Goal: Task Accomplishment & Management: Use online tool/utility

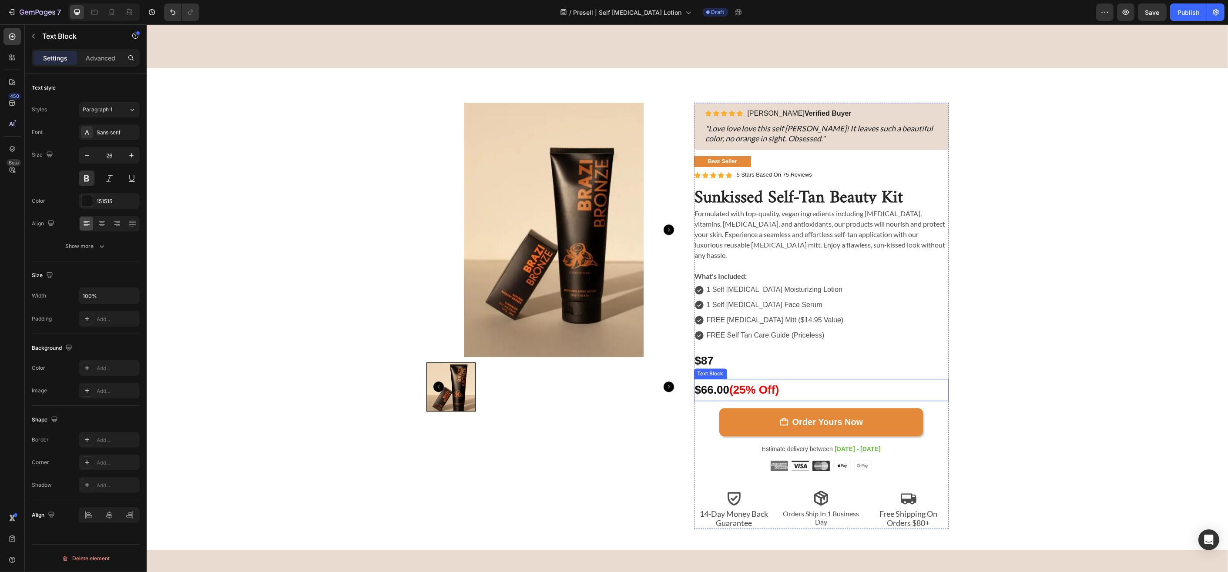
scroll to position [3809, 0]
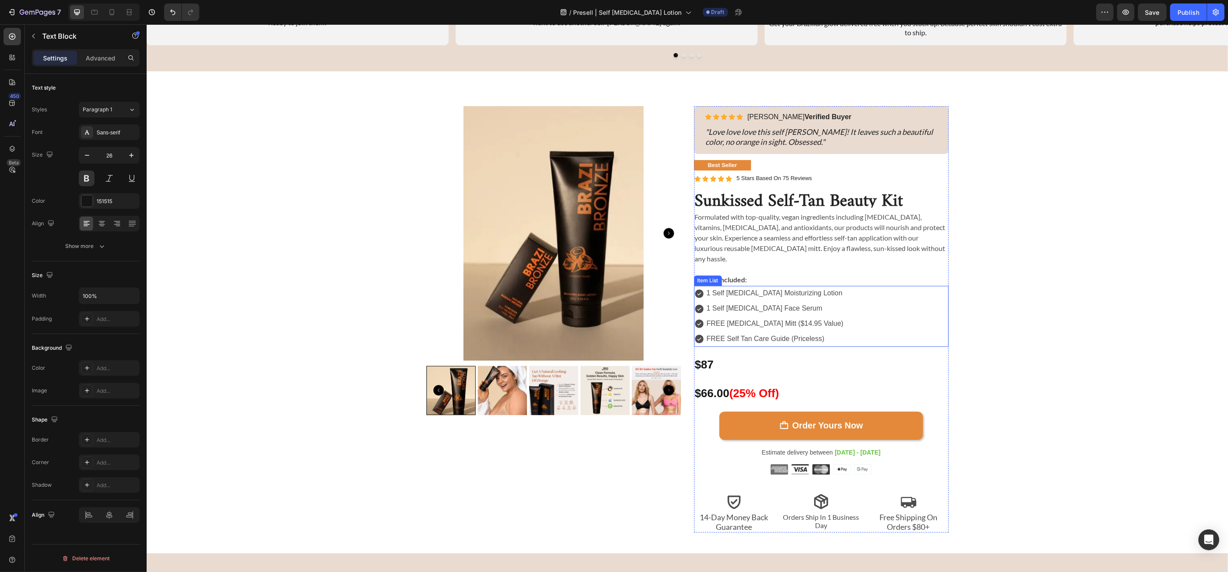
click at [785, 320] on span "FREE [MEDICAL_DATA] Mitt ($14.95 Value)" at bounding box center [774, 323] width 137 height 7
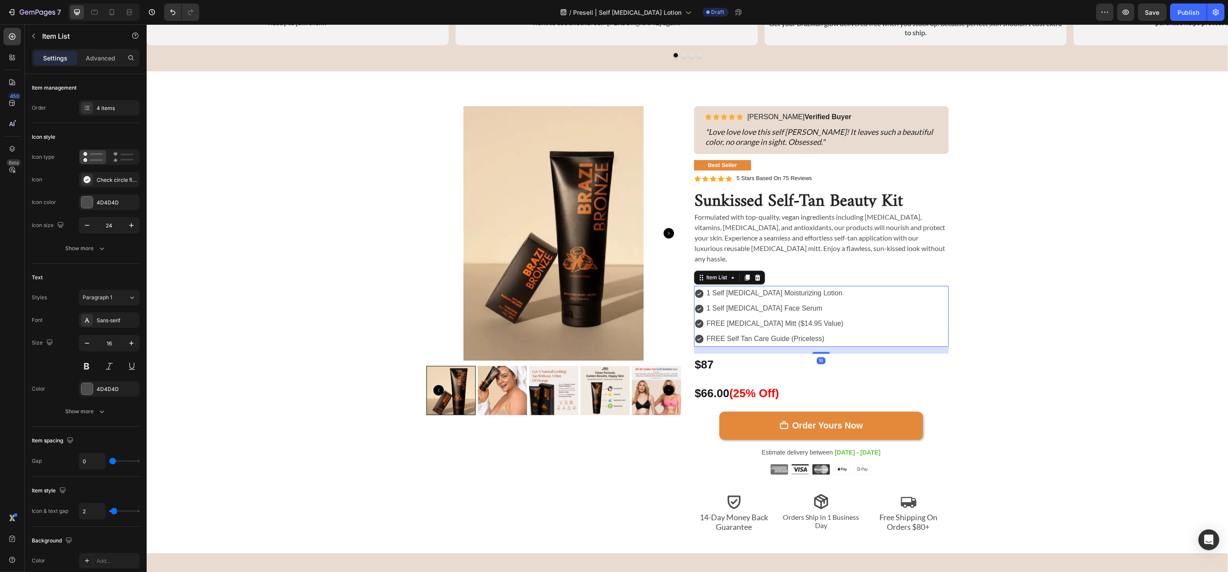
click at [785, 320] on span "FREE [MEDICAL_DATA] Mitt ($14.95 Value)" at bounding box center [774, 323] width 137 height 7
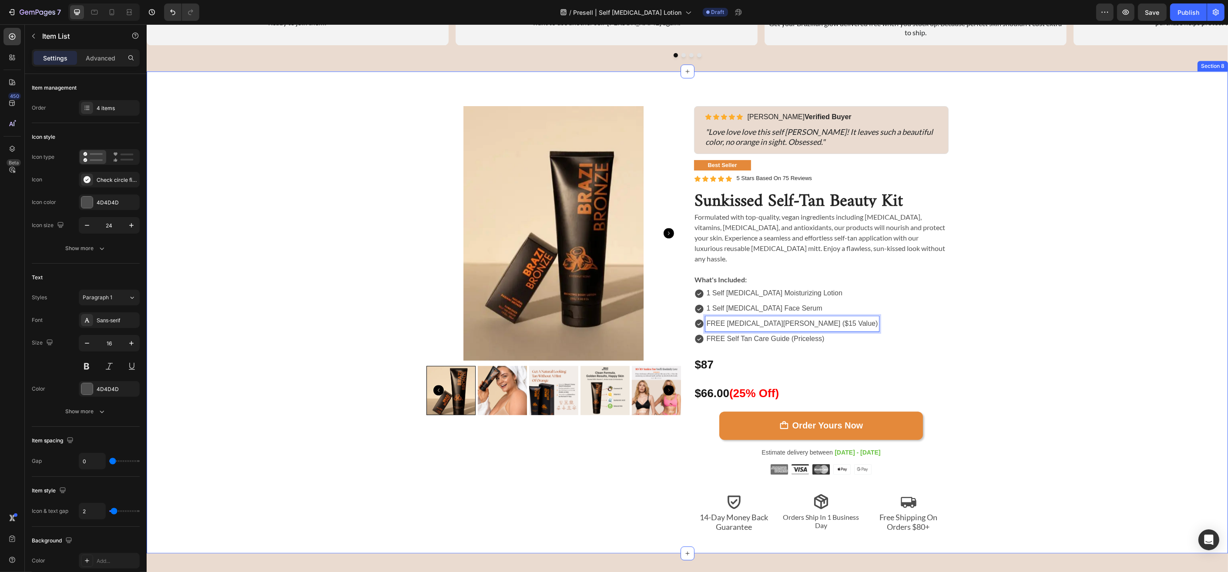
click at [907, 316] on div "Sunkissed Self-Tan Beauty Kit Product Title Icon Icon Icon Icon Icon Icon List …" at bounding box center [687, 319] width 1068 height 426
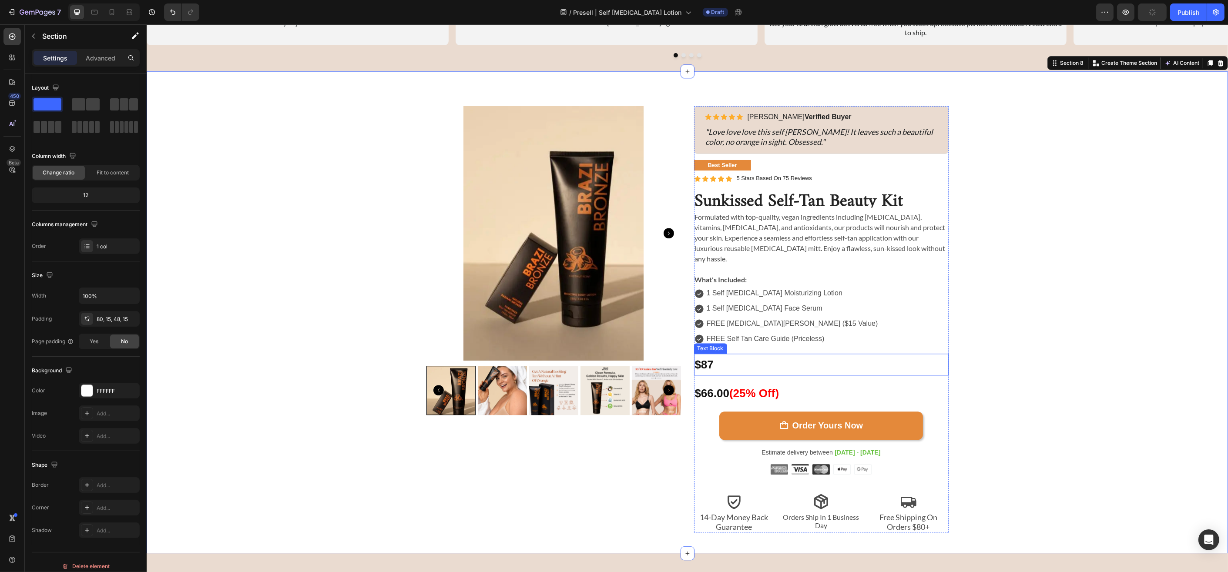
click at [757, 355] on p "$87" at bounding box center [820, 365] width 253 height 20
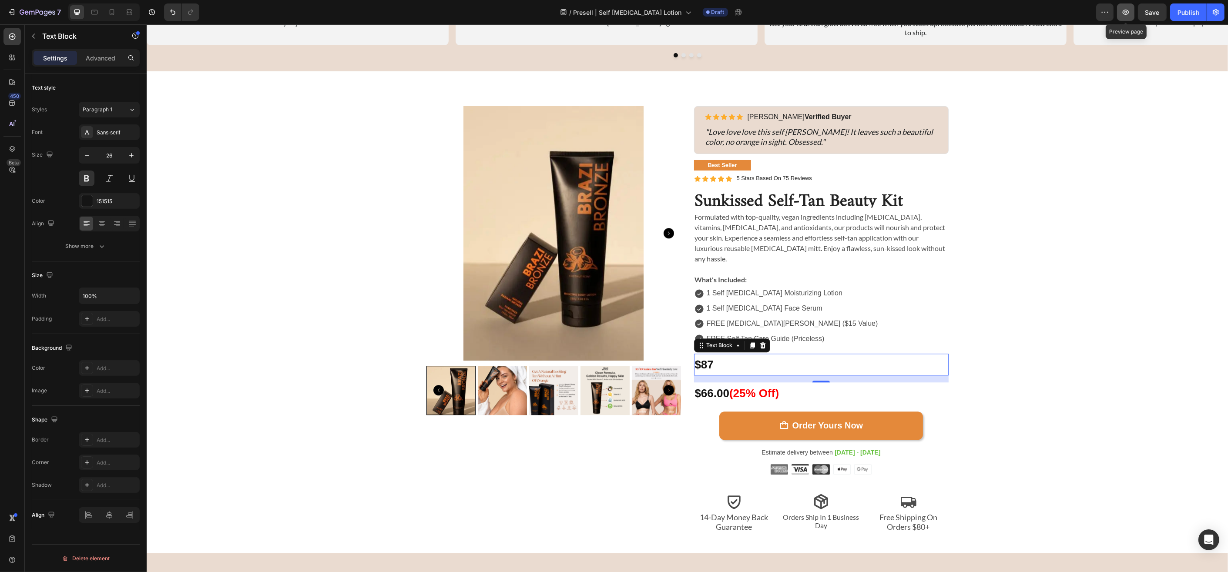
click at [907, 14] on icon "button" at bounding box center [1126, 12] width 7 height 5
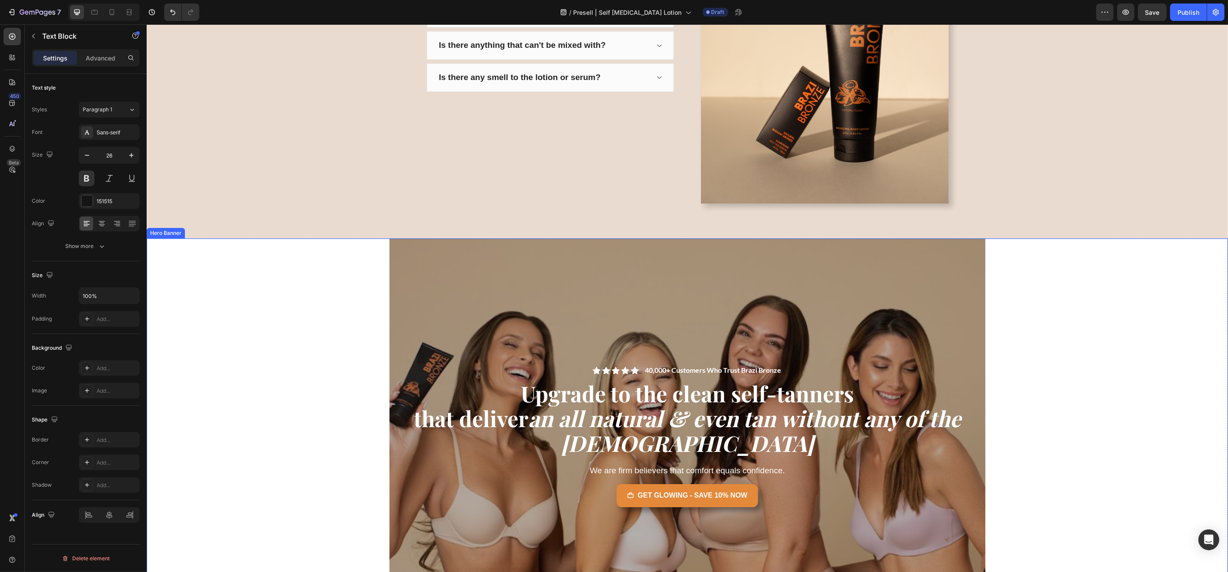
scroll to position [4726, 0]
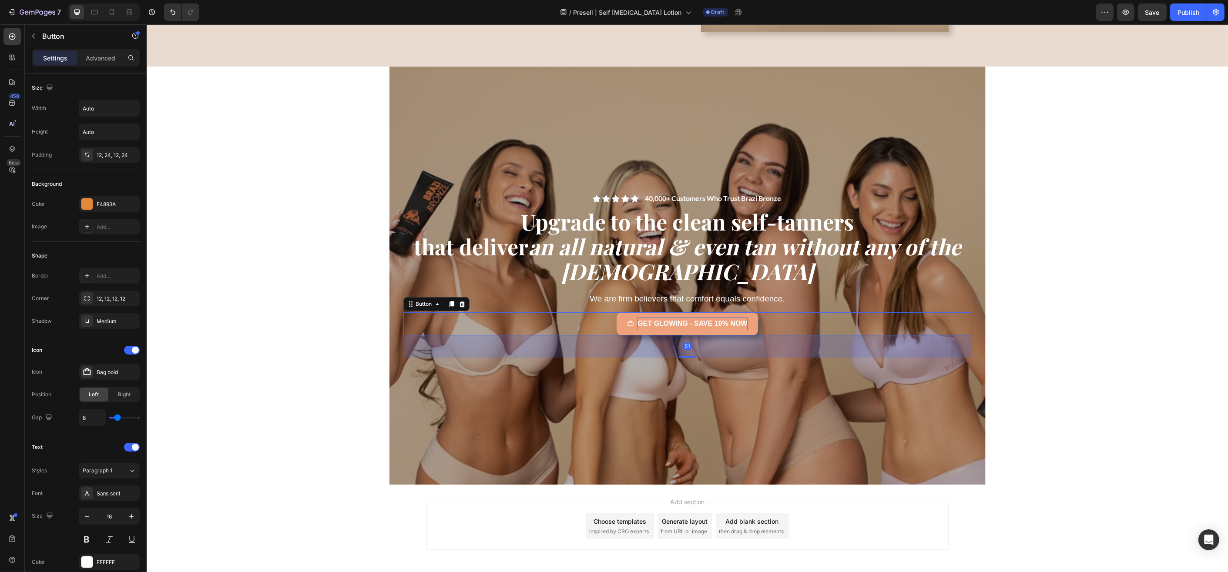
click at [719, 323] on strong "GET GLOWING - SAVE 10% NOW" at bounding box center [692, 323] width 110 height 7
click at [718, 322] on strong "GET GLOWING - SAVE 10% NOW" at bounding box center [692, 323] width 110 height 7
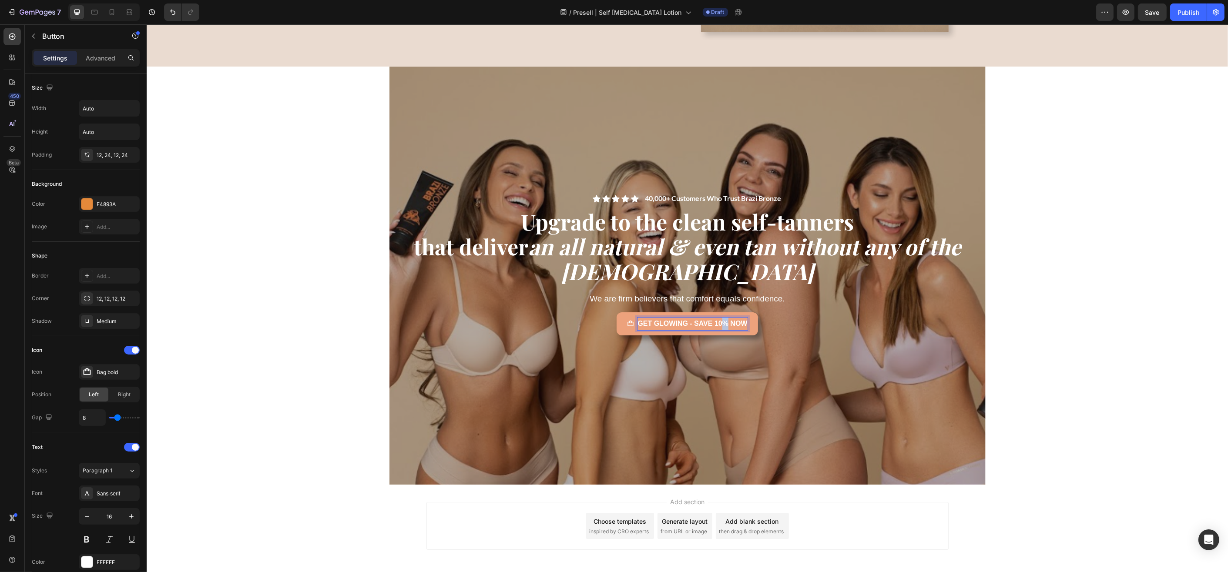
click at [718, 322] on strong "GET GLOWING - SAVE 10% NOW" at bounding box center [692, 323] width 110 height 7
click at [907, 322] on div "Icon Icon Icon Icon Icon Icon List 40,000+ Customers Who Trust Brazi Bronze Tex…" at bounding box center [686, 276] width 1081 height 418
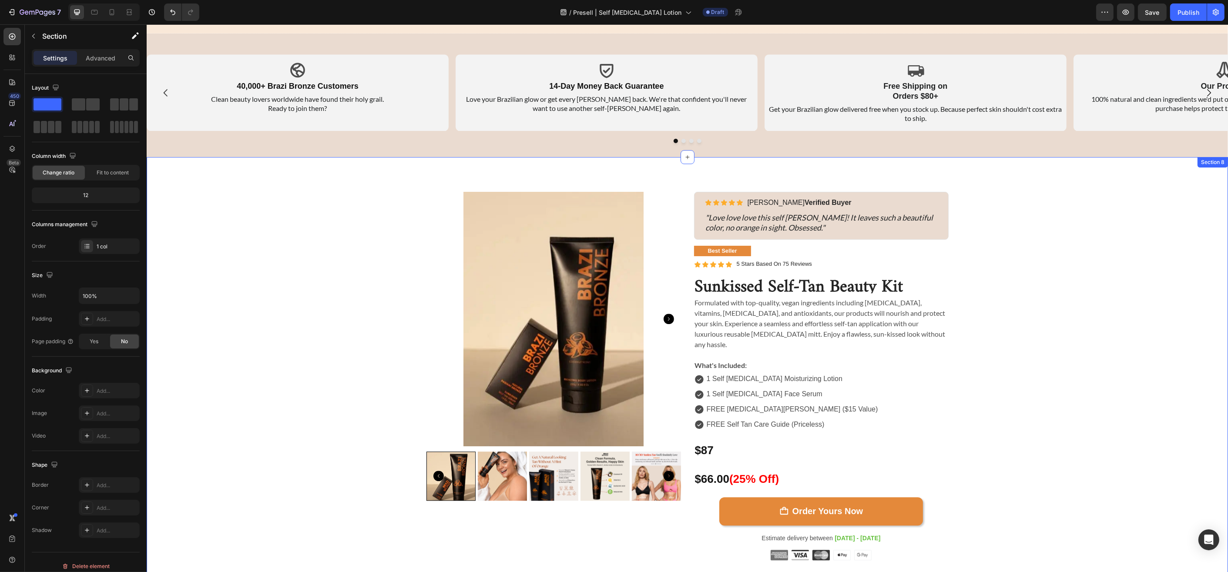
scroll to position [3674, 0]
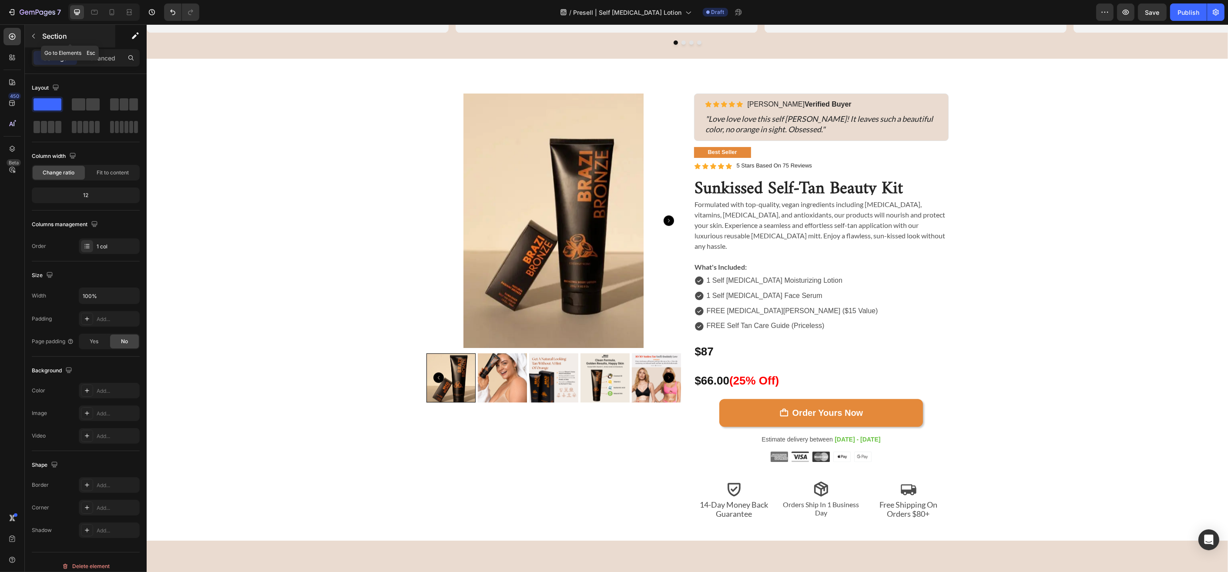
click at [37, 37] on button "button" at bounding box center [34, 36] width 14 height 14
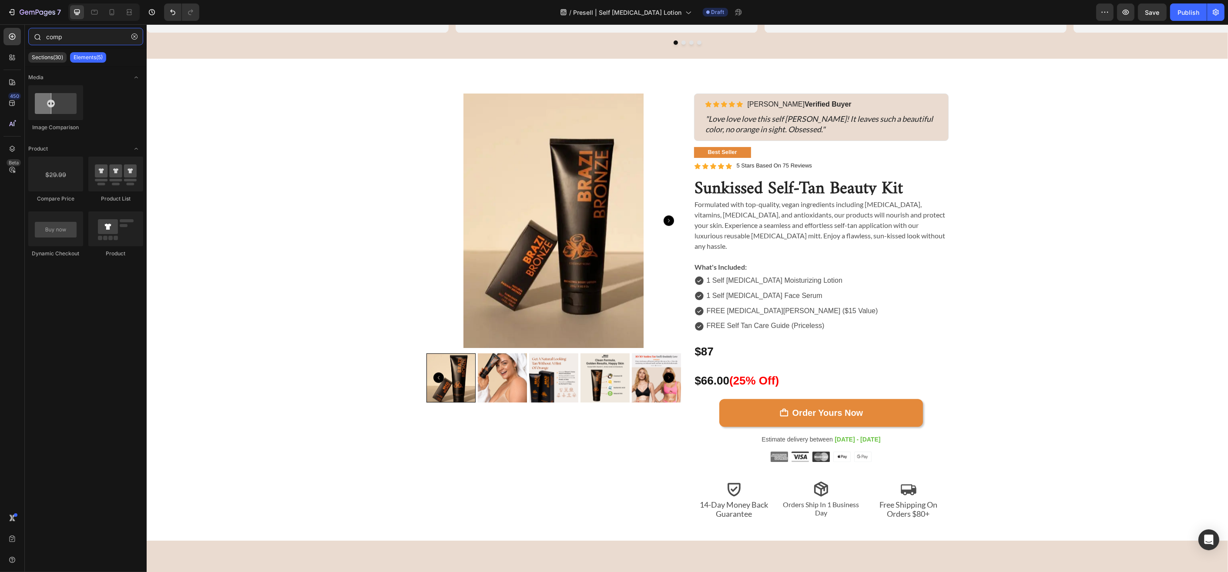
click at [97, 40] on input "comp" at bounding box center [85, 36] width 115 height 17
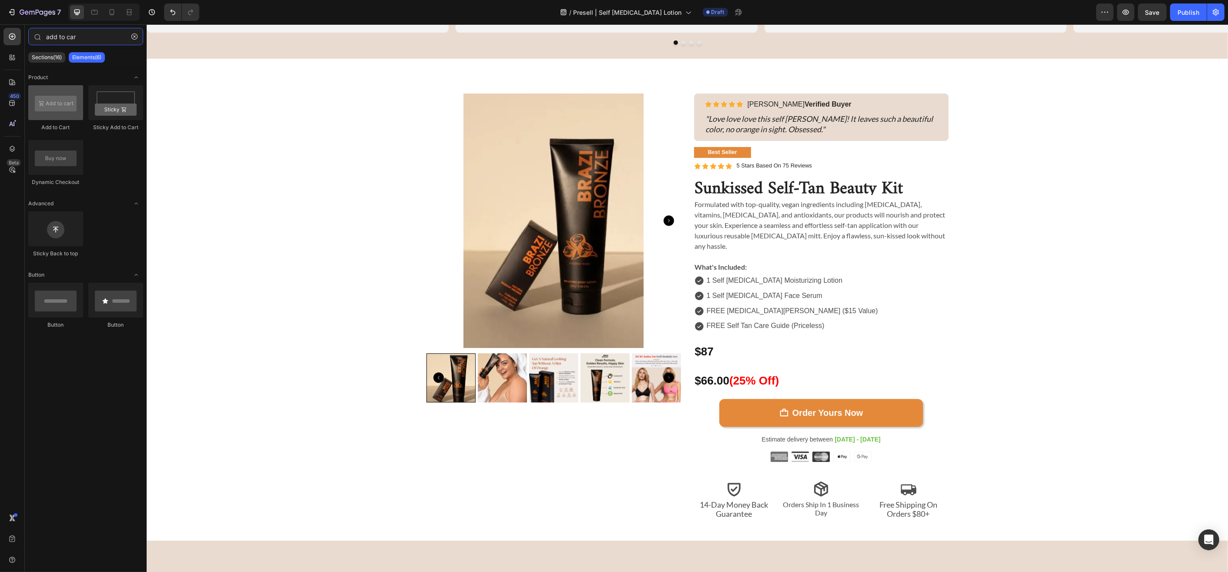
type input "add to car"
drag, startPoint x: 201, startPoint y: 124, endPoint x: 782, endPoint y: 389, distance: 638.7
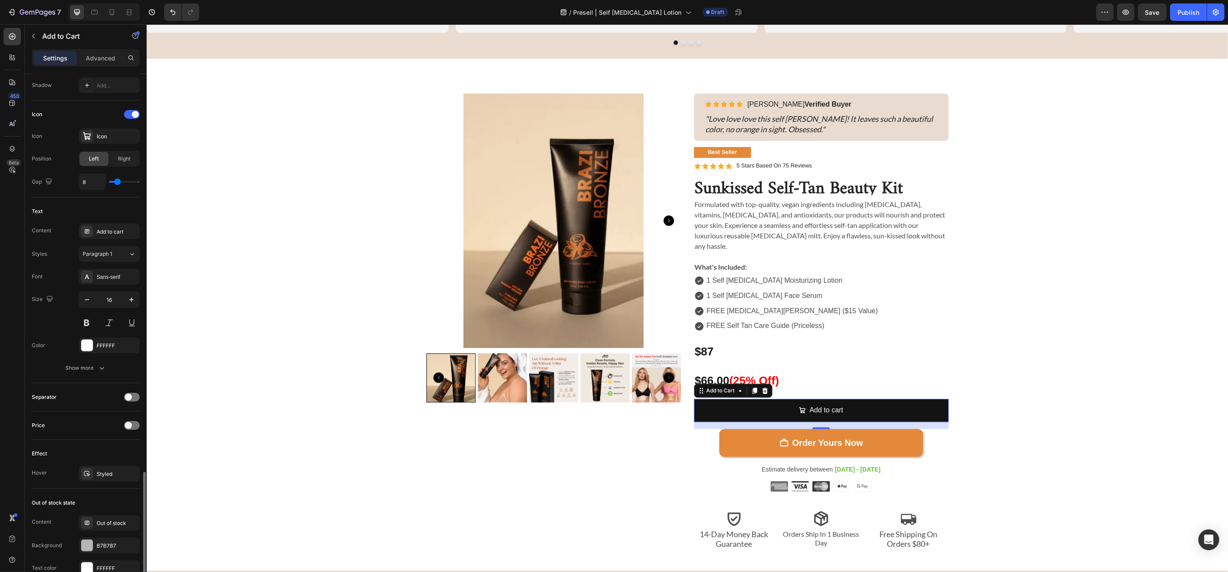
scroll to position [479, 0]
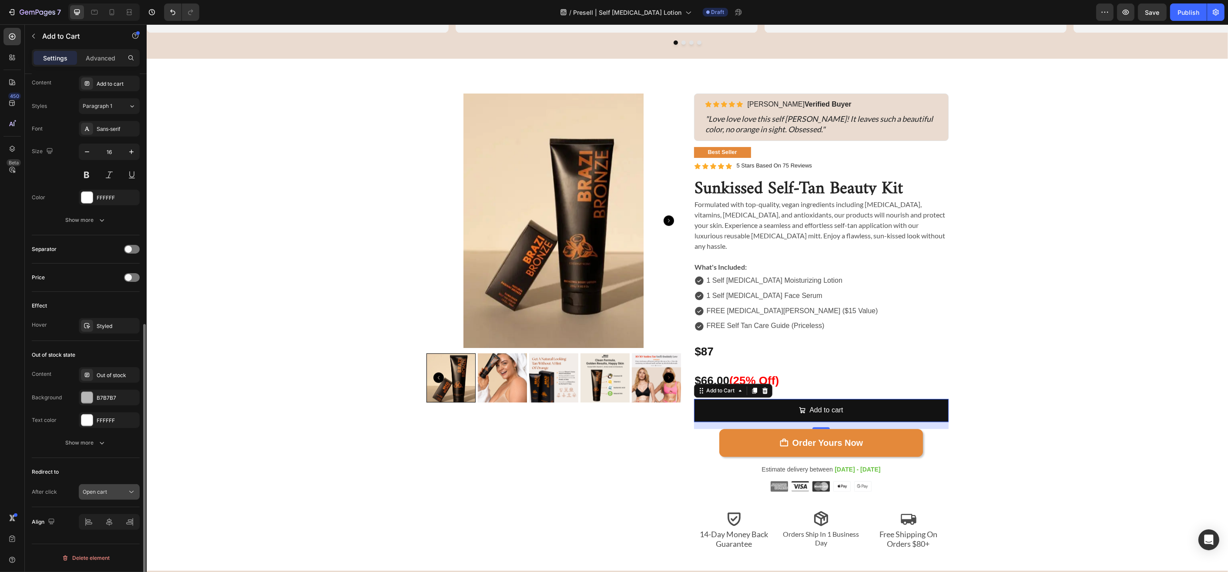
click at [113, 494] on div "Open cart" at bounding box center [105, 492] width 44 height 8
click at [47, 499] on div "After click" at bounding box center [44, 492] width 25 height 14
click at [840, 225] on span "Formulated with top-quality, vegan ingredients including [MEDICAL_DATA], vitami…" at bounding box center [819, 225] width 251 height 50
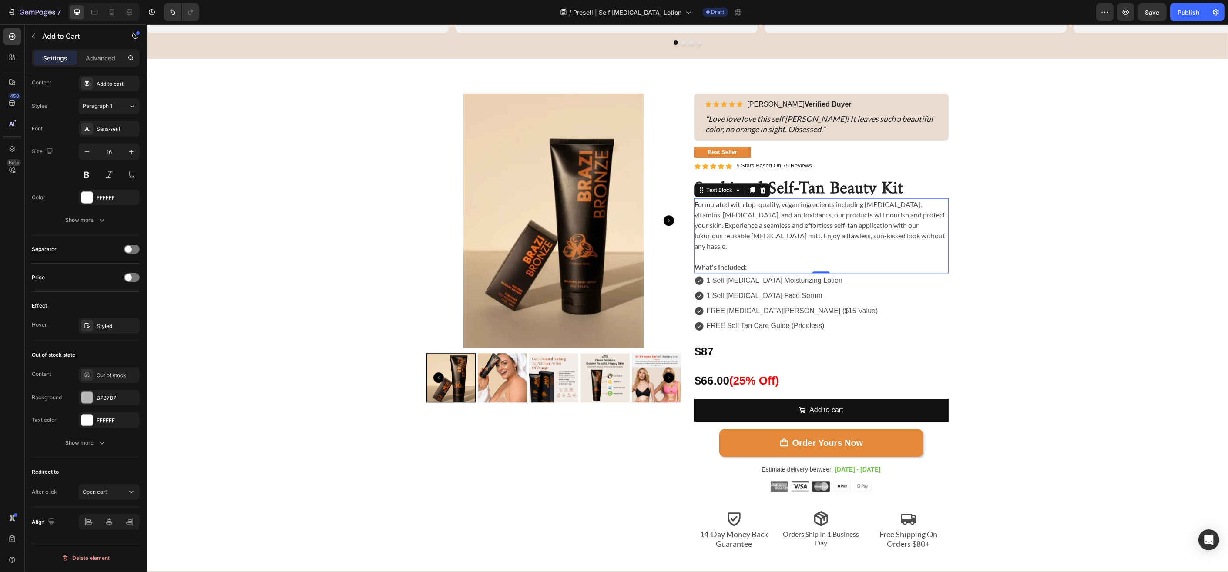
scroll to position [0, 0]
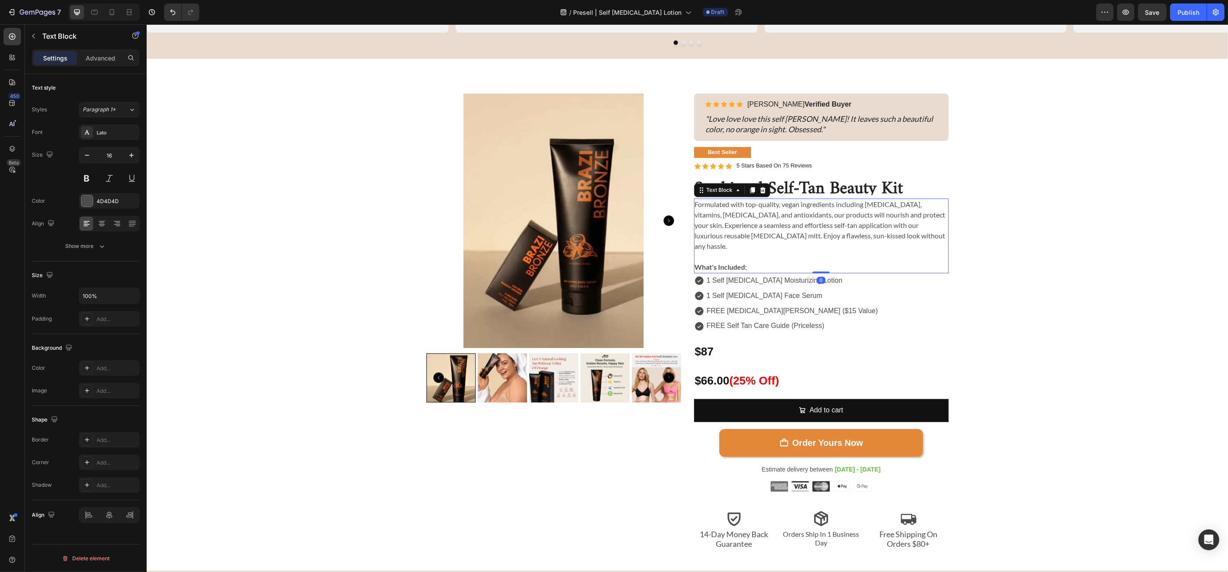
click at [855, 226] on span "Formulated with top-quality, vegan ingredients including [MEDICAL_DATA], vitami…" at bounding box center [819, 225] width 251 height 50
click at [907, 216] on span "Formulated with top-quality, vegan ingredients including [MEDICAL_DATA], vitami…" at bounding box center [819, 225] width 251 height 50
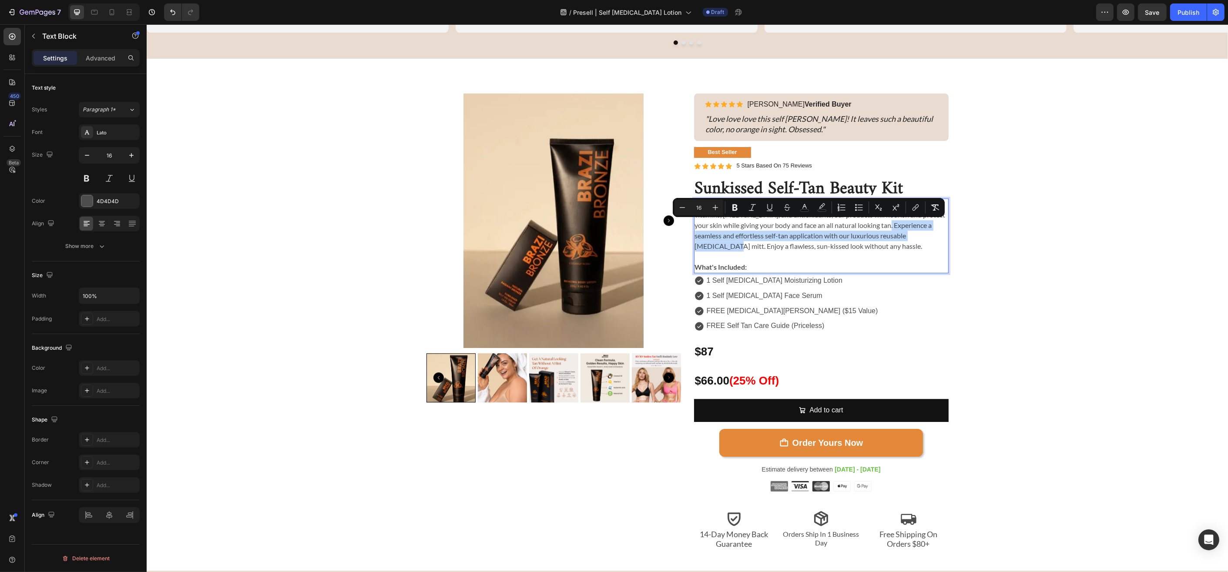
drag, startPoint x: 904, startPoint y: 236, endPoint x: 846, endPoint y: 224, distance: 59.1
click at [846, 224] on span "Formulated with top-quality, vegan ingredients including [MEDICAL_DATA], vitami…" at bounding box center [819, 225] width 251 height 50
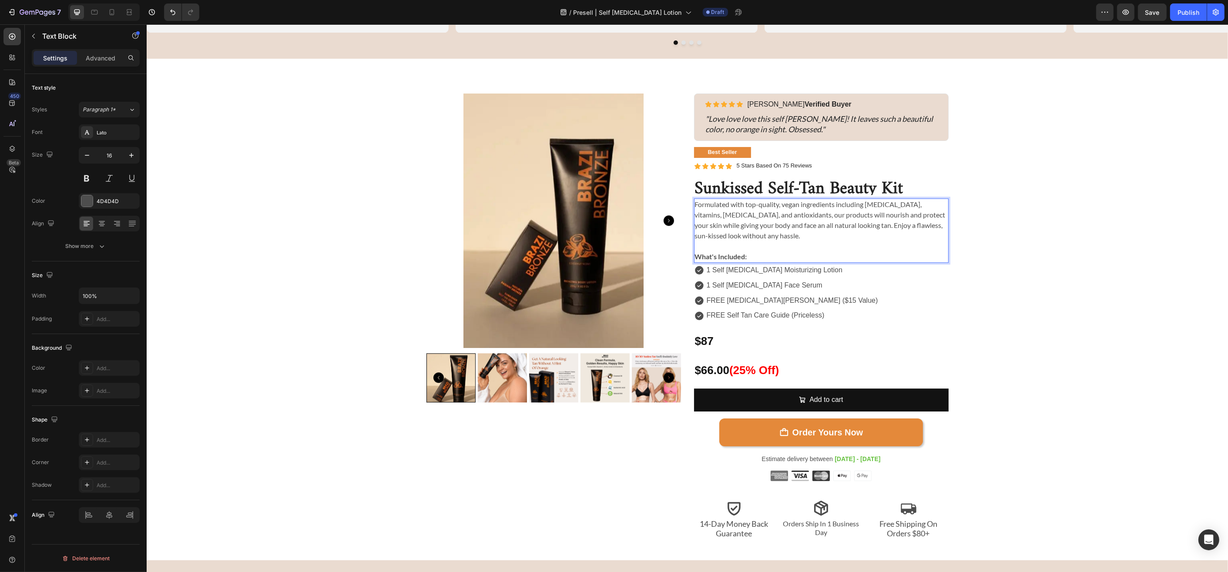
click at [853, 233] on p "Formulated with top-quality, vegan ingredients including [MEDICAL_DATA], vitami…" at bounding box center [820, 220] width 253 height 42
click at [907, 229] on div "Sunkissed Self-Tan Beauty Kit Product Title Icon Icon Icon Icon Icon Icon List …" at bounding box center [687, 317] width 1068 height 446
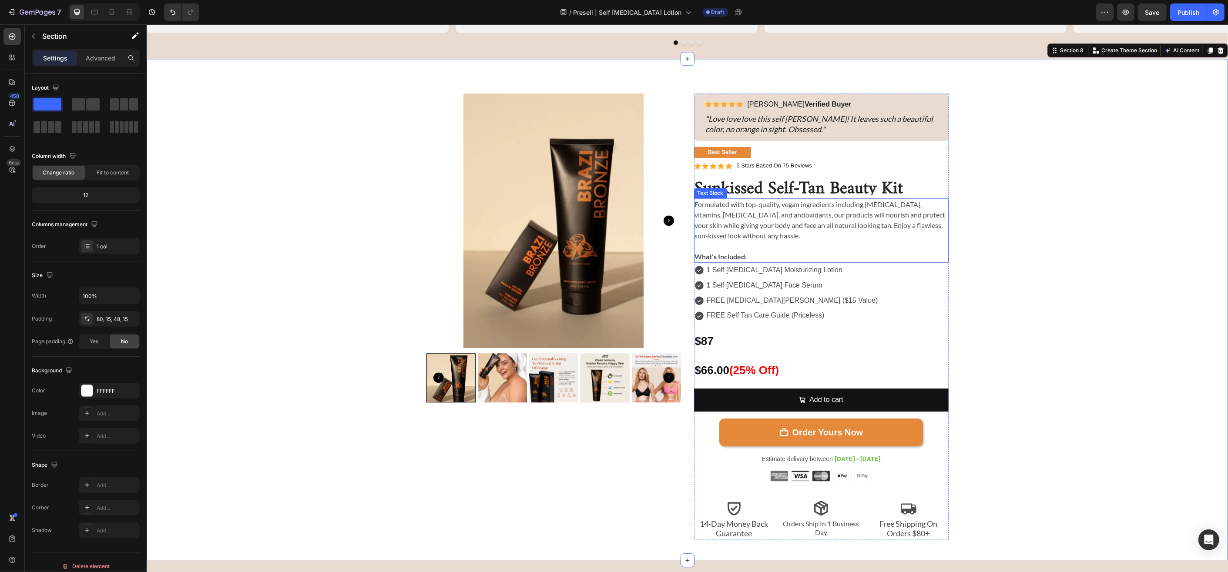
click at [786, 208] on span "Formulated with top-quality, vegan ingredients including [MEDICAL_DATA], vitami…" at bounding box center [819, 220] width 251 height 40
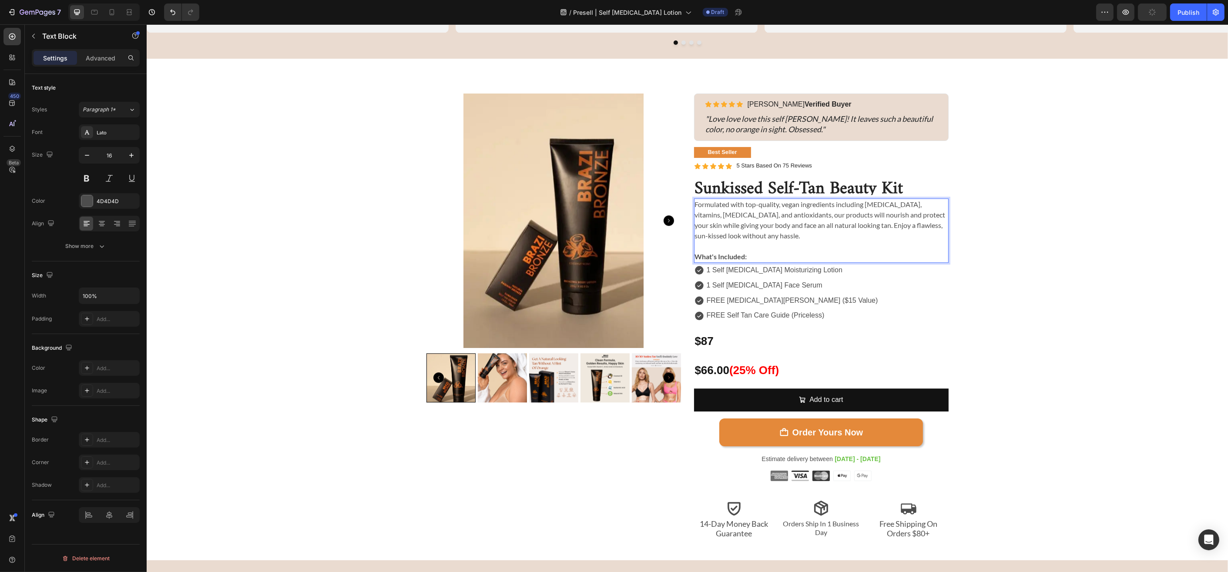
click at [796, 205] on span "Formulated with top-quality, vegan ingredients including [MEDICAL_DATA], vitami…" at bounding box center [819, 220] width 251 height 40
click at [907, 235] on div "Sunkissed Self-Tan Beauty Kit Product Title Icon Icon Icon Icon Icon Icon List …" at bounding box center [687, 317] width 1068 height 446
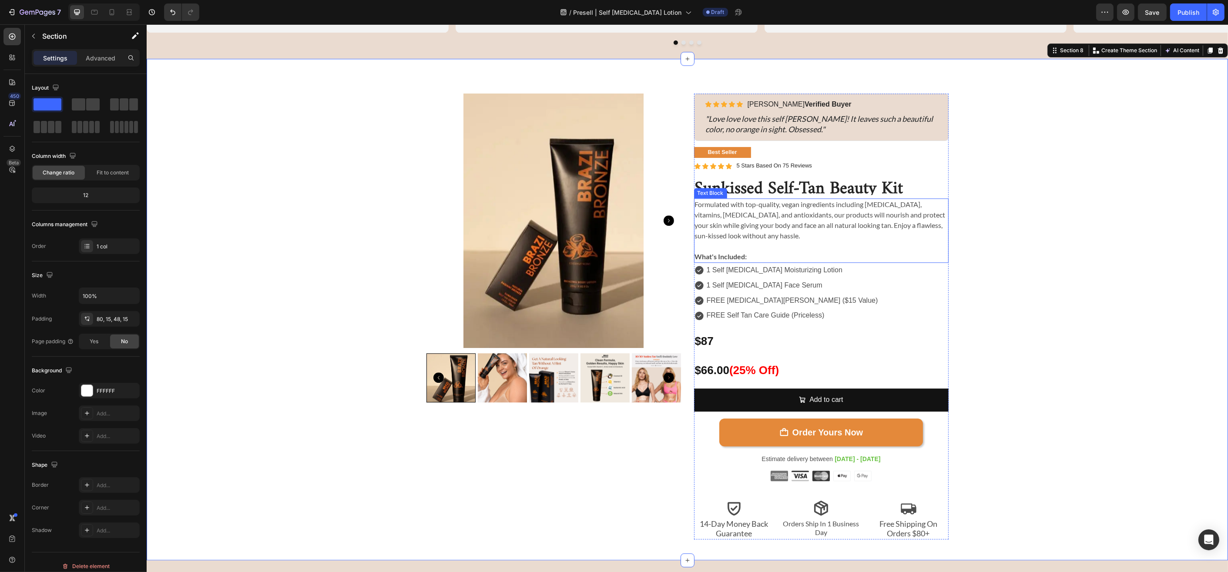
click at [745, 215] on span "Formulated with top-quality, vegan ingredients including [MEDICAL_DATA], vitami…" at bounding box center [819, 220] width 251 height 40
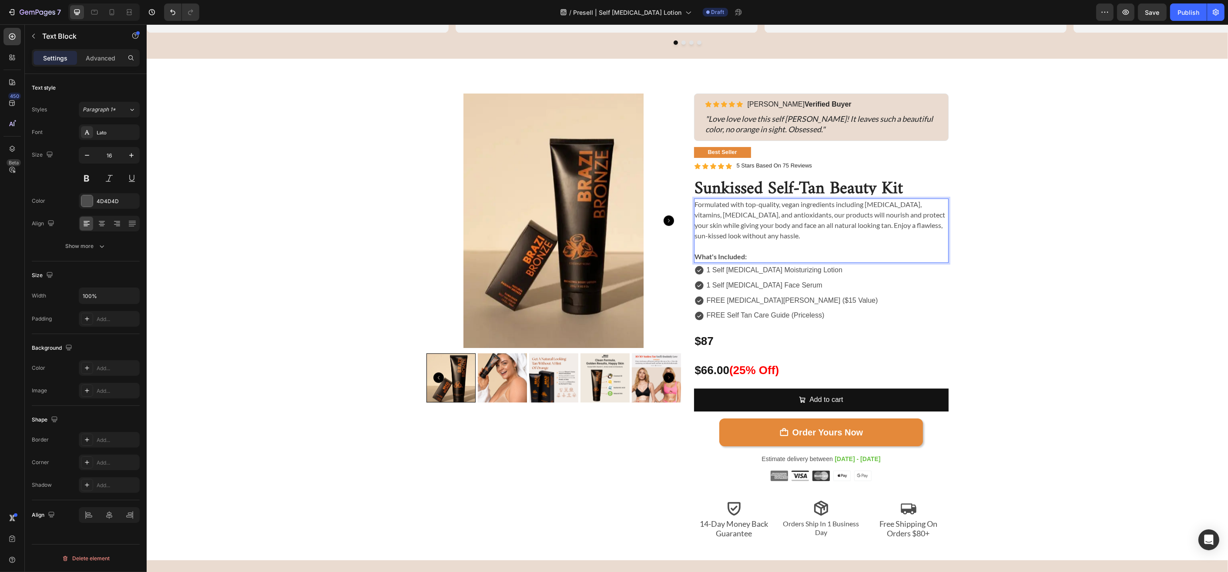
click at [741, 216] on span "Formulated with top-quality, vegan ingredients including [MEDICAL_DATA], vitami…" at bounding box center [819, 220] width 251 height 40
click at [768, 216] on span "Formulated with top-quality, vegan ingredients including [MEDICAL_DATA], vitami…" at bounding box center [818, 220] width 248 height 40
click at [731, 216] on span "Formulated with top-quality, vegan ingredients including [MEDICAL_DATA], vitami…" at bounding box center [820, 220] width 252 height 40
click at [730, 216] on span "Formulated with top-quality, vegan ingredients including [MEDICAL_DATA], vitami…" at bounding box center [820, 220] width 252 height 40
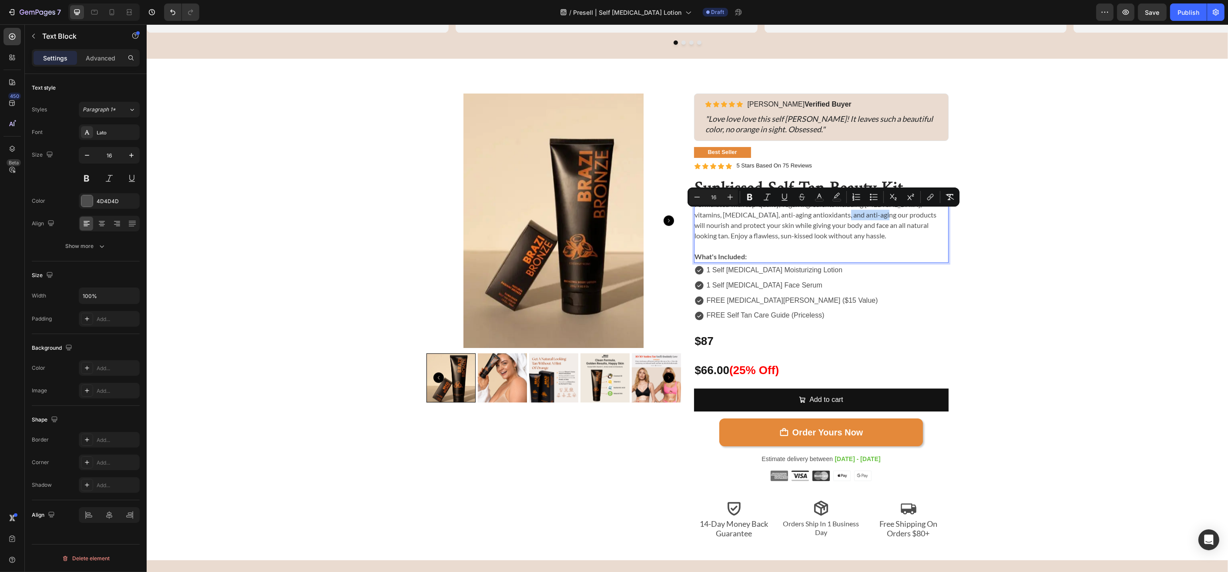
drag, startPoint x: 845, startPoint y: 215, endPoint x: 803, endPoint y: 215, distance: 41.8
click at [803, 215] on span "Formulated with top-quality, vegan ingredients including [MEDICAL_DATA], vitami…" at bounding box center [815, 220] width 242 height 40
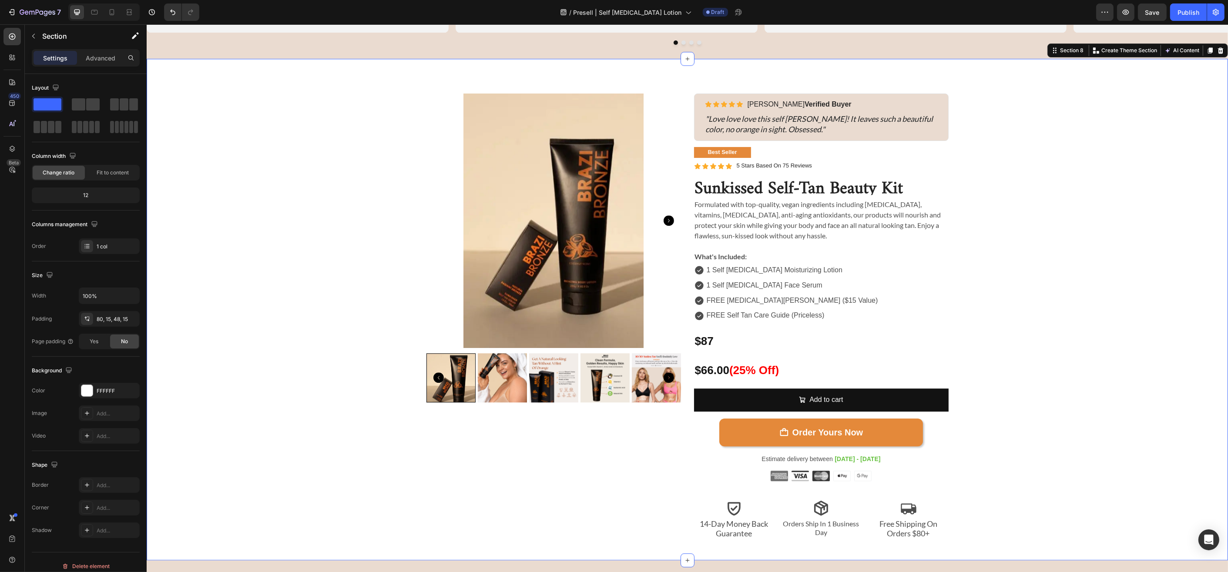
click at [907, 232] on div "Sunkissed Self-Tan Beauty Kit Product Title Icon Icon Icon Icon Icon Icon List …" at bounding box center [687, 317] width 1068 height 446
click at [763, 340] on p "$87" at bounding box center [820, 341] width 253 height 20
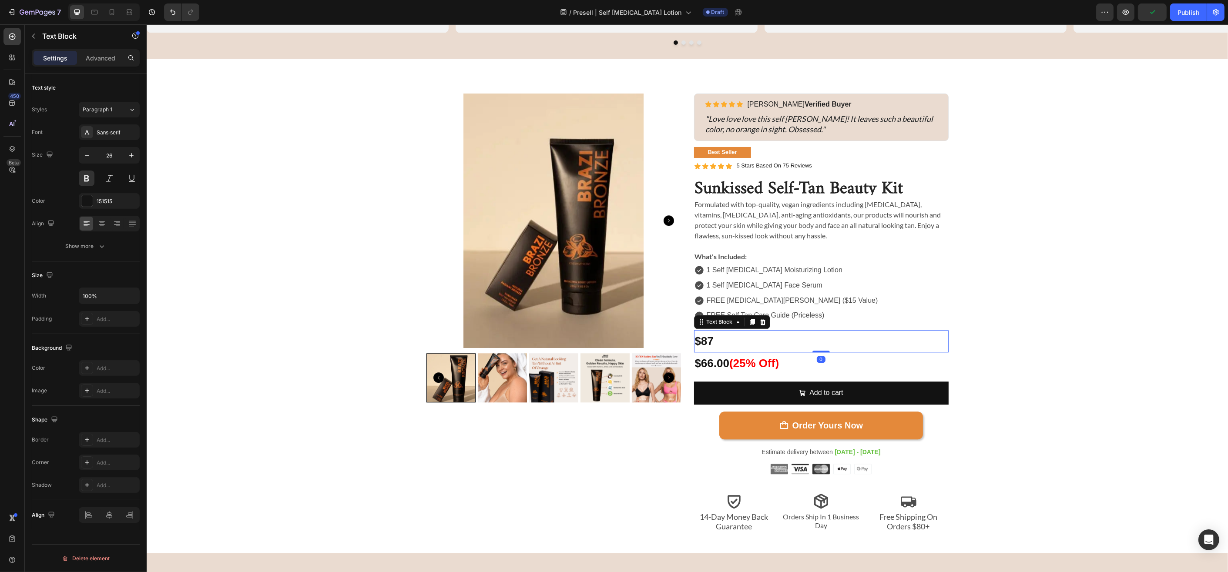
drag, startPoint x: 815, startPoint y: 358, endPoint x: 818, endPoint y: 346, distance: 11.6
click at [818, 346] on div "$87 Text Block 0" at bounding box center [821, 341] width 255 height 22
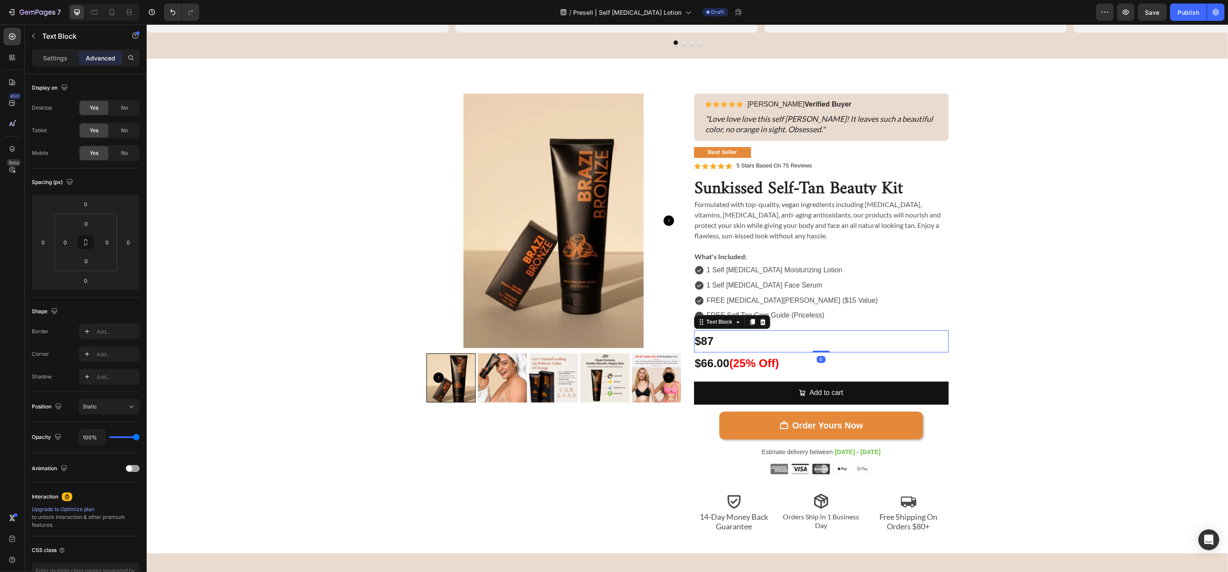
click at [795, 341] on p "$87" at bounding box center [820, 341] width 253 height 20
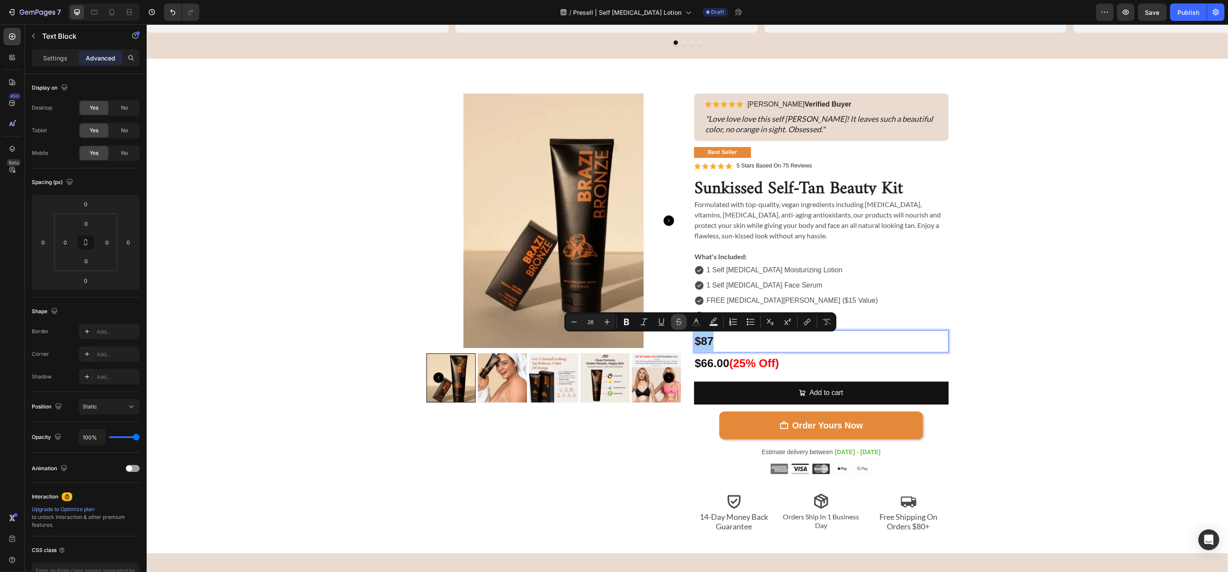
click at [678, 322] on icon "Editor contextual toolbar" at bounding box center [679, 320] width 6 height 3
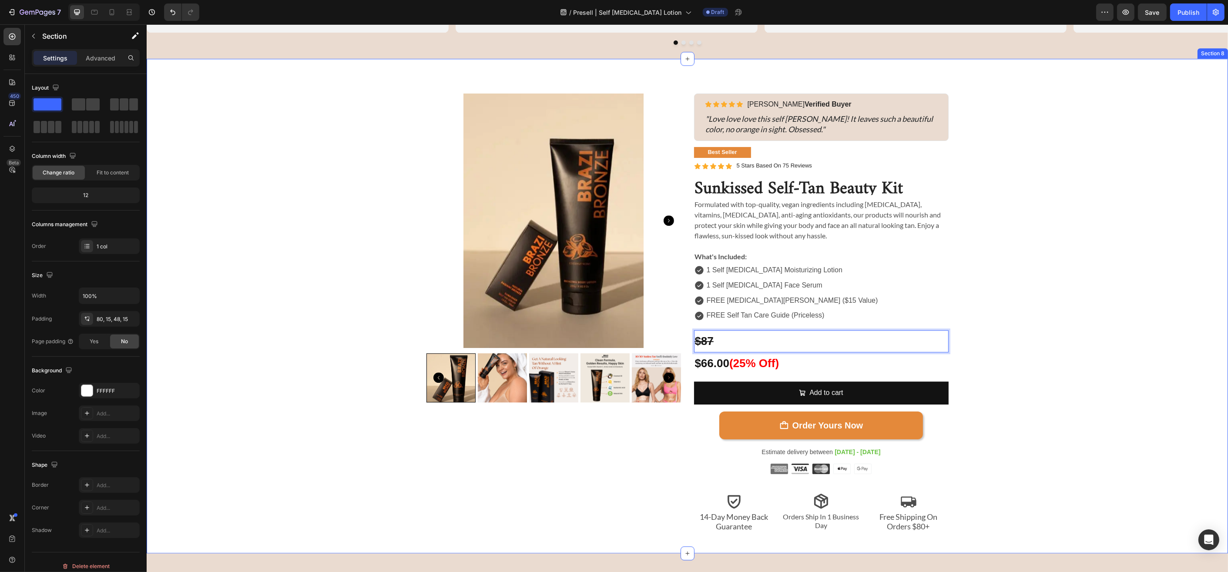
click at [907, 345] on div "Sunkissed Self-Tan Beauty Kit Product Title Icon Icon Icon Icon Icon Icon List …" at bounding box center [687, 313] width 1068 height 439
click at [701, 339] on s "$87" at bounding box center [703, 341] width 19 height 13
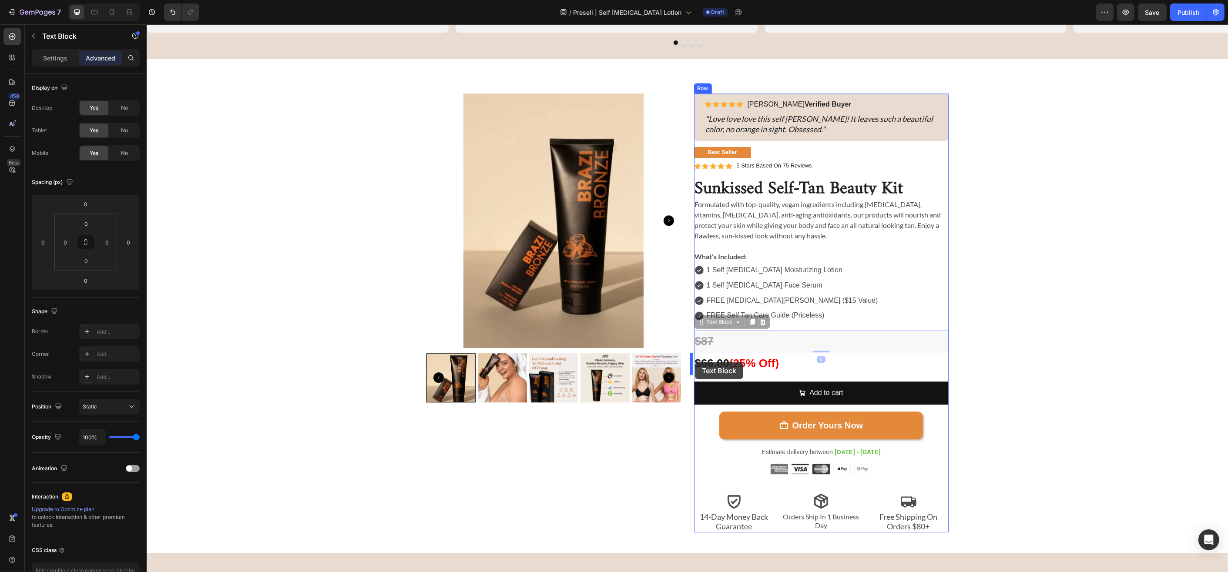
drag, startPoint x: 698, startPoint y: 323, endPoint x: 694, endPoint y: 362, distance: 39.4
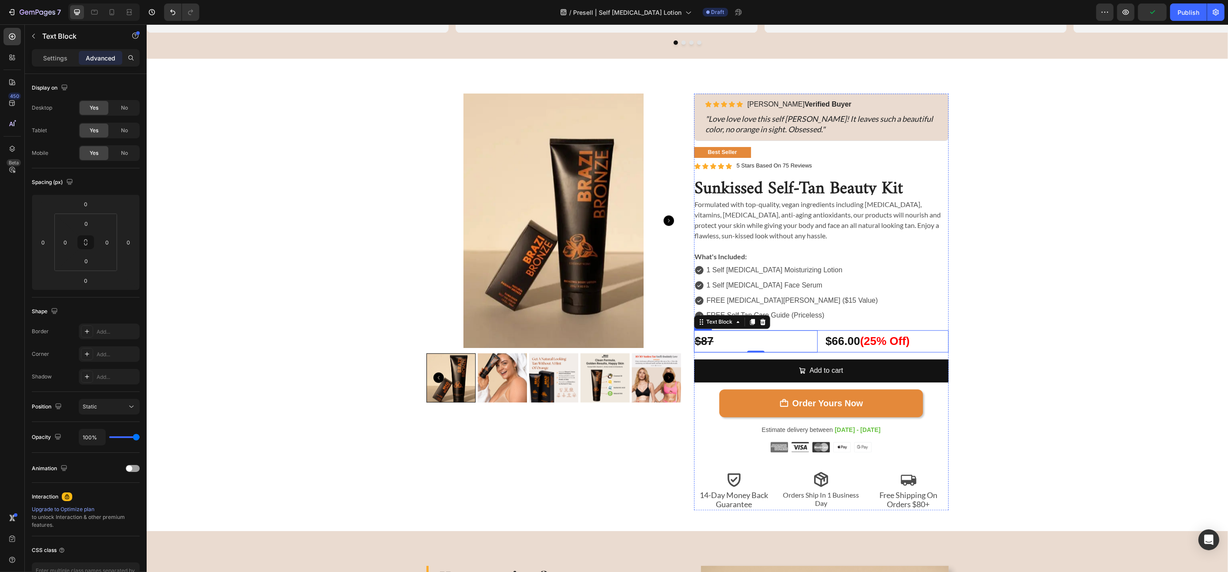
click at [816, 335] on div "$87 Text Block 0 $66.00 (25% Off) Text Block Row" at bounding box center [821, 341] width 255 height 22
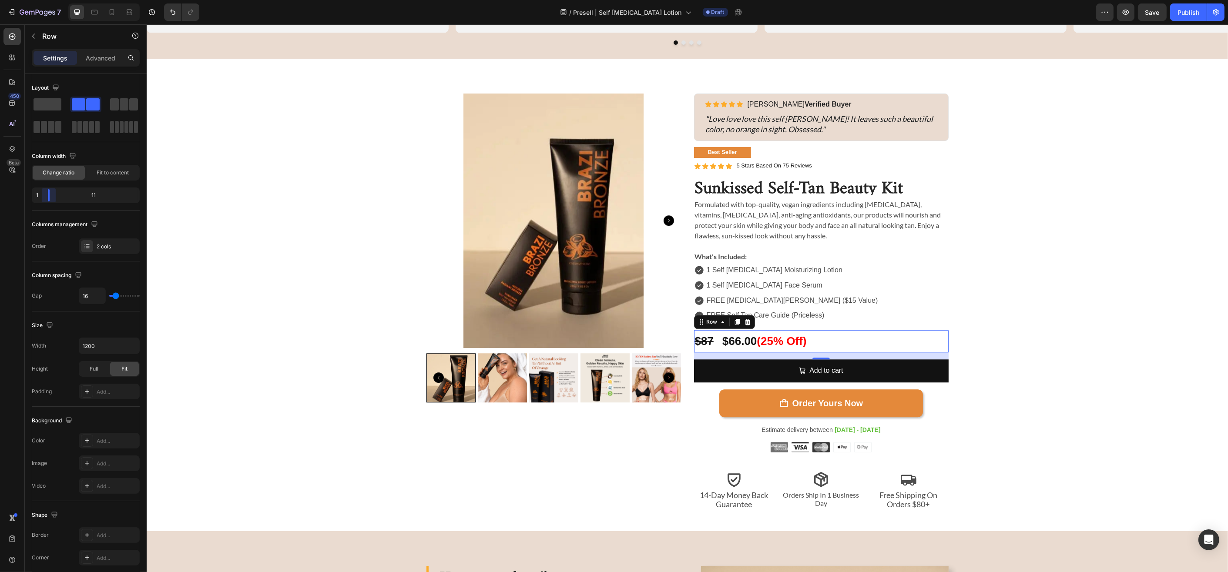
drag, startPoint x: 87, startPoint y: 197, endPoint x: 45, endPoint y: 196, distance: 41.8
click at [45, 0] on body "7 Version history / Presell | Self [MEDICAL_DATA] Lotion Draft Preview Save Pub…" at bounding box center [614, 0] width 1228 height 0
click at [699, 339] on s "$87" at bounding box center [703, 341] width 19 height 13
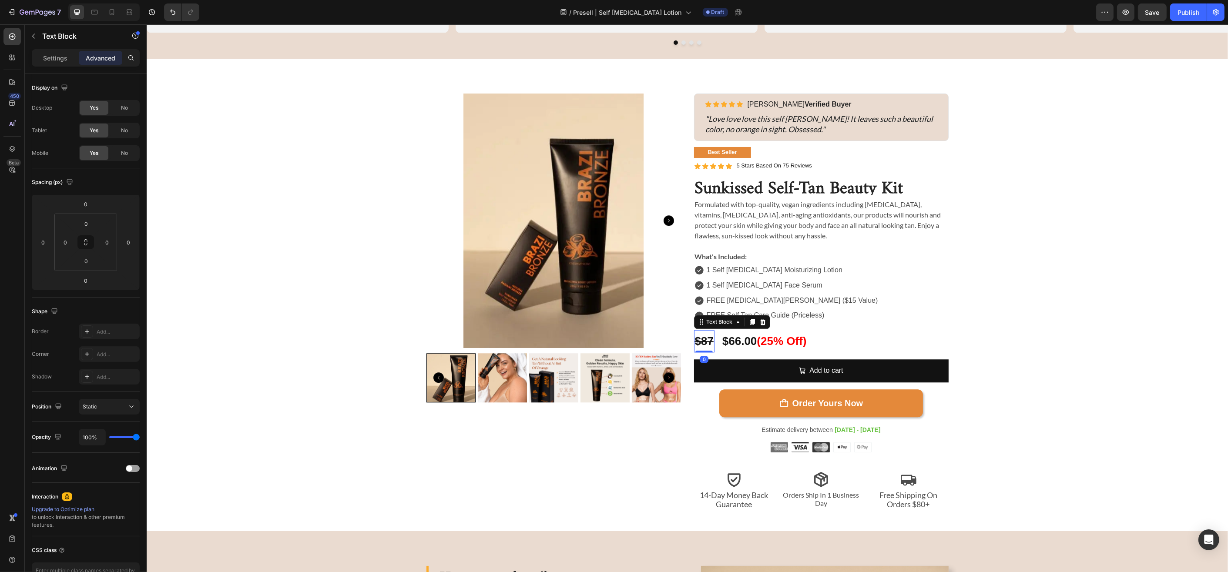
click at [699, 339] on s "$87" at bounding box center [703, 341] width 19 height 13
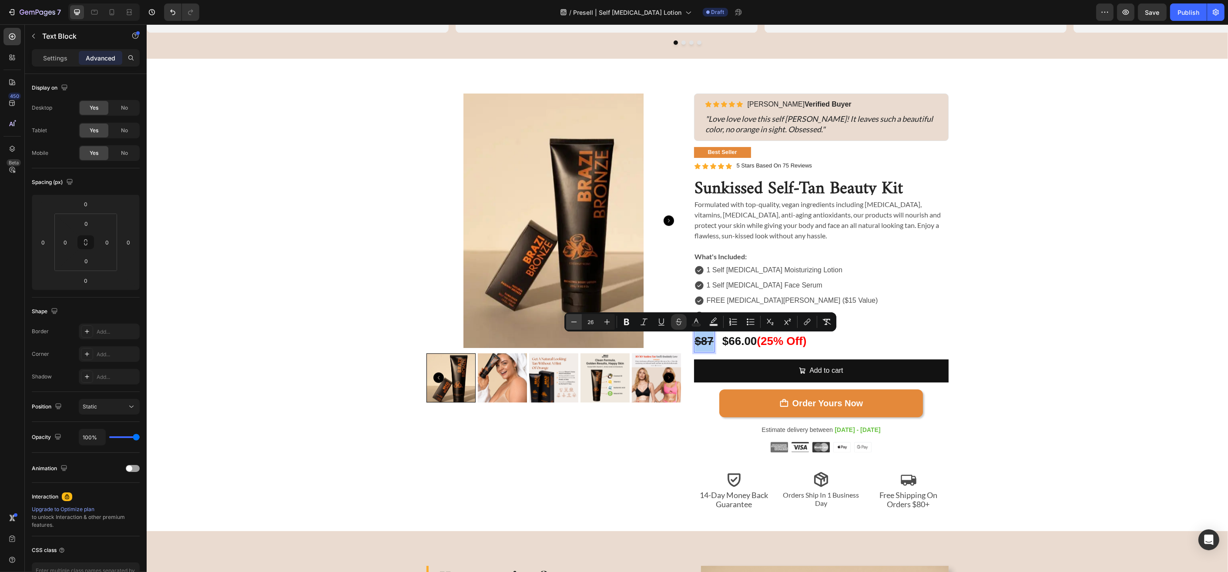
click at [571, 319] on icon "Editor contextual toolbar" at bounding box center [574, 322] width 9 height 9
type input "22"
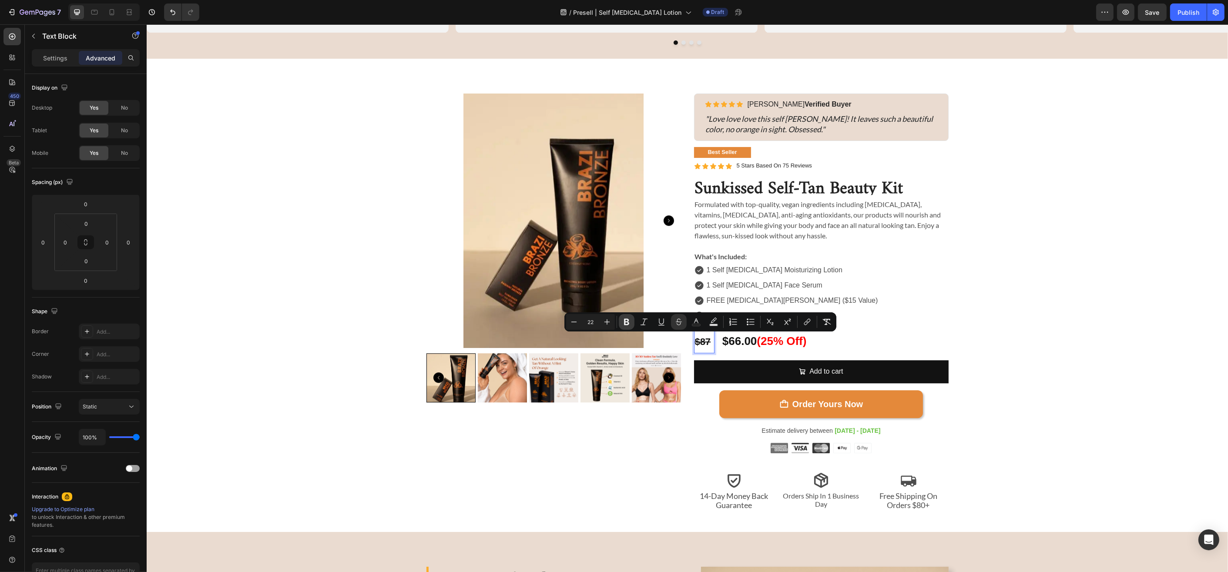
click at [627, 322] on icon "Editor contextual toolbar" at bounding box center [626, 322] width 5 height 7
click at [360, 307] on div "Sunkissed Self-Tan Beauty Kit Product Title Icon Icon Icon Icon Icon Icon List …" at bounding box center [687, 303] width 1068 height 418
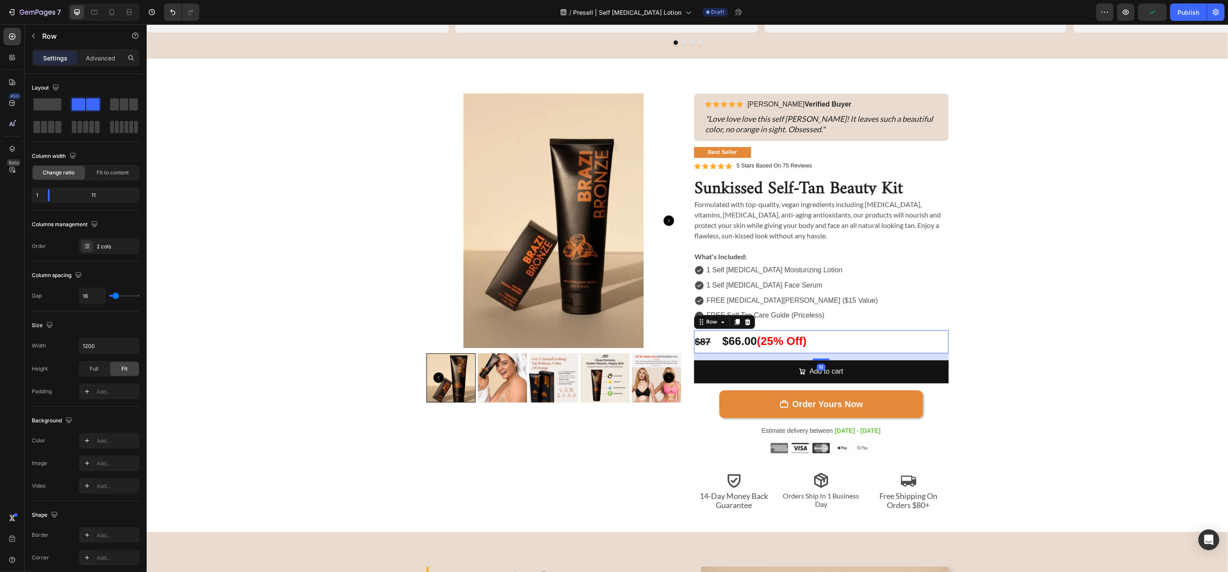
click at [714, 345] on div "$87 Text Block $66.00 (25% Off) Text Block Row 16" at bounding box center [821, 341] width 255 height 23
drag, startPoint x: 47, startPoint y: 196, endPoint x: 33, endPoint y: 197, distance: 14.8
click at [33, 0] on body "7 Version history / Presell | Self [MEDICAL_DATA] Lotion Draft Preview Save Pub…" at bounding box center [614, 0] width 1228 height 0
click at [700, 338] on s "$87" at bounding box center [702, 341] width 16 height 11
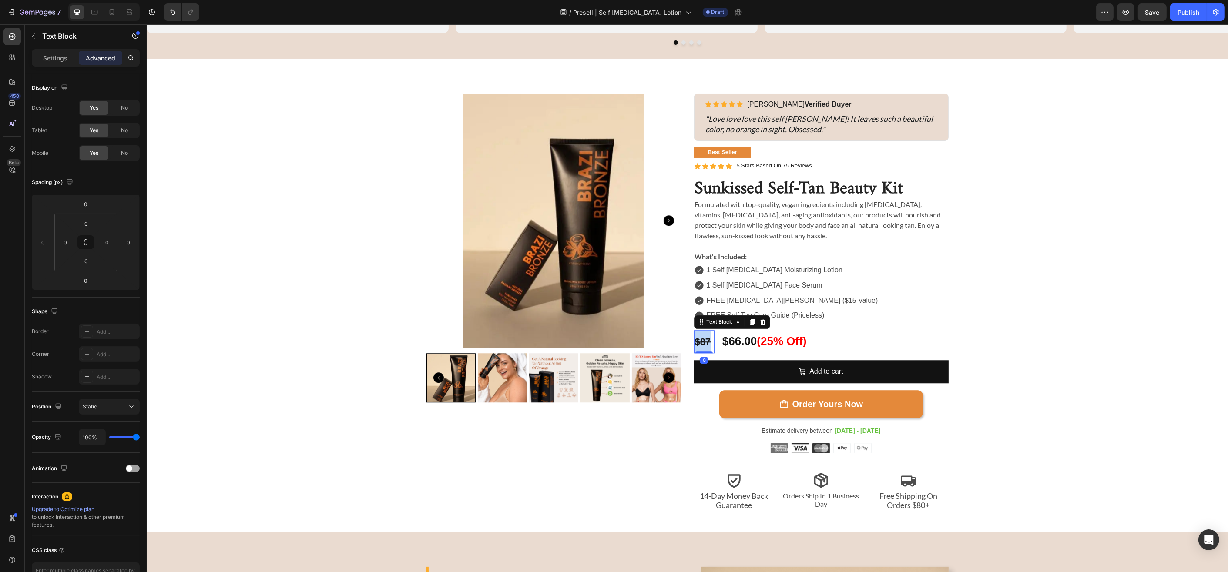
click at [700, 338] on s "$87" at bounding box center [702, 341] width 16 height 11
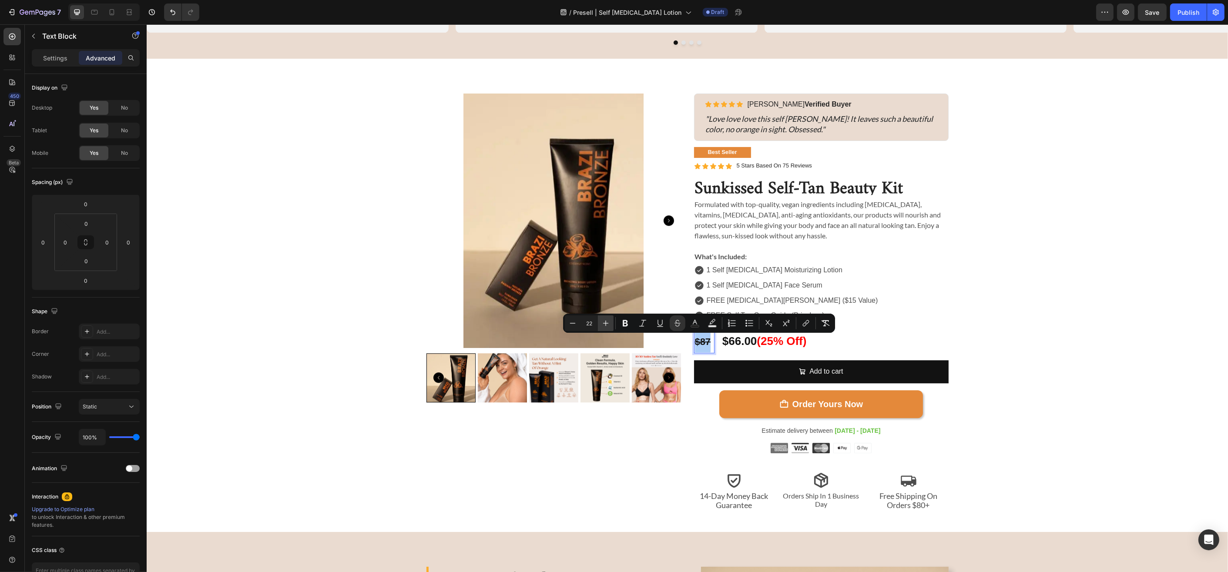
click at [605, 322] on icon "Editor contextual toolbar" at bounding box center [605, 323] width 9 height 9
type input "24"
click at [907, 336] on div "Sunkissed Self-Tan Beauty Kit Product Title Icon Icon Icon Icon Icon Icon List …" at bounding box center [687, 302] width 1068 height 417
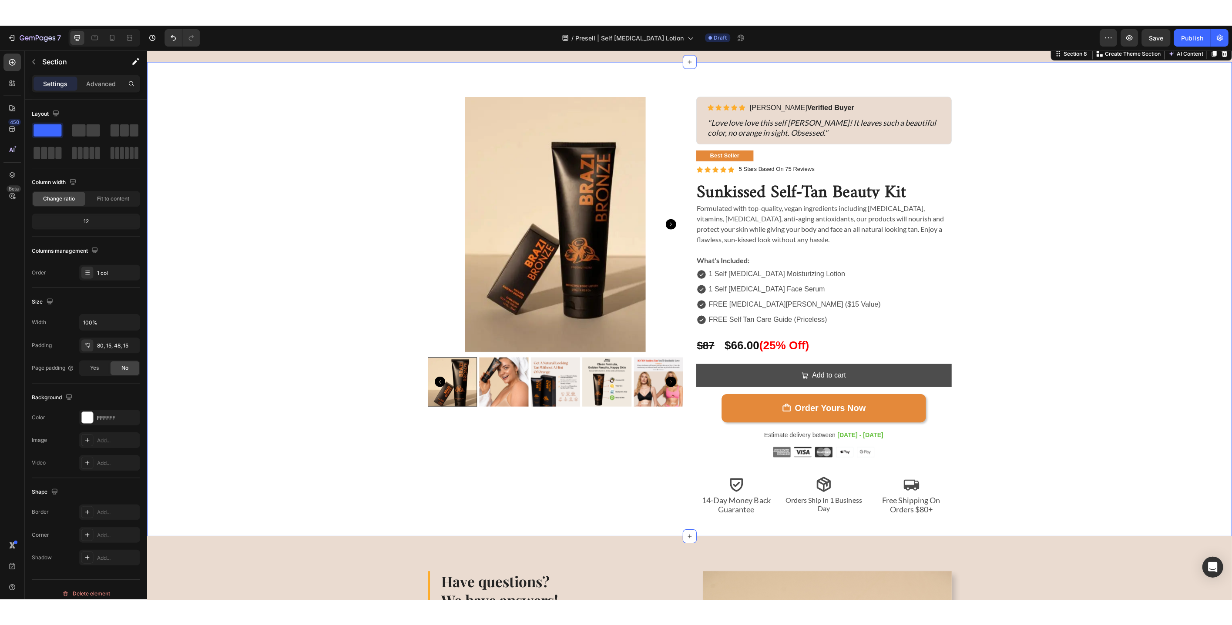
scroll to position [3856, 0]
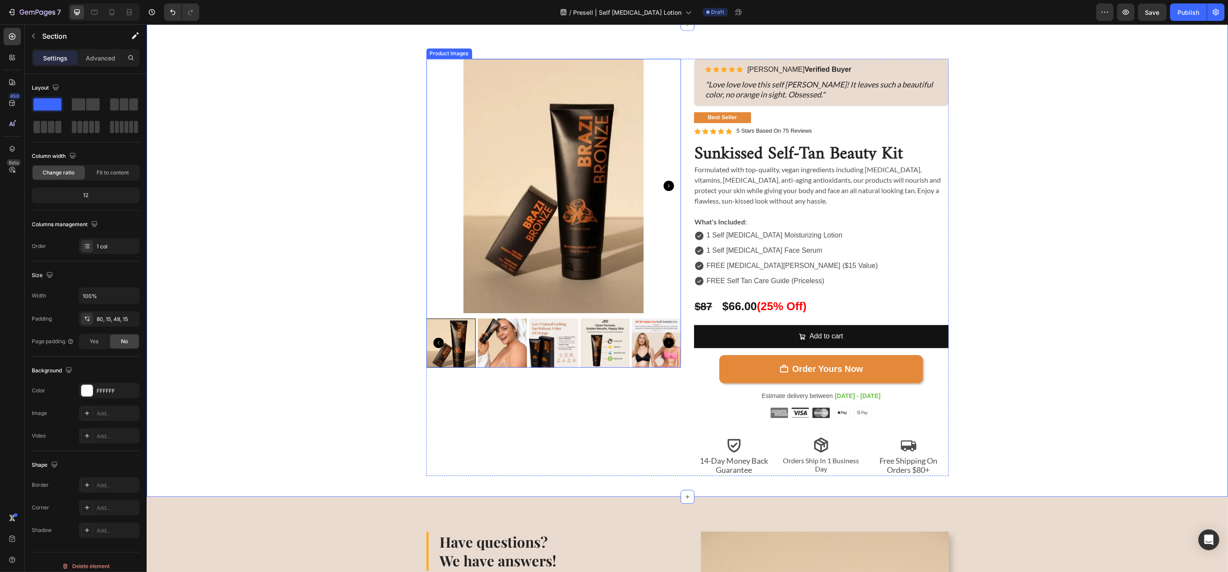
click at [666, 342] on icon "Carousel Next Arrow" at bounding box center [668, 343] width 10 height 10
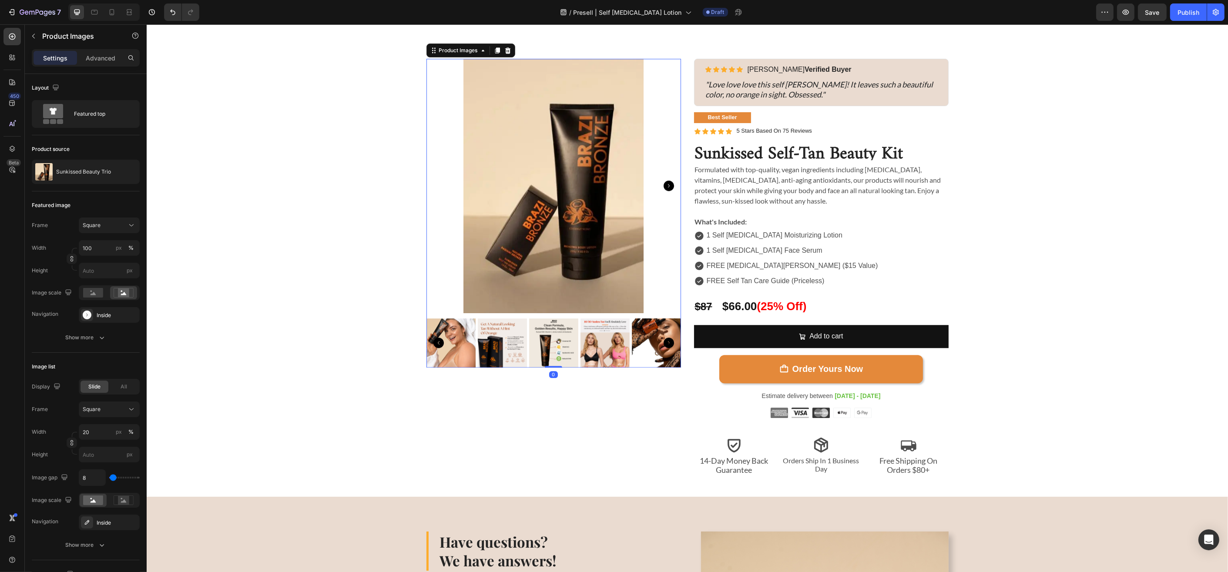
click at [666, 342] on icon "Carousel Next Arrow" at bounding box center [668, 343] width 10 height 10
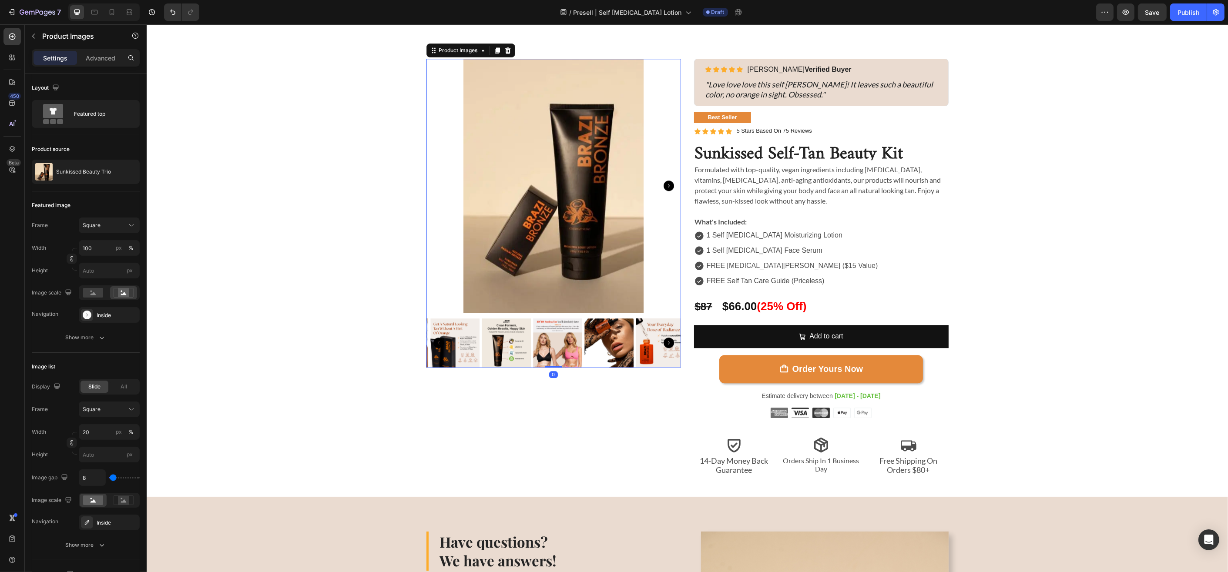
click at [666, 342] on icon "Carousel Next Arrow" at bounding box center [668, 343] width 10 height 10
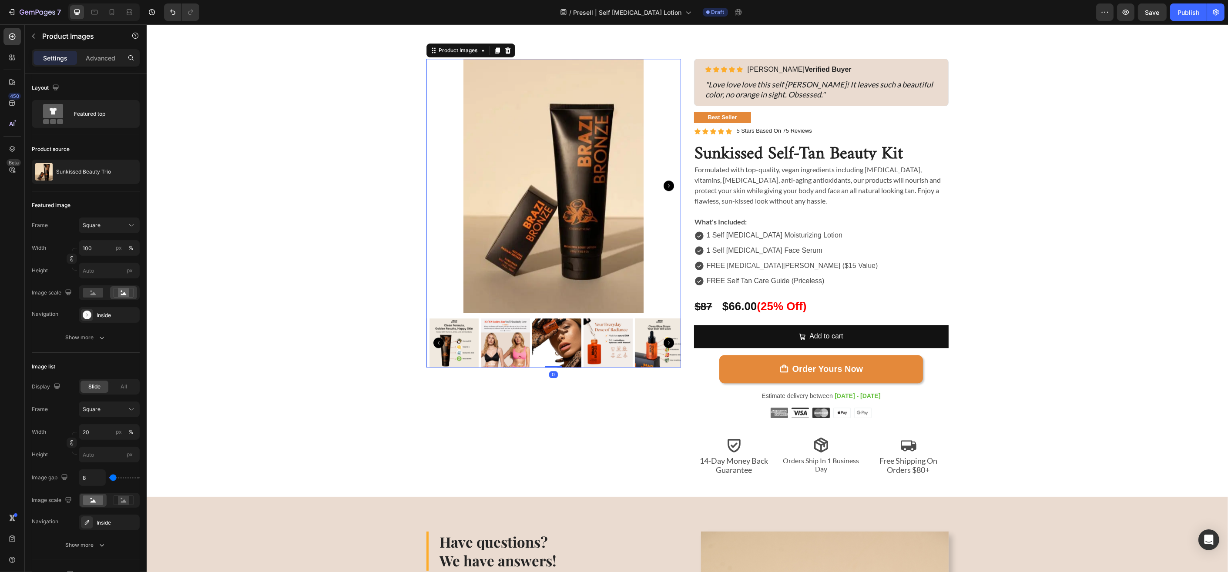
click at [666, 342] on icon "Carousel Next Arrow" at bounding box center [668, 343] width 10 height 10
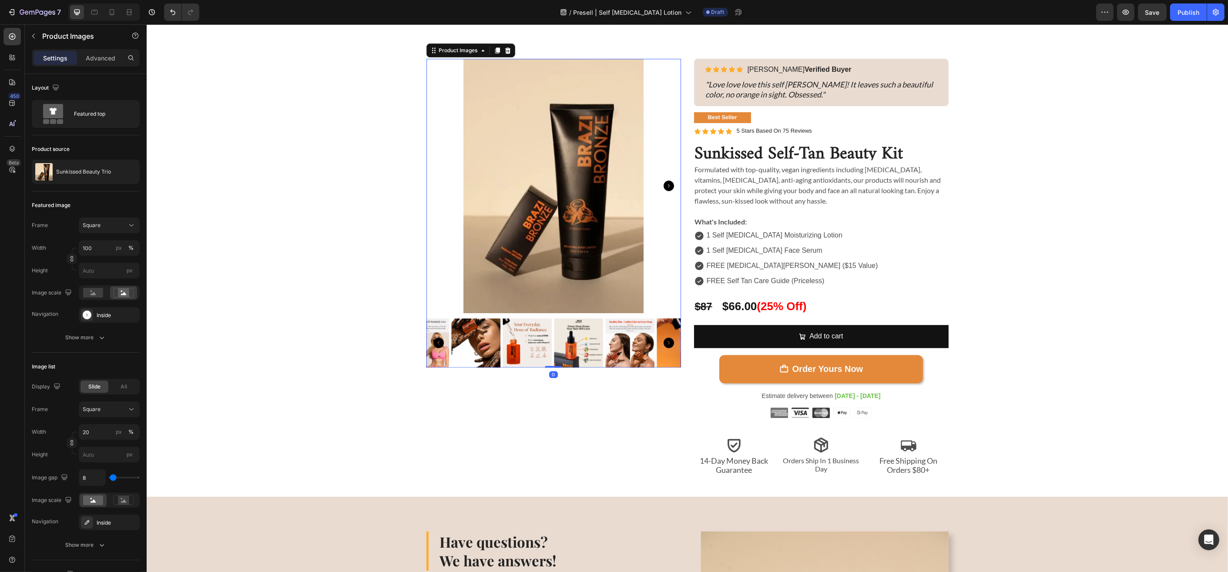
click at [666, 342] on icon "Carousel Next Arrow" at bounding box center [668, 343] width 10 height 10
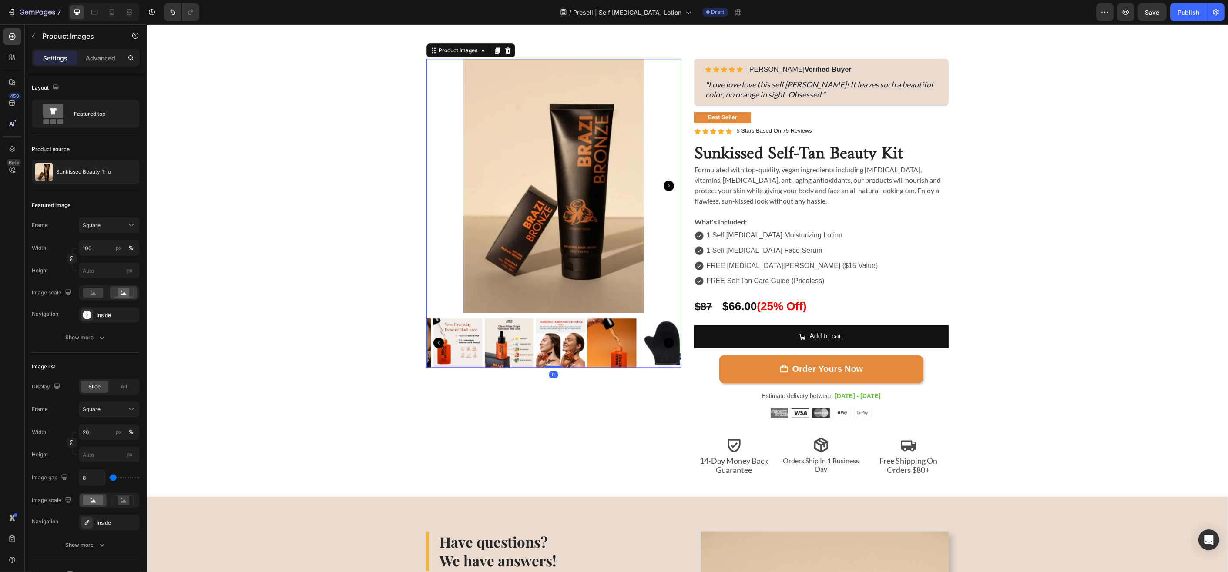
click at [666, 342] on icon "Carousel Next Arrow" at bounding box center [668, 343] width 10 height 10
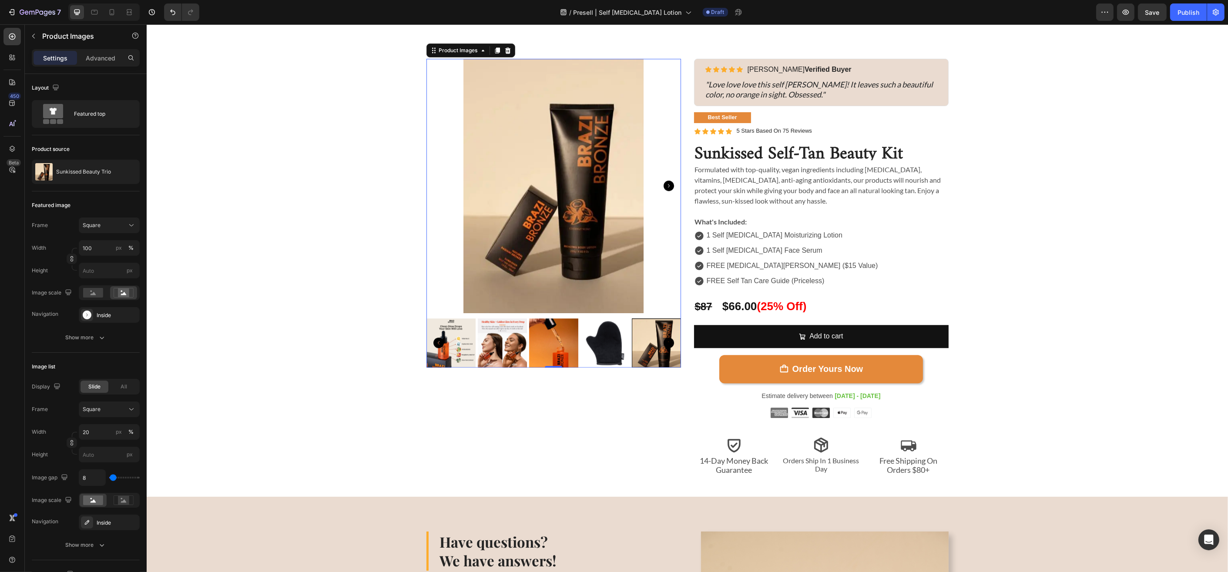
click at [614, 344] on img at bounding box center [604, 343] width 49 height 49
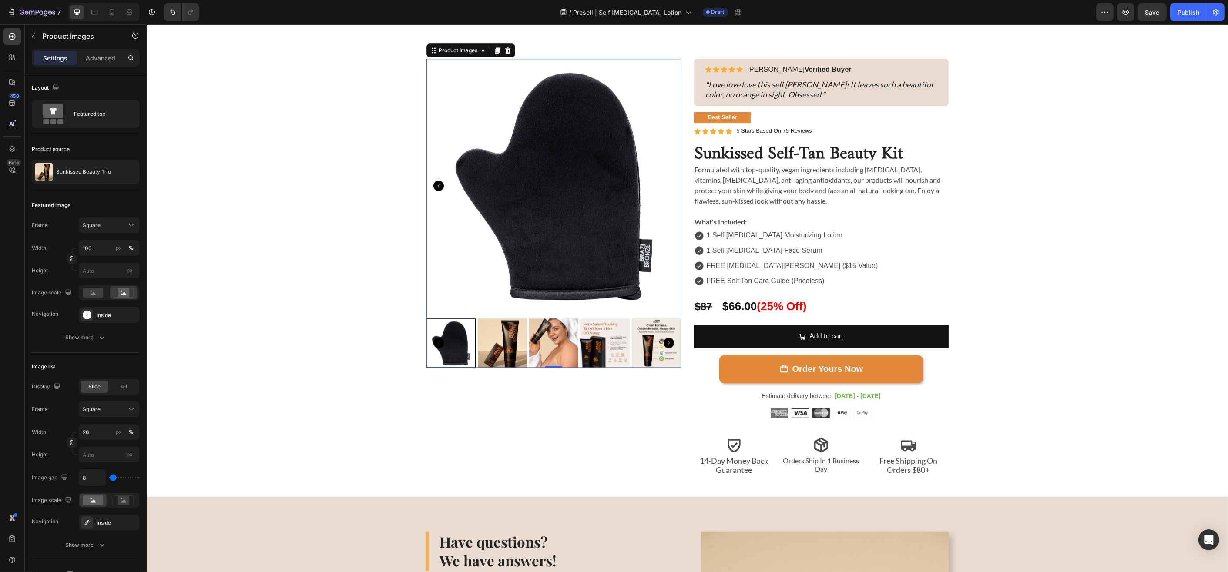
click at [488, 347] on img at bounding box center [501, 343] width 49 height 49
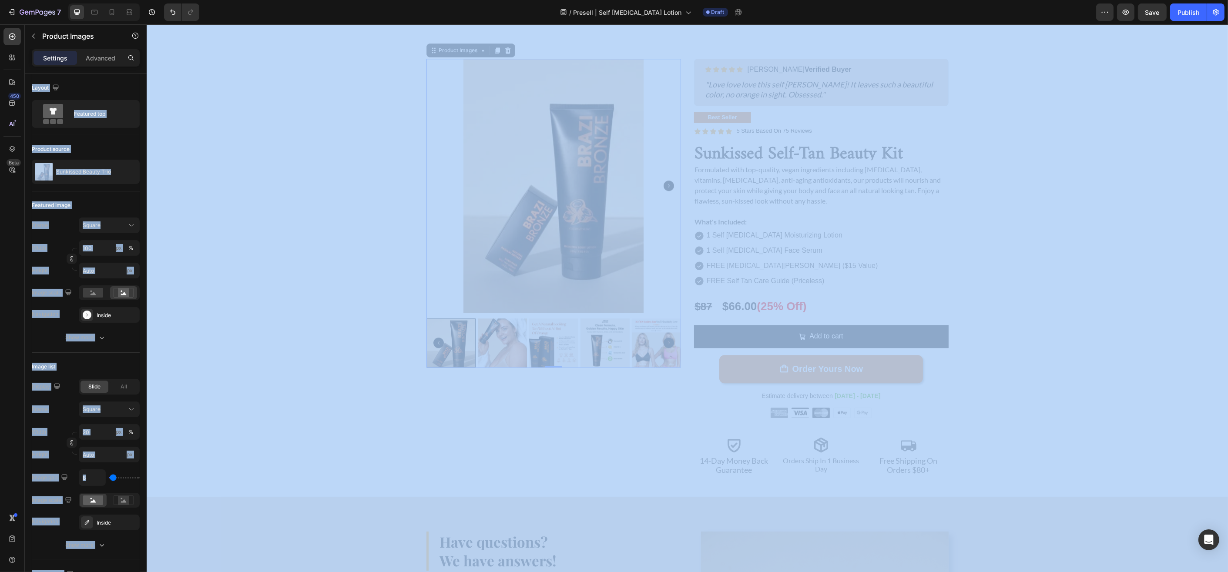
drag, startPoint x: 6, startPoint y: 568, endPoint x: 5, endPoint y: 577, distance: 9.2
click at [5, 0] on html "7 Version history / Presell | Self [MEDICAL_DATA] Lotion Draft Preview Save Pub…" at bounding box center [614, 0] width 1228 height 0
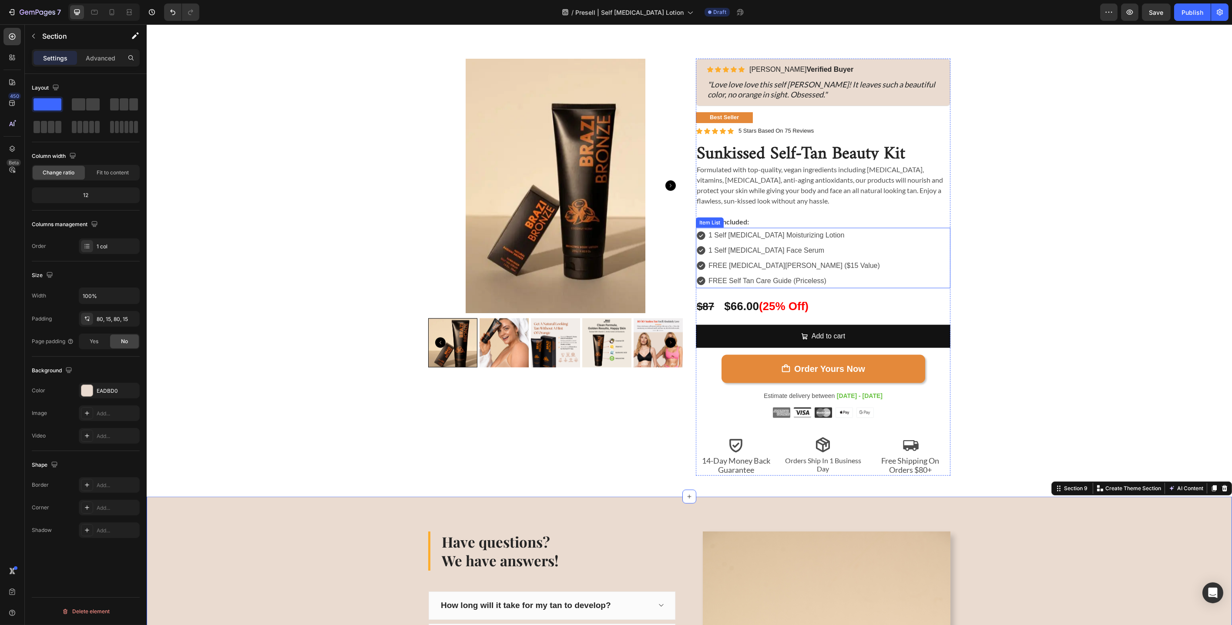
click at [761, 288] on div "1 Self [MEDICAL_DATA] Moisturizing Lotion 1 Self [MEDICAL_DATA] Face Serum FREE…" at bounding box center [822, 258] width 255 height 60
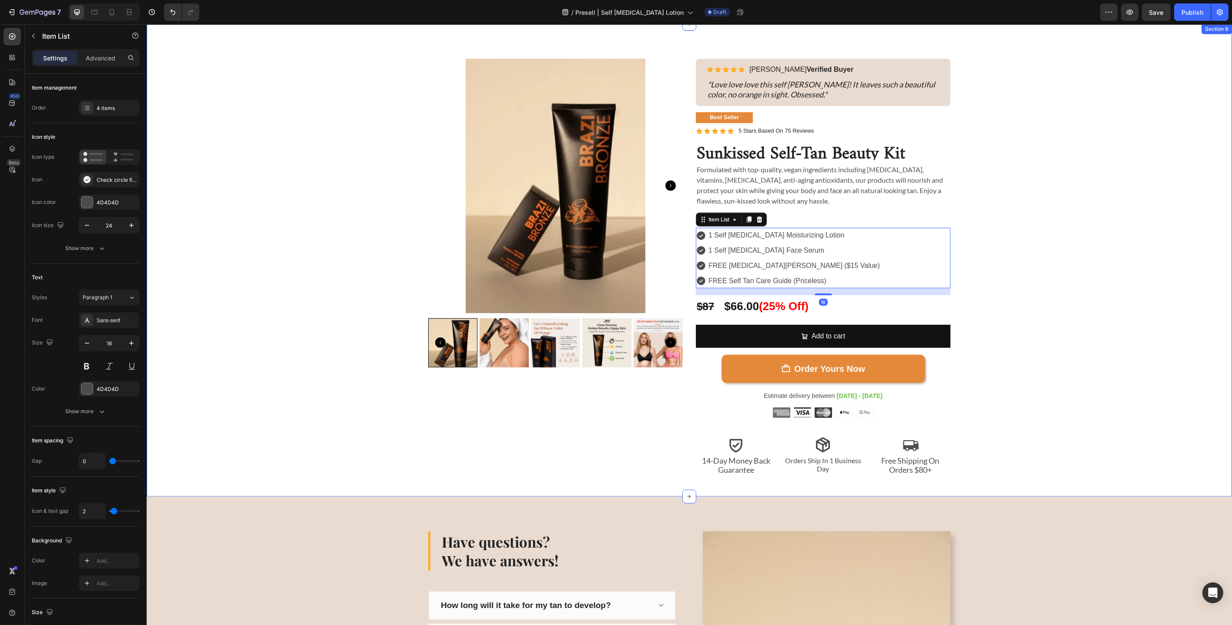
click at [907, 275] on div "Sunkissed Self-Tan Beauty Kit Product Title Icon Icon Icon Icon Icon Icon List …" at bounding box center [689, 267] width 1072 height 417
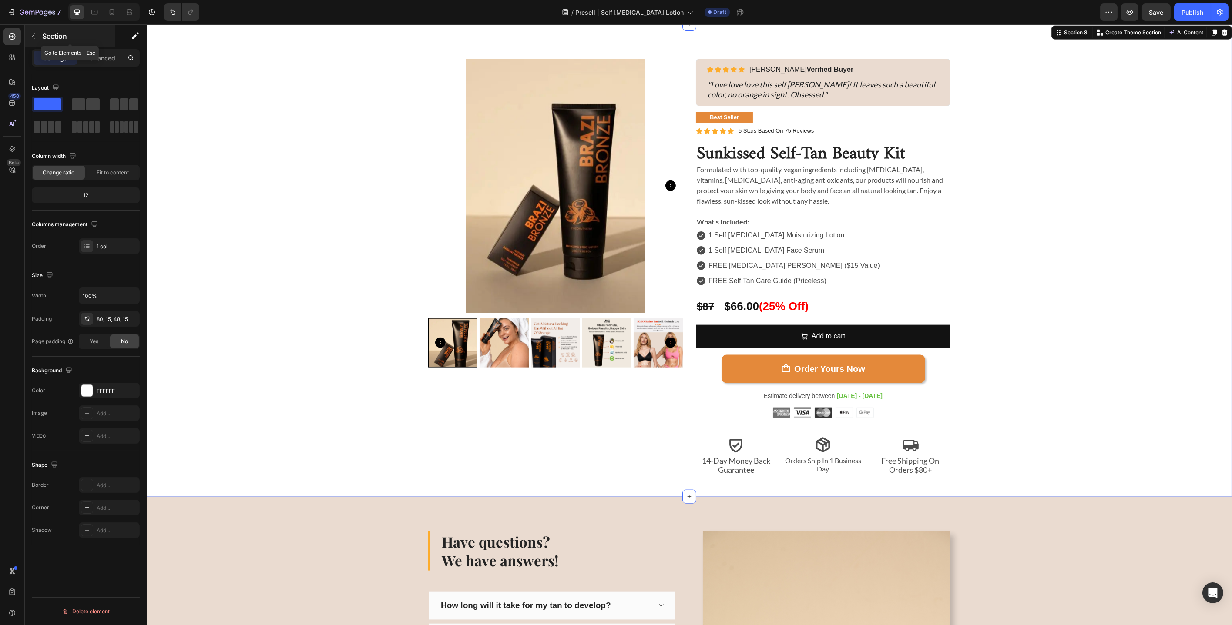
click at [42, 39] on p "Section" at bounding box center [77, 36] width 71 height 10
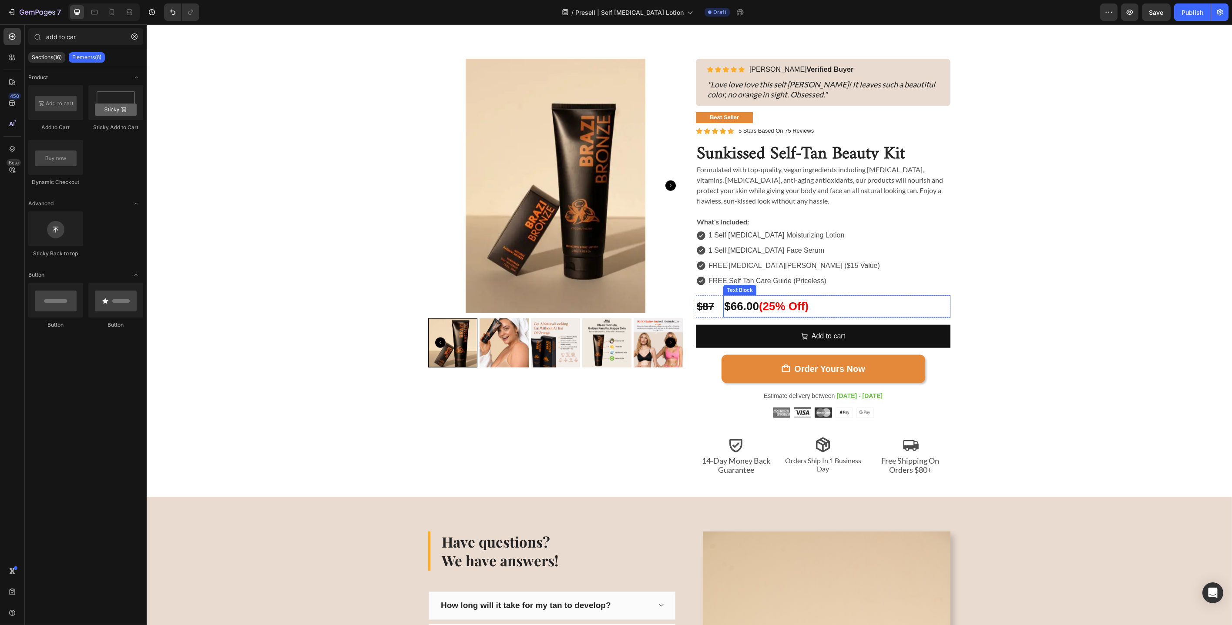
click at [737, 306] on p "$66.00 (25% Off)" at bounding box center [836, 306] width 225 height 20
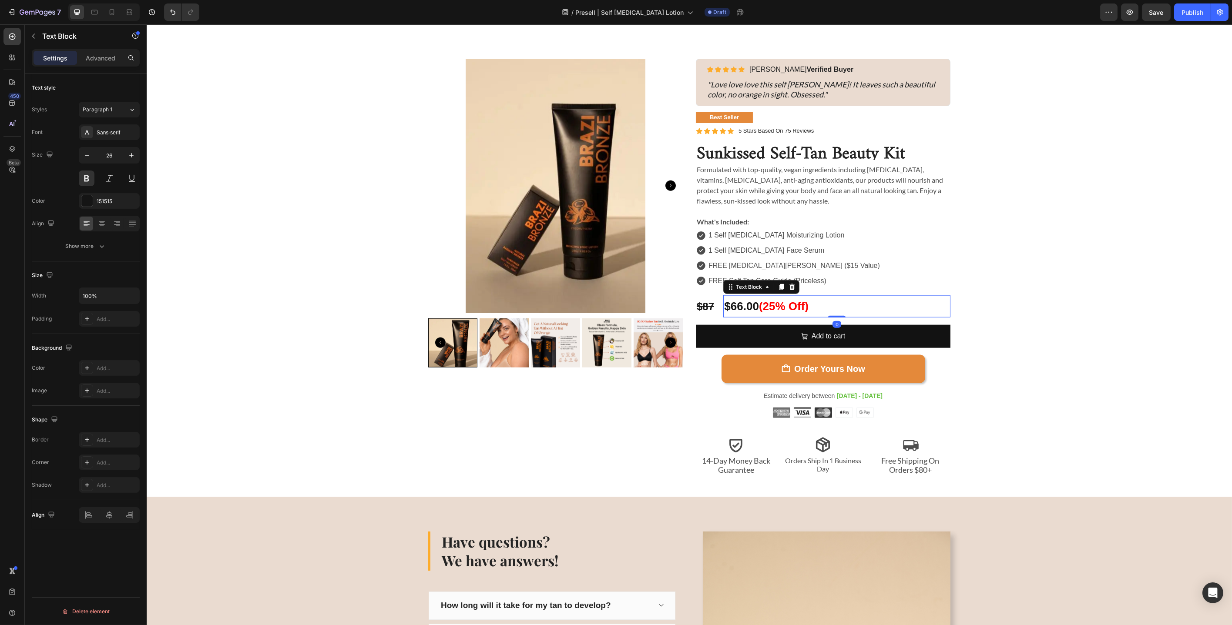
click at [737, 306] on p "$66.00 (25% Off)" at bounding box center [836, 306] width 225 height 20
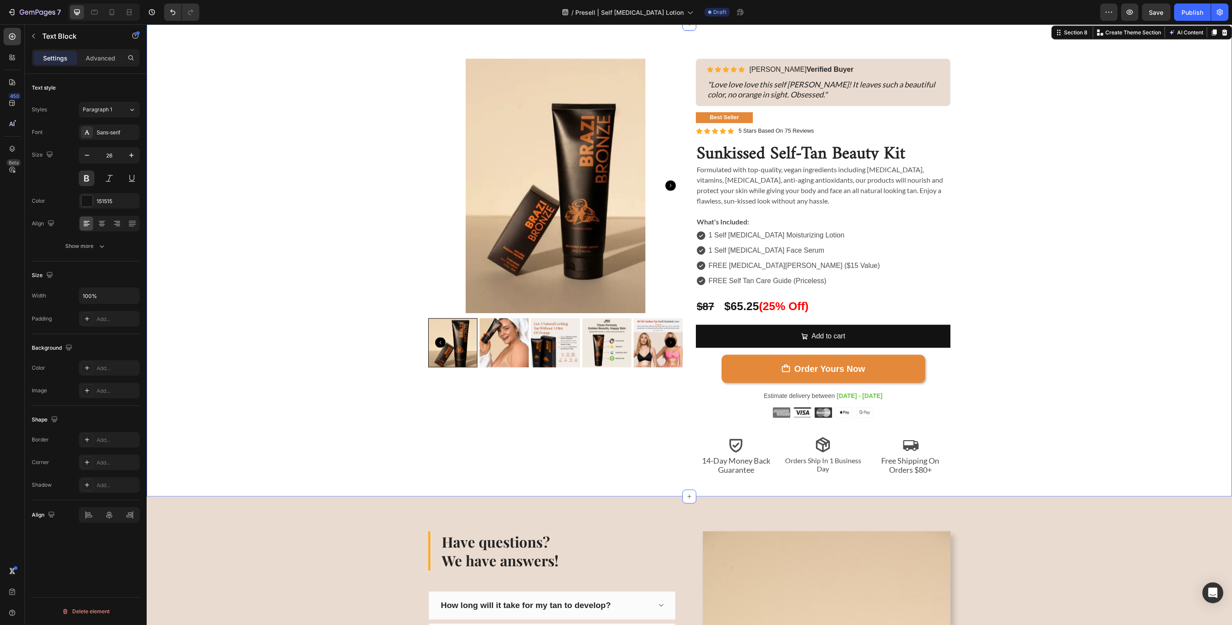
click at [907, 305] on div "Sunkissed Self-Tan Beauty Kit Product Title Icon Icon Icon Icon Icon Icon List …" at bounding box center [689, 267] width 1072 height 417
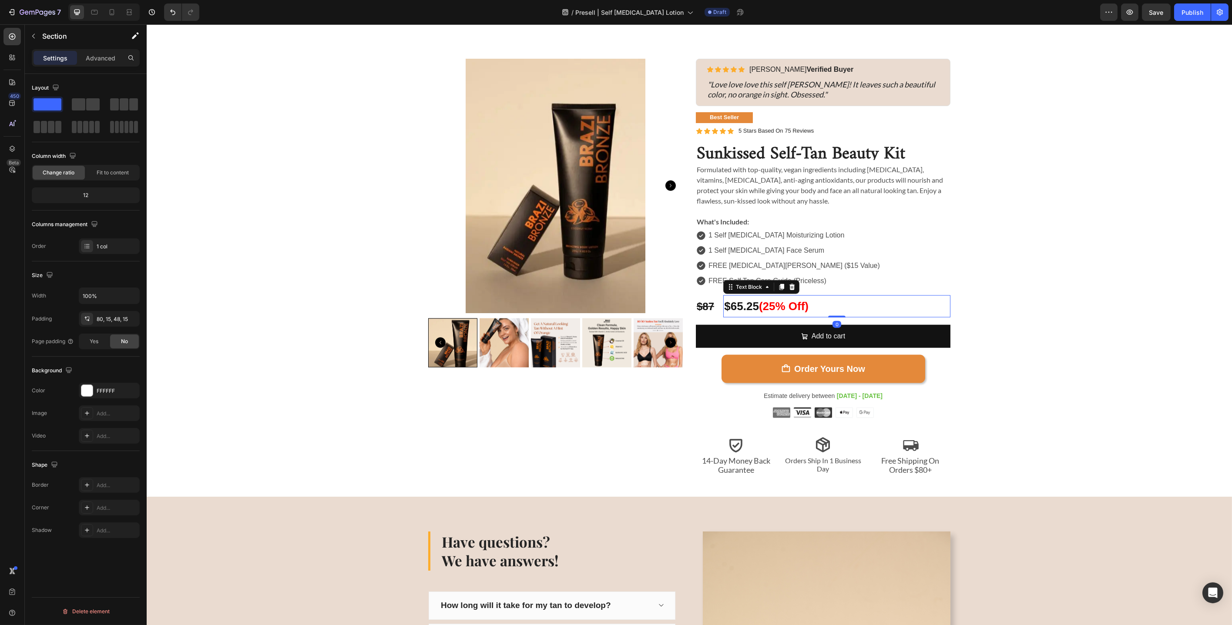
click at [800, 308] on span "(25% Off)" at bounding box center [783, 306] width 50 height 13
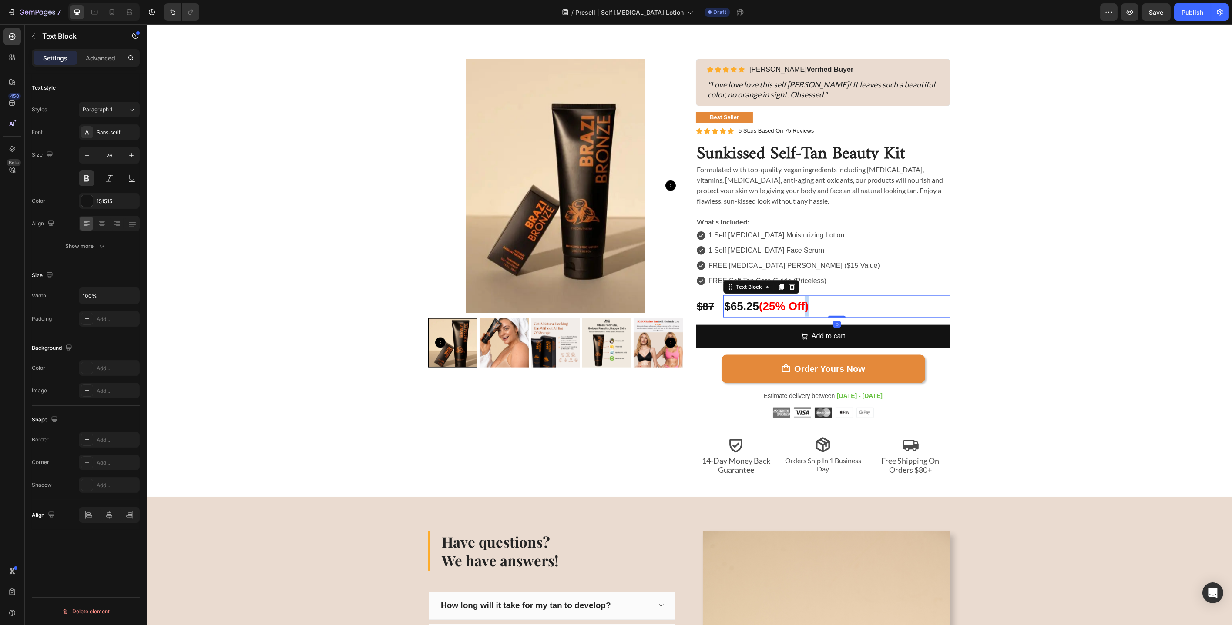
click at [803, 307] on span "(25% Off)" at bounding box center [783, 306] width 50 height 13
click at [802, 307] on span "(25% Off)" at bounding box center [783, 306] width 50 height 13
click at [766, 313] on p "$65.25 (25% Off)" at bounding box center [836, 306] width 225 height 20
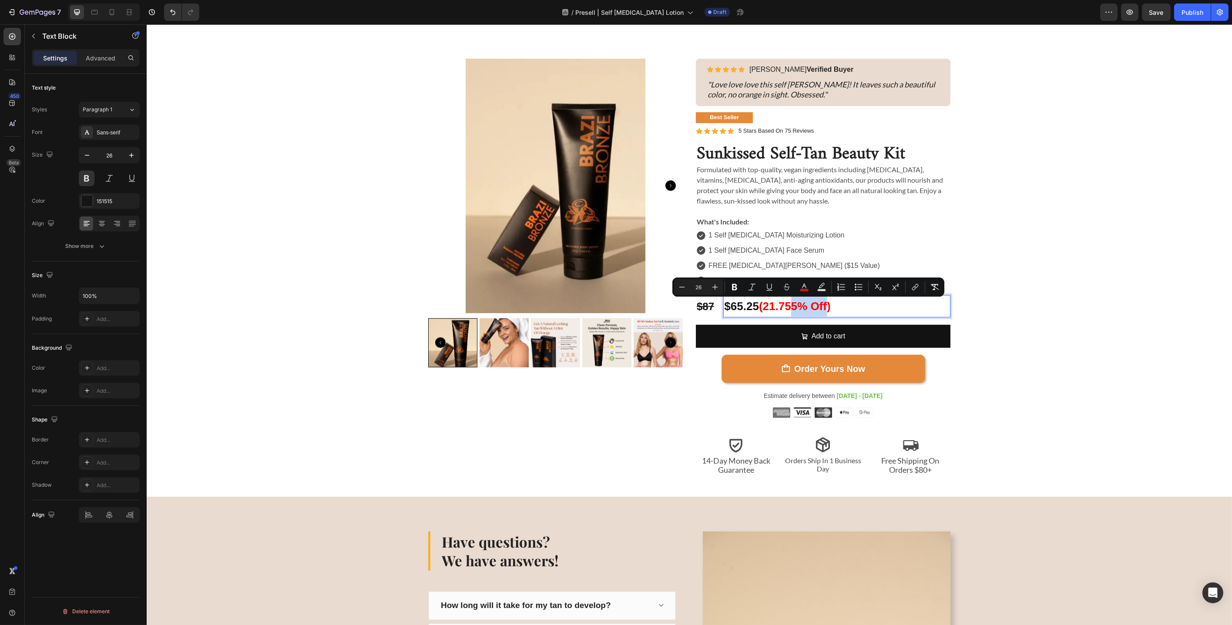
drag, startPoint x: 792, startPoint y: 305, endPoint x: 825, endPoint y: 306, distance: 33.5
click at [825, 306] on span "(21.755% Off)" at bounding box center [794, 306] width 72 height 13
click at [762, 306] on span "(21.75)" at bounding box center [776, 306] width 36 height 13
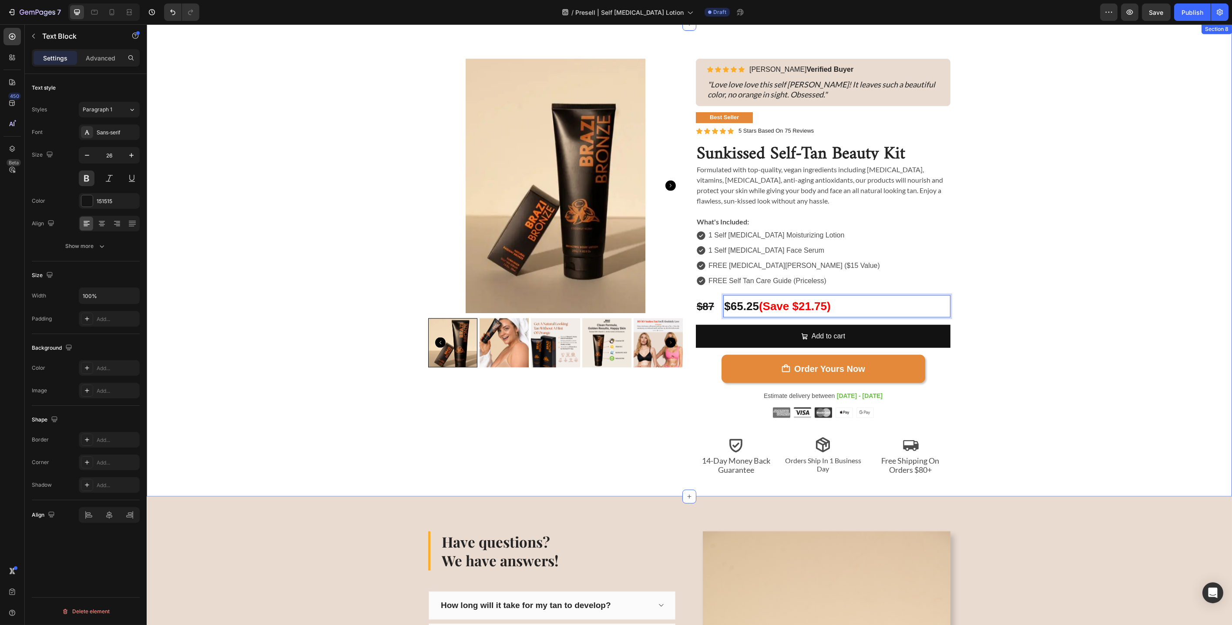
click at [907, 305] on div "Sunkissed Self-Tan Beauty Kit Product Title Icon Icon Icon Icon Icon Icon List …" at bounding box center [689, 267] width 1072 height 417
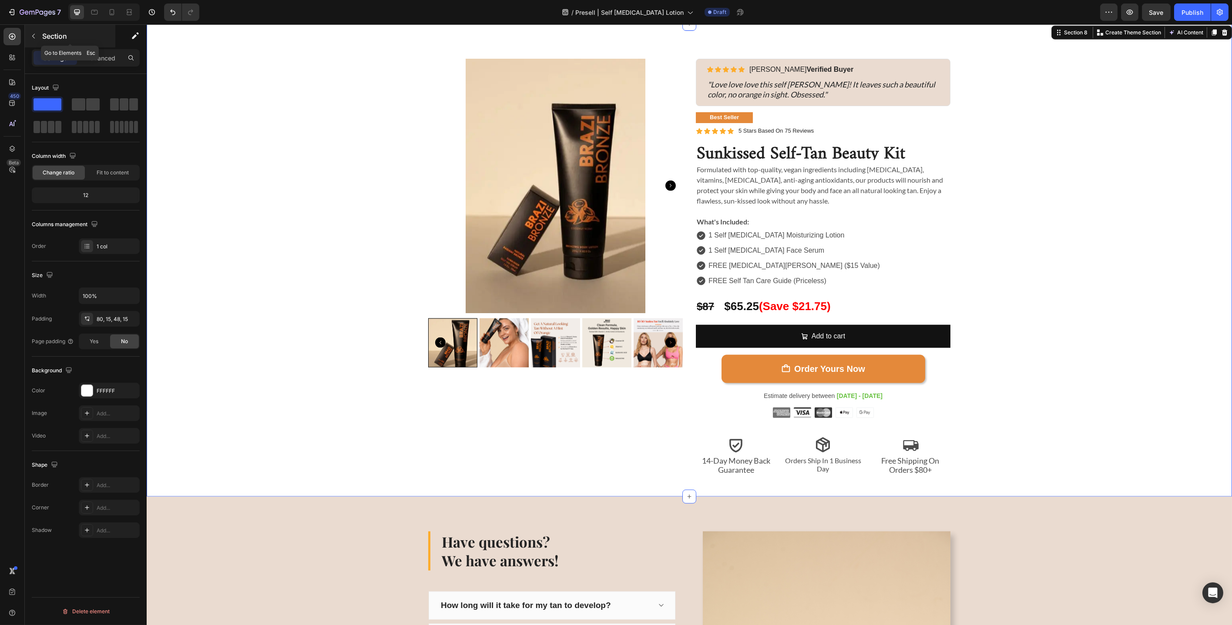
click at [38, 39] on button "button" at bounding box center [34, 36] width 14 height 14
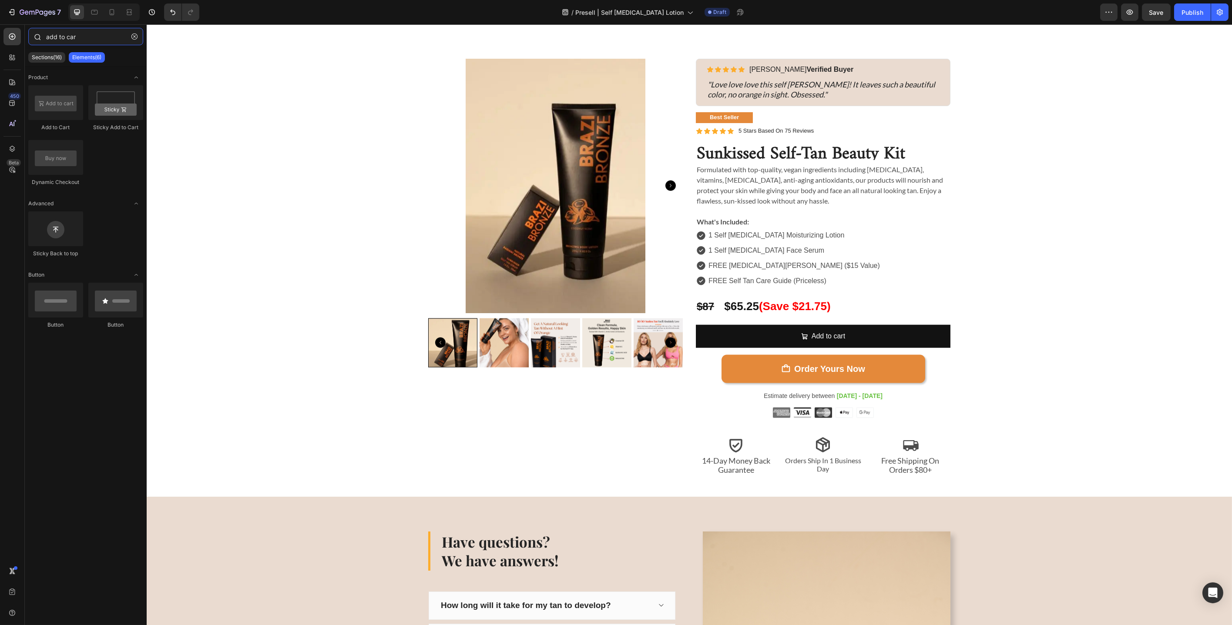
click at [102, 41] on input "add to car" at bounding box center [85, 36] width 115 height 17
click at [102, 39] on input "add to car" at bounding box center [85, 36] width 115 height 17
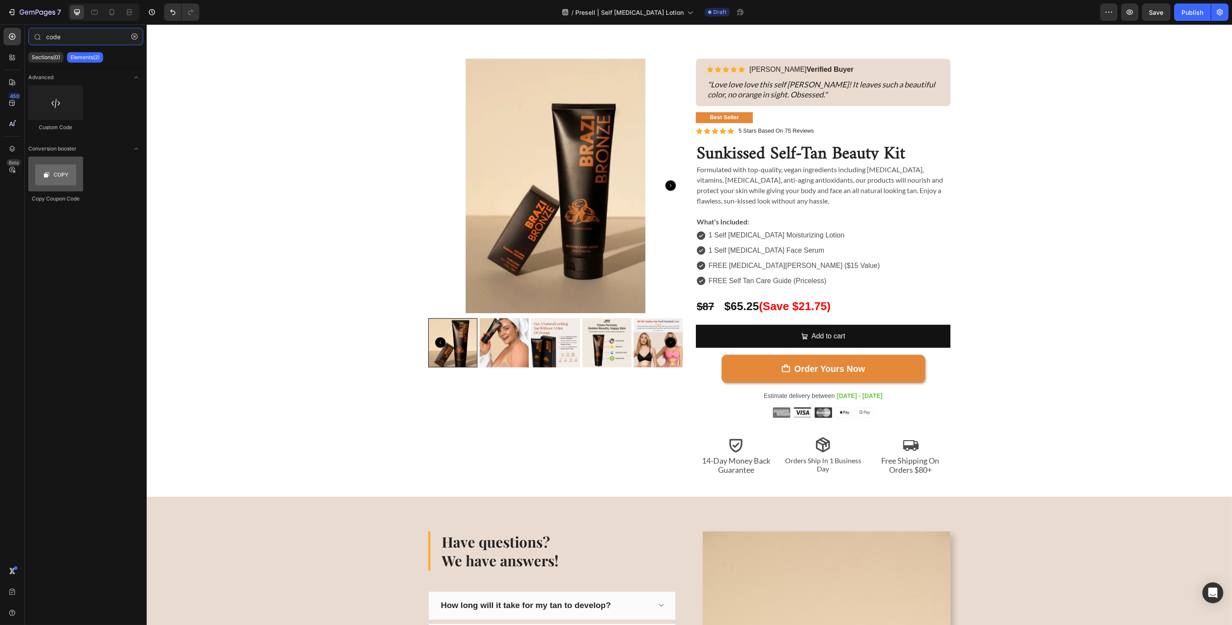
type input "code"
click at [50, 177] on div at bounding box center [55, 174] width 55 height 35
drag, startPoint x: 197, startPoint y: 201, endPoint x: 740, endPoint y: 323, distance: 557.0
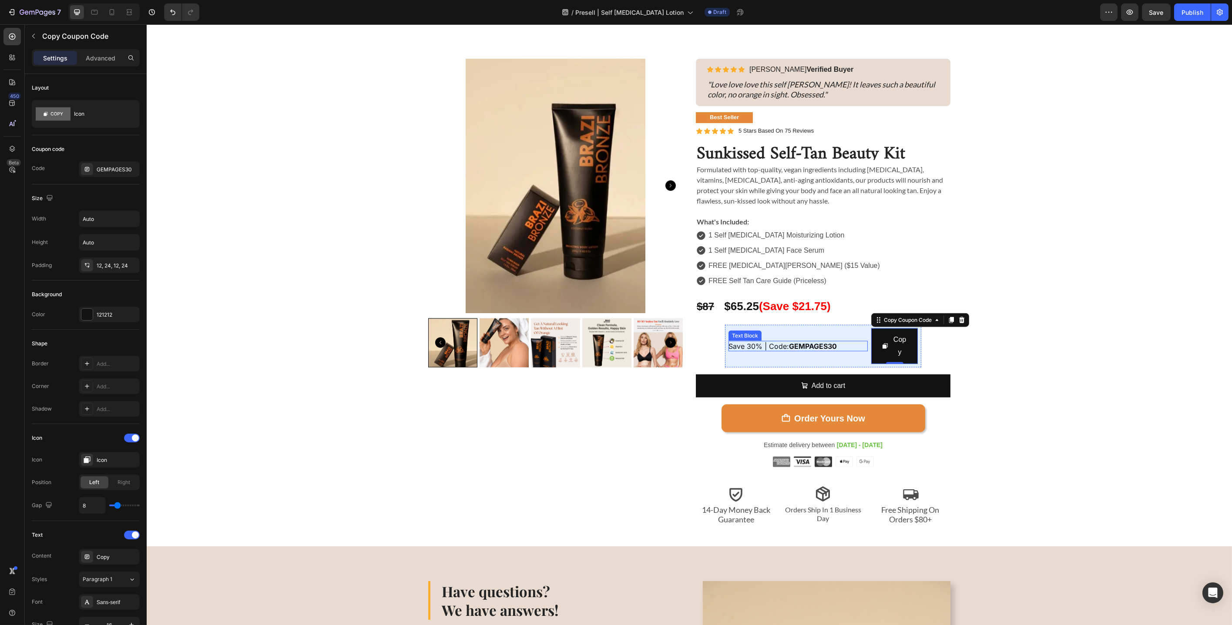
click at [808, 349] on strong "GEMPAGES30" at bounding box center [812, 346] width 48 height 9
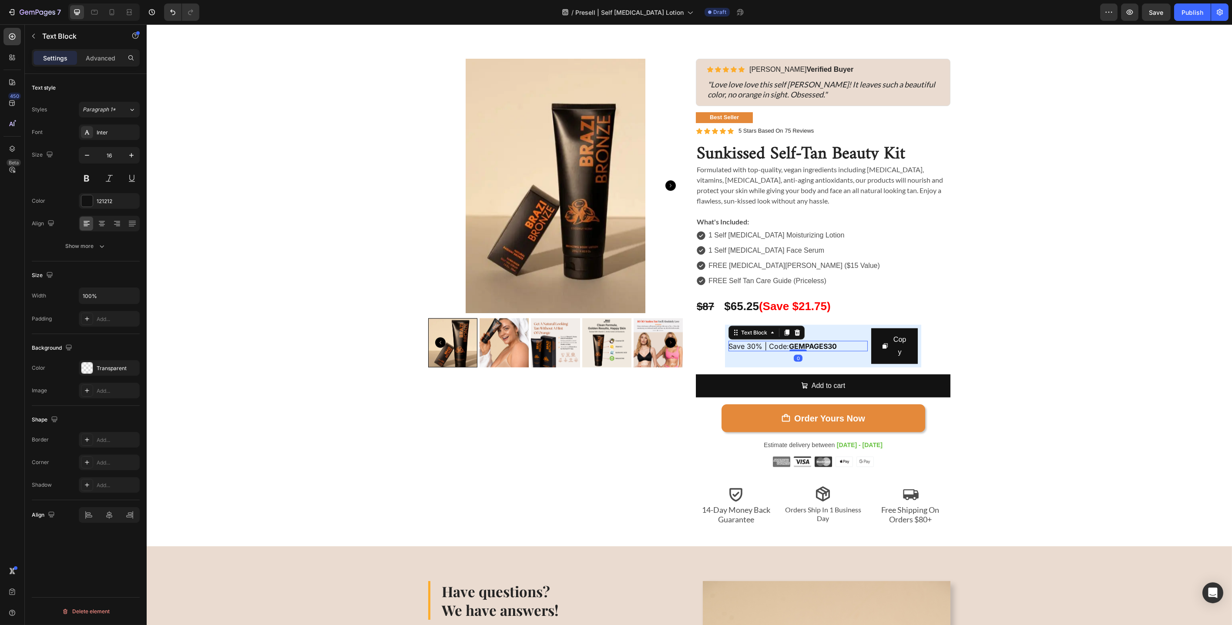
click at [749, 345] on span "Save 30% | Code: GEMPAGES30" at bounding box center [782, 346] width 108 height 9
drag, startPoint x: 837, startPoint y: 346, endPoint x: 788, endPoint y: 348, distance: 48.8
click at [788, 348] on p "Save 25% | Code: GEMPAGES30" at bounding box center [797, 346] width 139 height 10
click at [907, 333] on div "Sunkissed Self-Tan Beauty Kit Product Title Icon Icon Icon Icon Icon Icon List …" at bounding box center [689, 292] width 1072 height 467
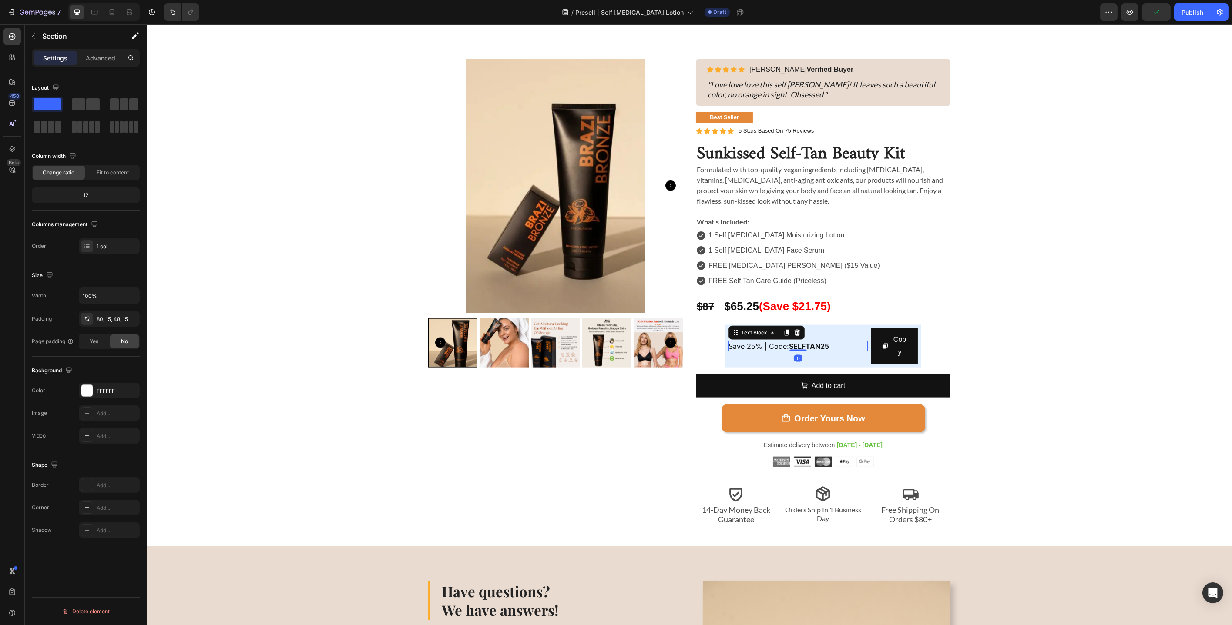
click at [858, 341] on p "Save 25% | Code: SELFTAN25" at bounding box center [797, 346] width 139 height 10
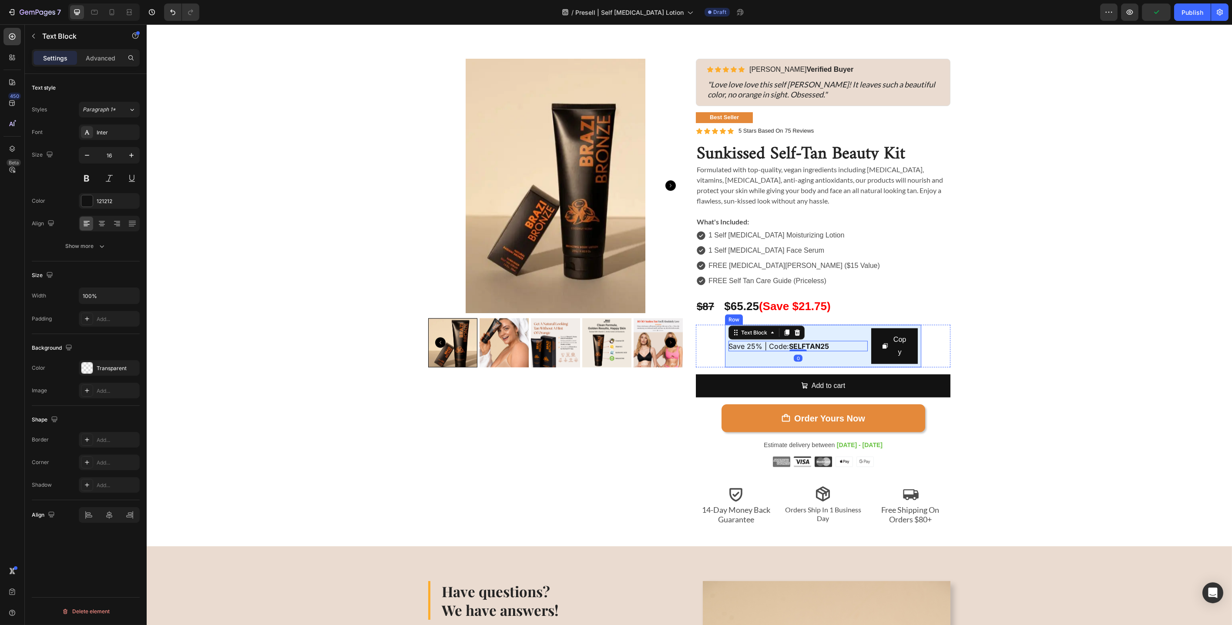
click at [859, 332] on div "Save 25% | Code: SELFTAN25 Text Block 0" at bounding box center [797, 347] width 139 height 36
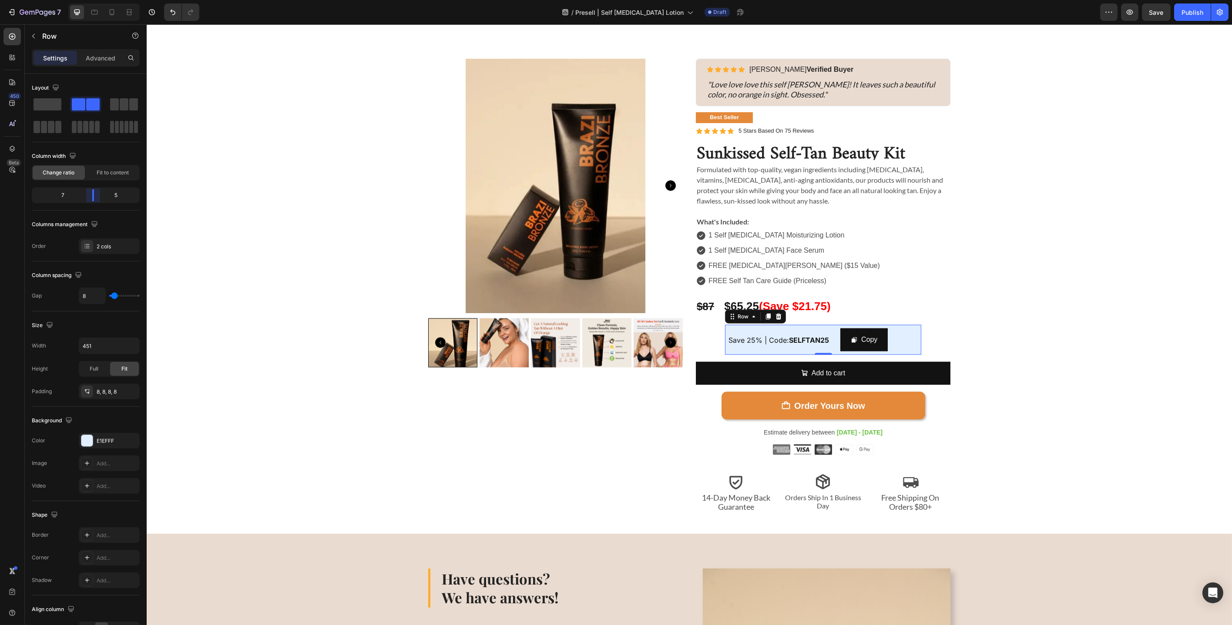
drag, startPoint x: 105, startPoint y: 196, endPoint x: 92, endPoint y: 195, distance: 13.1
click at [92, 0] on body "7 Version history / Presell | Self [MEDICAL_DATA] Lotion Draft Preview Save Pub…" at bounding box center [616, 0] width 1232 height 0
click at [112, 14] on icon at bounding box center [111, 12] width 9 height 9
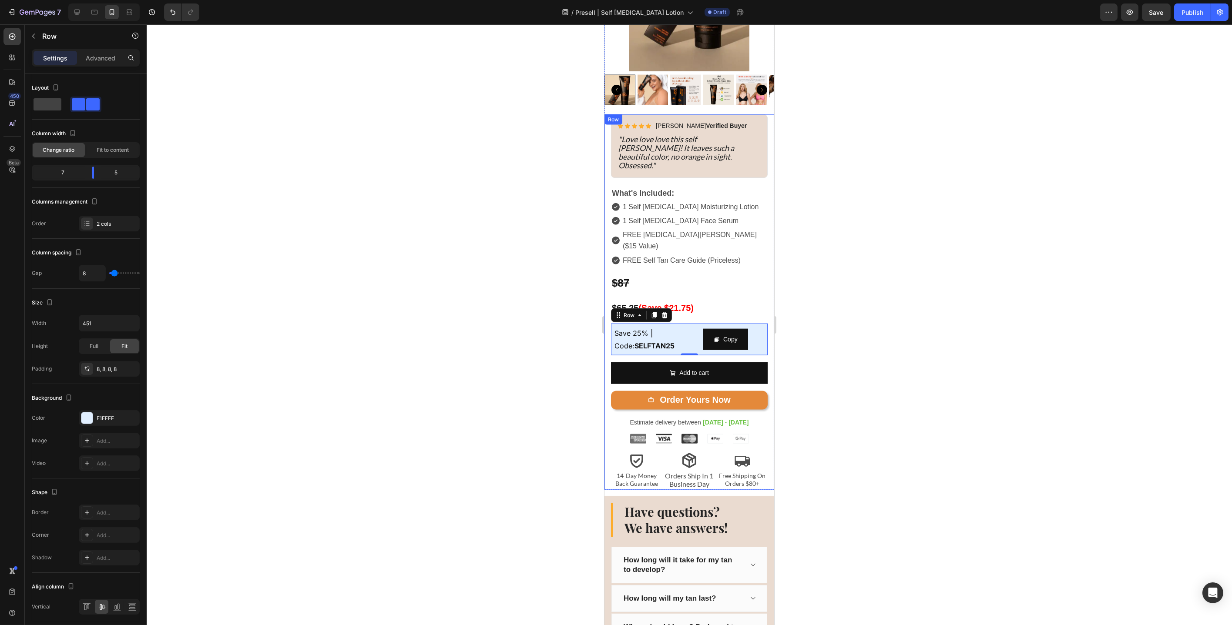
scroll to position [3961, 0]
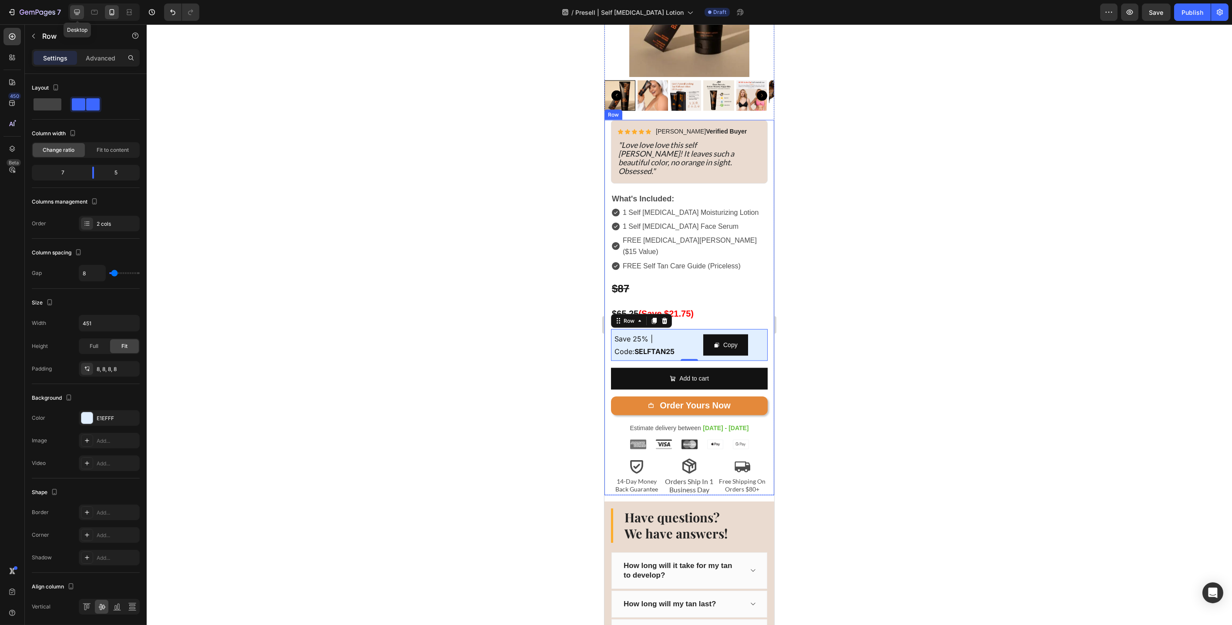
click at [80, 15] on icon at bounding box center [77, 12] width 9 height 9
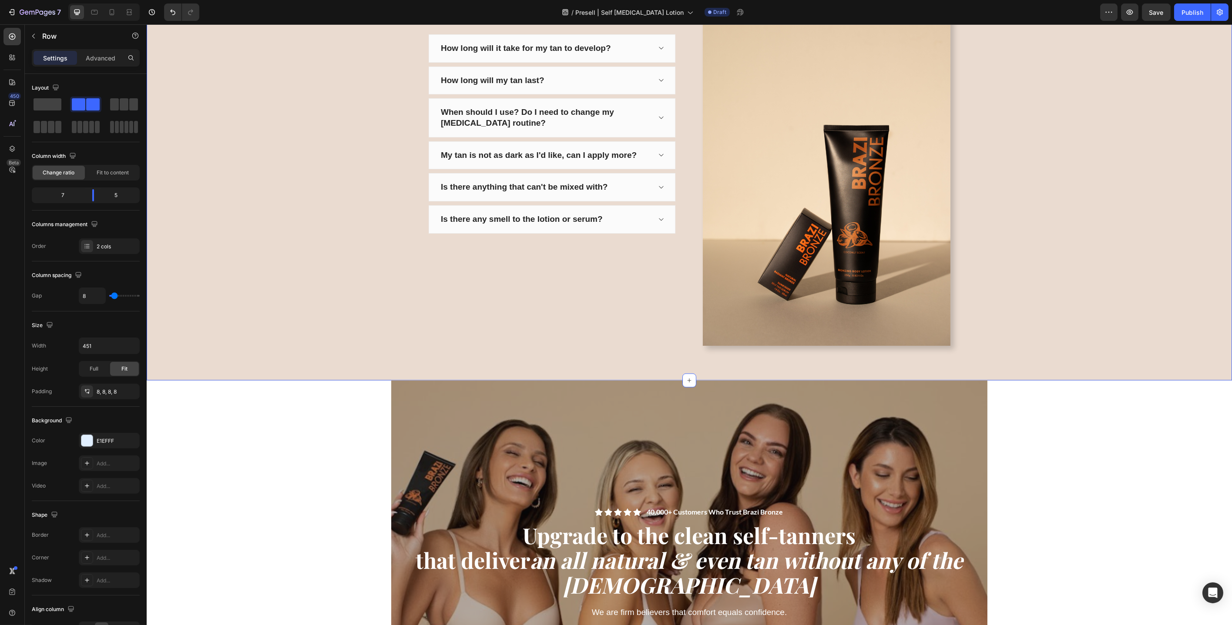
scroll to position [3634, 0]
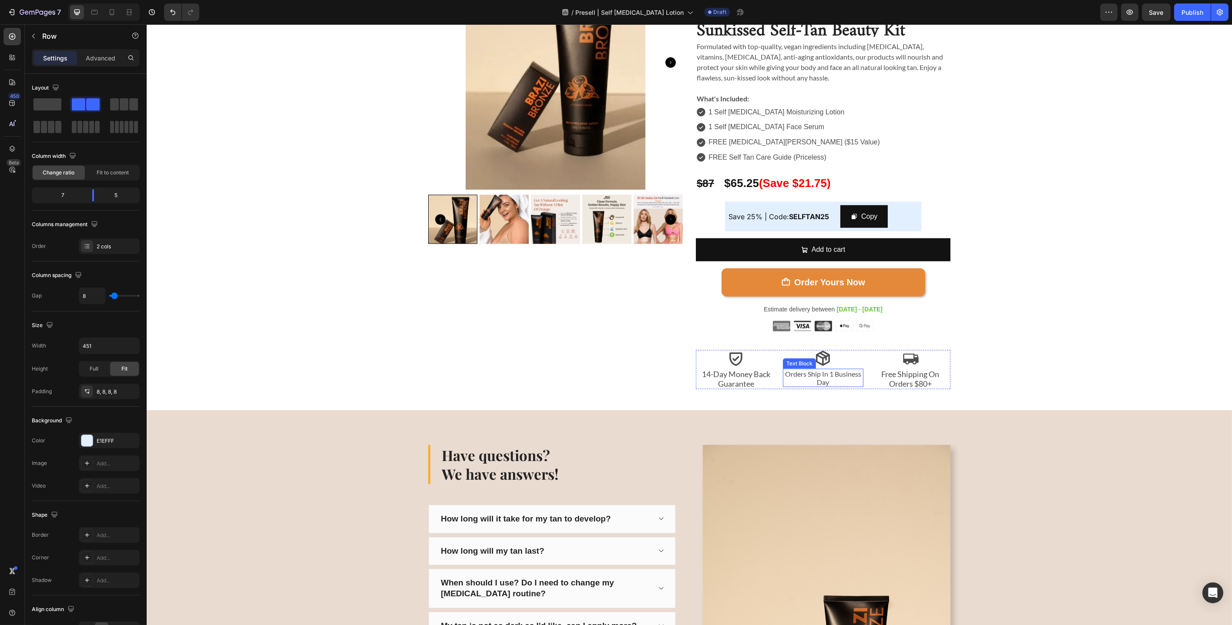
click at [815, 378] on span "Orders Ship In 1 Business Day" at bounding box center [823, 378] width 76 height 17
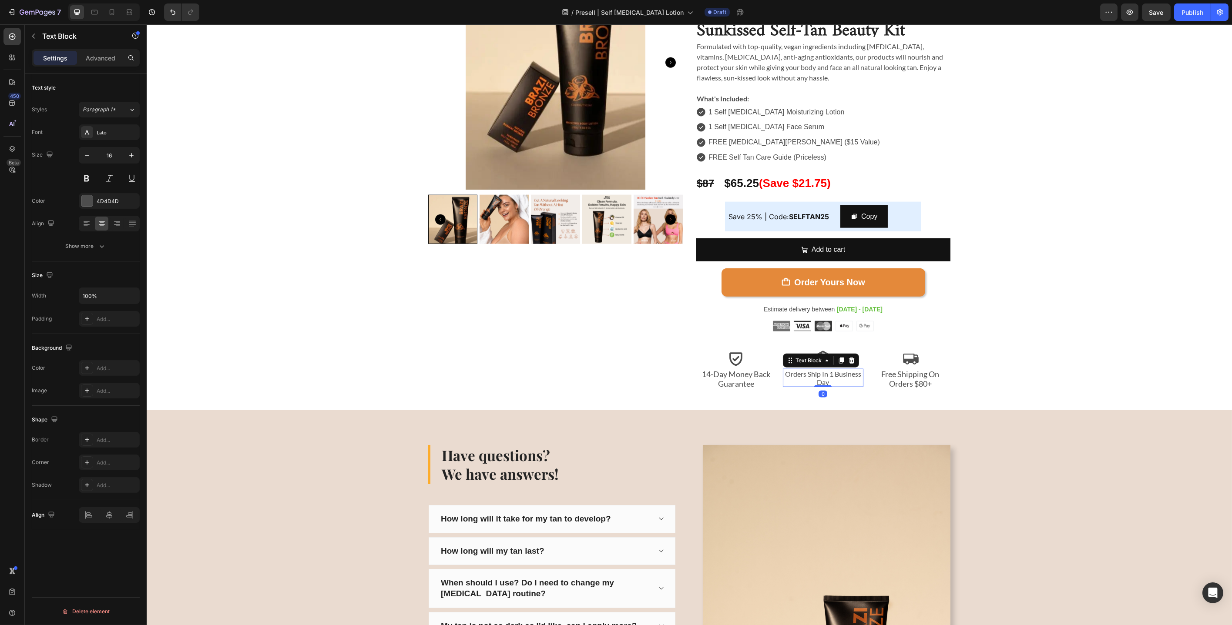
click at [815, 378] on span "Orders Ship In 1 Business Day" at bounding box center [823, 378] width 76 height 17
click at [858, 306] on span "[DATE] - [DATE]" at bounding box center [859, 309] width 46 height 7
click at [816, 373] on span "2-7 Day" at bounding box center [823, 374] width 24 height 8
click at [832, 372] on p "2-7 Day" at bounding box center [822, 374] width 78 height 8
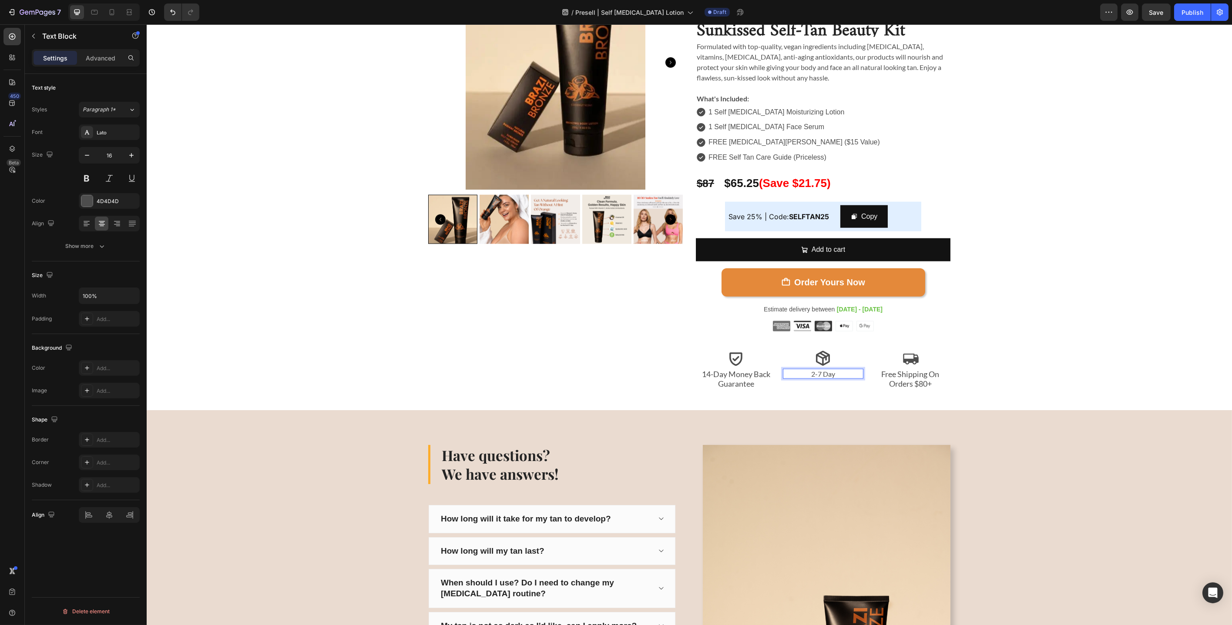
click at [817, 373] on span "2-7 Day" at bounding box center [823, 374] width 24 height 8
click at [870, 308] on span "[DATE] - [DATE]" at bounding box center [859, 309] width 46 height 7
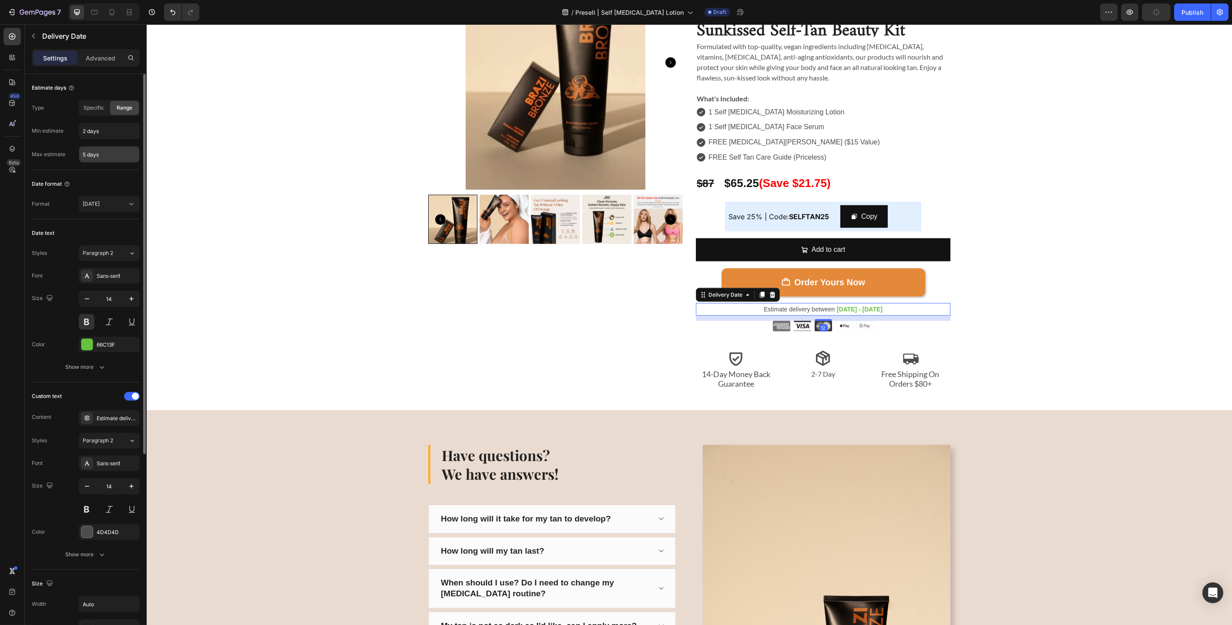
click at [104, 158] on input "5 days" at bounding box center [109, 155] width 60 height 16
click at [126, 155] on input "5 days" at bounding box center [109, 155] width 60 height 16
click at [88, 153] on input "5 days" at bounding box center [109, 155] width 60 height 16
type input "7 days"
click at [825, 376] on span "2-7 Day" at bounding box center [823, 374] width 24 height 8
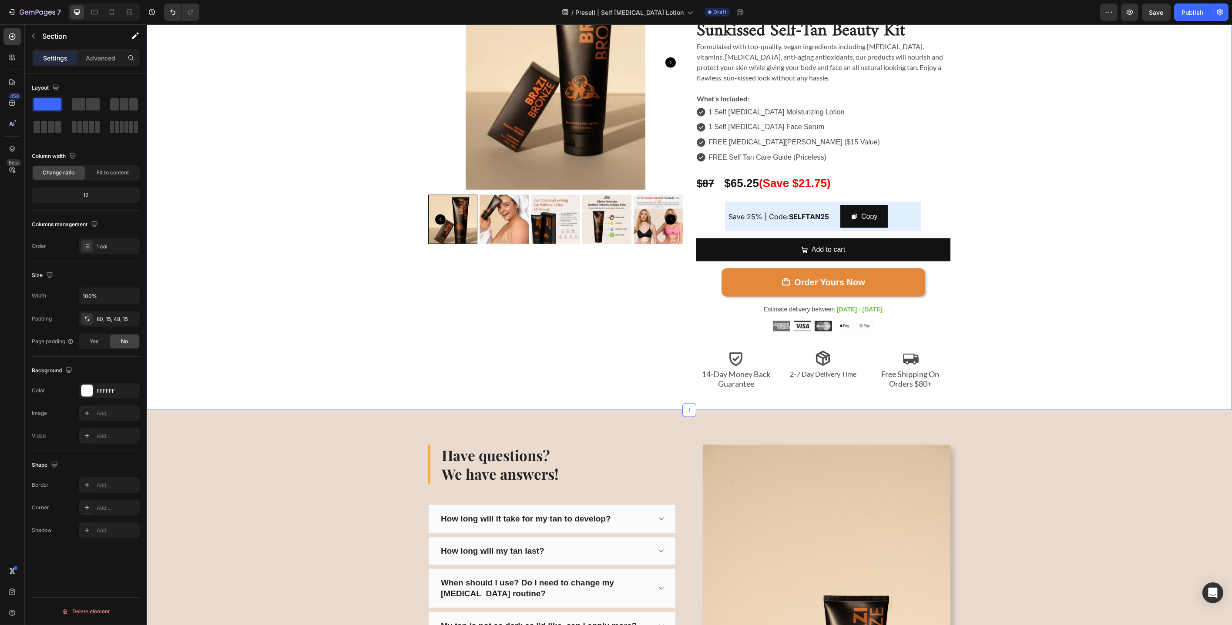
click at [907, 373] on div "Sunkissed Self-Tan Beauty Kit Product Title Icon Icon Icon Icon Icon Icon List …" at bounding box center [689, 162] width 1072 height 454
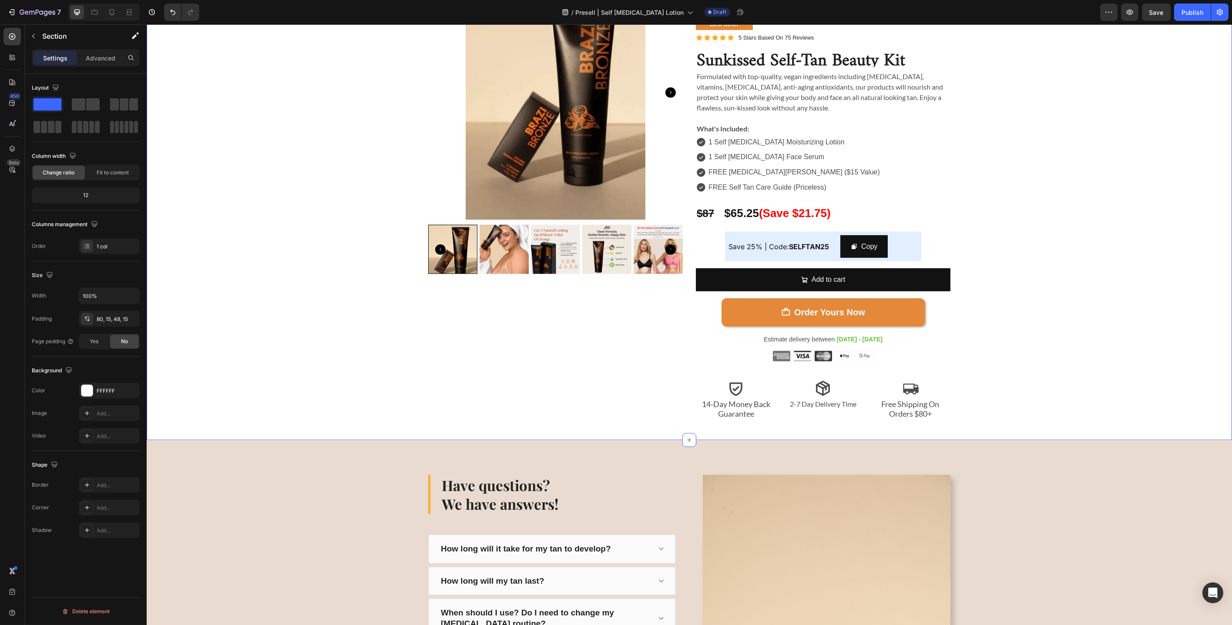
scroll to position [3475, 0]
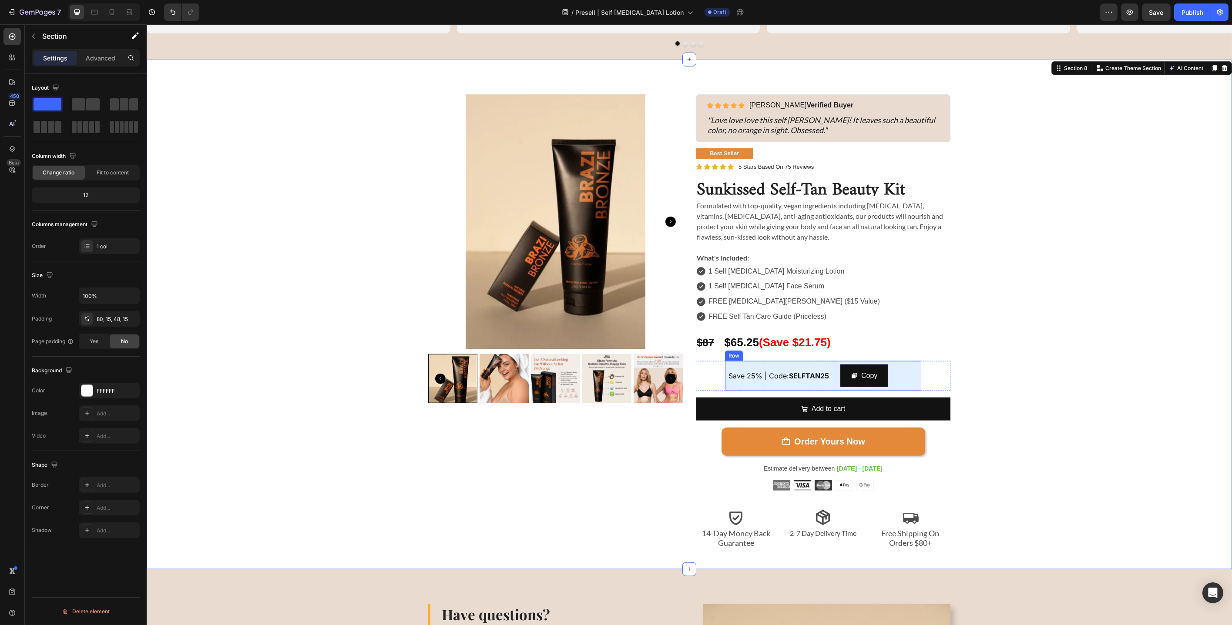
click at [759, 386] on div "Save 25% | Code: SELFTAN25 Text Block" at bounding box center [782, 376] width 108 height 23
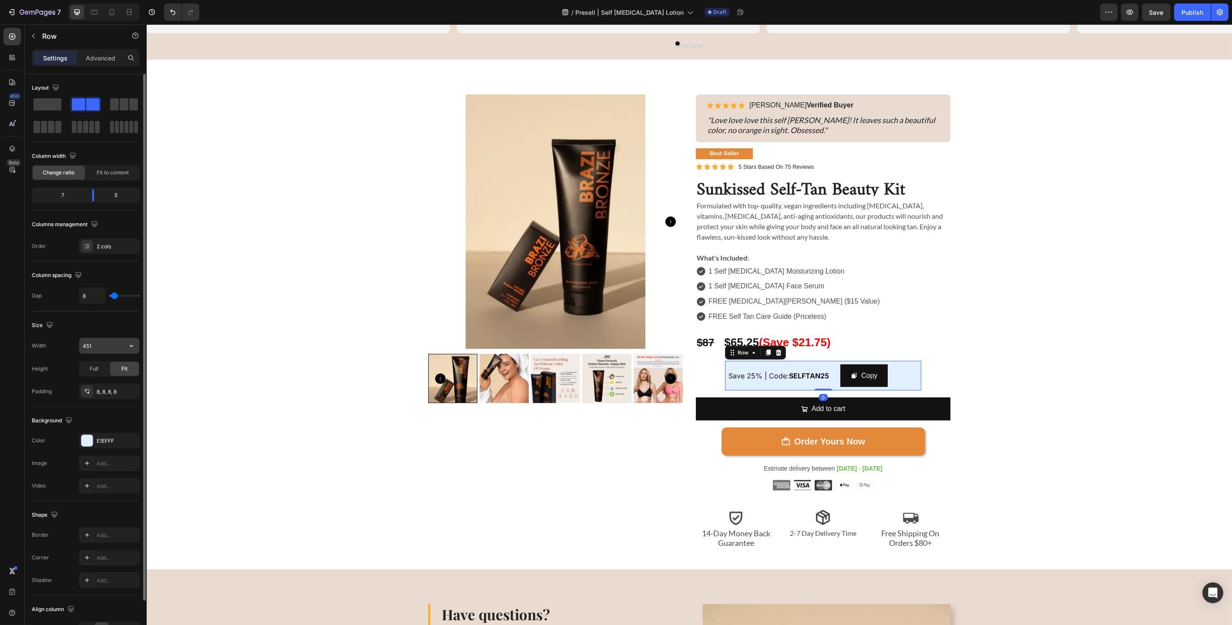
scroll to position [54, 0]
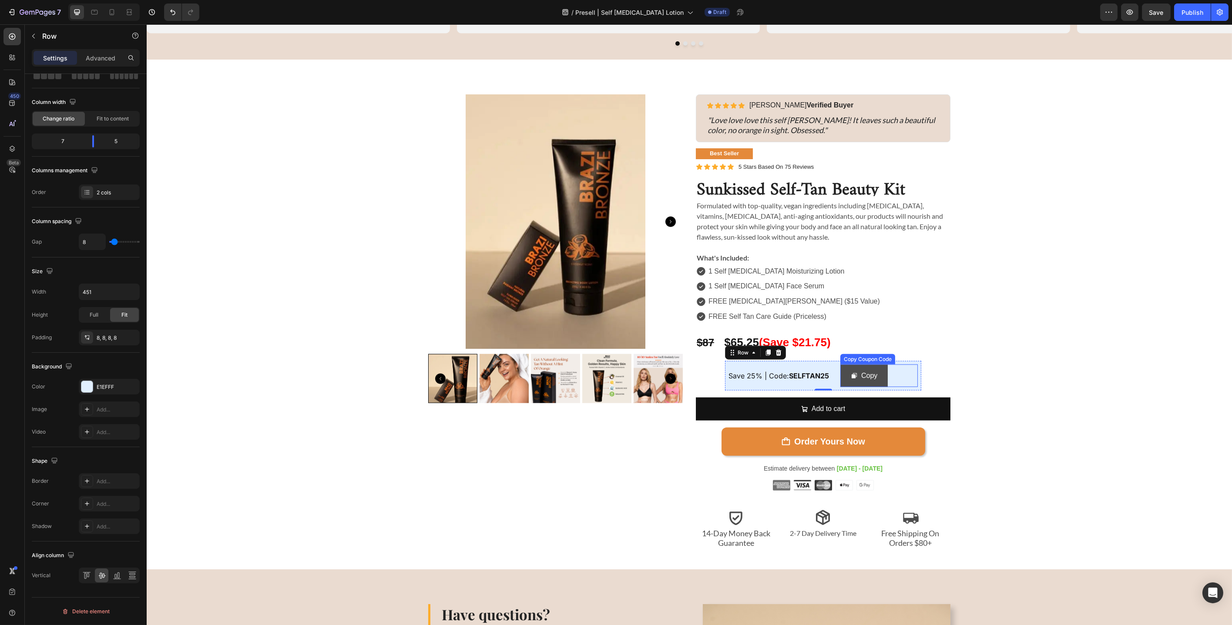
click at [882, 376] on button "Copy" at bounding box center [863, 376] width 47 height 23
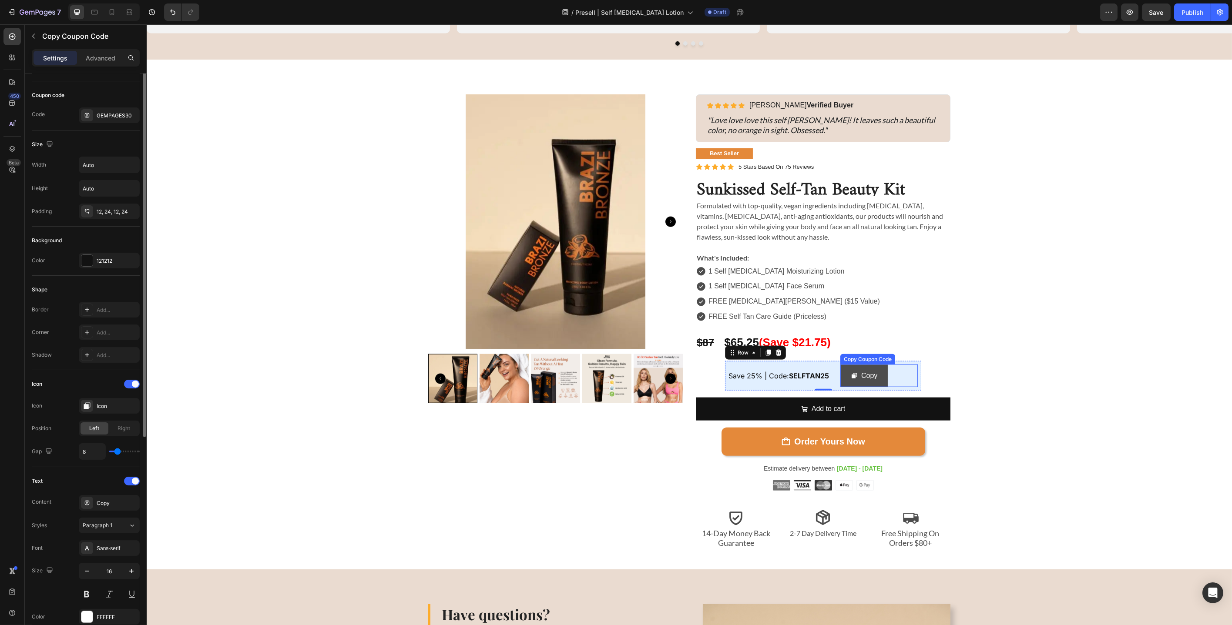
scroll to position [0, 0]
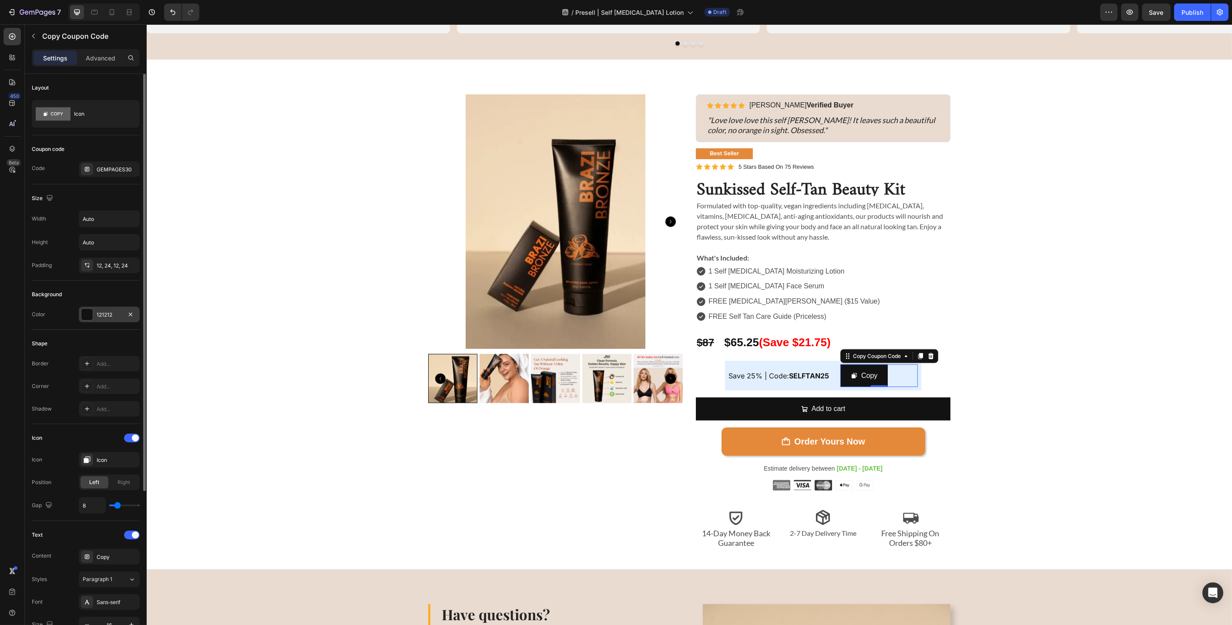
click at [112, 311] on div "121212" at bounding box center [109, 315] width 25 height 8
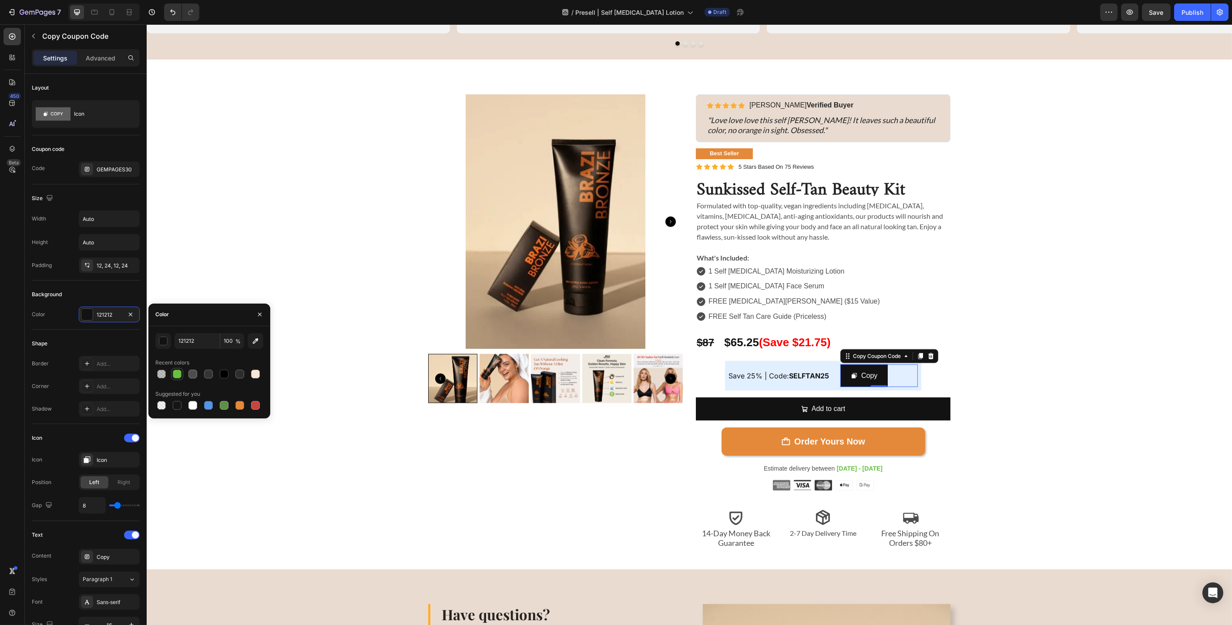
click at [176, 375] on div at bounding box center [177, 374] width 9 height 9
type input "66C13F"
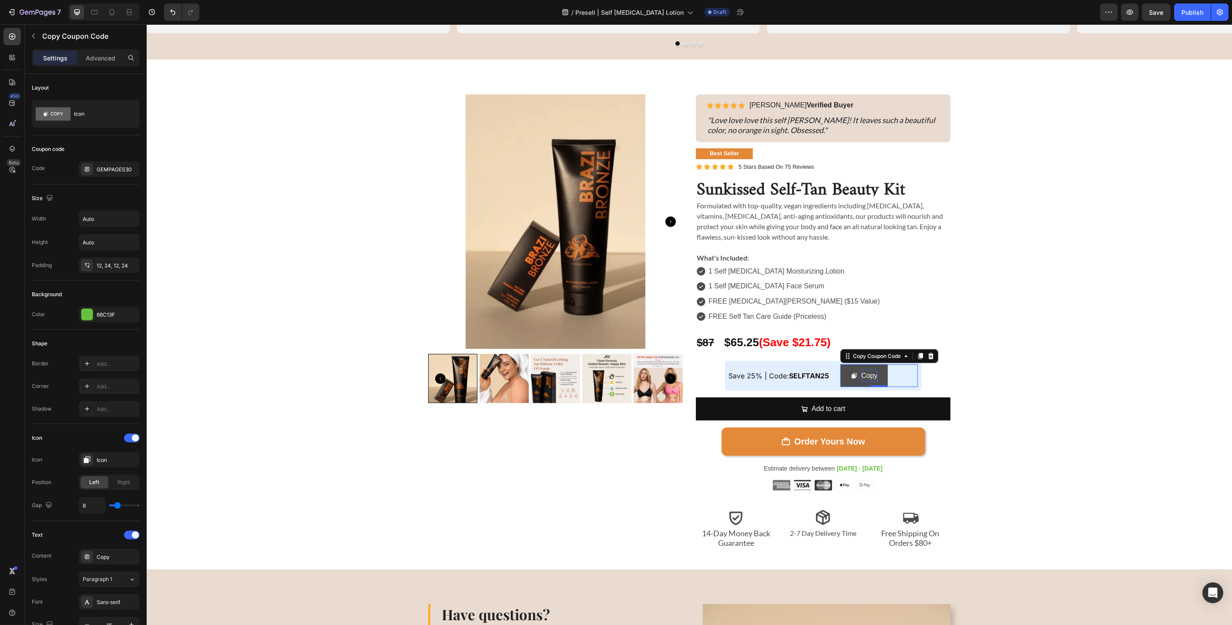
click at [865, 376] on div "Copy" at bounding box center [869, 376] width 16 height 13
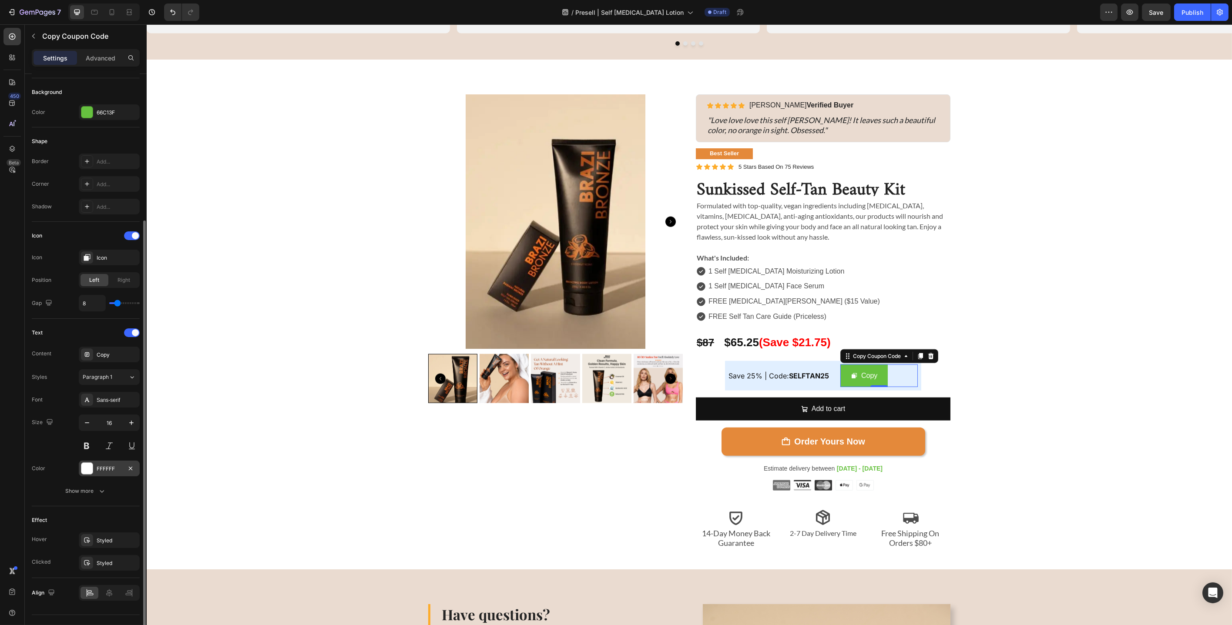
click at [110, 470] on div "FFFFFF" at bounding box center [109, 469] width 25 height 8
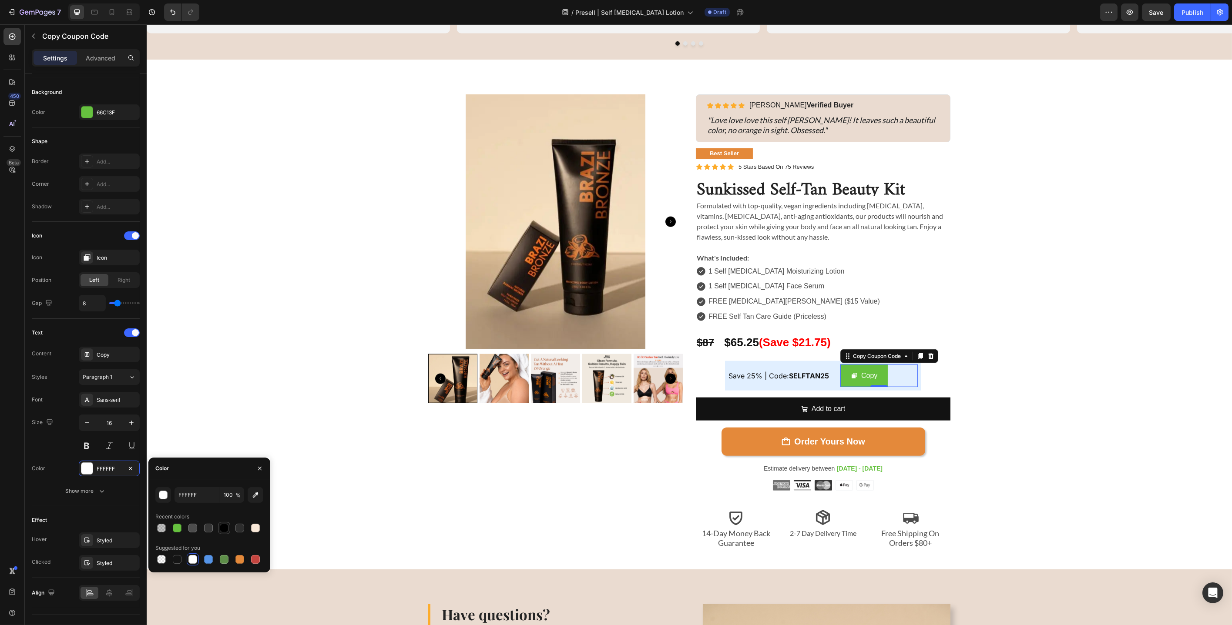
click at [228, 528] on div at bounding box center [224, 528] width 9 height 9
type input "000000"
click at [296, 378] on div "Sunkissed Self-Tan Beauty Kit Product Title Icon Icon Icon Icon Icon Icon List …" at bounding box center [689, 321] width 1072 height 454
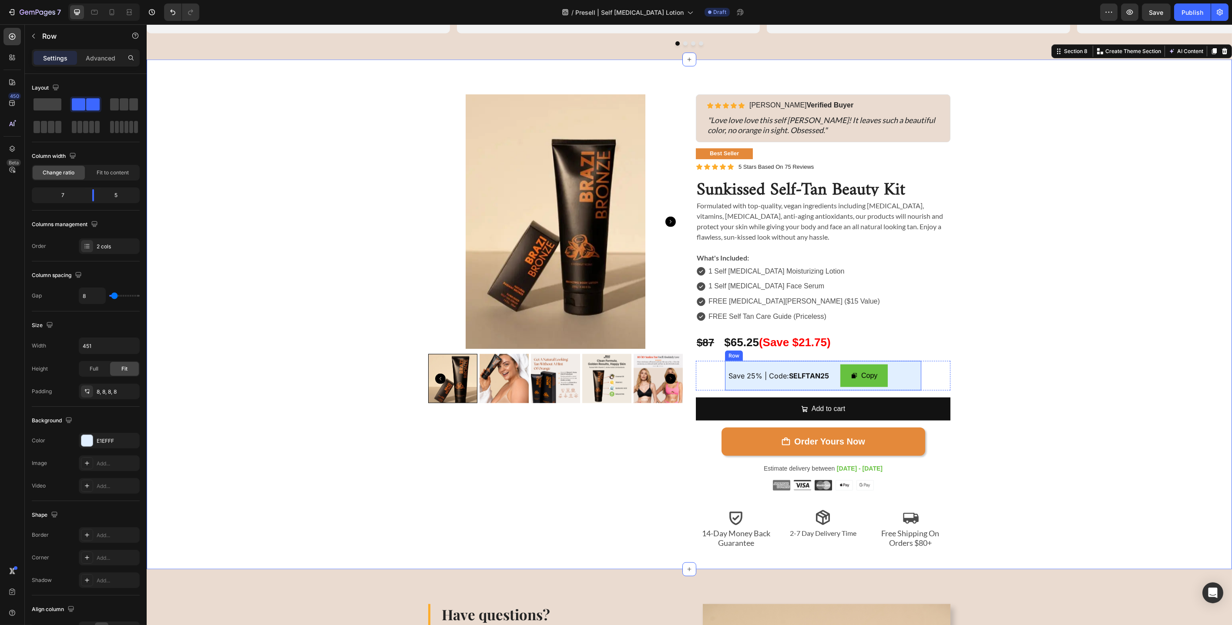
click at [907, 379] on div "Save 25% | Code: SELFTAN25 Text Block Copy Copy Coupon Code Row" at bounding box center [823, 376] width 196 height 30
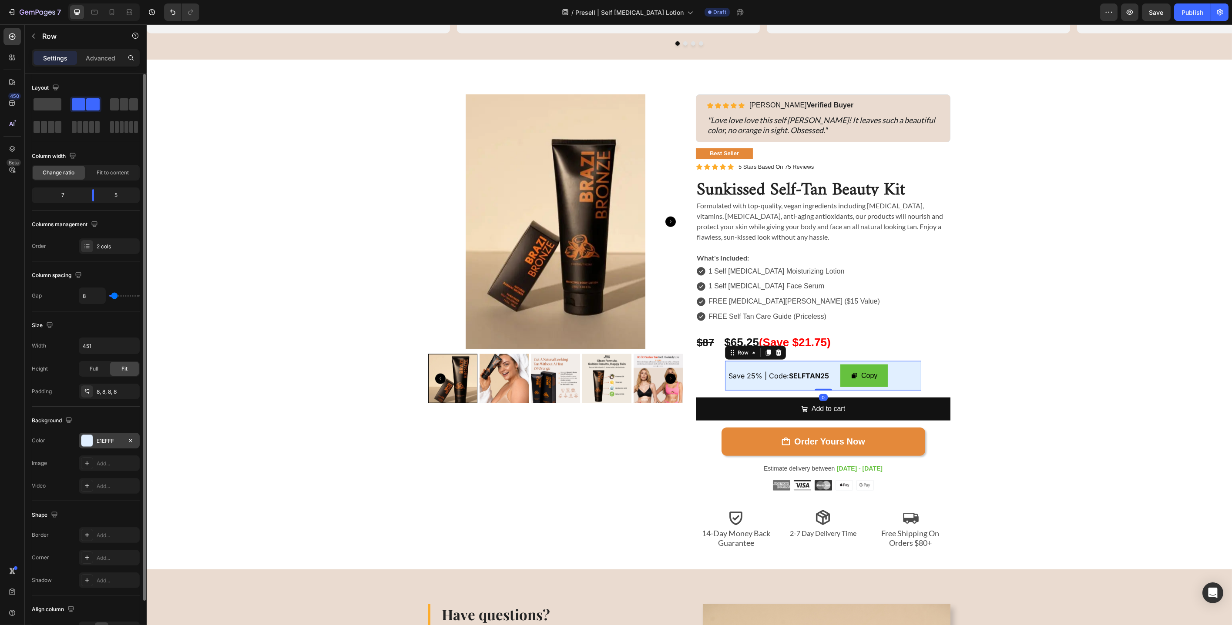
click at [114, 442] on div "E1EFFF" at bounding box center [109, 441] width 25 height 8
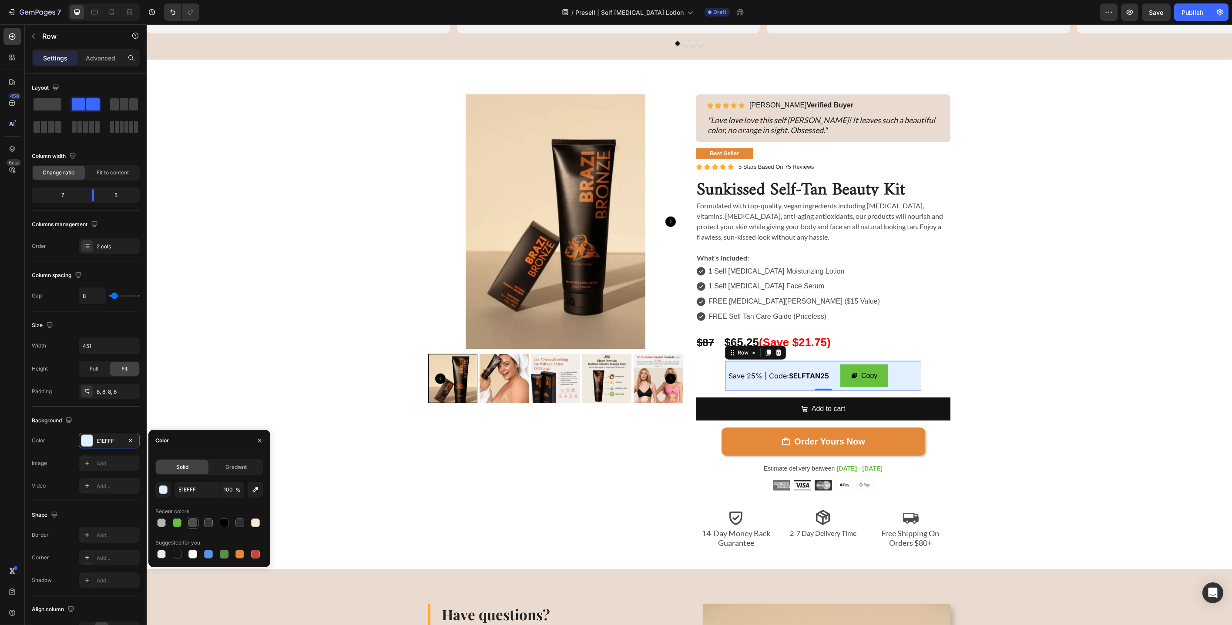
click at [195, 525] on div at bounding box center [192, 523] width 9 height 9
click at [164, 490] on div "button" at bounding box center [163, 490] width 9 height 9
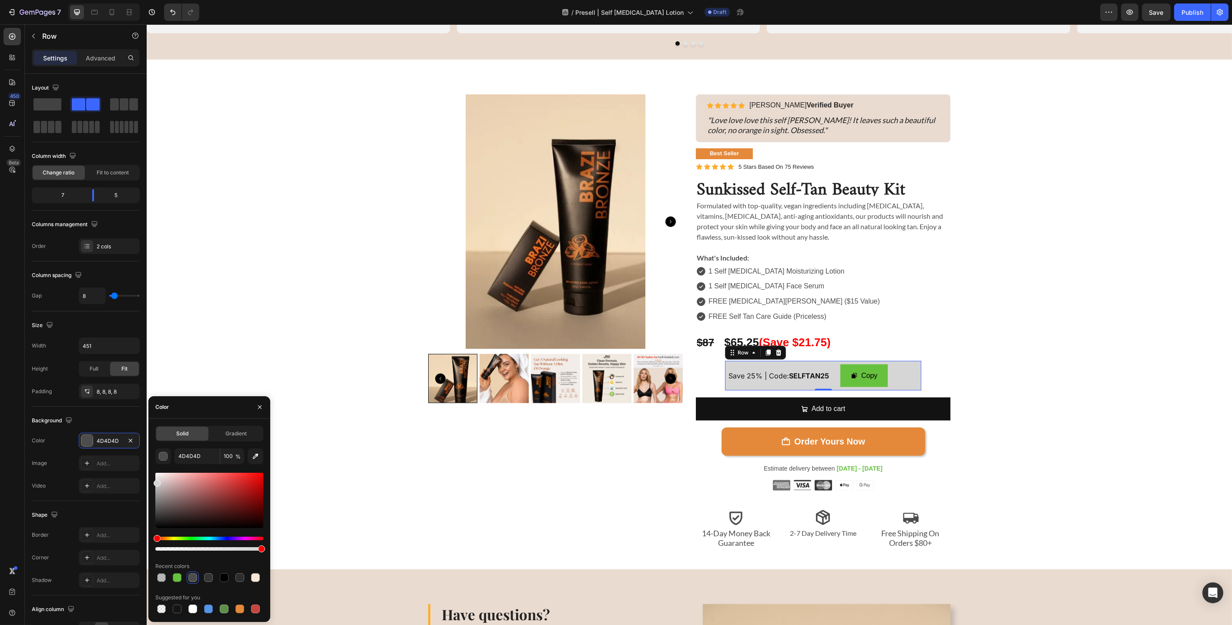
type input "D6D6D6"
drag, startPoint x: 157, startPoint y: 512, endPoint x: 151, endPoint y: 481, distance: 31.5
click at [151, 481] on div "Solid Gradient D6D6D6 100 % Recent colors Suggested for you" at bounding box center [209, 520] width 122 height 189
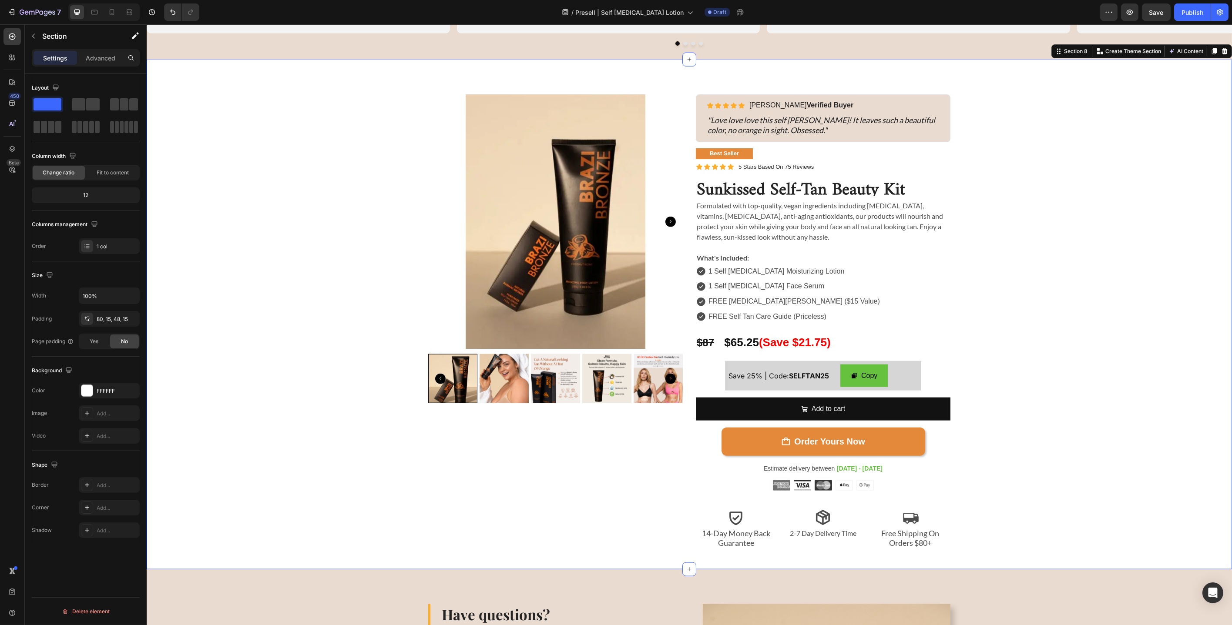
click at [359, 352] on div "Sunkissed Self-Tan Beauty Kit Product Title Icon Icon Icon Icon Icon Icon List …" at bounding box center [689, 321] width 1072 height 454
click at [703, 409] on button "Add to cart" at bounding box center [822, 409] width 255 height 23
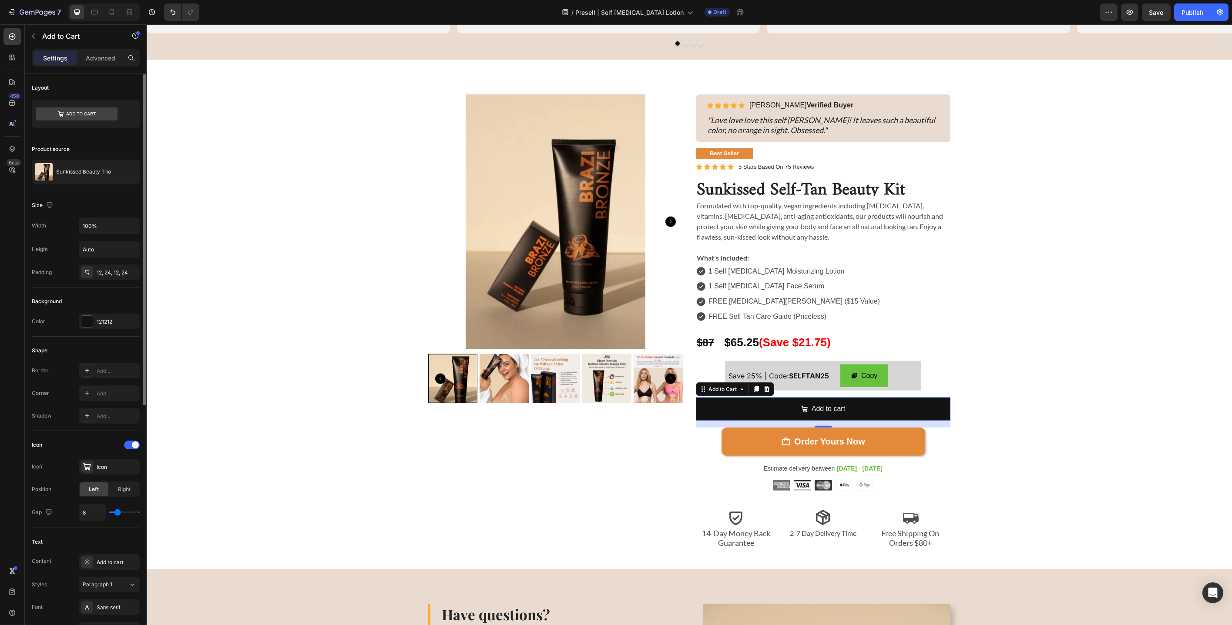
scroll to position [425, 0]
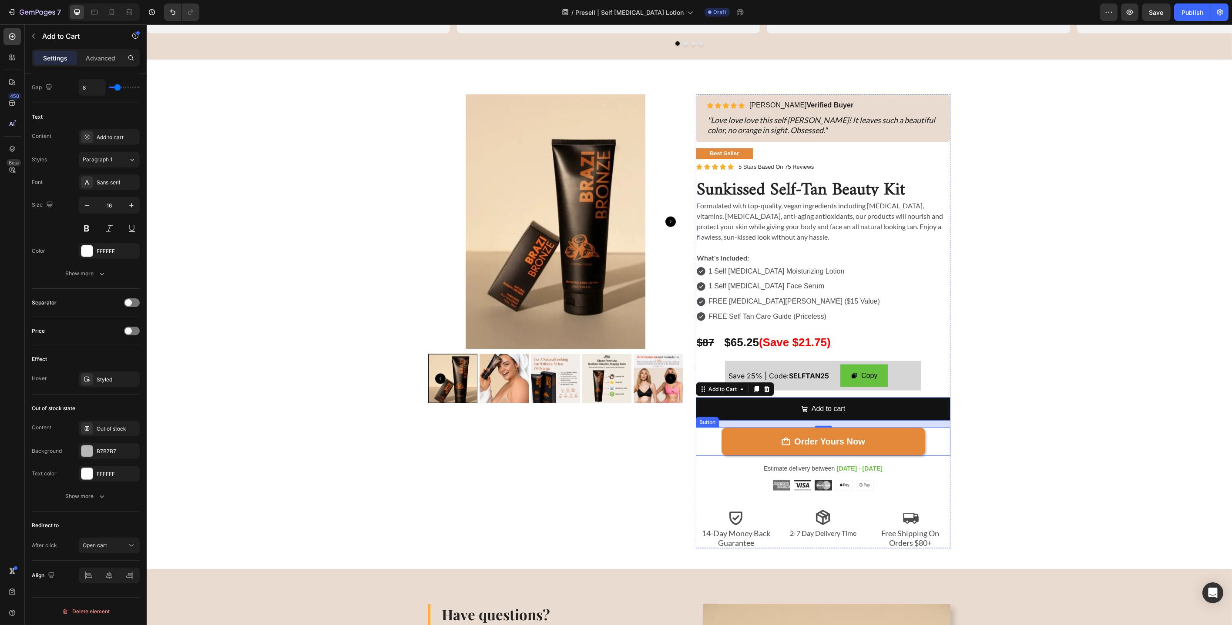
click at [704, 437] on div "Order Yours Now Button" at bounding box center [822, 442] width 255 height 28
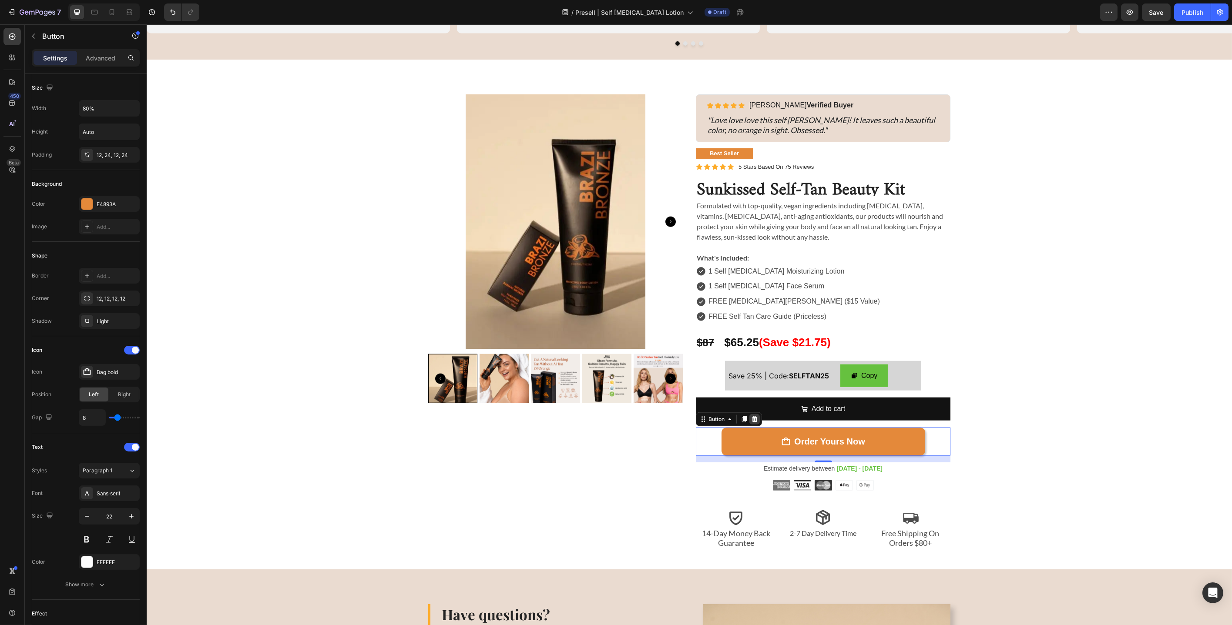
click at [751, 419] on icon at bounding box center [754, 419] width 6 height 6
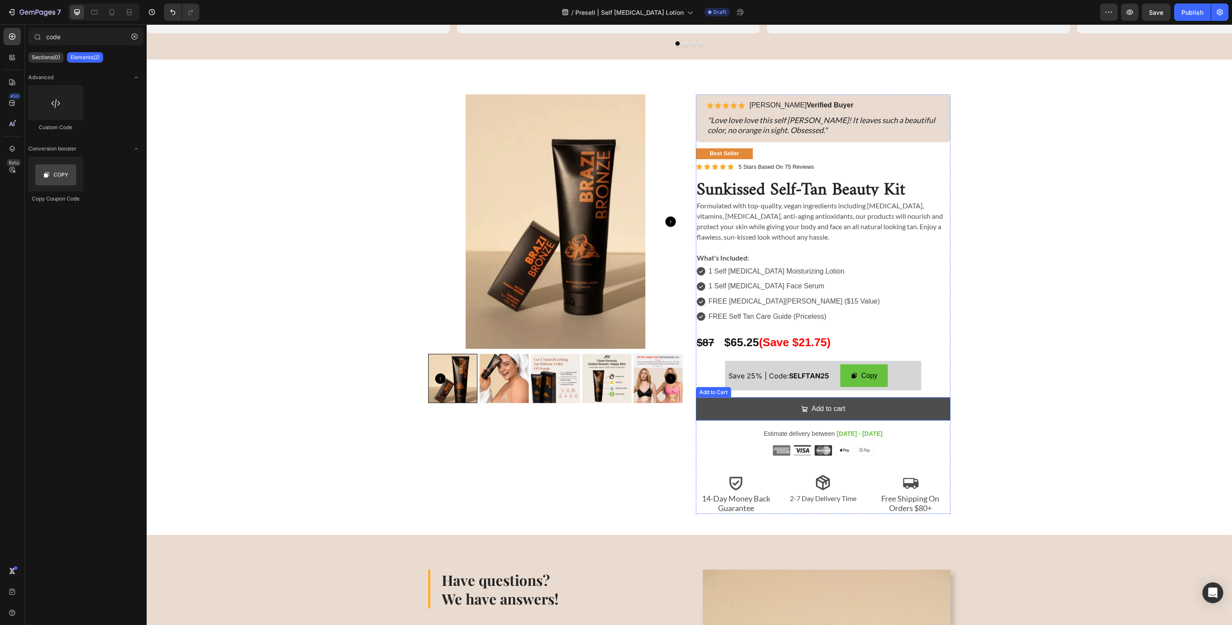
click at [713, 410] on button "Add to cart" at bounding box center [822, 409] width 255 height 23
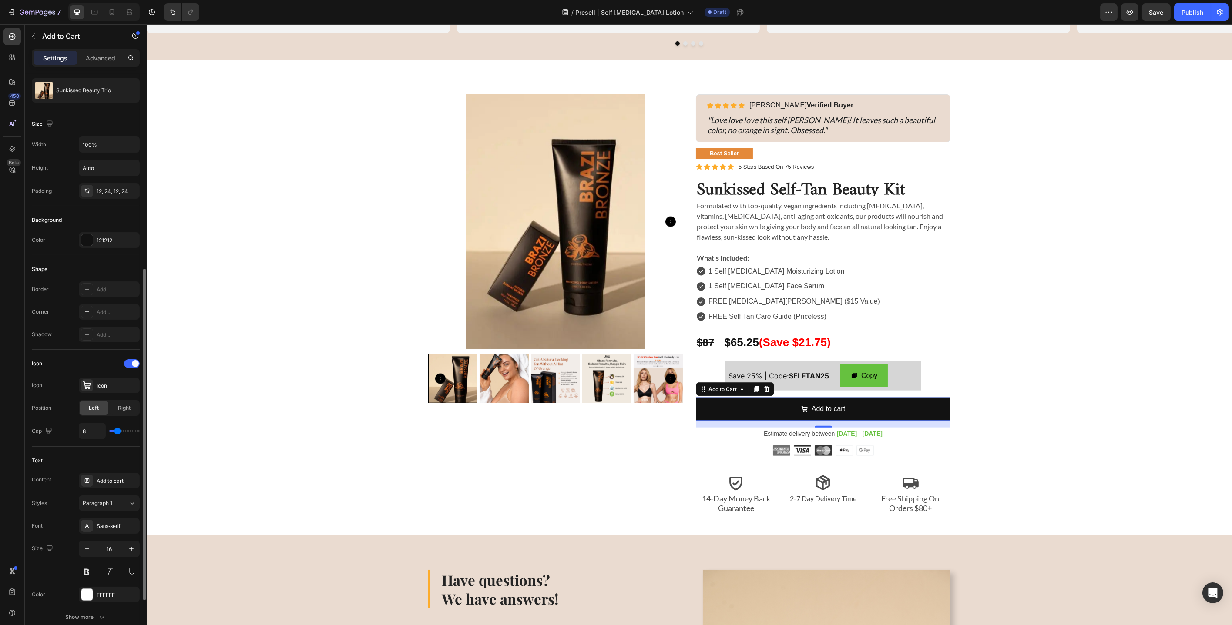
scroll to position [280, 0]
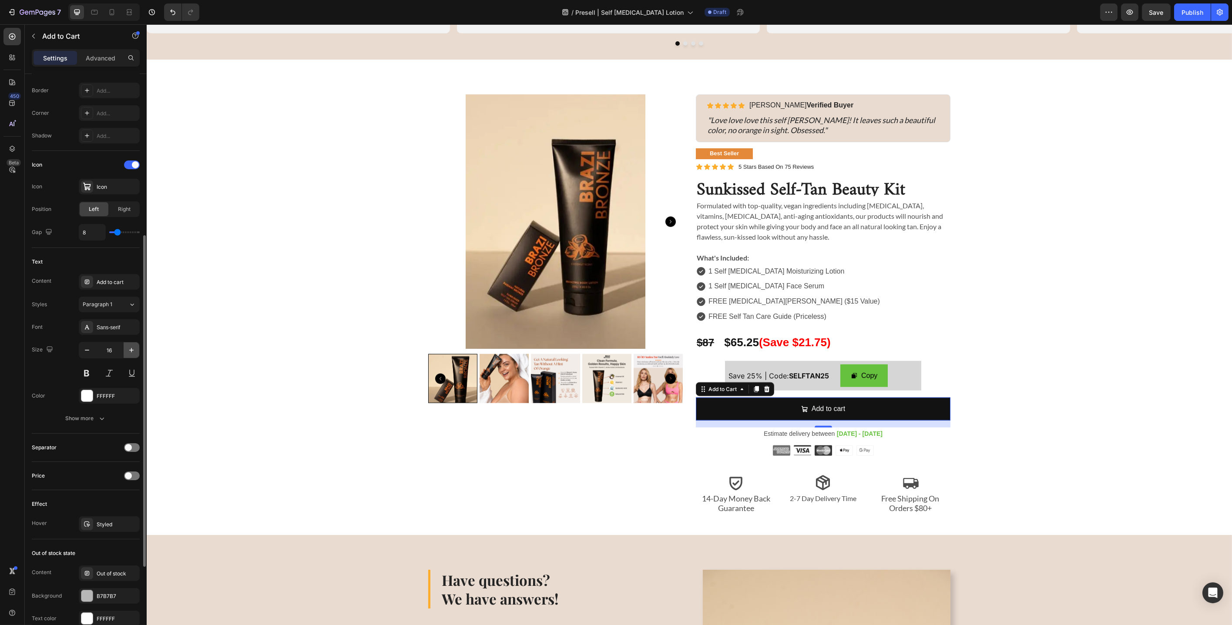
click at [131, 350] on icon "button" at bounding box center [131, 350] width 4 height 4
type input "20"
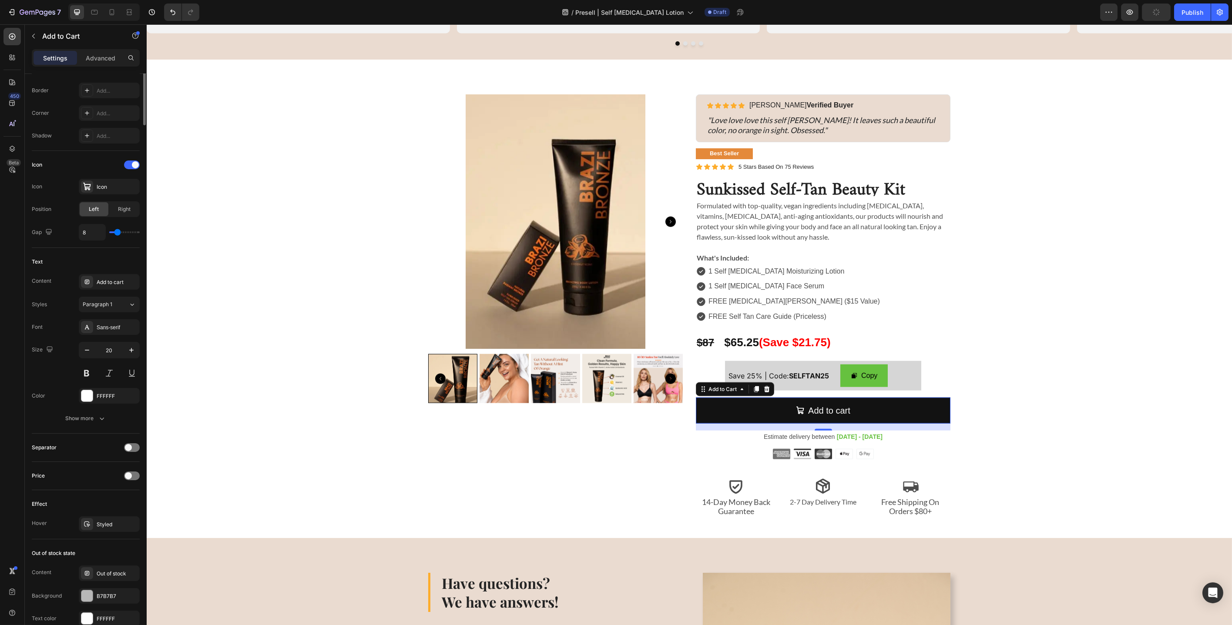
scroll to position [0, 0]
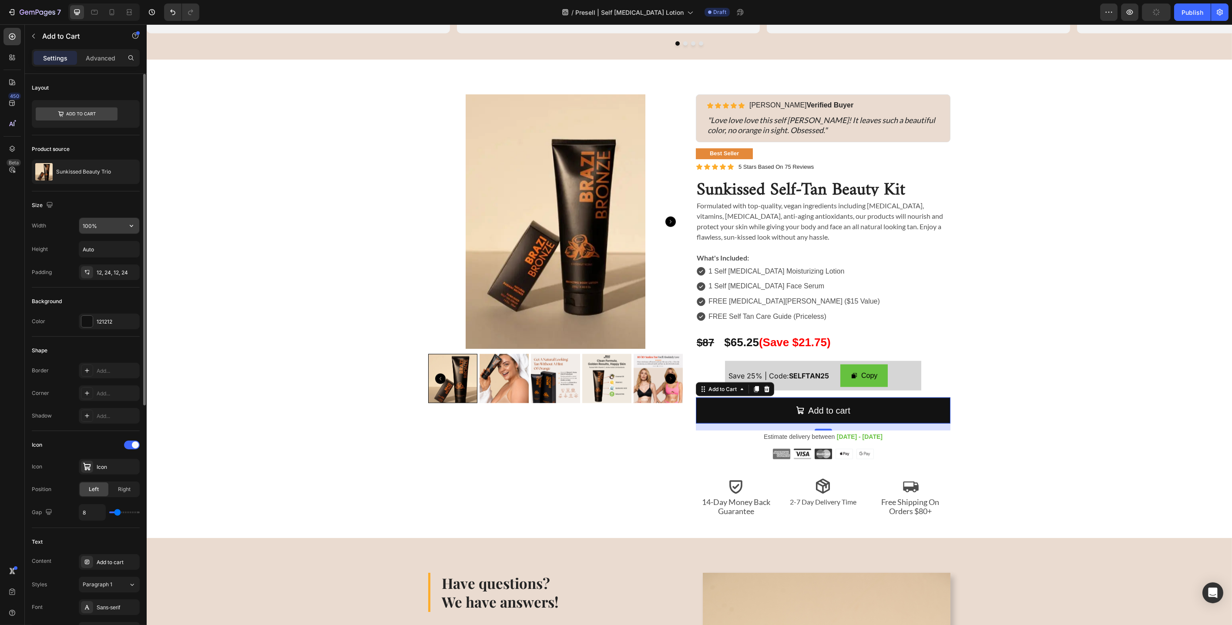
click at [132, 221] on button "button" at bounding box center [132, 226] width 16 height 16
click at [108, 249] on span "Fit content" at bounding box center [95, 248] width 26 height 8
click at [126, 224] on button "button" at bounding box center [132, 226] width 16 height 16
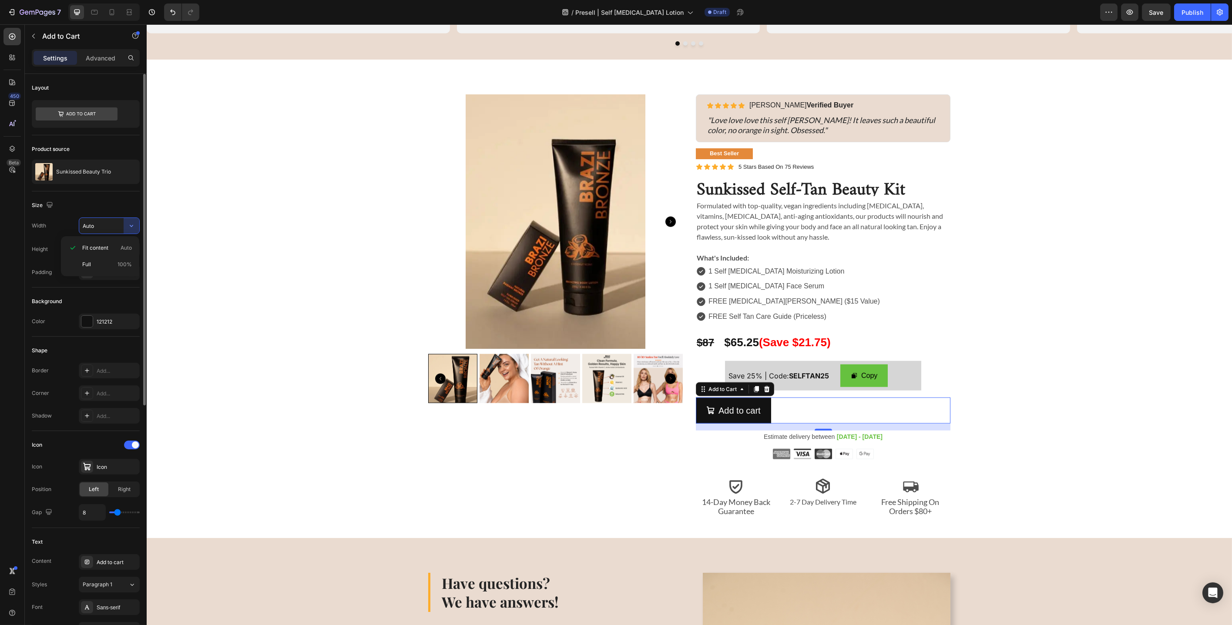
click at [101, 227] on input "Auto" at bounding box center [109, 226] width 60 height 16
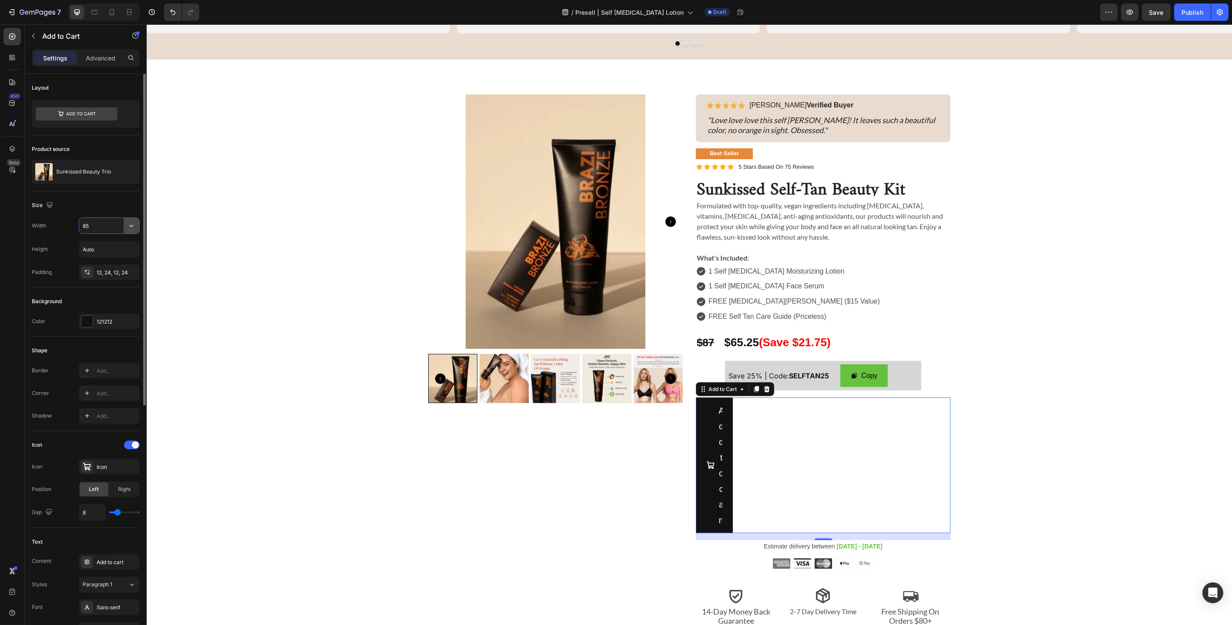
click at [131, 224] on icon "button" at bounding box center [131, 225] width 9 height 9
click at [99, 262] on p "Full 100%" at bounding box center [107, 265] width 50 height 8
type input "100%"
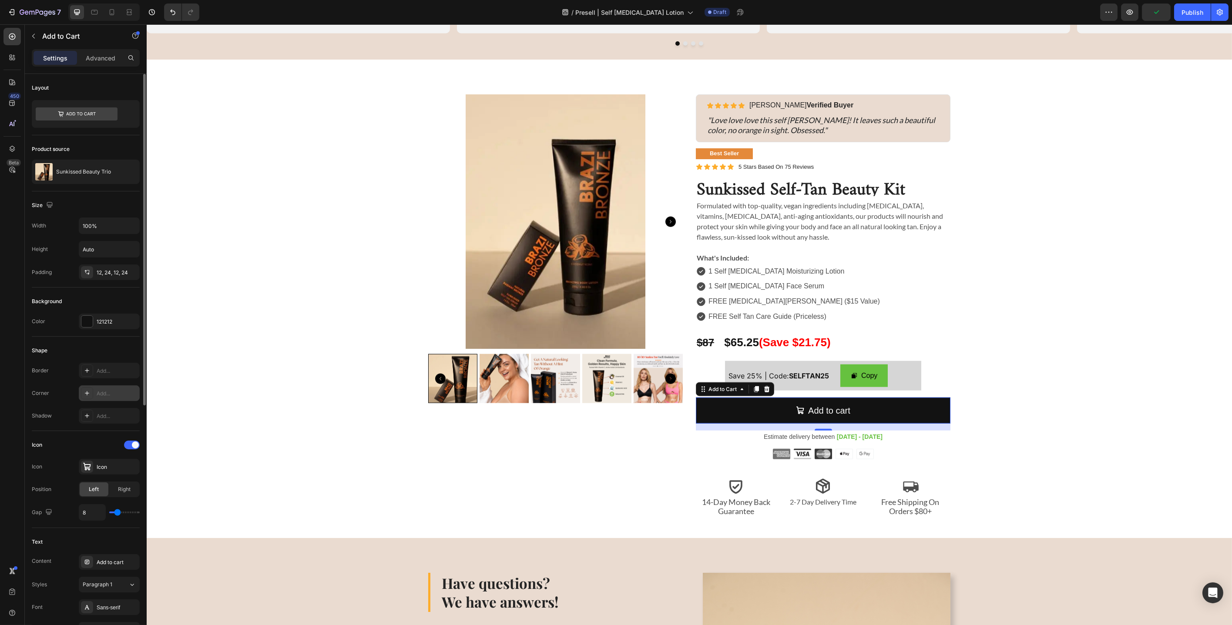
click at [104, 394] on div "Add..." at bounding box center [117, 394] width 41 height 8
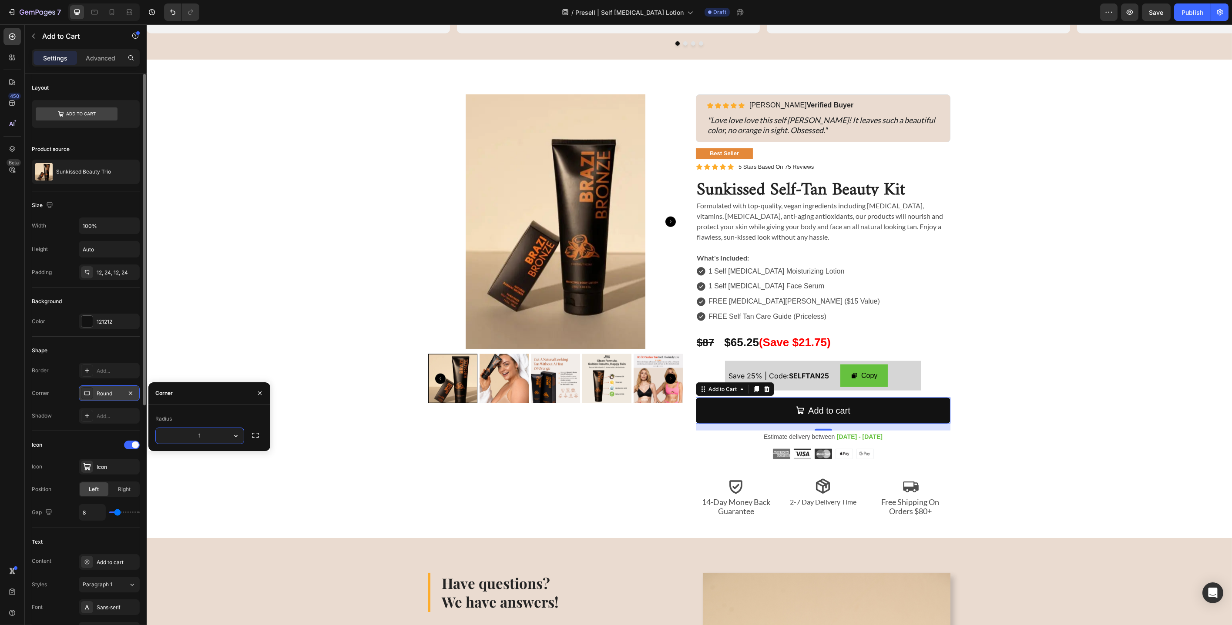
type input "16"
click at [302, 368] on div "Sunkissed Self-Tan Beauty Kit Product Title Icon Icon Icon Icon Icon Icon List …" at bounding box center [689, 305] width 1072 height 423
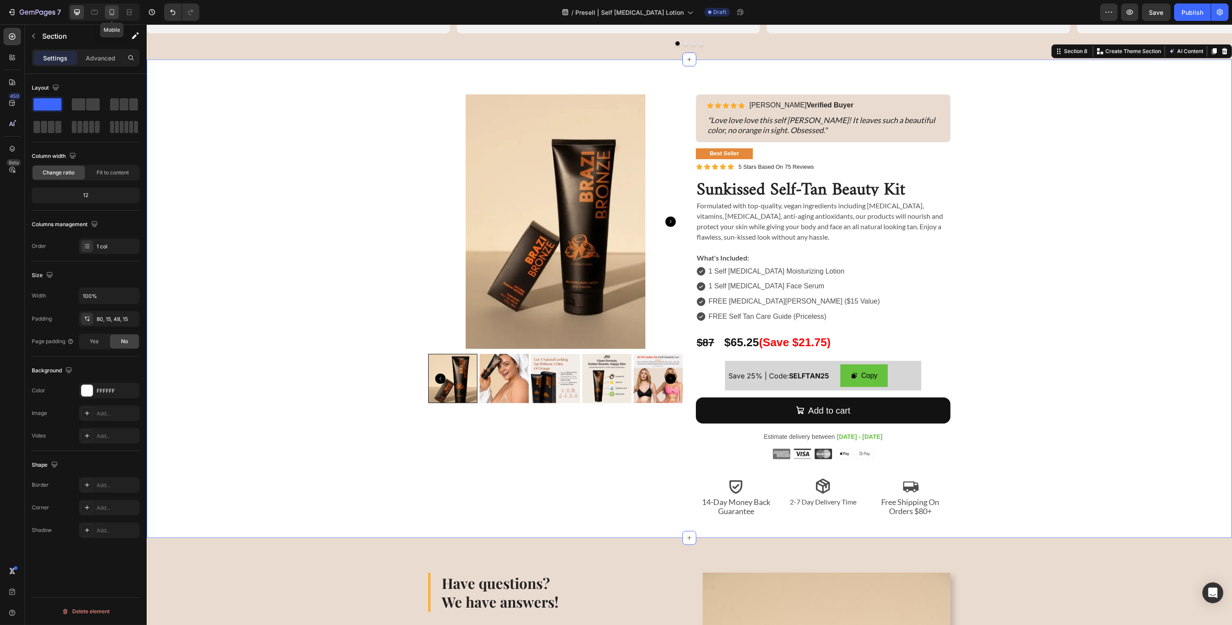
click at [114, 13] on icon at bounding box center [111, 12] width 9 height 9
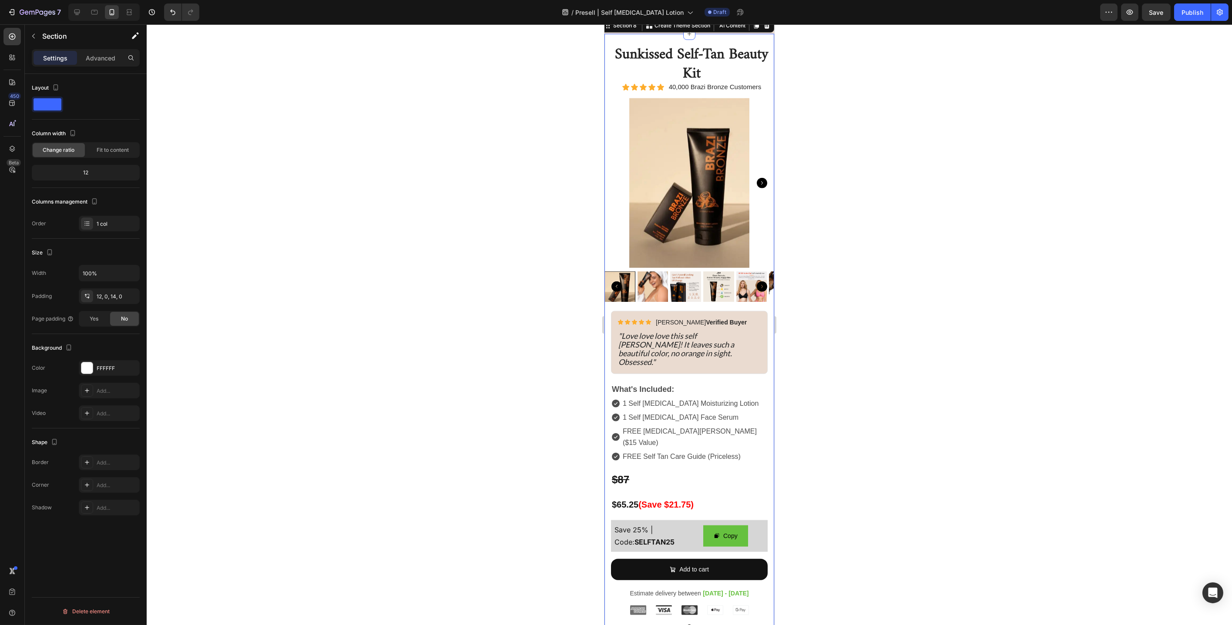
scroll to position [3440, 0]
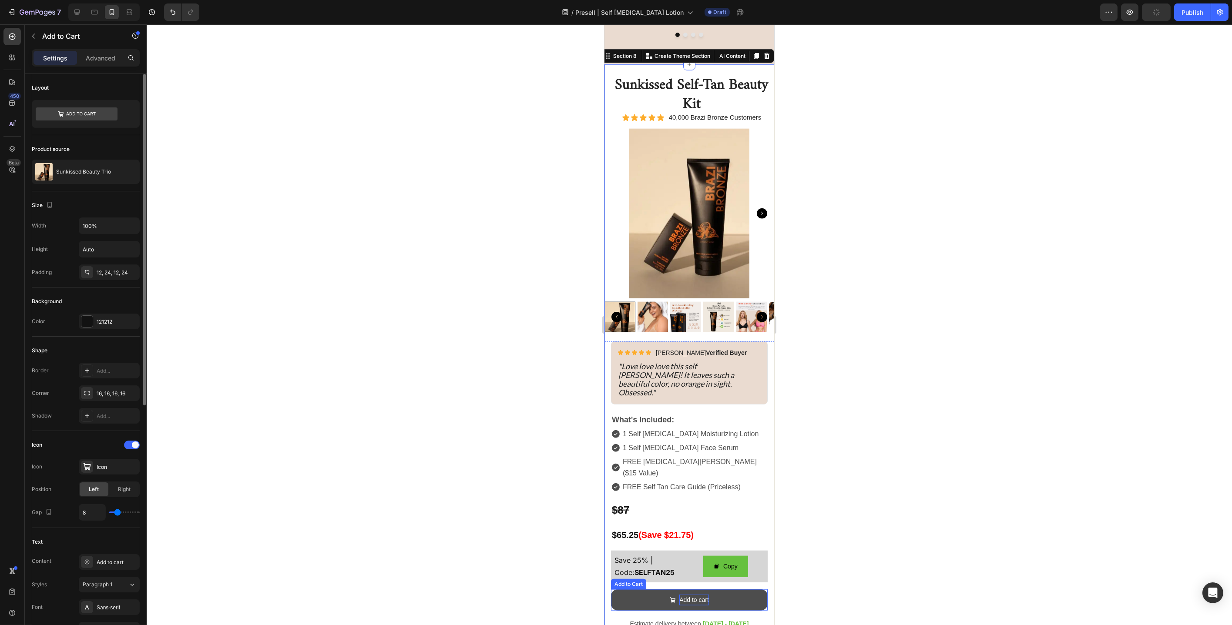
click at [703, 595] on div "Add to cart" at bounding box center [694, 600] width 30 height 11
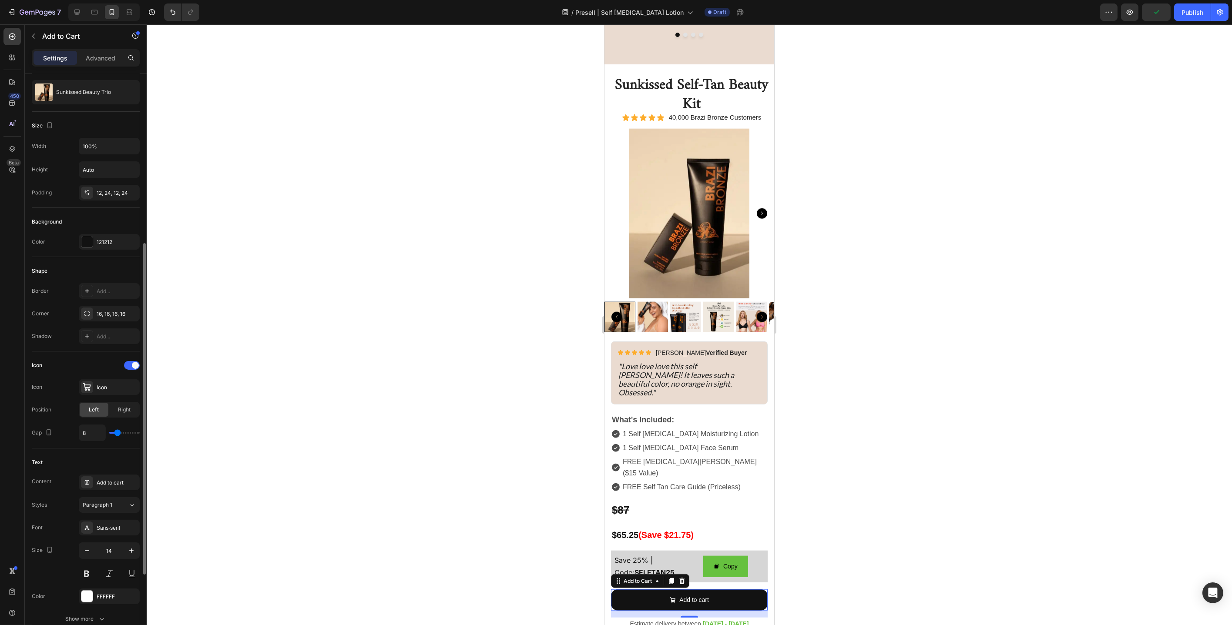
scroll to position [158, 0]
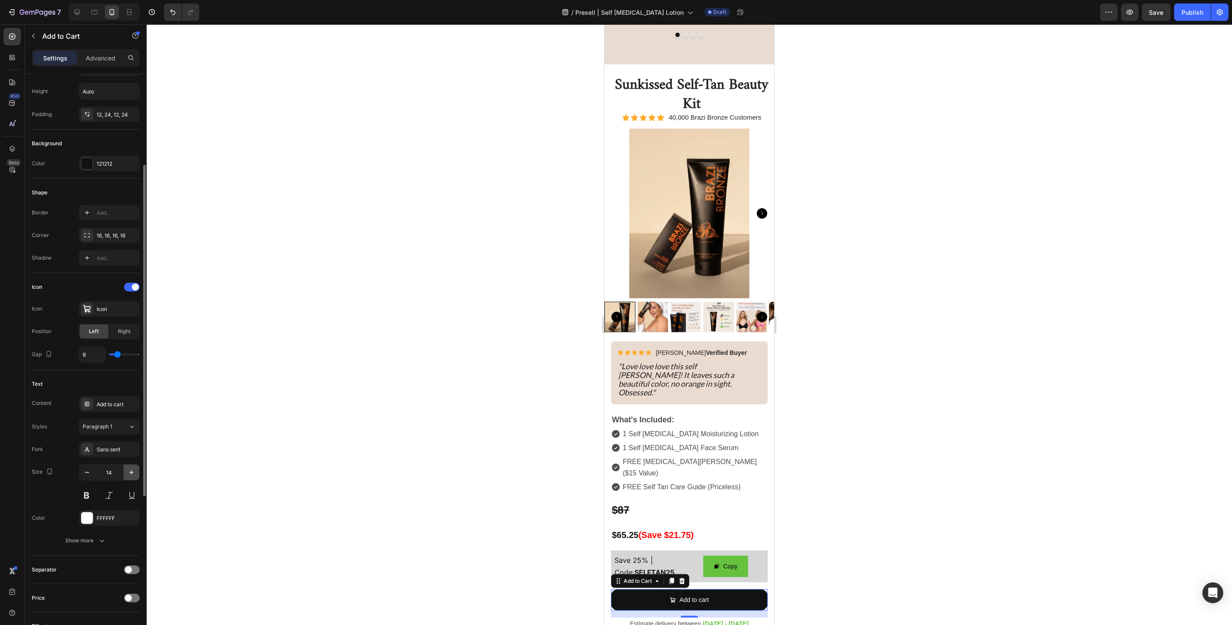
click at [132, 470] on icon "button" at bounding box center [131, 472] width 9 height 9
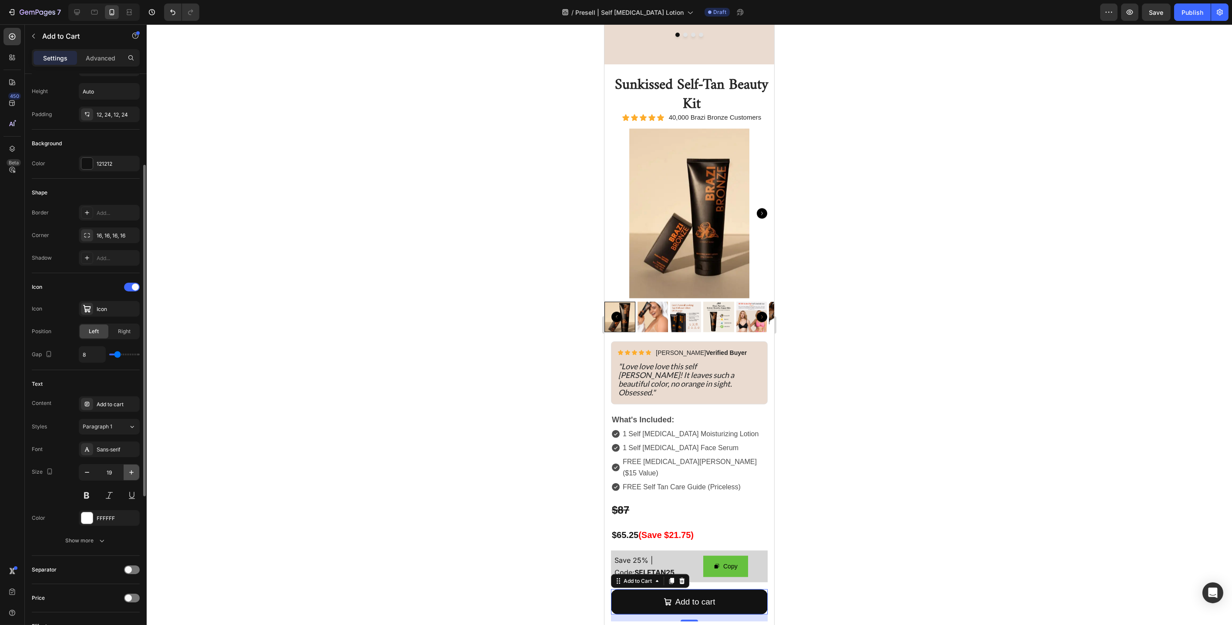
click at [132, 470] on icon "button" at bounding box center [131, 472] width 9 height 9
type input "20"
click at [112, 449] on div "Sans-serif" at bounding box center [117, 450] width 41 height 8
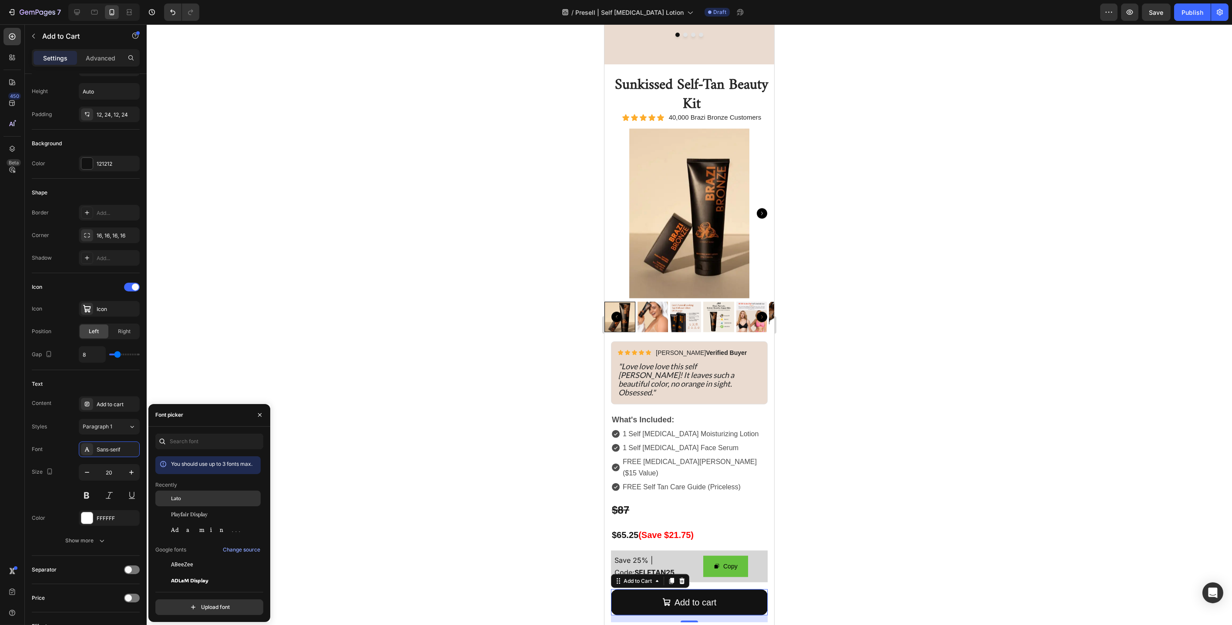
click at [177, 500] on span "Lato" at bounding box center [176, 499] width 10 height 8
click at [89, 499] on button at bounding box center [87, 496] width 16 height 16
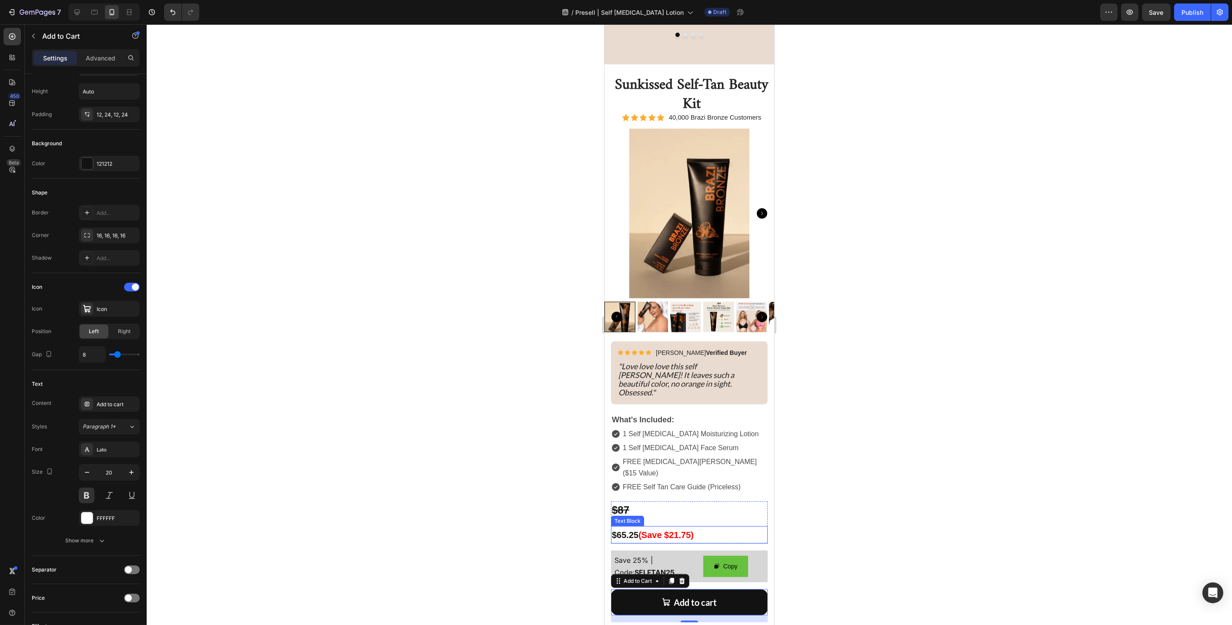
click at [704, 527] on p "$65.25 (Save $21.75)" at bounding box center [688, 535] width 155 height 16
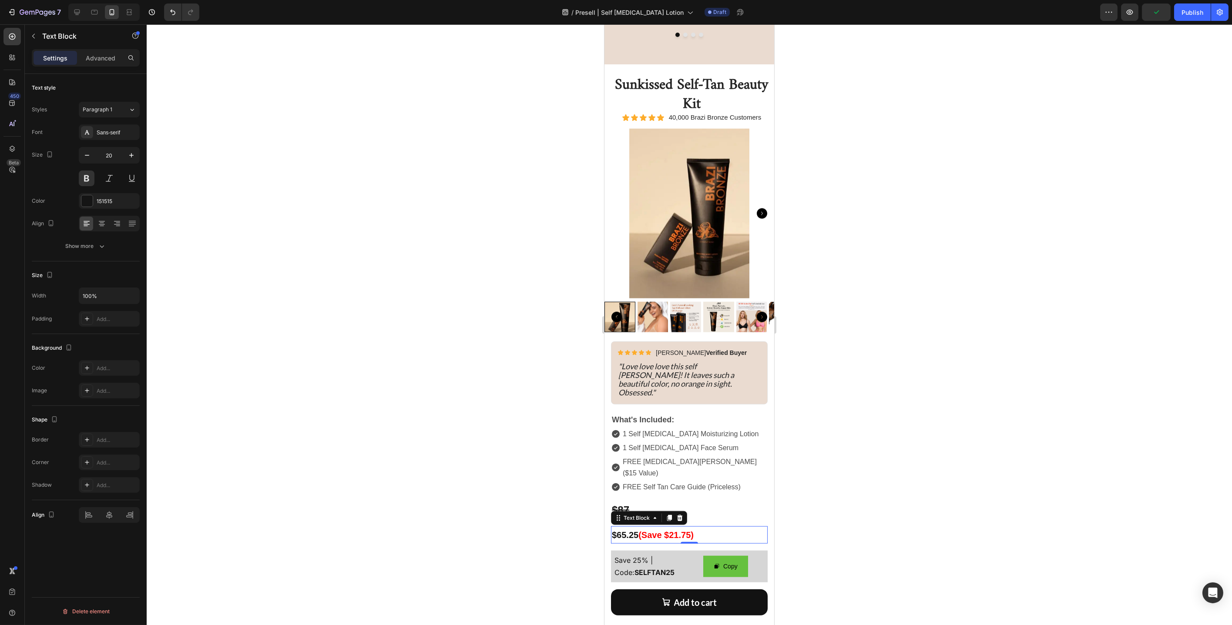
click at [627, 527] on p "$65.25 (Save $21.75)" at bounding box center [688, 535] width 155 height 16
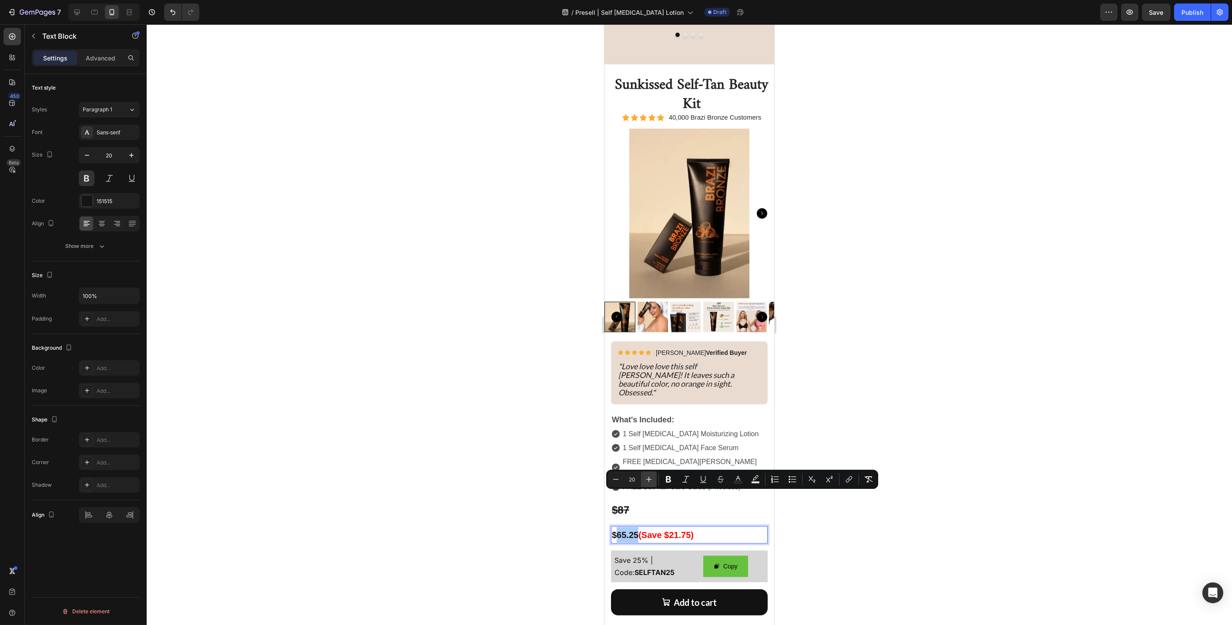
click at [649, 480] on icon "Editor contextual toolbar" at bounding box center [649, 480] width 6 height 6
type input "24"
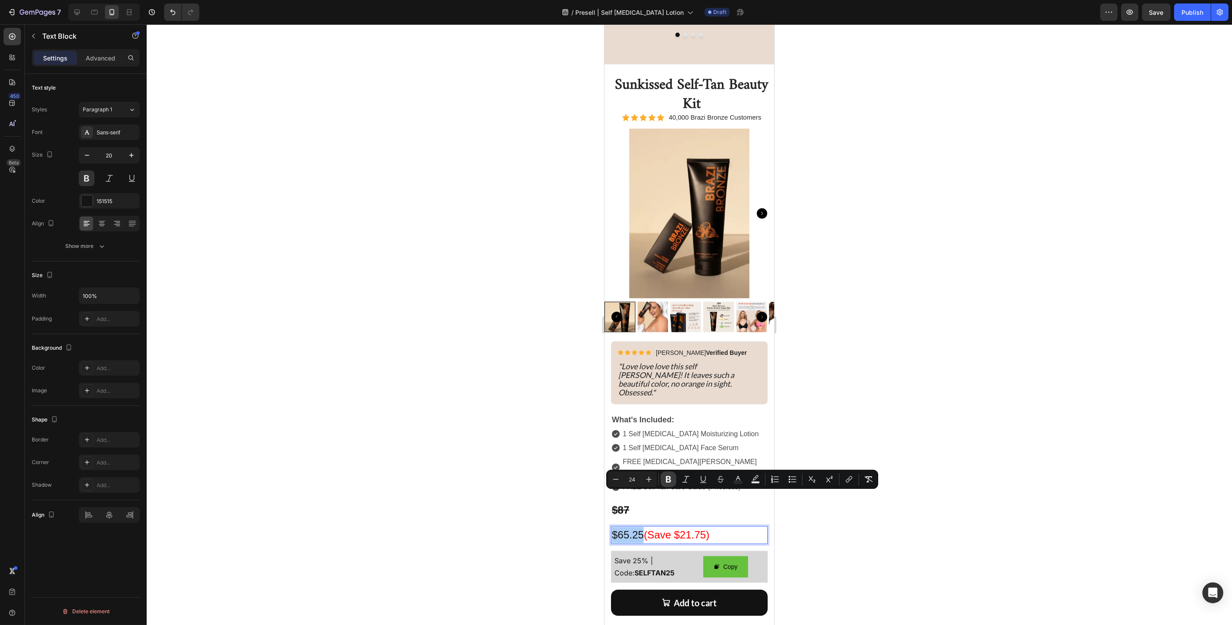
click at [672, 482] on button "Bold" at bounding box center [669, 480] width 16 height 16
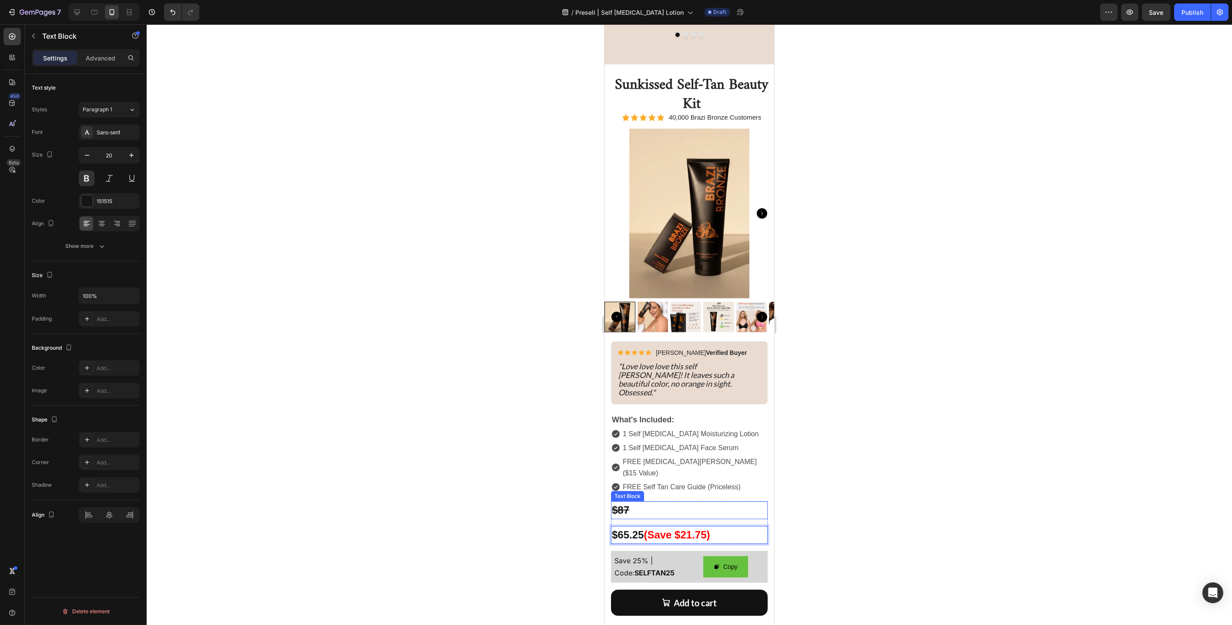
click at [647, 503] on p "$87" at bounding box center [688, 511] width 155 height 16
click at [627, 504] on s "$87" at bounding box center [619, 510] width 17 height 12
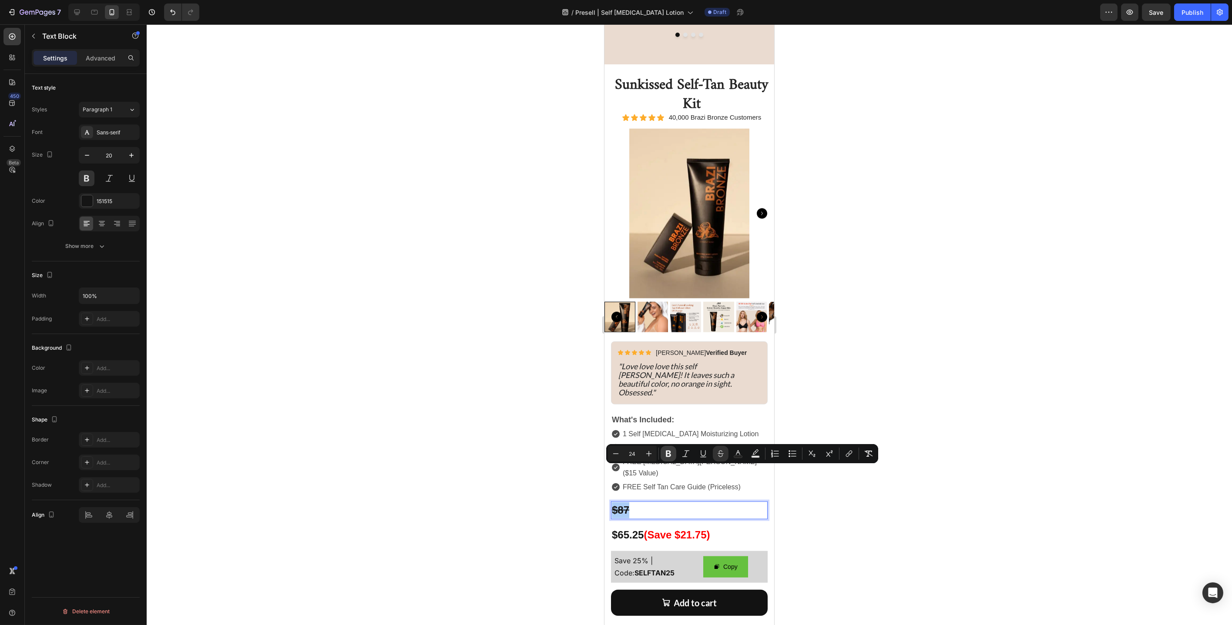
click at [664, 455] on icon "Editor contextual toolbar" at bounding box center [668, 453] width 9 height 9
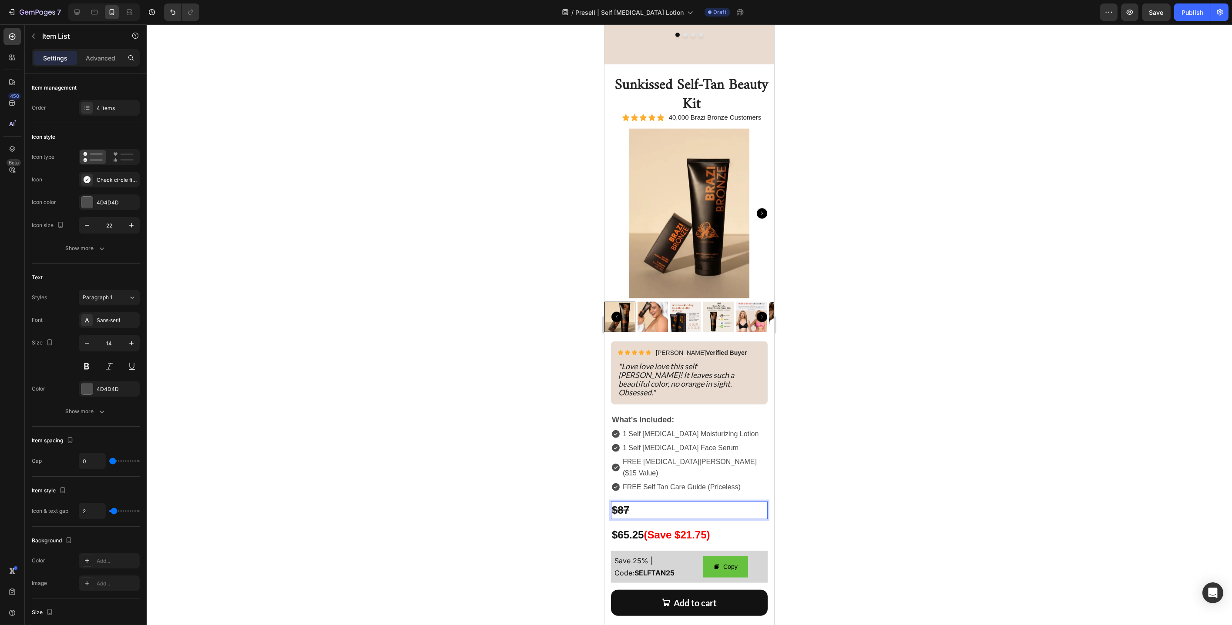
click at [664, 482] on p "FREE Self Tan Care Guide (Priceless)" at bounding box center [694, 487] width 144 height 11
click at [647, 503] on p "$87" at bounding box center [688, 511] width 155 height 16
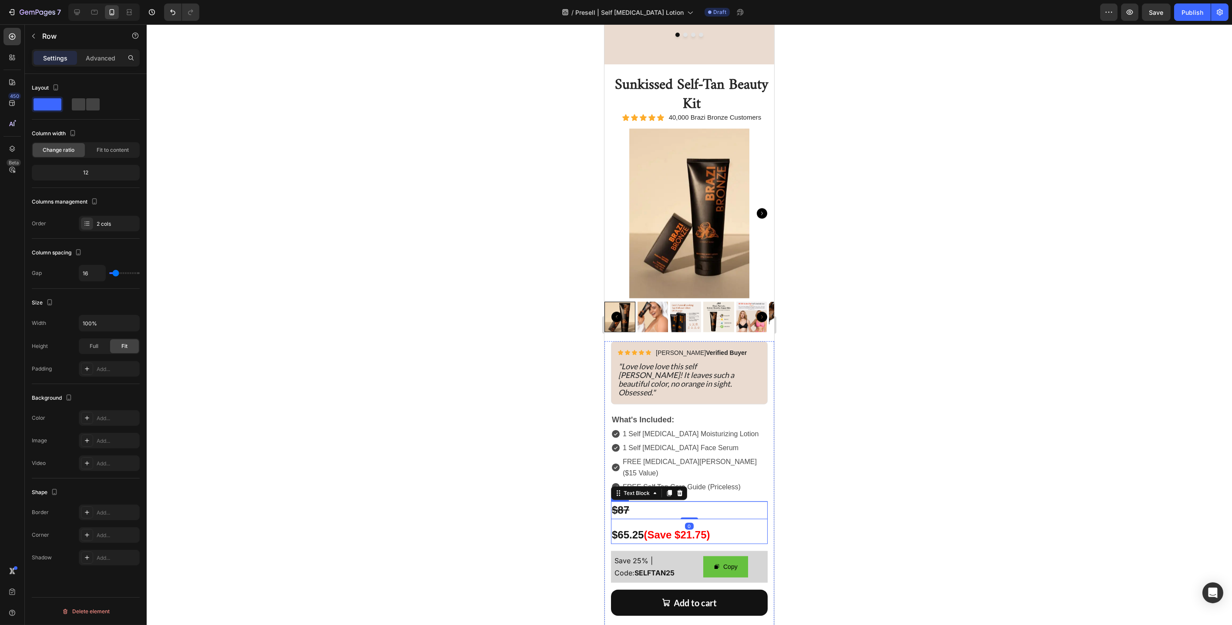
click at [632, 502] on div "$87 Text Block 0 $65.25 (Save $21.75) Text Block Row" at bounding box center [688, 523] width 157 height 43
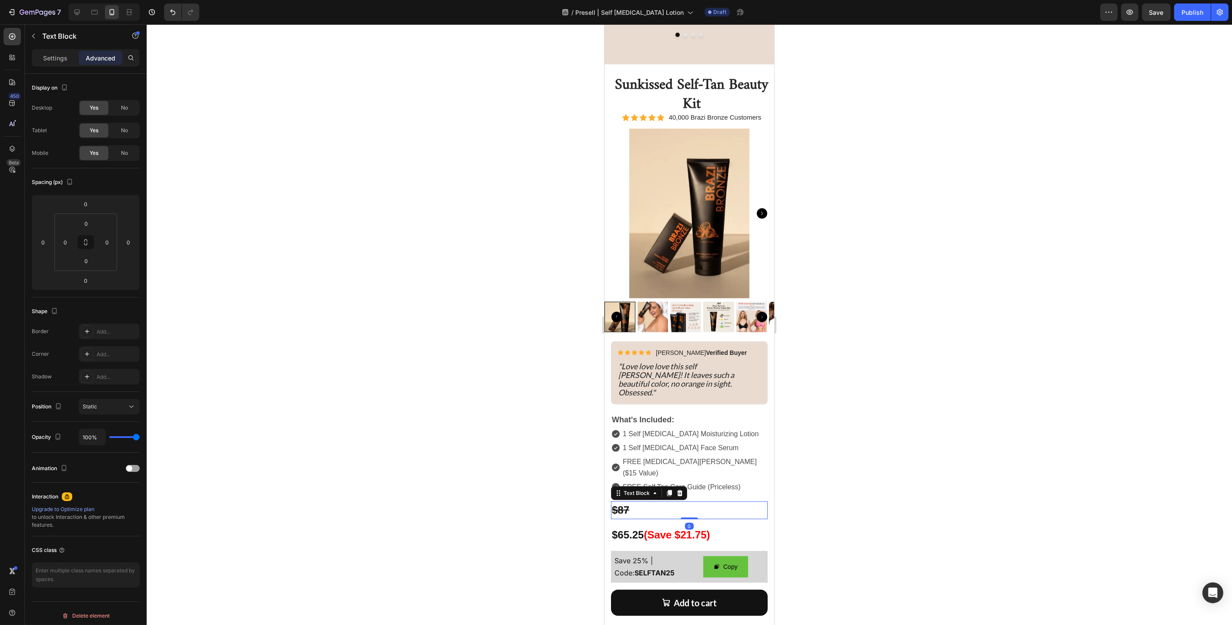
click at [664, 503] on p "$87" at bounding box center [688, 511] width 155 height 16
click at [546, 479] on div at bounding box center [689, 324] width 1085 height 601
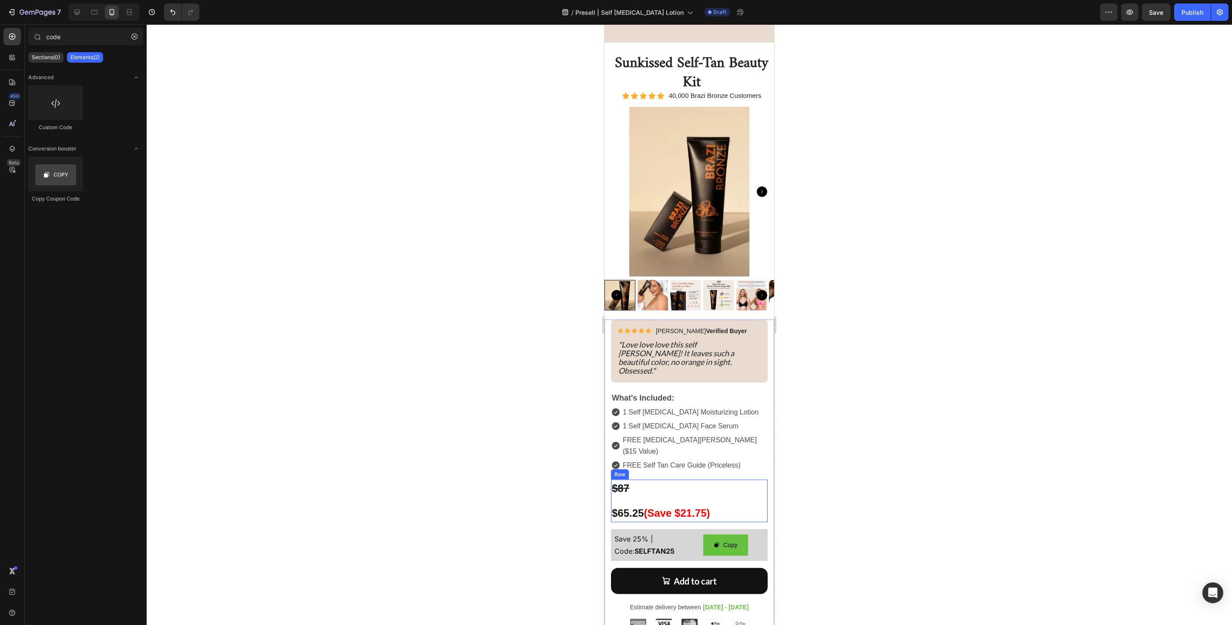
scroll to position [3481, 0]
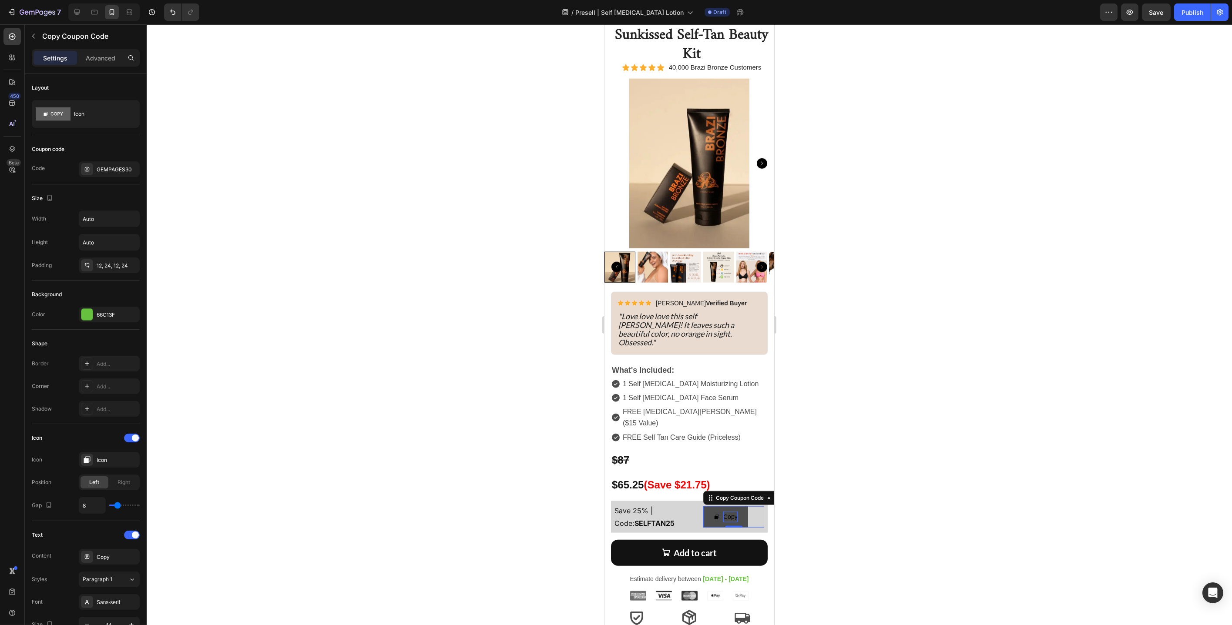
click at [724, 512] on div "Copy" at bounding box center [730, 517] width 14 height 11
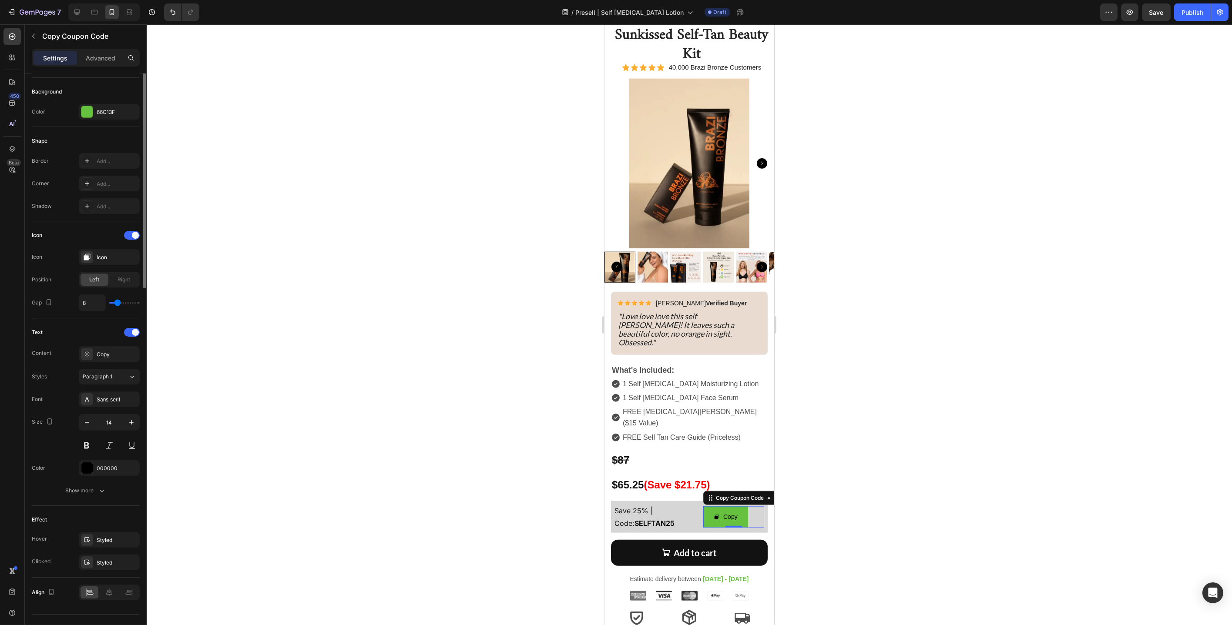
scroll to position [220, 0]
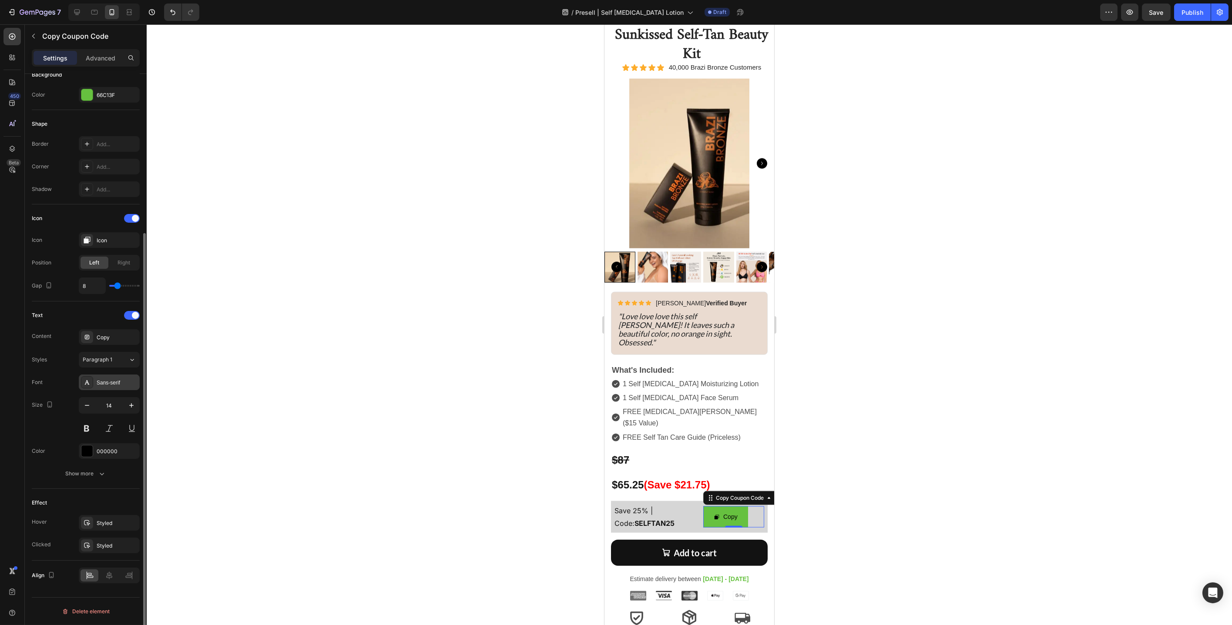
click at [107, 385] on div "Sans-serif" at bounding box center [117, 383] width 41 height 8
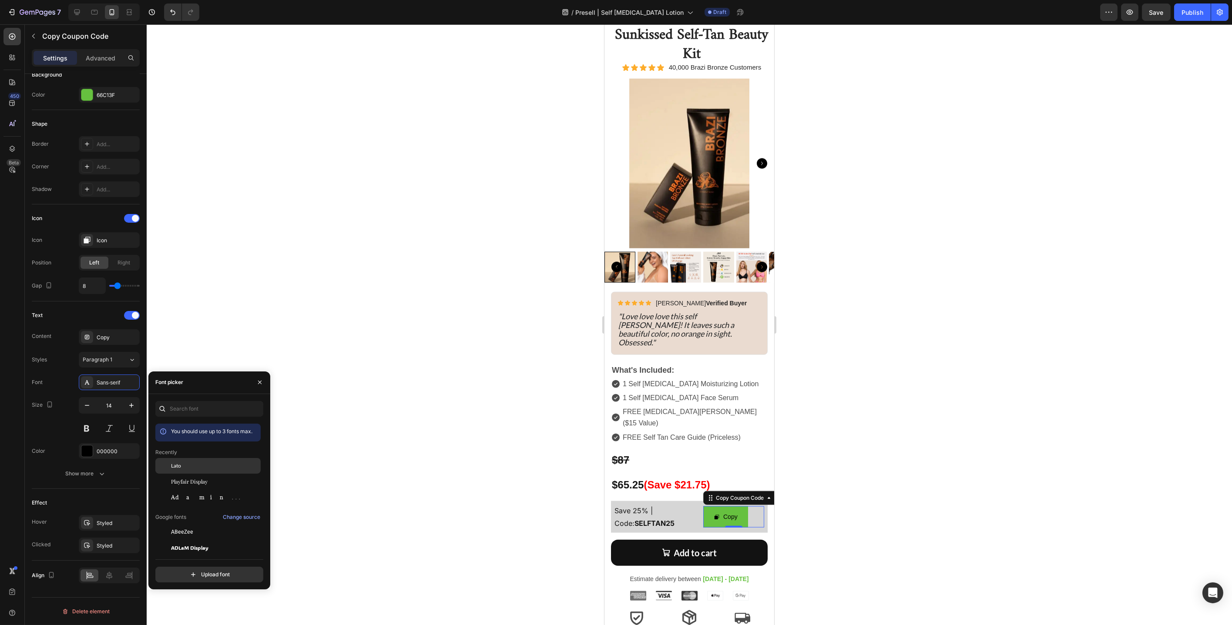
click at [182, 469] on div "Lato" at bounding box center [215, 466] width 88 height 8
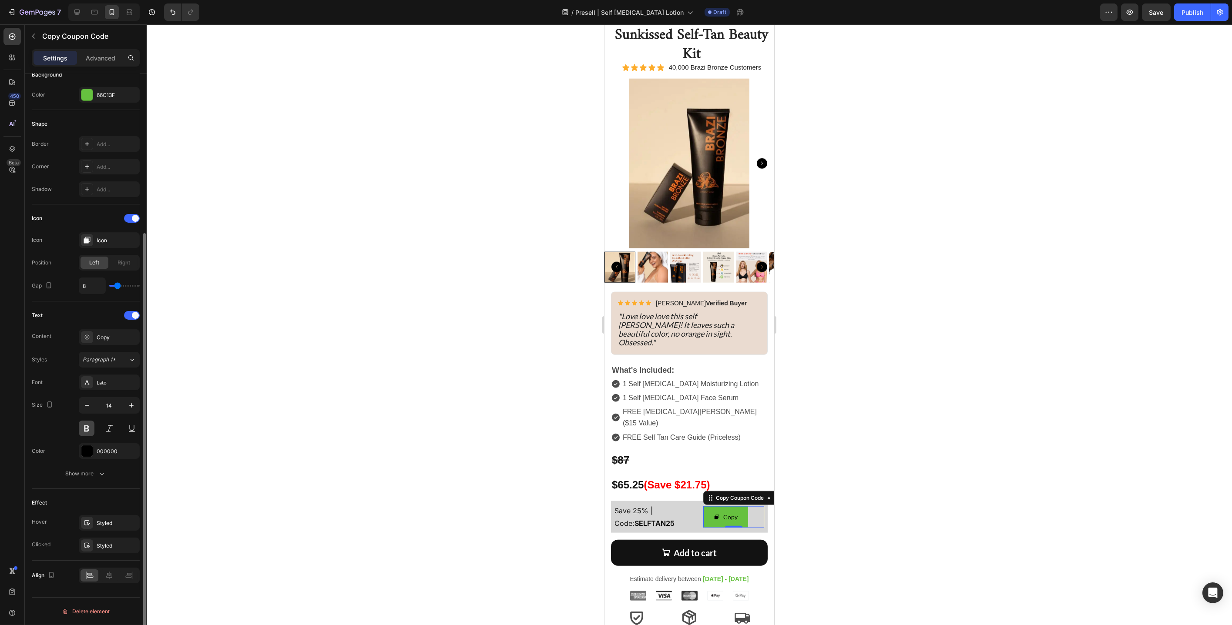
click at [87, 431] on button at bounding box center [87, 429] width 16 height 16
click at [52, 424] on div "Size 14" at bounding box center [86, 416] width 108 height 39
click at [363, 439] on div at bounding box center [689, 324] width 1085 height 601
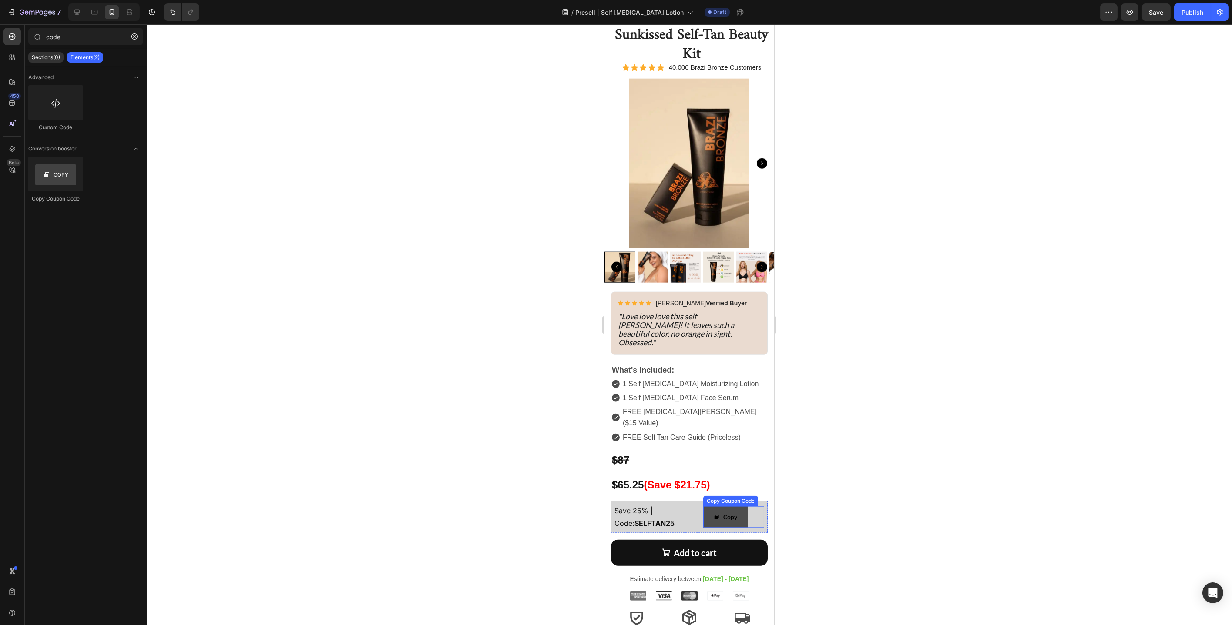
click at [740, 506] on button "Copy" at bounding box center [725, 516] width 44 height 21
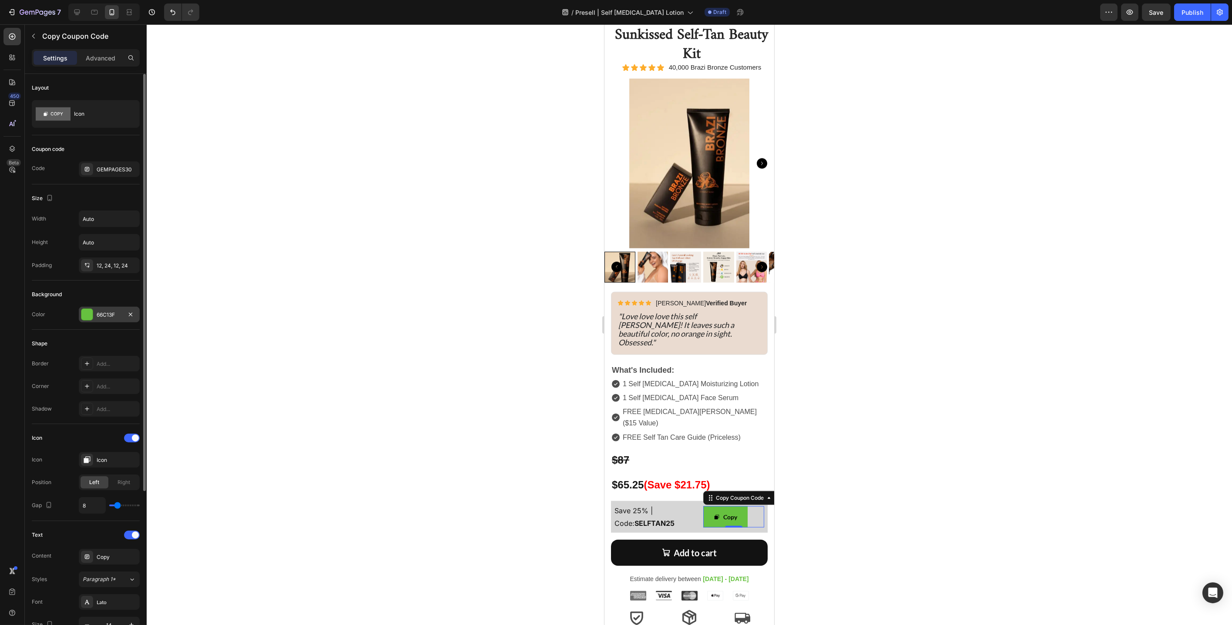
click at [116, 319] on div "66C13F" at bounding box center [109, 315] width 25 height 8
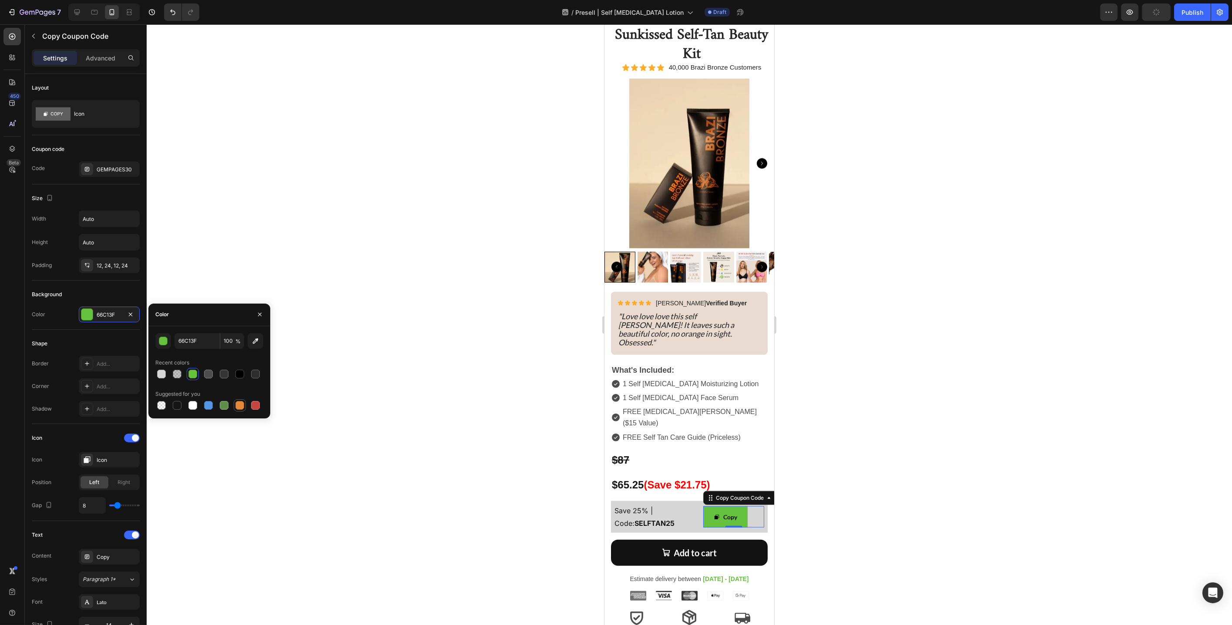
click at [238, 401] on div at bounding box center [239, 405] width 9 height 9
type input "E4893A"
click at [484, 431] on div at bounding box center [689, 324] width 1085 height 601
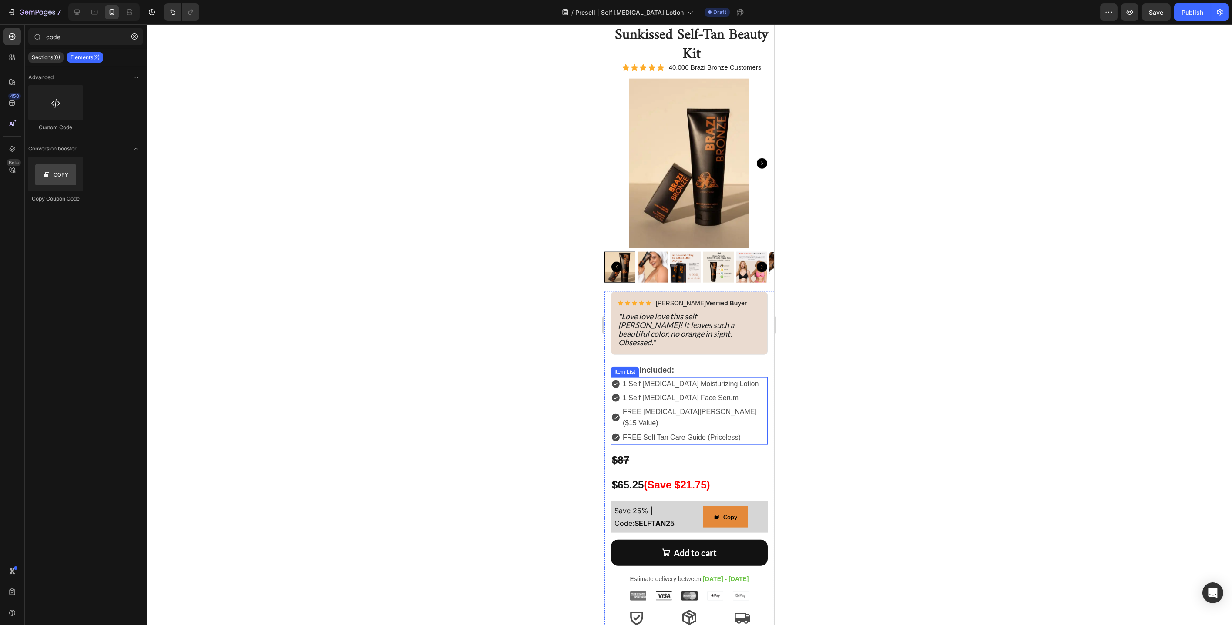
click at [735, 379] on p "1 Self [MEDICAL_DATA] Moisturizing Lotion" at bounding box center [694, 384] width 144 height 11
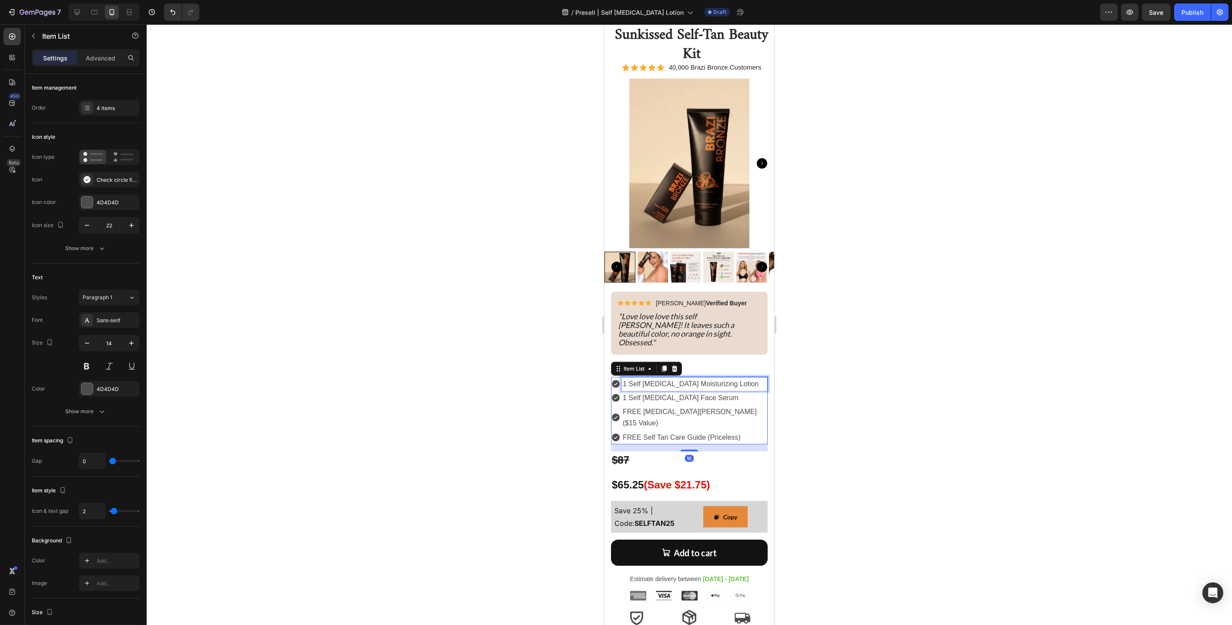
click at [731, 379] on p "1 Self [MEDICAL_DATA] Moisturizing Lotion" at bounding box center [694, 384] width 144 height 11
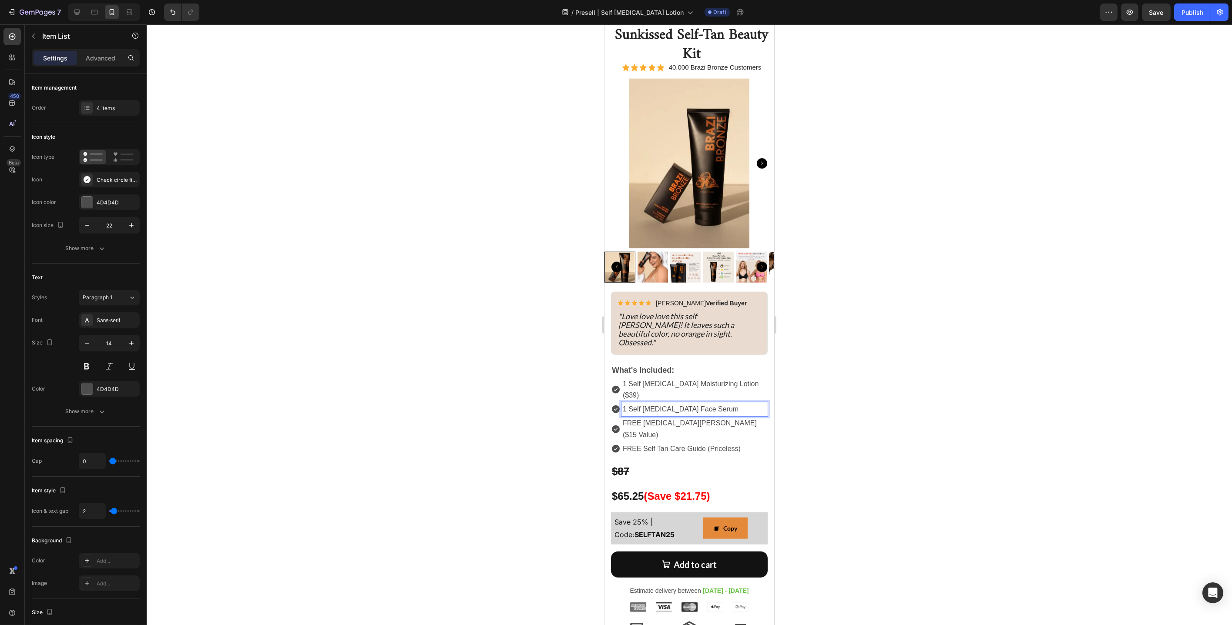
click at [723, 404] on p "1 Self [MEDICAL_DATA] Face Serum" at bounding box center [694, 409] width 144 height 11
click at [625, 490] on strong "$65.25" at bounding box center [627, 496] width 32 height 12
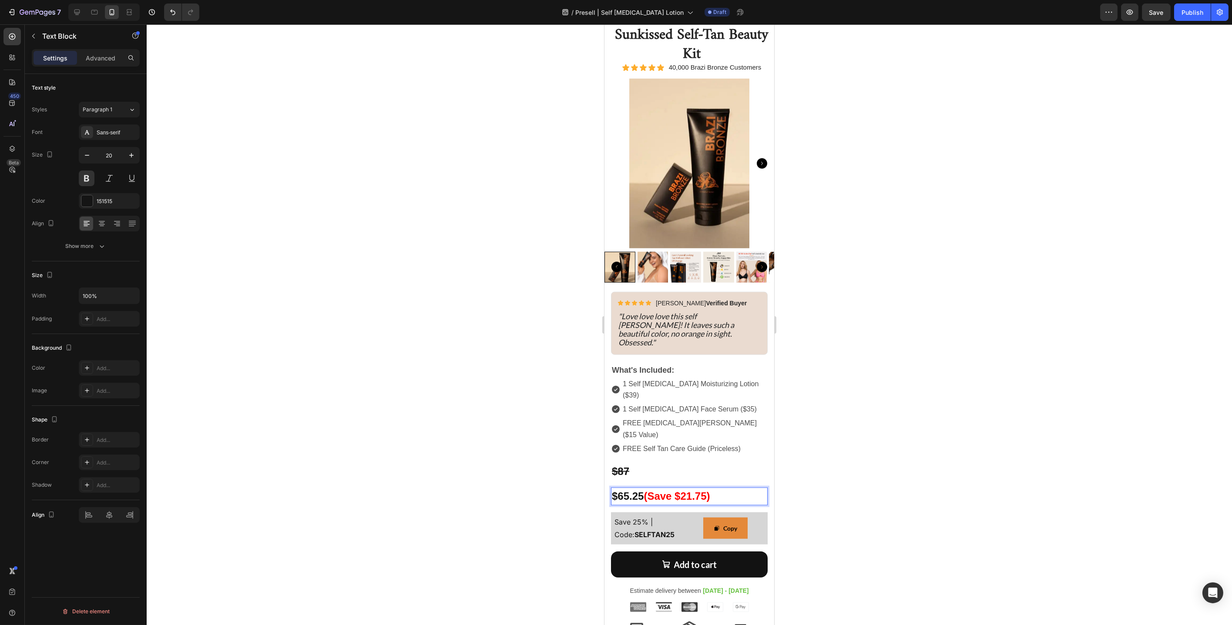
click at [629, 490] on strong "$65.25" at bounding box center [627, 496] width 32 height 12
click at [725, 404] on p "1 Self [MEDICAL_DATA] Face Serum ($35)" at bounding box center [694, 409] width 144 height 11
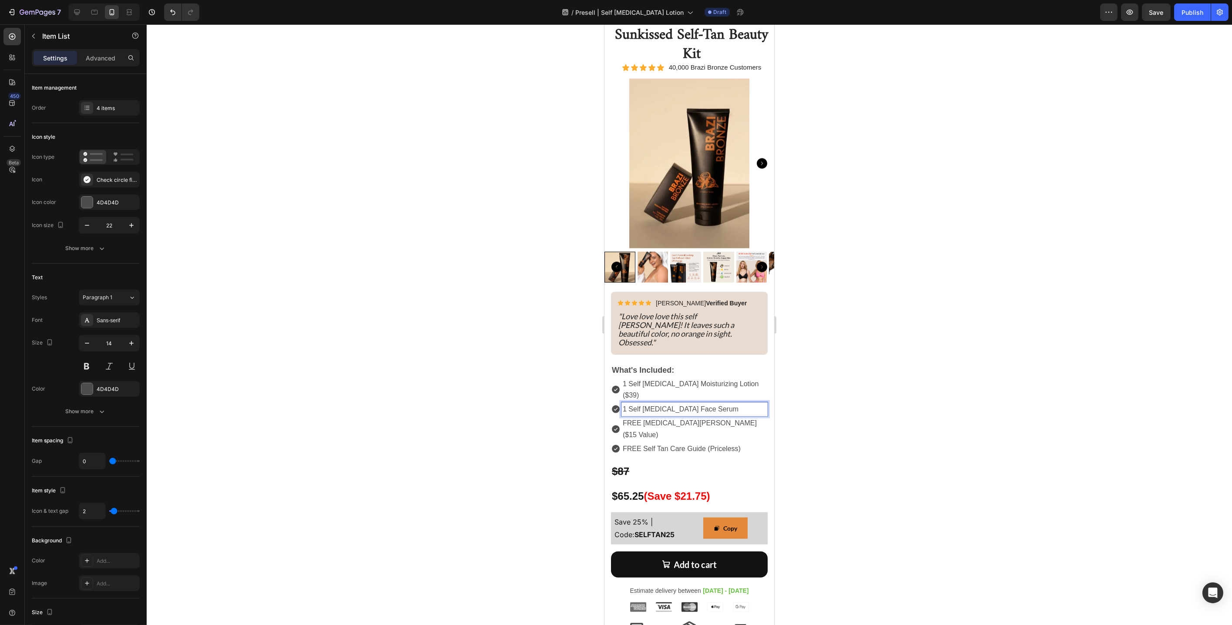
click at [738, 380] on span "1 Self [MEDICAL_DATA] Moisturizing Lotion ($39)" at bounding box center [690, 389] width 136 height 19
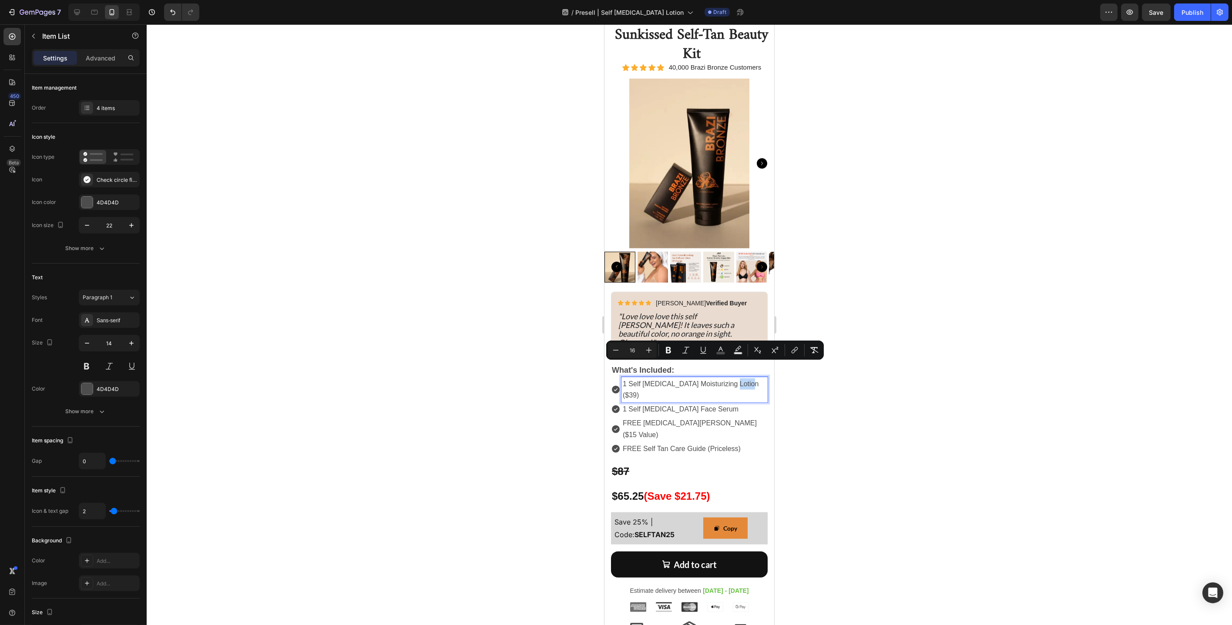
drag, startPoint x: 728, startPoint y: 367, endPoint x: 745, endPoint y: 367, distance: 17.0
click at [745, 377] on div "1 Self [MEDICAL_DATA] Moisturizing Lotion ($39)" at bounding box center [694, 389] width 146 height 25
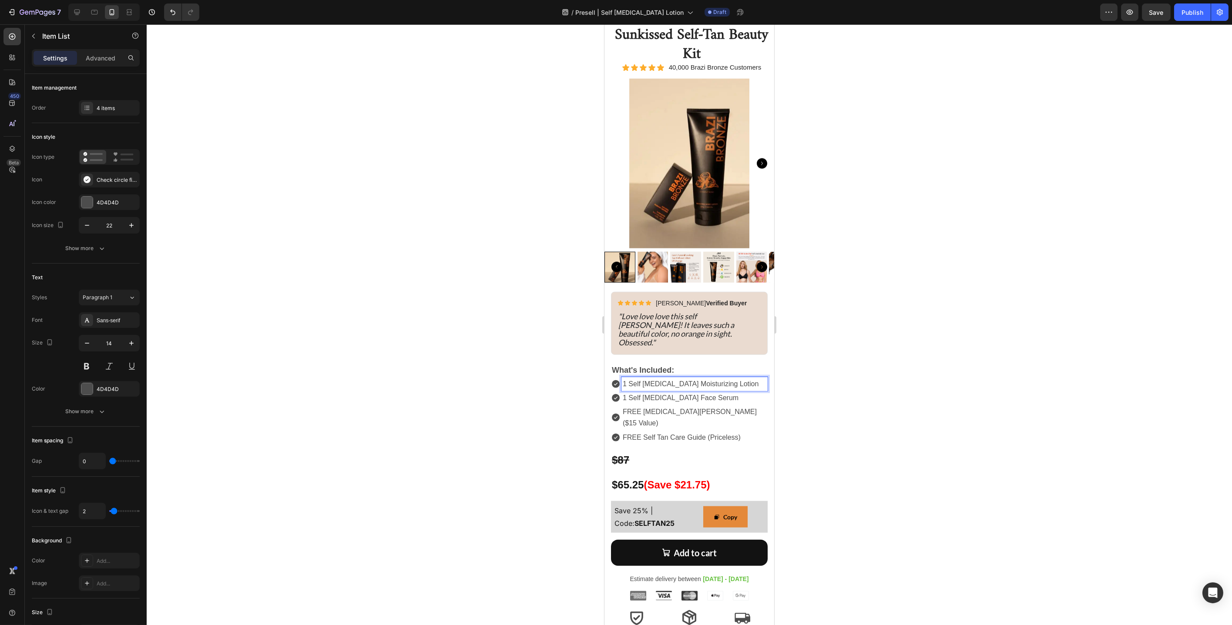
click at [832, 386] on div at bounding box center [689, 324] width 1085 height 601
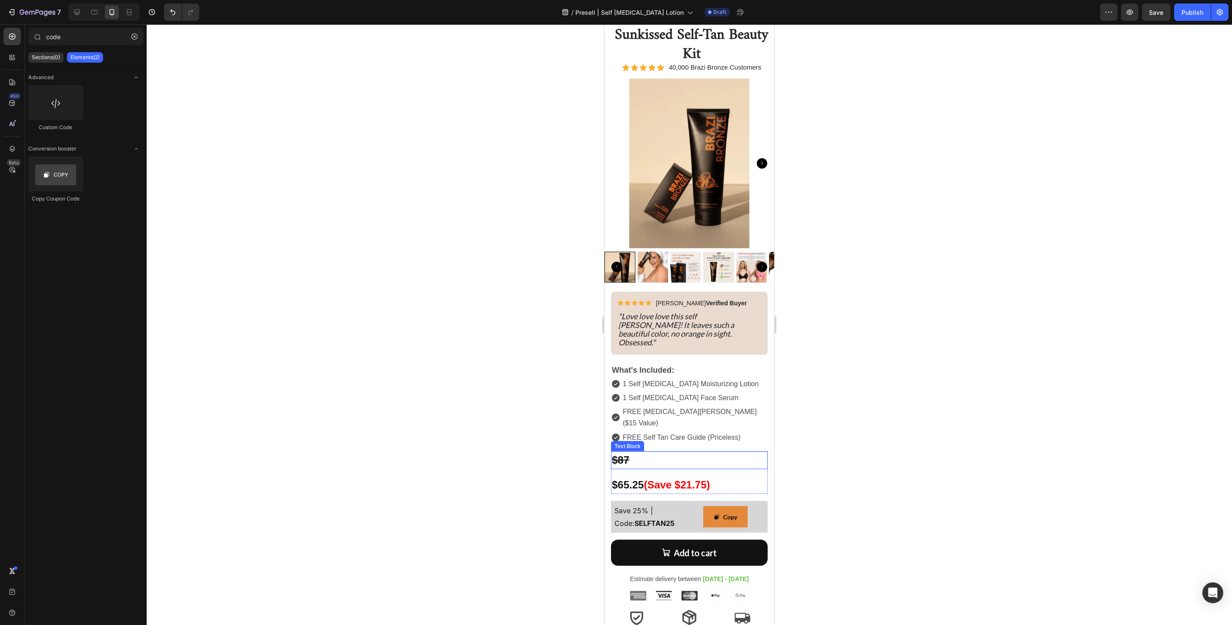
click at [642, 453] on p "$87" at bounding box center [688, 461] width 155 height 16
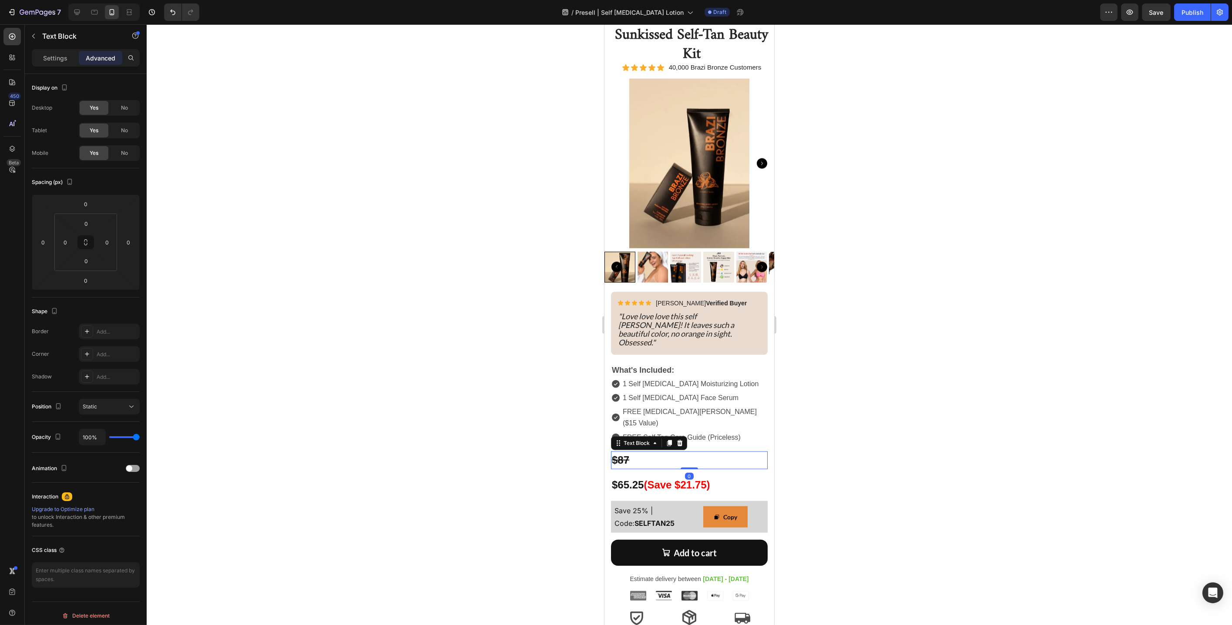
click at [62, 66] on div "Settings Advanced" at bounding box center [86, 57] width 108 height 17
click at [63, 61] on p "Settings" at bounding box center [55, 58] width 24 height 9
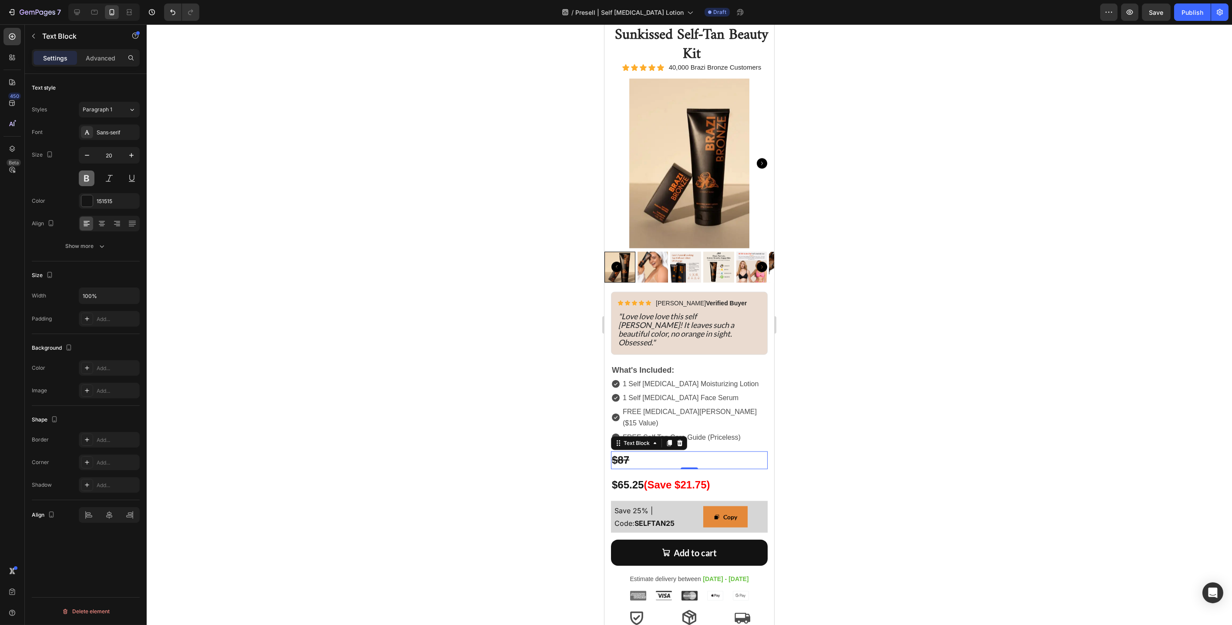
click at [88, 173] on button at bounding box center [87, 179] width 16 height 16
click at [87, 180] on button at bounding box center [87, 179] width 16 height 16
click at [113, 131] on div "Sans-serif" at bounding box center [117, 133] width 41 height 8
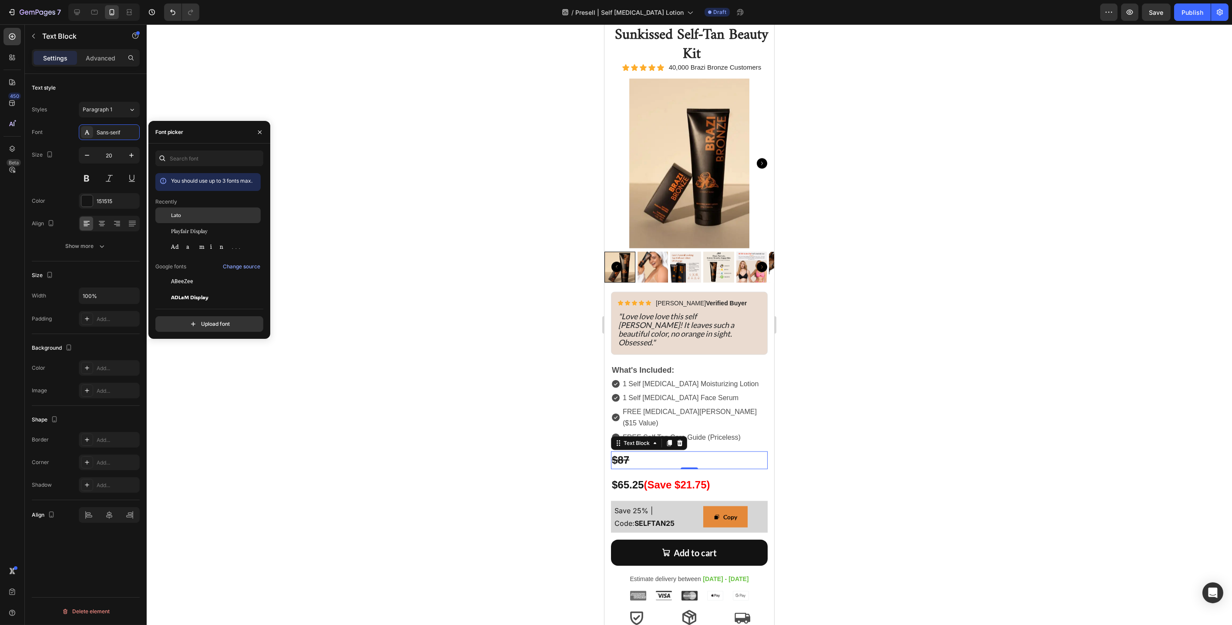
click at [172, 213] on span "Lato" at bounding box center [176, 215] width 10 height 8
click at [633, 479] on strong "$65.25" at bounding box center [627, 485] width 32 height 12
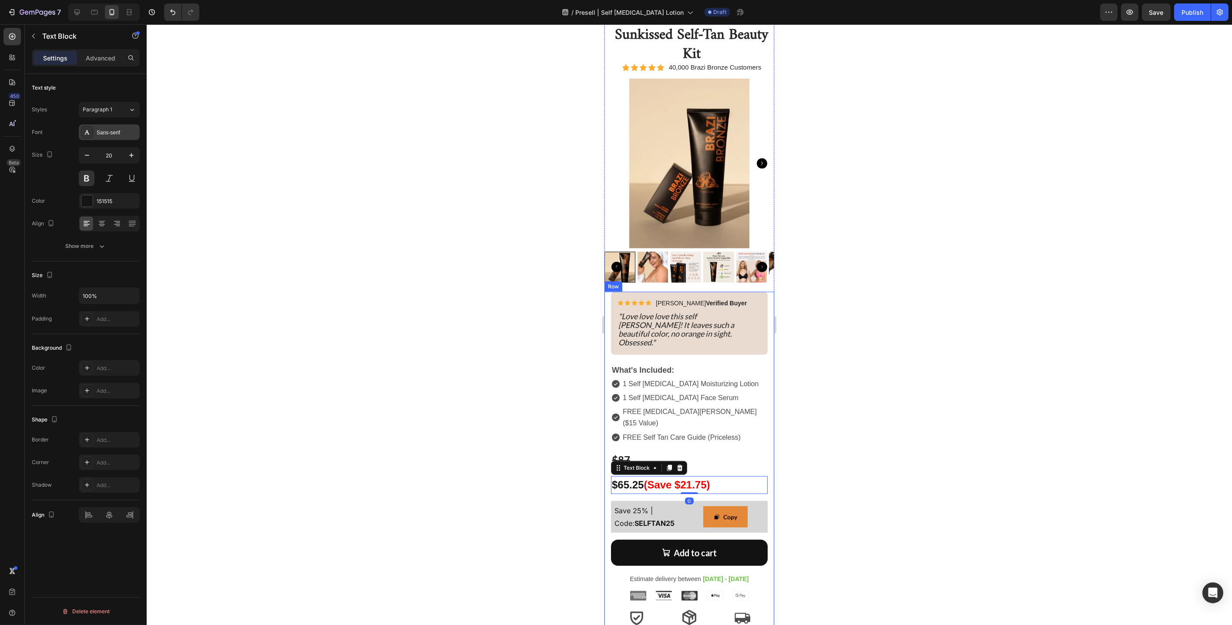
click at [106, 133] on div "Sans-serif" at bounding box center [117, 133] width 41 height 8
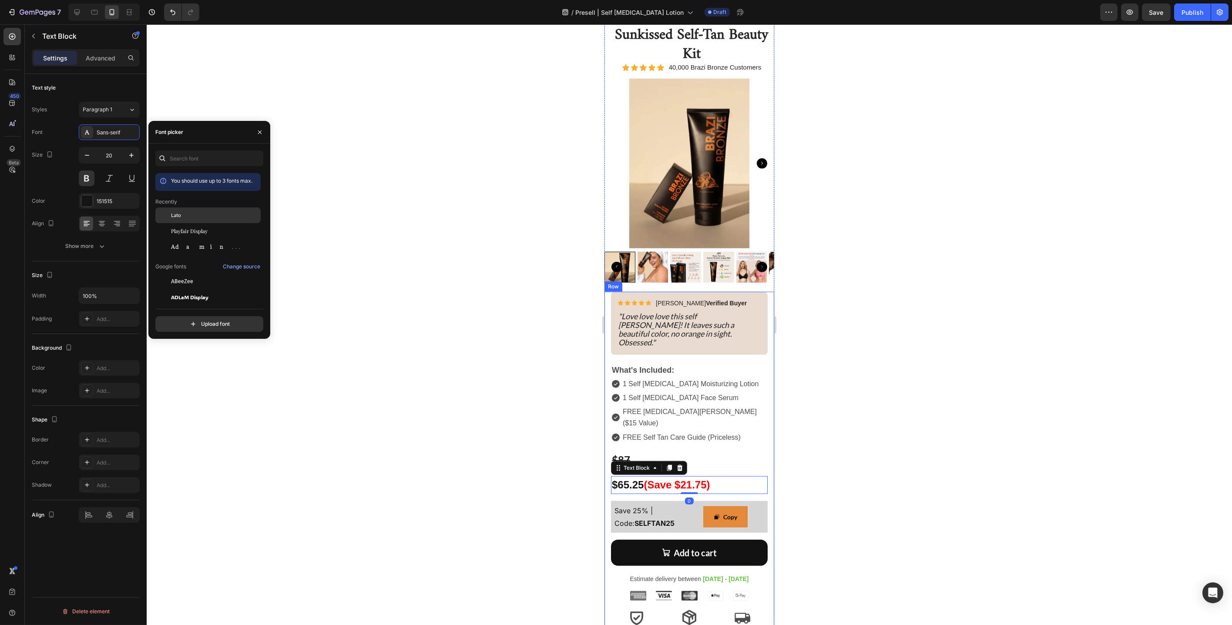
click at [177, 274] on div "Lato" at bounding box center [207, 282] width 105 height 16
click at [710, 453] on p "$87" at bounding box center [688, 461] width 155 height 16
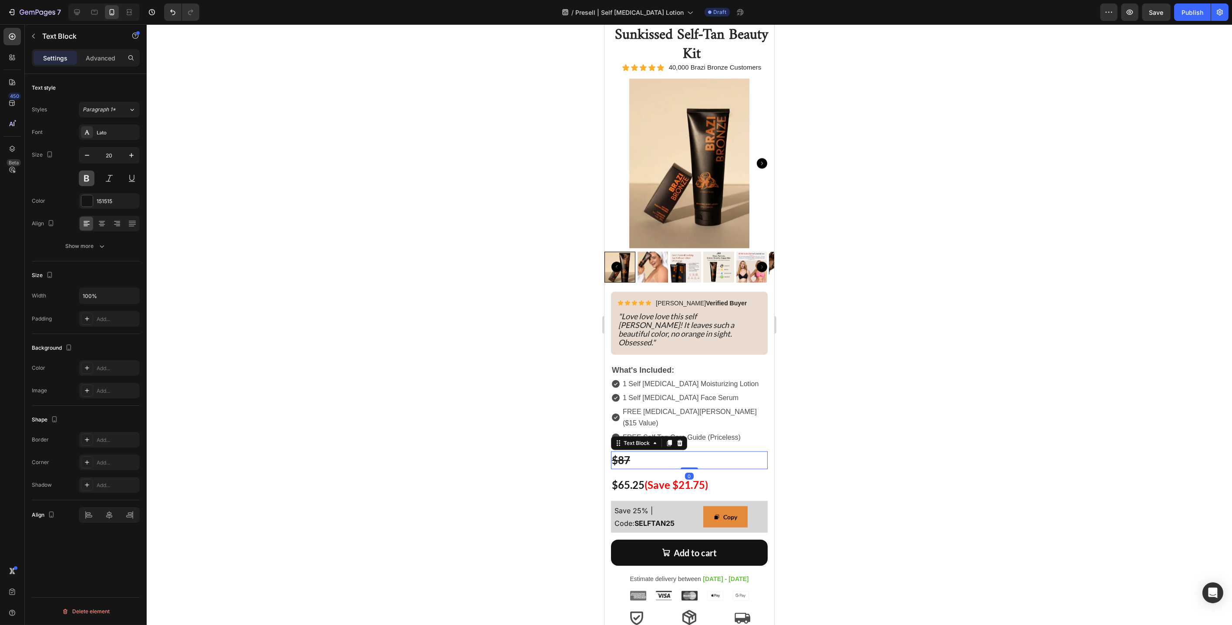
click at [86, 180] on button at bounding box center [87, 179] width 16 height 16
click at [108, 177] on button at bounding box center [109, 179] width 16 height 16
click at [575, 423] on div at bounding box center [689, 324] width 1085 height 601
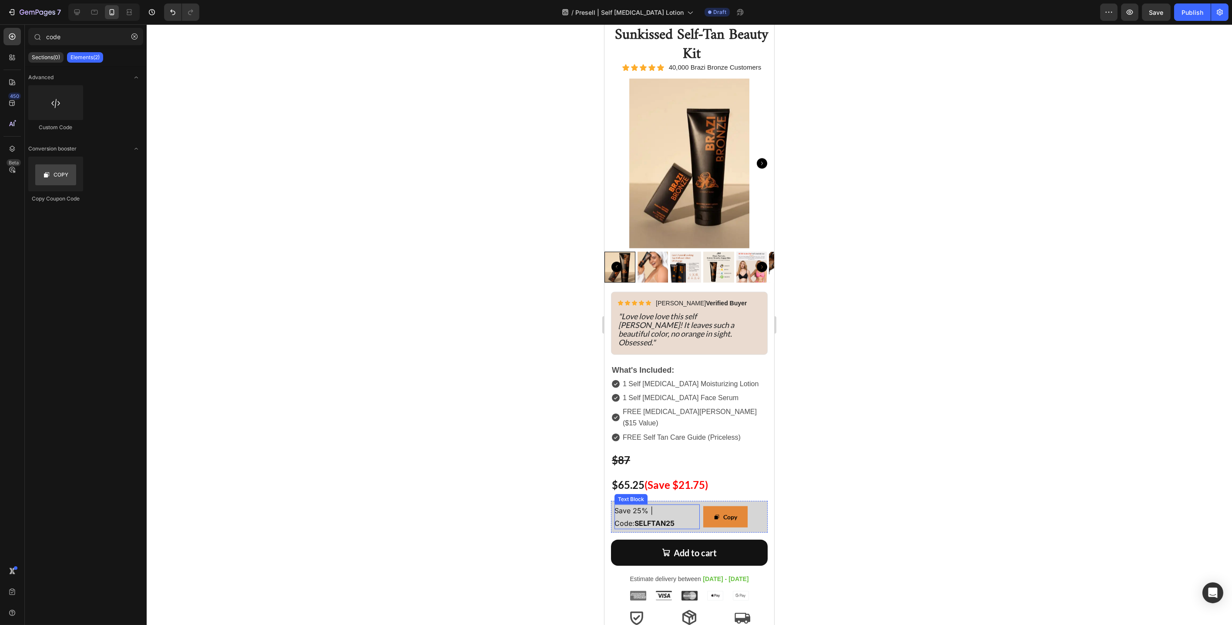
click at [645, 506] on span "Save 25% | Code: SELFTAN25" at bounding box center [644, 516] width 60 height 21
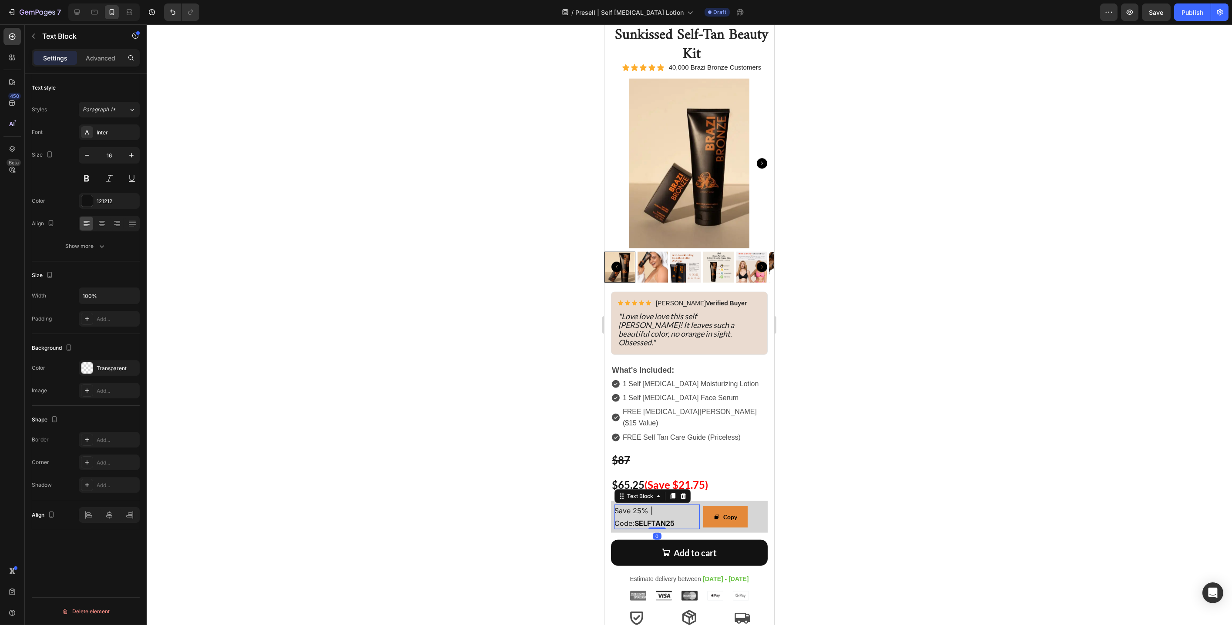
click at [650, 506] on span "Save 25% | Code: SELFTAN25" at bounding box center [644, 516] width 60 height 21
click at [652, 506] on span "Save 25% | Code: SELFTAN25" at bounding box center [644, 516] width 60 height 21
click at [586, 473] on div at bounding box center [689, 324] width 1085 height 601
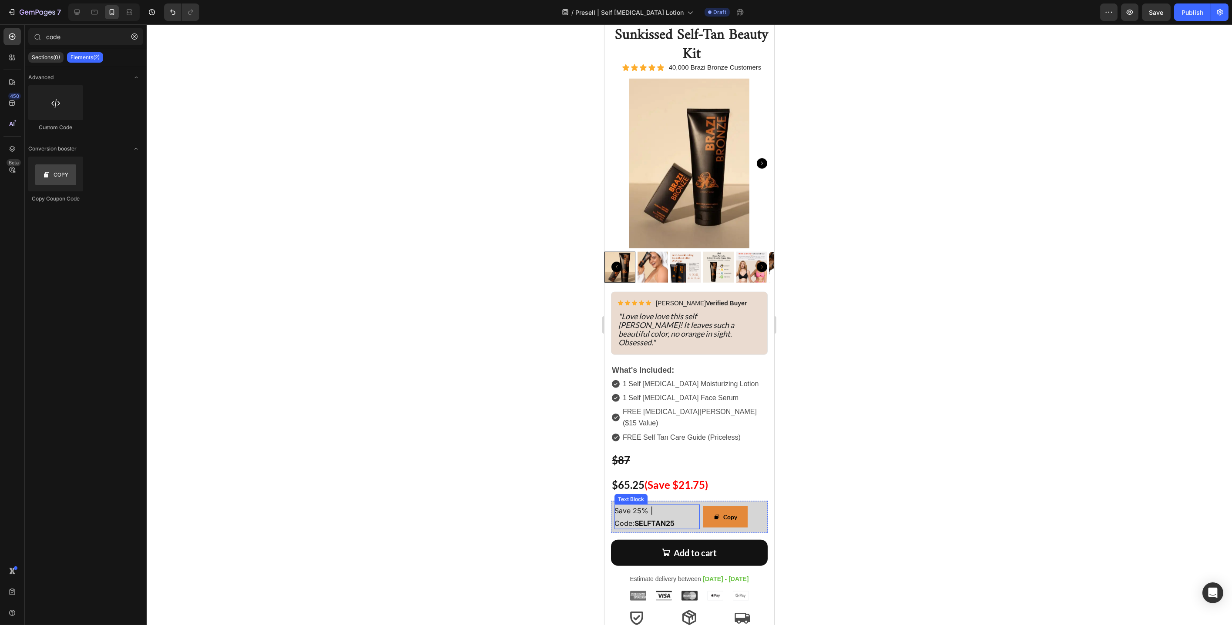
click at [629, 506] on span "Save 25% | Code: SELFTAN25" at bounding box center [644, 516] width 60 height 21
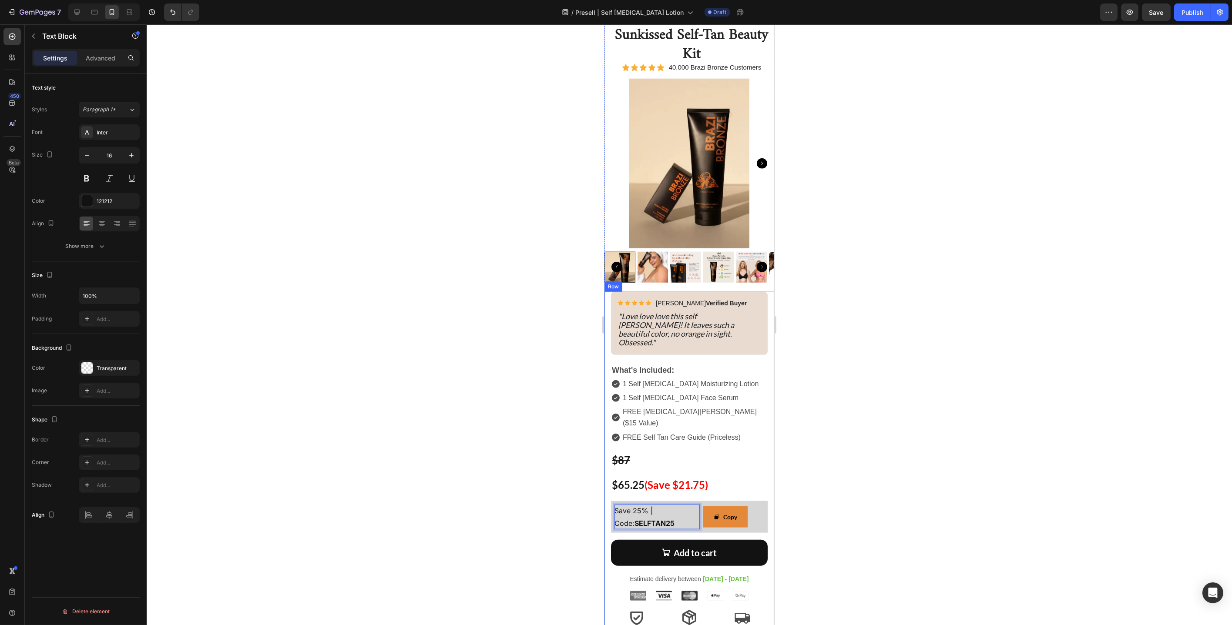
click at [584, 478] on div at bounding box center [689, 324] width 1085 height 601
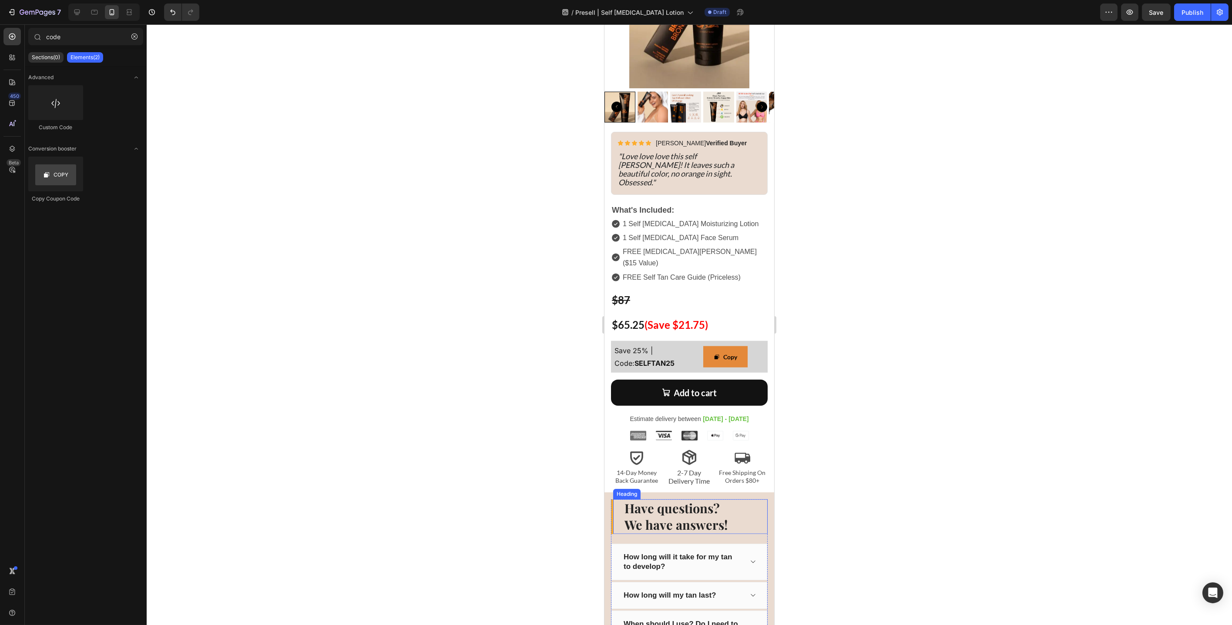
scroll to position [3640, 0]
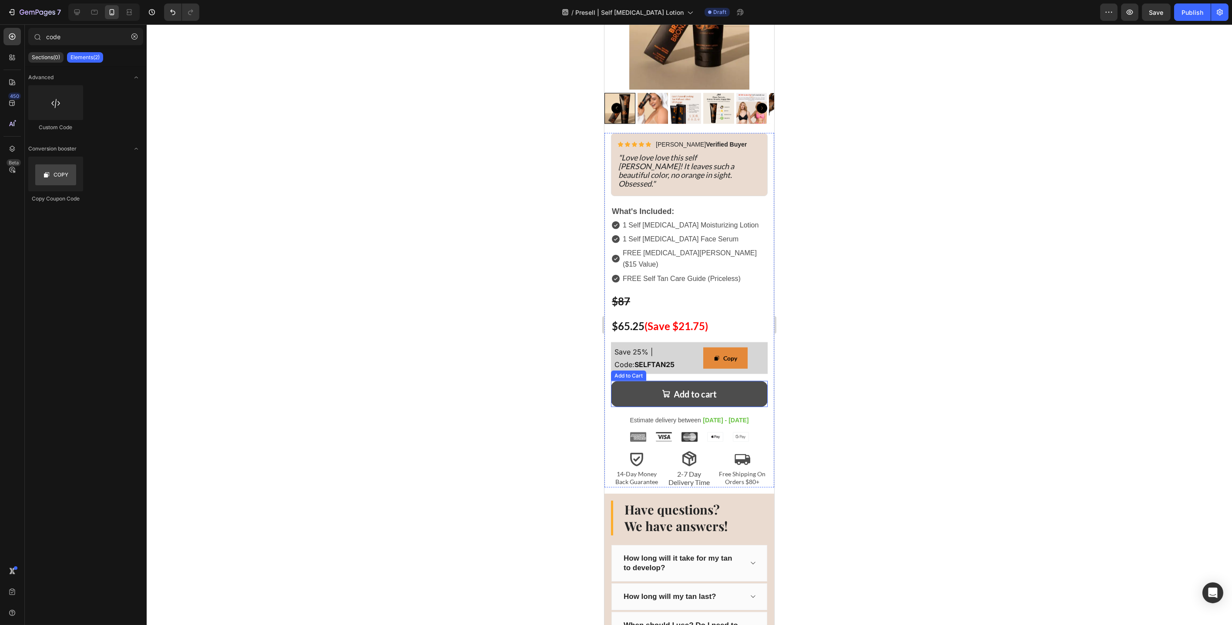
click at [629, 381] on button "Add to cart" at bounding box center [688, 394] width 157 height 26
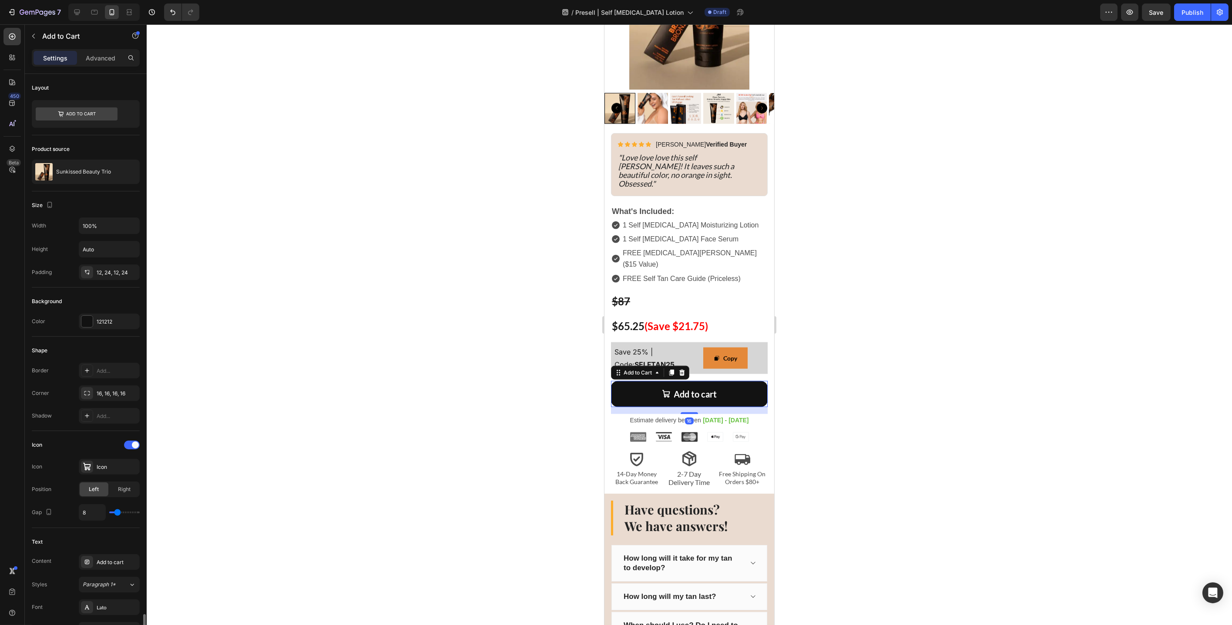
scroll to position [425, 0]
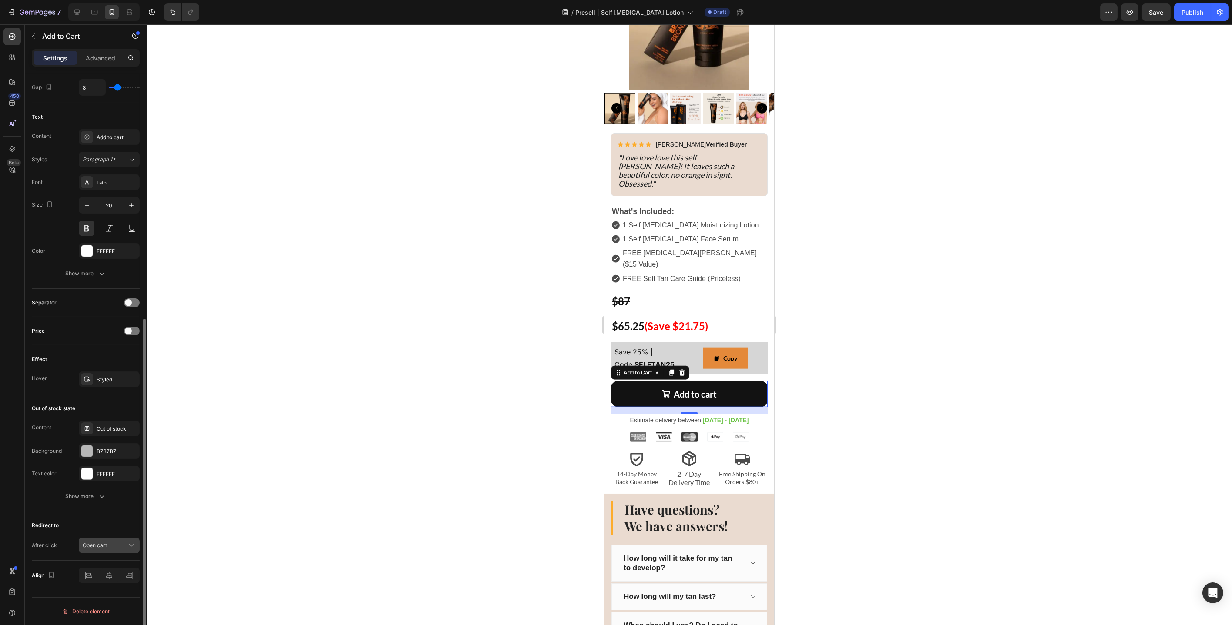
click at [110, 543] on div "Open cart" at bounding box center [105, 546] width 44 height 8
click at [40, 513] on div "Redirect to After click Open cart" at bounding box center [86, 536] width 108 height 49
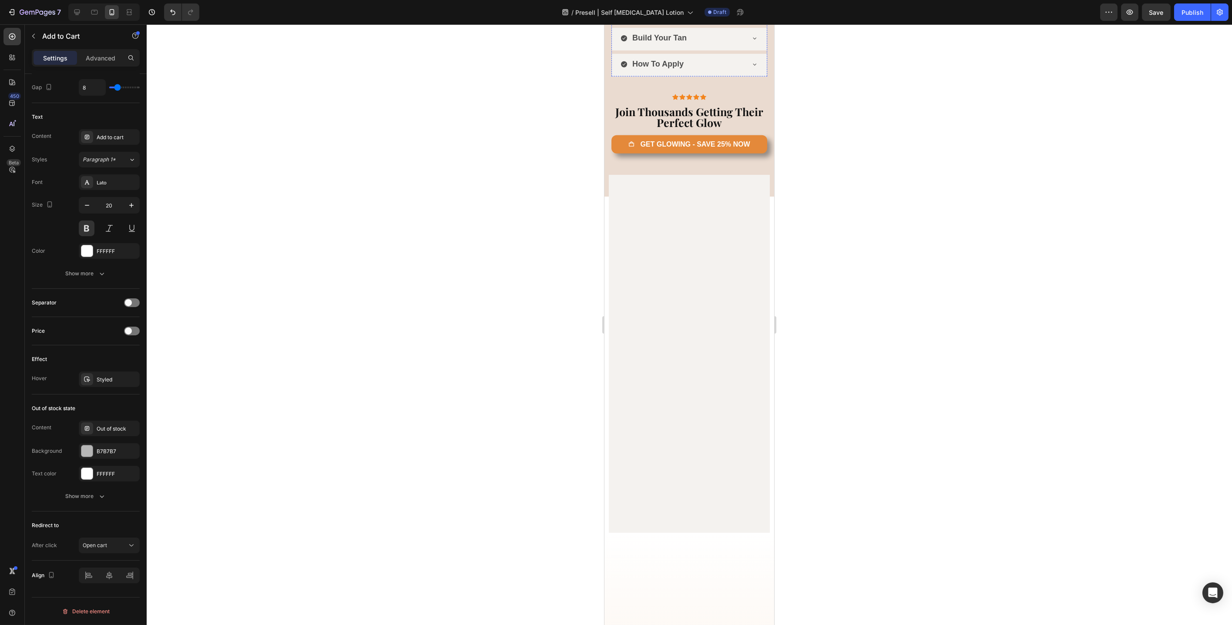
scroll to position [3292, 0]
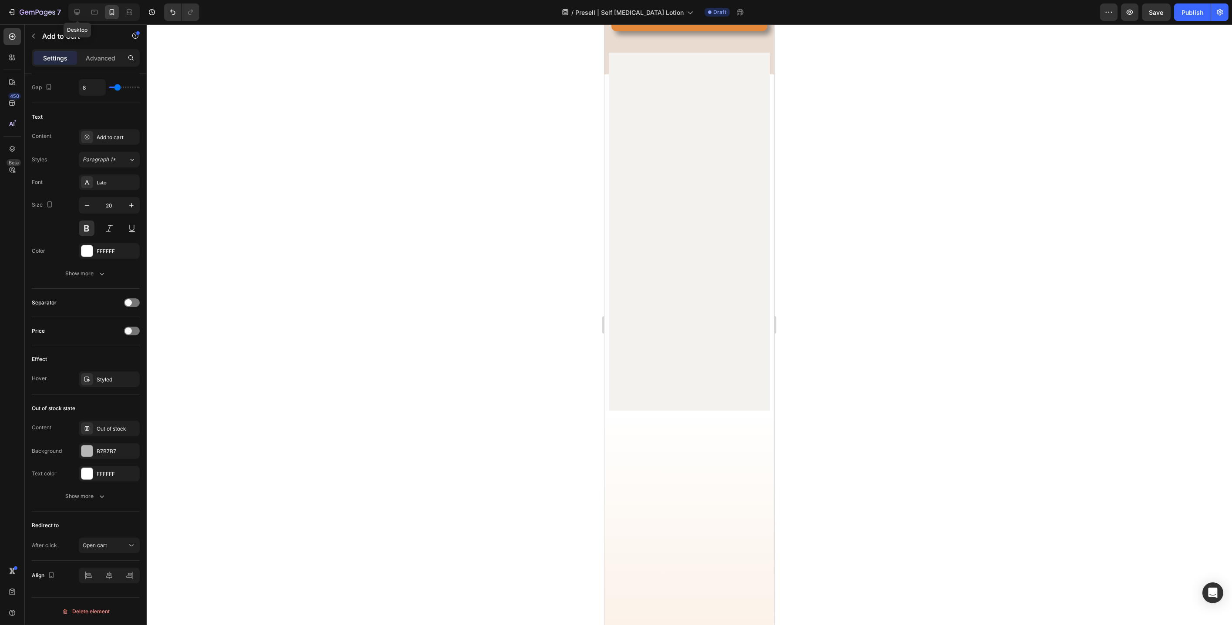
drag, startPoint x: 77, startPoint y: 11, endPoint x: 170, endPoint y: 45, distance: 98.9
click at [77, 11] on icon at bounding box center [77, 12] width 9 height 9
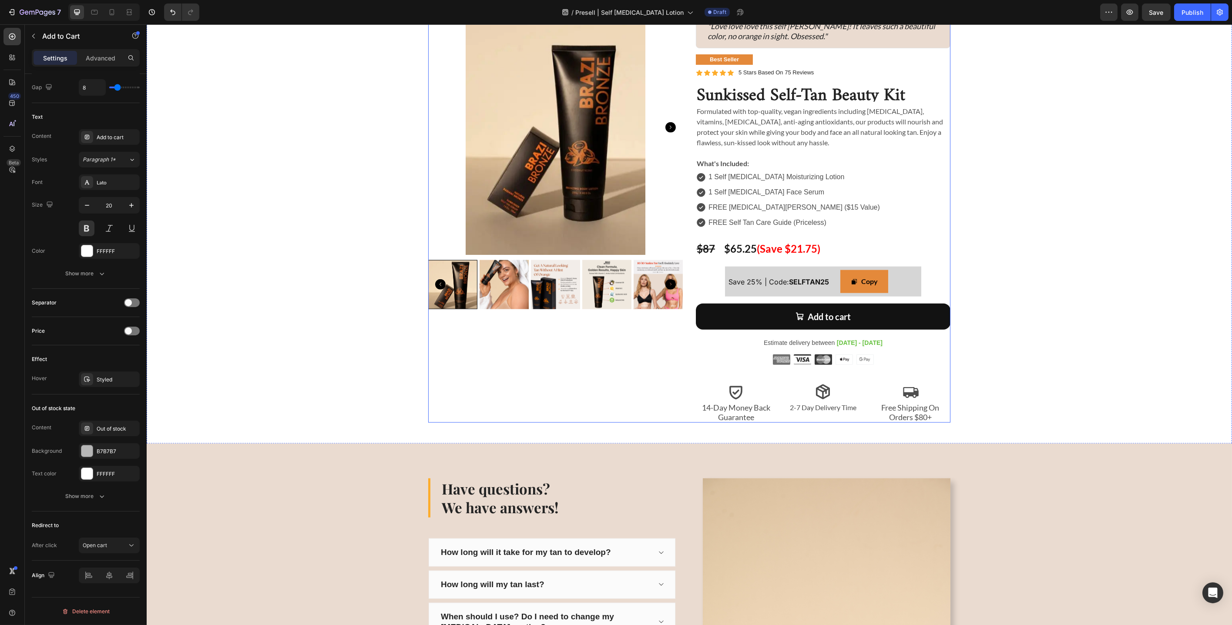
scroll to position [3686, 0]
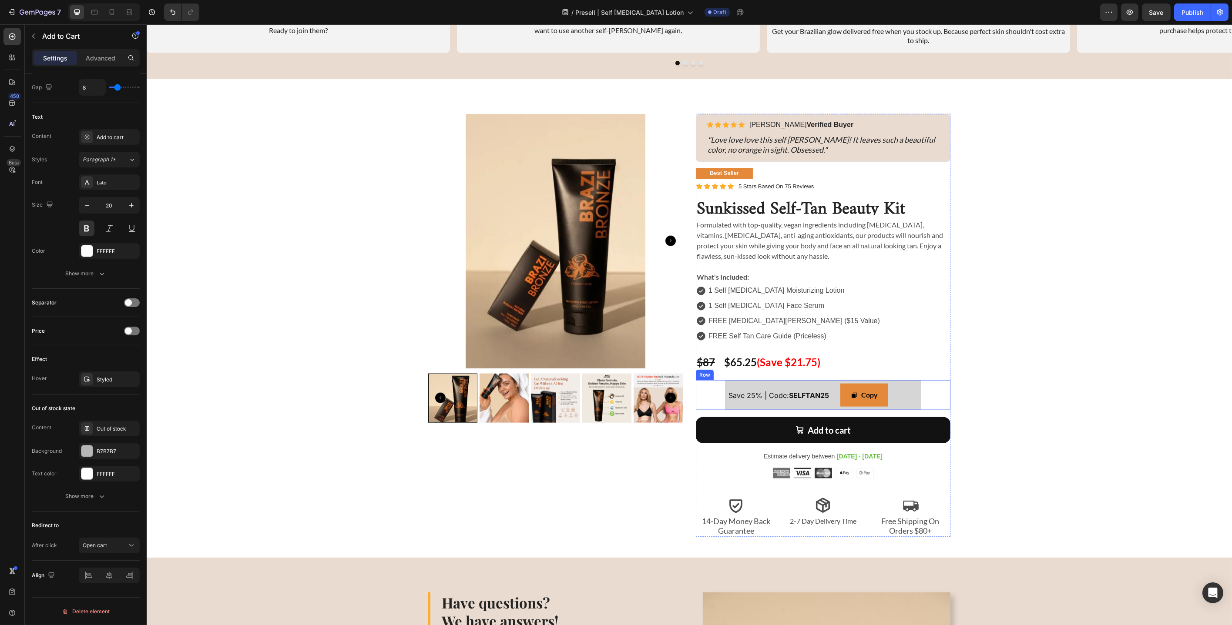
click at [714, 385] on div "Save 25% | Code: SELFTAN25 Text Block Copy Copy Coupon Code Row" at bounding box center [822, 395] width 255 height 30
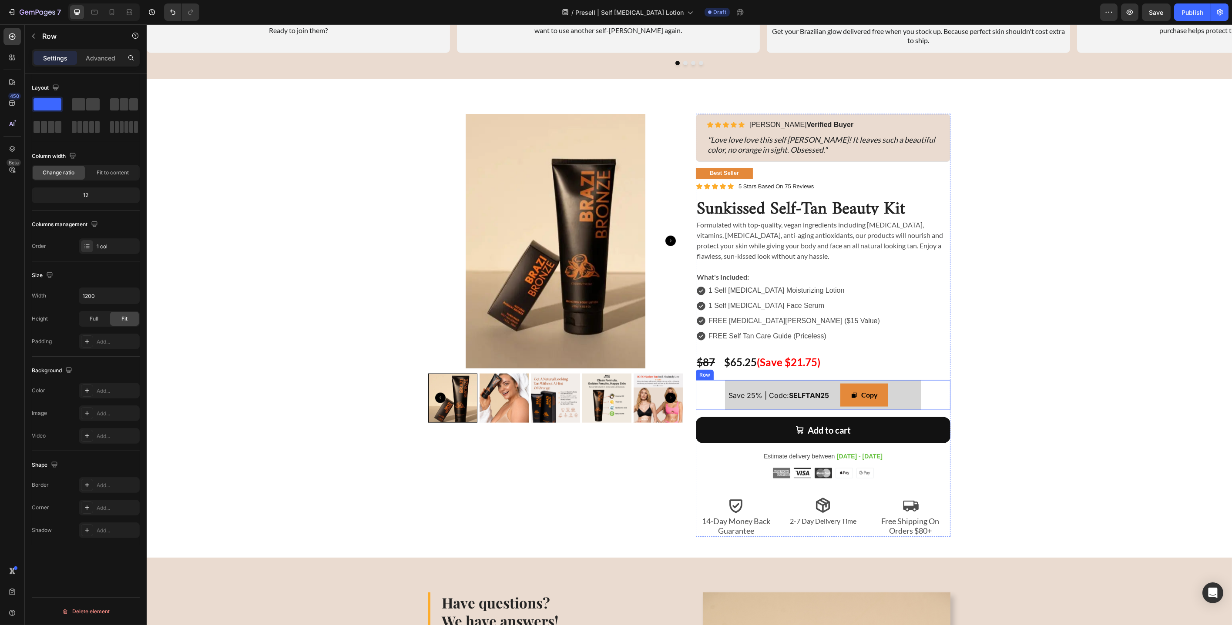
scroll to position [0, 0]
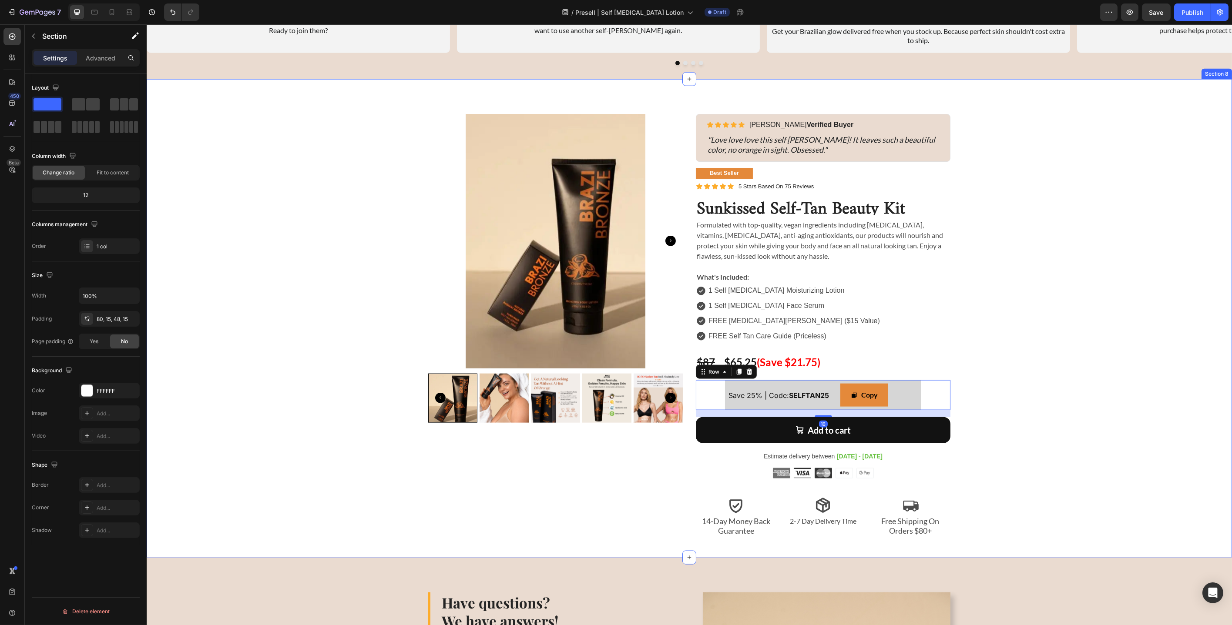
click at [907, 351] on div "Sunkissed Self-Tan Beauty Kit Product Title Icon Icon Icon Icon Icon Icon List …" at bounding box center [689, 325] width 1072 height 423
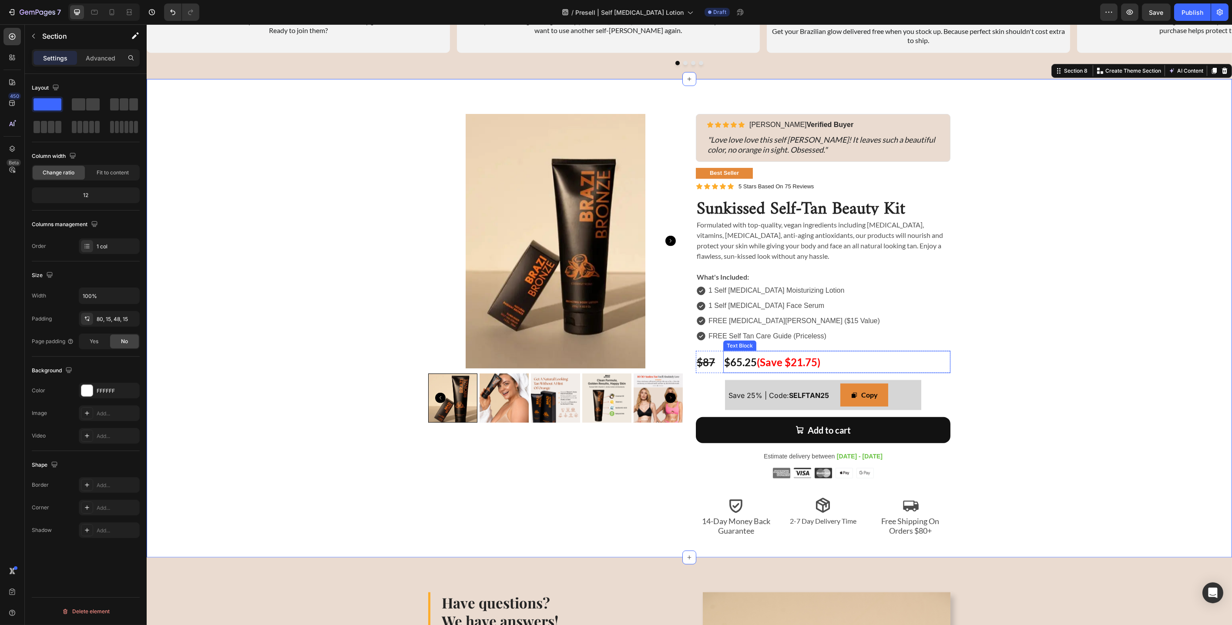
click at [848, 362] on p "$65.25 (Save $21.75)" at bounding box center [836, 362] width 225 height 21
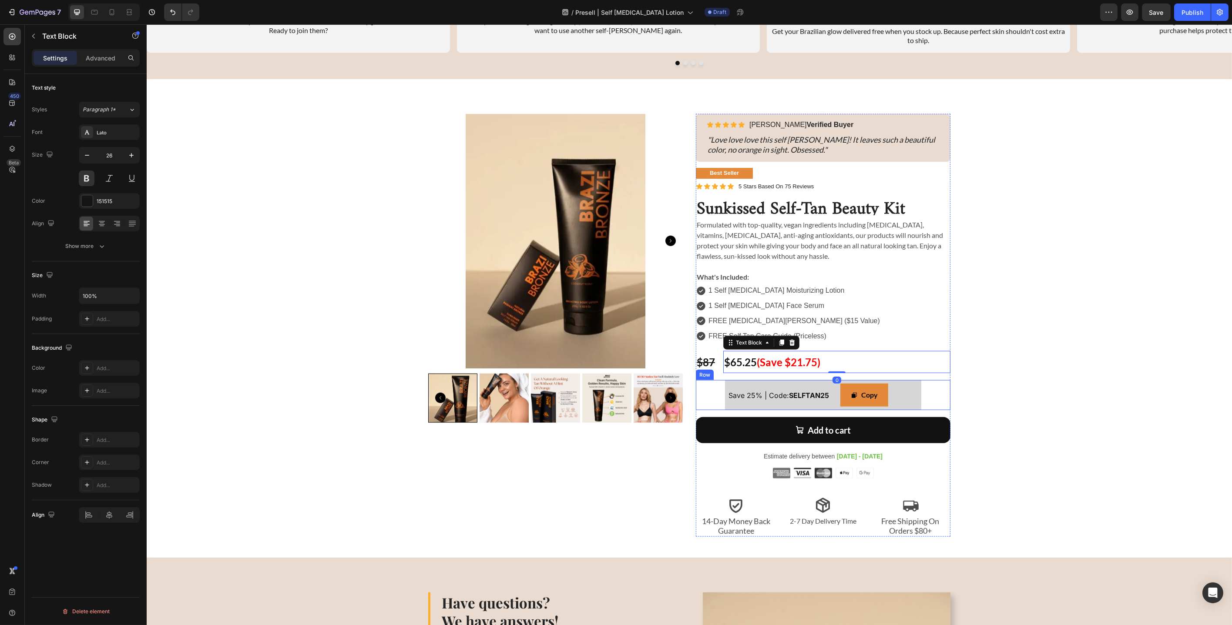
click at [907, 388] on div "Save 25% | Code: SELFTAN25 Text Block Copy Copy Coupon Code Row" at bounding box center [822, 395] width 255 height 30
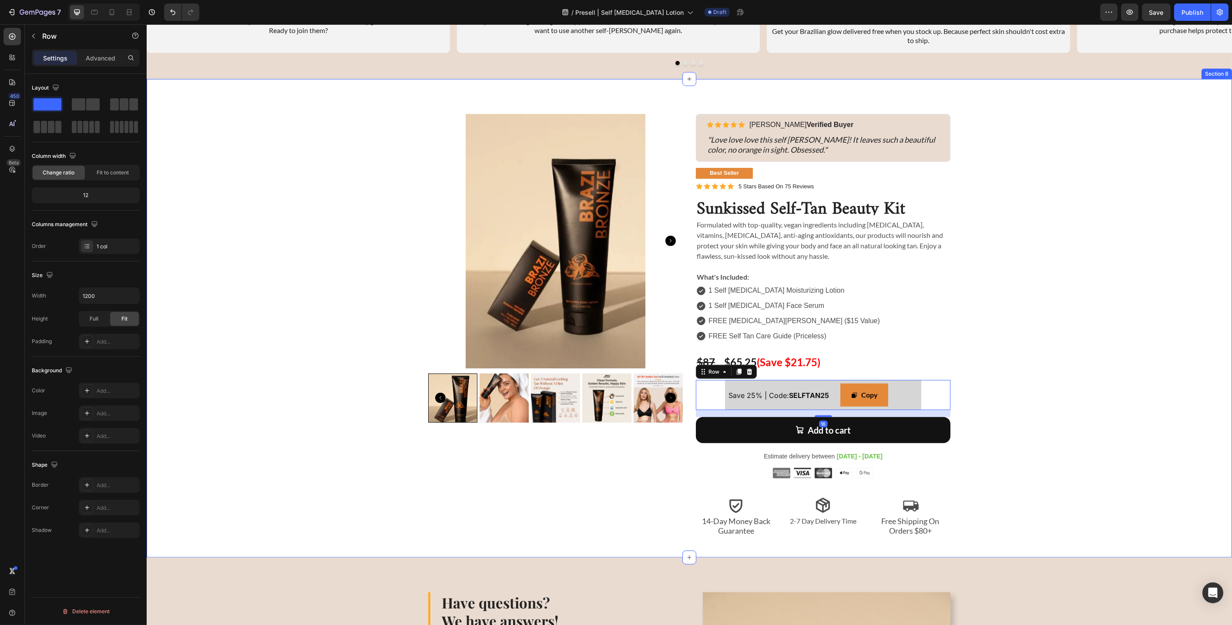
click at [907, 354] on div "Sunkissed Self-Tan Beauty Kit Product Title Icon Icon Icon Icon Icon Icon List …" at bounding box center [689, 325] width 1072 height 423
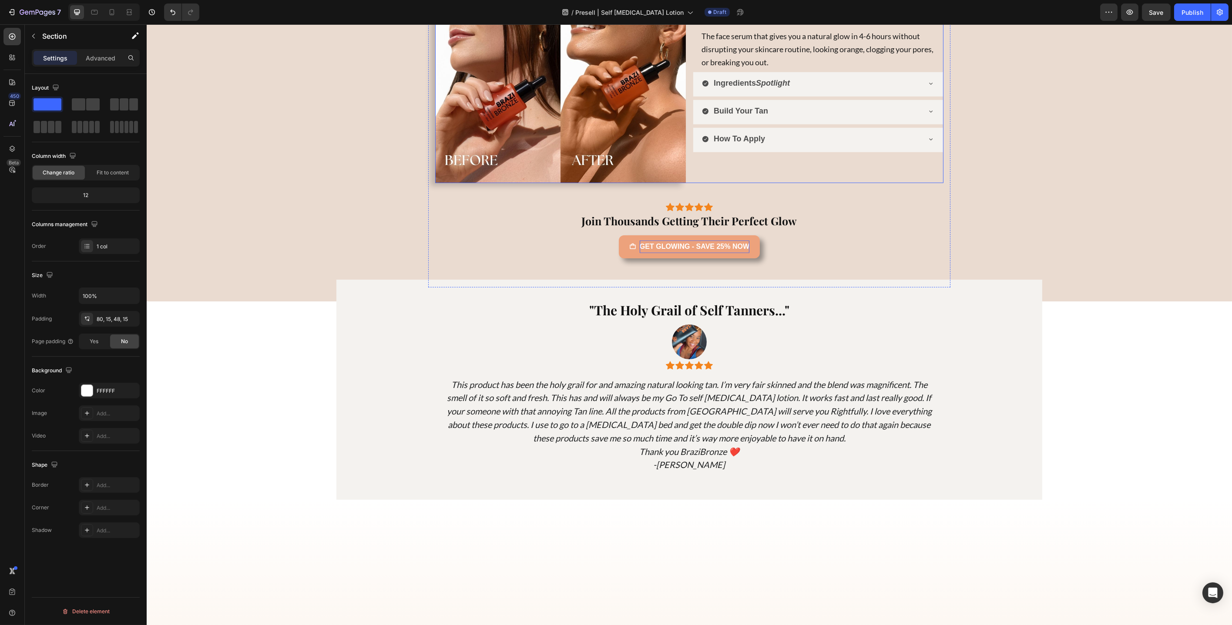
scroll to position [2450, 0]
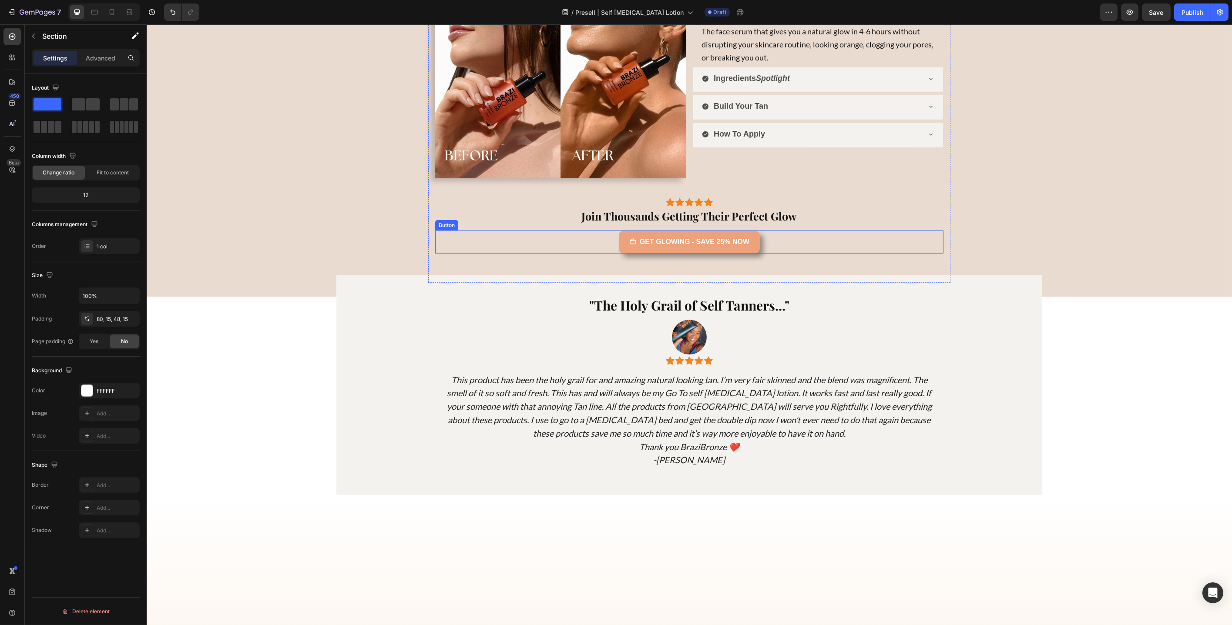
click at [753, 254] on link "GET GLOWING - SAVE 25% NOW" at bounding box center [688, 242] width 141 height 23
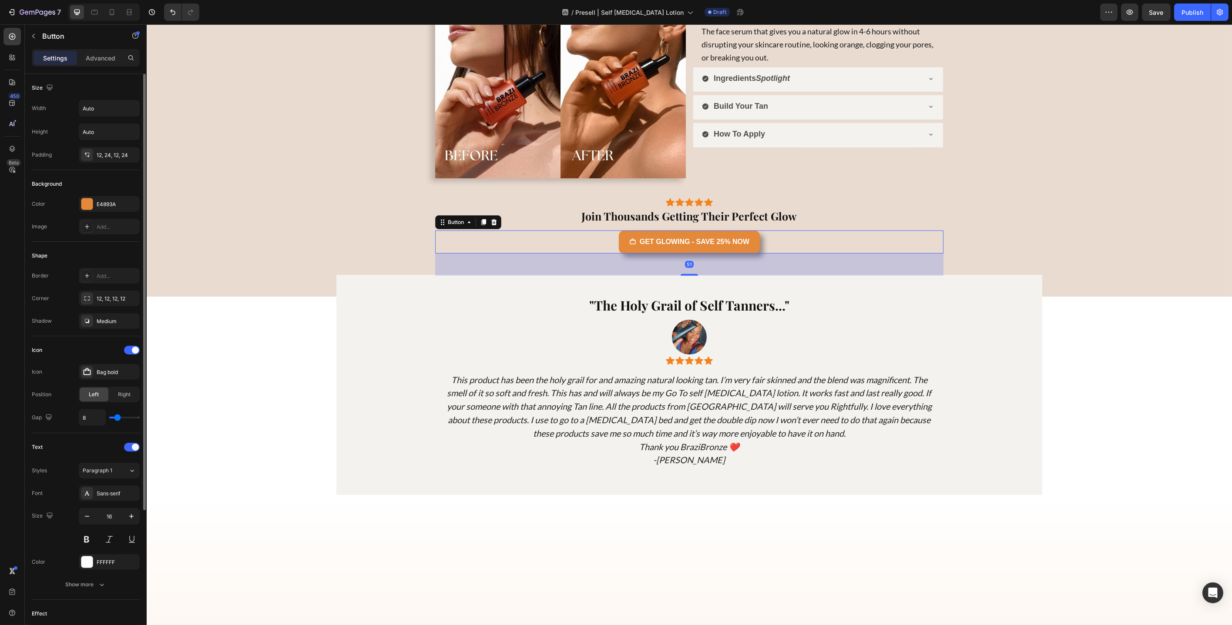
scroll to position [184, 0]
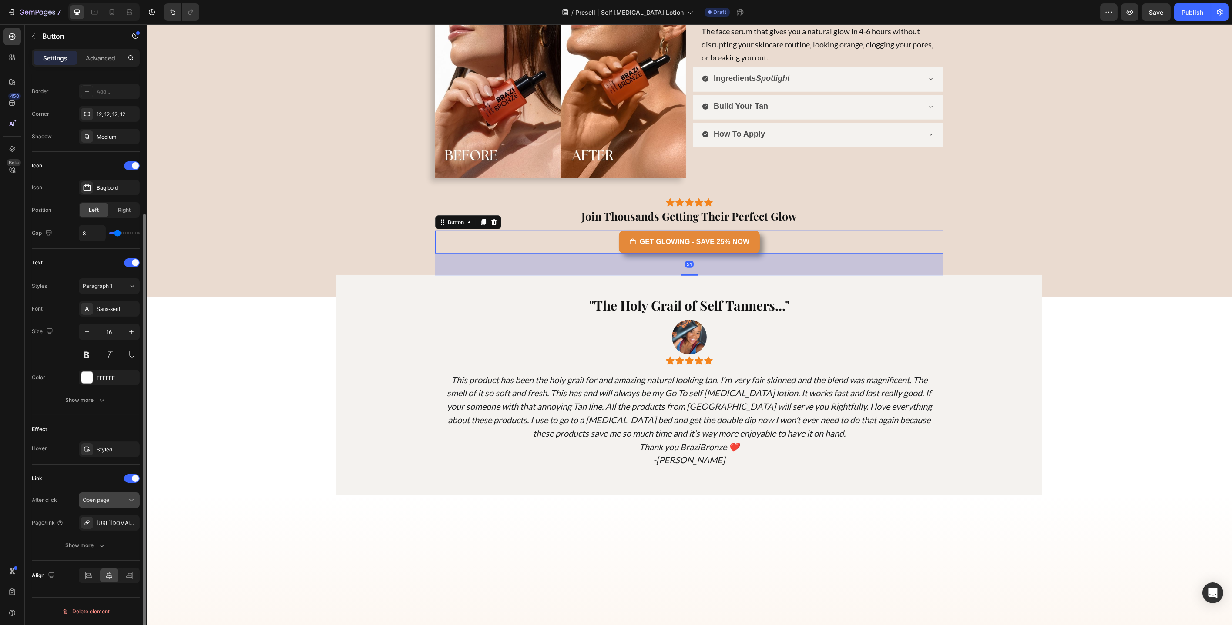
click at [118, 498] on div "Open page" at bounding box center [105, 500] width 44 height 8
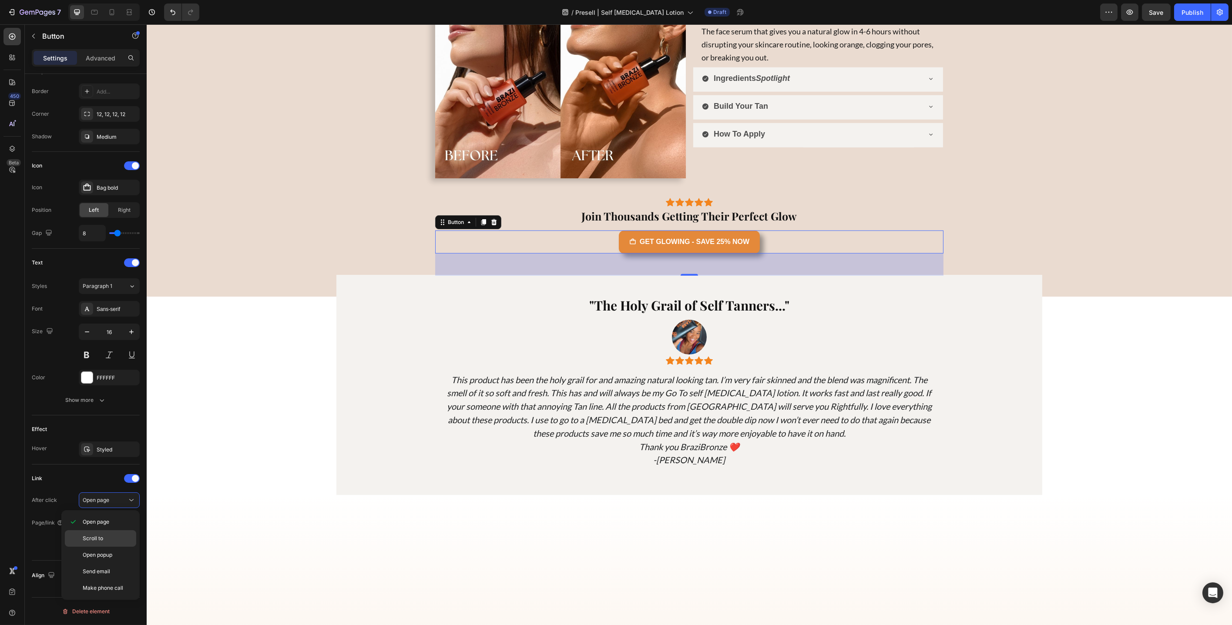
click at [102, 537] on span "Scroll to" at bounding box center [93, 539] width 20 height 8
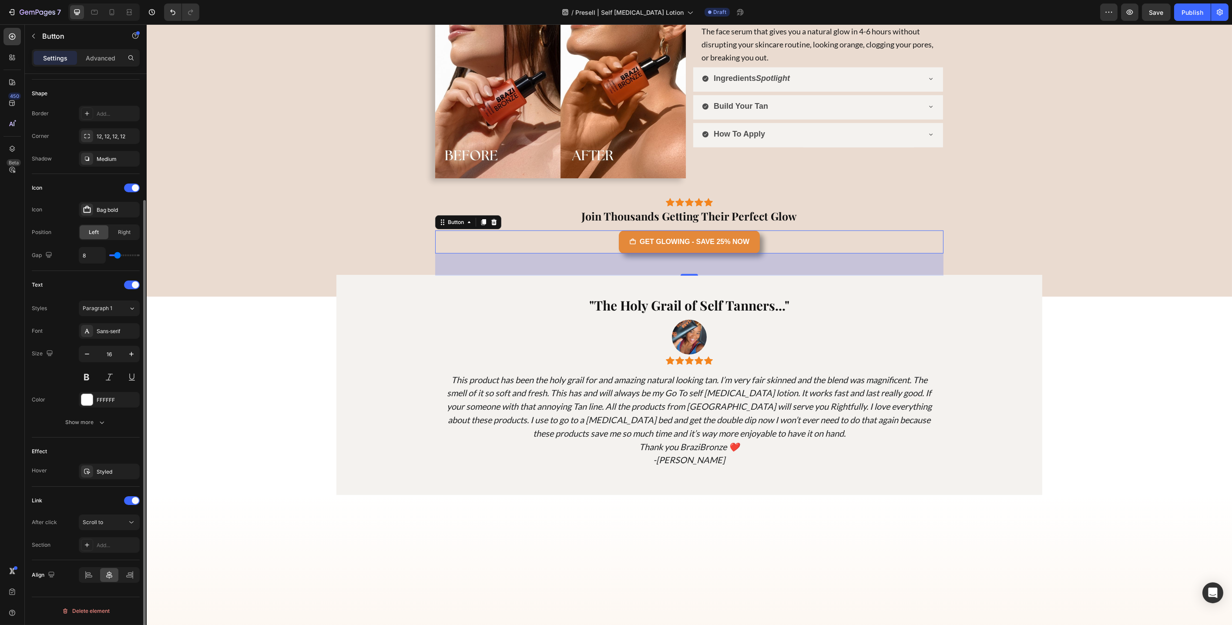
scroll to position [162, 0]
click at [111, 543] on div "Add..." at bounding box center [117, 546] width 41 height 8
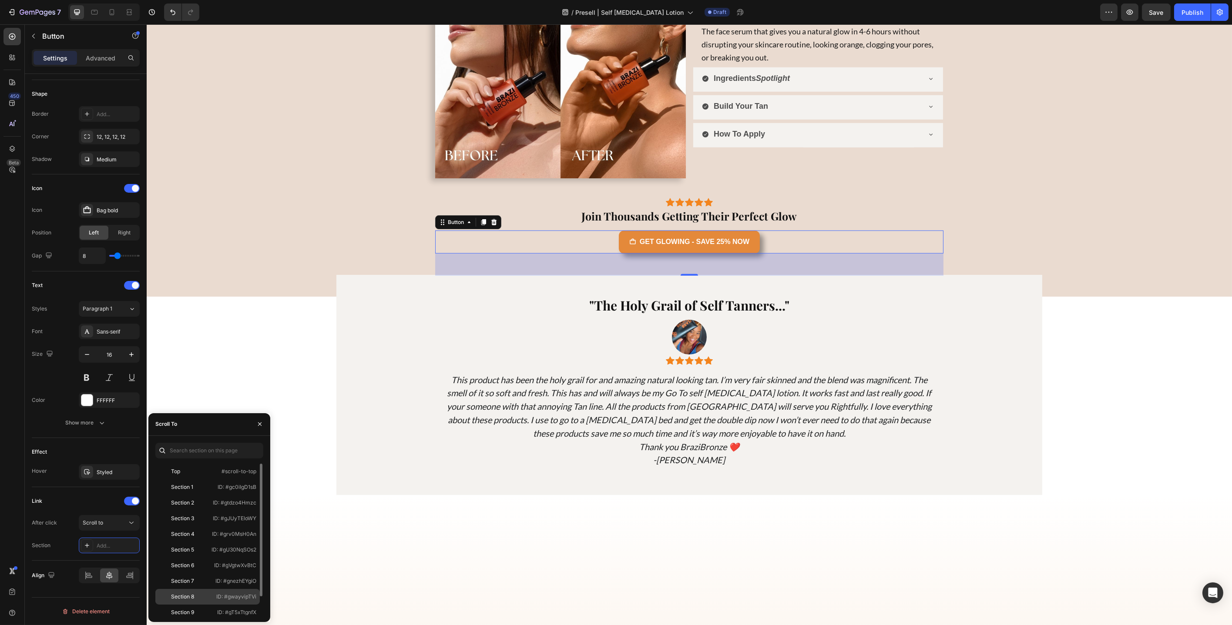
click at [191, 593] on div "Section 8" at bounding box center [182, 597] width 23 height 8
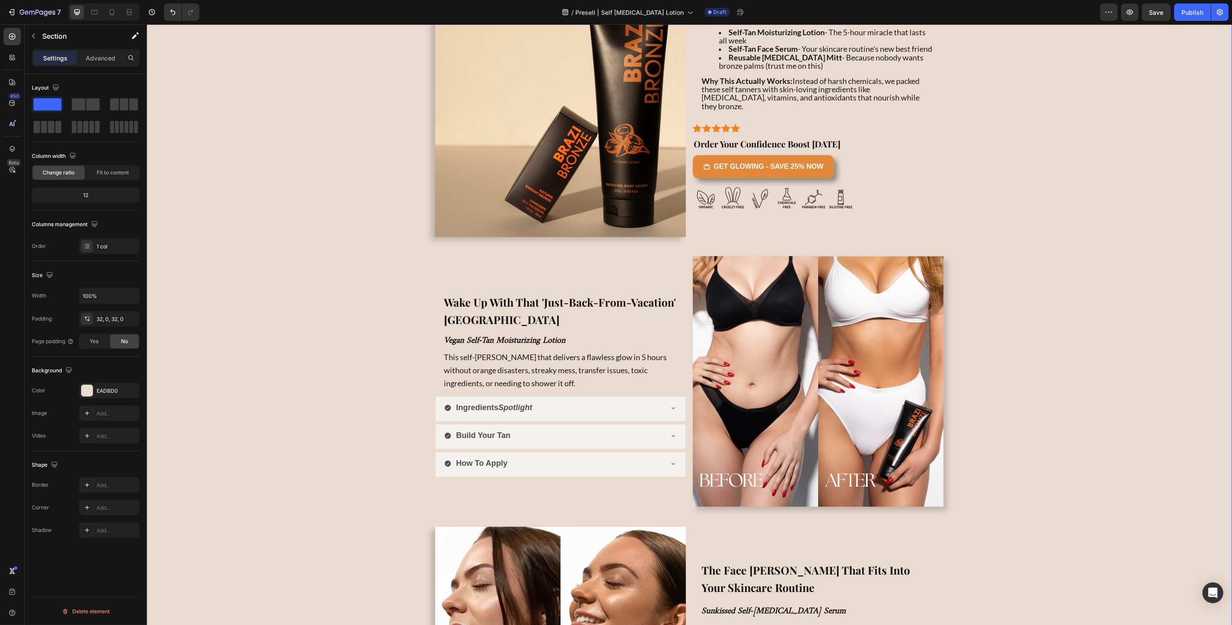
scroll to position [2058, 0]
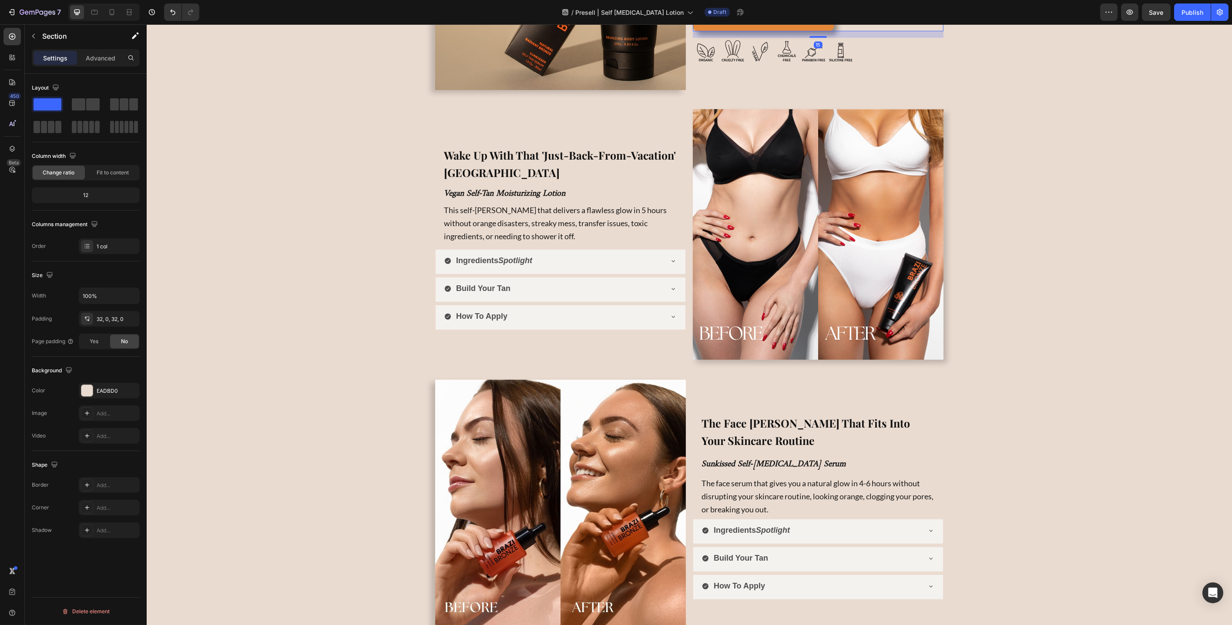
click at [838, 31] on div "GET GLOWING - SAVE 25% NOW Button 15" at bounding box center [817, 19] width 251 height 23
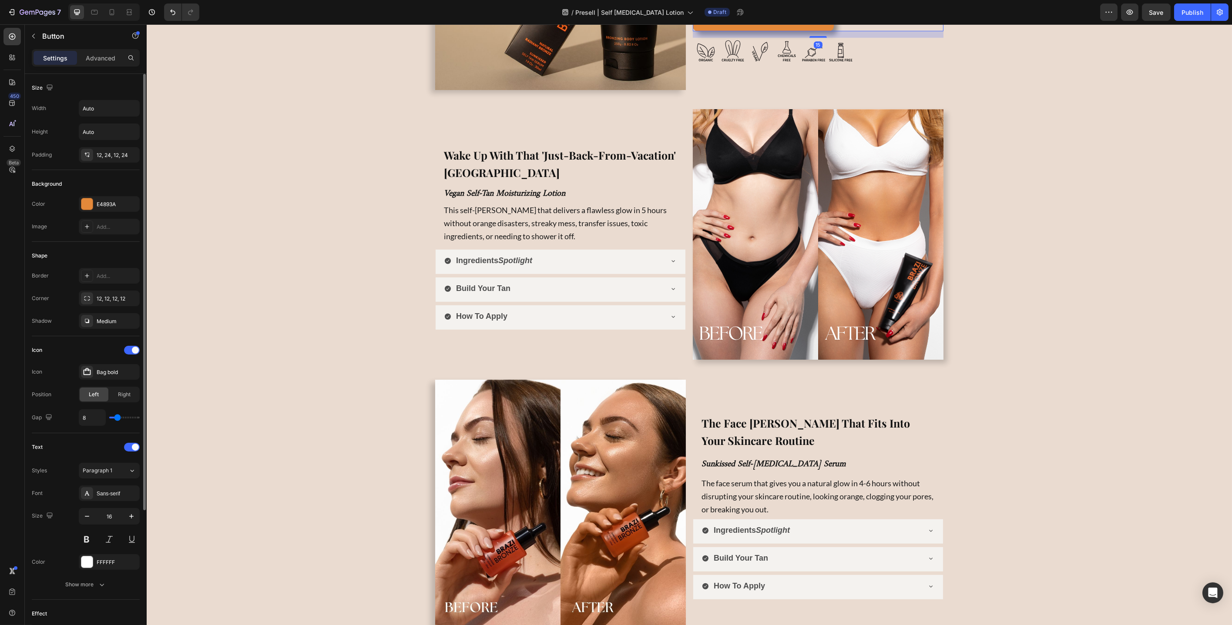
scroll to position [184, 0]
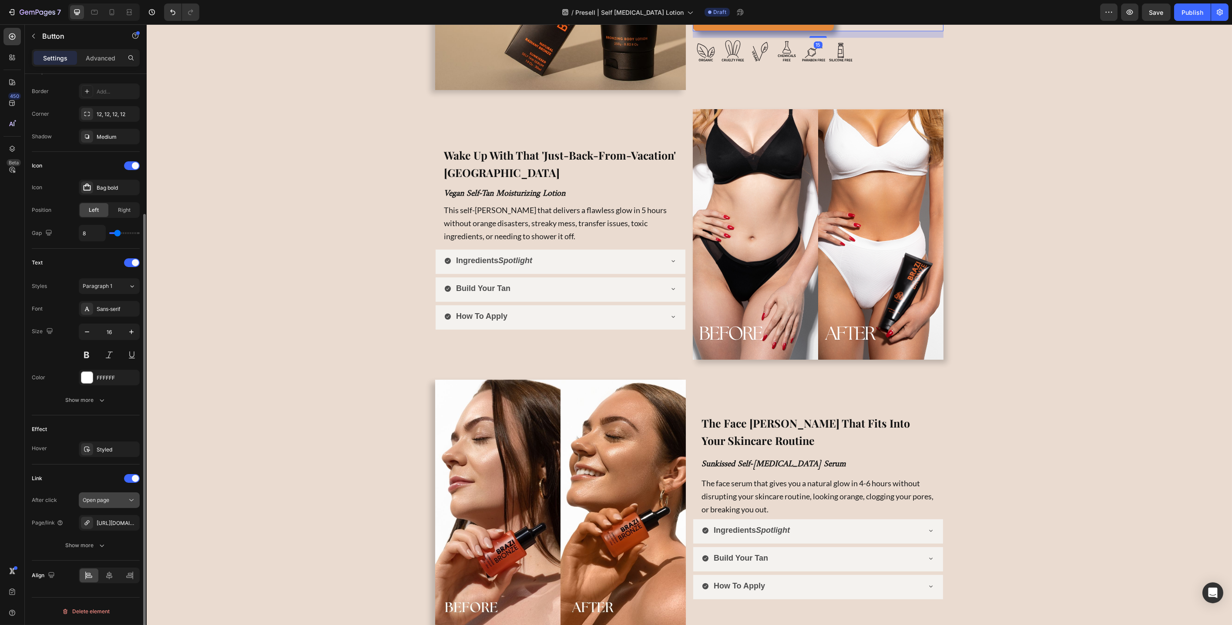
click at [108, 501] on span "Open page" at bounding box center [96, 500] width 27 height 7
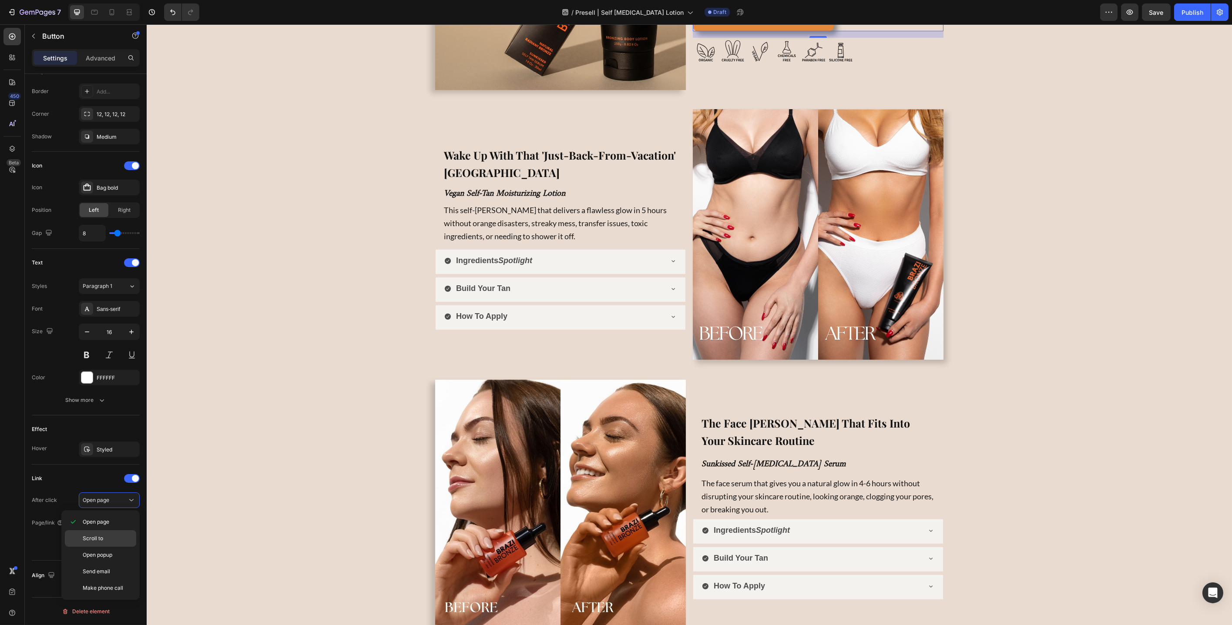
click at [103, 539] on p "Scroll to" at bounding box center [108, 539] width 50 height 8
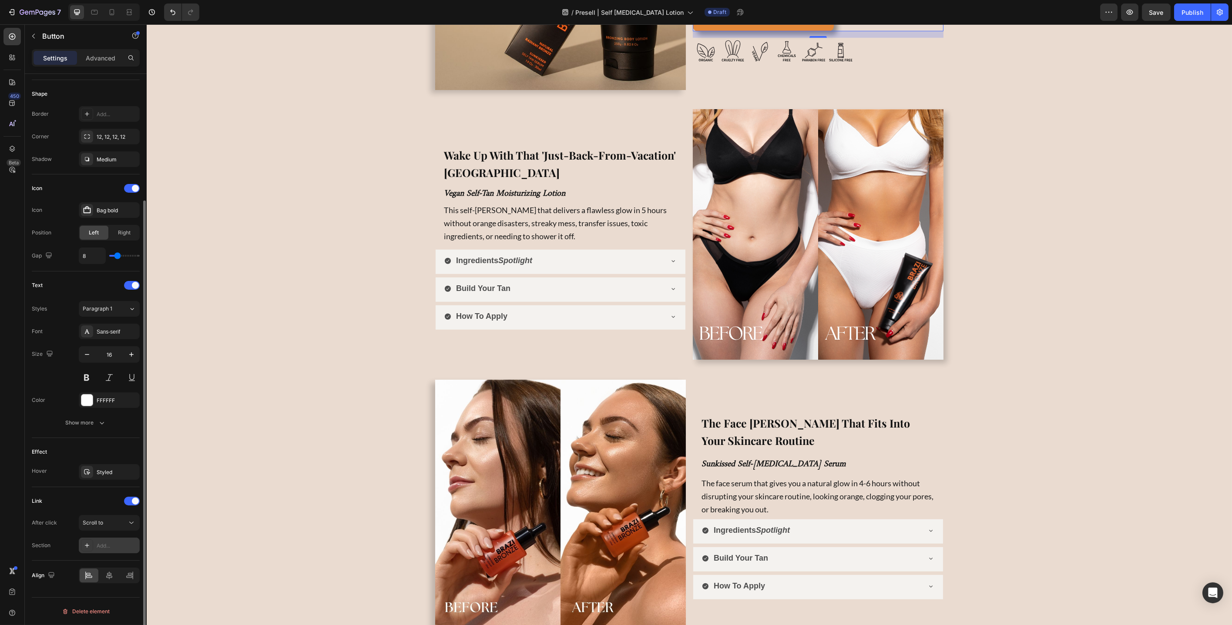
click at [106, 548] on div "Add..." at bounding box center [117, 546] width 41 height 8
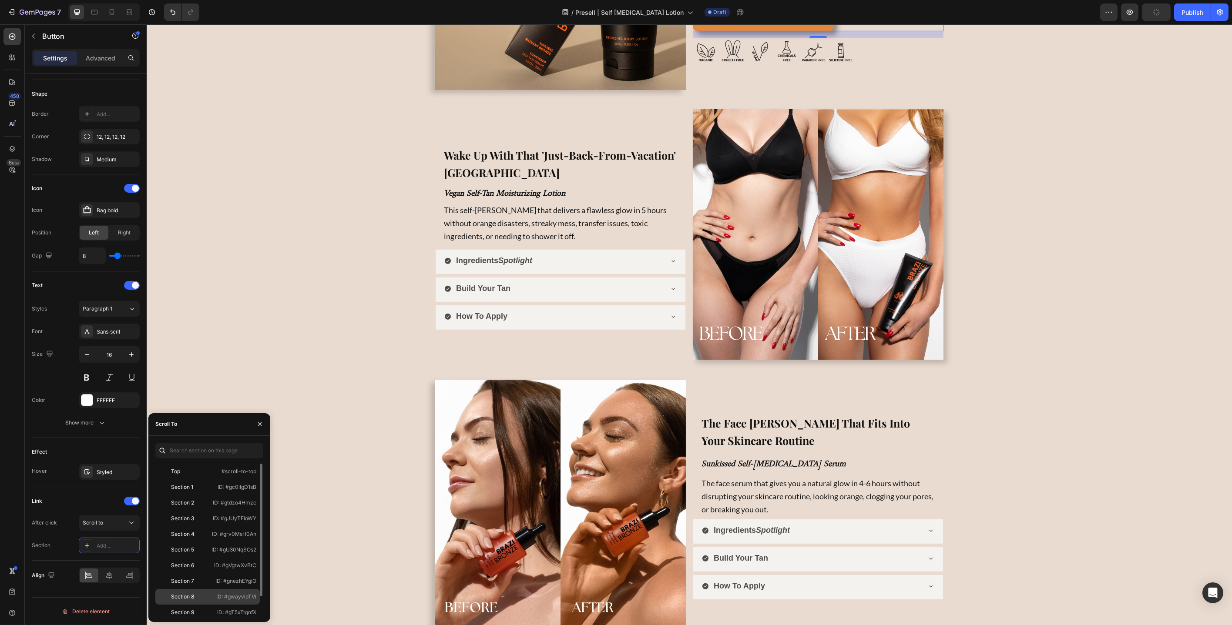
click at [185, 595] on div "Section 8" at bounding box center [182, 597] width 23 height 8
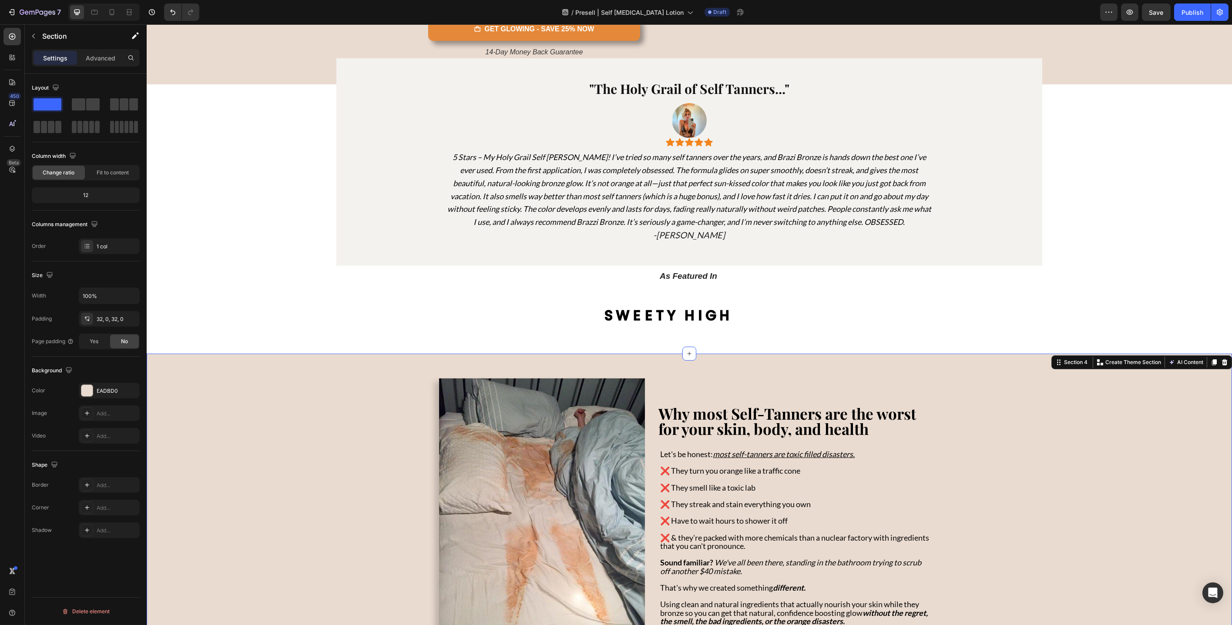
scroll to position [107, 0]
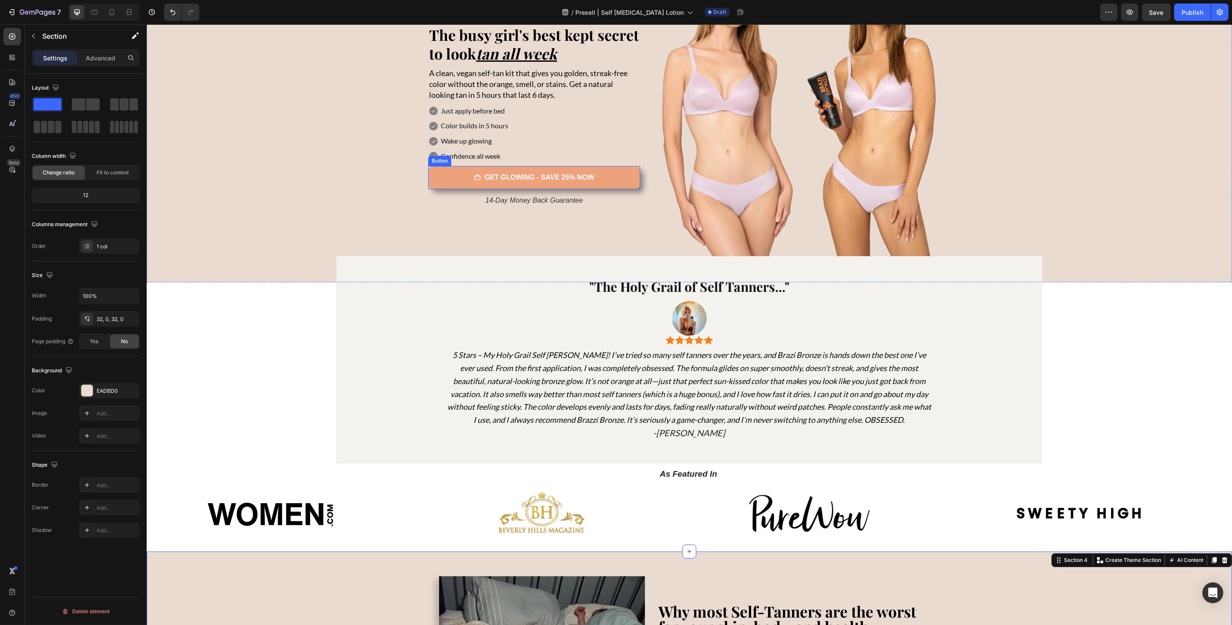
click at [605, 181] on link "GET GLOWING - SAVE 25% NOW" at bounding box center [534, 177] width 212 height 23
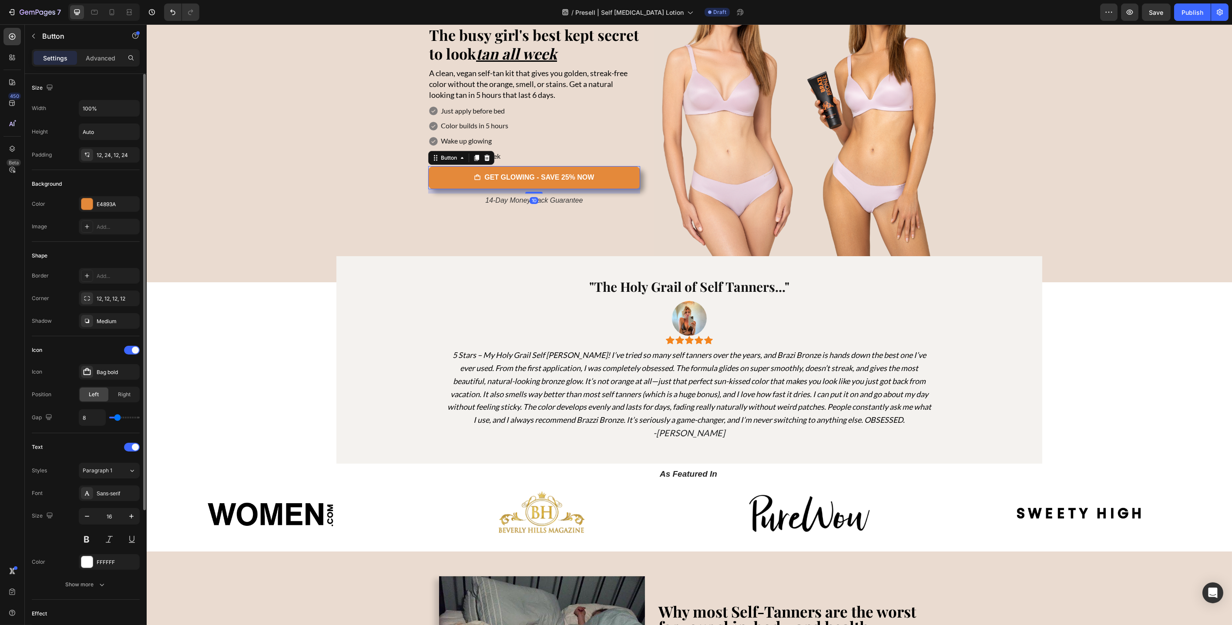
scroll to position [184, 0]
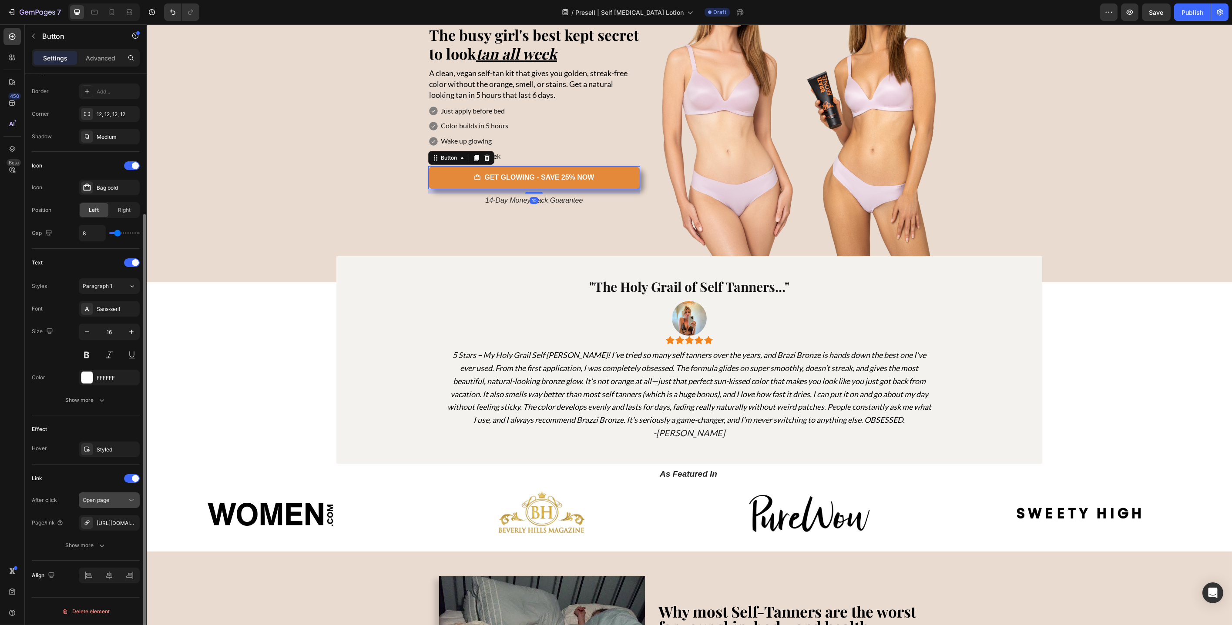
click at [116, 503] on div "Open page" at bounding box center [105, 500] width 44 height 8
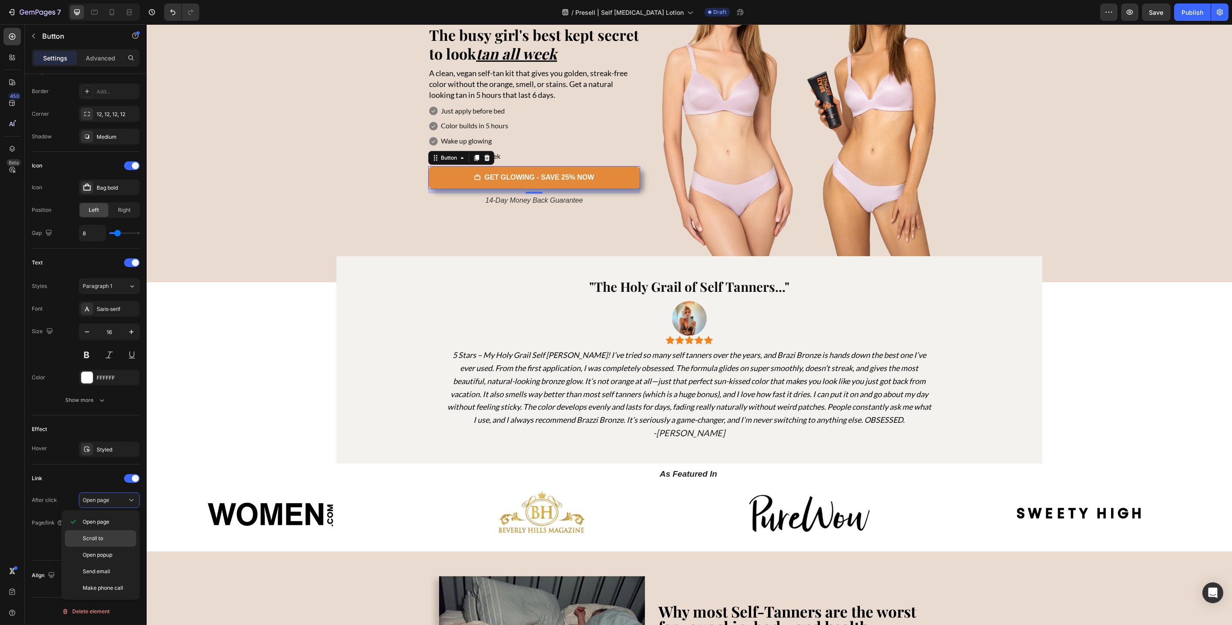
click at [108, 536] on p "Scroll to" at bounding box center [108, 539] width 50 height 8
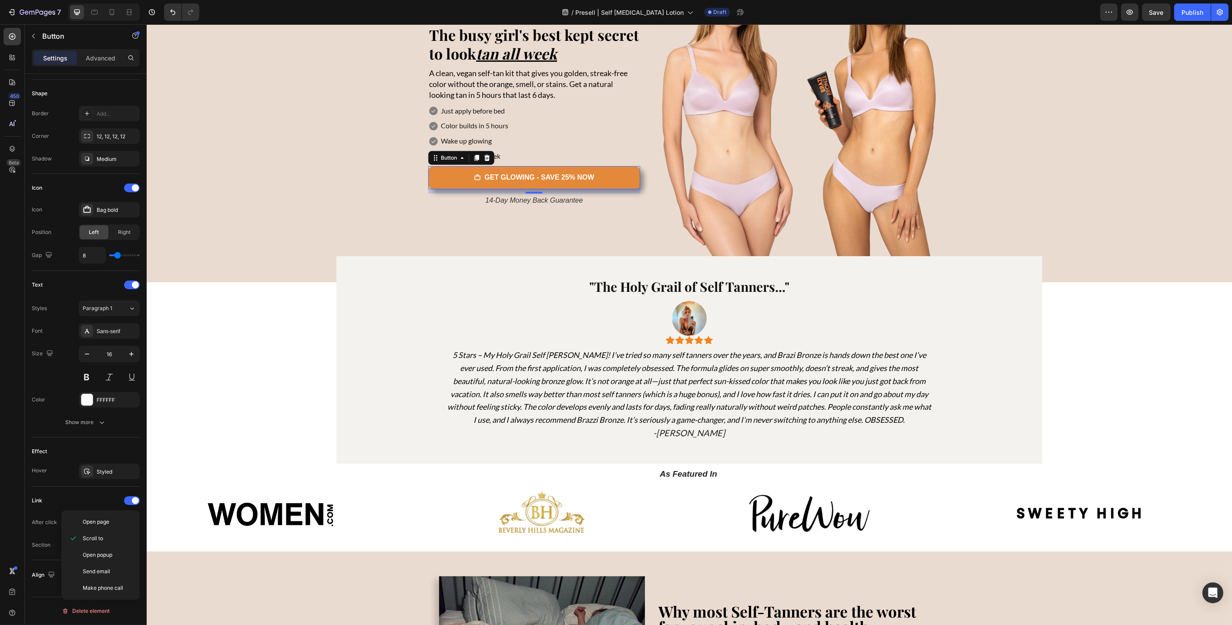
scroll to position [162, 0]
click at [117, 552] on div "Add..." at bounding box center [109, 546] width 61 height 16
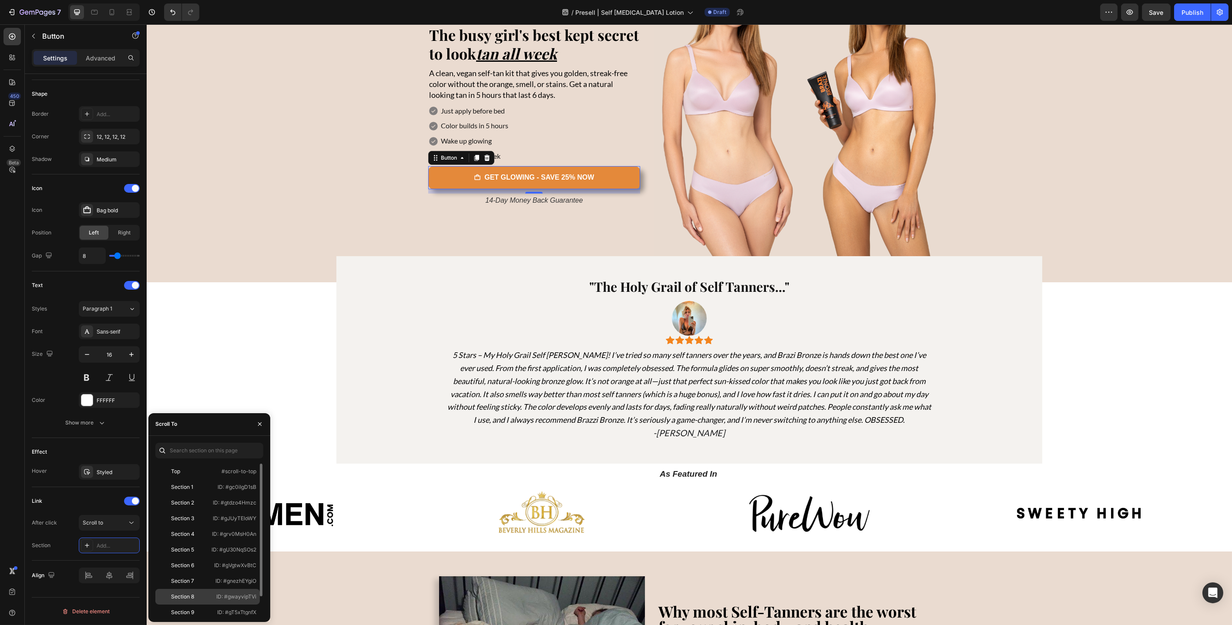
click at [174, 605] on div "Section 8 ID: #gwayvipTVi" at bounding box center [207, 613] width 104 height 16
click at [282, 380] on section ""The Holy Grail of Self Tanners..." Heading Image Icon Icon Icon Icon Icon Icon…" at bounding box center [689, 359] width 882 height 207
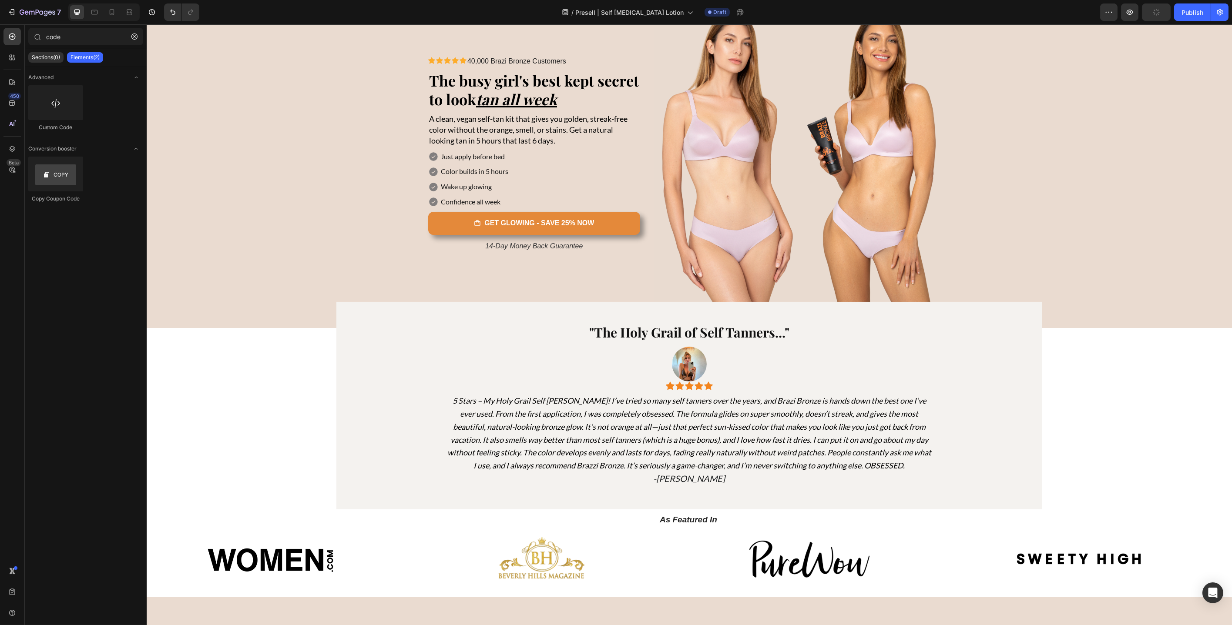
scroll to position [0, 0]
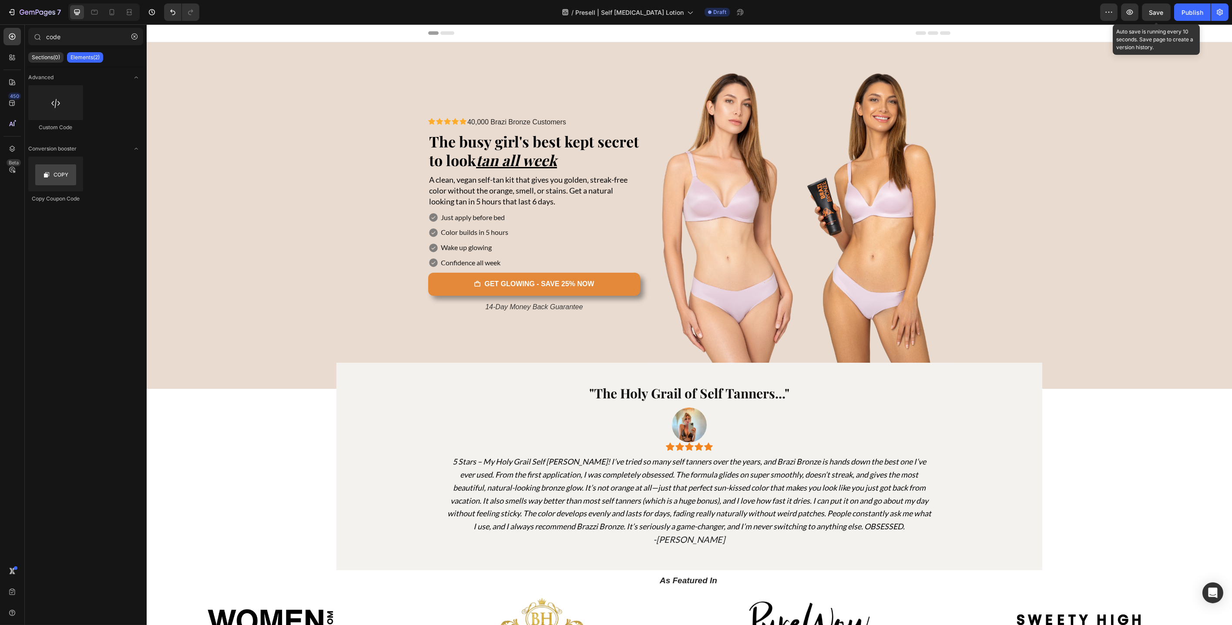
click at [907, 12] on span "Save" at bounding box center [1156, 12] width 14 height 7
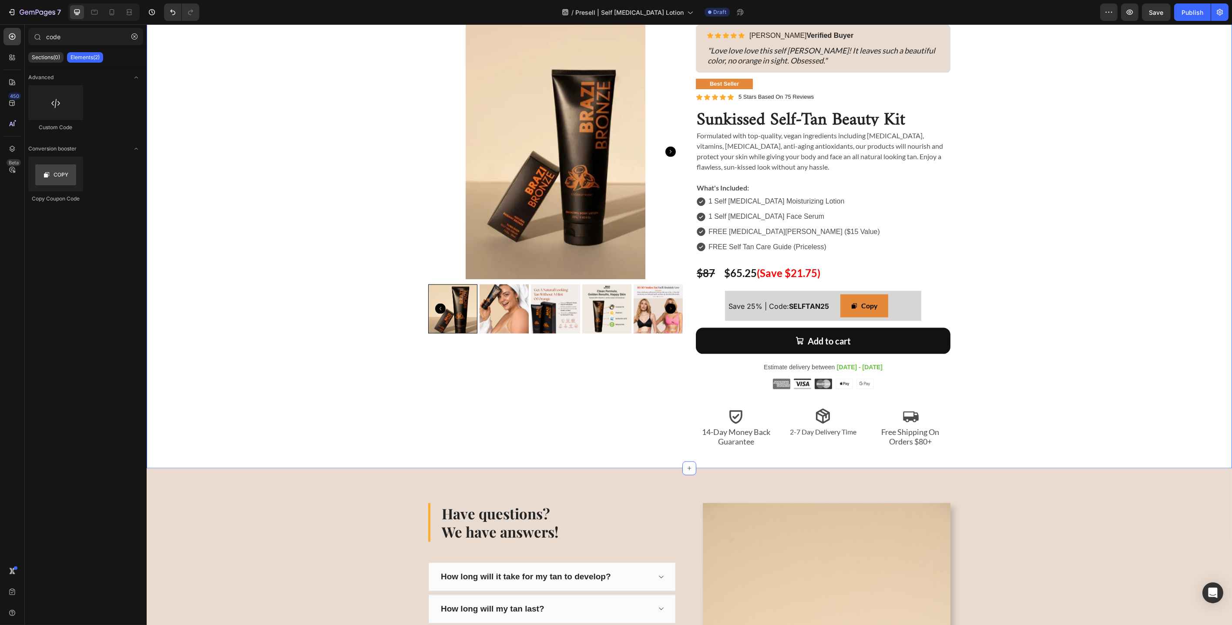
scroll to position [3821, 0]
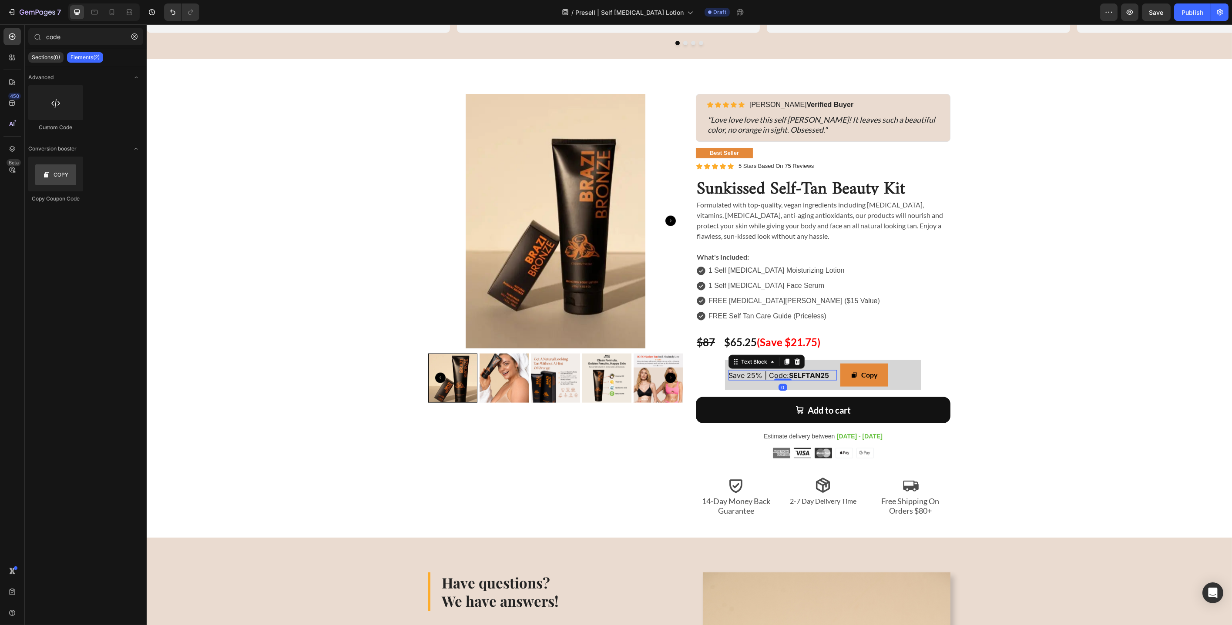
click at [747, 376] on span "Save 25% | Code: SELFTAN25" at bounding box center [778, 375] width 101 height 9
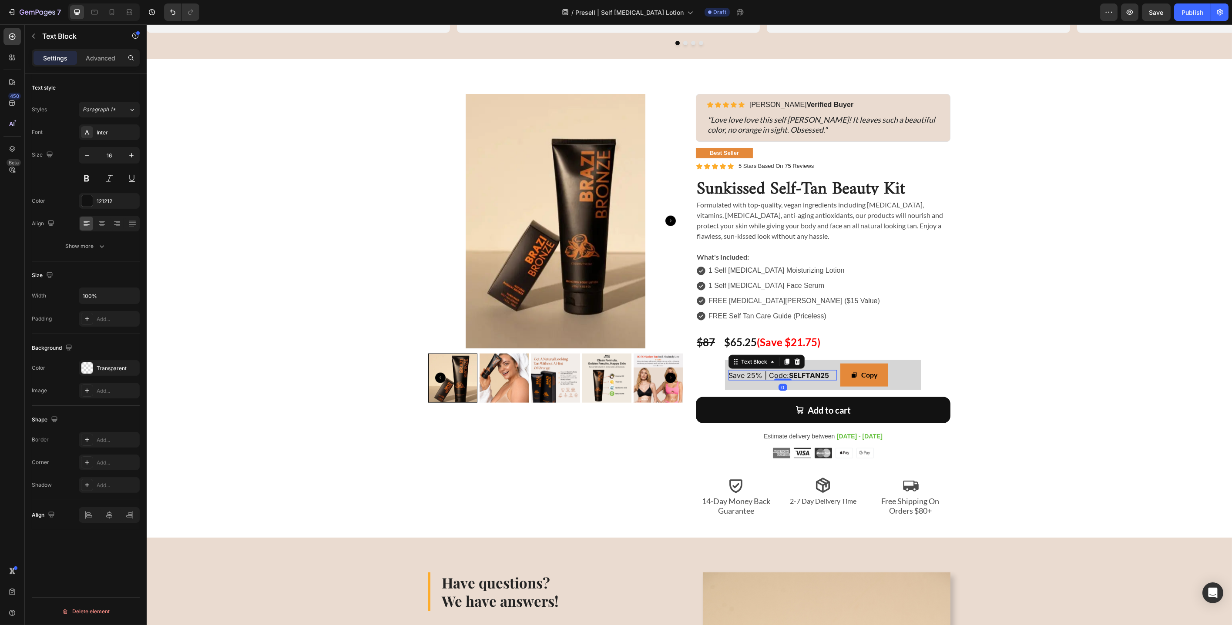
click at [749, 375] on span "Save 25% | Code: SELFTAN25" at bounding box center [778, 375] width 101 height 9
click at [907, 295] on div "Sunkissed Self-Tan Beauty Kit Product Title Icon Icon Icon Icon Icon Icon List …" at bounding box center [689, 305] width 1072 height 423
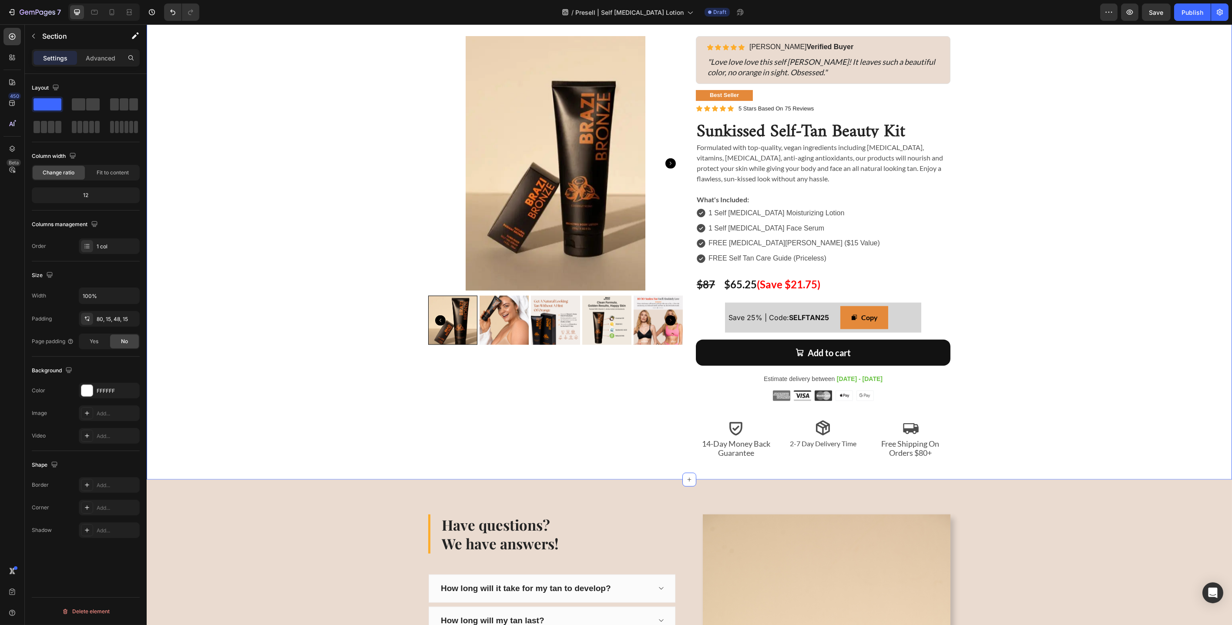
scroll to position [3676, 0]
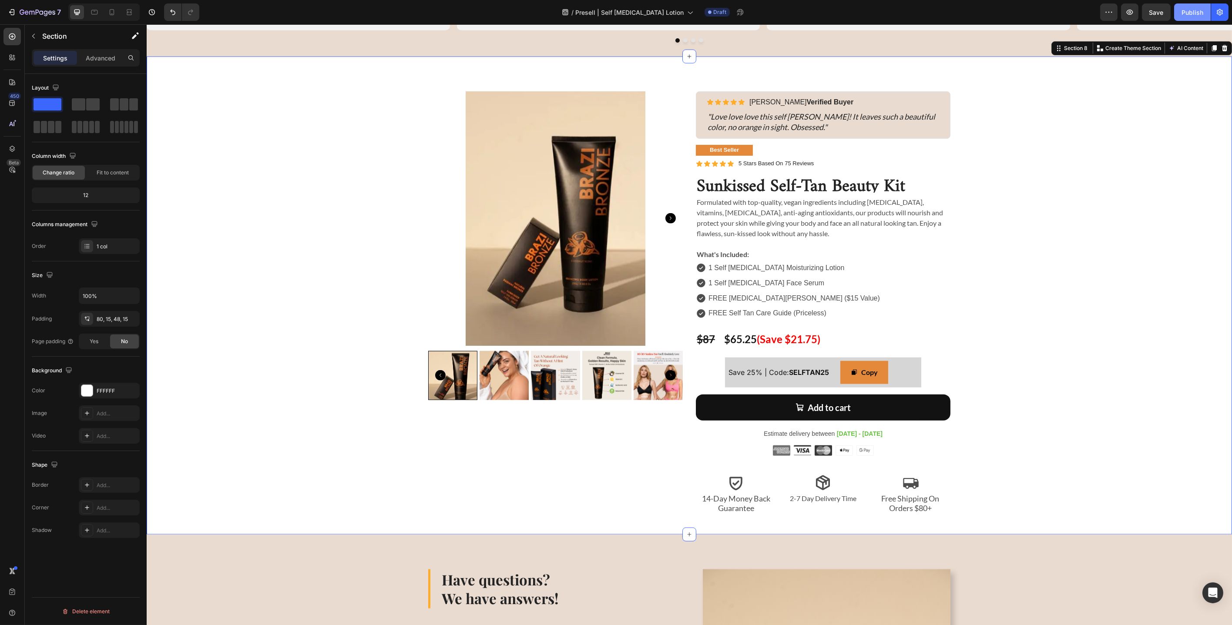
click at [907, 10] on div "Publish" at bounding box center [1192, 12] width 22 height 9
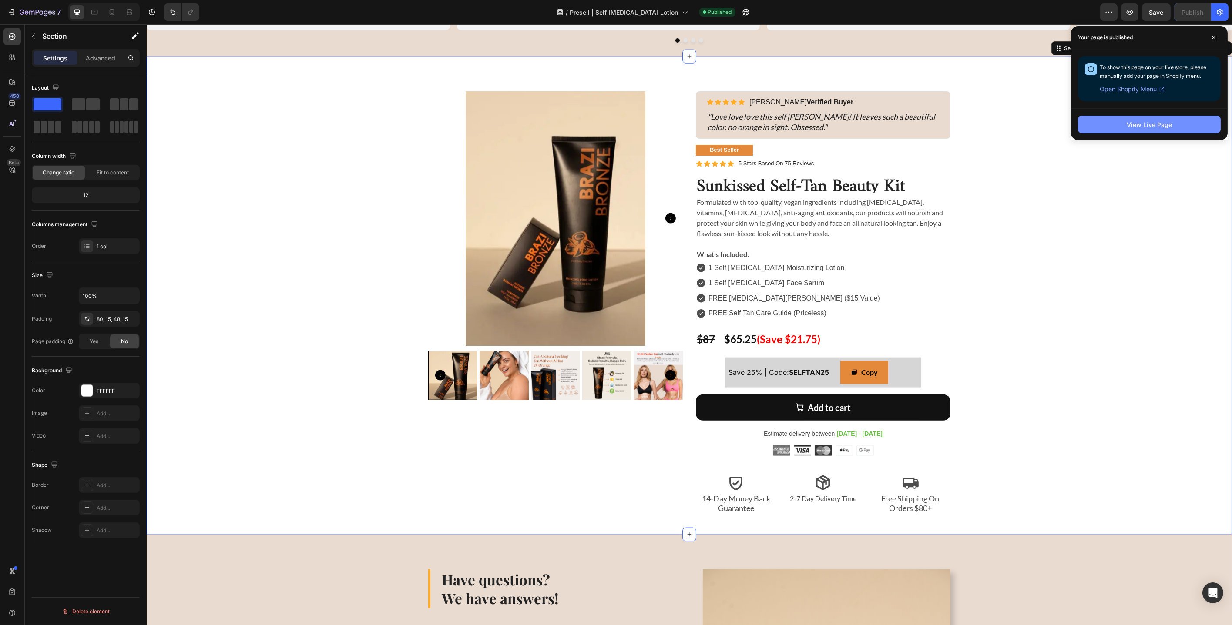
click at [907, 131] on button "View Live Page" at bounding box center [1149, 124] width 143 height 17
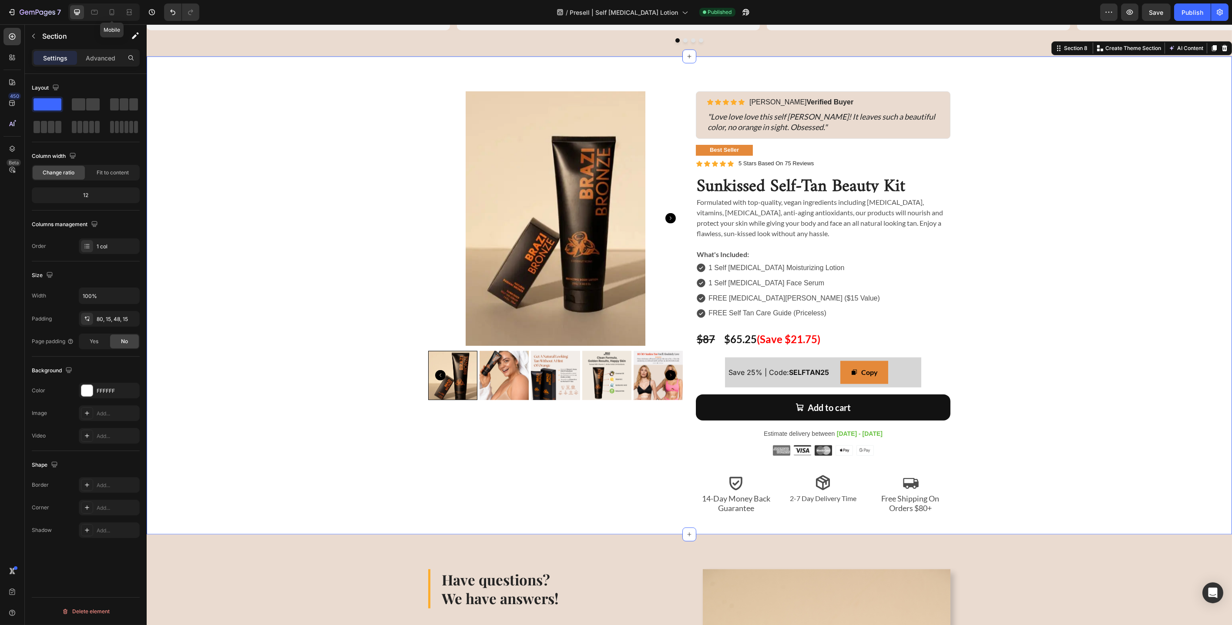
drag, startPoint x: 111, startPoint y: 14, endPoint x: 185, endPoint y: 47, distance: 81.1
click at [112, 14] on icon at bounding box center [111, 12] width 9 height 9
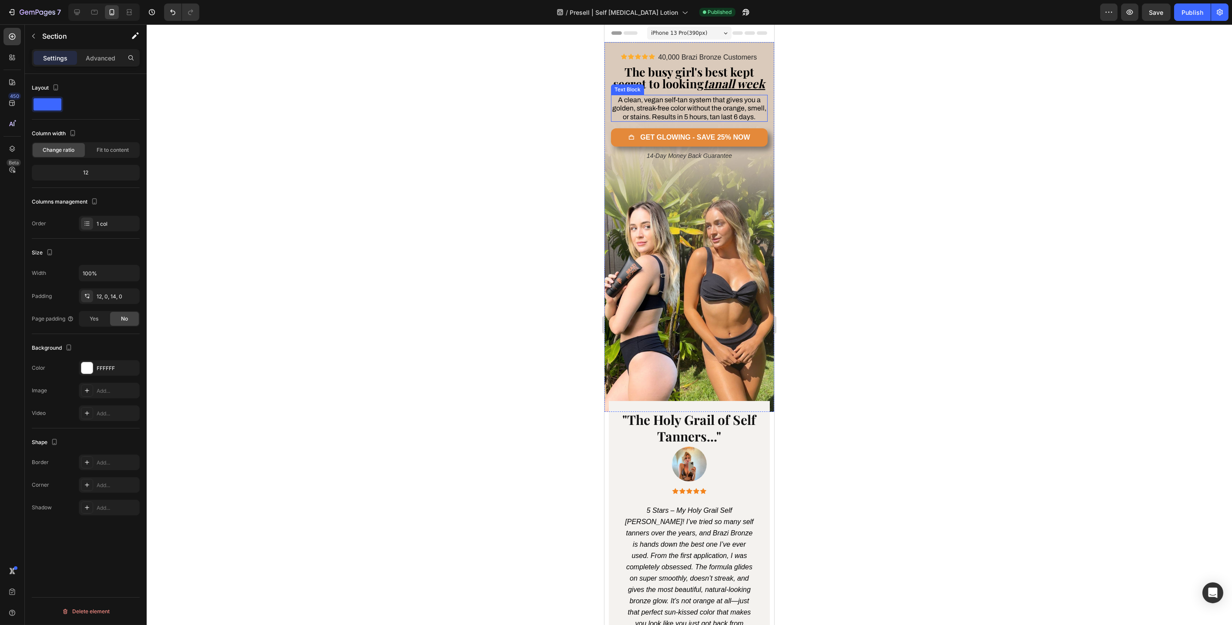
click at [686, 113] on span "A clean, vegan self-tan system that gives you a golden, streak-free color witho…" at bounding box center [689, 108] width 154 height 24
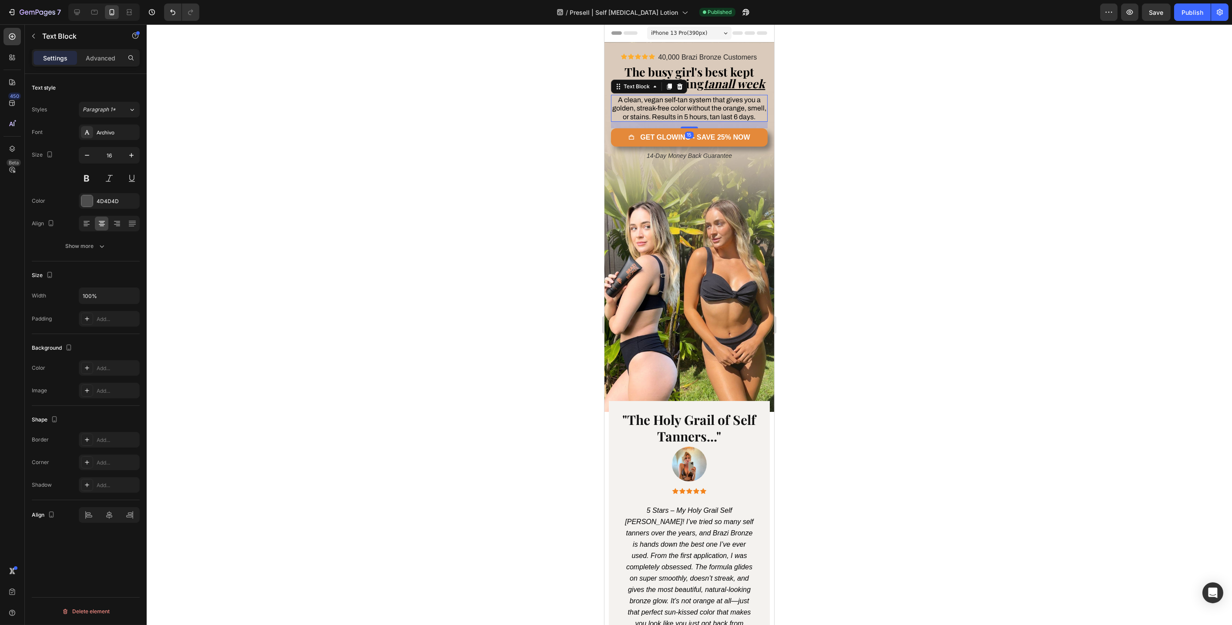
click at [703, 114] on span "A clean, vegan self-tan system that gives you a golden, streak-free color witho…" at bounding box center [689, 108] width 154 height 24
click at [704, 112] on span "A clean, vegan self-tan system that gives you a golden, streak-free color witho…" at bounding box center [689, 108] width 154 height 24
drag, startPoint x: 707, startPoint y: 111, endPoint x: 685, endPoint y: 114, distance: 21.4
click at [685, 114] on span "A clean, vegan self-tan system that gives you a golden, streak-free color witho…" at bounding box center [689, 108] width 154 height 24
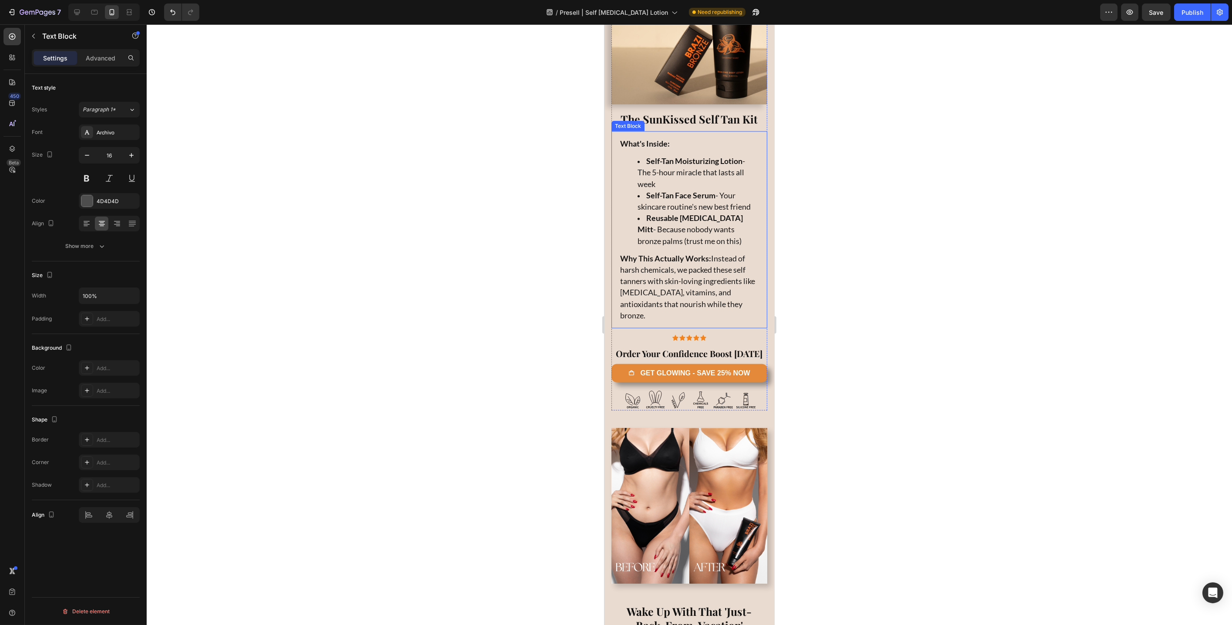
scroll to position [3317, 0]
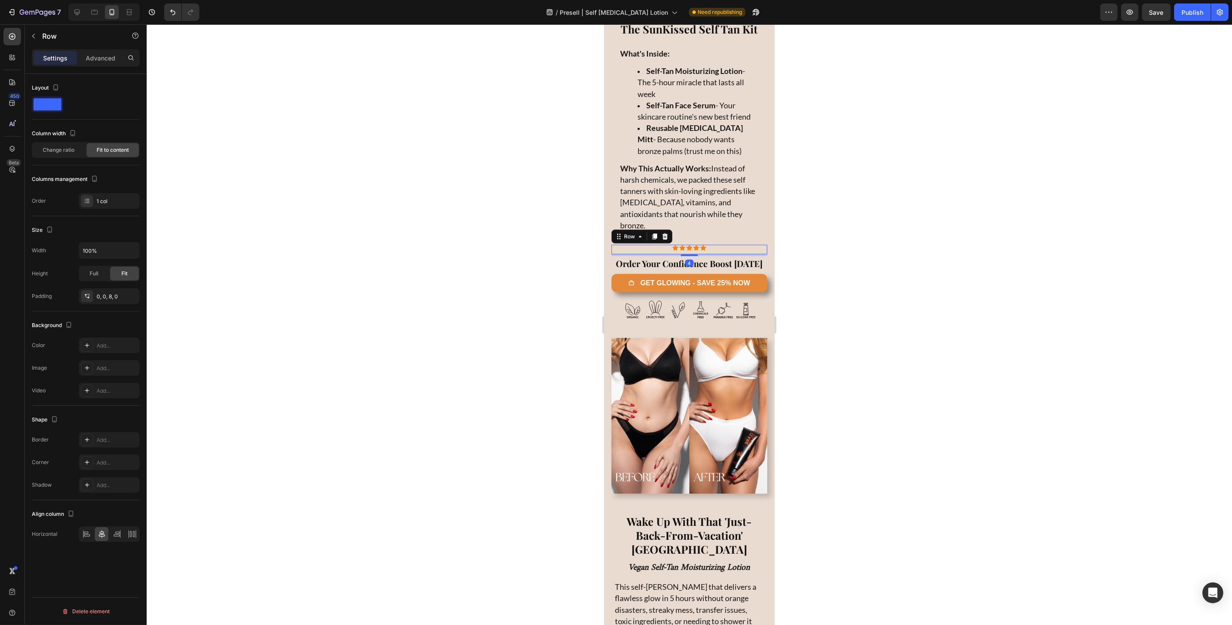
click at [645, 255] on div "Icon Icon Icon Icon Icon Icon List Row 4" at bounding box center [689, 250] width 156 height 10
click at [652, 240] on icon at bounding box center [654, 236] width 7 height 7
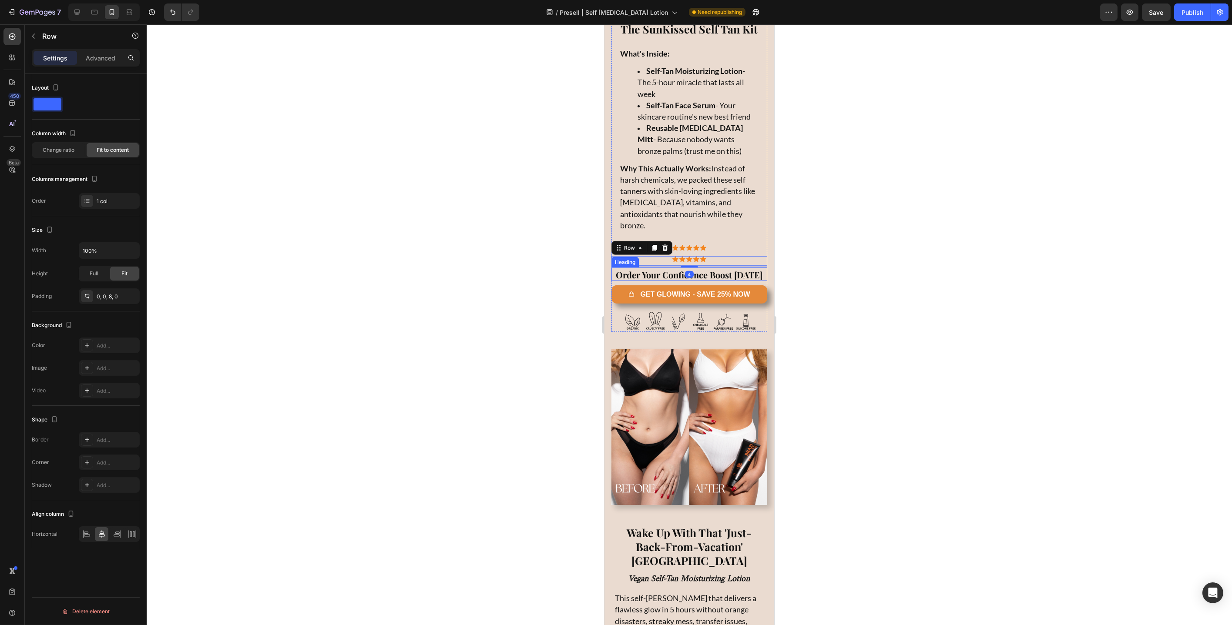
click at [652, 281] on strong "Order Your Confidence Boost [DATE]" at bounding box center [689, 275] width 147 height 12
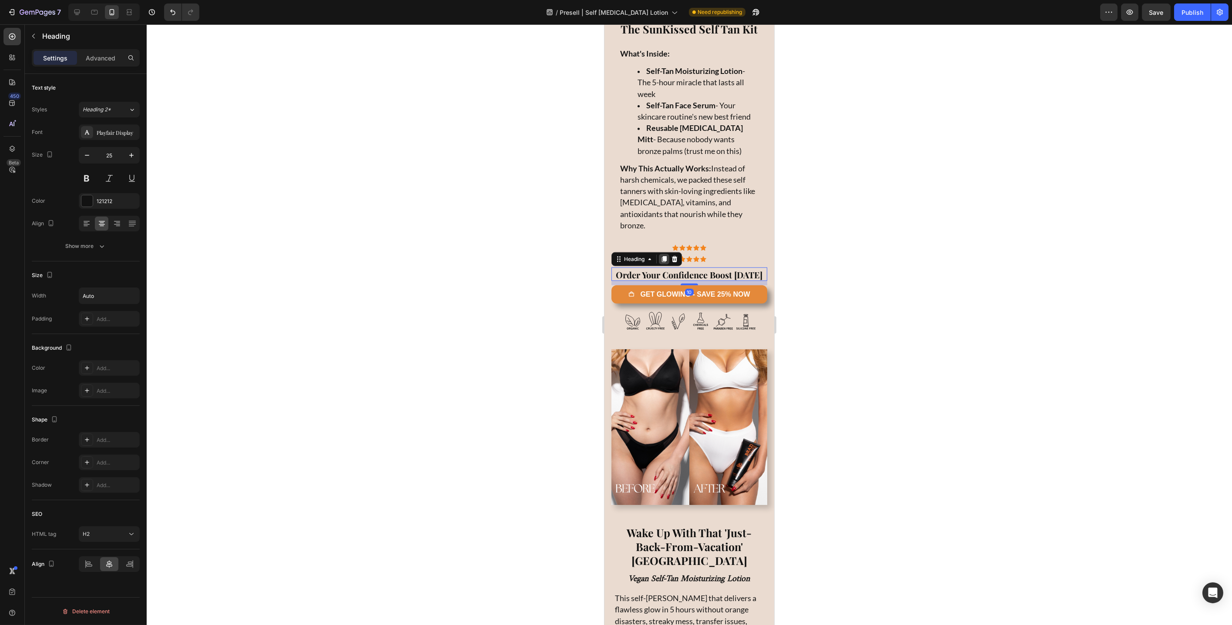
click at [664, 262] on icon at bounding box center [663, 259] width 5 height 6
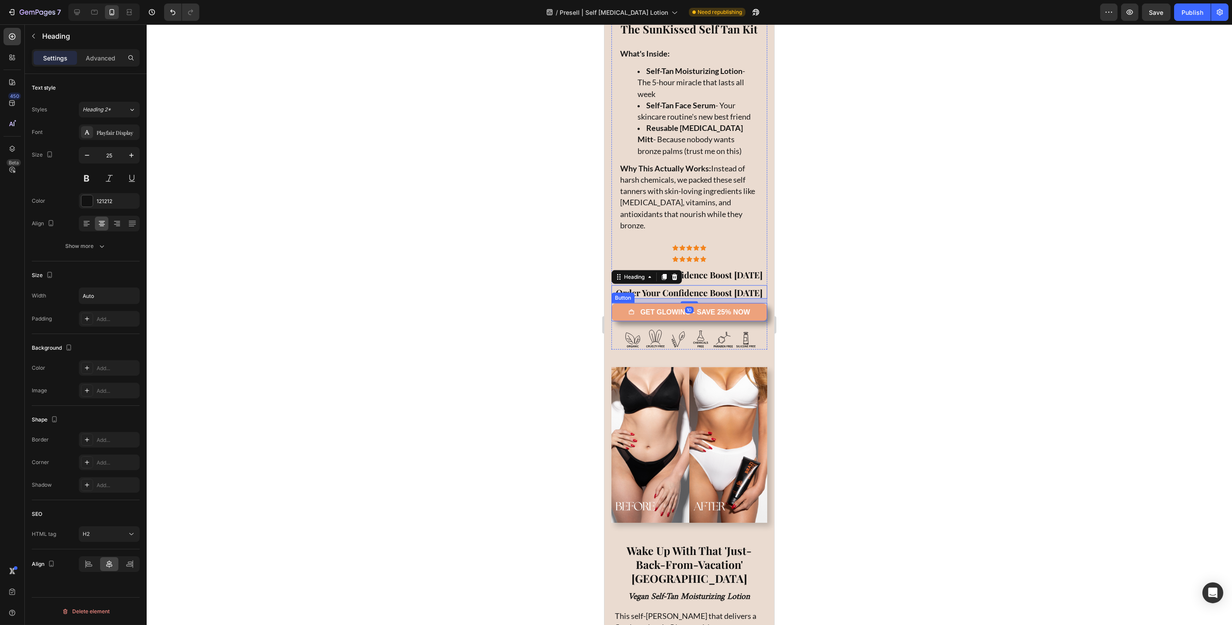
click at [619, 322] on link "GET GLOWING - SAVE 25% NOW" at bounding box center [689, 312] width 156 height 18
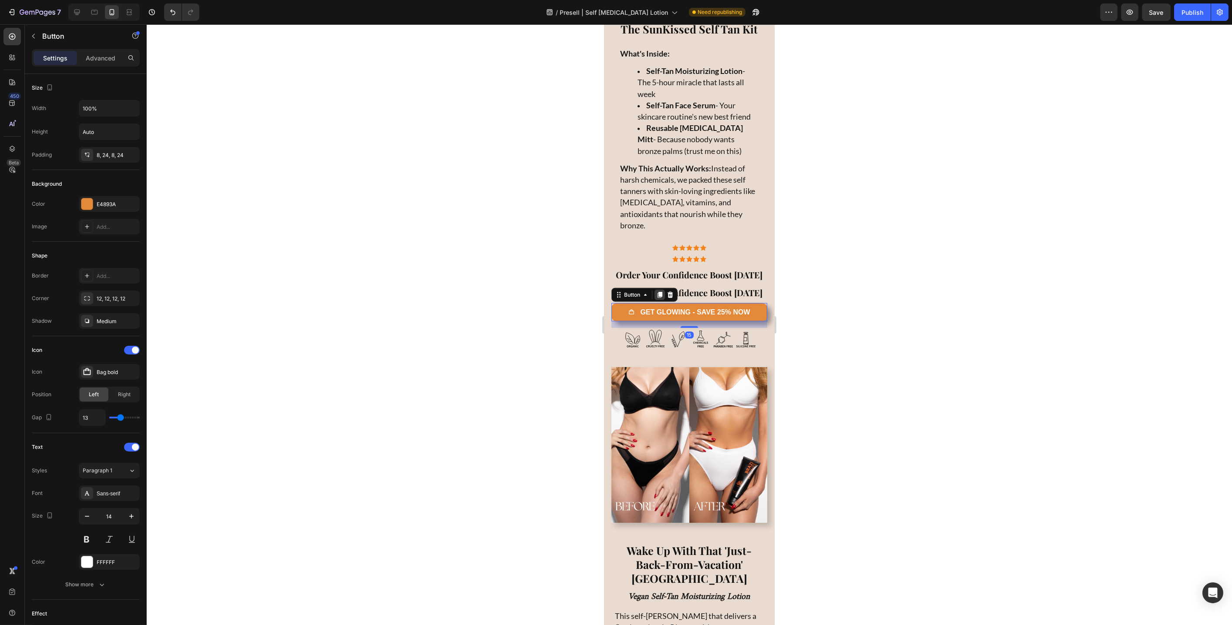
click at [660, 298] on icon at bounding box center [659, 295] width 5 height 6
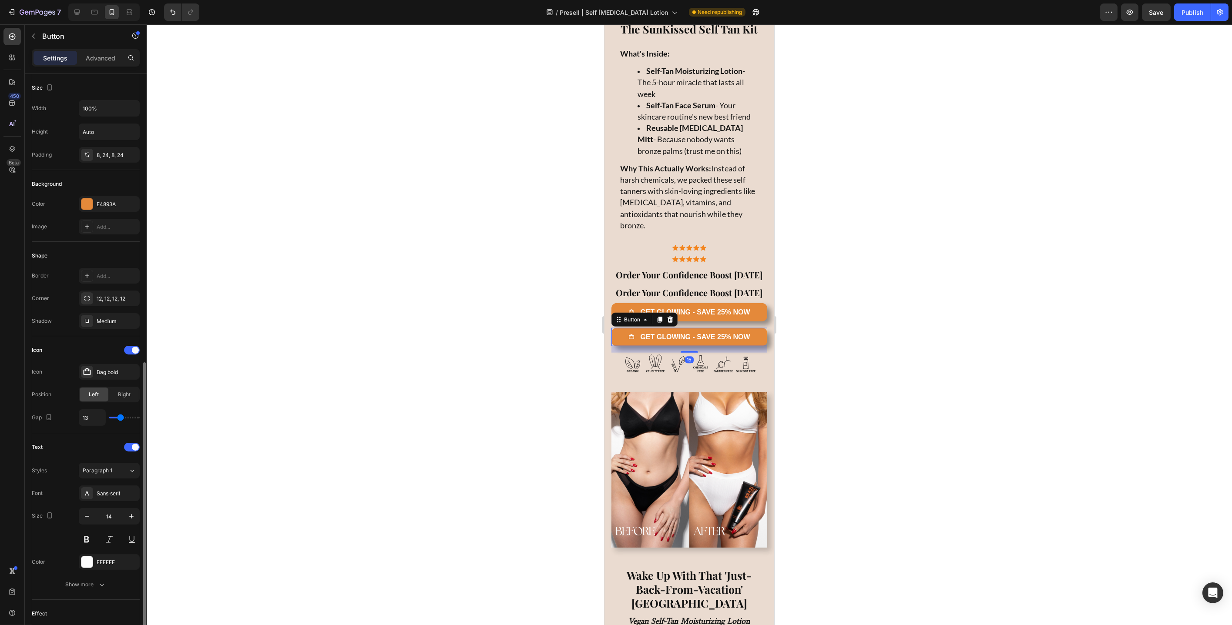
scroll to position [162, 0]
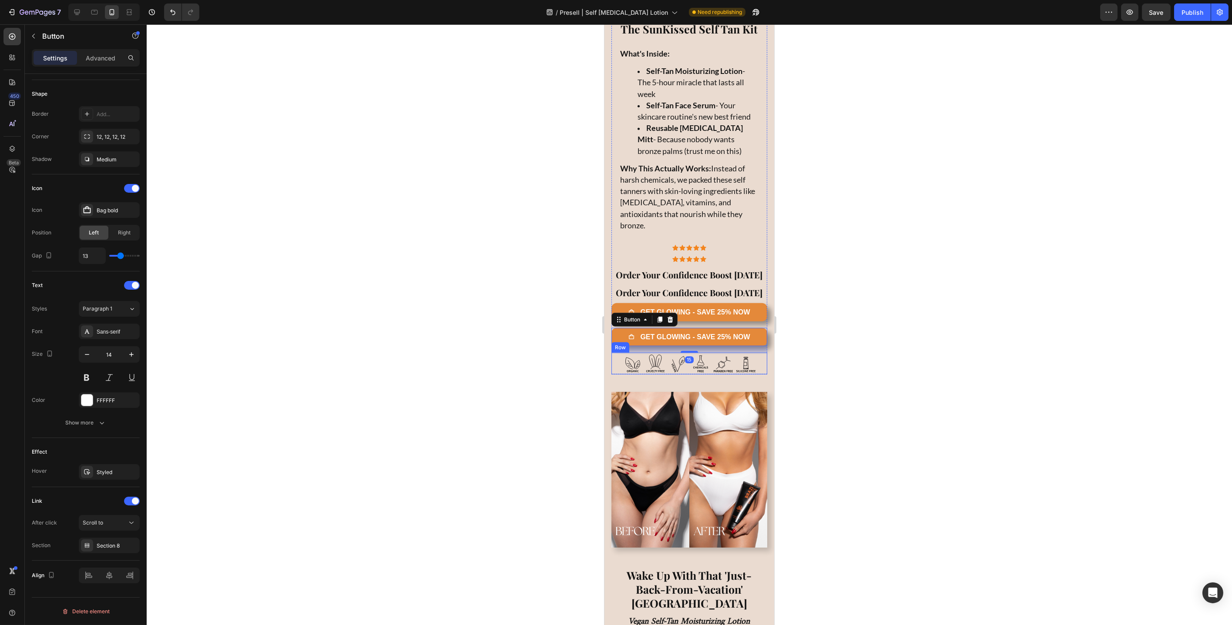
click at [615, 375] on div ".id570652380031353893 .cls-1,.cls-2{fill:none;}.id570652380031353893 .cls-1{str…" at bounding box center [689, 364] width 156 height 22
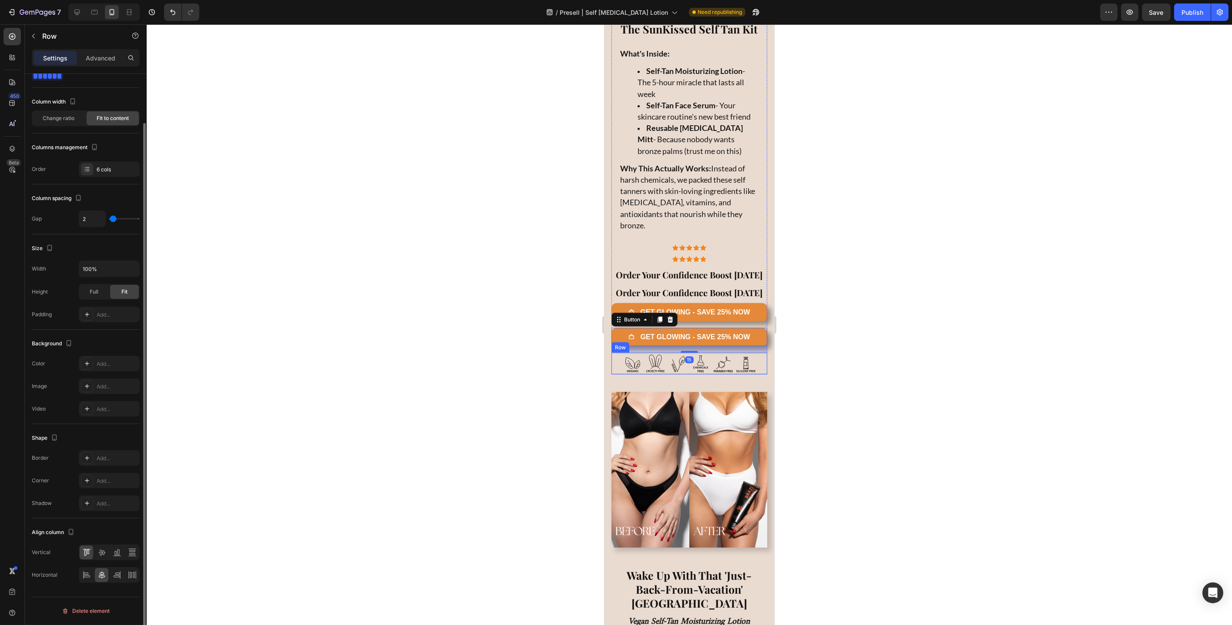
scroll to position [0, 0]
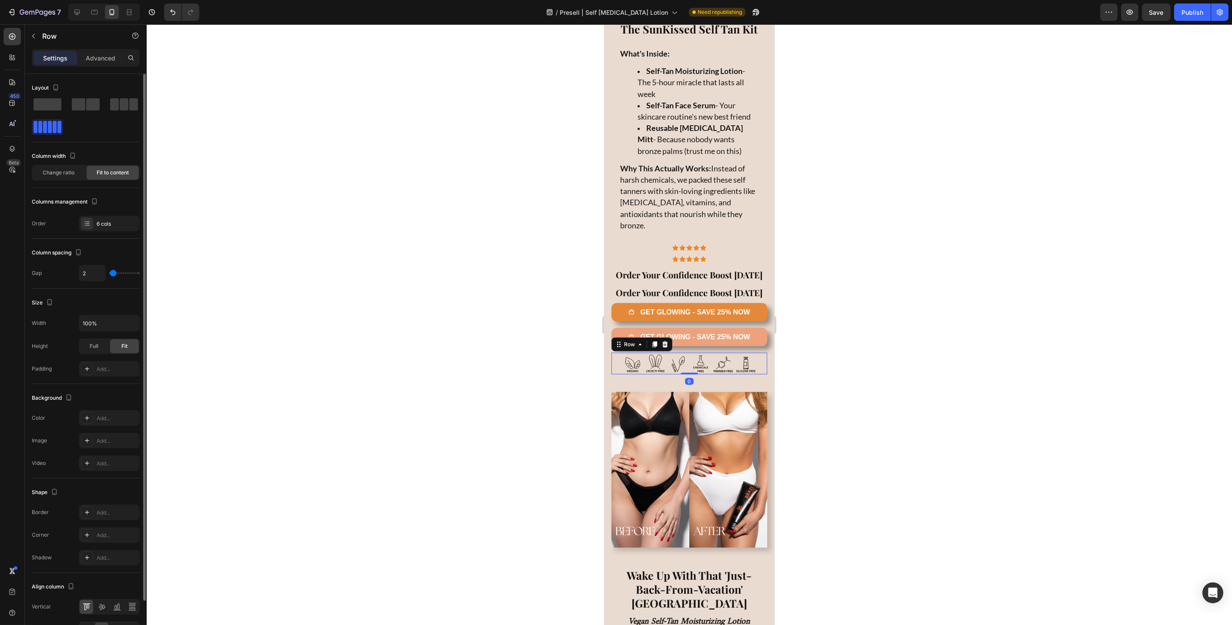
click at [654, 348] on icon at bounding box center [654, 345] width 5 height 6
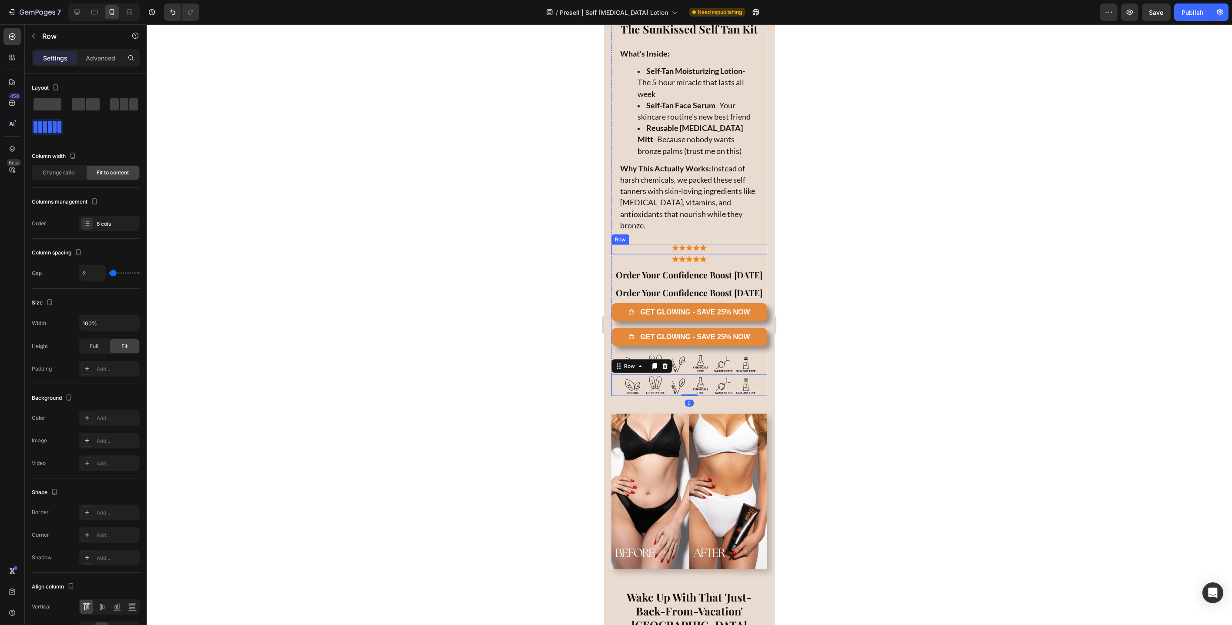
click at [714, 255] on div "Icon Icon Icon Icon Icon Icon List Row" at bounding box center [689, 250] width 156 height 10
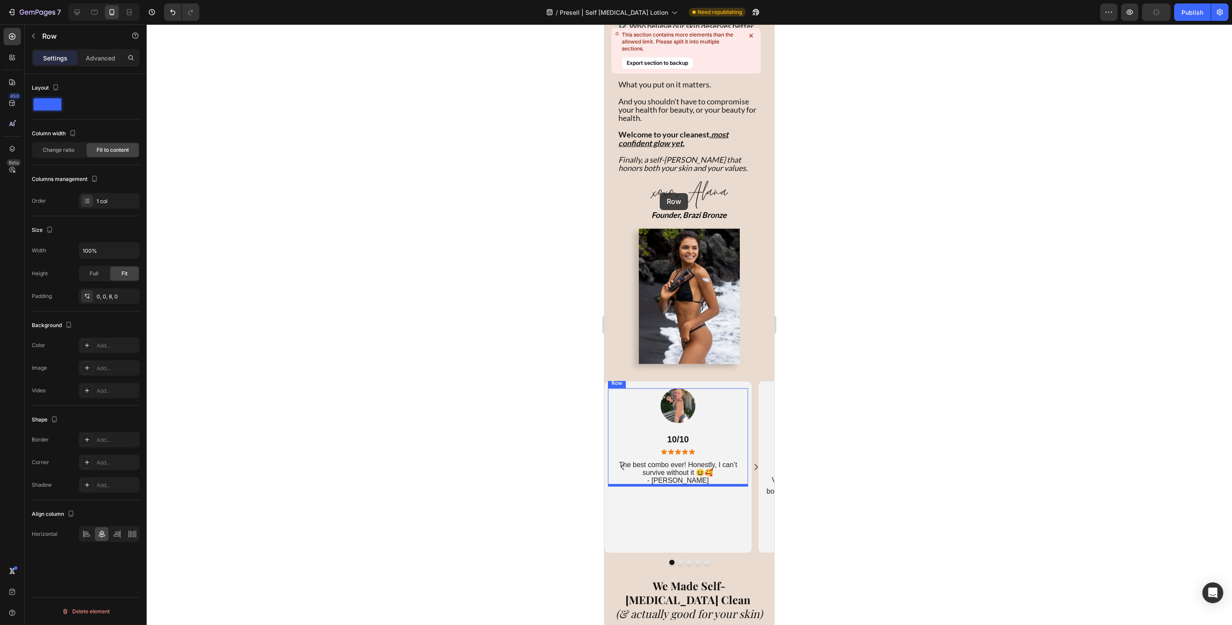
scroll to position [2386, 0]
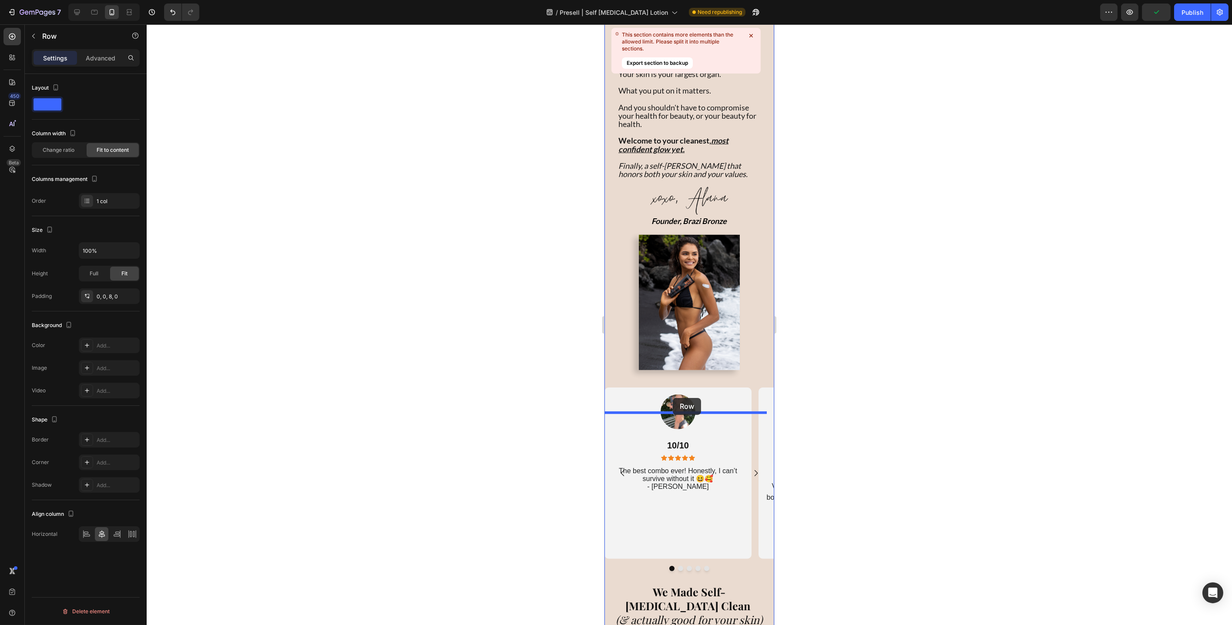
drag, startPoint x: 619, startPoint y: 257, endPoint x: 672, endPoint y: 398, distance: 150.6
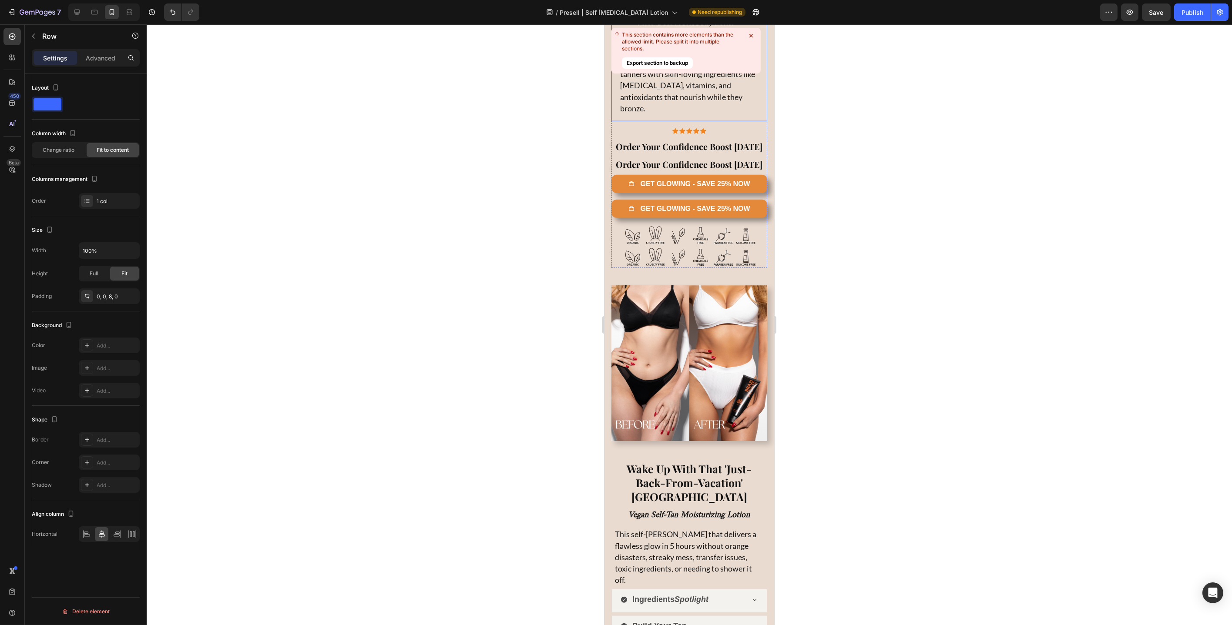
scroll to position [3464, 0]
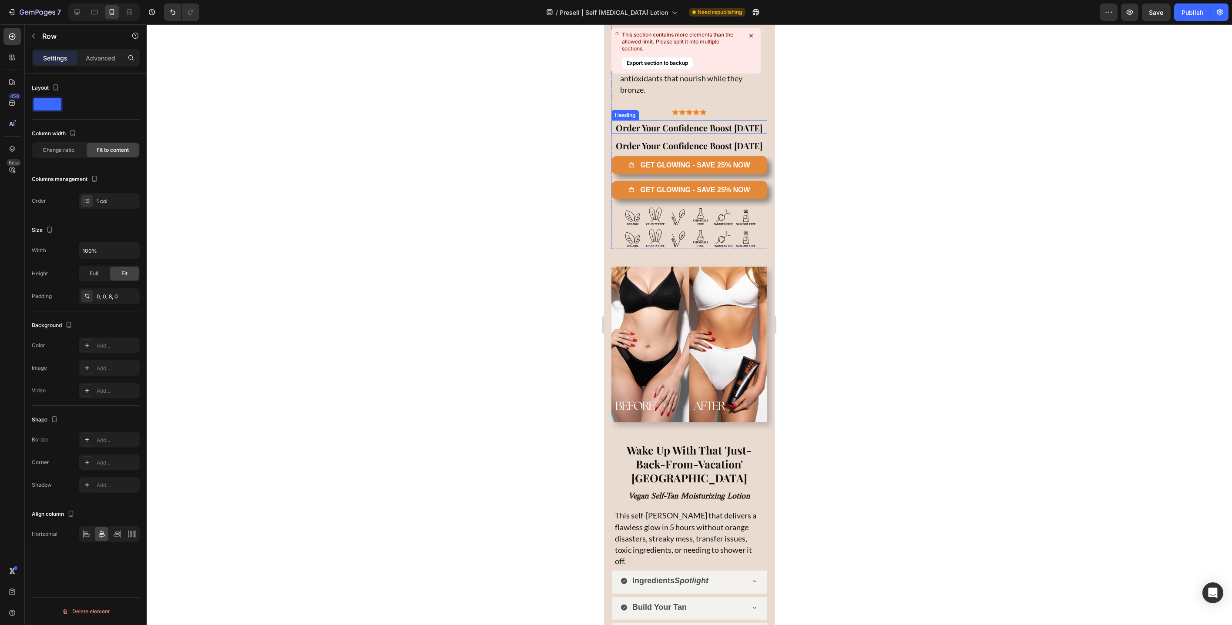
click at [629, 134] on strong "Order Your Confidence Boost [DATE]" at bounding box center [689, 128] width 147 height 12
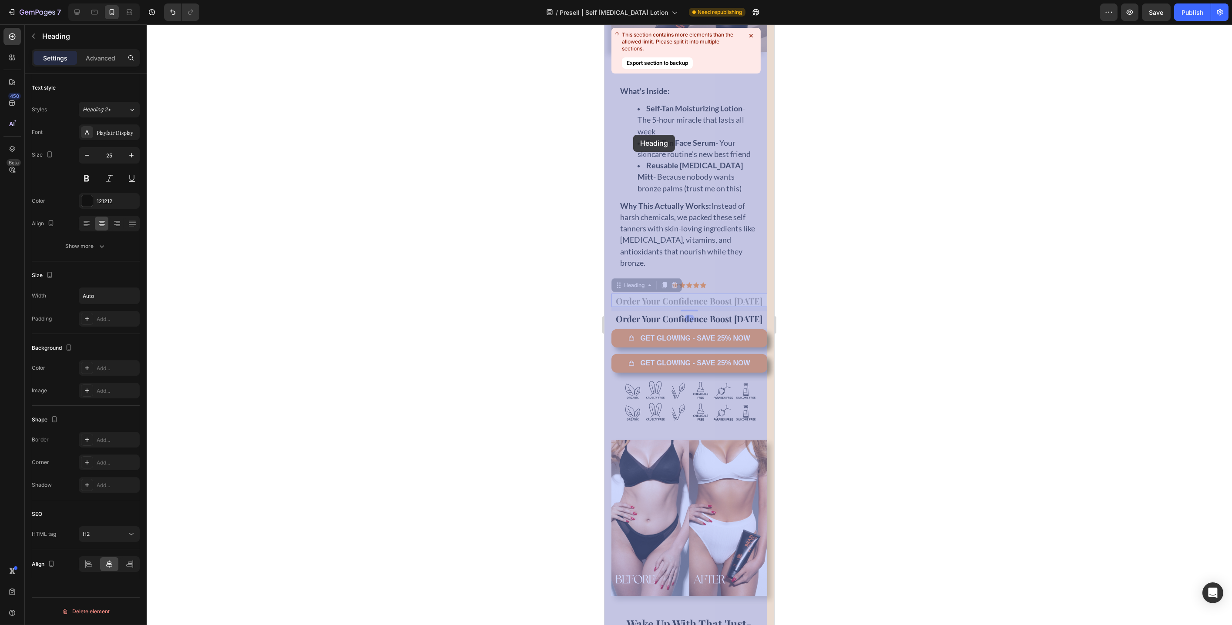
scroll to position [3286, 0]
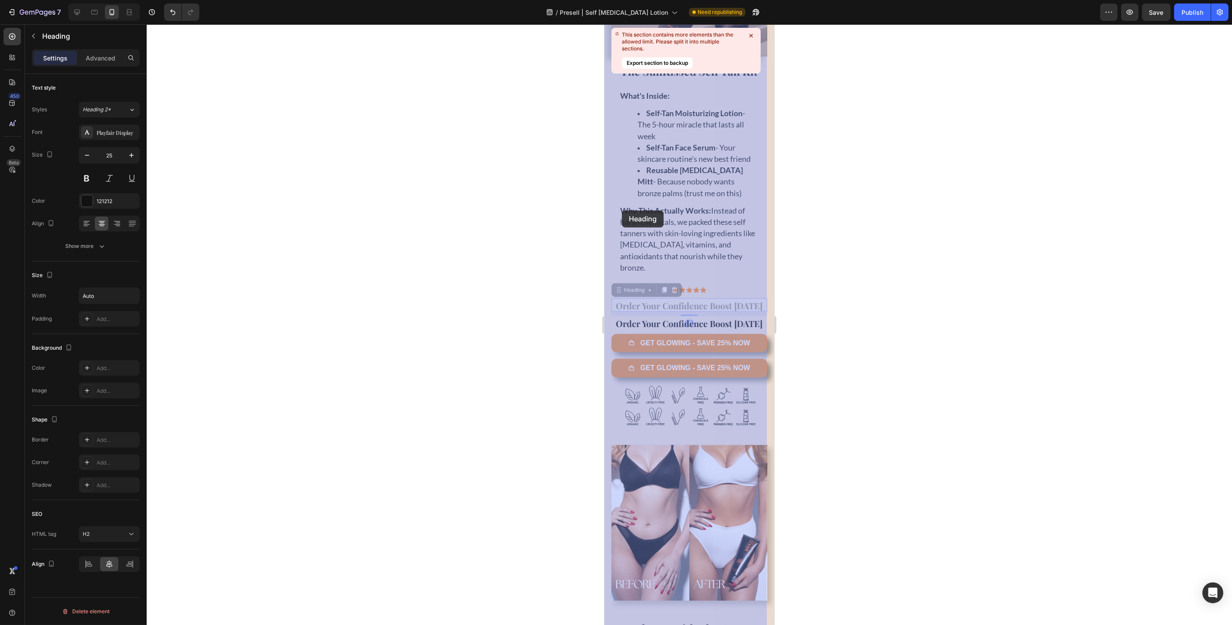
drag, startPoint x: 621, startPoint y: 134, endPoint x: 622, endPoint y: 260, distance: 125.8
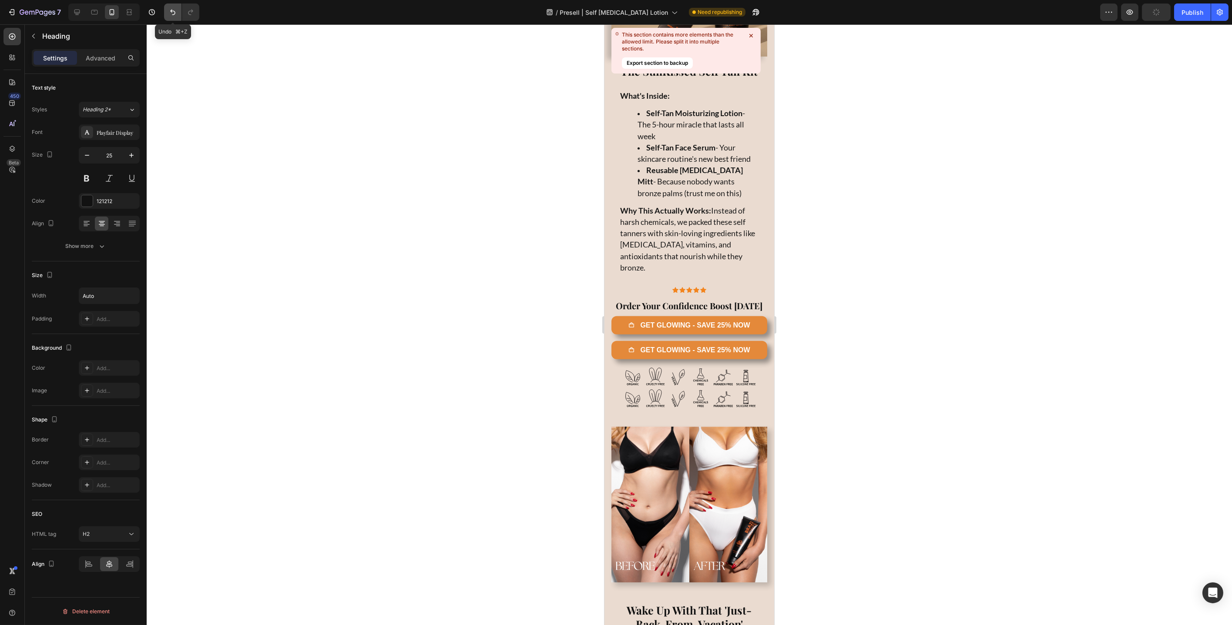
click at [172, 12] on icon "Undo/Redo" at bounding box center [172, 12] width 9 height 9
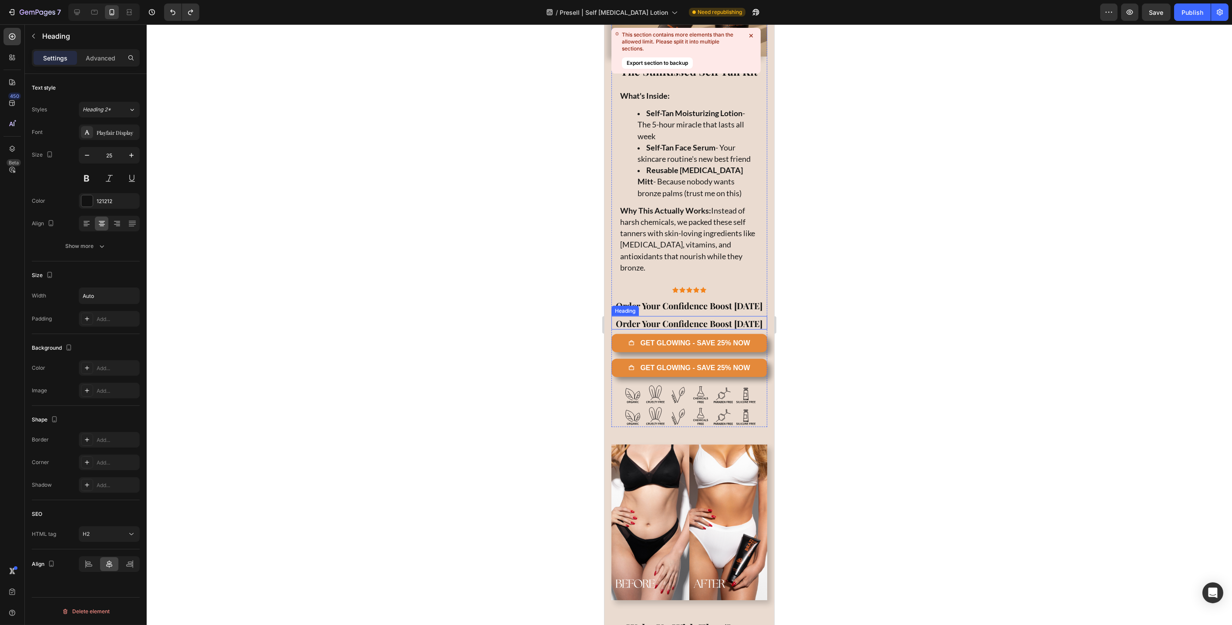
click at [647, 329] on strong "Order Your Confidence Boost [DATE]" at bounding box center [689, 324] width 147 height 12
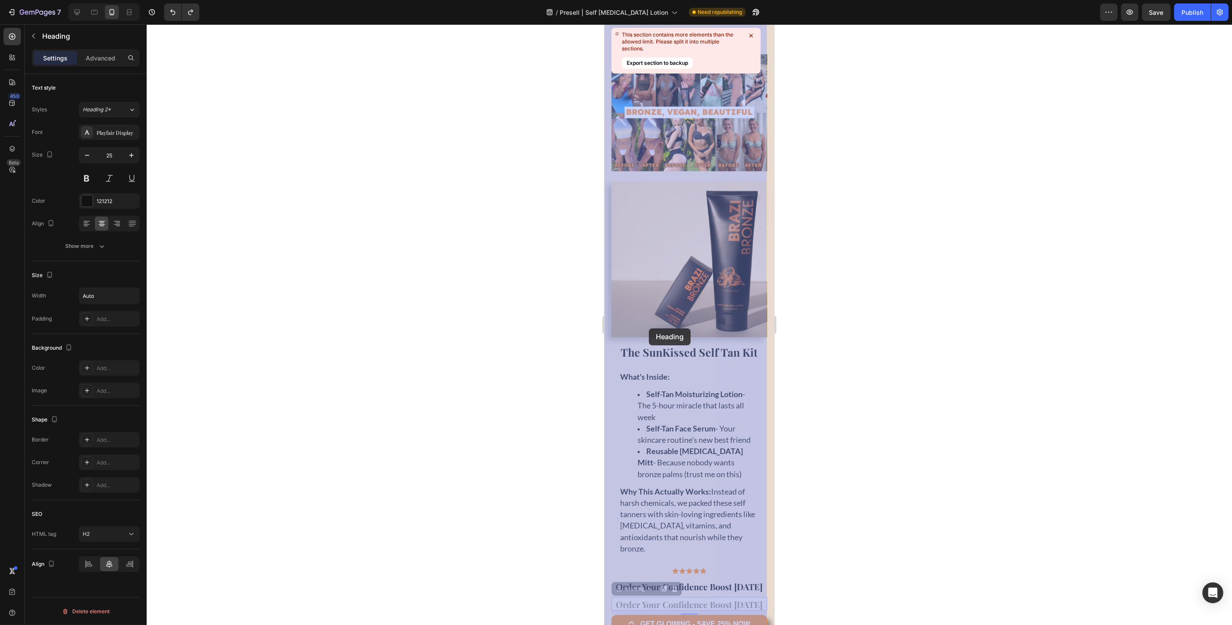
scroll to position [3249, 0]
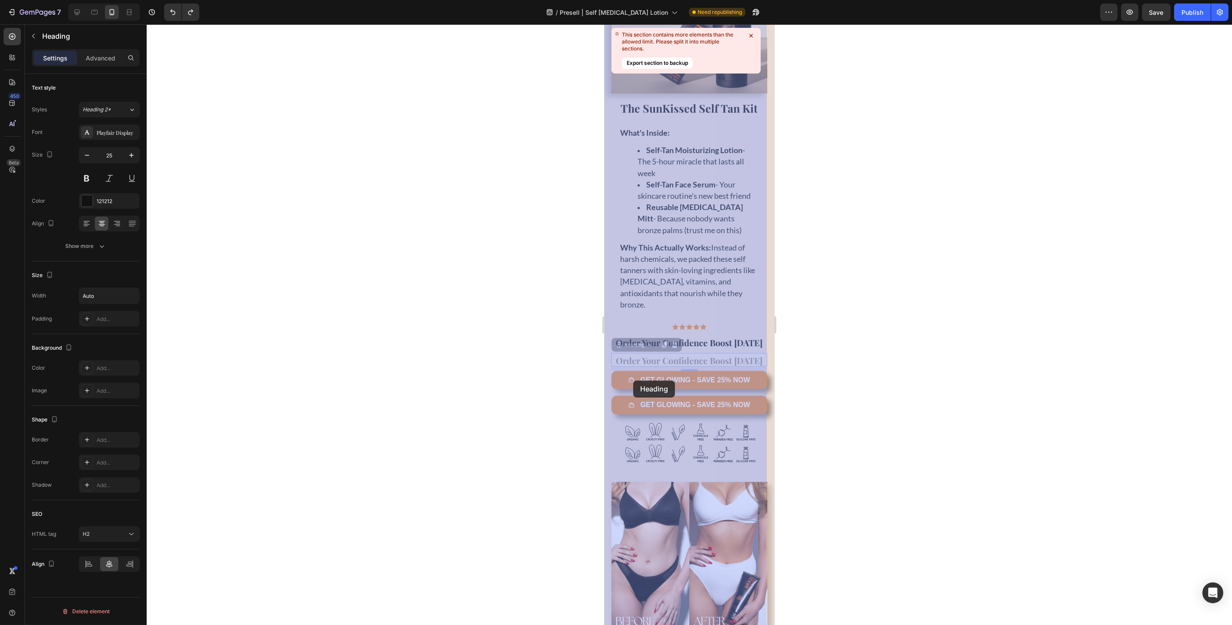
drag, startPoint x: 620, startPoint y: 330, endPoint x: 633, endPoint y: 381, distance: 52.5
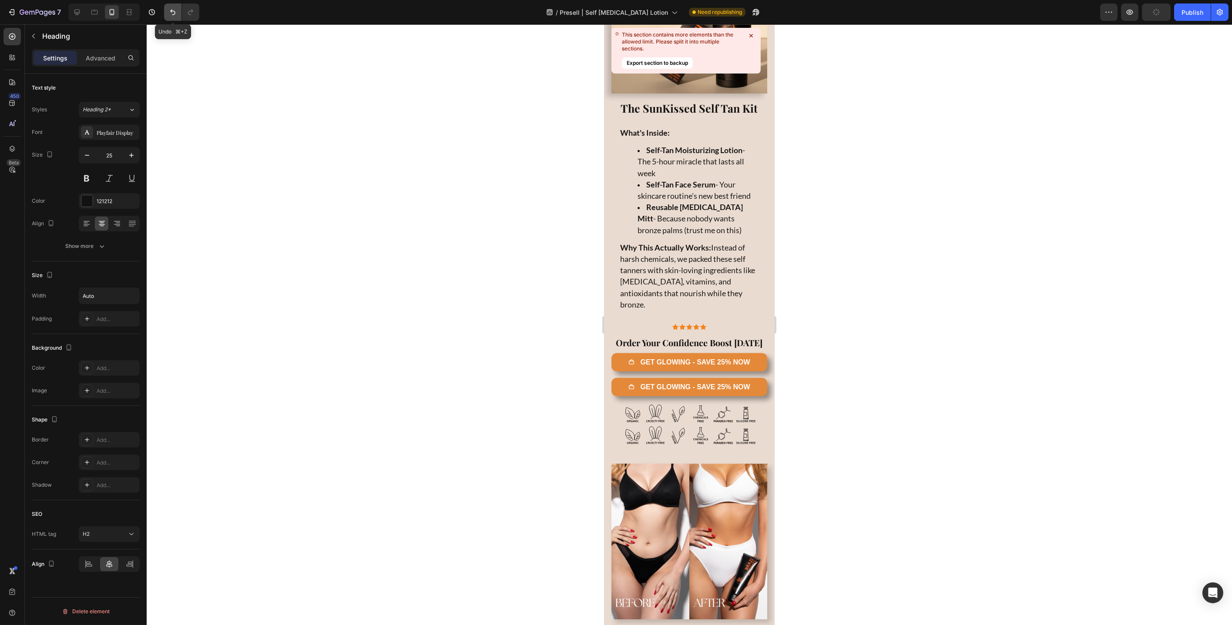
click at [170, 14] on icon "Undo/Redo" at bounding box center [172, 12] width 9 height 9
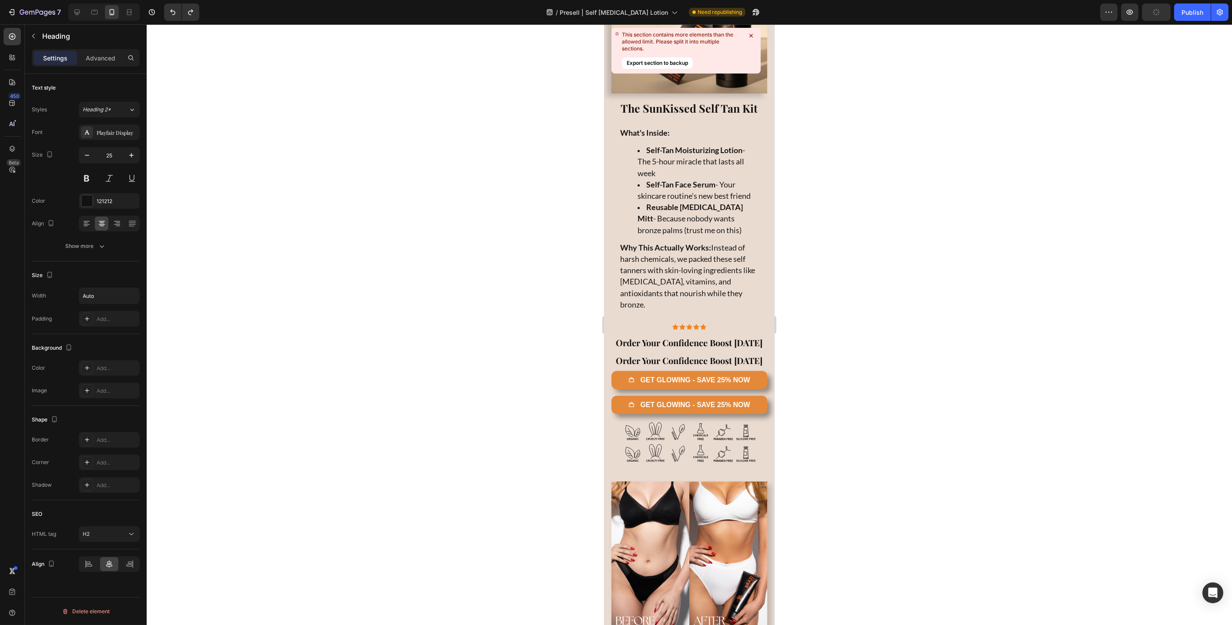
click at [671, 366] on strong "Order Your Confidence Boost [DATE]" at bounding box center [689, 361] width 147 height 12
click at [714, 309] on span "Why This Actually Works: Instead of harsh chemicals, we packed these self tanne…" at bounding box center [687, 276] width 135 height 67
click at [713, 349] on strong "Order Your Confidence Boost [DATE]" at bounding box center [689, 343] width 147 height 12
click at [658, 366] on strong "Order Your Confidence Boost [DATE]" at bounding box center [689, 361] width 147 height 12
click at [674, 348] on icon at bounding box center [674, 345] width 6 height 6
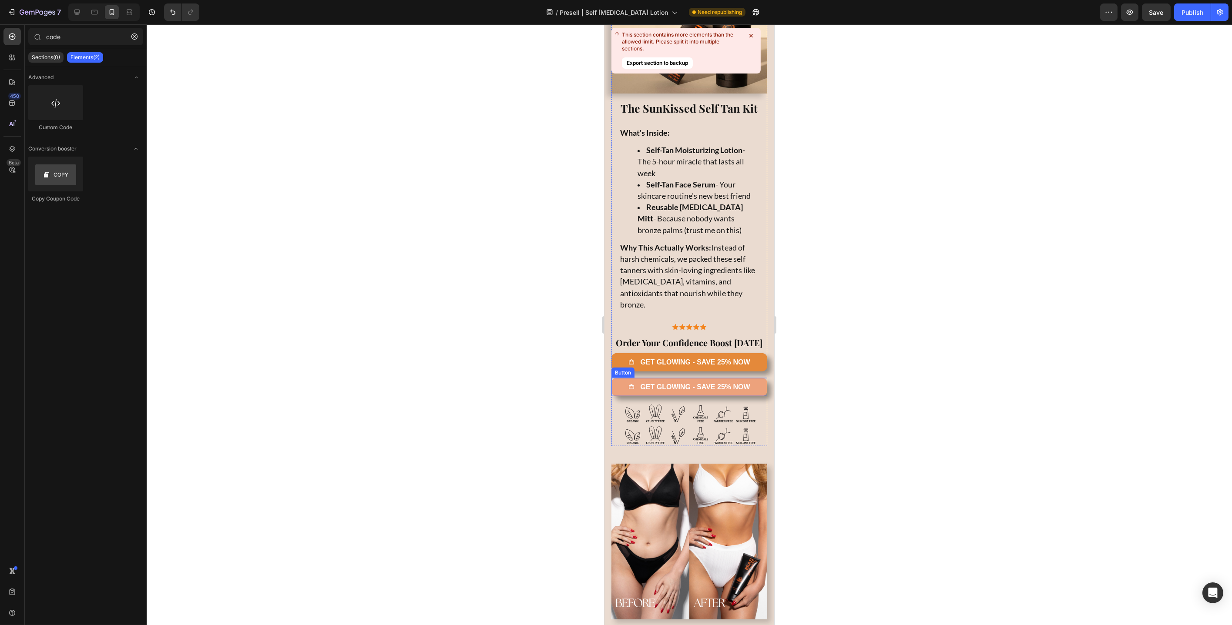
click at [619, 396] on link "GET GLOWING - SAVE 25% NOW" at bounding box center [689, 387] width 156 height 18
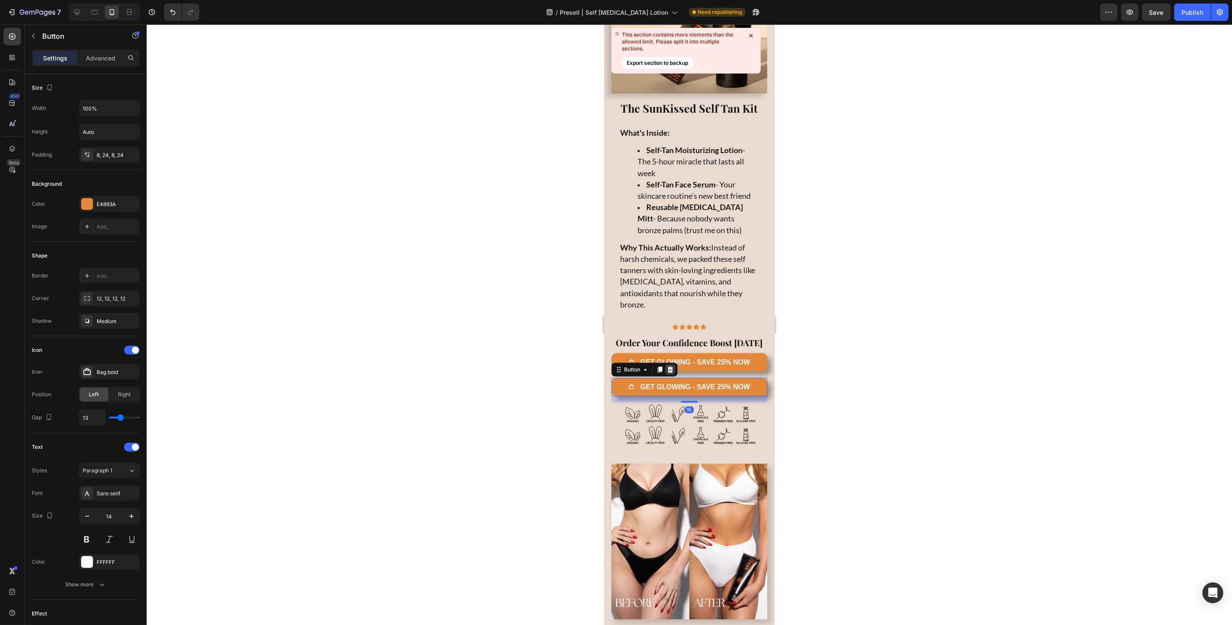
click at [672, 373] on icon at bounding box center [669, 369] width 7 height 7
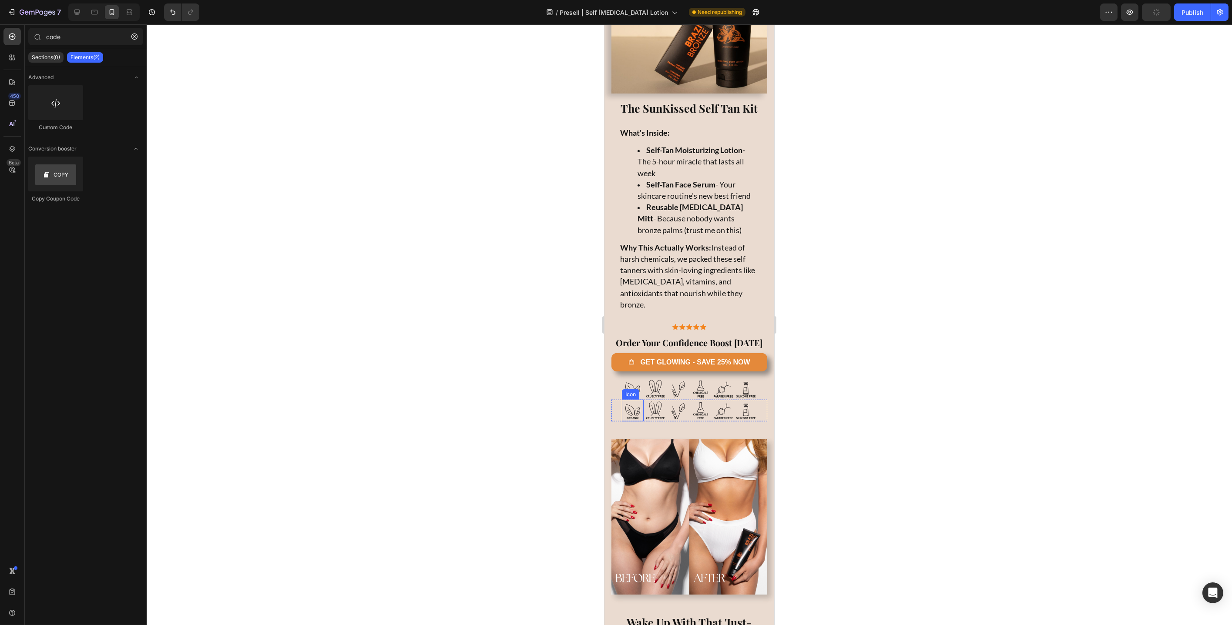
click at [621, 422] on icon ".id570652380031353893 .cls-1,.cls-2{fill:none;}.id570652380031353893 .cls-1{str…" at bounding box center [632, 411] width 22 height 22
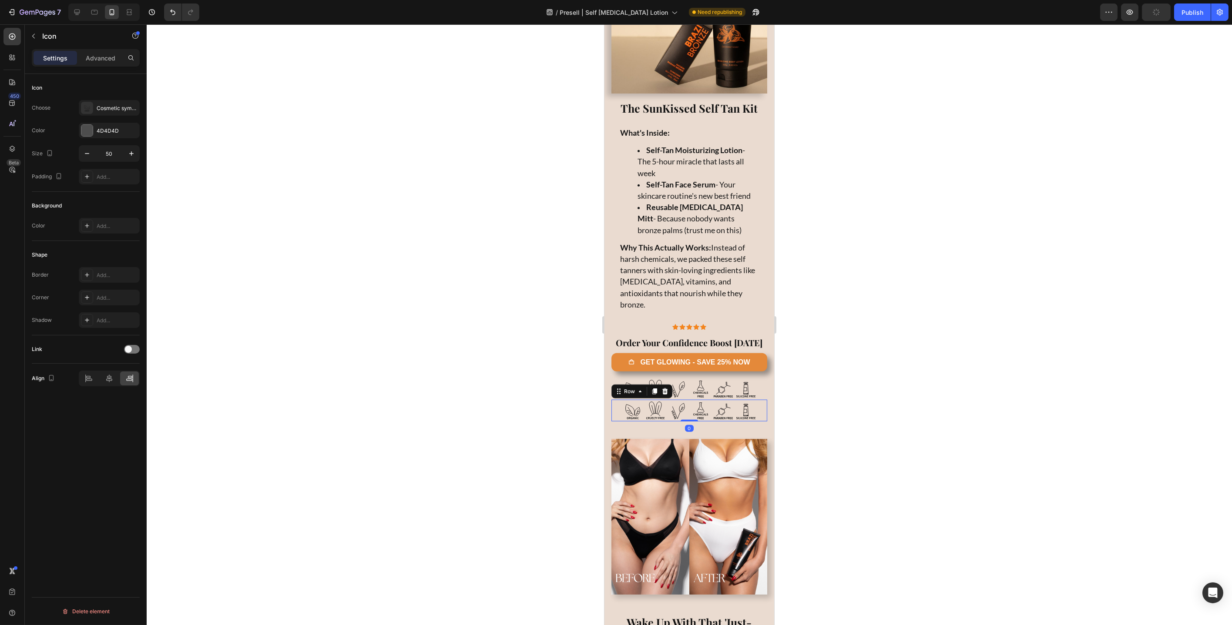
click at [614, 422] on div ".id570652380031353893 .cls-1,.cls-2{fill:none;}.id570652380031353893 .cls-1{str…" at bounding box center [689, 411] width 156 height 22
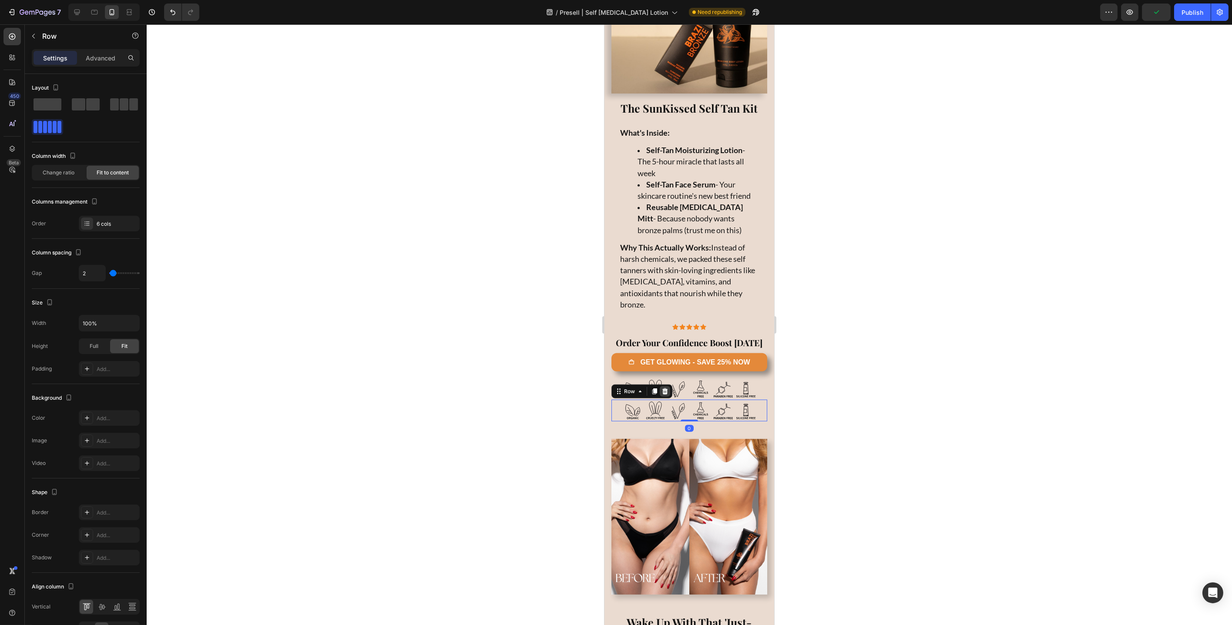
click at [665, 395] on icon at bounding box center [664, 391] width 7 height 7
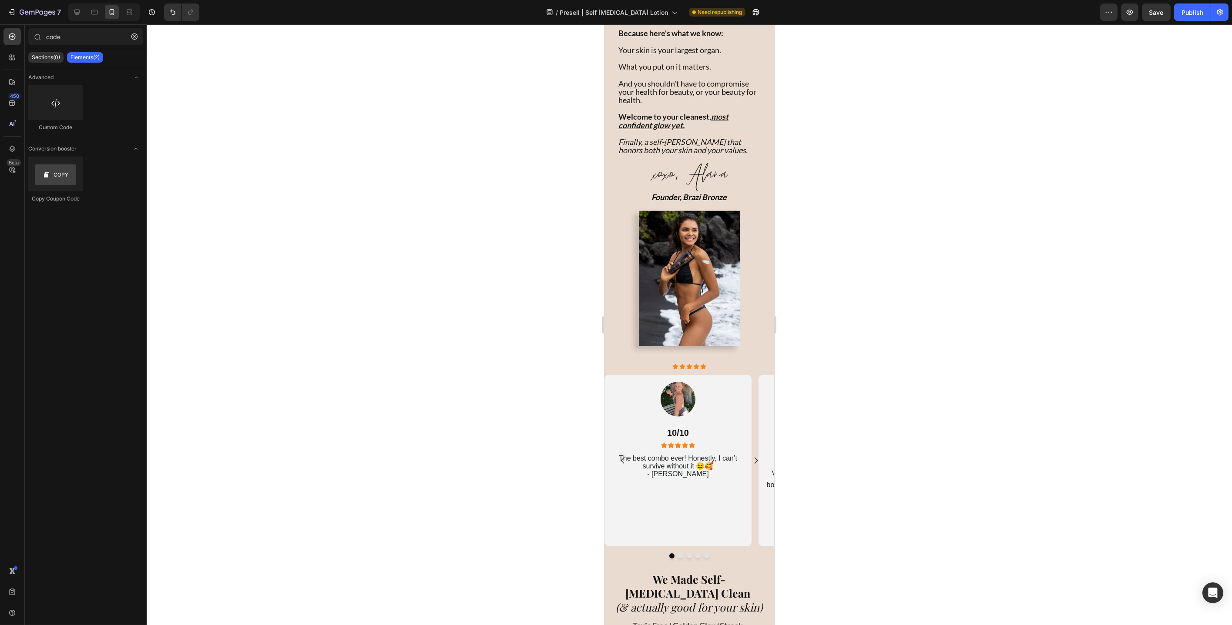
scroll to position [2371, 0]
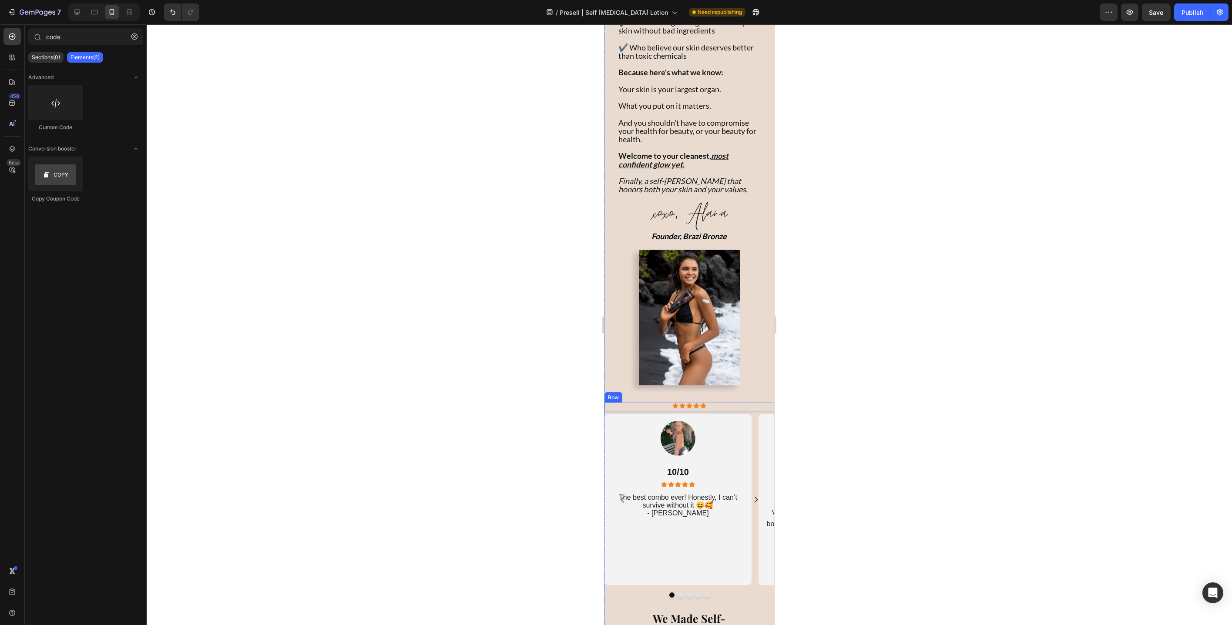
click at [710, 413] on div "Icon Icon Icon Icon Icon Icon List Row" at bounding box center [689, 408] width 170 height 10
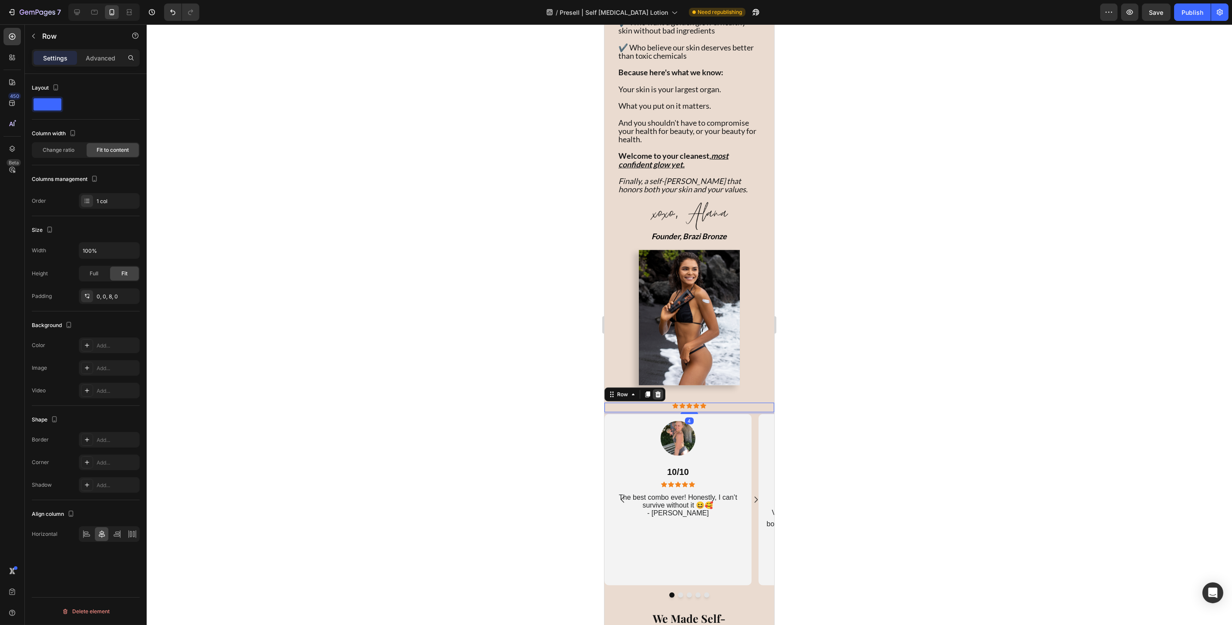
click at [657, 398] on icon at bounding box center [657, 394] width 7 height 7
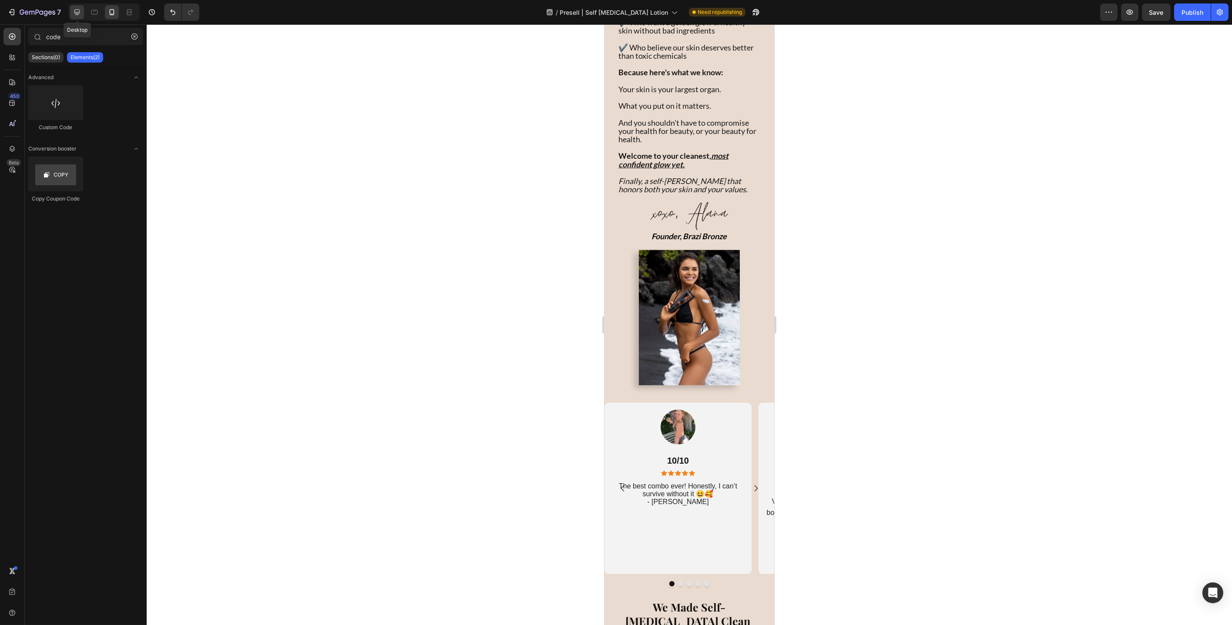
click at [82, 13] on div at bounding box center [77, 12] width 14 height 14
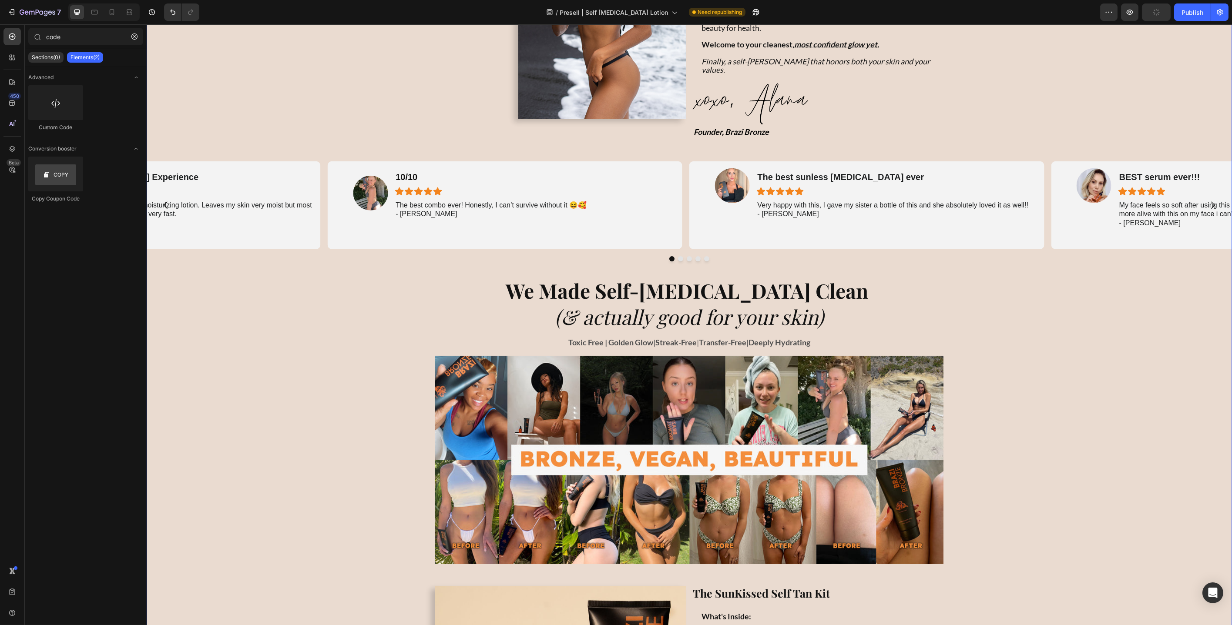
scroll to position [1847, 0]
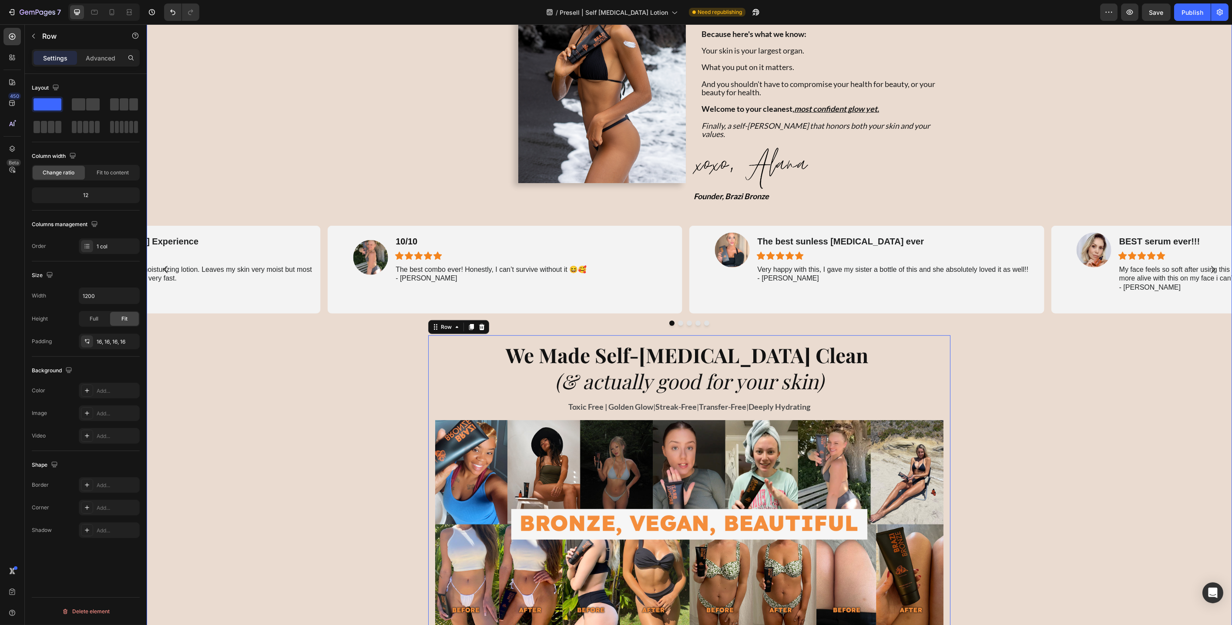
click at [502, 202] on div "Why most Self-Tanners are the worst for your skin, body, and health Text Block …" at bounding box center [688, 300] width 1085 height 2491
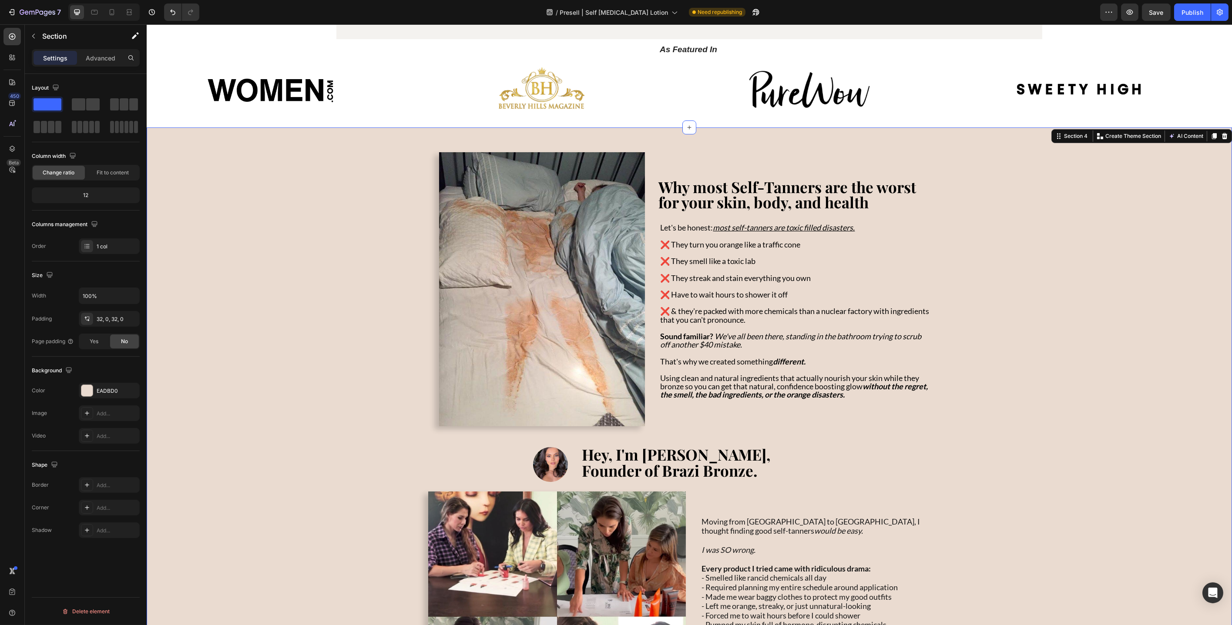
scroll to position [560, 0]
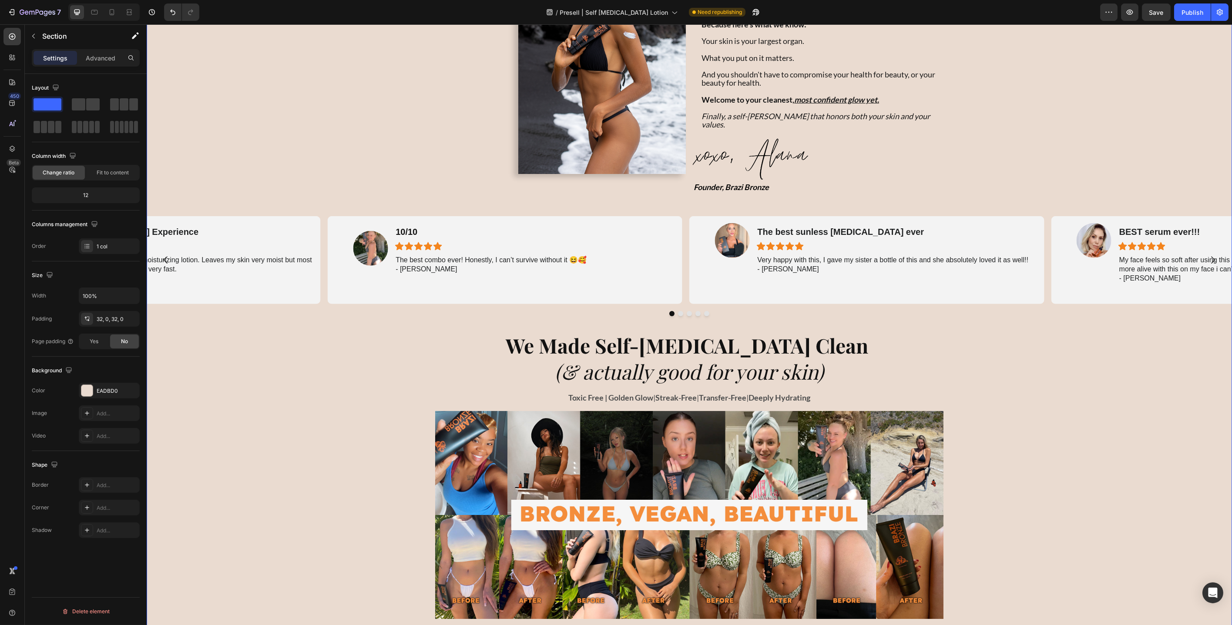
scroll to position [1664, 0]
click at [44, 37] on p "Section" at bounding box center [77, 36] width 71 height 10
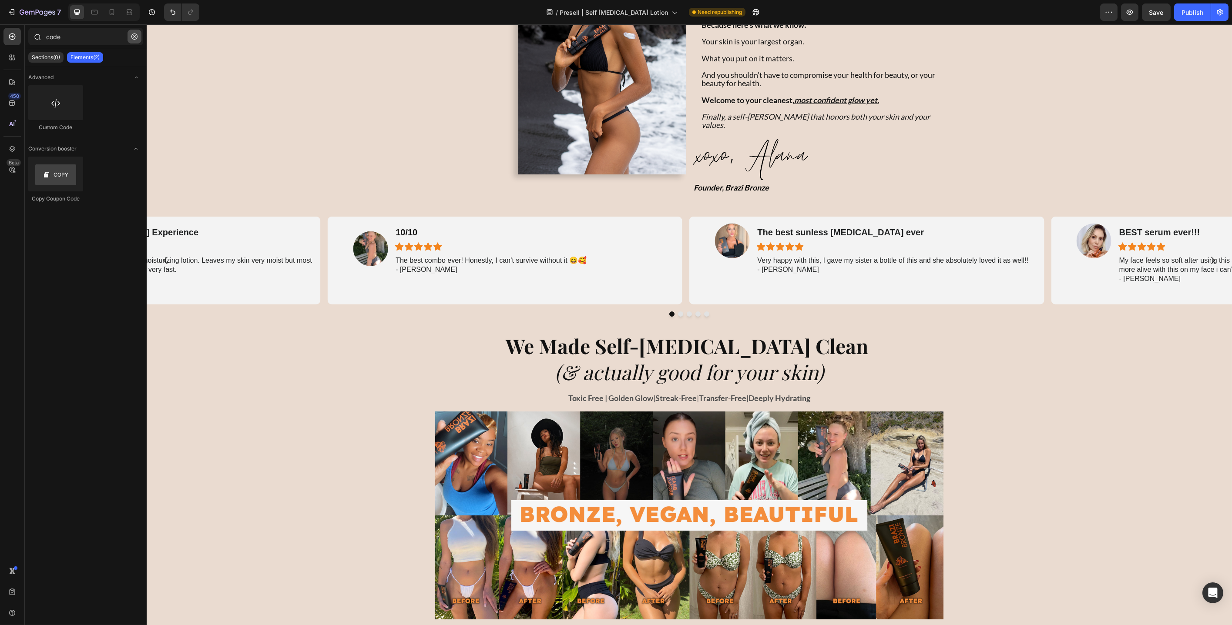
click at [134, 37] on icon "button" at bounding box center [134, 37] width 6 height 6
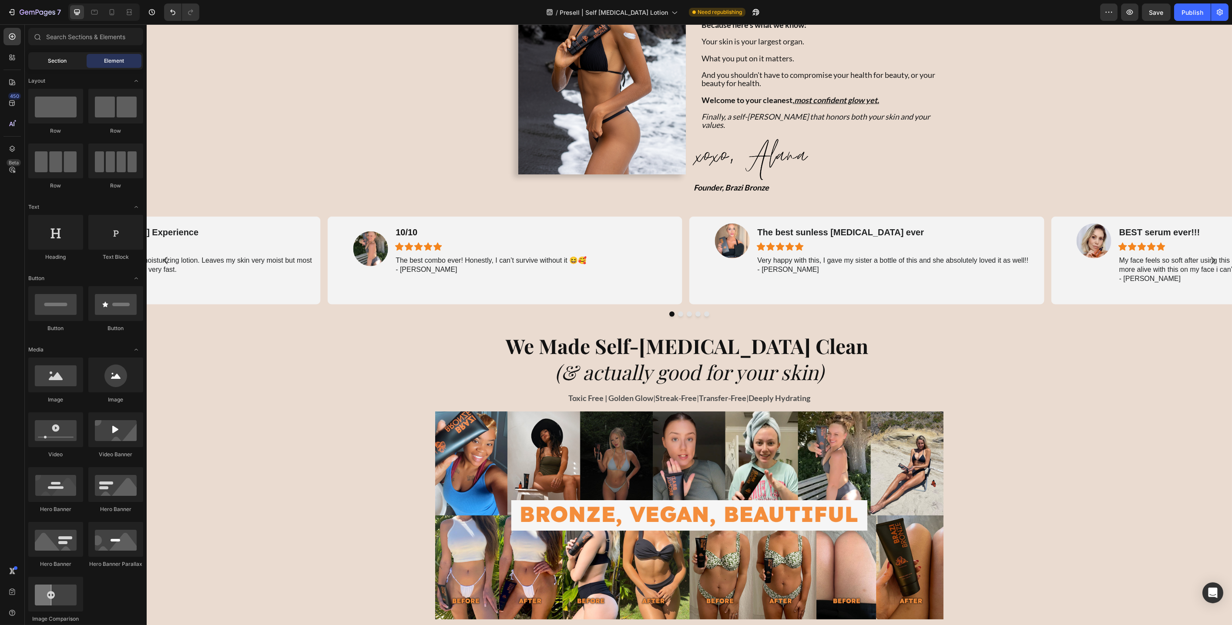
click at [63, 64] on span "Section" at bounding box center [57, 61] width 19 height 8
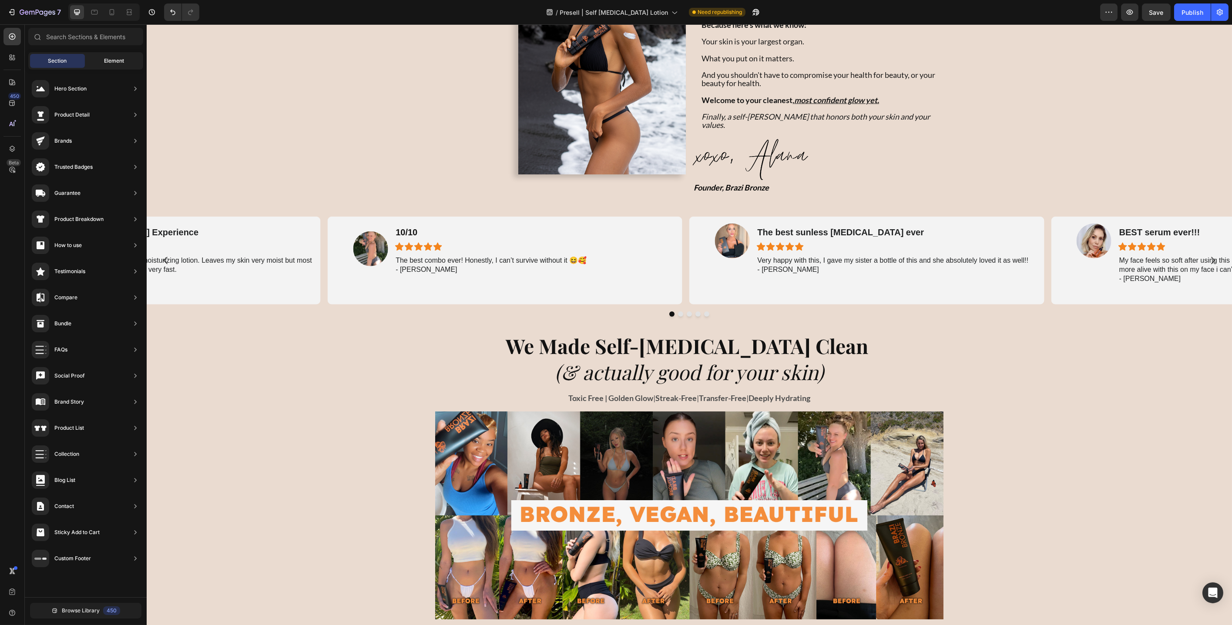
click at [104, 58] on span "Element" at bounding box center [114, 61] width 20 height 8
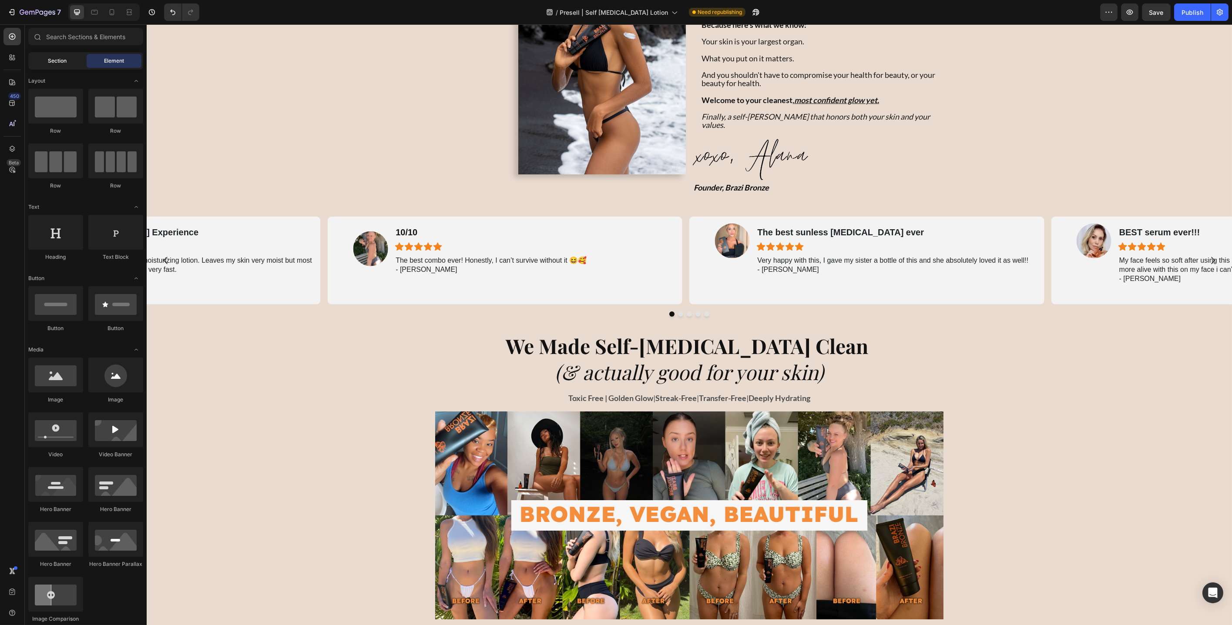
click at [60, 60] on span "Section" at bounding box center [57, 61] width 19 height 8
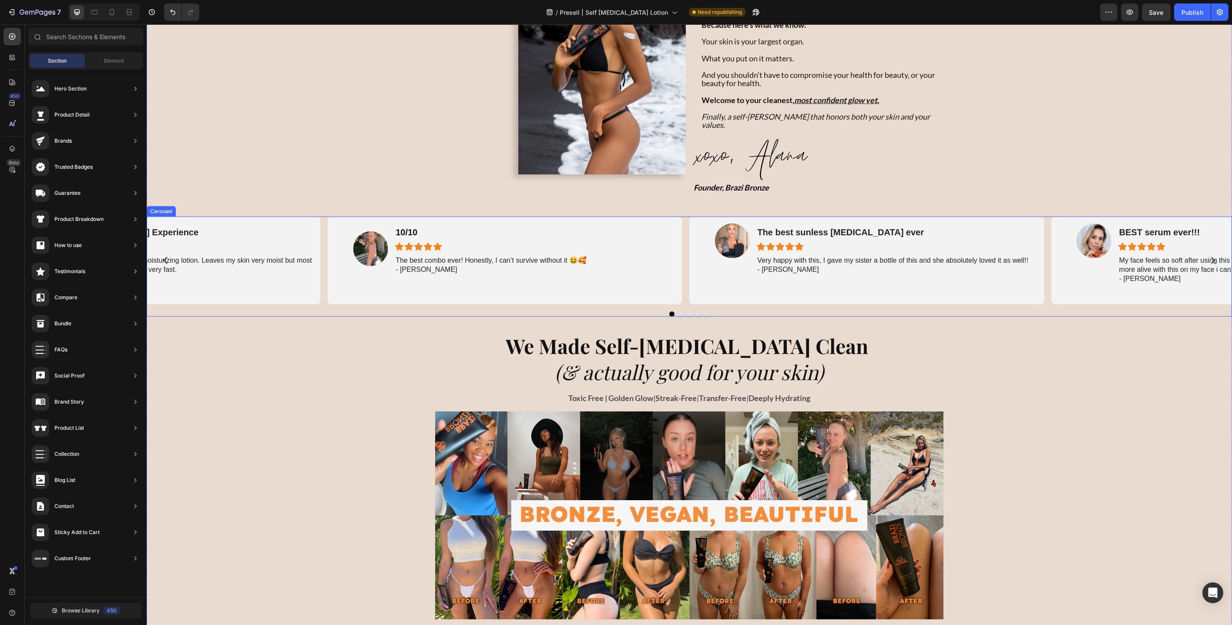
click at [685, 217] on div "Image 10/10 Heading Icon Icon Icon Icon Icon Icon List Row The best combo ever!…" at bounding box center [688, 261] width 1085 height 88
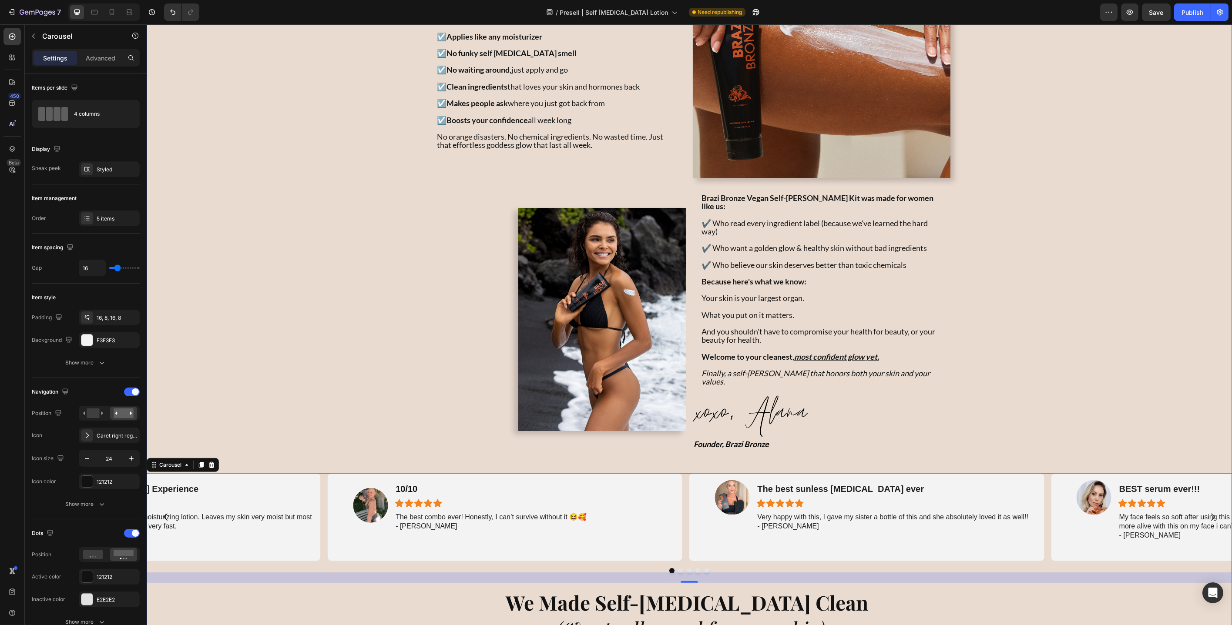
scroll to position [1539, 0]
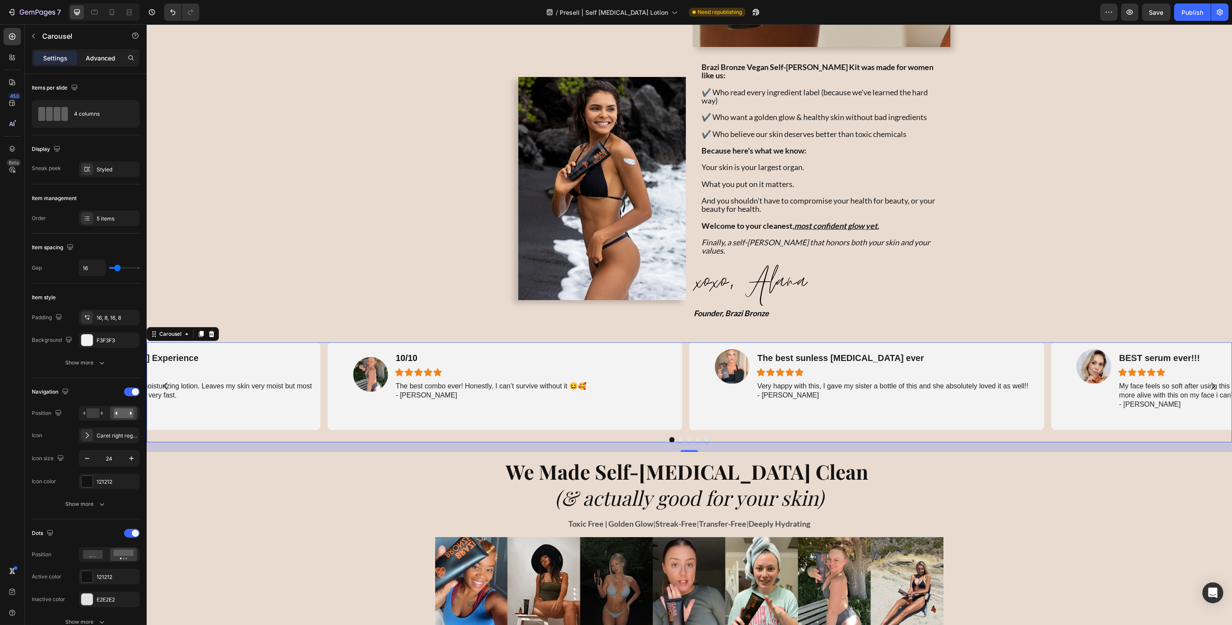
click at [101, 60] on p "Advanced" at bounding box center [101, 58] width 30 height 9
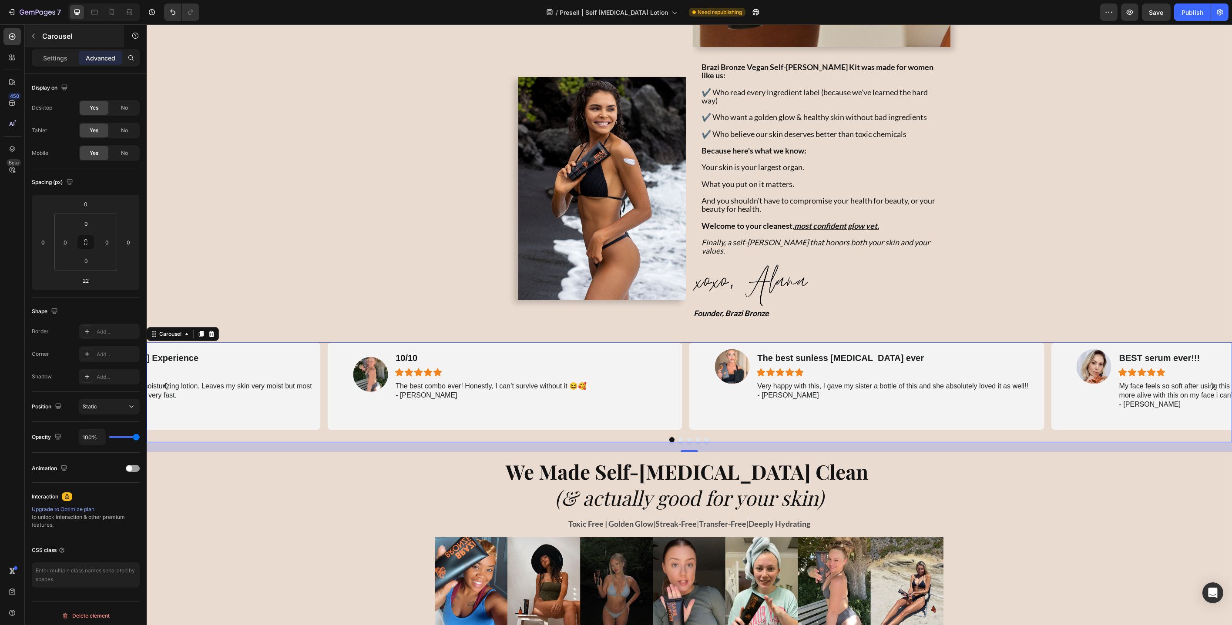
click at [51, 60] on p "Settings" at bounding box center [55, 58] width 24 height 9
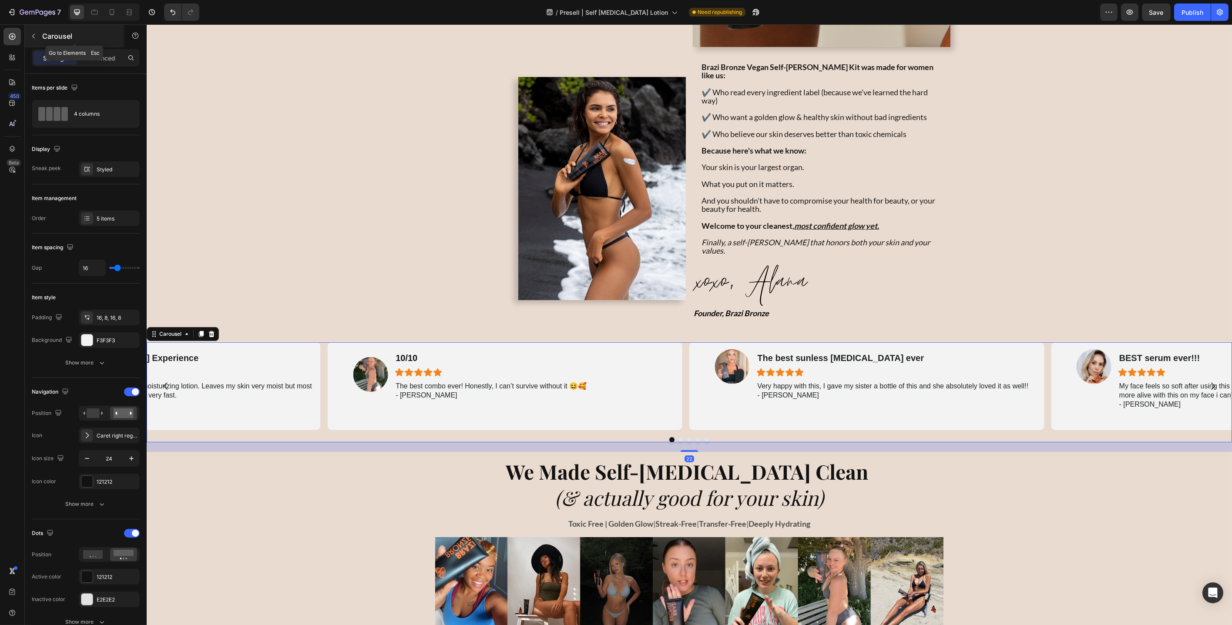
click at [37, 37] on icon "button" at bounding box center [33, 36] width 7 height 7
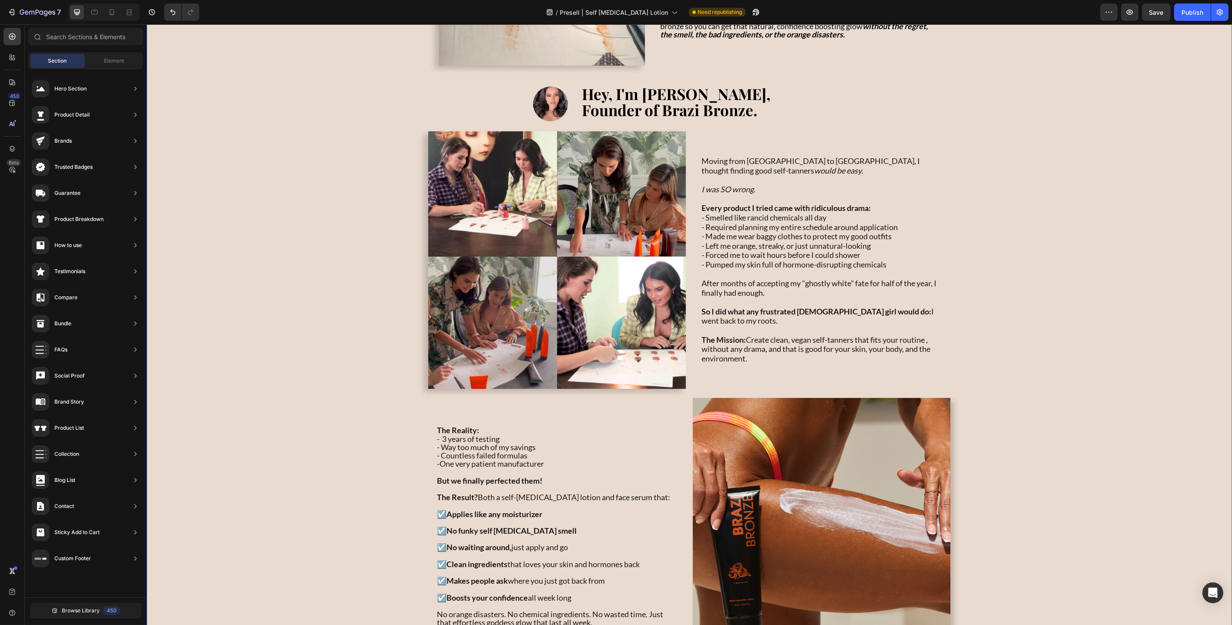
scroll to position [462, 0]
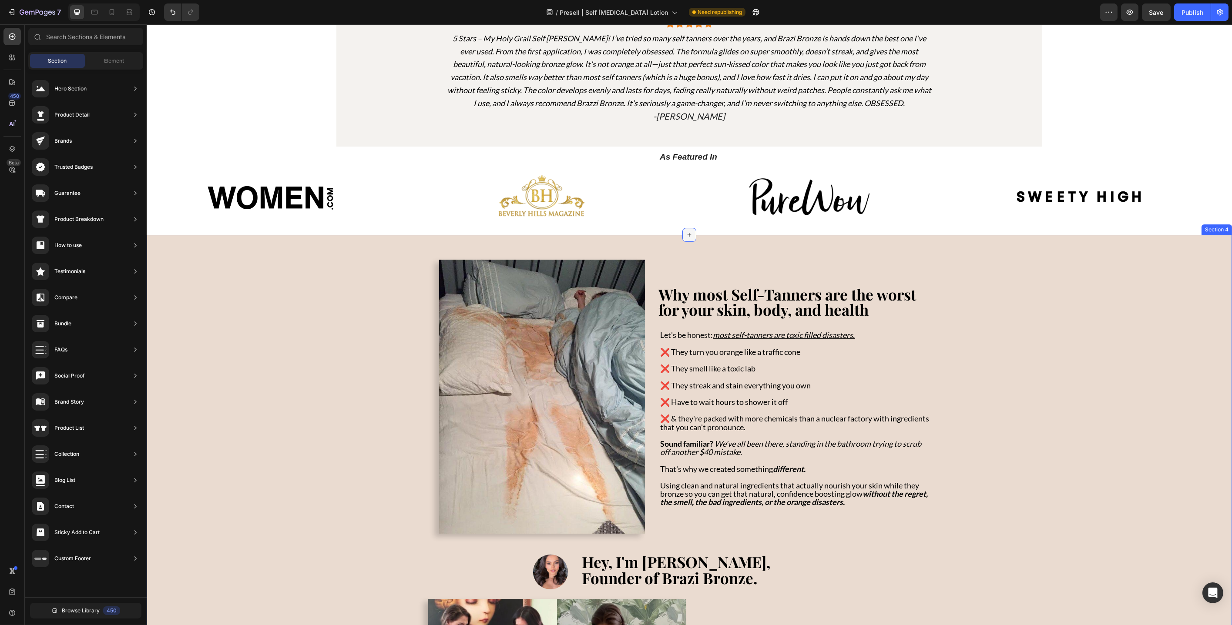
click at [685, 236] on icon at bounding box center [688, 234] width 7 height 7
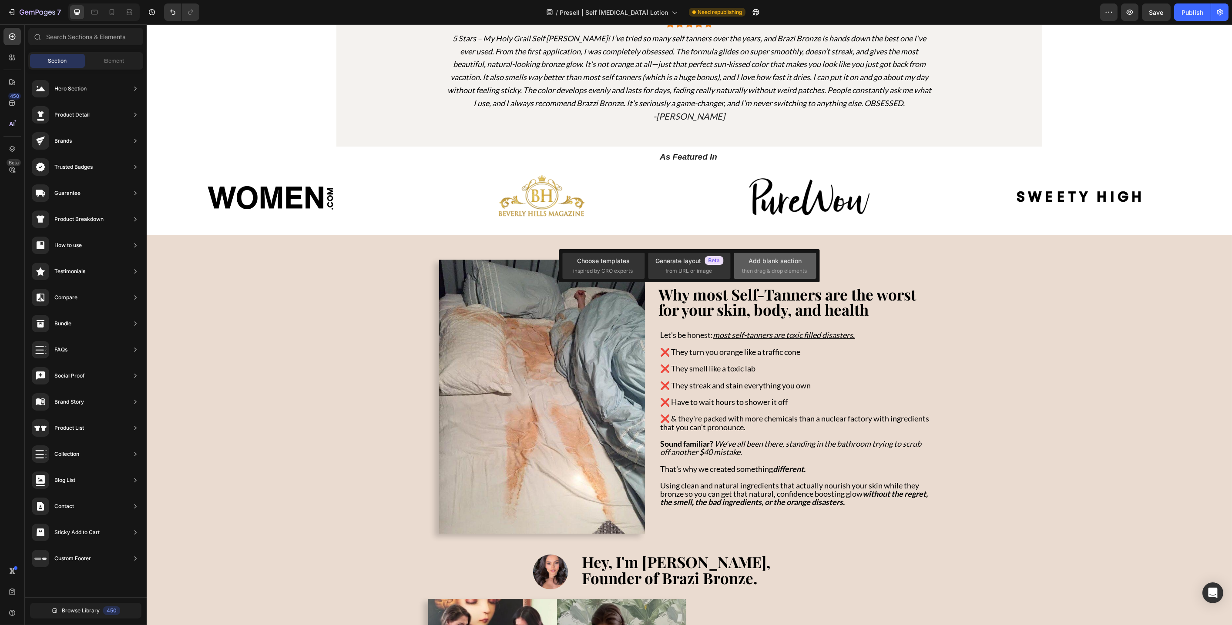
click at [779, 265] on div "Add blank section then drag & drop elements" at bounding box center [775, 265] width 66 height 19
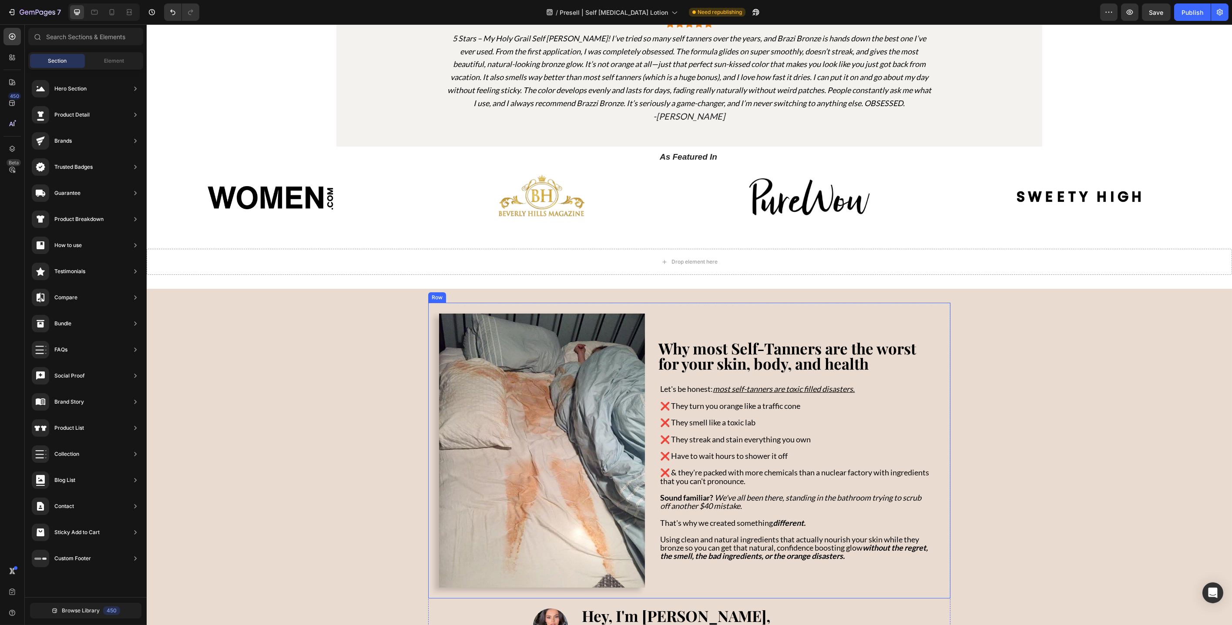
click at [715, 316] on div "Why most Self-Tanners are the worst for your skin, body, and health Text Block …" at bounding box center [795, 451] width 288 height 274
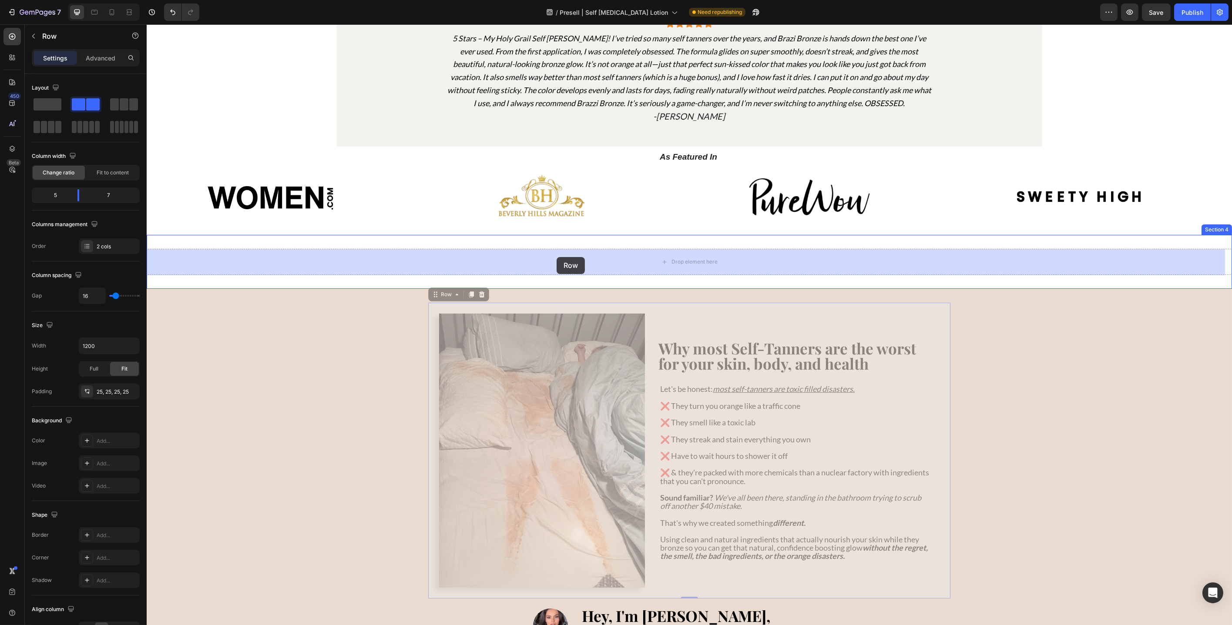
drag, startPoint x: 434, startPoint y: 297, endPoint x: 556, endPoint y: 257, distance: 128.1
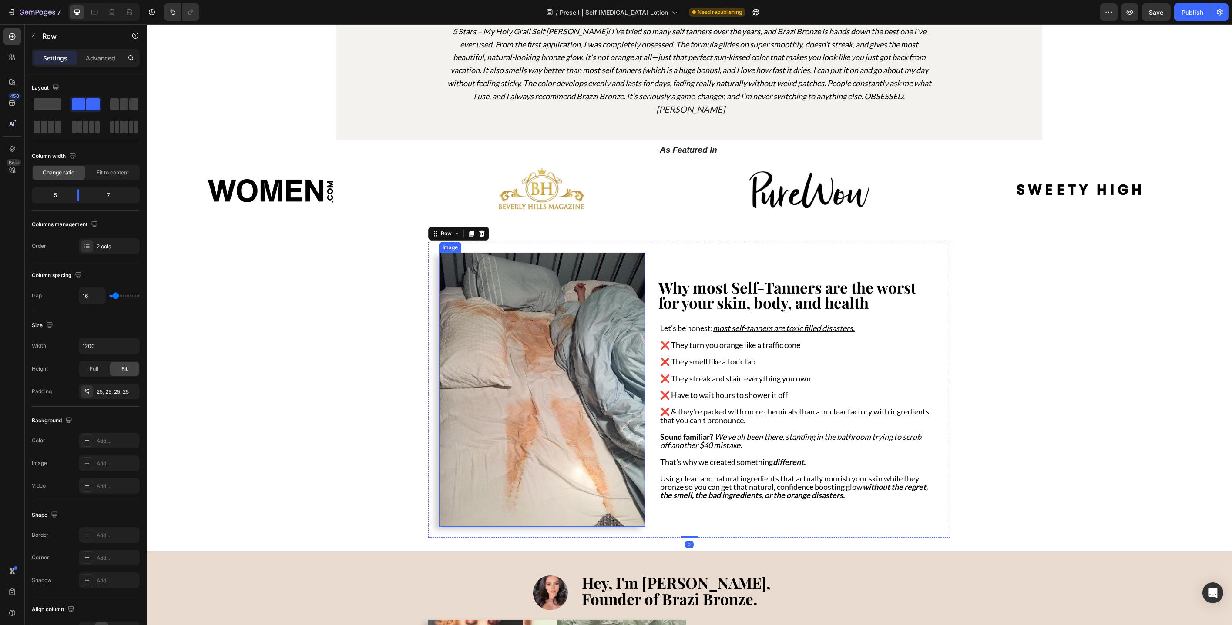
scroll to position [654, 0]
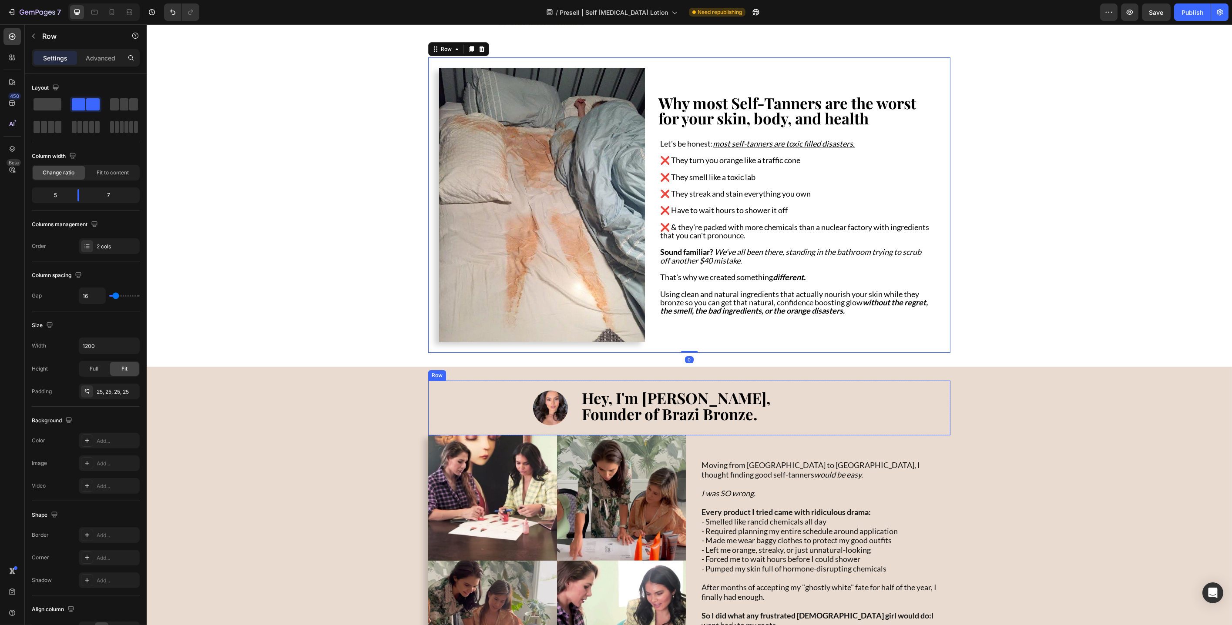
click at [644, 384] on div "Image Hey, I'm [PERSON_NAME], Founder of Brazi Bronze. Text Block Row" at bounding box center [689, 408] width 522 height 55
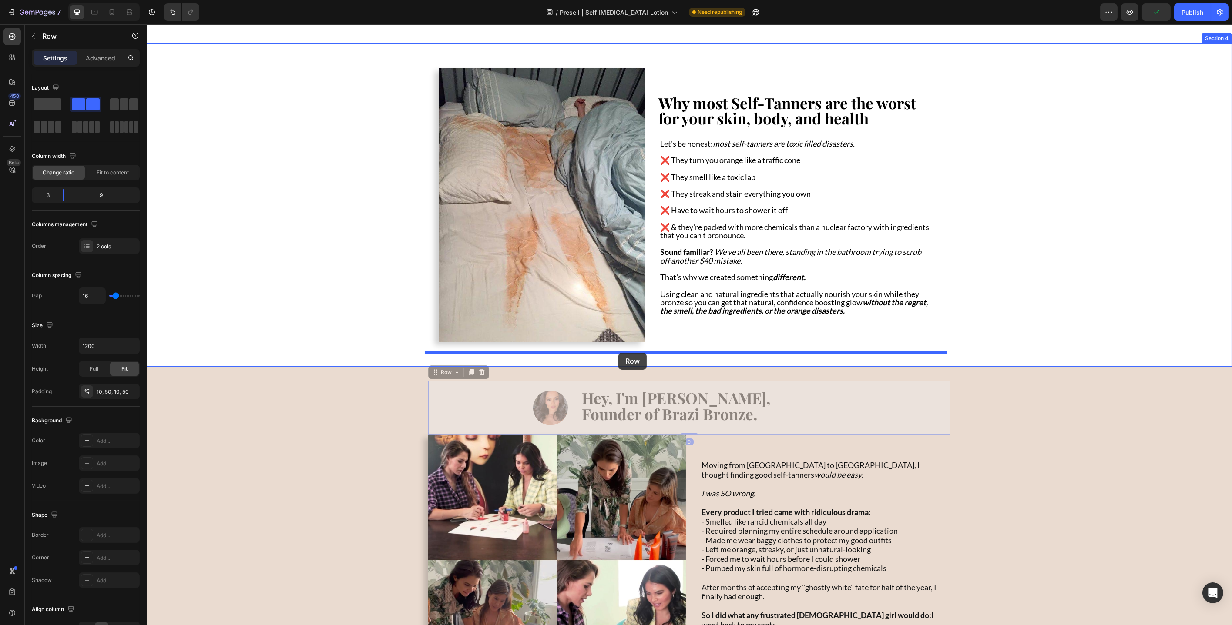
drag, startPoint x: 435, startPoint y: 371, endPoint x: 618, endPoint y: 353, distance: 183.6
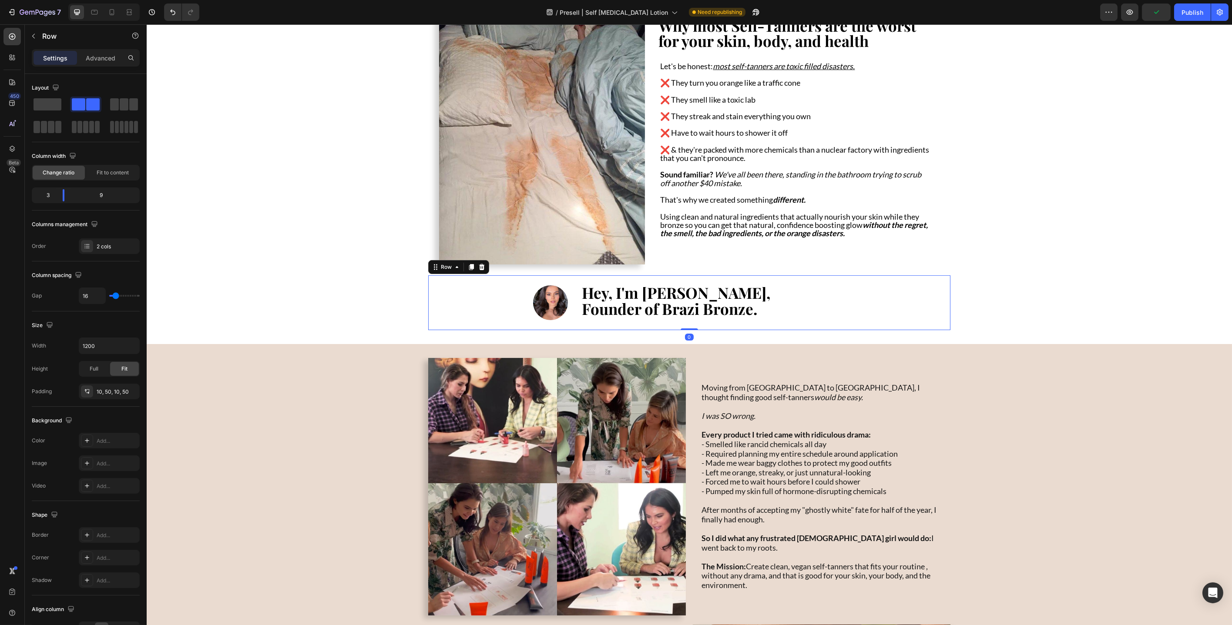
scroll to position [740, 0]
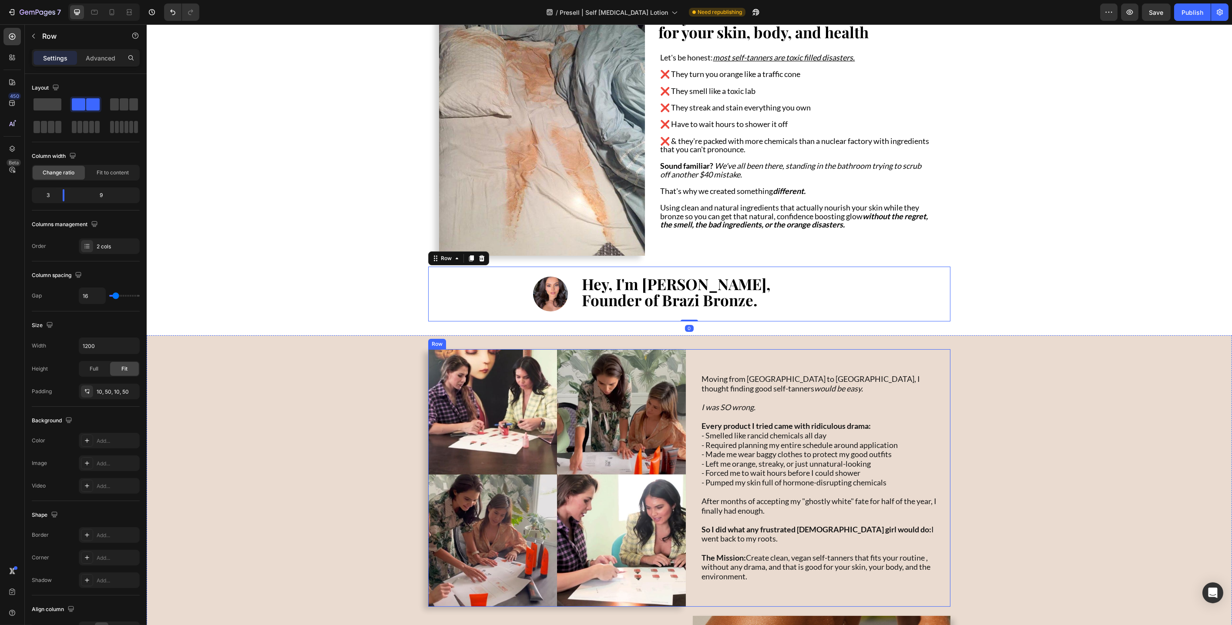
click at [739, 356] on div "Moving from [GEOGRAPHIC_DATA] to [GEOGRAPHIC_DATA], I thought finding good self…" at bounding box center [821, 478] width 258 height 258
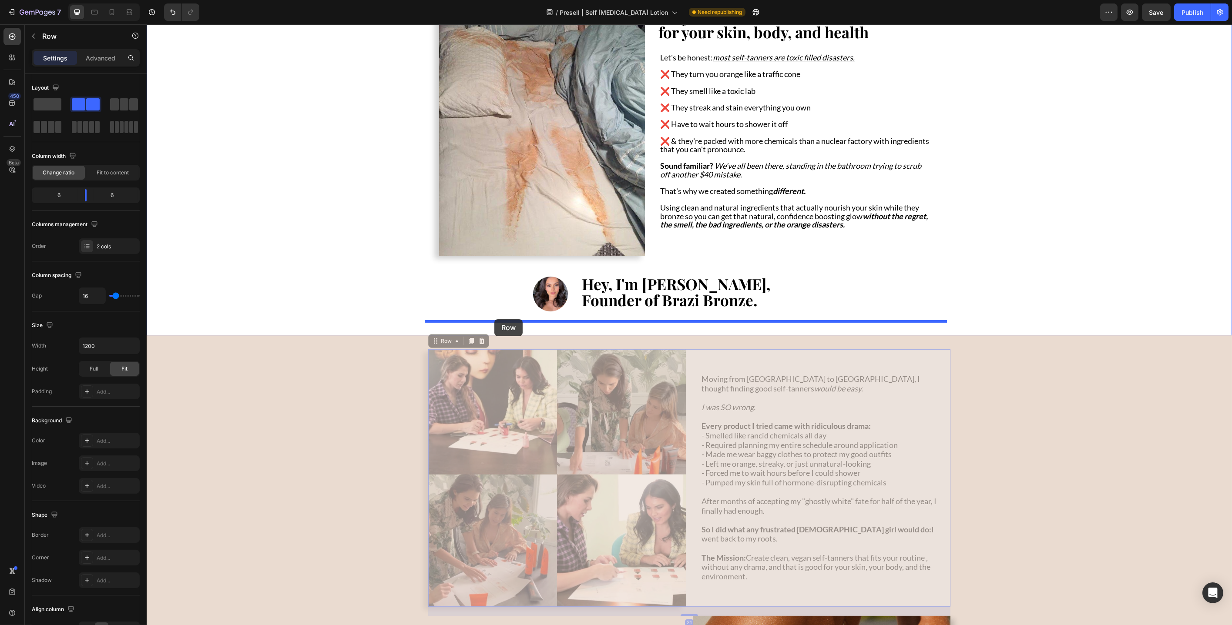
drag, startPoint x: 442, startPoint y: 342, endPoint x: 494, endPoint y: 319, distance: 56.3
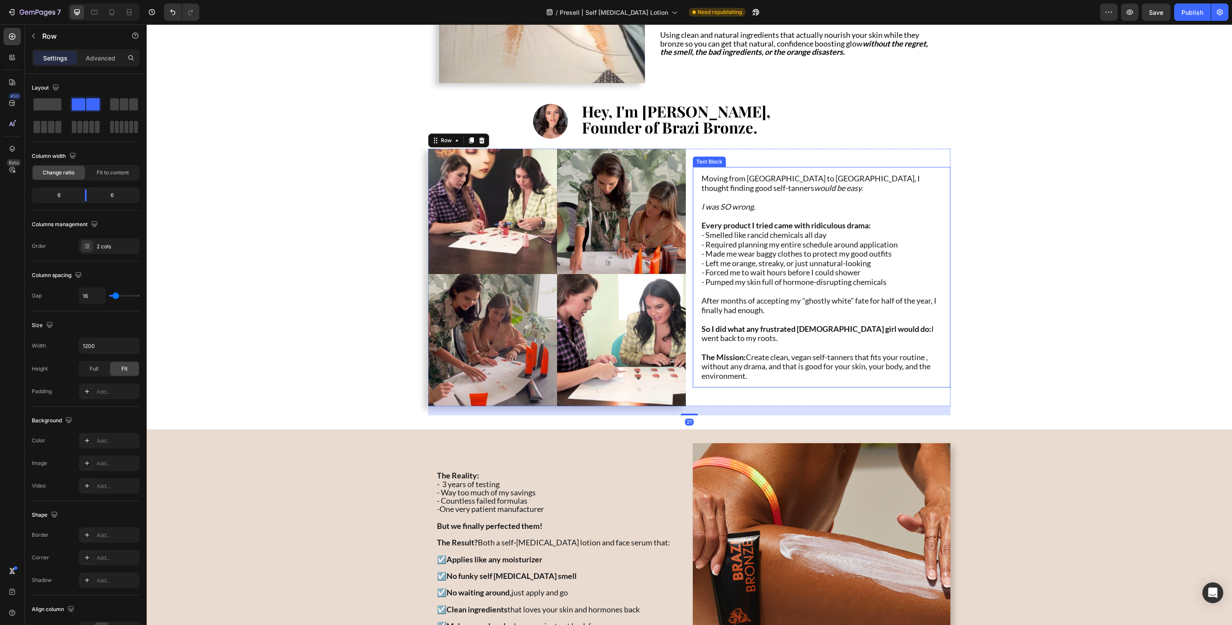
scroll to position [917, 0]
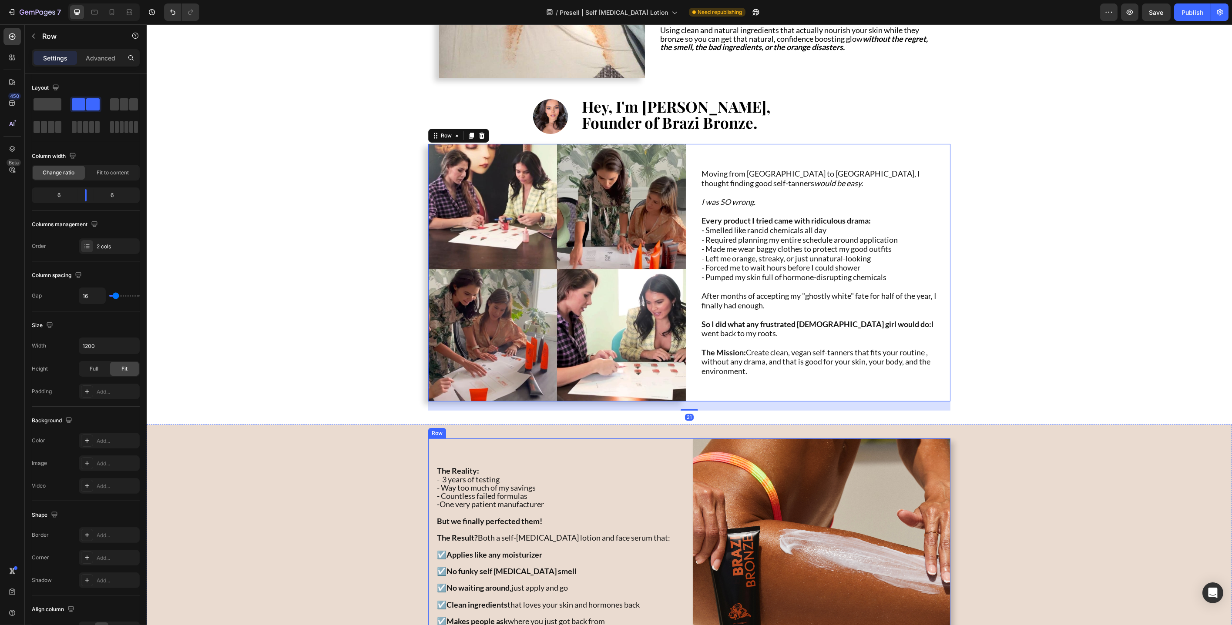
click at [665, 440] on div "The Reality: - 3 years of testing - Way too much of my savings - Countless fail…" at bounding box center [557, 568] width 258 height 258
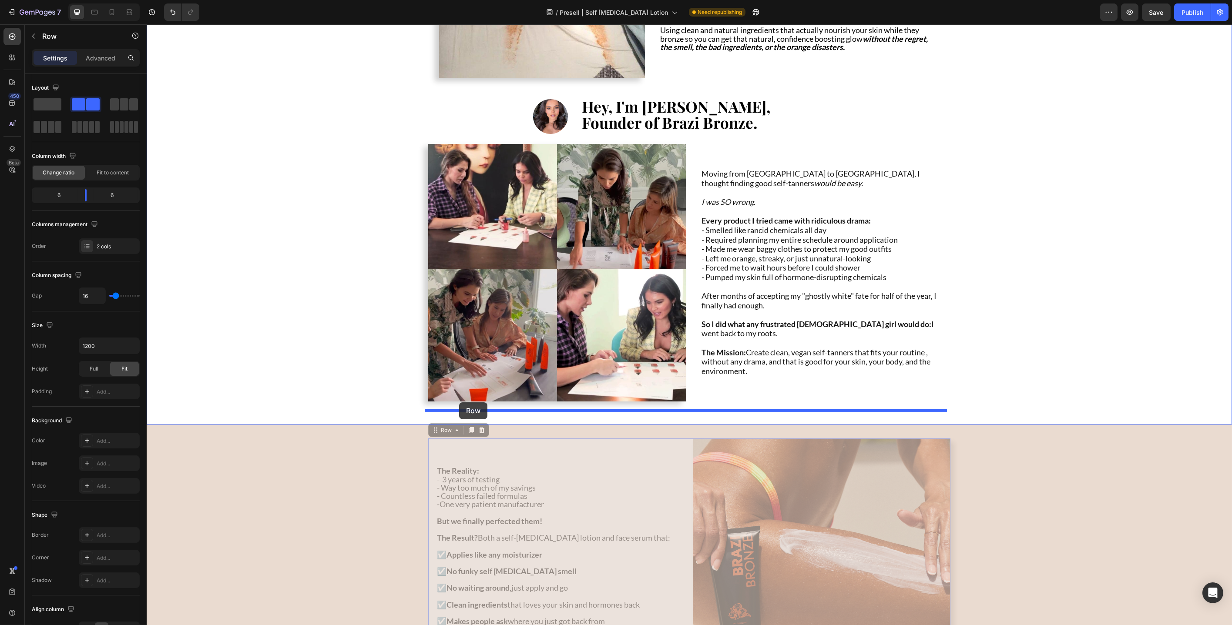
drag, startPoint x: 434, startPoint y: 432, endPoint x: 459, endPoint y: 403, distance: 38.0
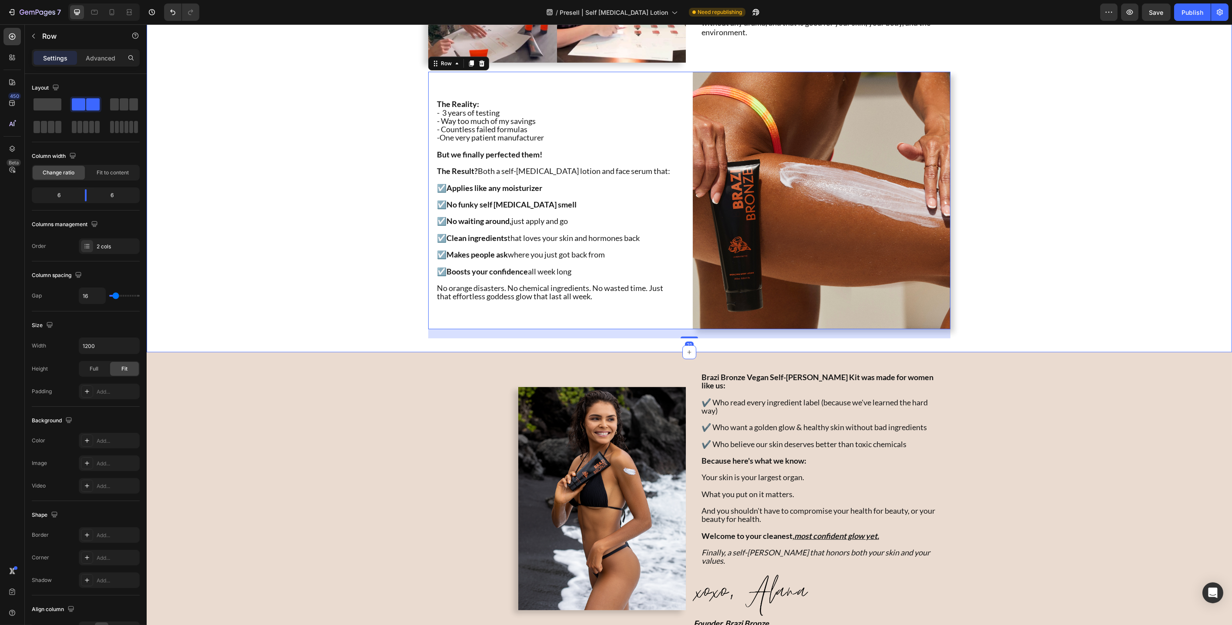
scroll to position [1271, 0]
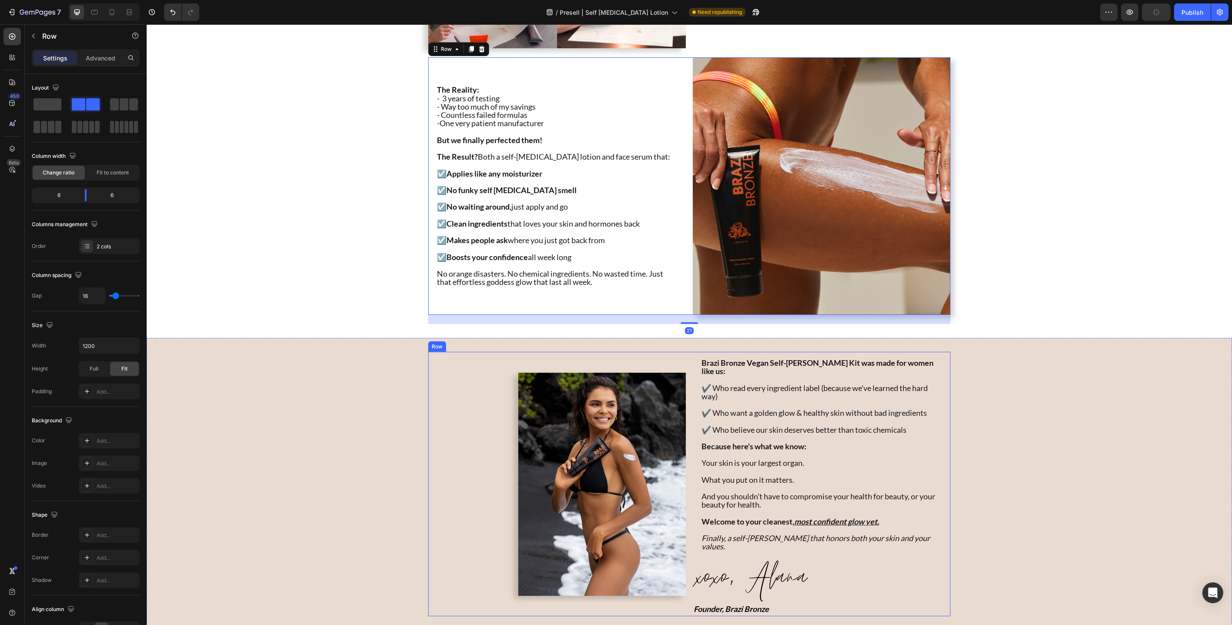
click at [619, 358] on div "Image" at bounding box center [557, 484] width 258 height 265
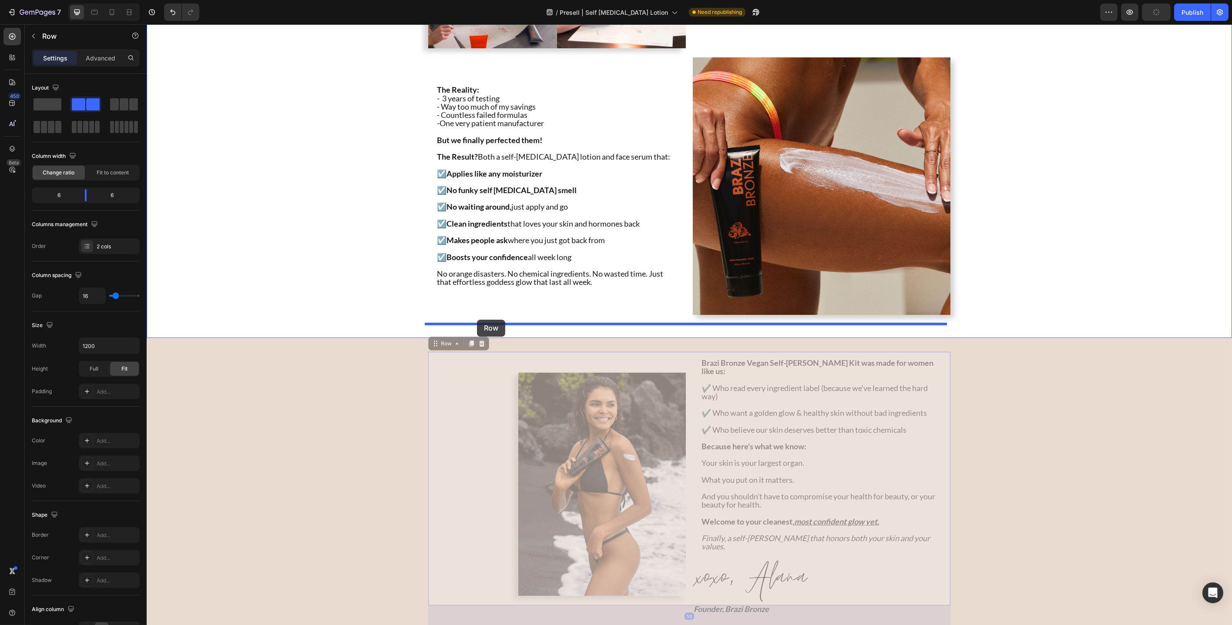
drag, startPoint x: 437, startPoint y: 344, endPoint x: 476, endPoint y: 320, distance: 45.9
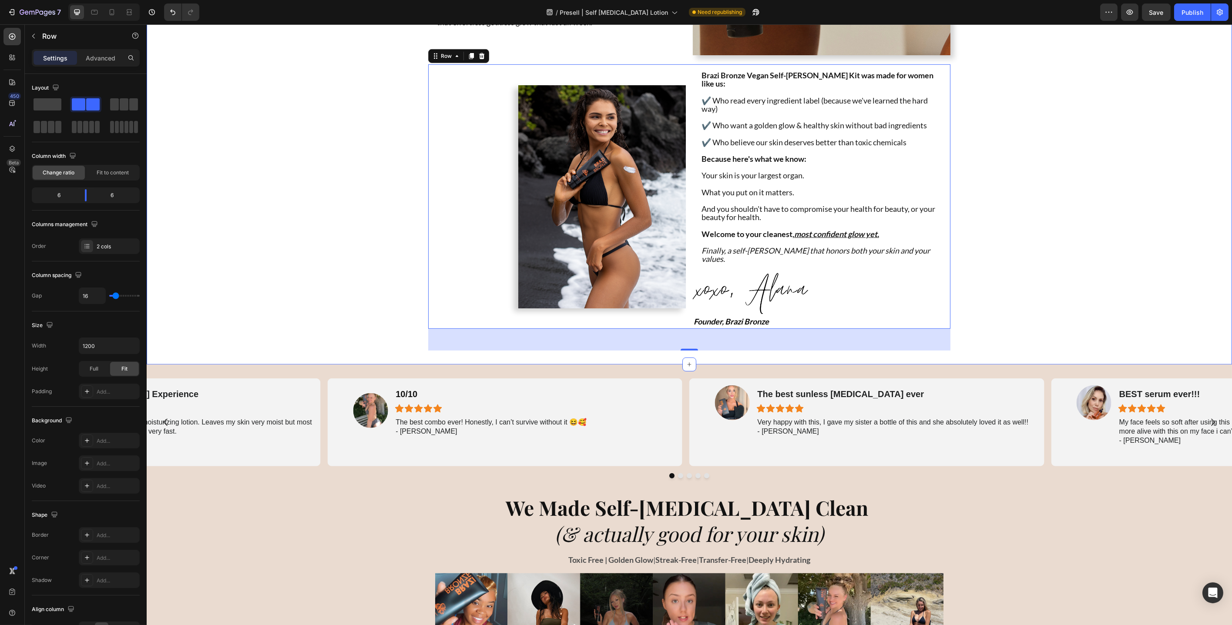
scroll to position [1507, 0]
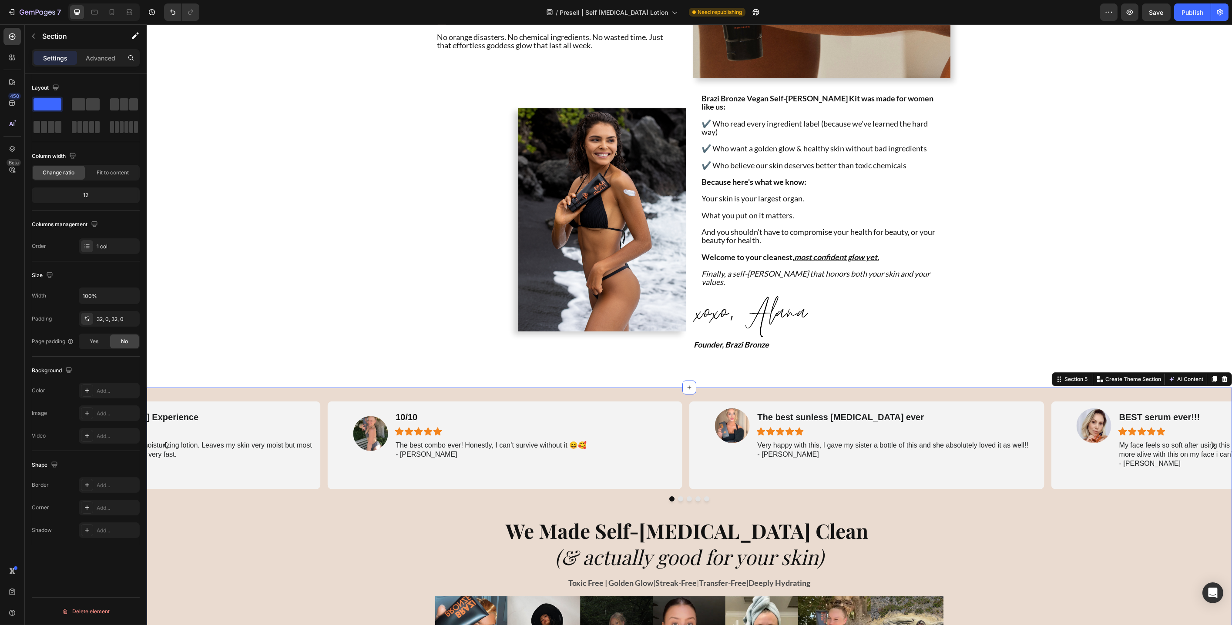
click at [113, 394] on div "EADBD0" at bounding box center [109, 391] width 25 height 8
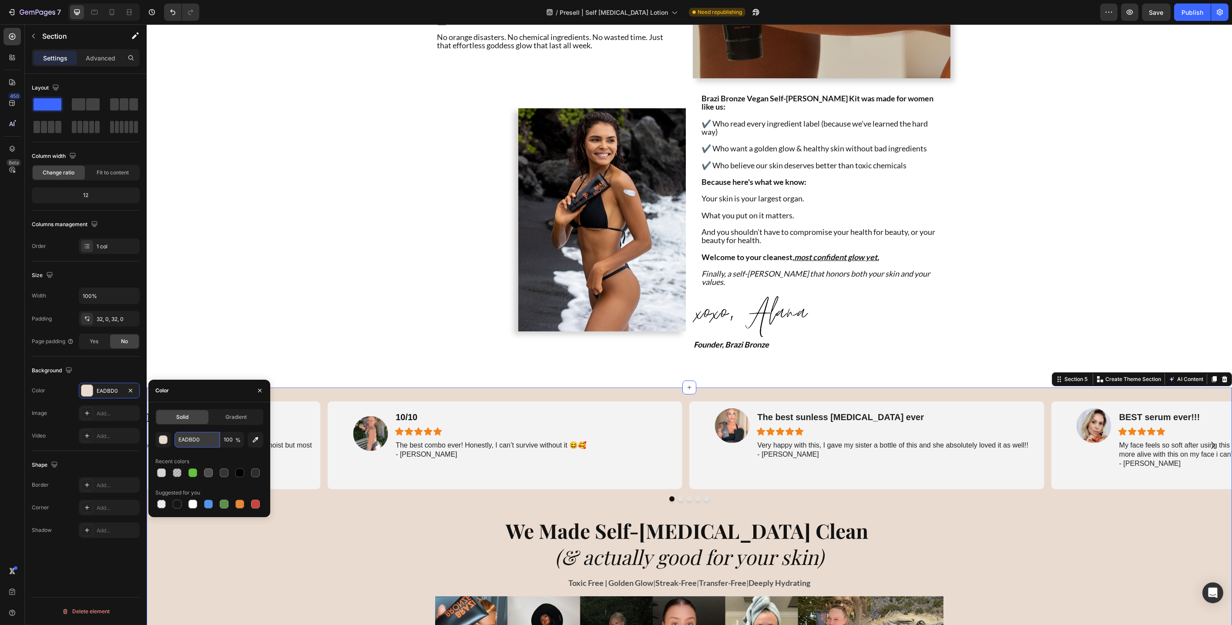
click at [195, 438] on input "EADBD0" at bounding box center [196, 440] width 45 height 16
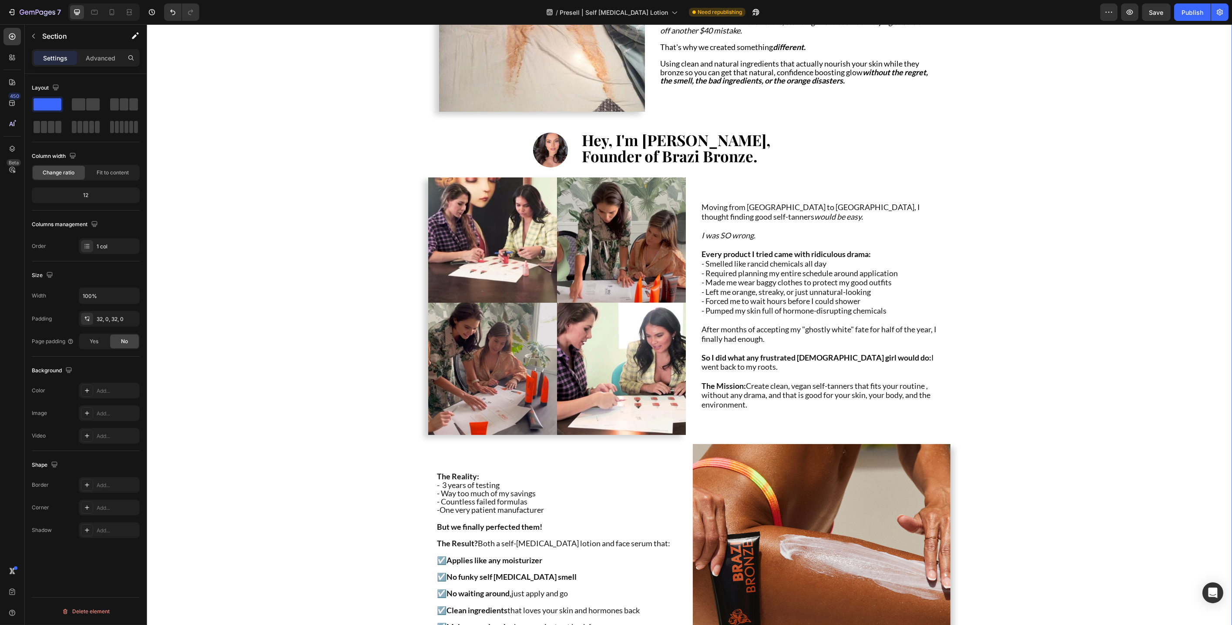
scroll to position [873, 0]
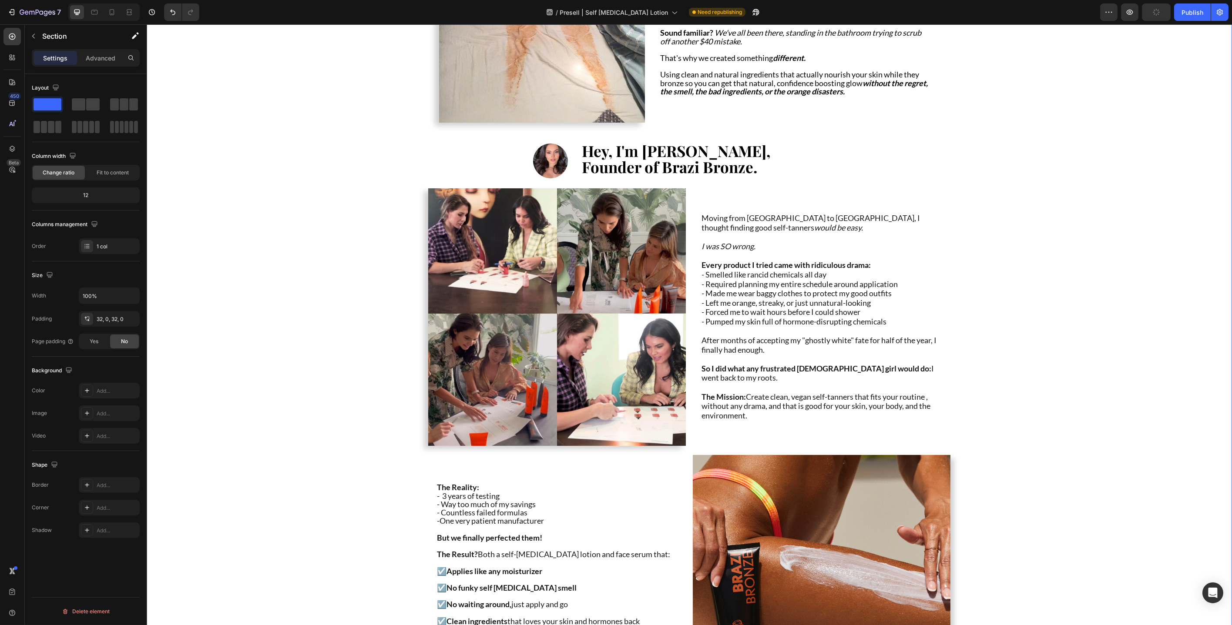
drag, startPoint x: 275, startPoint y: 382, endPoint x: 268, endPoint y: 387, distance: 8.6
click at [275, 382] on div "Image Why most Self-Tanners are the worst for your skin, body, and health Text …" at bounding box center [688, 423] width 1085 height 1171
click at [107, 394] on div "Add..." at bounding box center [117, 391] width 41 height 8
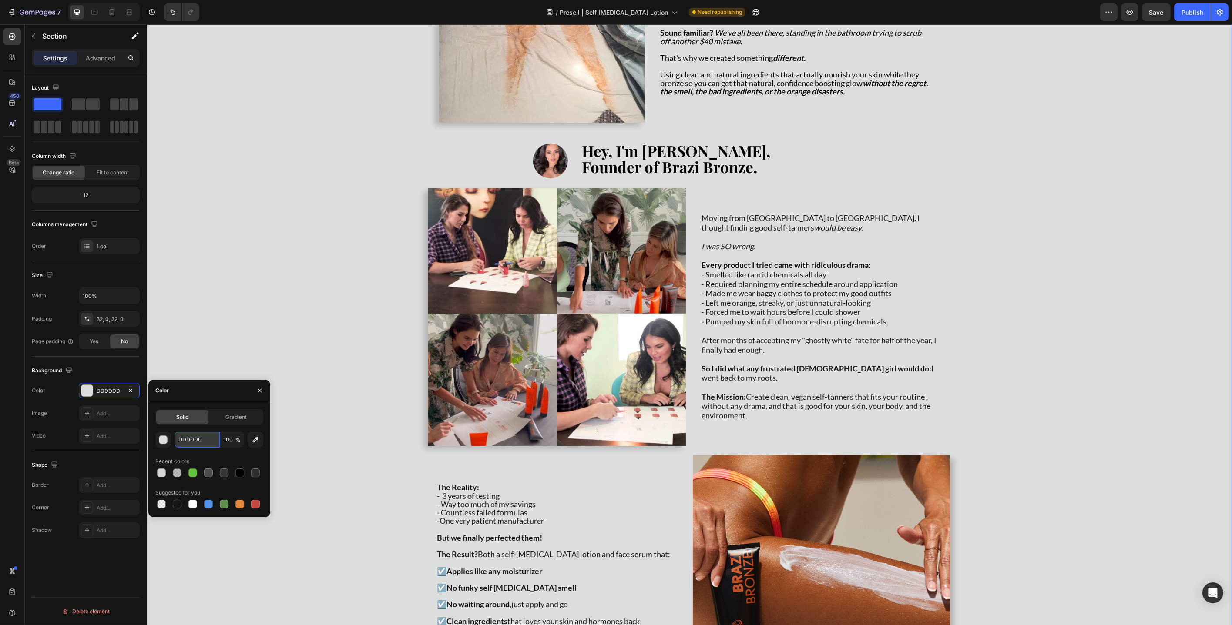
click at [195, 437] on input "DDDDDD" at bounding box center [196, 440] width 45 height 16
paste input "EADBD0"
type input "EADBD0"
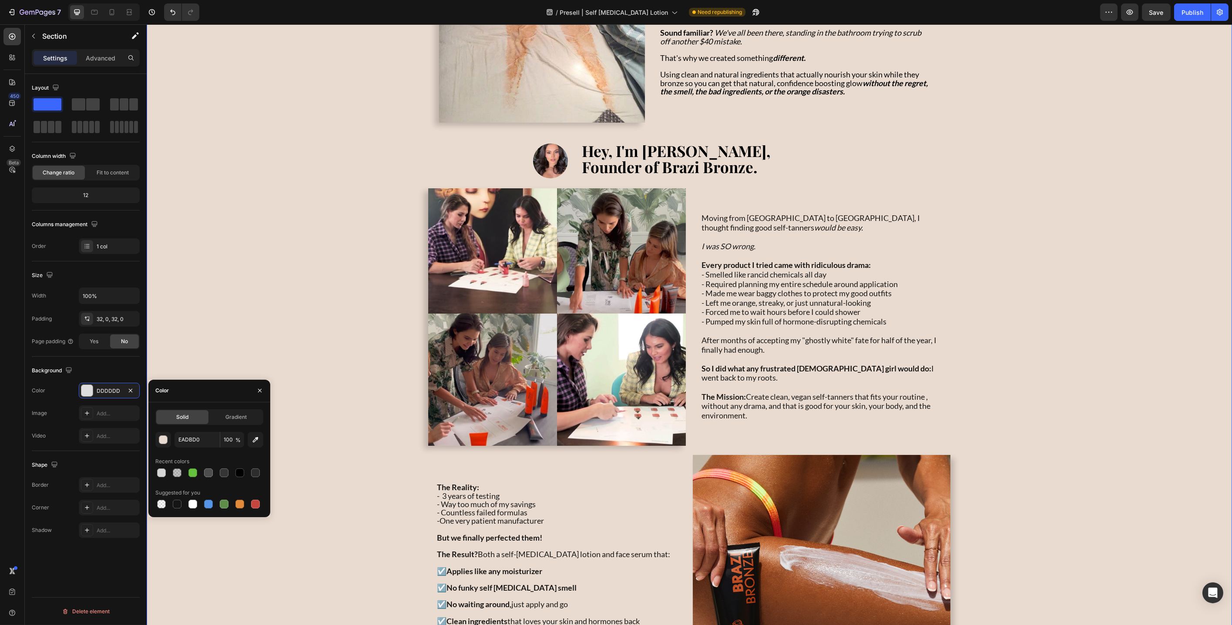
click at [294, 420] on div "Image Why most Self-Tanners are the worst for your skin, body, and health Text …" at bounding box center [688, 423] width 1085 height 1171
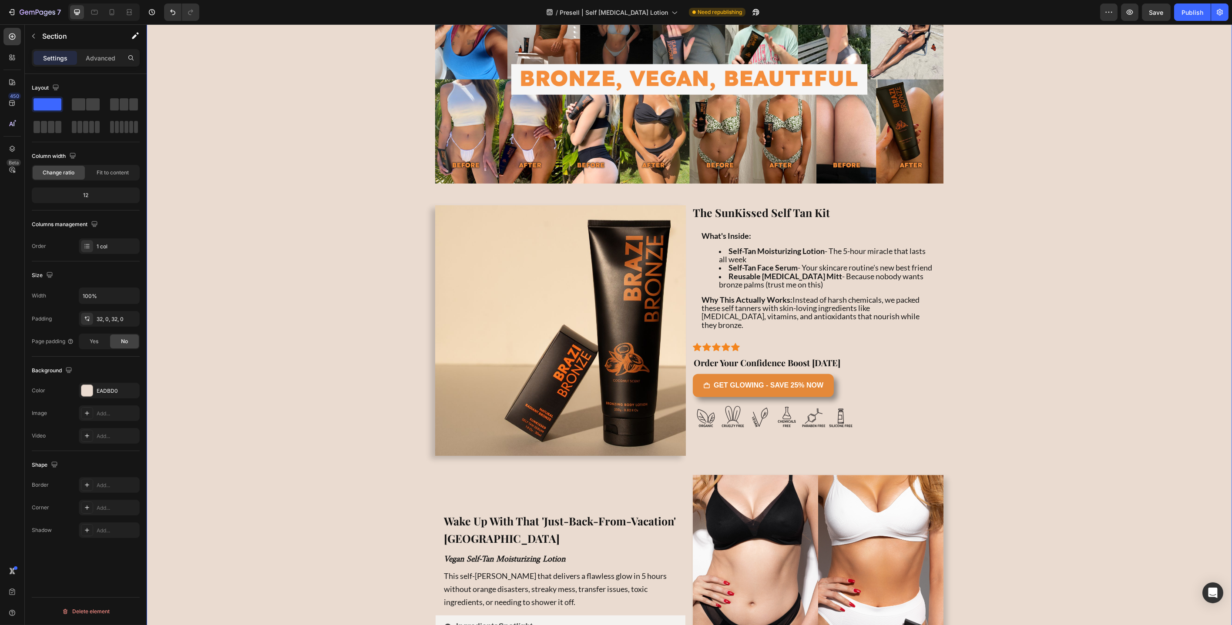
scroll to position [2131, 0]
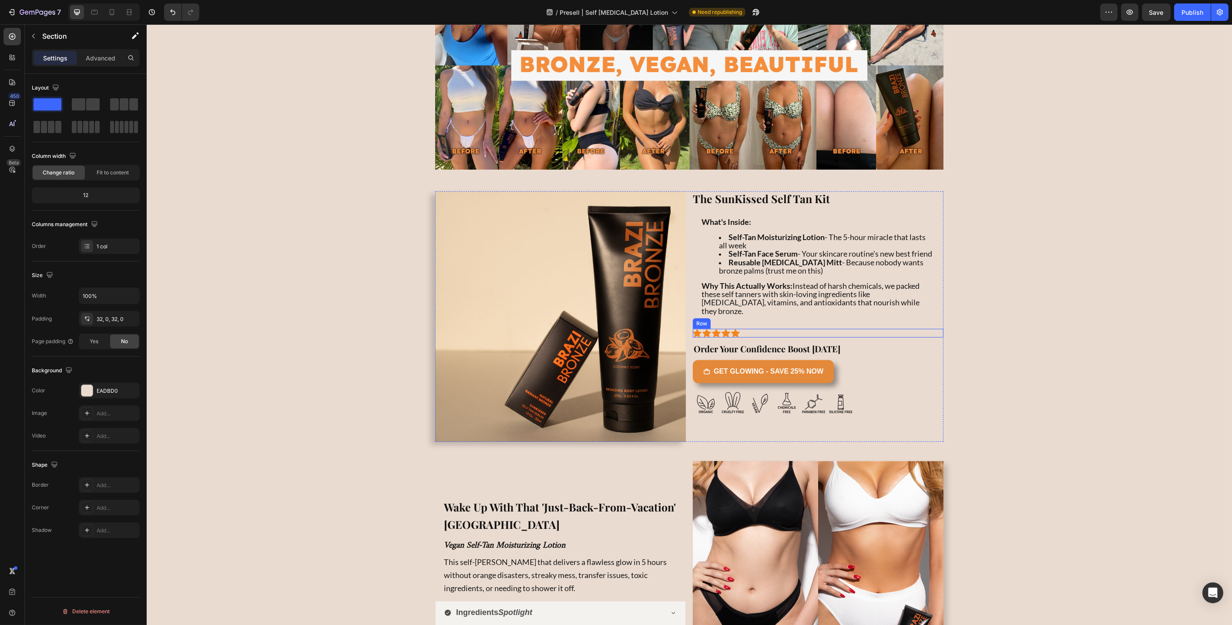
click at [800, 338] on div "Icon Icon Icon Icon Icon Icon List Row" at bounding box center [817, 333] width 251 height 9
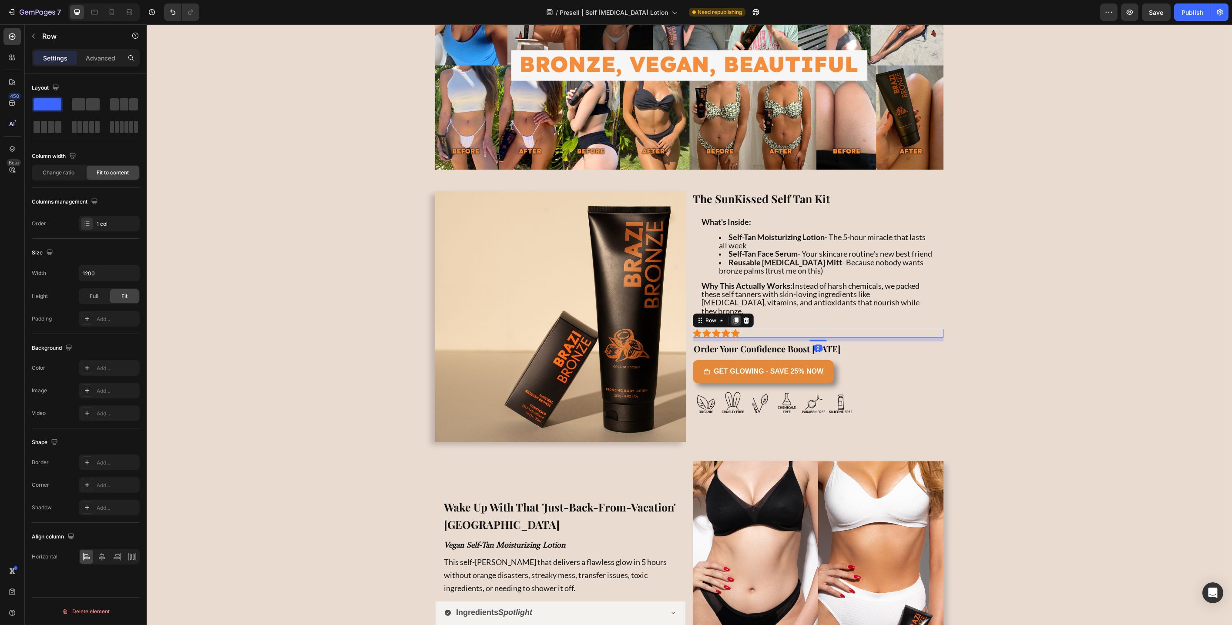
click at [733, 324] on icon at bounding box center [735, 321] width 5 height 6
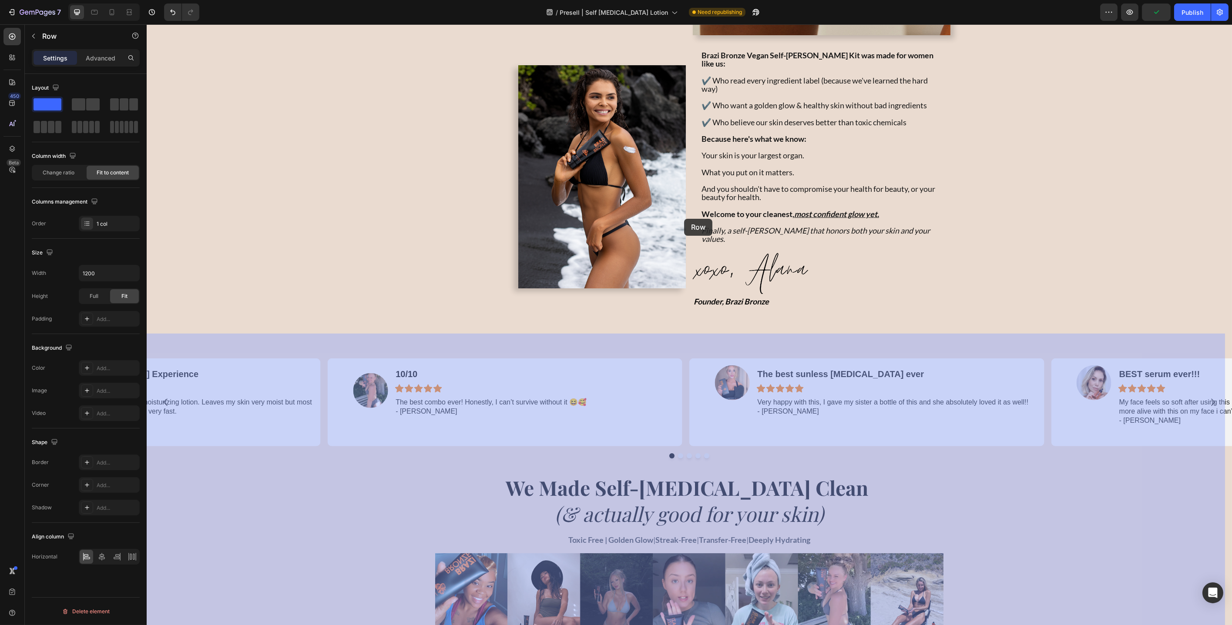
scroll to position [1548, 0]
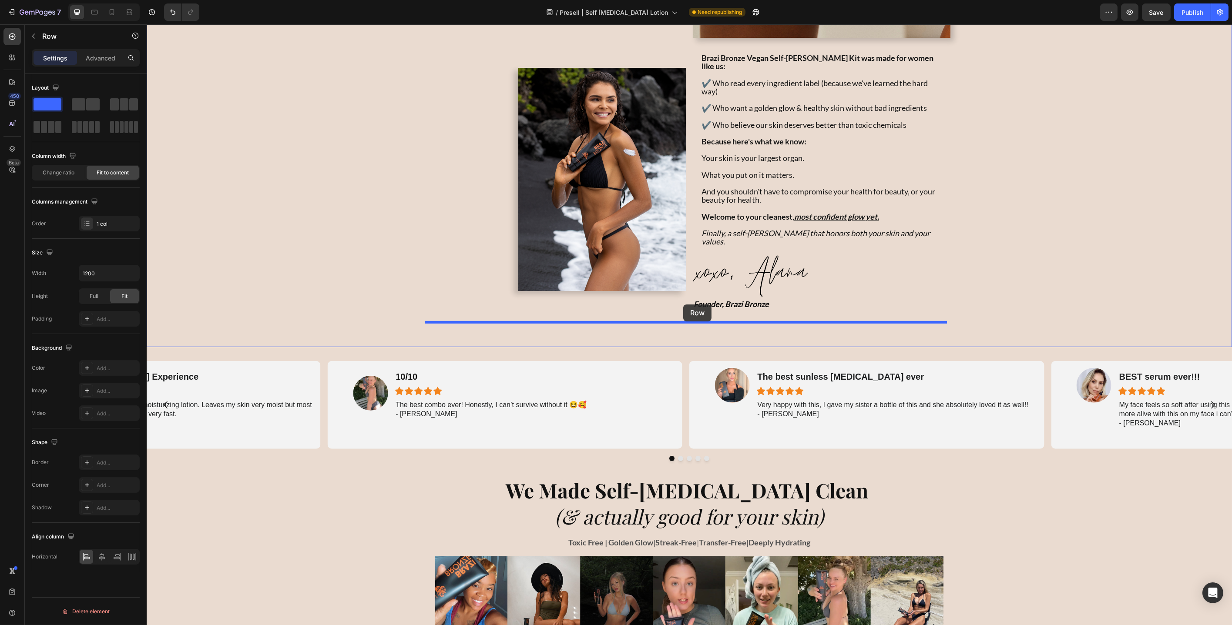
drag, startPoint x: 699, startPoint y: 339, endPoint x: 683, endPoint y: 305, distance: 37.8
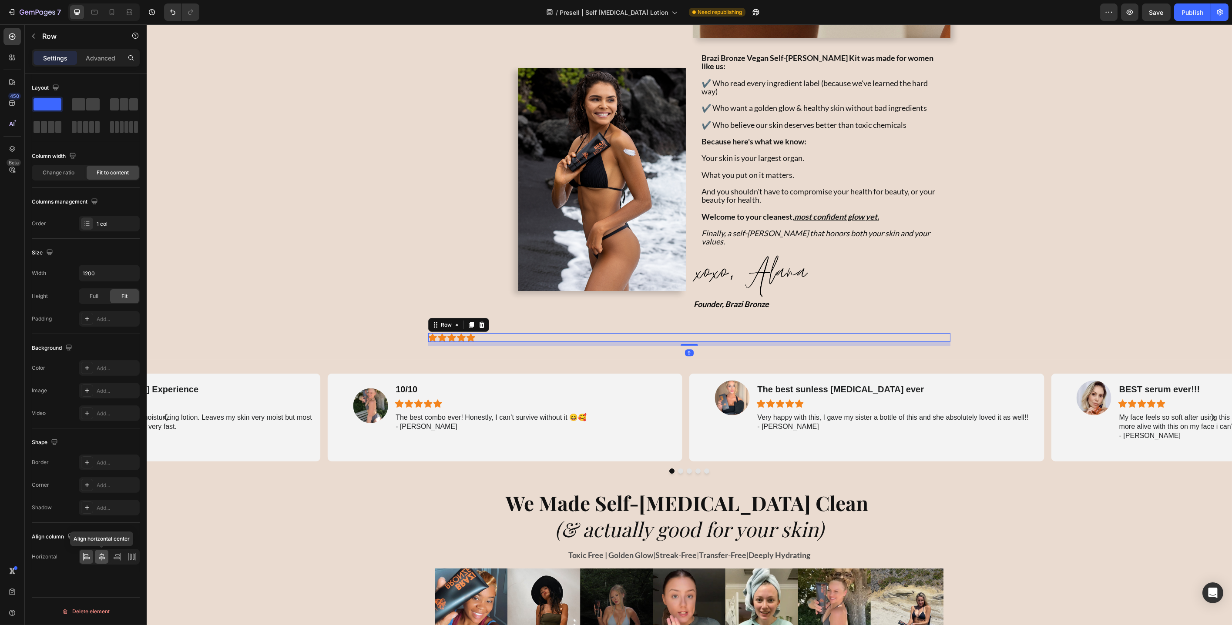
click at [102, 553] on icon at bounding box center [101, 557] width 9 height 9
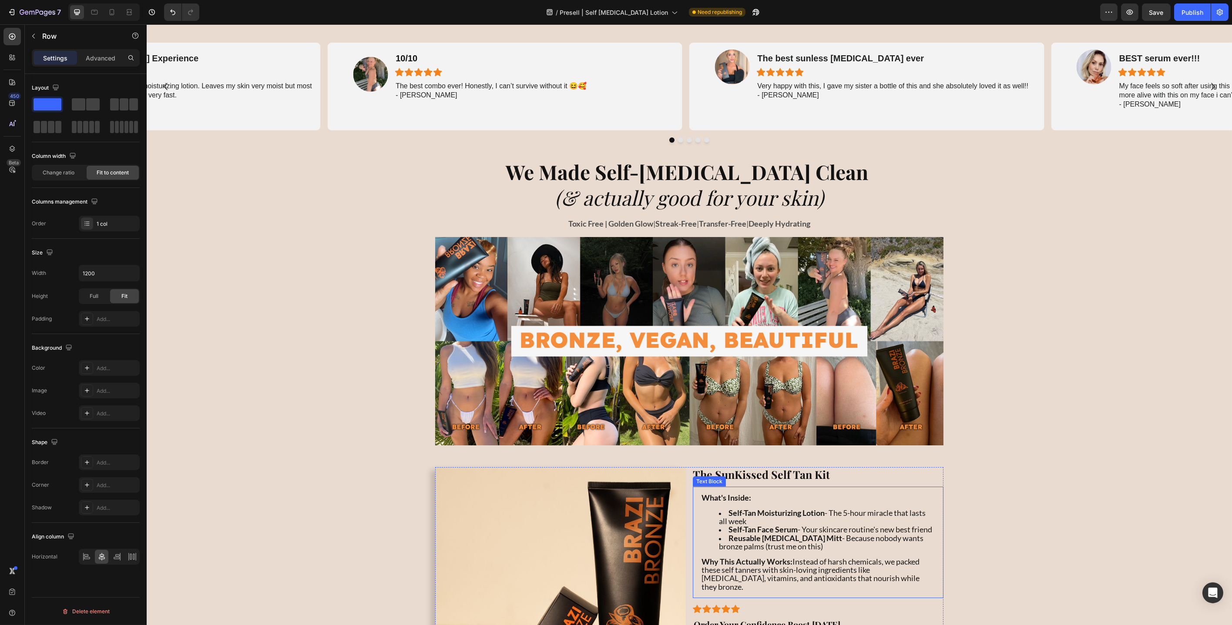
scroll to position [2068, 0]
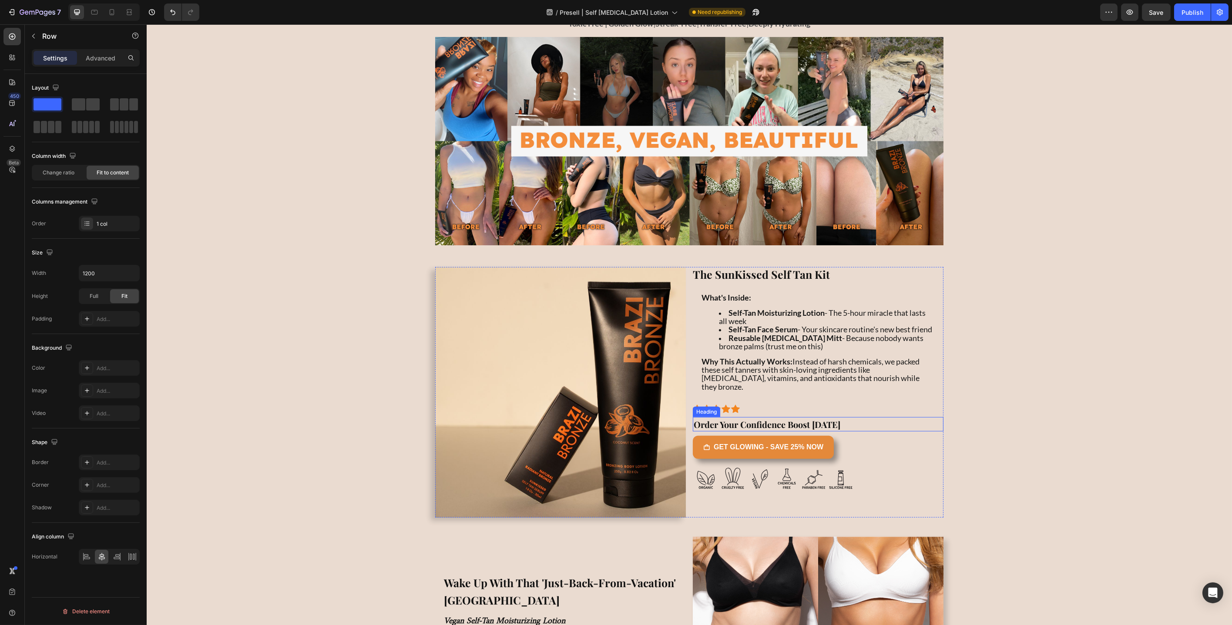
click at [849, 430] on div "Order Your Confidence Boost [DATE]" at bounding box center [817, 424] width 251 height 15
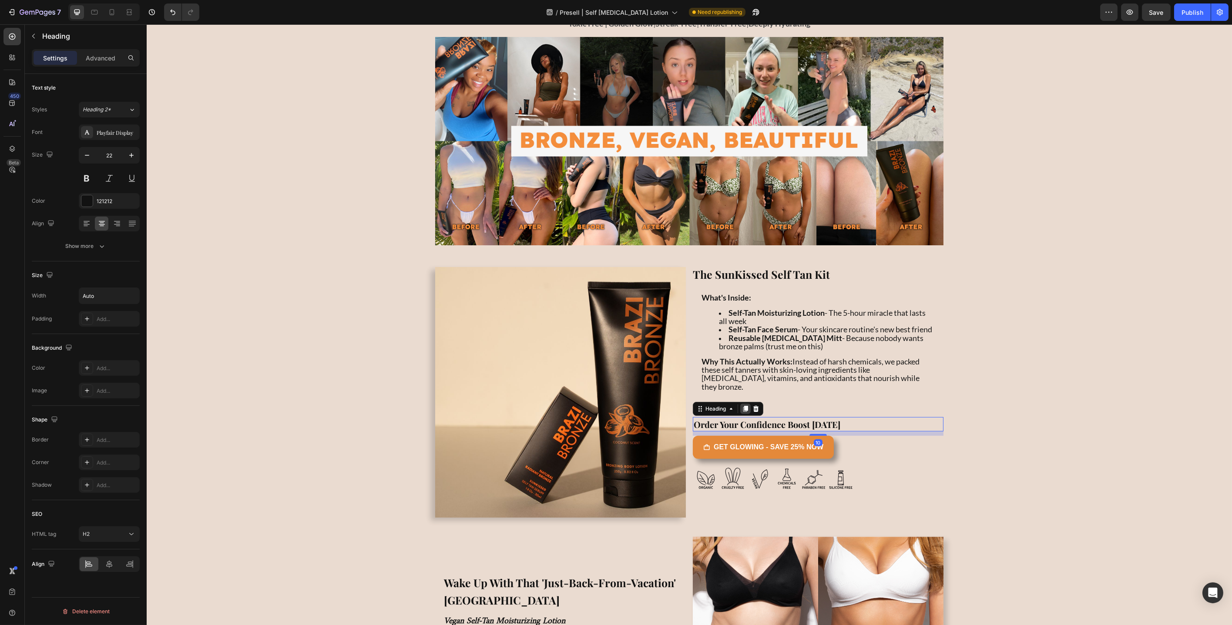
click at [740, 414] on div at bounding box center [745, 409] width 10 height 10
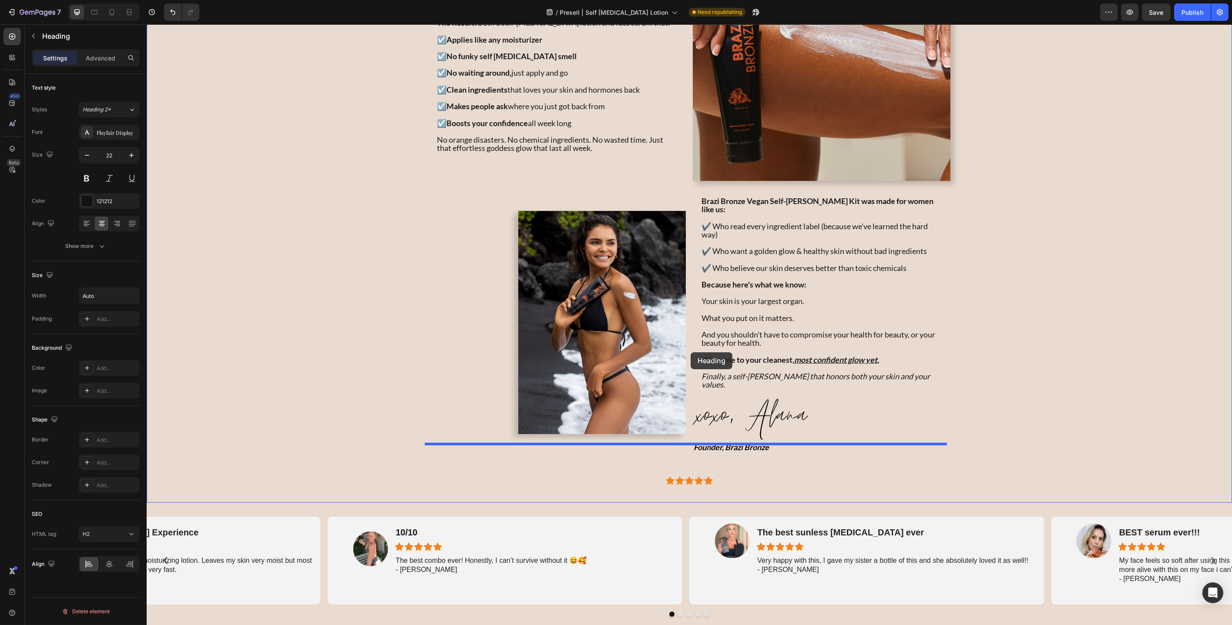
scroll to position [1403, 0]
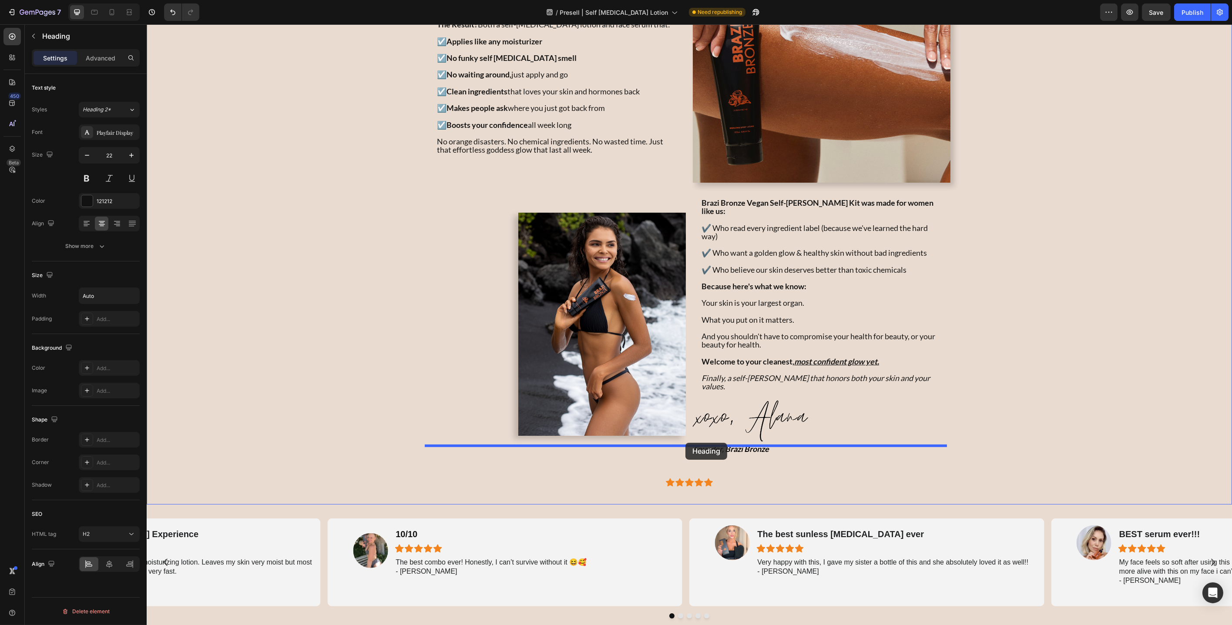
drag, startPoint x: 697, startPoint y: 433, endPoint x: 685, endPoint y: 443, distance: 15.7
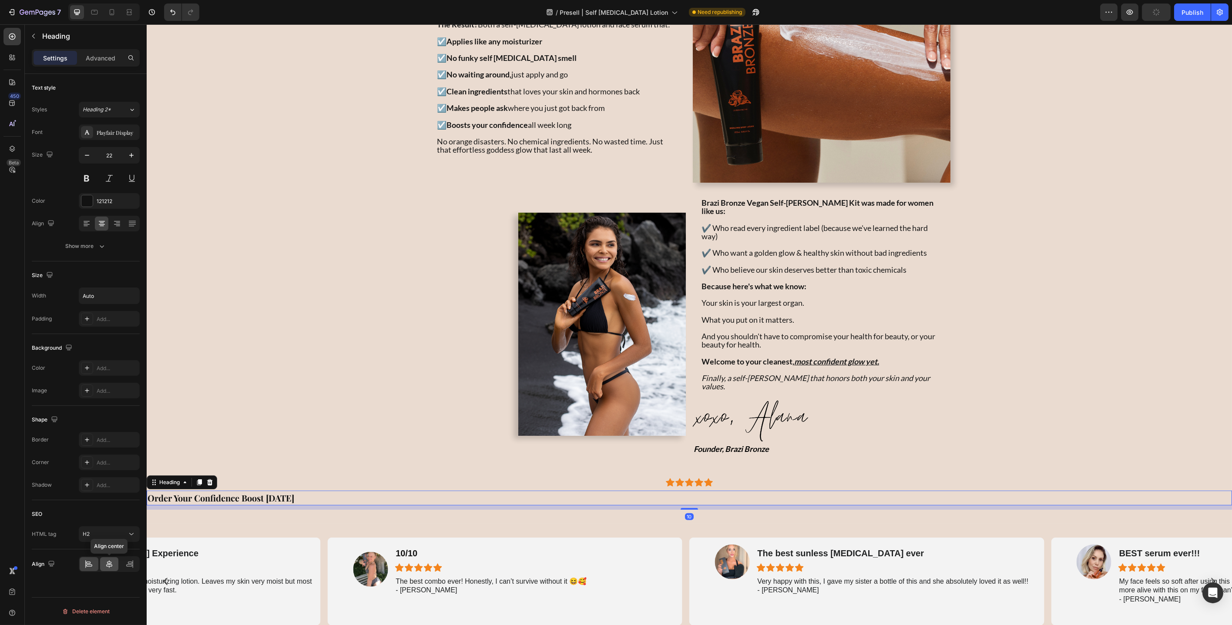
click at [106, 566] on icon at bounding box center [109, 564] width 9 height 9
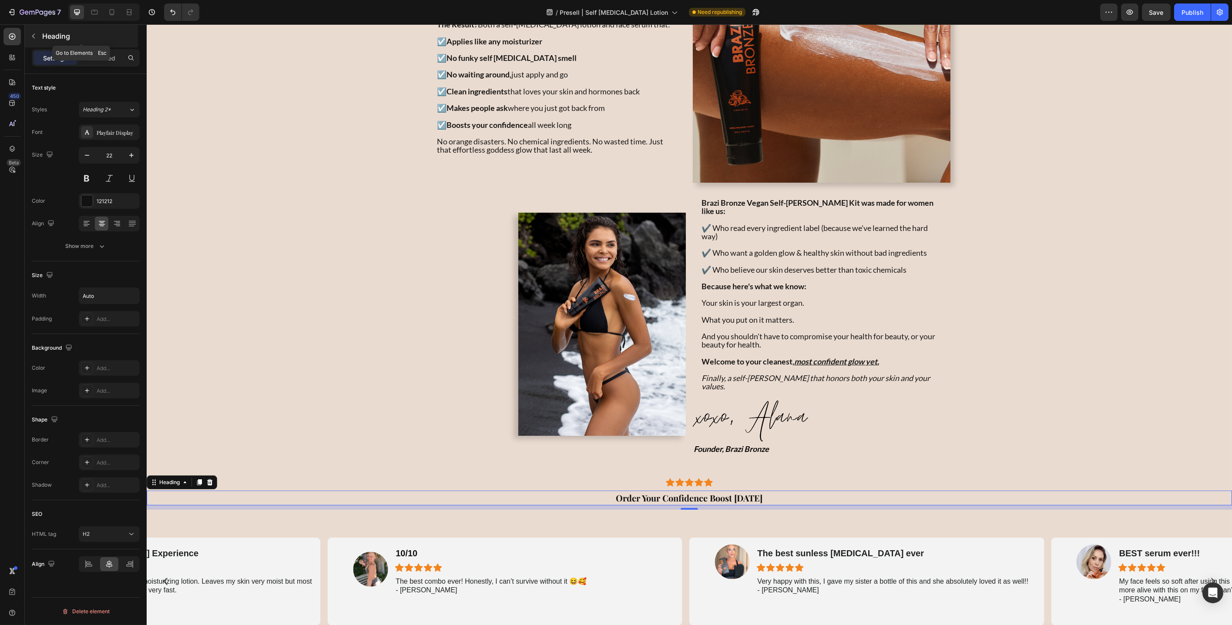
click at [39, 35] on button "button" at bounding box center [34, 36] width 14 height 14
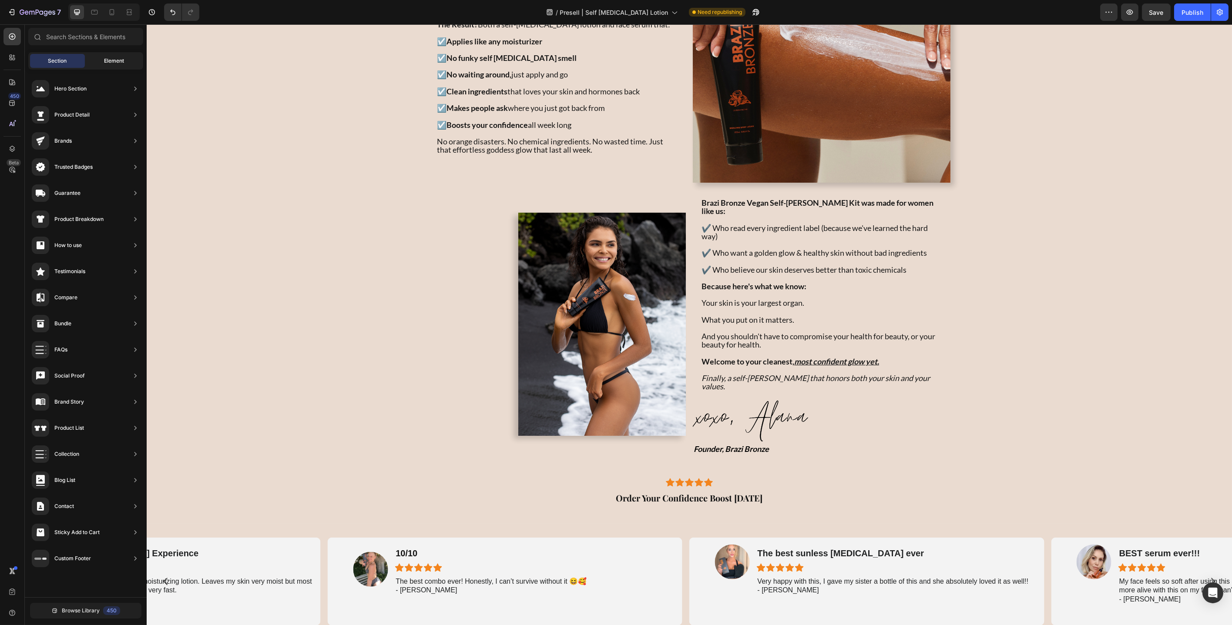
click at [104, 62] on span "Element" at bounding box center [114, 61] width 20 height 8
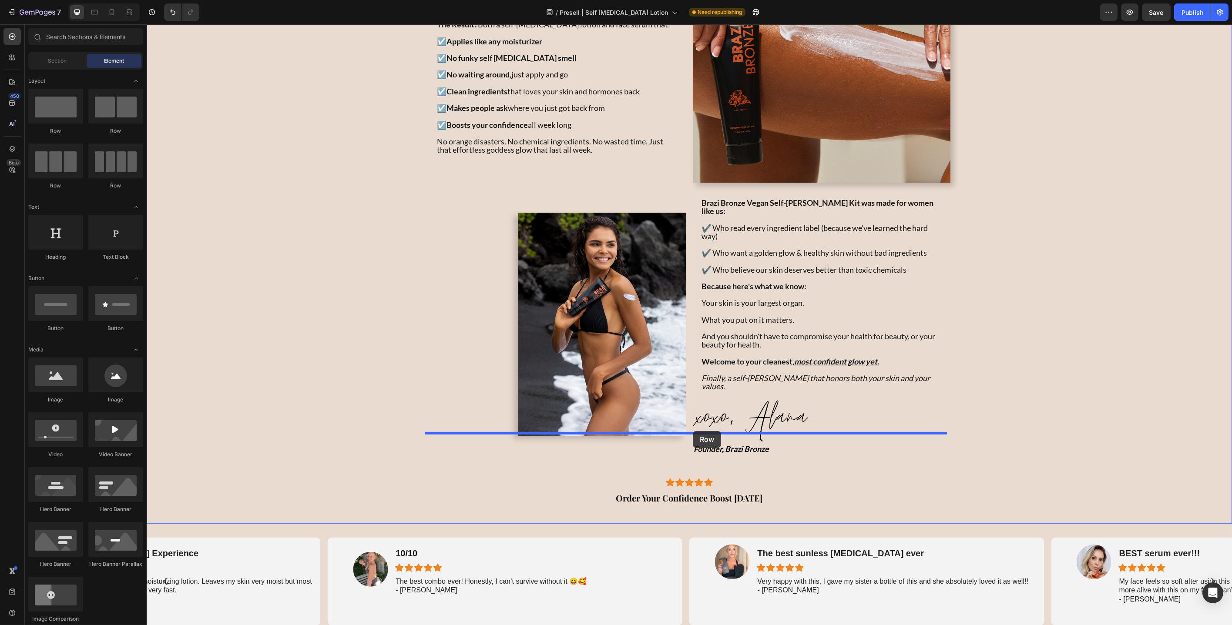
drag, startPoint x: 210, startPoint y: 134, endPoint x: 692, endPoint y: 431, distance: 566.5
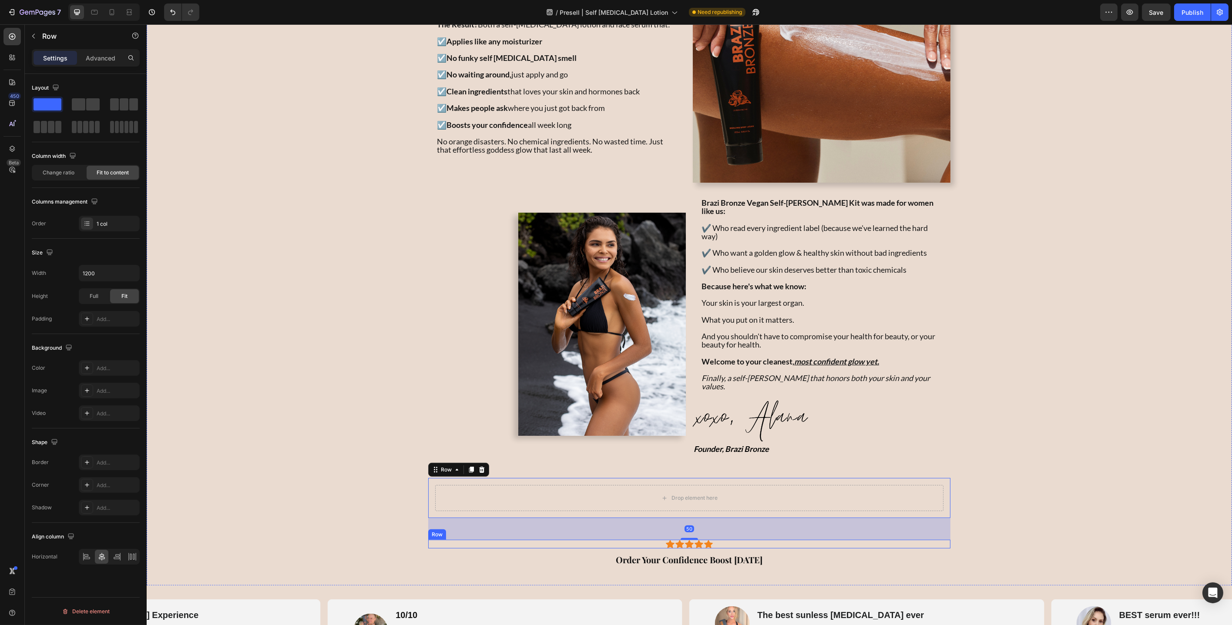
click at [718, 540] on div "Icon Icon Icon Icon Icon Icon List Row" at bounding box center [689, 544] width 522 height 9
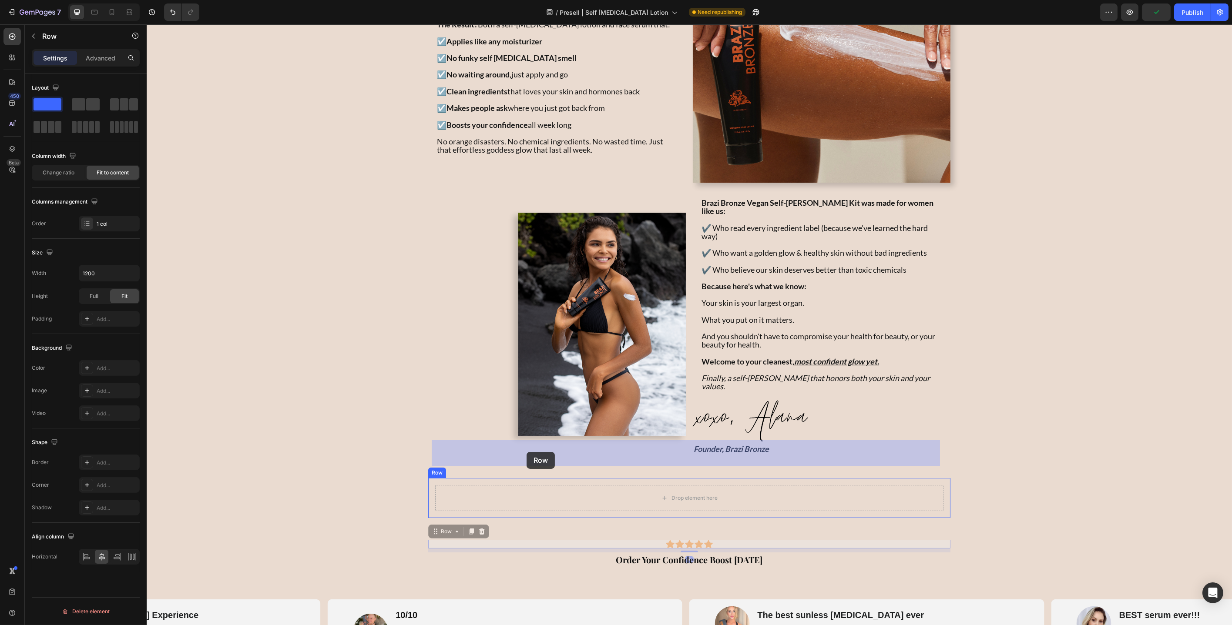
drag, startPoint x: 436, startPoint y: 489, endPoint x: 526, endPoint y: 452, distance: 97.4
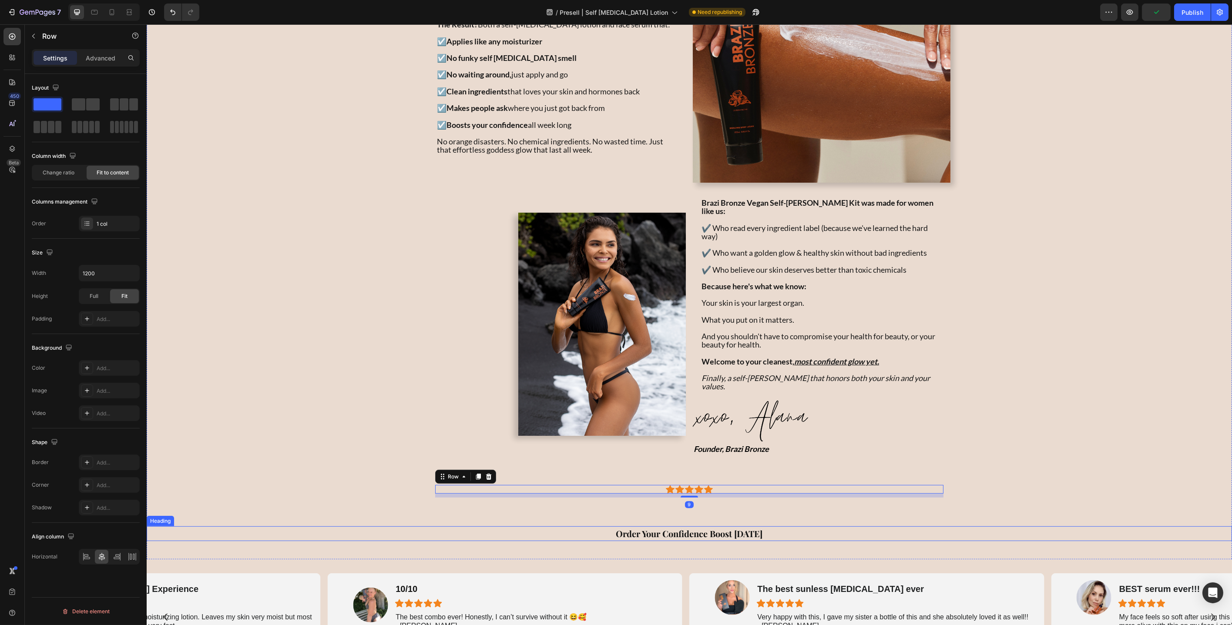
click at [661, 528] on strong "Order Your Confidence Boost [DATE]" at bounding box center [689, 534] width 147 height 12
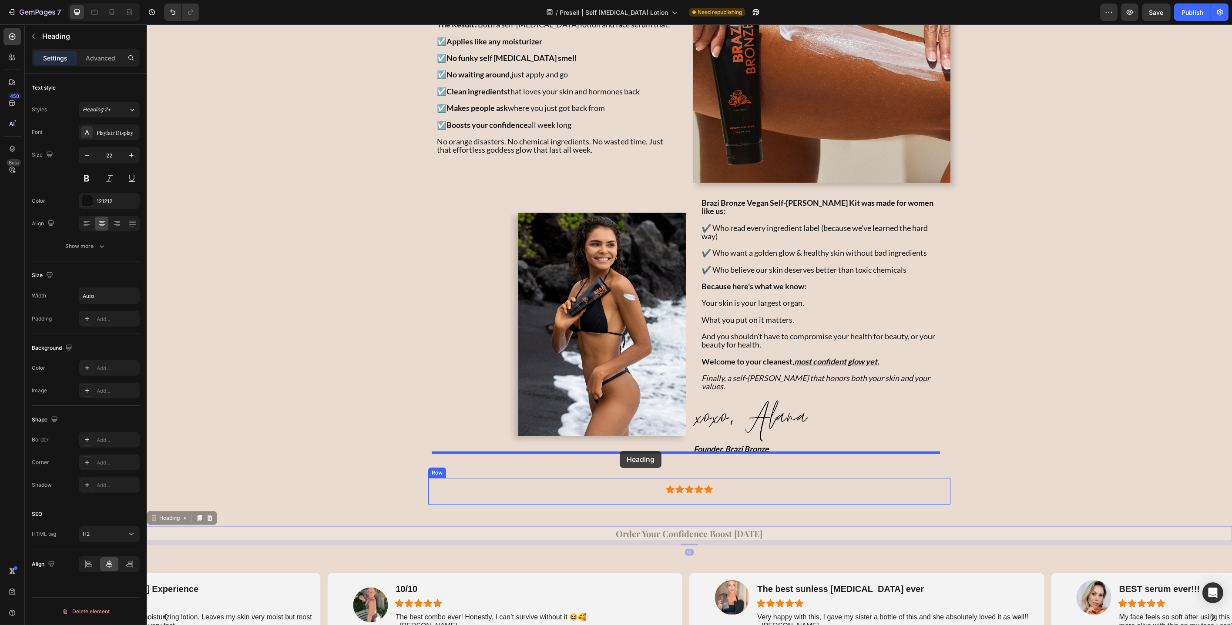
drag, startPoint x: 174, startPoint y: 471, endPoint x: 619, endPoint y: 451, distance: 445.6
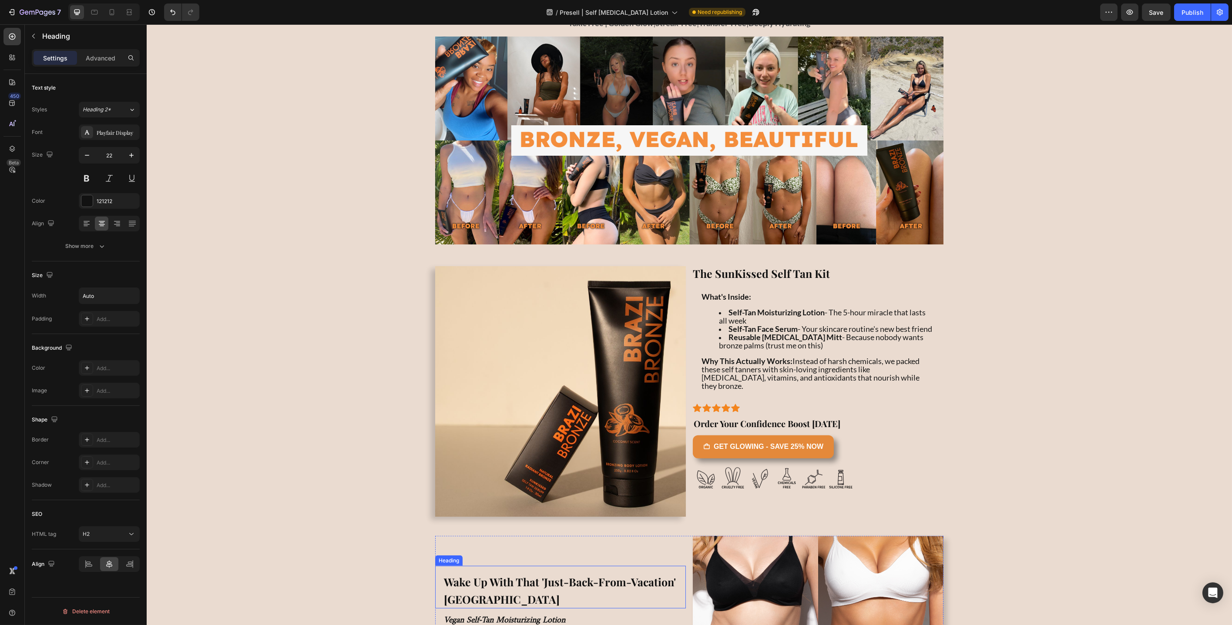
scroll to position [2229, 0]
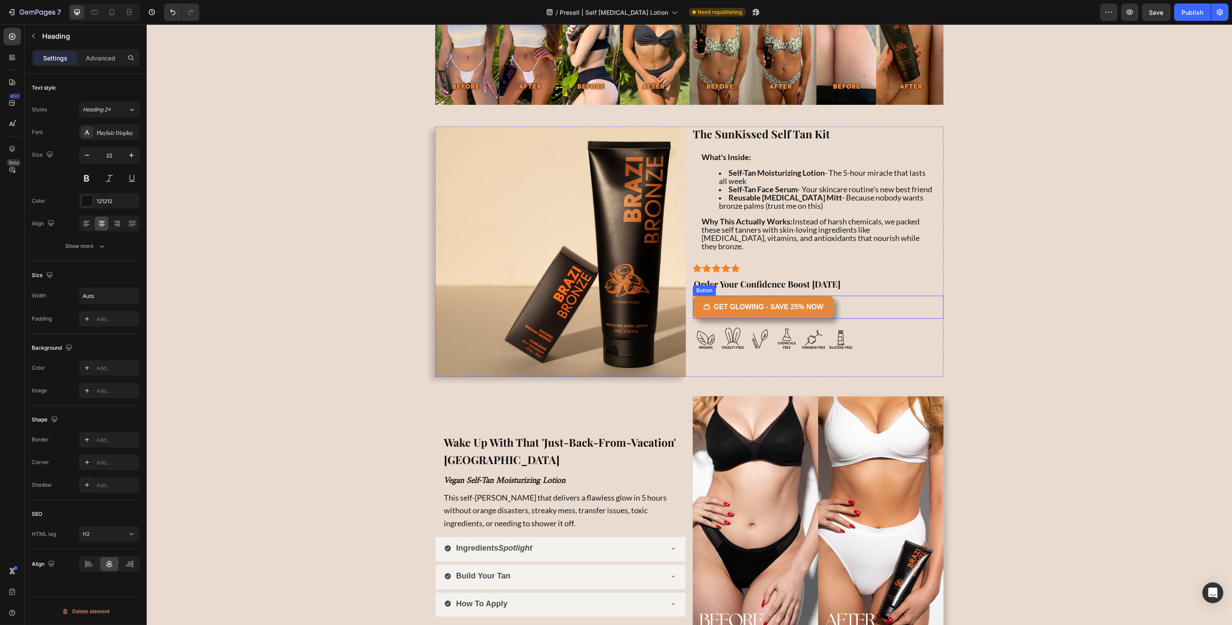
click at [875, 313] on div "GET GLOWING - SAVE 25% NOW Button" at bounding box center [817, 307] width 251 height 23
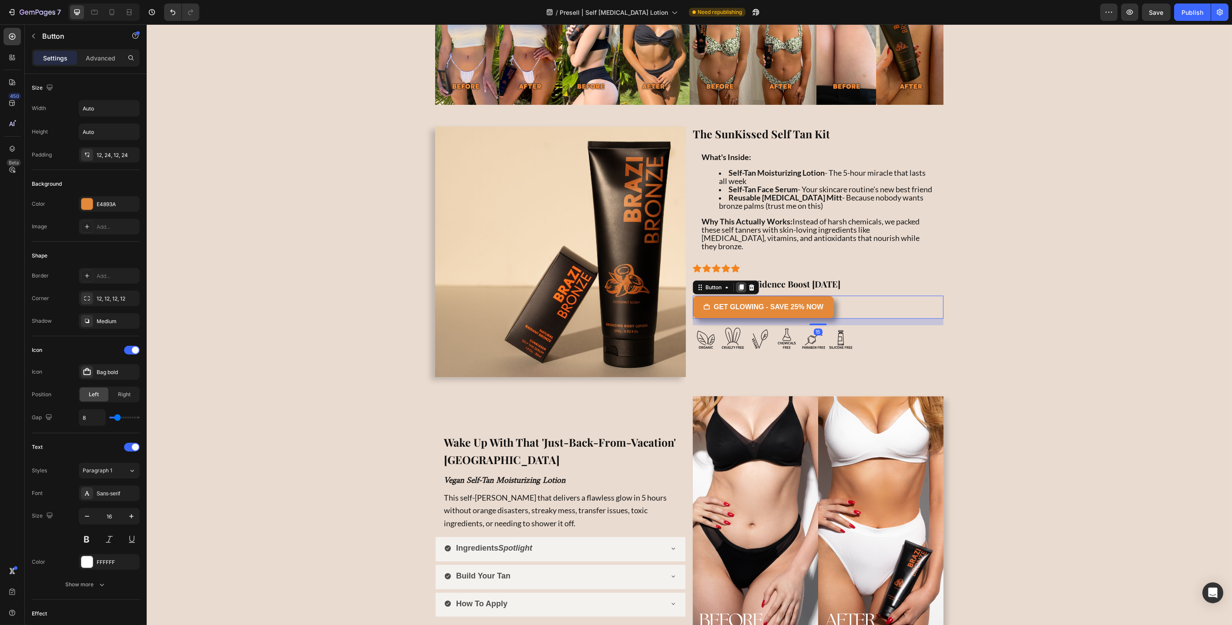
click at [741, 293] on div at bounding box center [740, 287] width 10 height 10
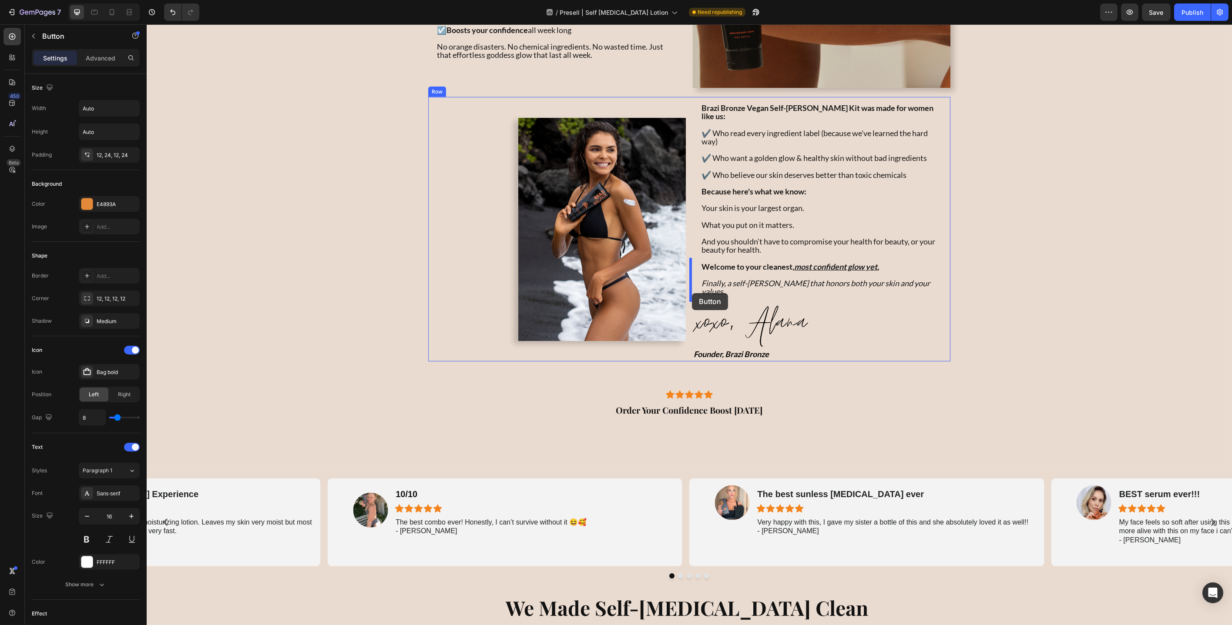
scroll to position [1495, 0]
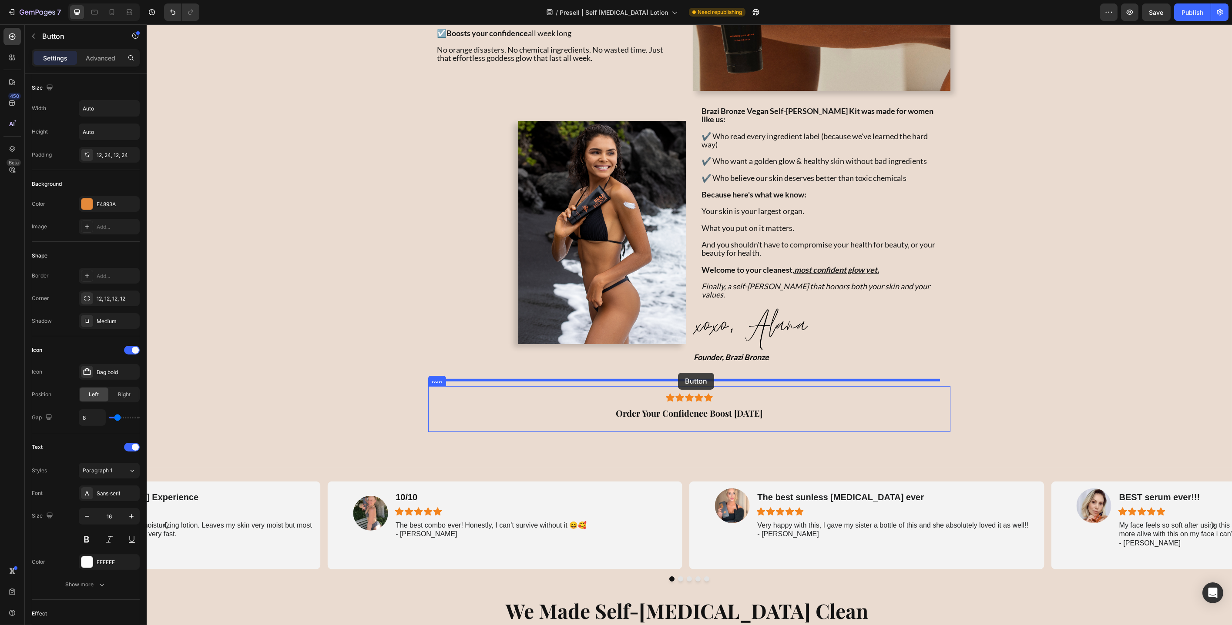
drag, startPoint x: 699, startPoint y: 323, endPoint x: 678, endPoint y: 373, distance: 54.6
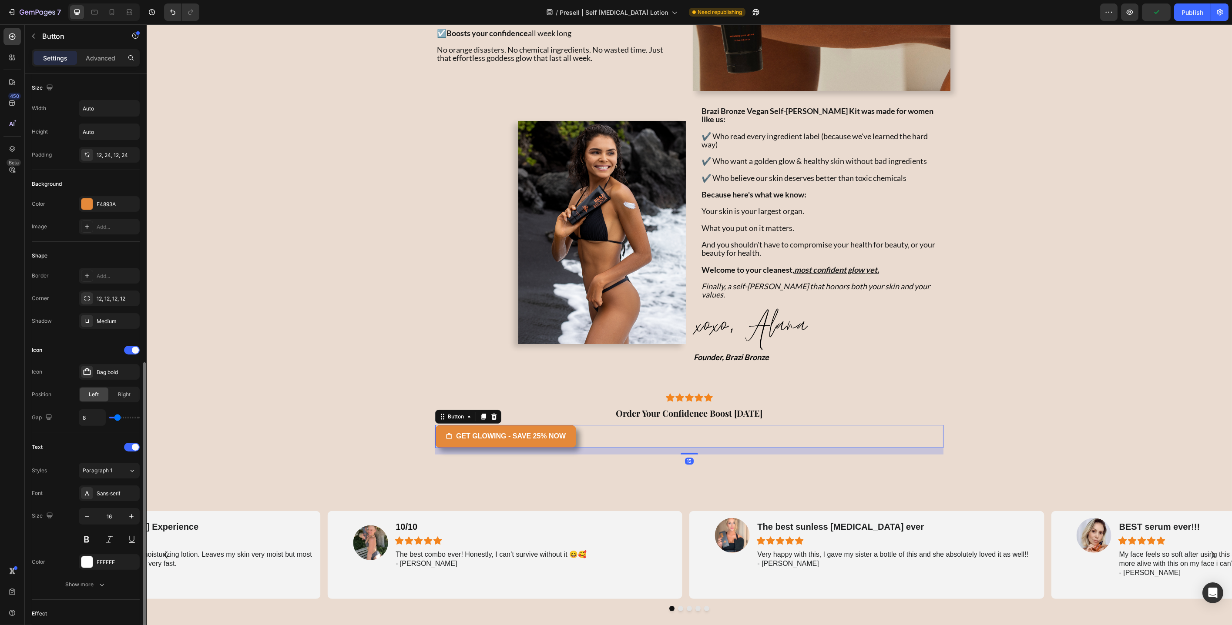
scroll to position [162, 0]
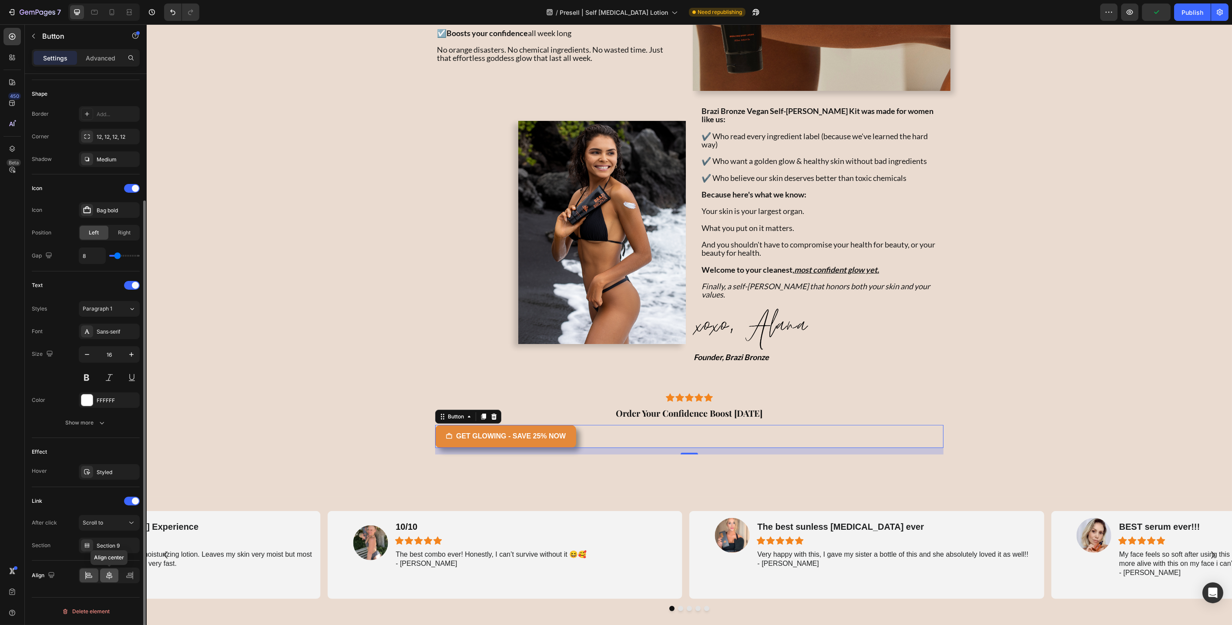
click at [106, 578] on icon at bounding box center [109, 575] width 9 height 9
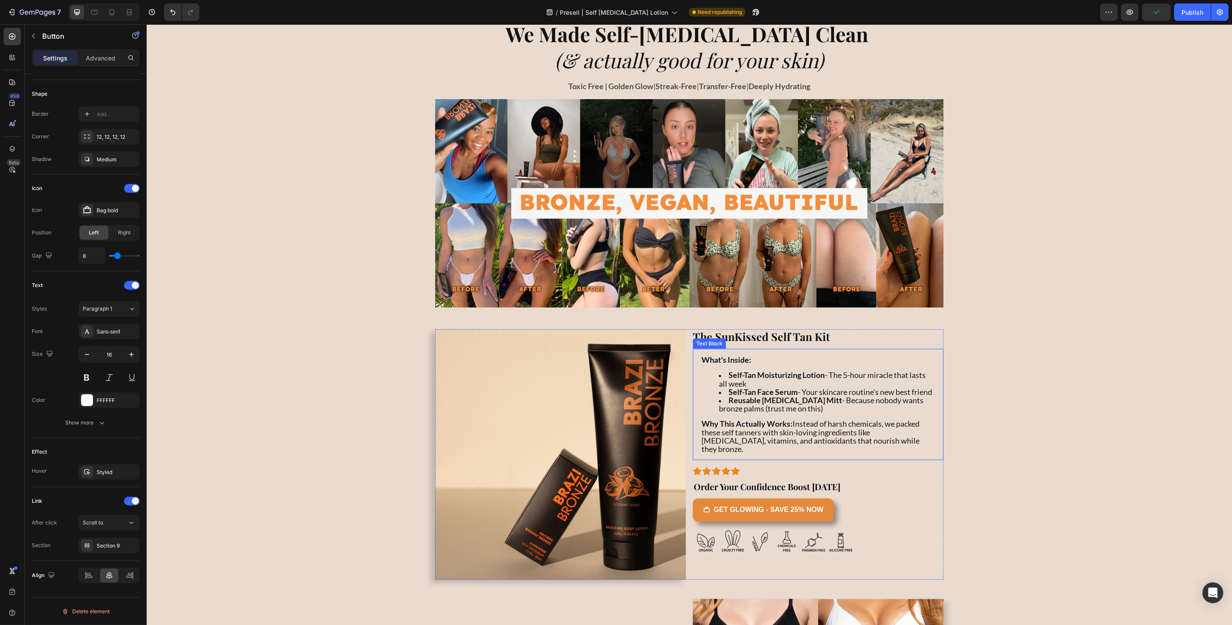
scroll to position [2151, 0]
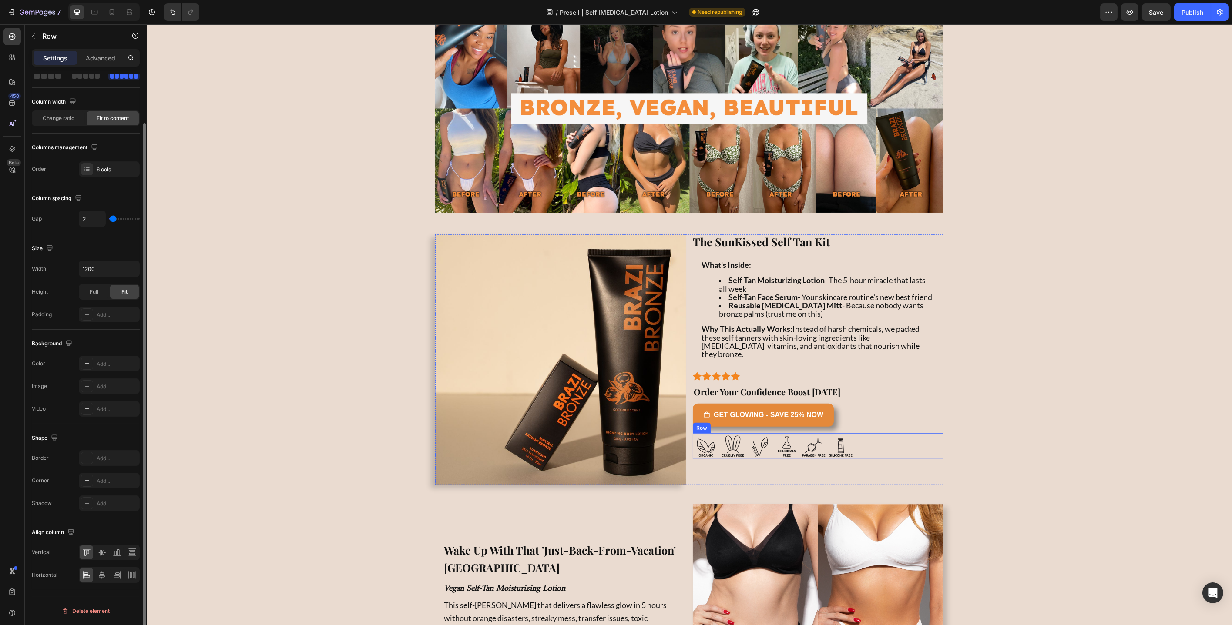
click at [862, 450] on div ".id570652380031353893 .cls-1,.cls-2{fill:none;}.id570652380031353893 .cls-1{str…" at bounding box center [817, 446] width 251 height 26
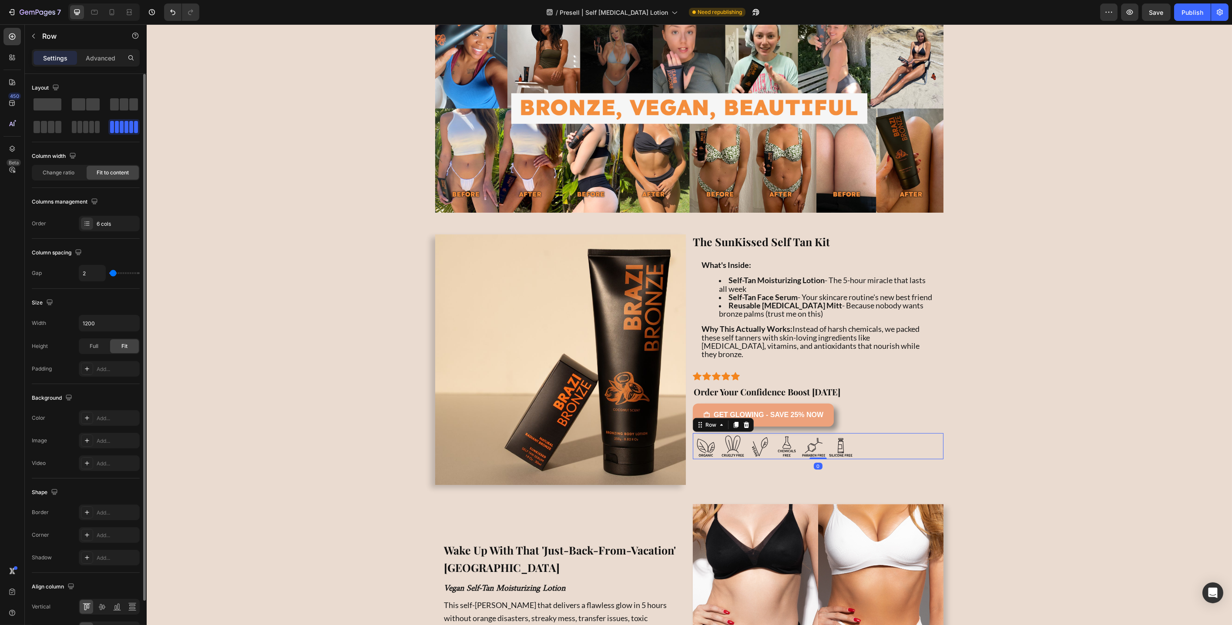
click at [734, 428] on icon at bounding box center [735, 425] width 5 height 6
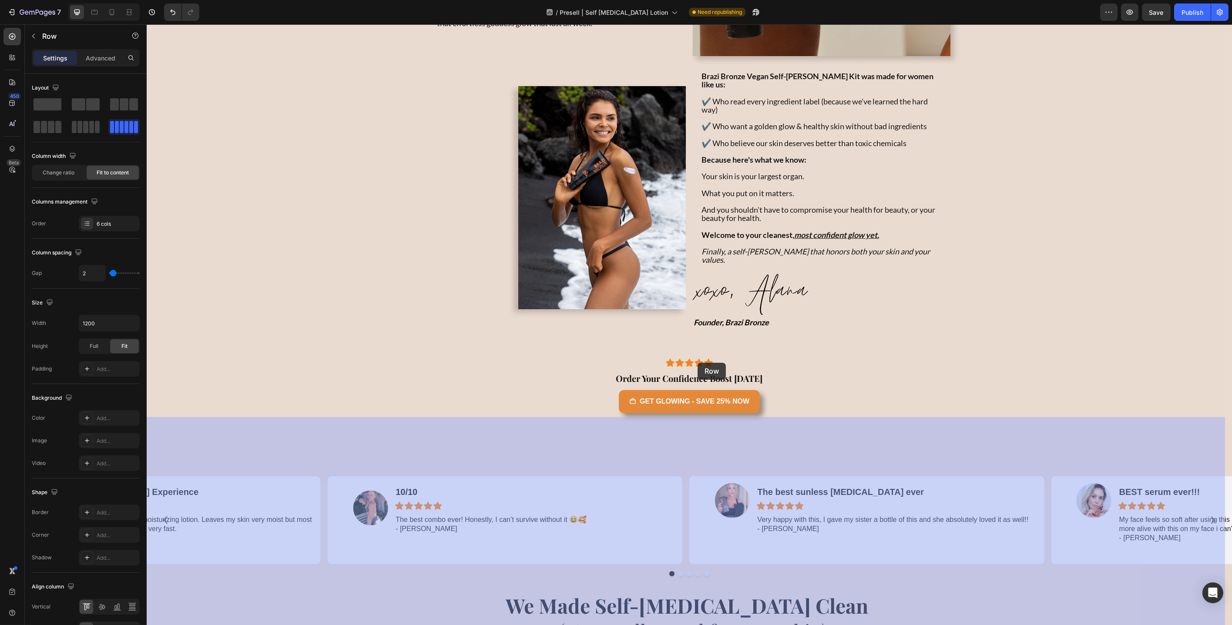
scroll to position [1527, 0]
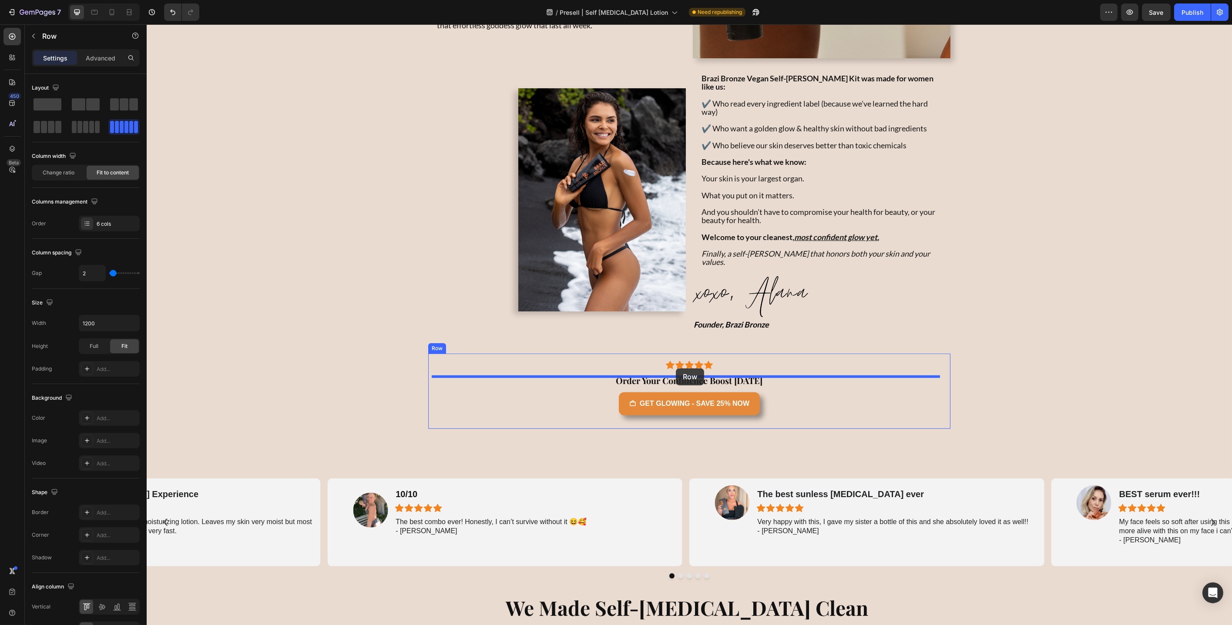
drag, startPoint x: 698, startPoint y: 455, endPoint x: 675, endPoint y: 369, distance: 89.1
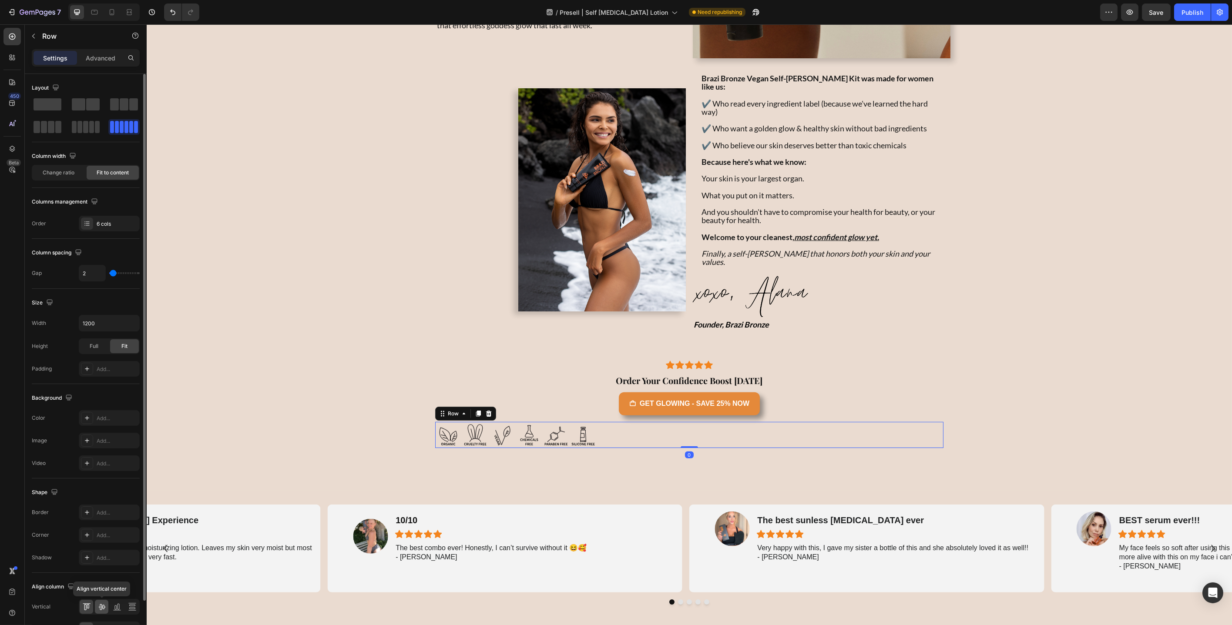
click at [103, 607] on icon at bounding box center [101, 607] width 9 height 9
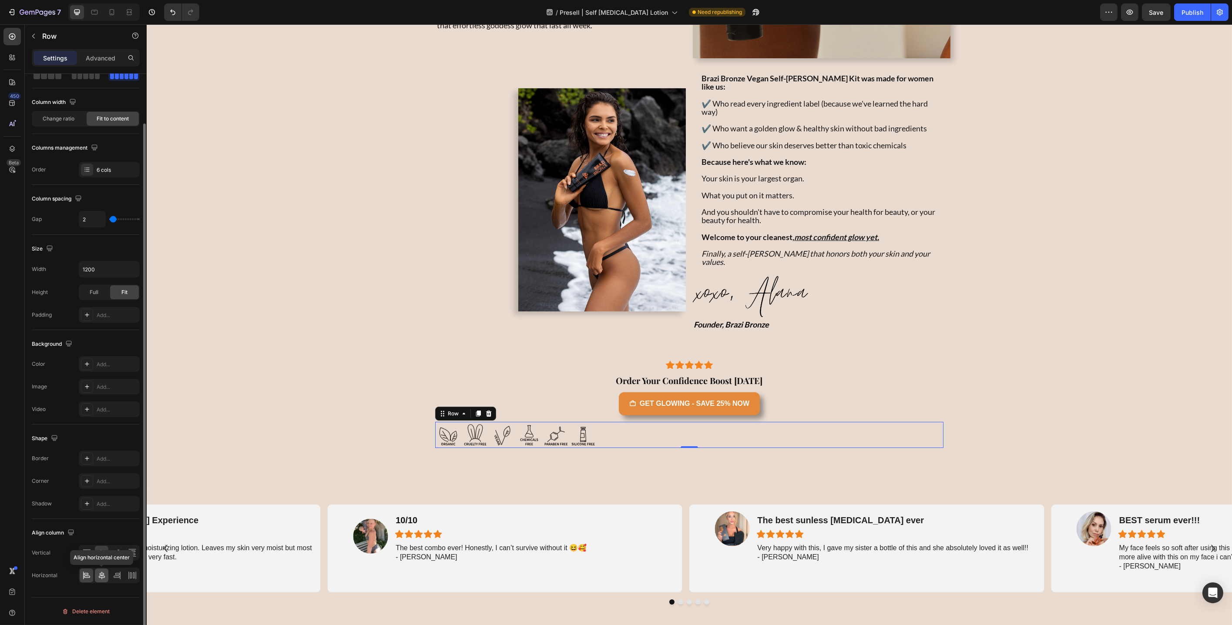
click at [104, 576] on icon at bounding box center [102, 576] width 6 height 8
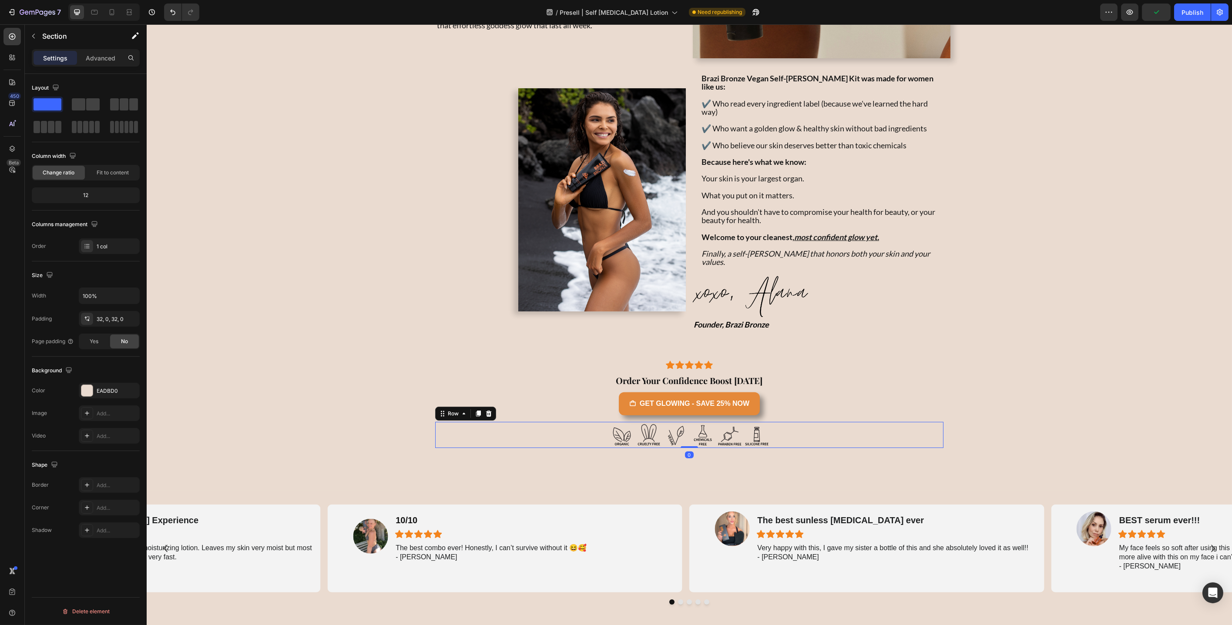
click at [812, 422] on div ".id570652380031353893 .cls-1,.cls-2{fill:none;}.id570652380031353893 .cls-1{str…" at bounding box center [689, 435] width 508 height 26
click at [110, 64] on div "Advanced" at bounding box center [101, 58] width 44 height 14
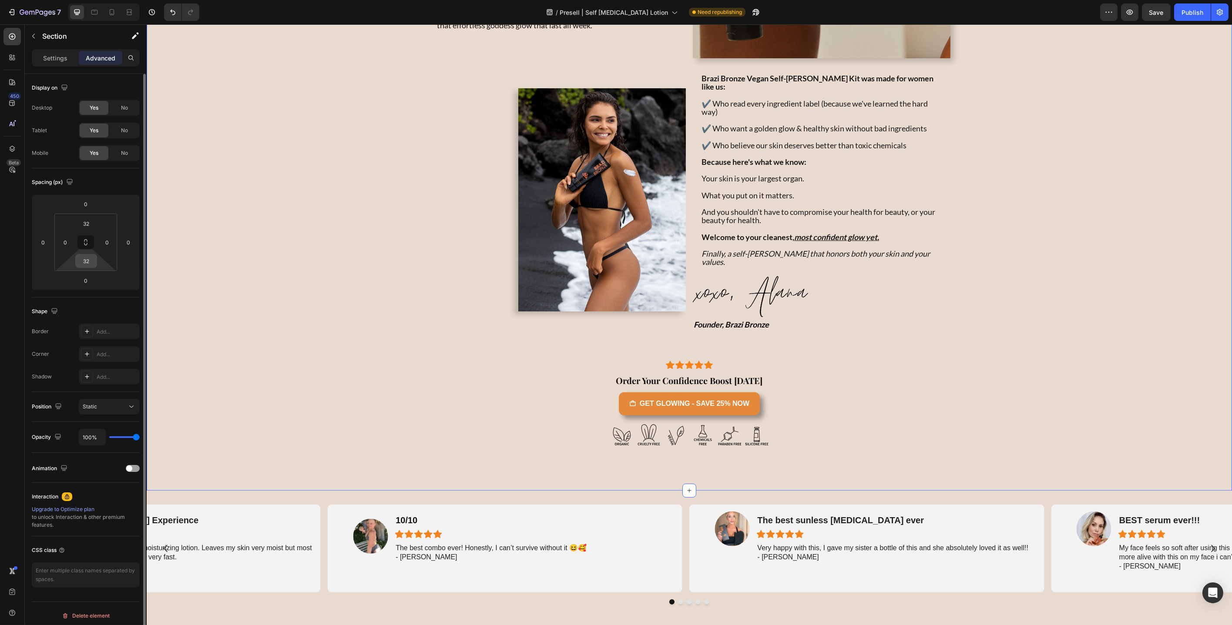
click at [89, 256] on input "32" at bounding box center [85, 261] width 17 height 13
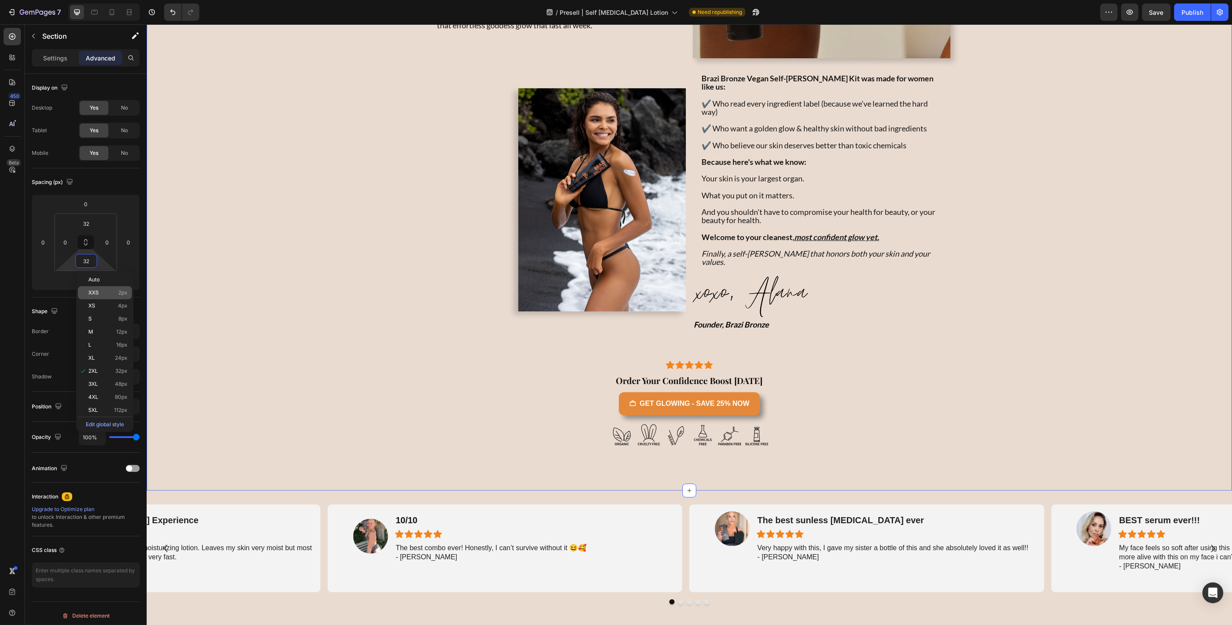
type input "2"
click at [112, 294] on p "XXS 2px" at bounding box center [107, 293] width 39 height 6
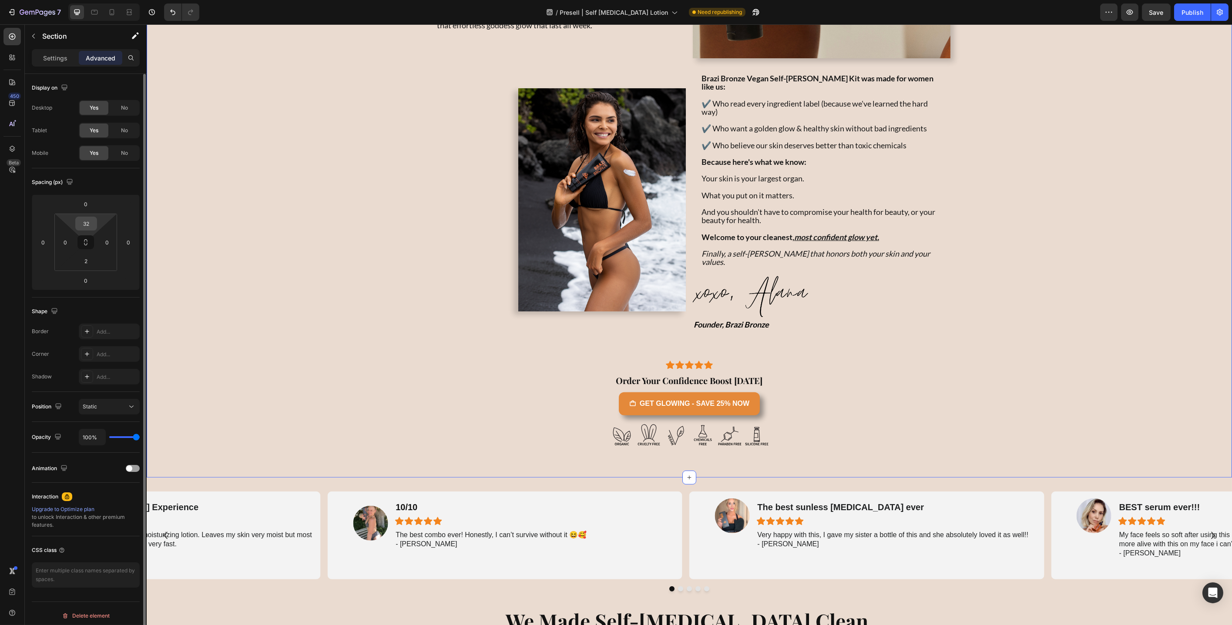
click at [88, 228] on input "32" at bounding box center [85, 223] width 17 height 13
click at [54, 0] on html "7 Version history / Presell | Self [MEDICAL_DATA] Lotion Need republishing Prev…" at bounding box center [616, 0] width 1232 height 0
type input "2"
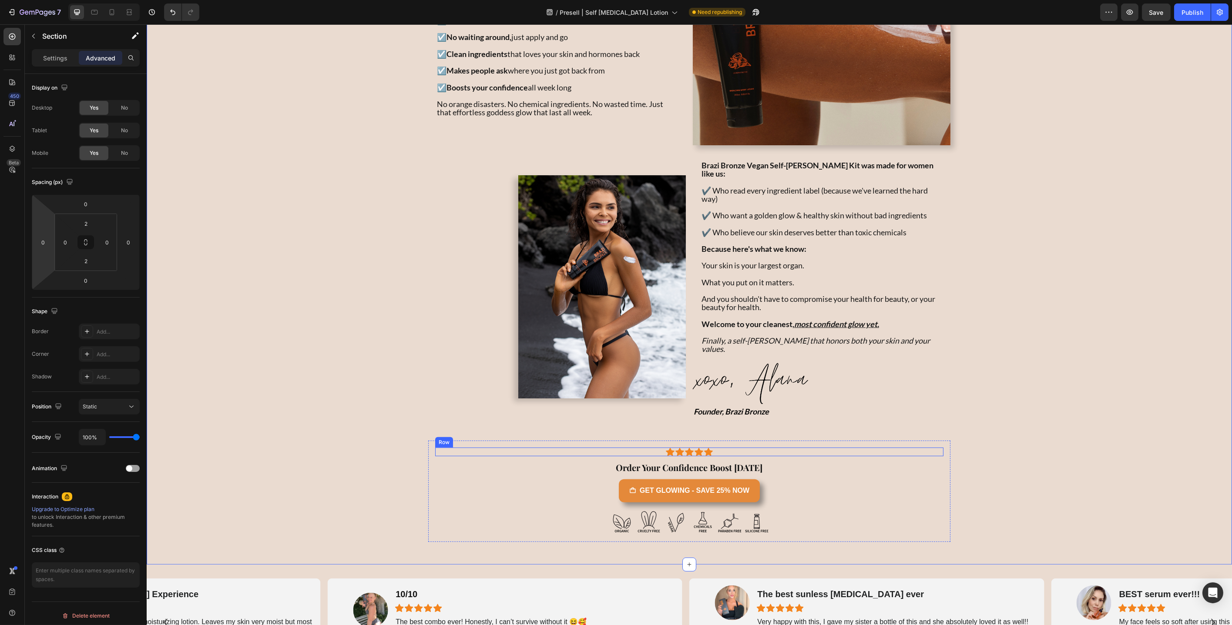
scroll to position [1360, 0]
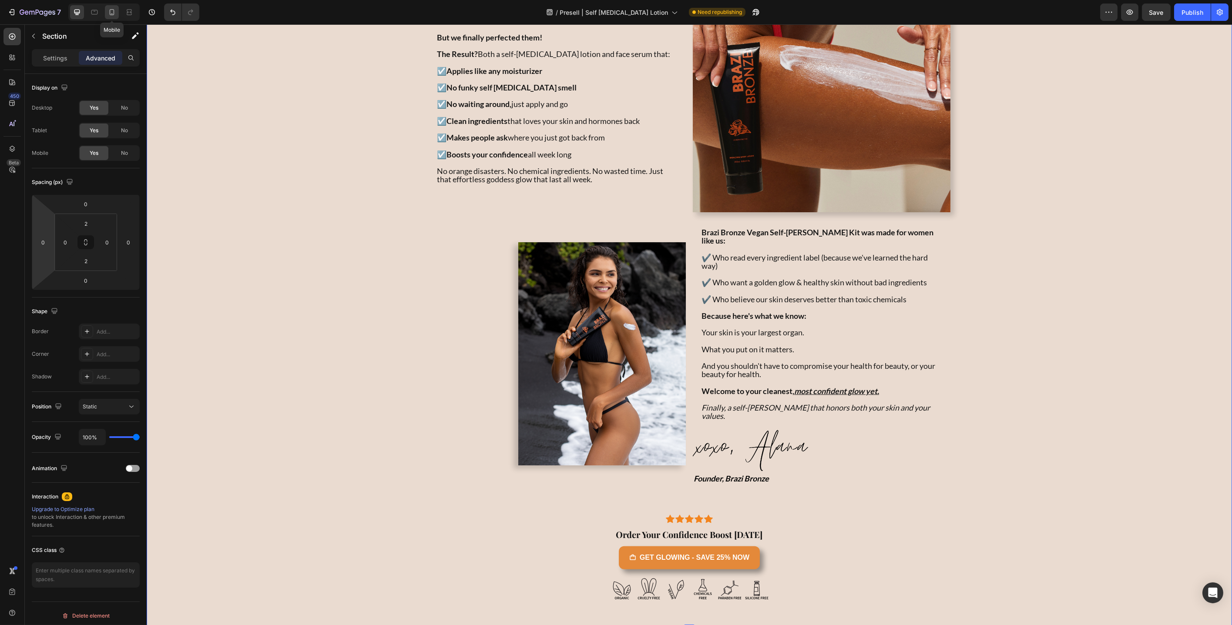
click at [110, 15] on icon at bounding box center [111, 12] width 9 height 9
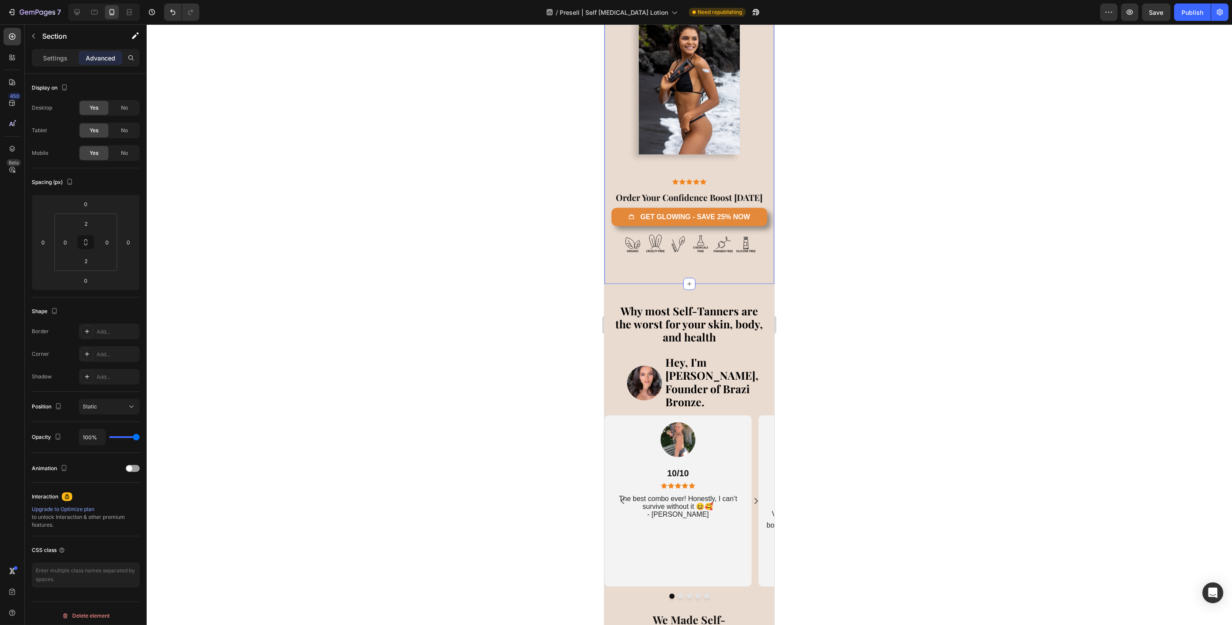
scroll to position [2264, 0]
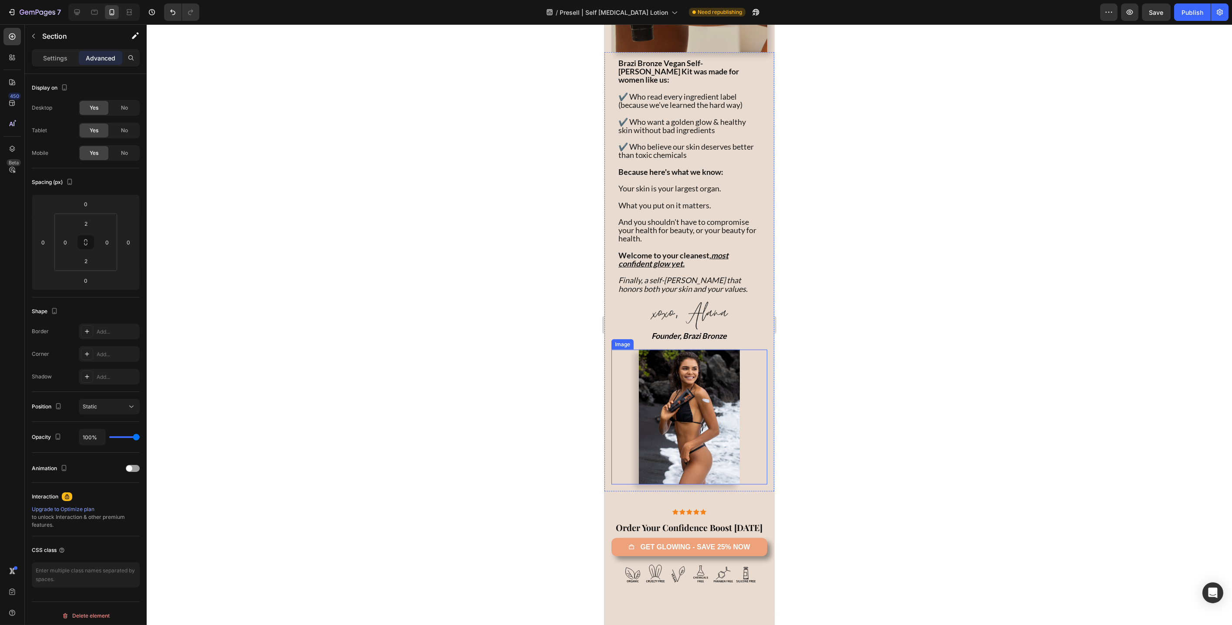
scroll to position [2348, 0]
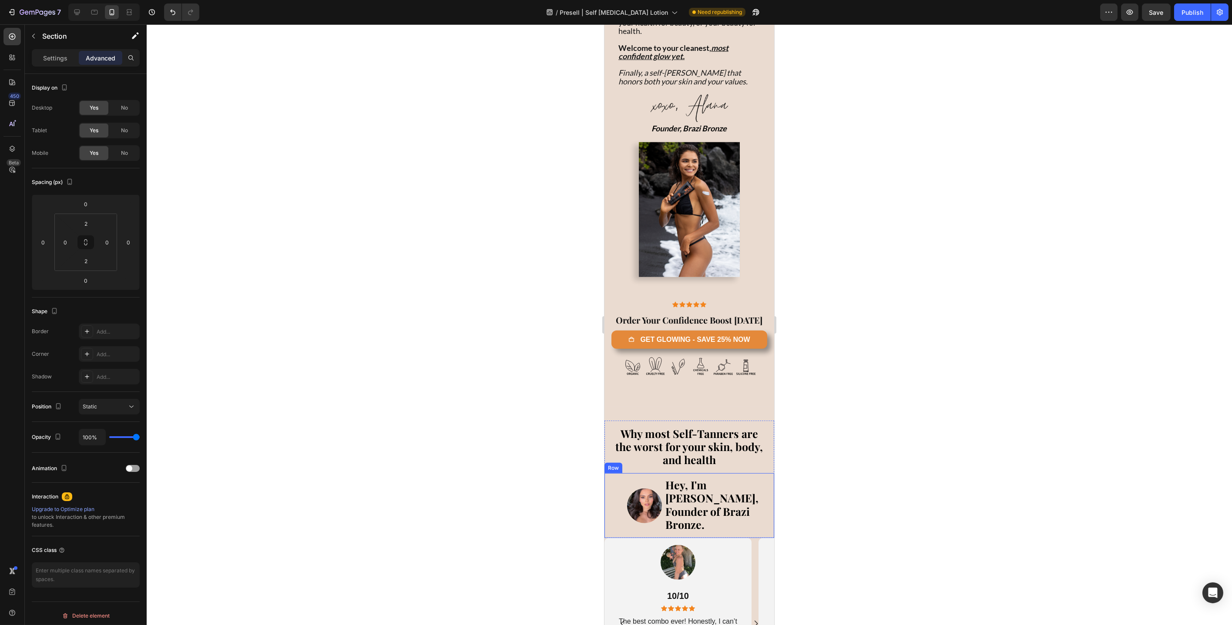
click at [607, 523] on div "Image Hey, I'm [PERSON_NAME], Founder of Brazi Bronze. Text Block Row" at bounding box center [689, 505] width 170 height 65
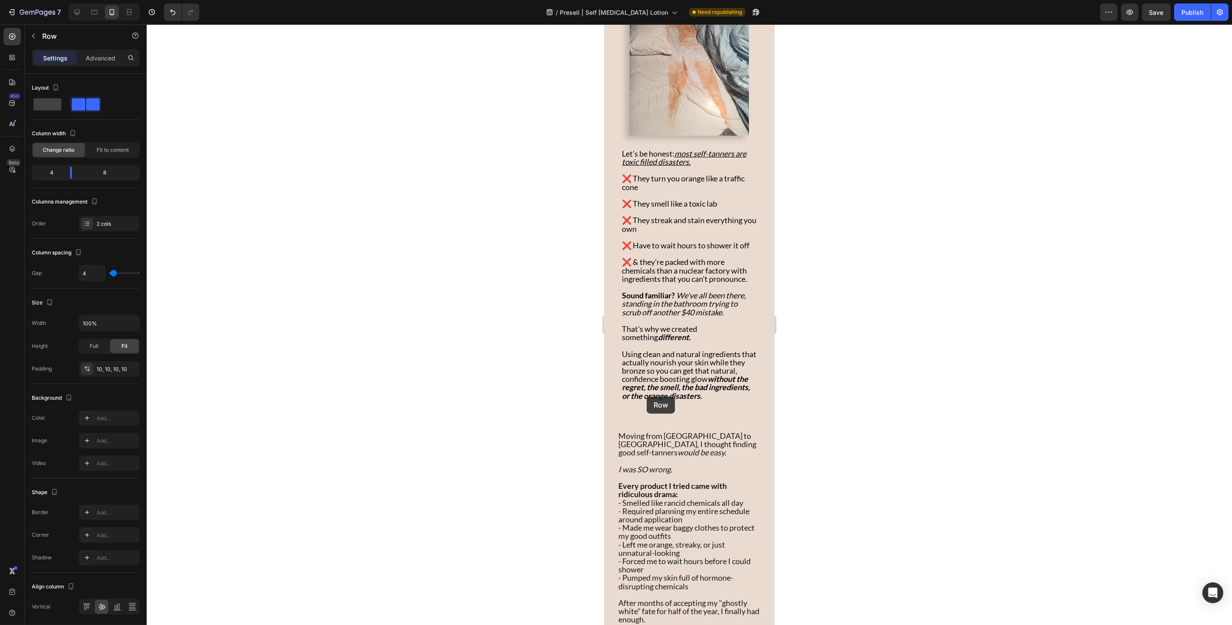
scroll to position [884, 0]
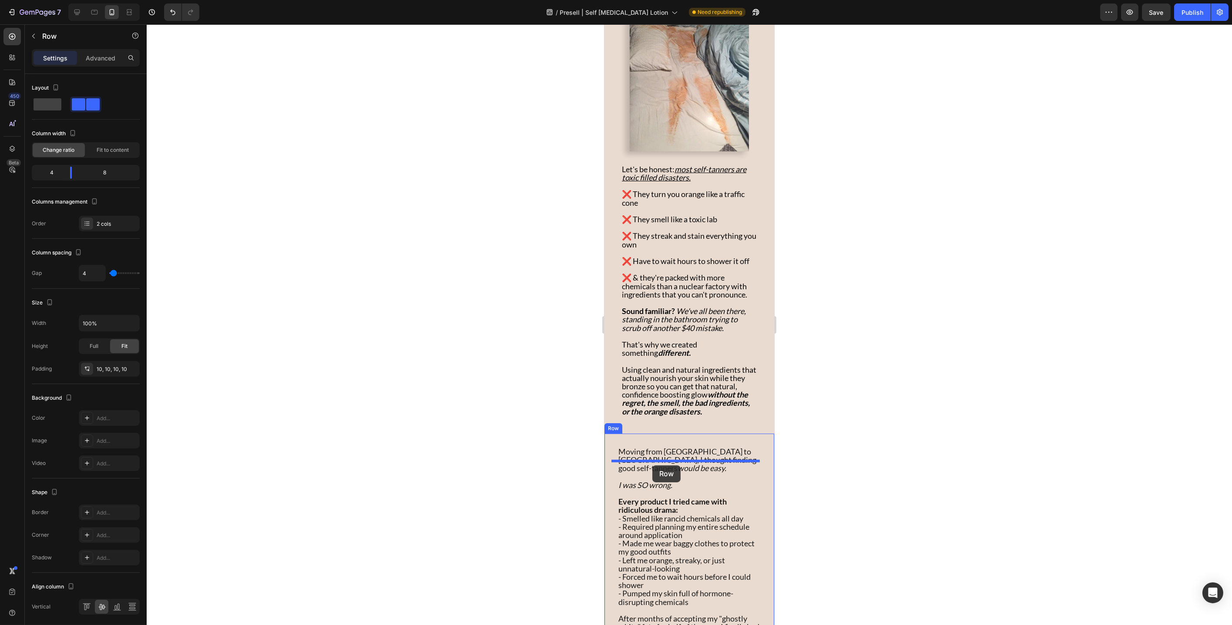
drag, startPoint x: 619, startPoint y: 490, endPoint x: 652, endPoint y: 466, distance: 40.7
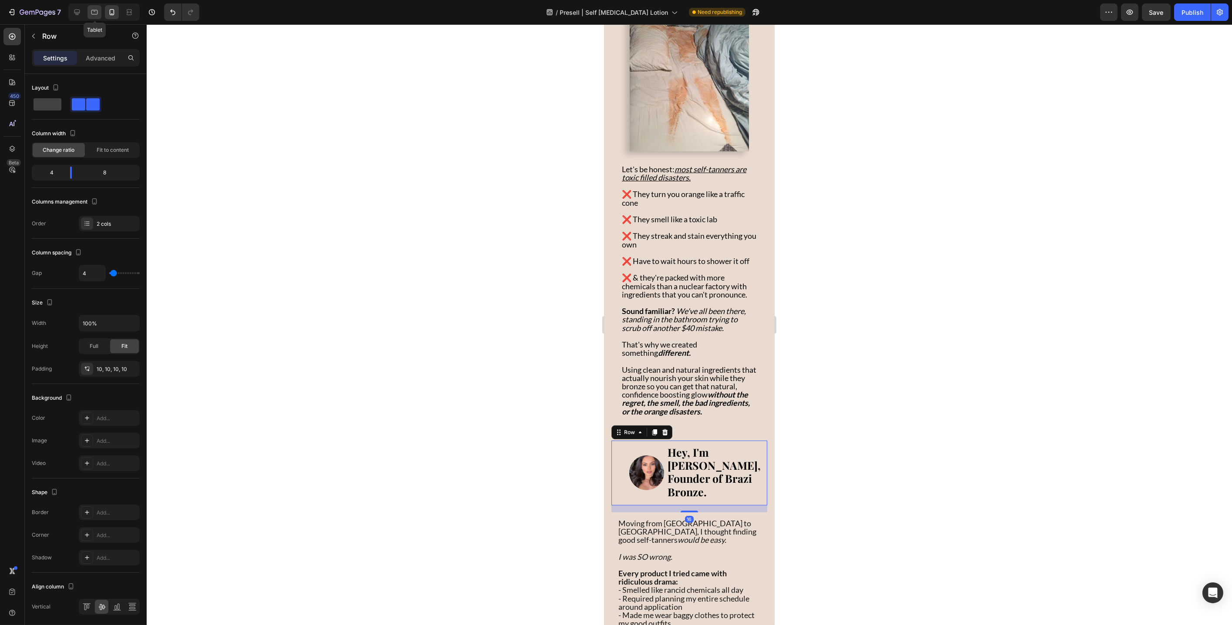
click at [92, 13] on icon at bounding box center [94, 12] width 9 height 9
type input "16"
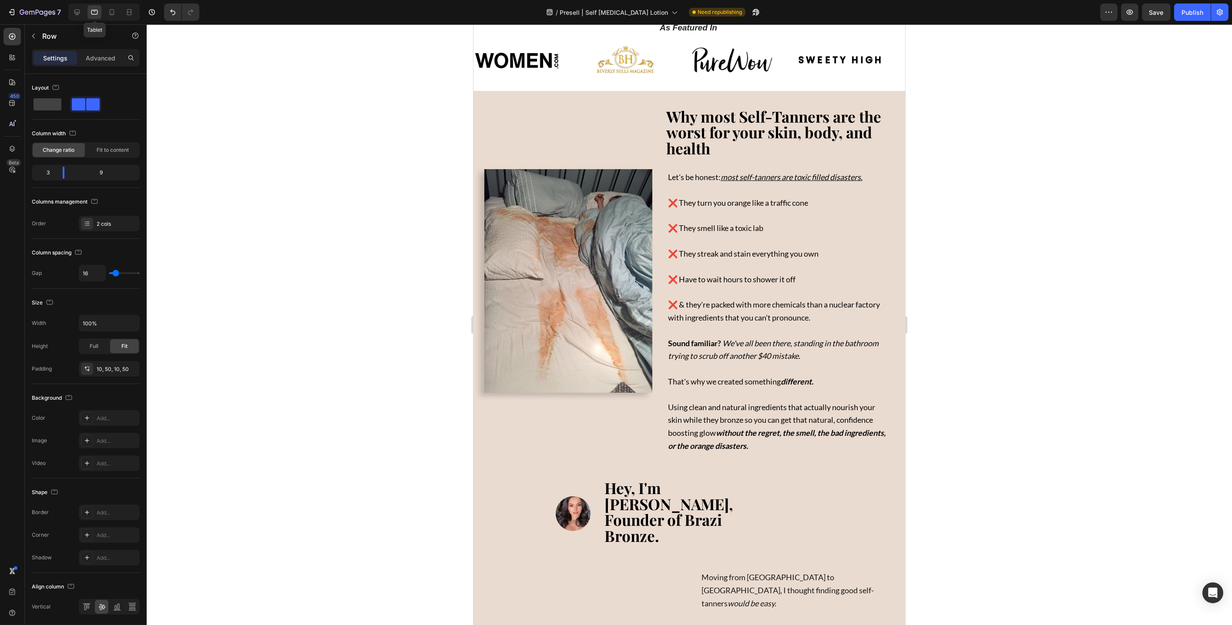
scroll to position [802, 0]
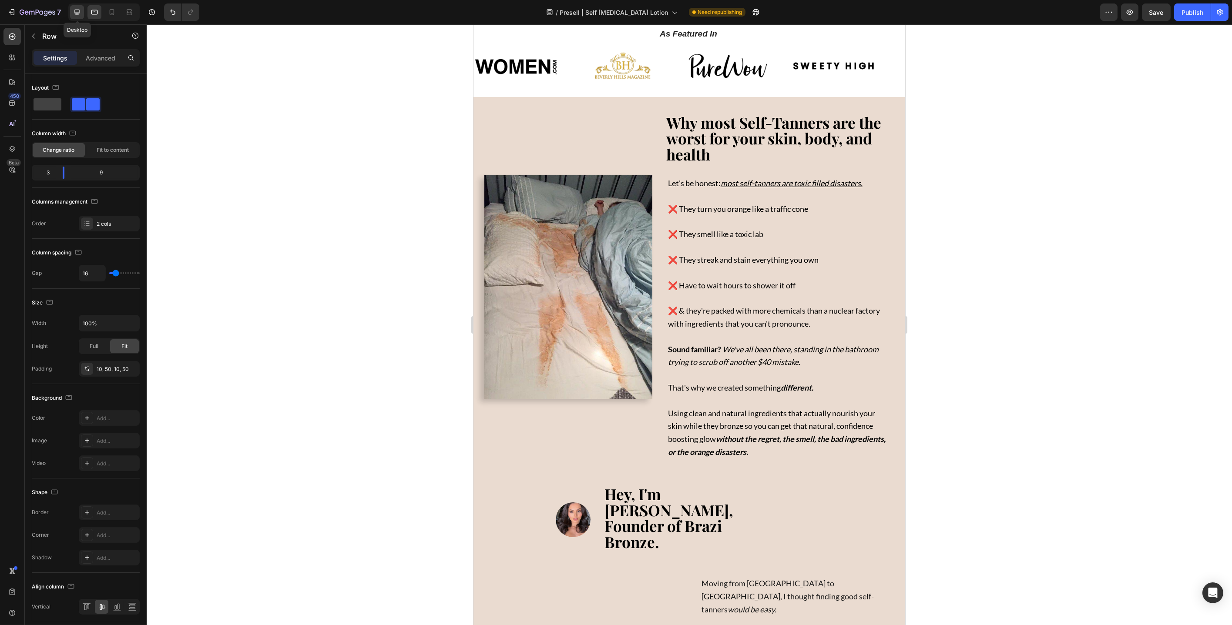
click at [74, 15] on icon at bounding box center [77, 12] width 9 height 9
type input "1200"
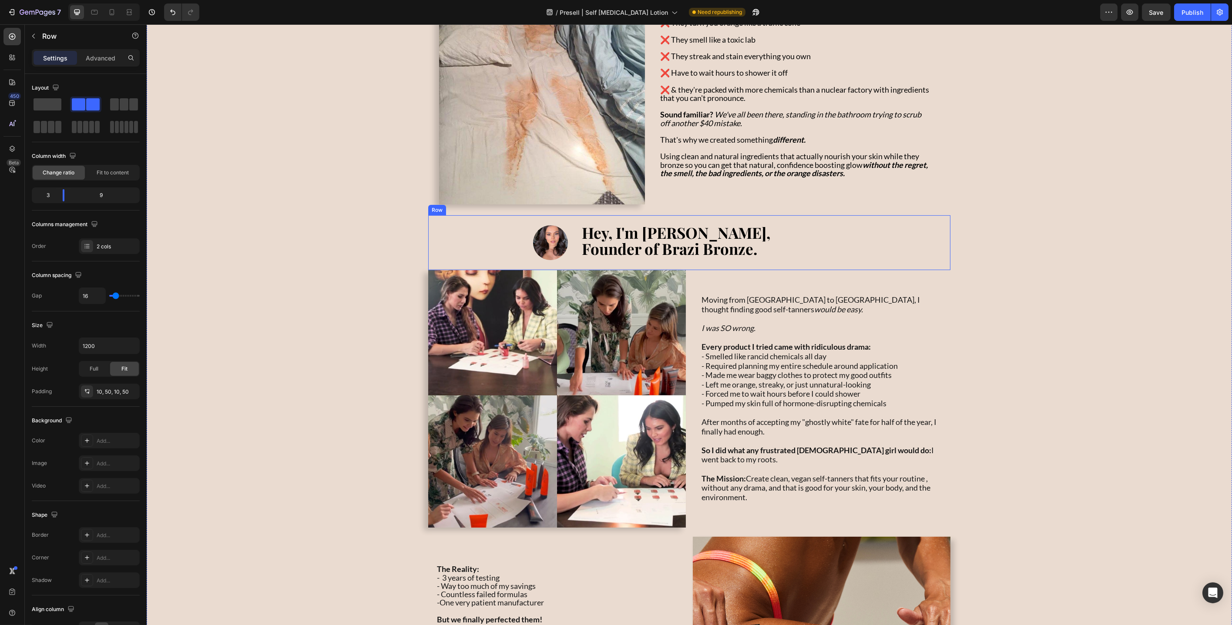
scroll to position [772, 0]
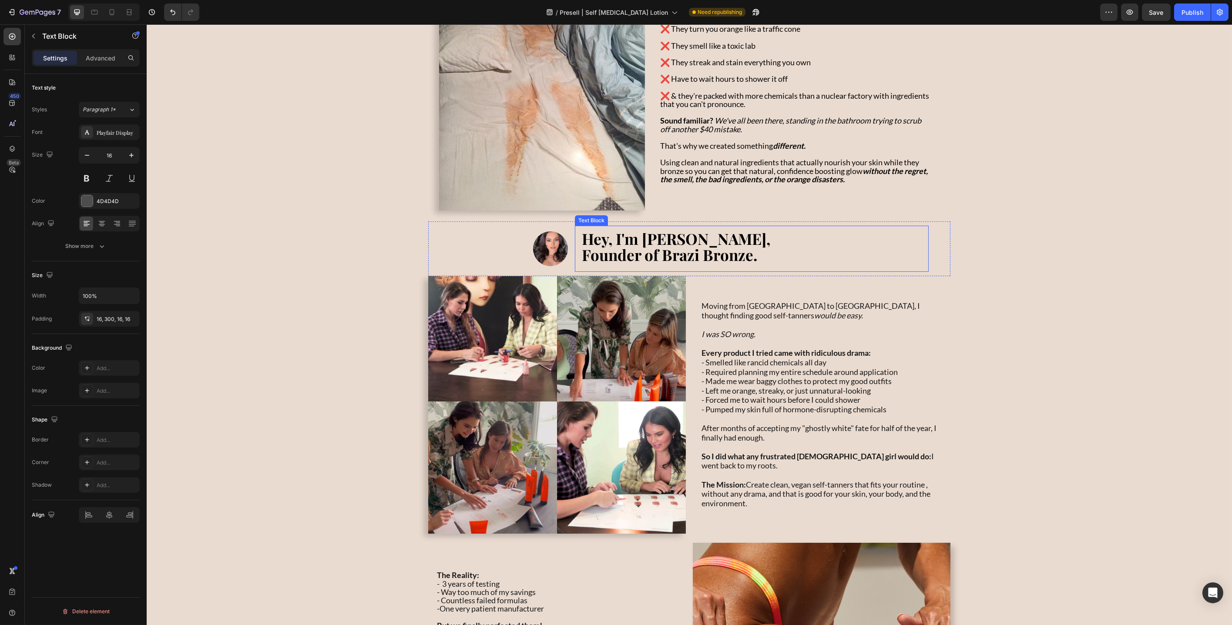
click at [820, 235] on div "Hey, I'm [PERSON_NAME], Founder of Brazi Bronze." at bounding box center [751, 249] width 354 height 46
click at [462, 239] on div at bounding box center [508, 248] width 118 height 35
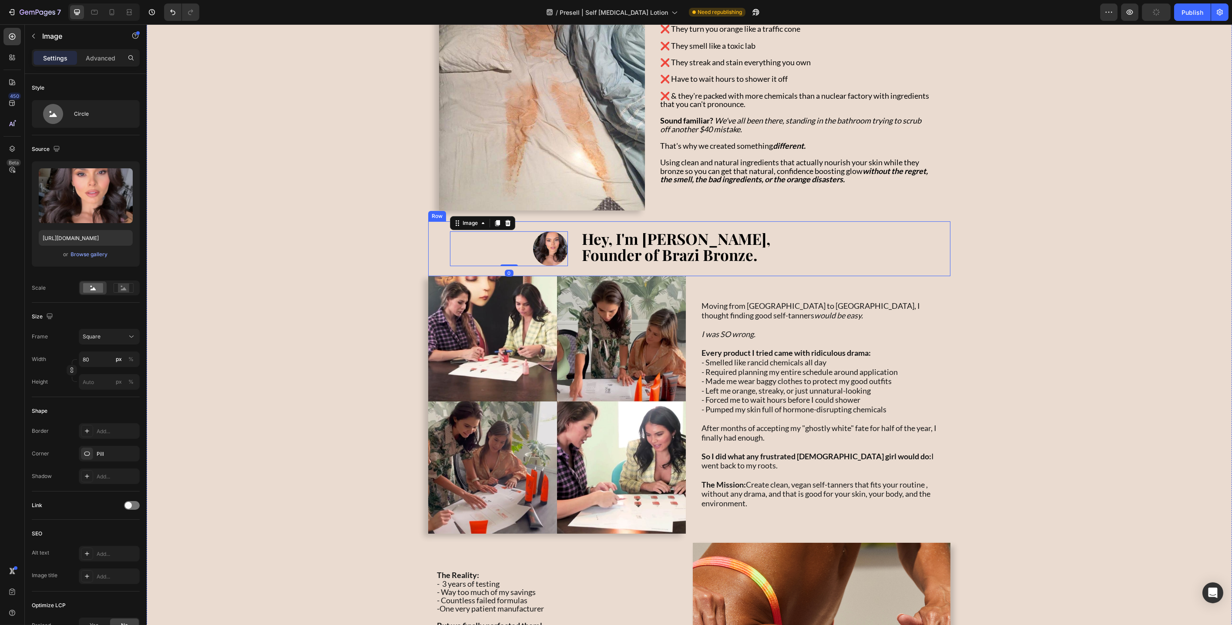
click at [436, 238] on div "Image 0 Hey, I'm [PERSON_NAME], Founder of Brazi Bronze. Text Block Row" at bounding box center [689, 248] width 522 height 55
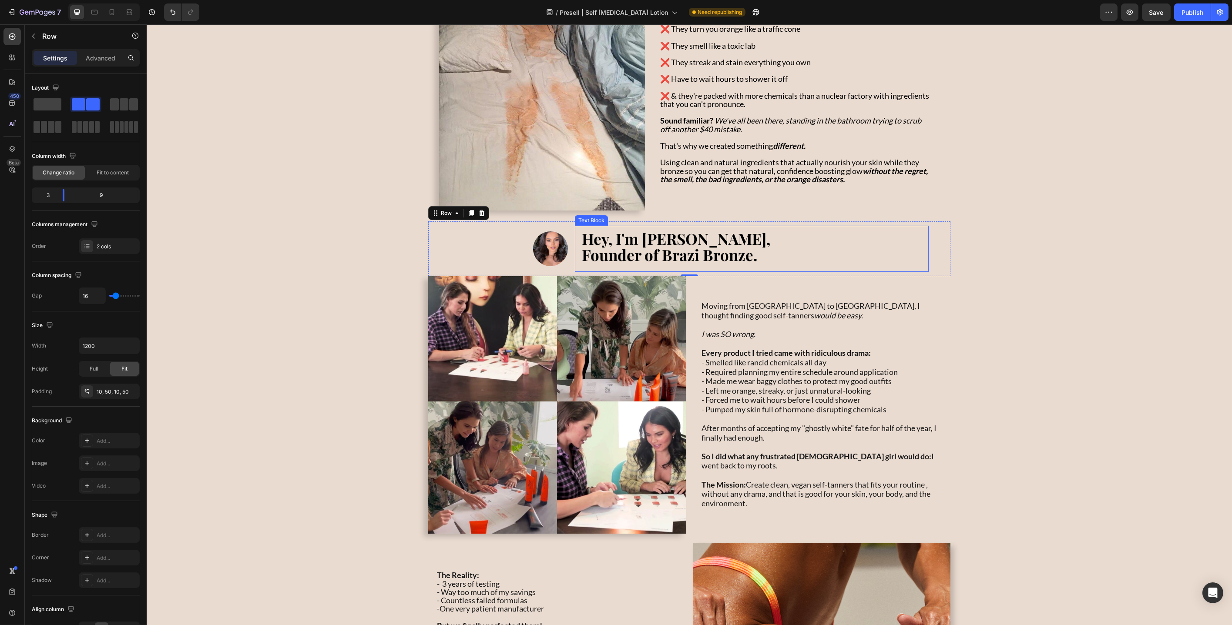
click at [701, 247] on strong "Hey, I'm [PERSON_NAME], Founder of Brazi Bronze." at bounding box center [675, 246] width 188 height 37
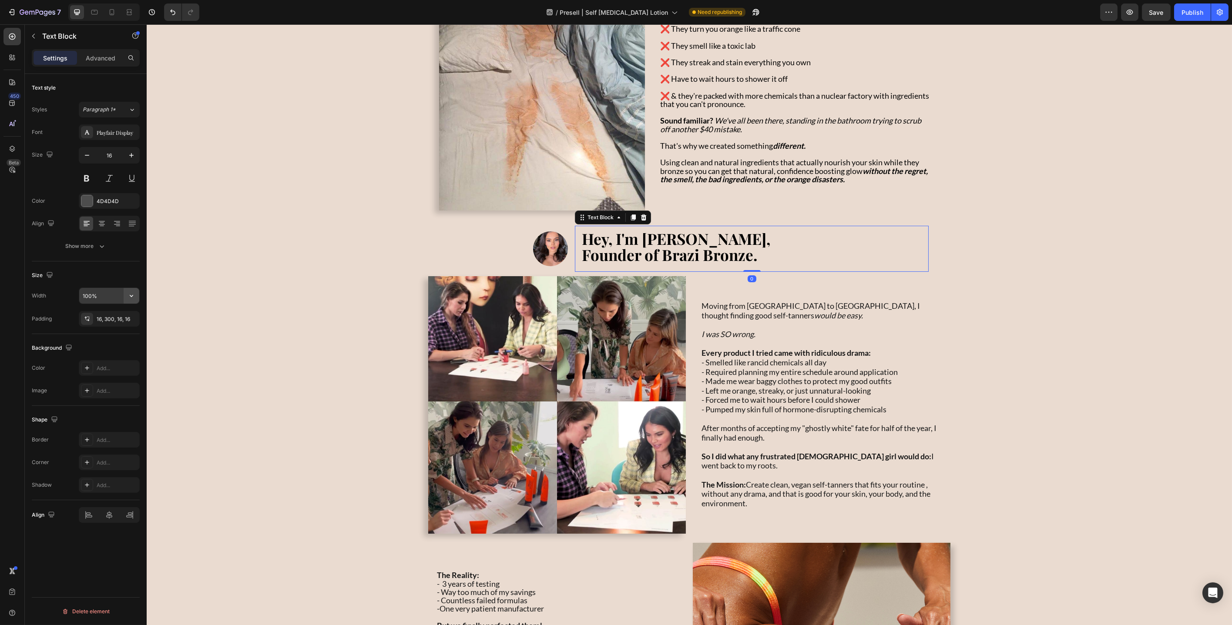
click at [127, 295] on icon "button" at bounding box center [131, 296] width 9 height 9
click at [104, 319] on span "Fit content" at bounding box center [95, 318] width 26 height 8
type input "Auto"
click at [106, 515] on icon at bounding box center [109, 515] width 9 height 9
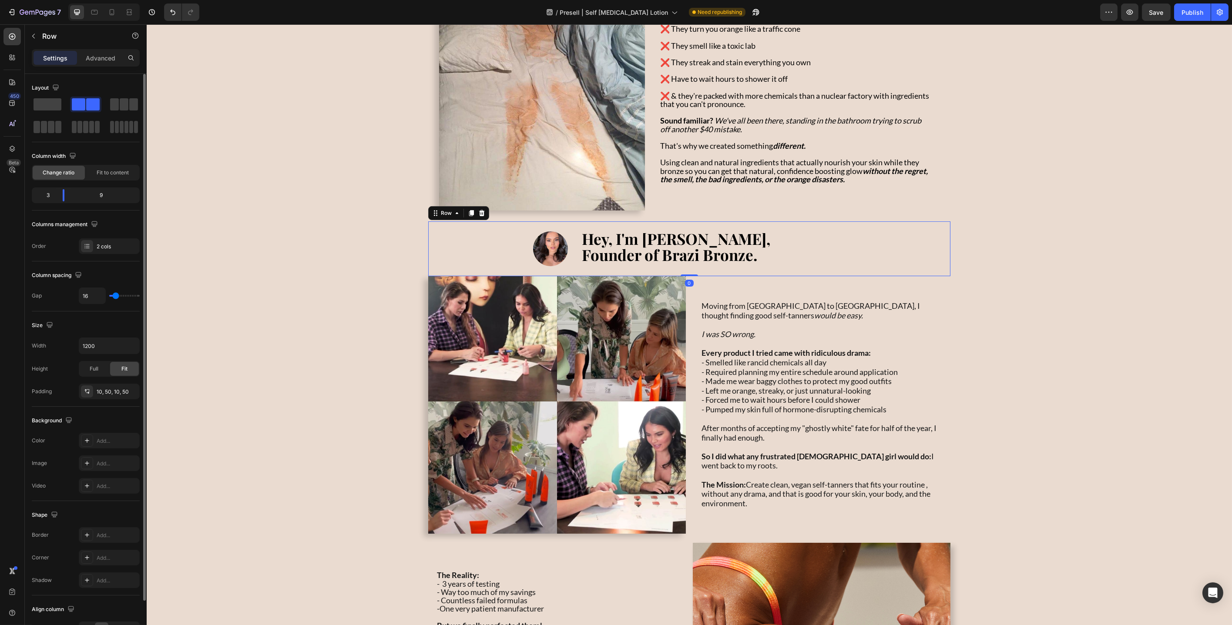
click at [563, 230] on div "Image" at bounding box center [508, 249] width 118 height 46
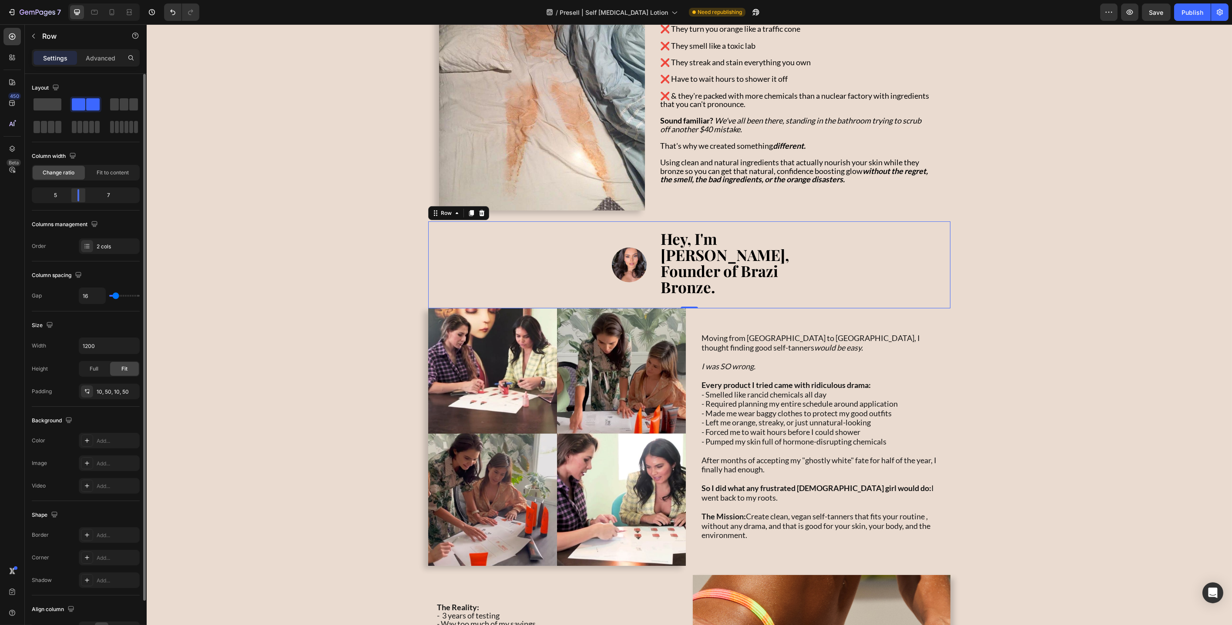
drag, startPoint x: 62, startPoint y: 197, endPoint x: 75, endPoint y: 198, distance: 13.1
click at [75, 198] on div at bounding box center [78, 195] width 16 height 12
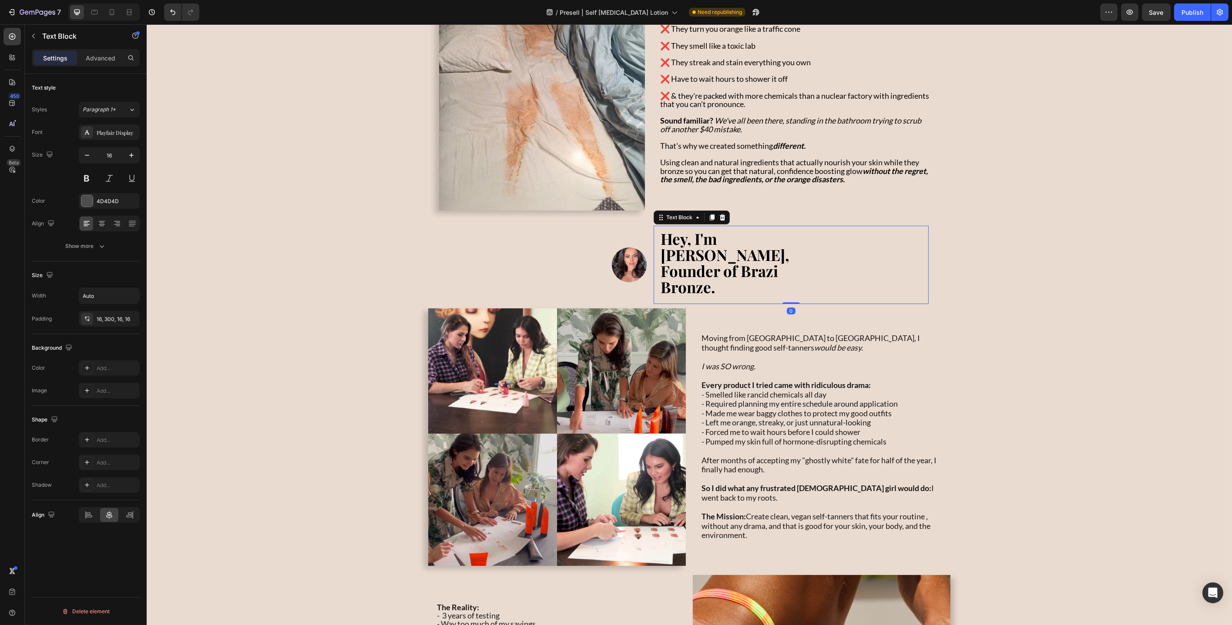
click at [803, 258] on div "Hey, I'm [PERSON_NAME], Founder of Brazi Bronze." at bounding box center [790, 265] width 275 height 78
click at [107, 323] on div "16, 300, 16, 16" at bounding box center [109, 319] width 25 height 8
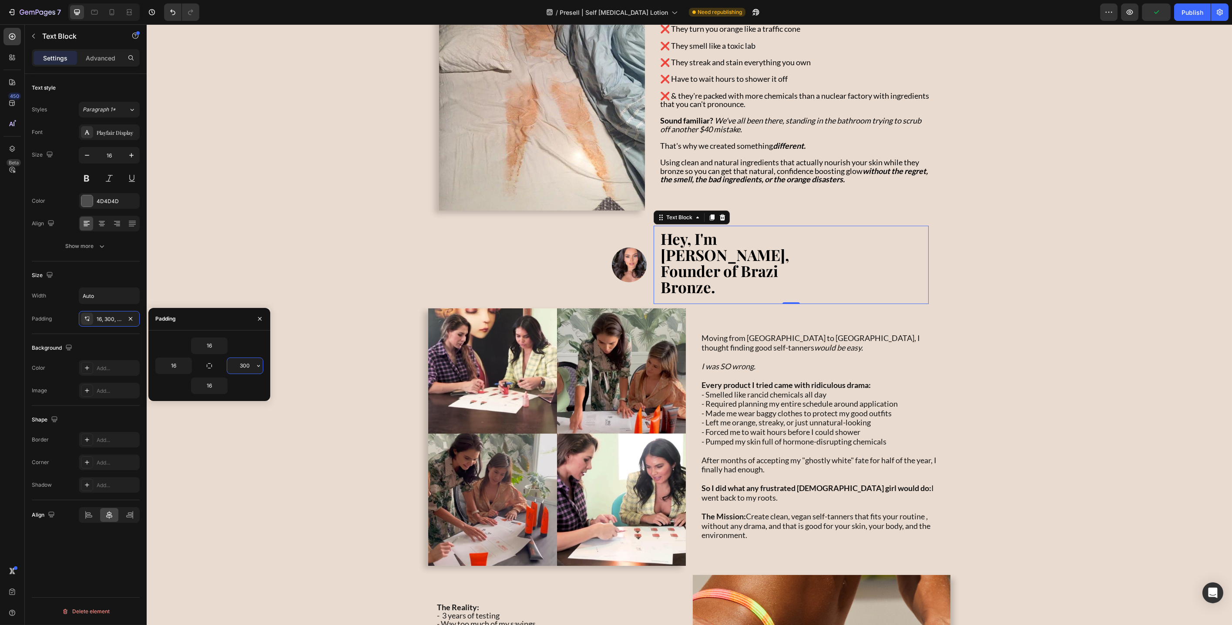
click at [246, 366] on input "300" at bounding box center [245, 366] width 36 height 16
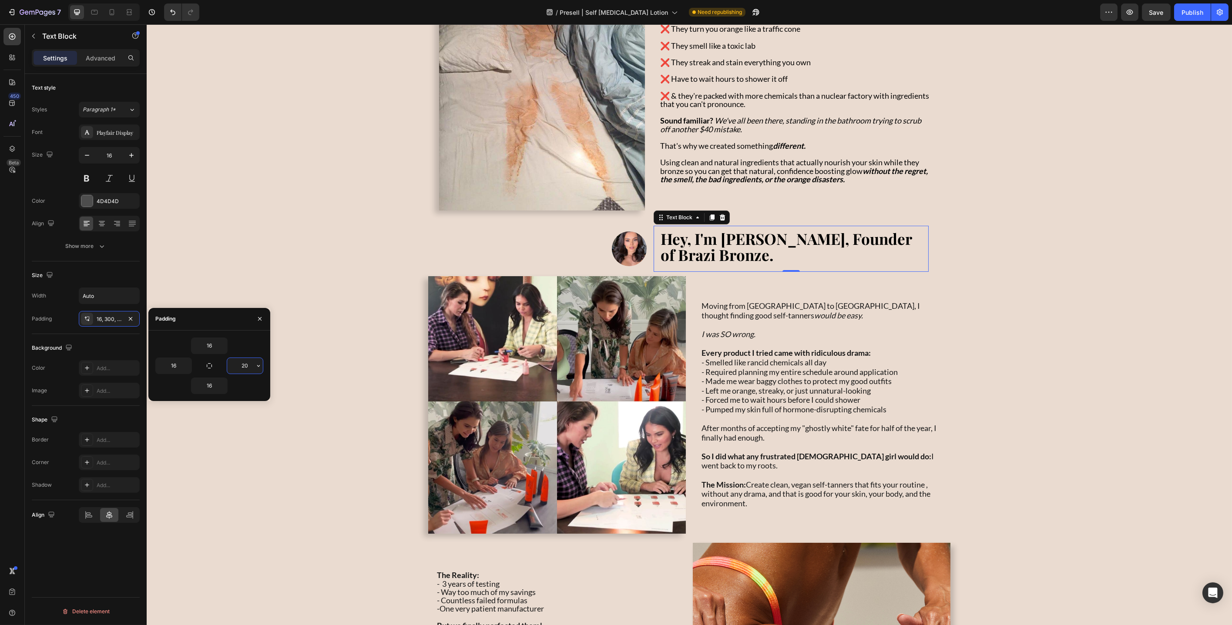
type input "200"
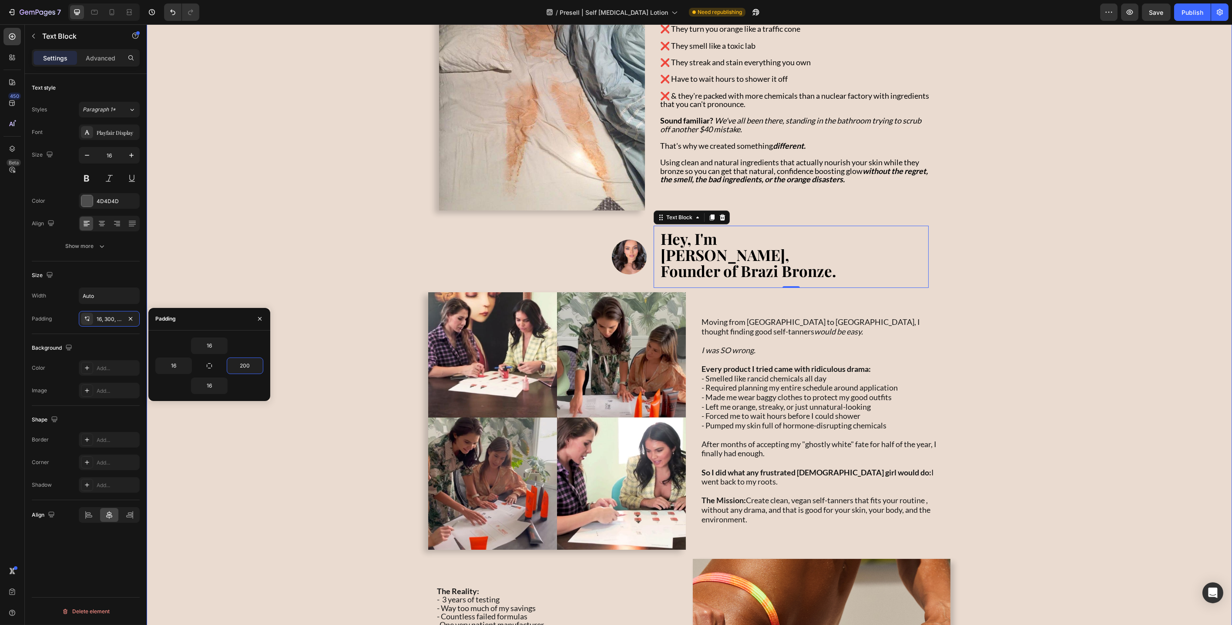
click at [339, 277] on div "Image Why most Self-Tanners are the worst for your skin, body, and health Text …" at bounding box center [688, 580] width 1085 height 1309
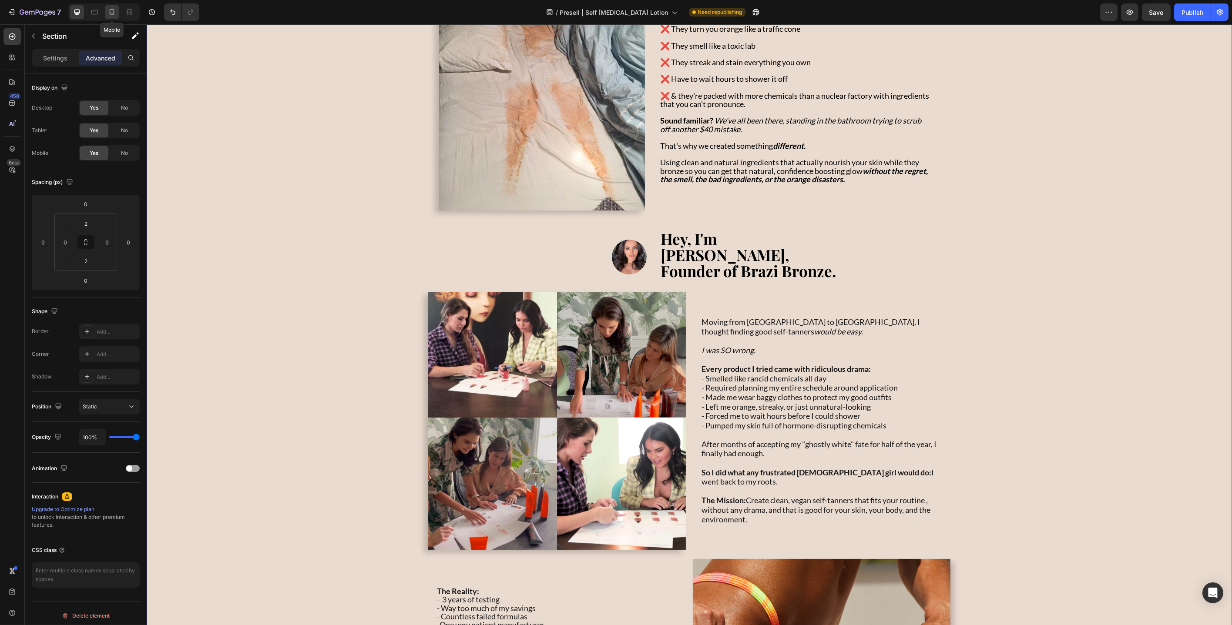
click at [114, 13] on icon at bounding box center [111, 12] width 9 height 9
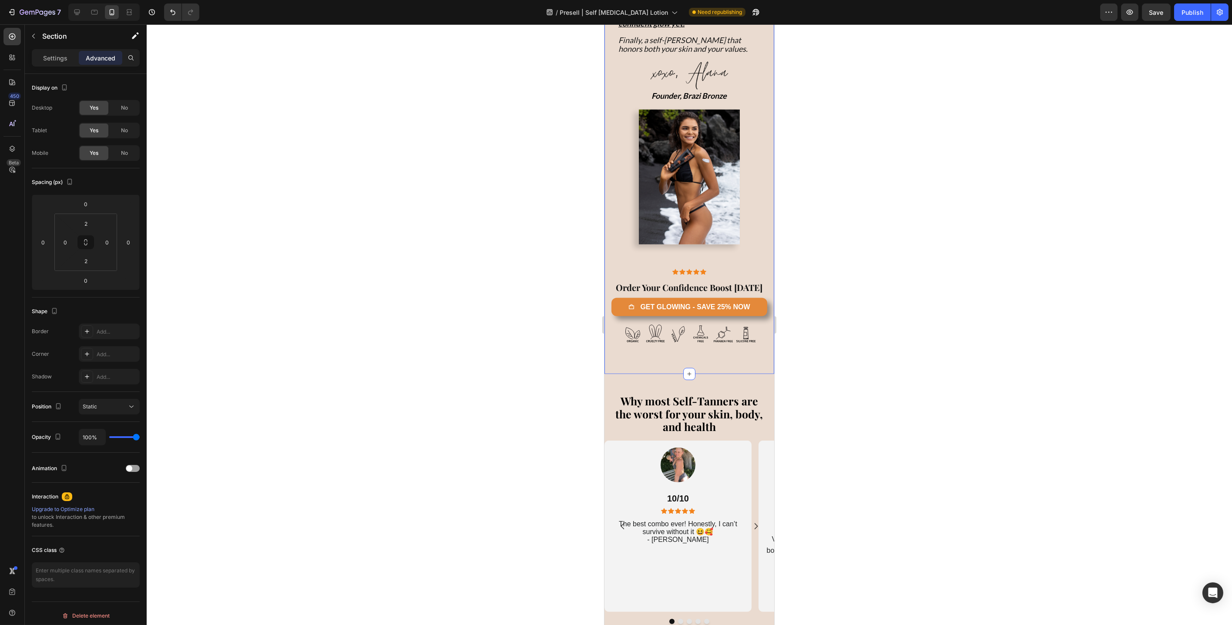
scroll to position [2237, 0]
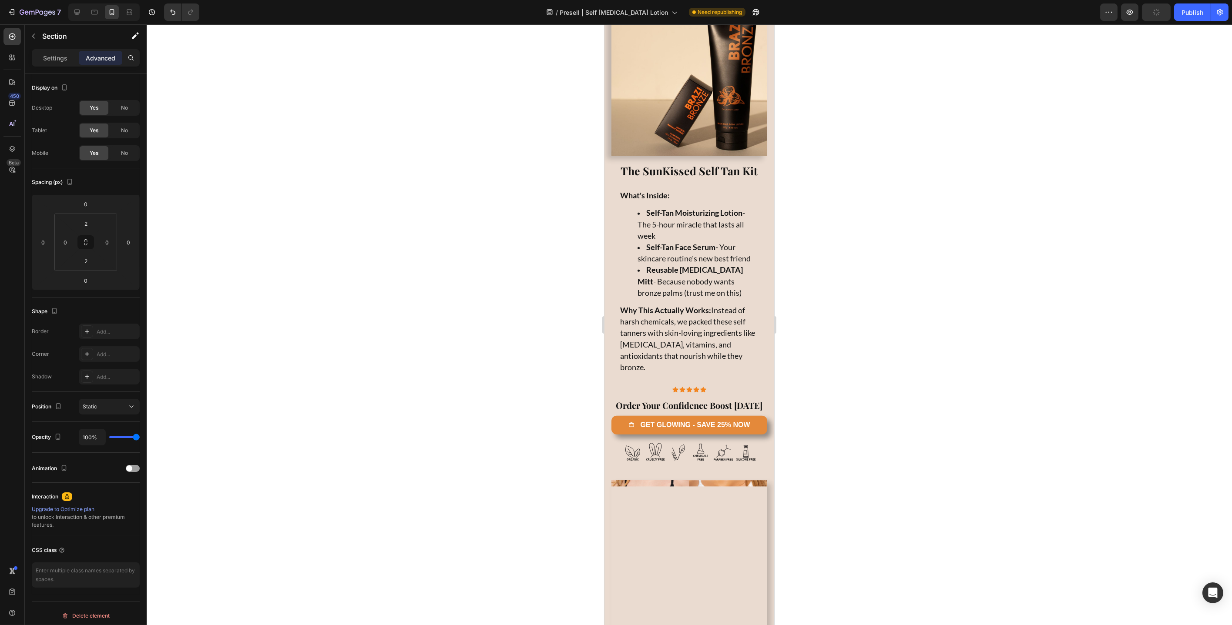
scroll to position [2534, 0]
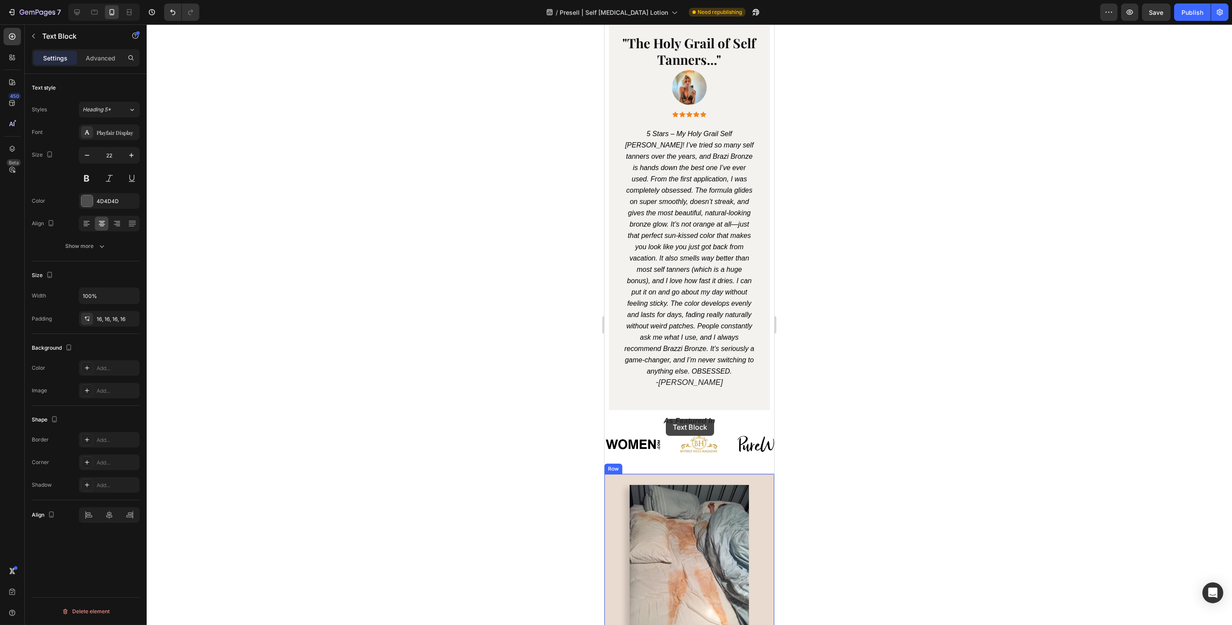
scroll to position [580, 0]
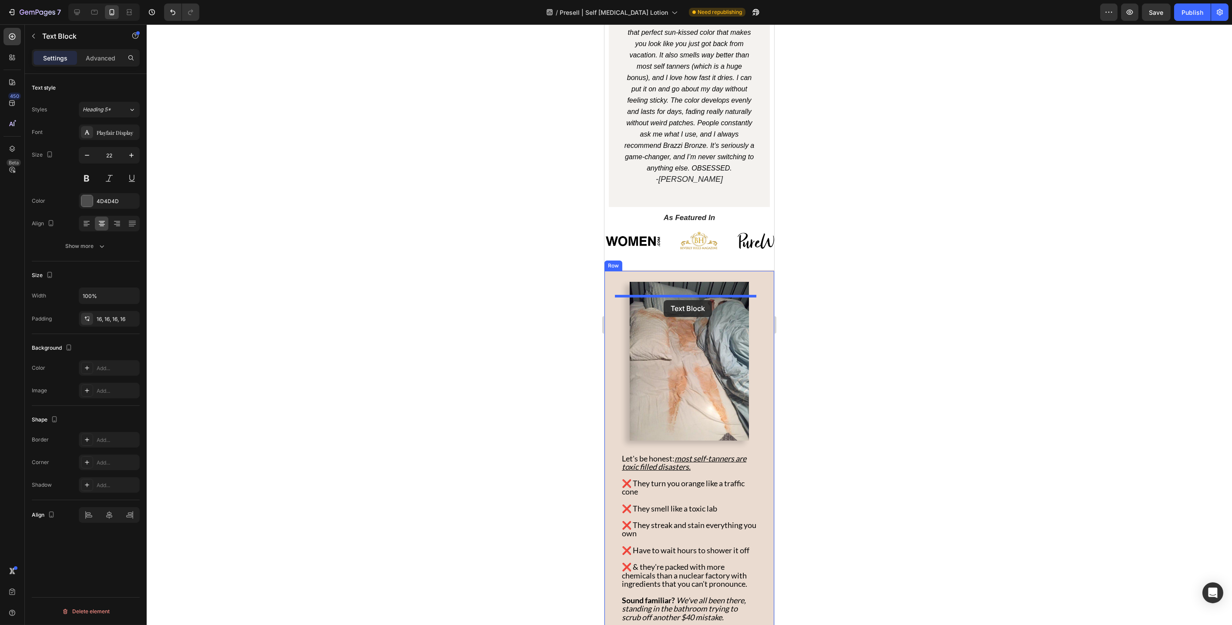
drag, startPoint x: 614, startPoint y: 107, endPoint x: 663, endPoint y: 300, distance: 199.4
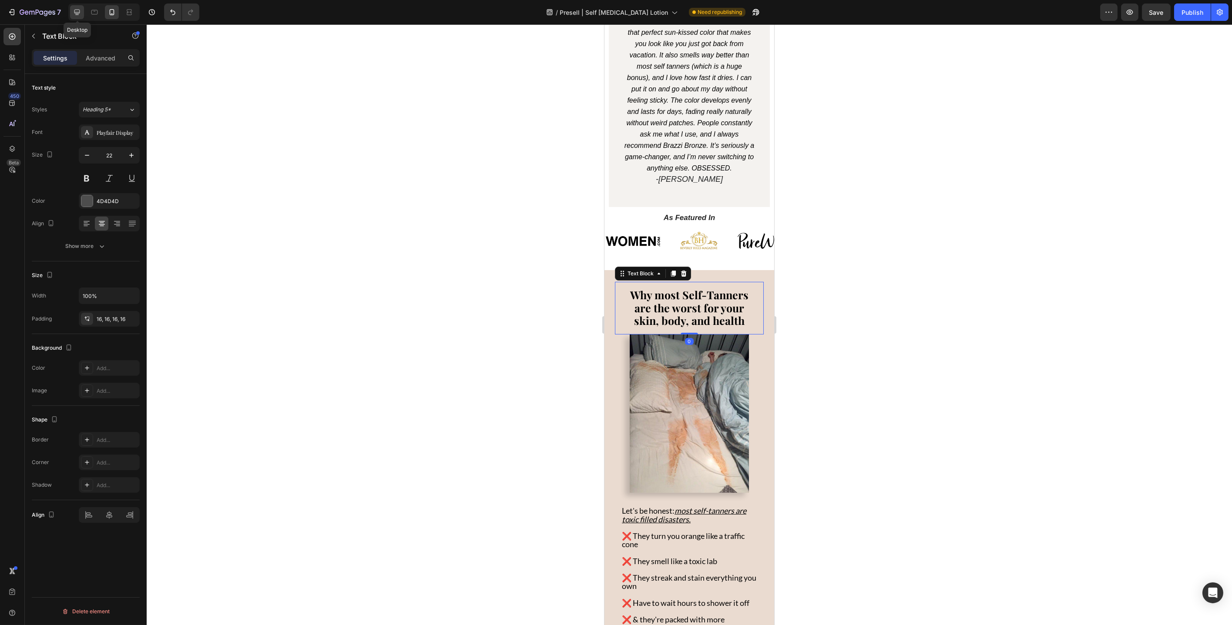
click at [81, 11] on icon at bounding box center [77, 12] width 9 height 9
type input "25"
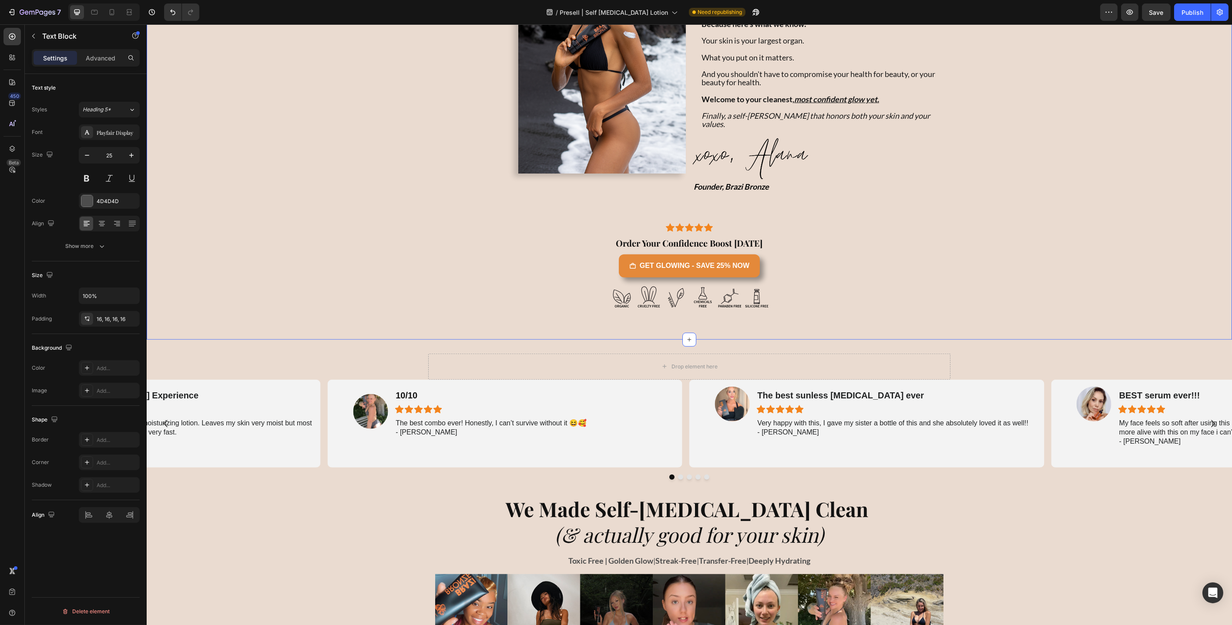
scroll to position [1695, 0]
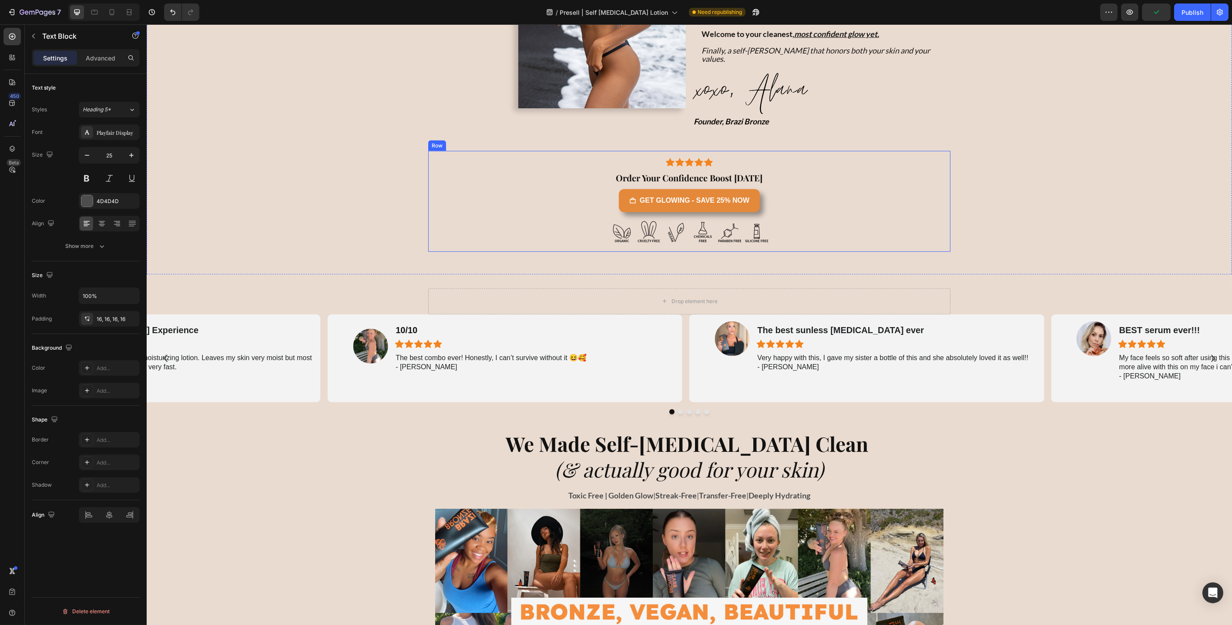
click at [941, 154] on div "Icon Icon Icon Icon Icon Icon List Row Order Your Confidence Boost Today Headin…" at bounding box center [689, 201] width 522 height 101
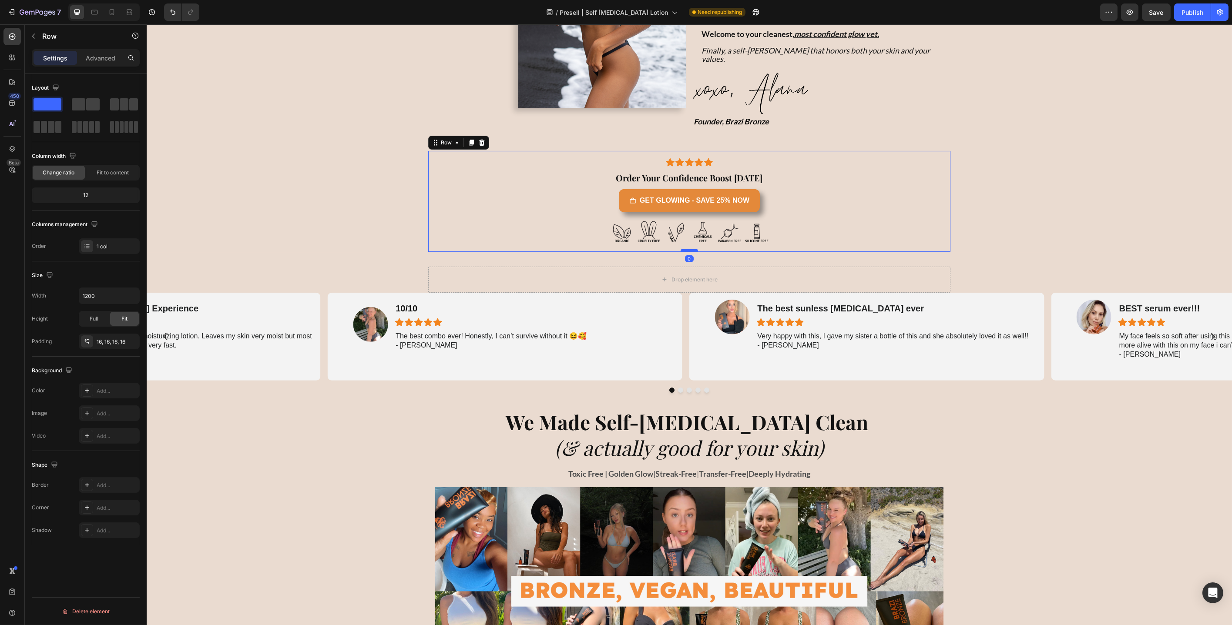
drag, startPoint x: 691, startPoint y: 245, endPoint x: 691, endPoint y: 221, distance: 23.1
click at [691, 249] on div at bounding box center [688, 250] width 17 height 3
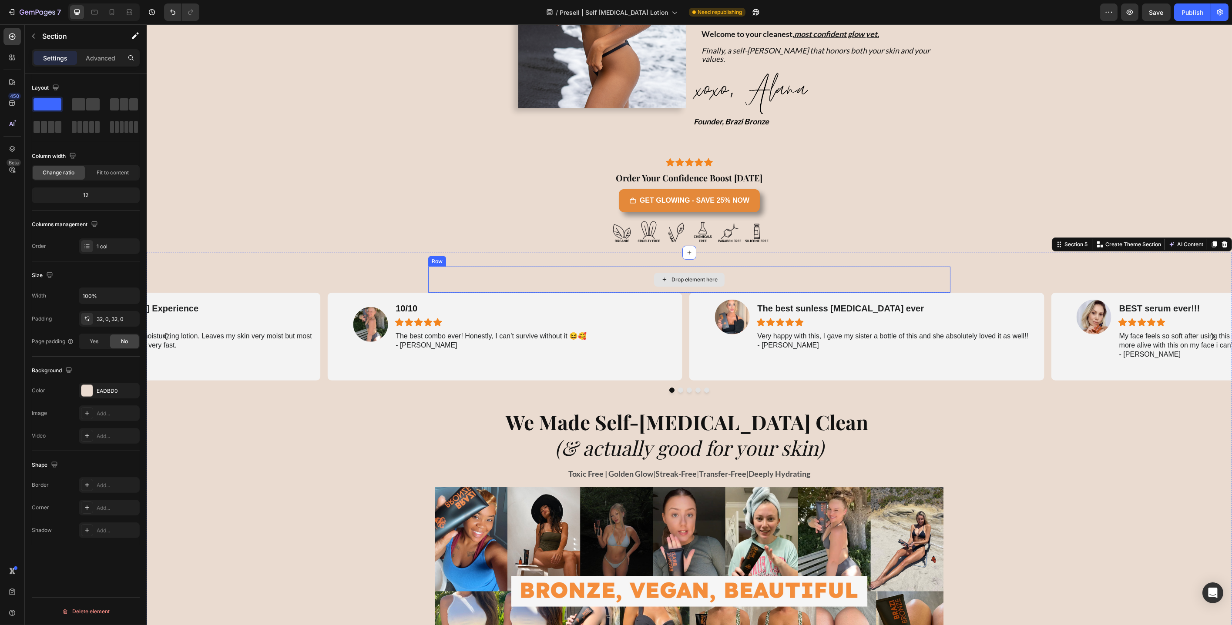
click at [907, 267] on div "Drop element here" at bounding box center [689, 280] width 522 height 26
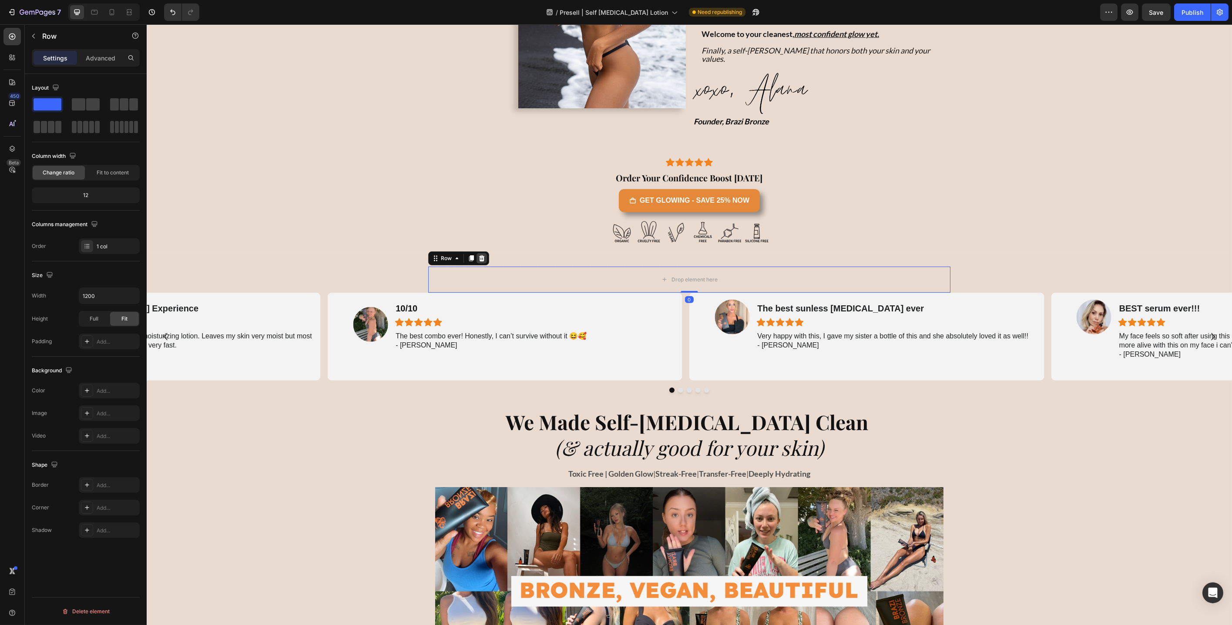
click at [479, 255] on icon at bounding box center [482, 258] width 6 height 6
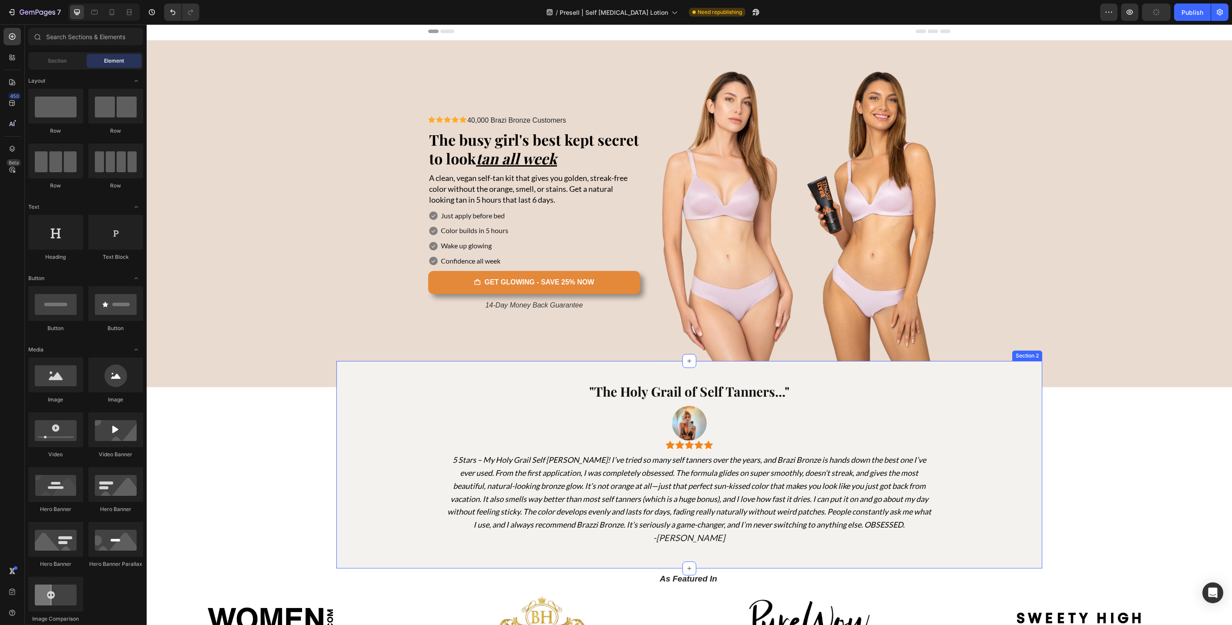
scroll to position [0, 0]
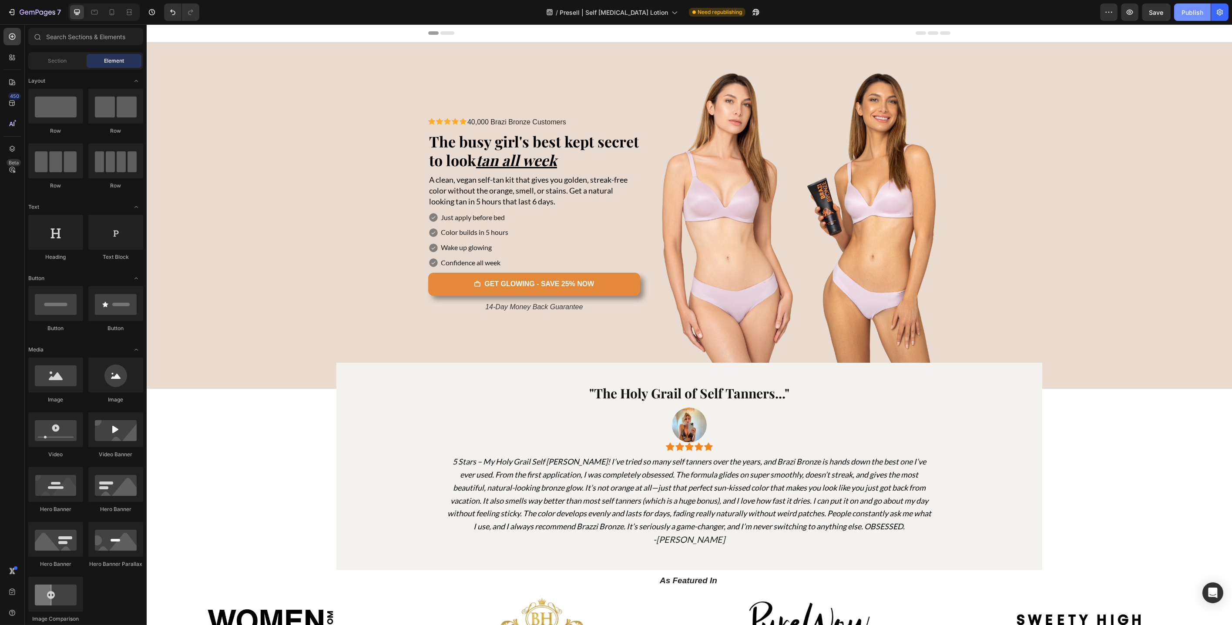
click at [1185, 16] on div "Publish" at bounding box center [1192, 12] width 22 height 9
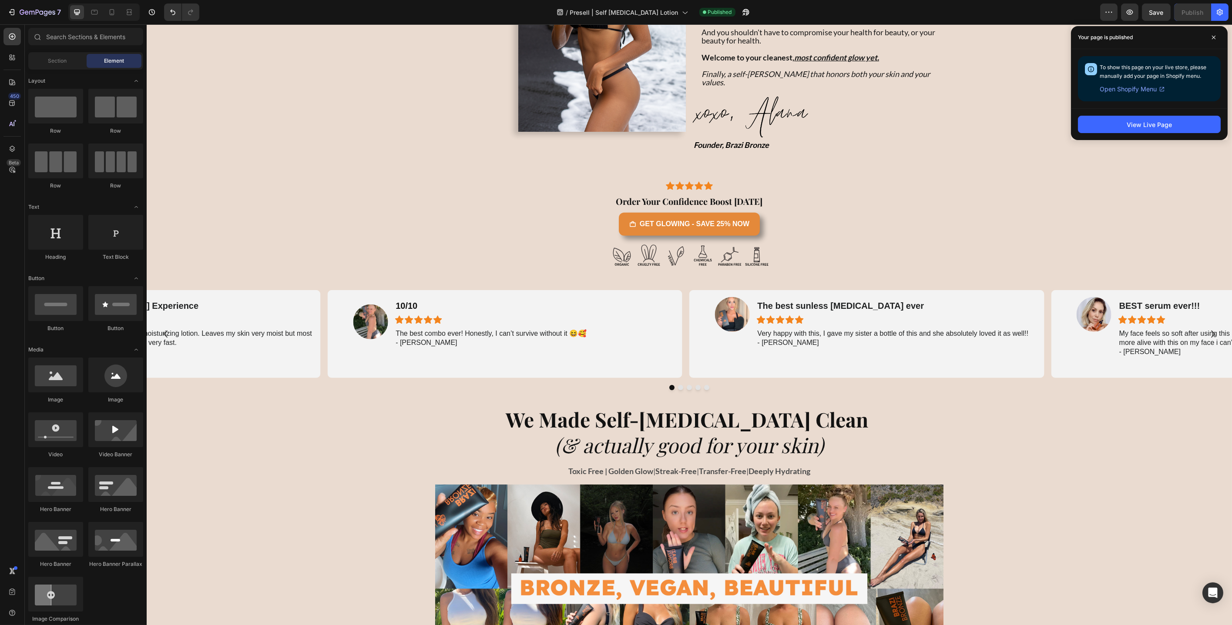
scroll to position [1662, 0]
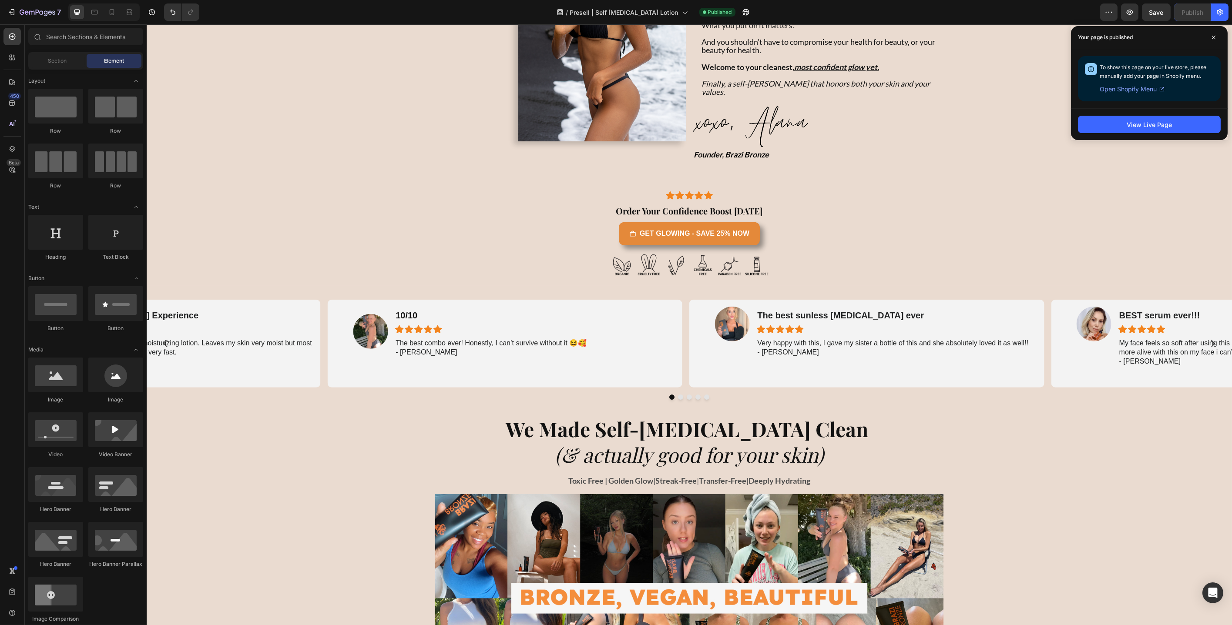
click at [695, 395] on button "Dot" at bounding box center [697, 397] width 5 height 5
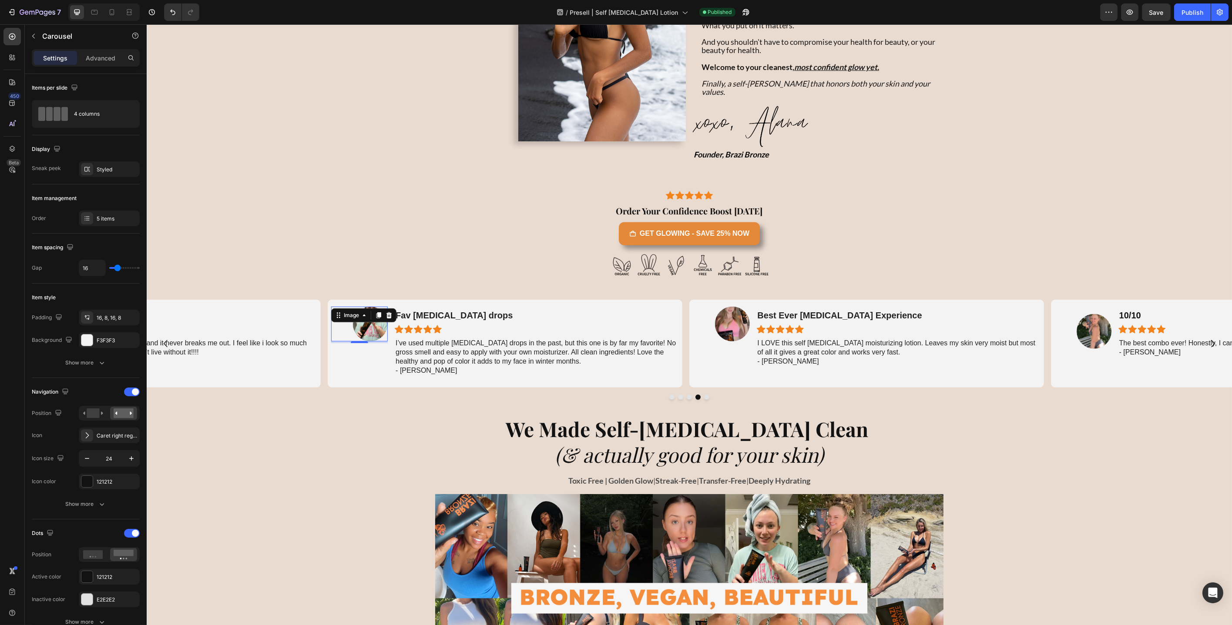
click at [378, 307] on img at bounding box center [369, 324] width 35 height 35
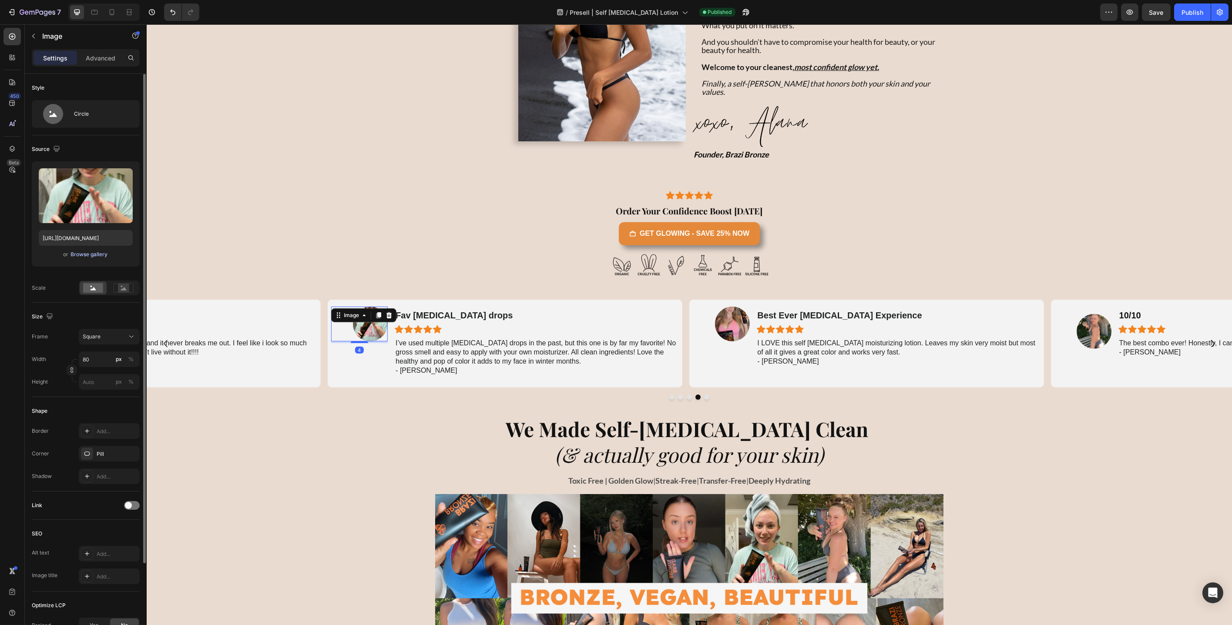
click at [93, 255] on div "Browse gallery" at bounding box center [89, 255] width 37 height 8
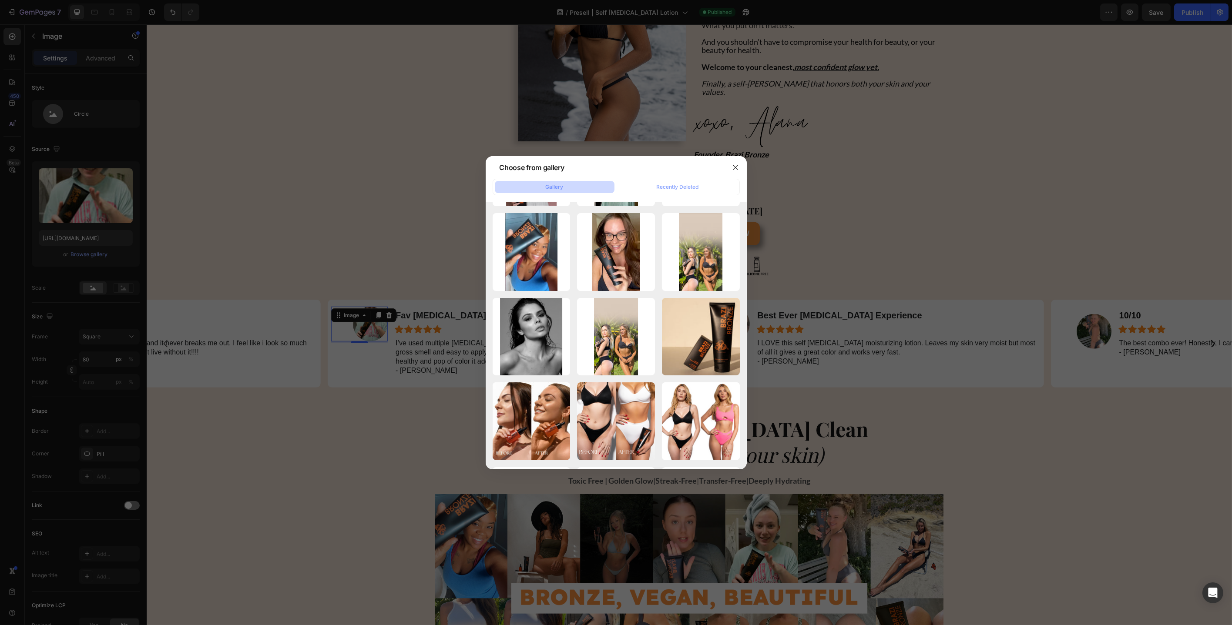
scroll to position [517, 0]
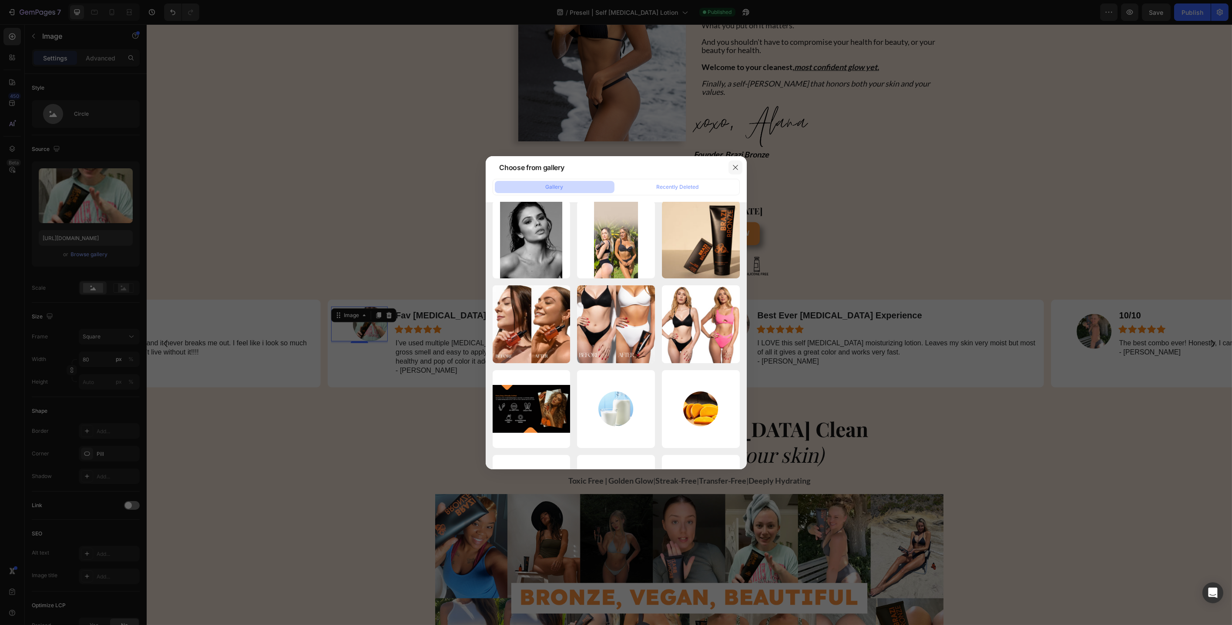
click at [736, 164] on icon "button" at bounding box center [735, 167] width 7 height 7
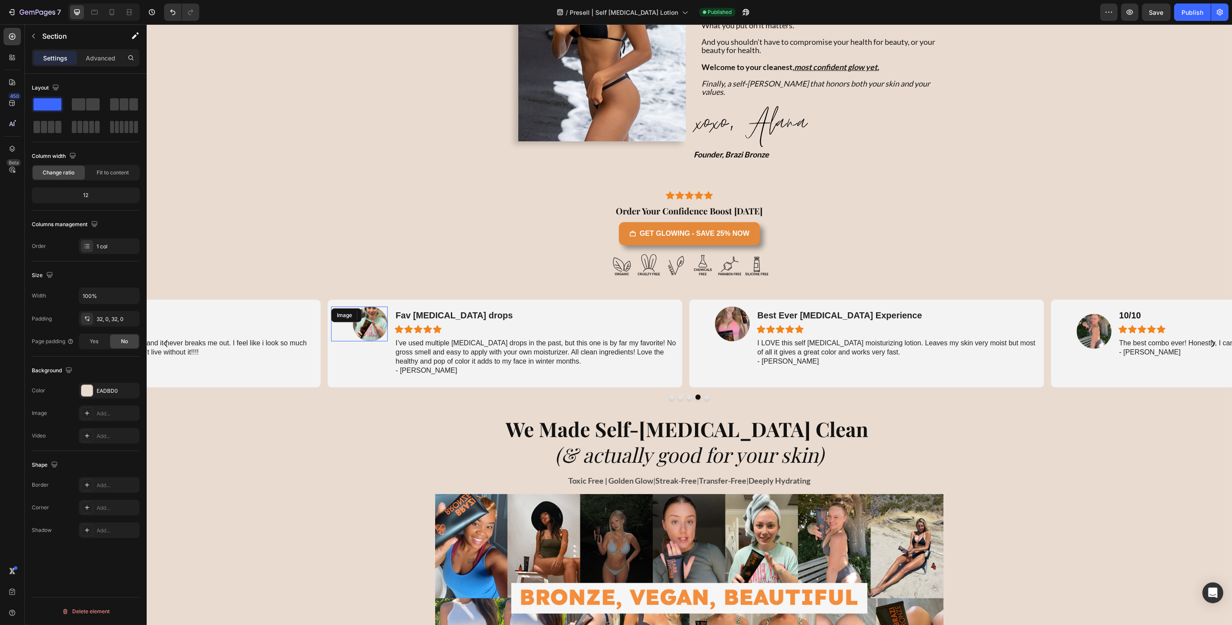
click at [370, 307] on img at bounding box center [369, 324] width 35 height 35
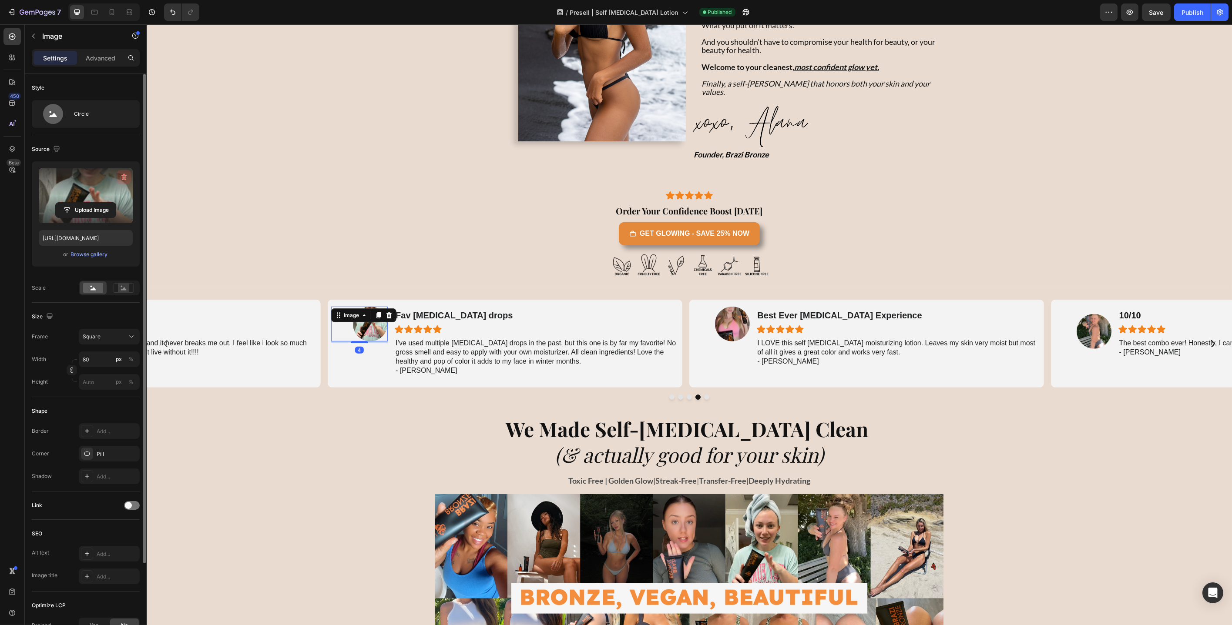
click at [126, 178] on icon "button" at bounding box center [124, 177] width 6 height 7
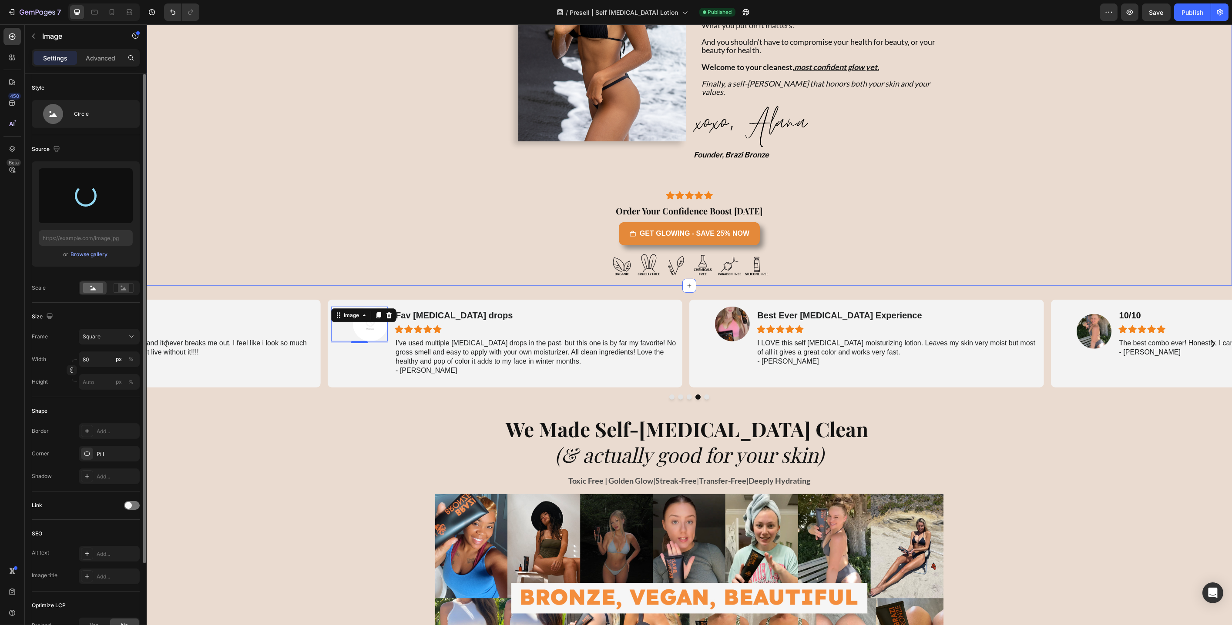
type input "https://cdn.shopify.com/s/files/1/0550/5030/5691/files/gempages_569775103198364…"
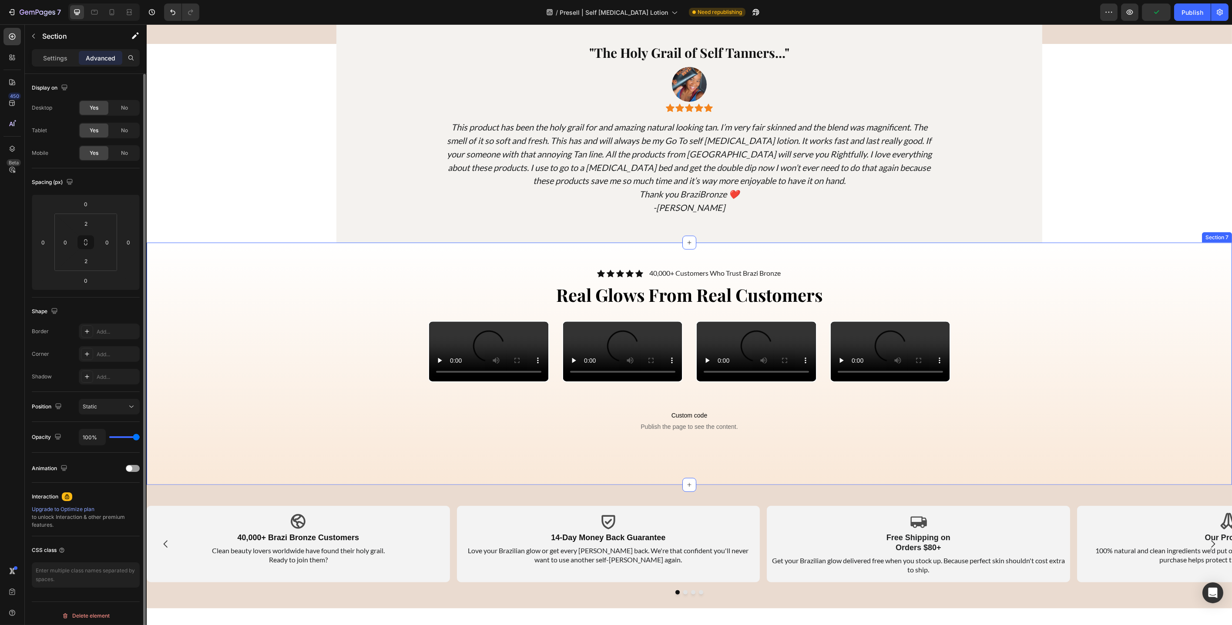
scroll to position [2759, 0]
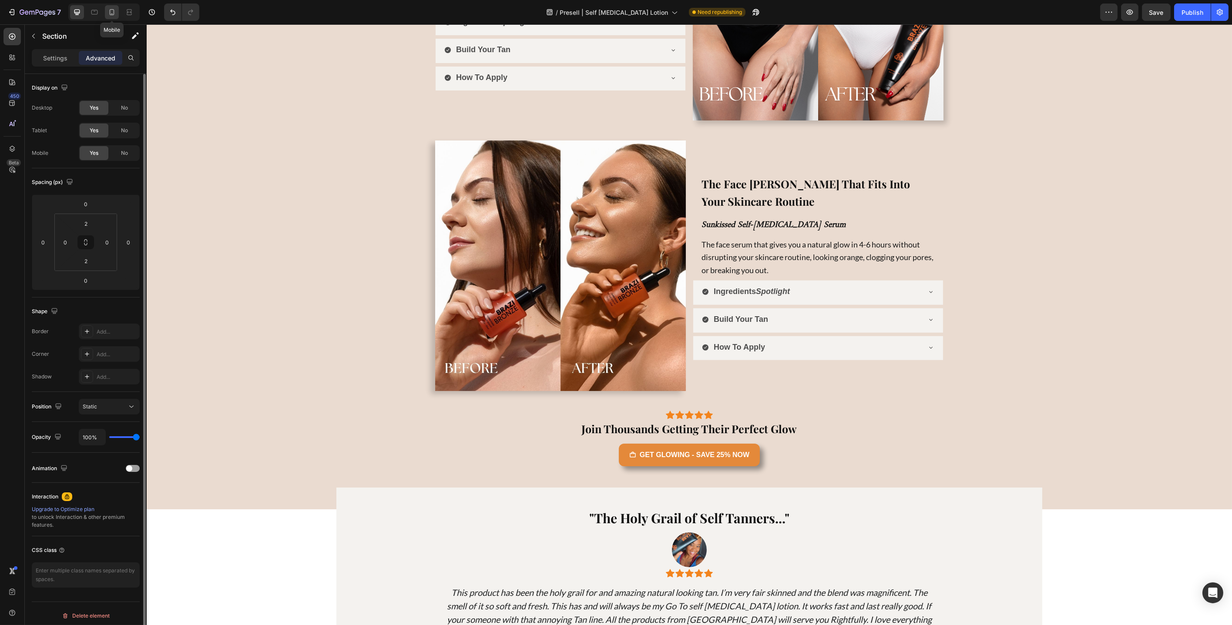
click at [113, 10] on icon at bounding box center [111, 12] width 9 height 9
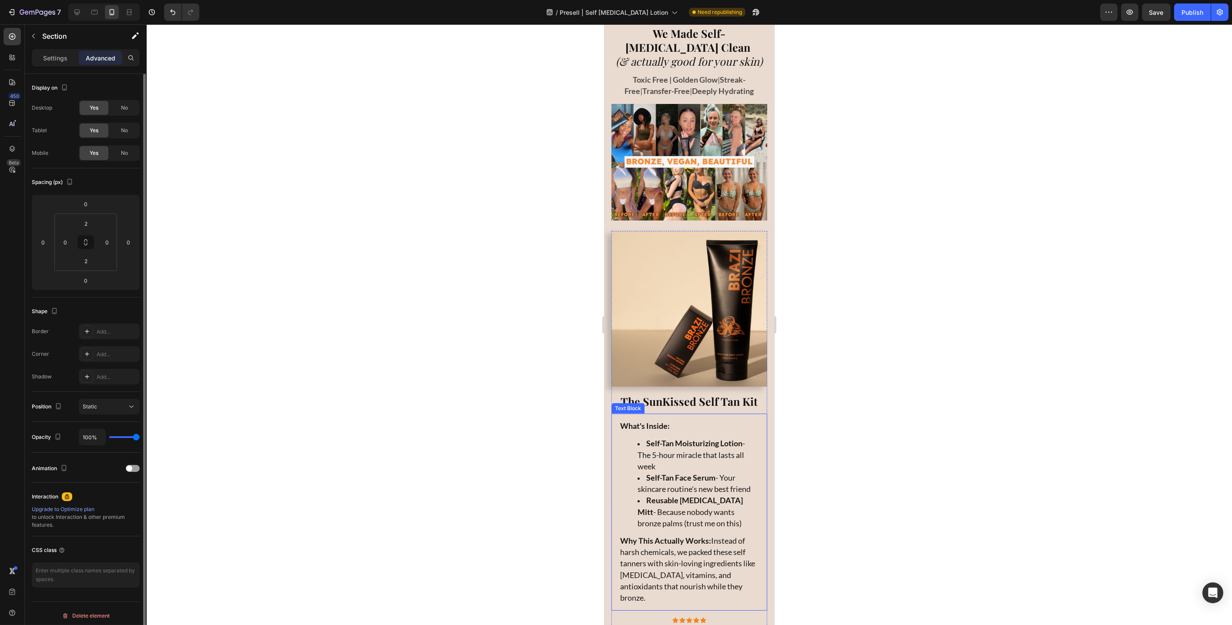
scroll to position [2811, 0]
click at [679, 396] on strong "The SunKissed Self Tan Kit" at bounding box center [689, 403] width 137 height 14
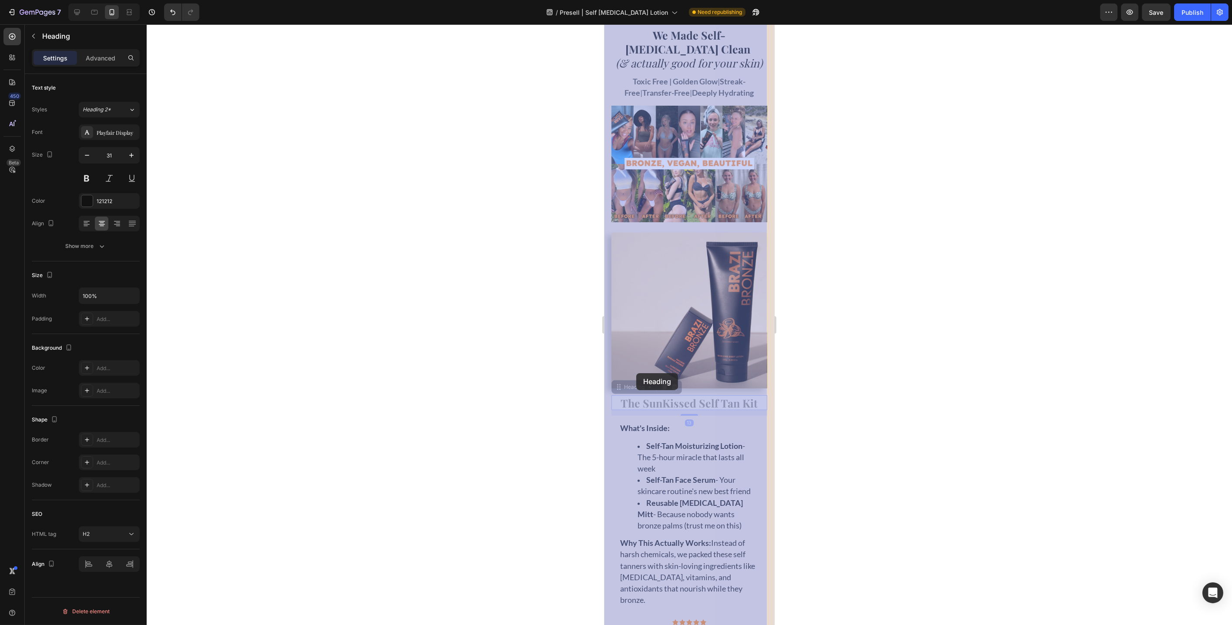
drag, startPoint x: 626, startPoint y: 364, endPoint x: 635, endPoint y: 373, distance: 13.2
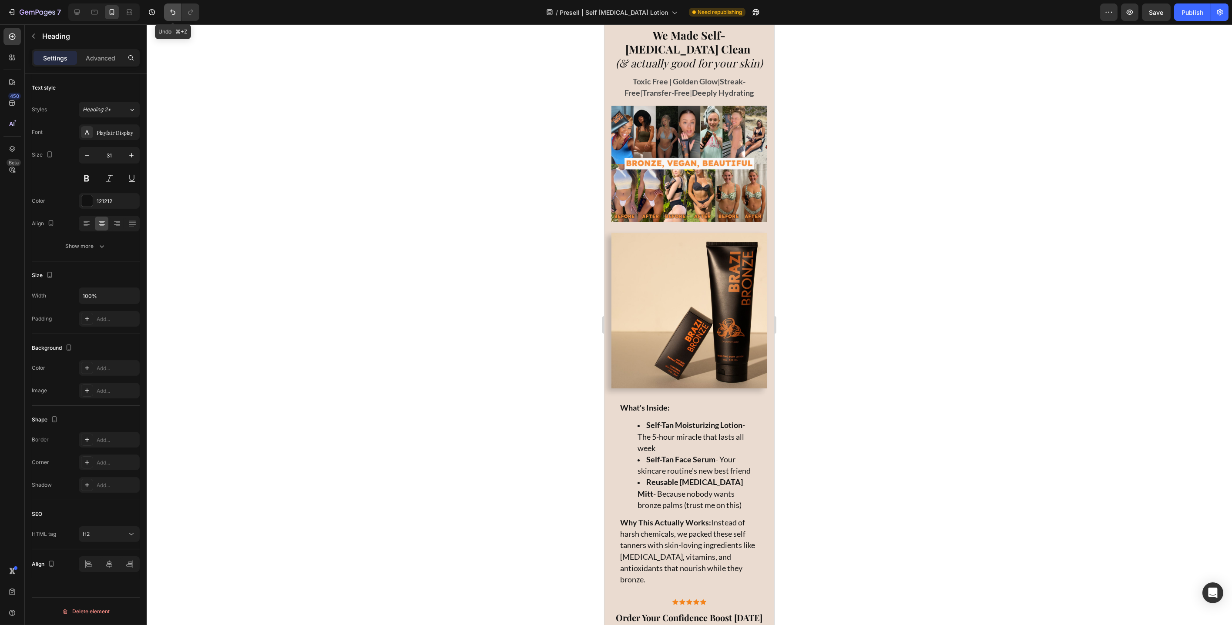
click at [169, 10] on icon "Undo/Redo" at bounding box center [172, 12] width 9 height 9
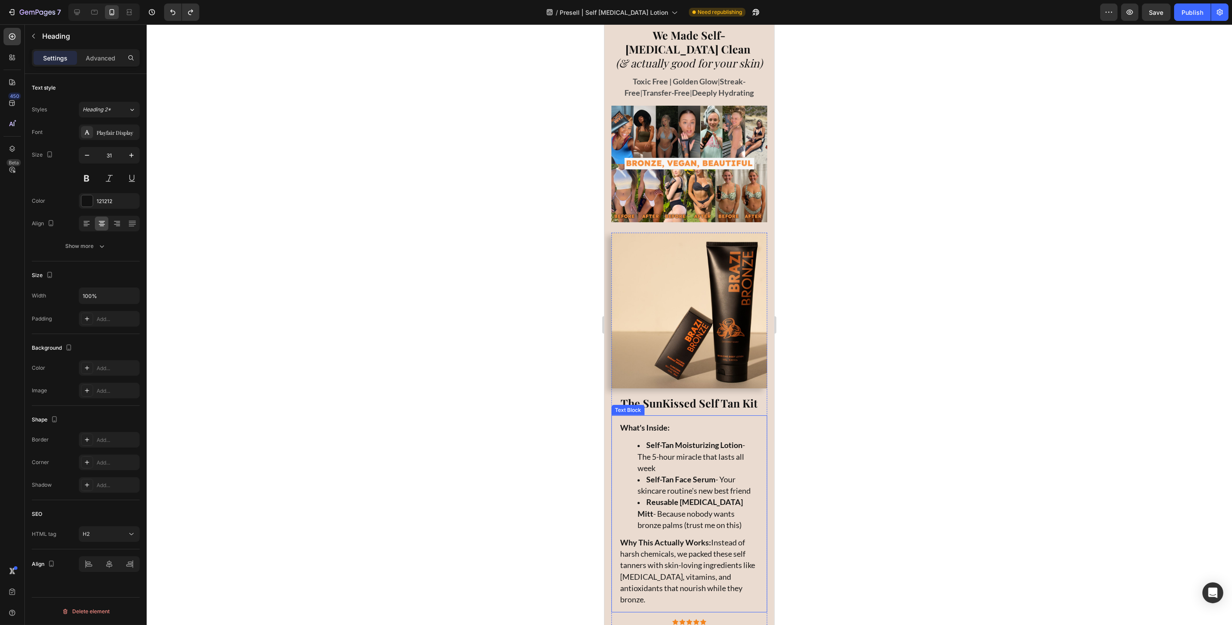
click at [648, 416] on div "What's Inside: Self-Tan Moisturizing Lotion - The 5-hour miracle that lasts all…" at bounding box center [689, 514] width 156 height 197
click at [725, 396] on strong "The SunKissed Self Tan Kit" at bounding box center [689, 403] width 137 height 14
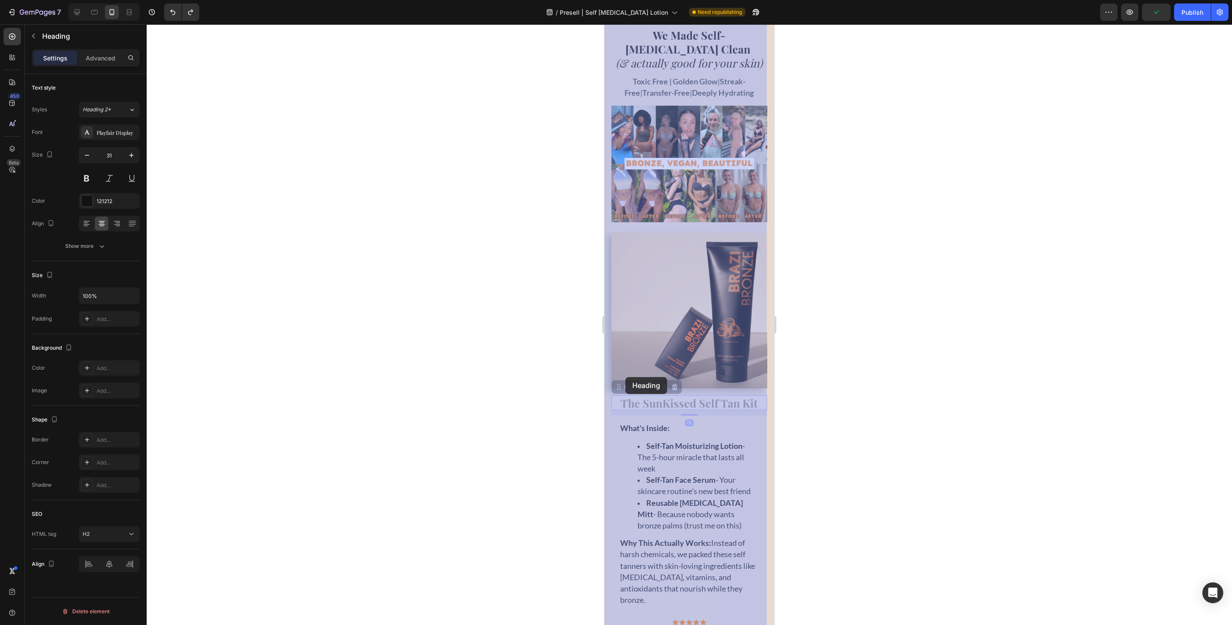
drag, startPoint x: 622, startPoint y: 360, endPoint x: 625, endPoint y: 377, distance: 17.2
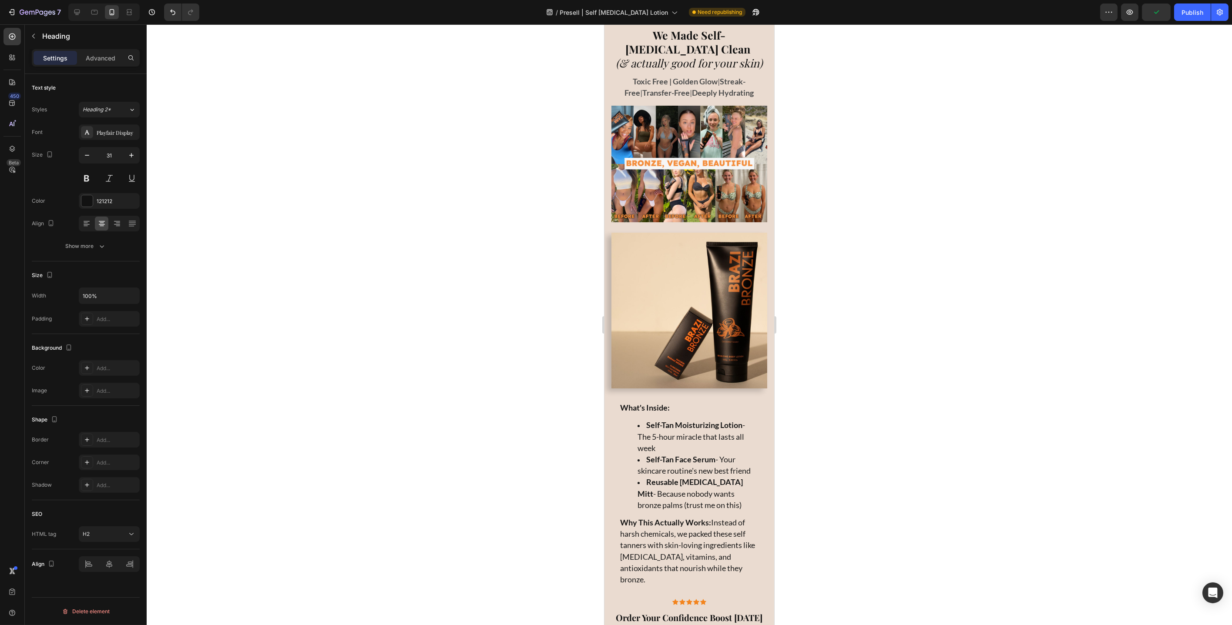
click at [169, 13] on icon "Undo/Redo" at bounding box center [172, 12] width 9 height 9
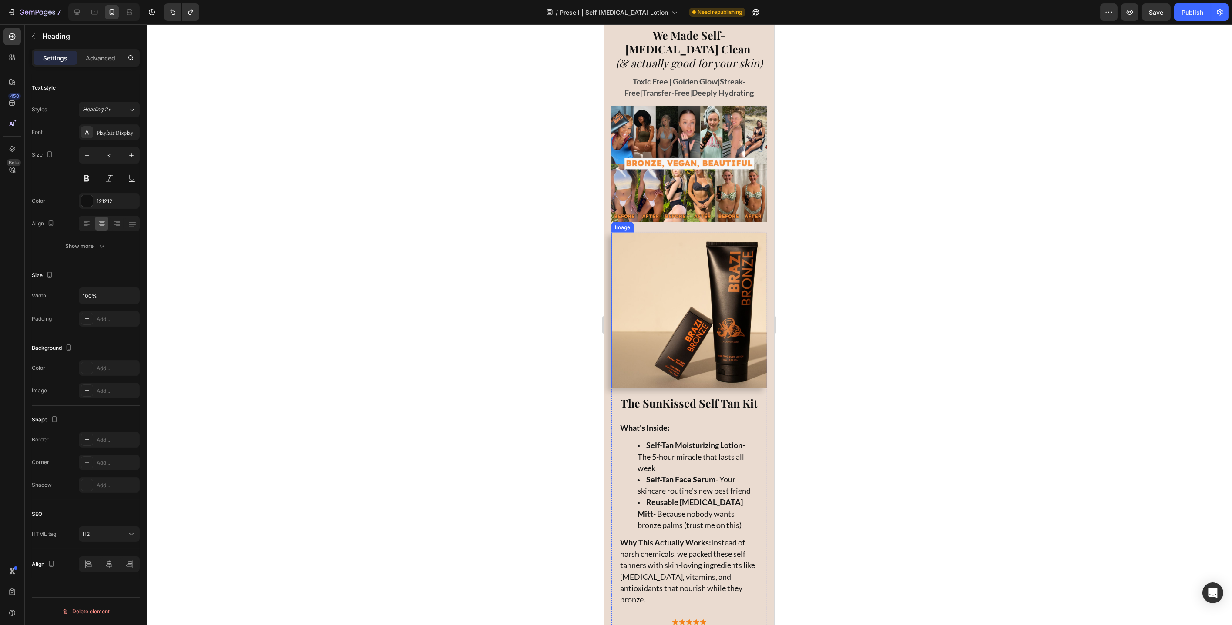
click at [646, 246] on img at bounding box center [689, 311] width 156 height 156
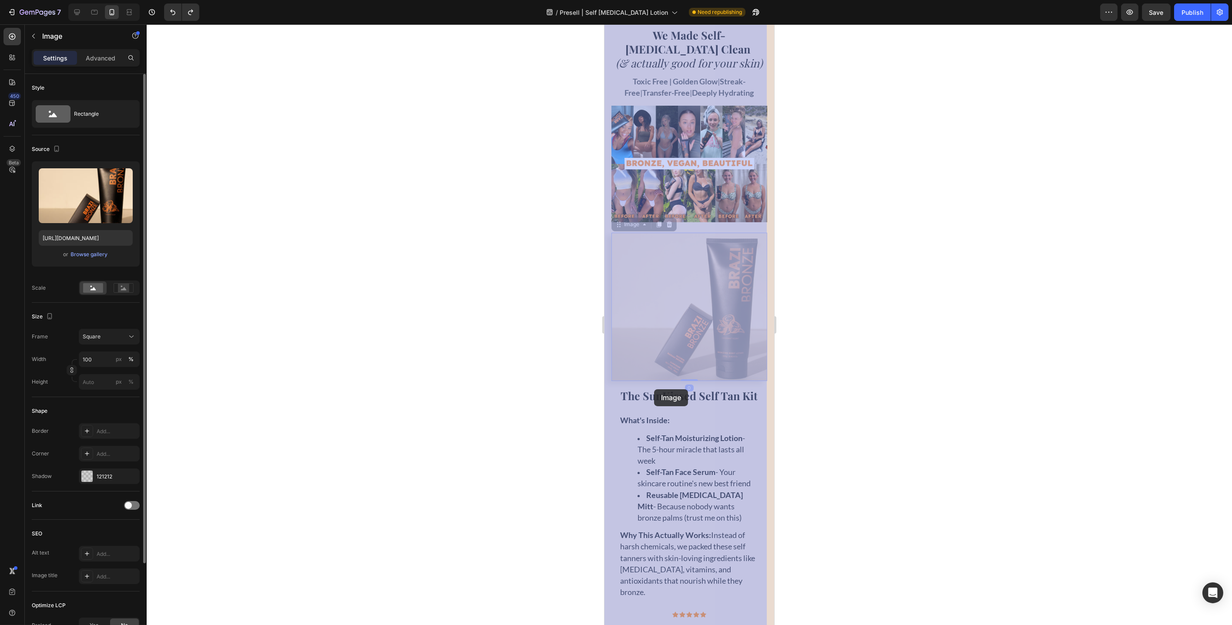
drag, startPoint x: 616, startPoint y: 207, endPoint x: 654, endPoint y: 389, distance: 186.6
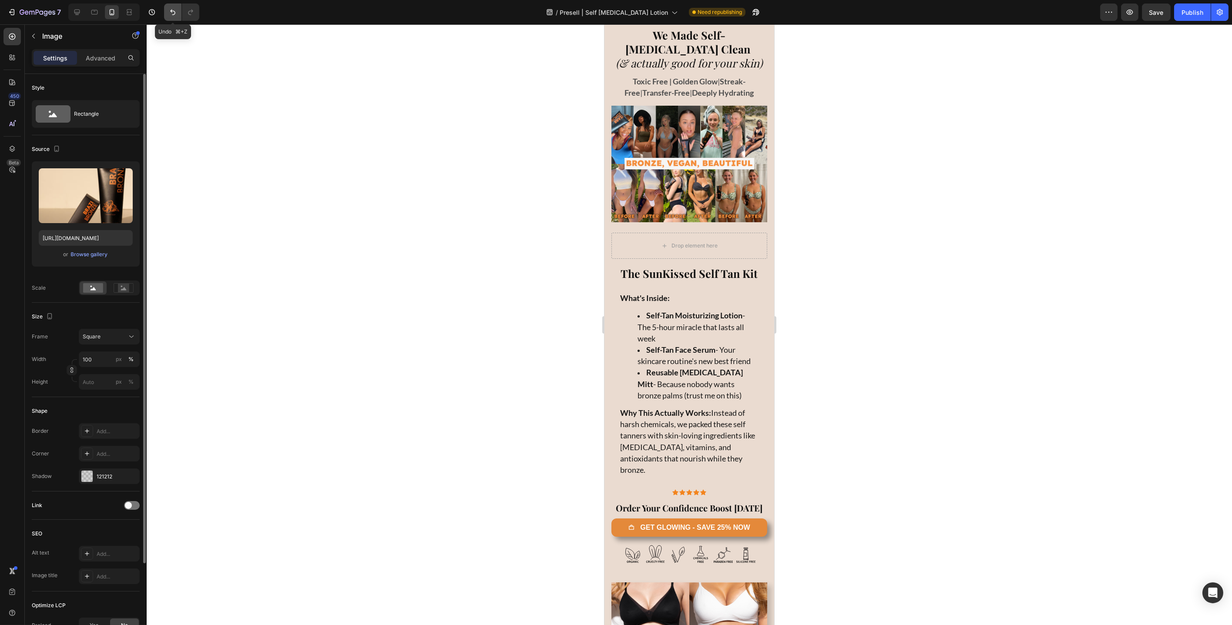
click at [172, 14] on icon "Undo/Redo" at bounding box center [172, 12] width 9 height 9
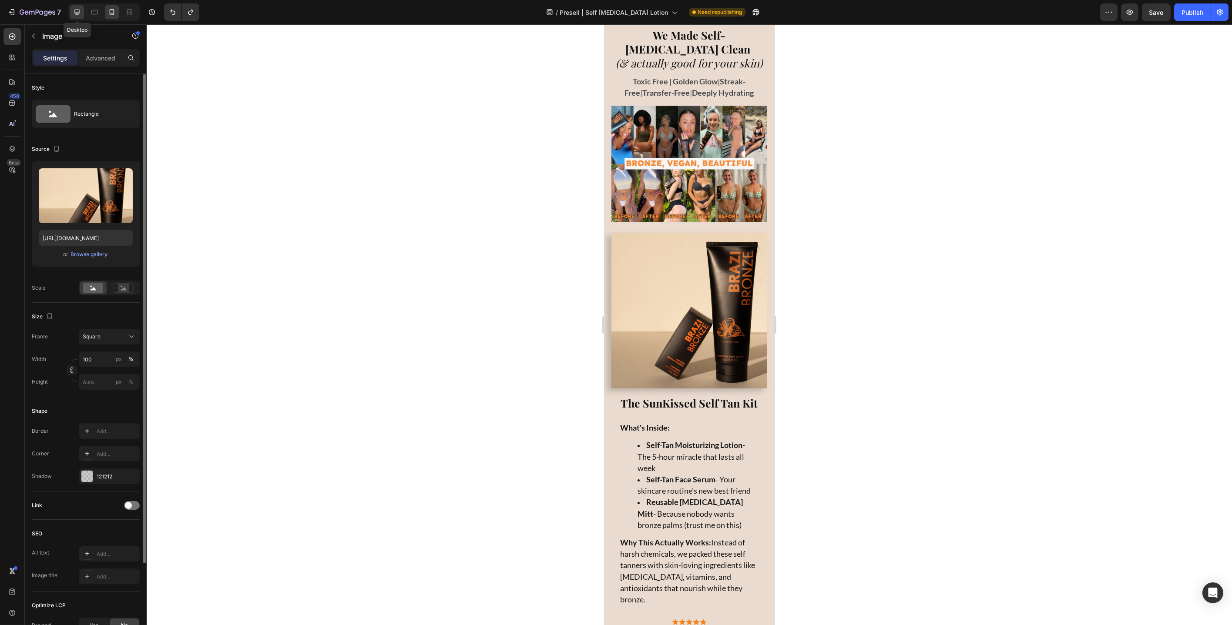
click at [83, 13] on div at bounding box center [77, 12] width 14 height 14
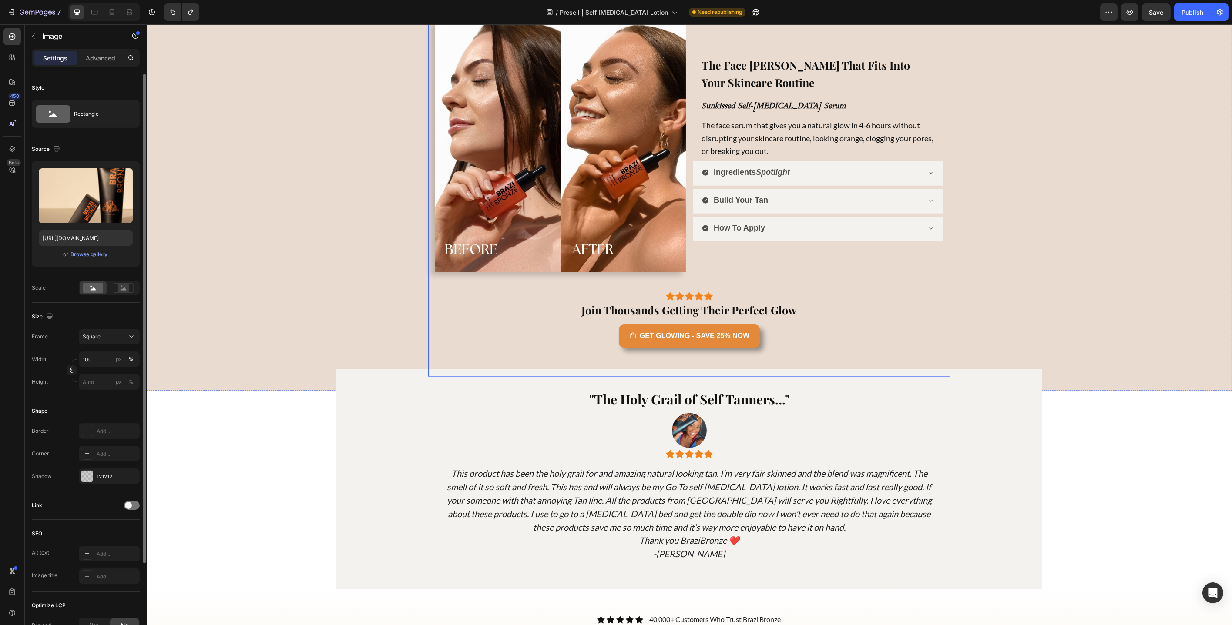
scroll to position [3815, 0]
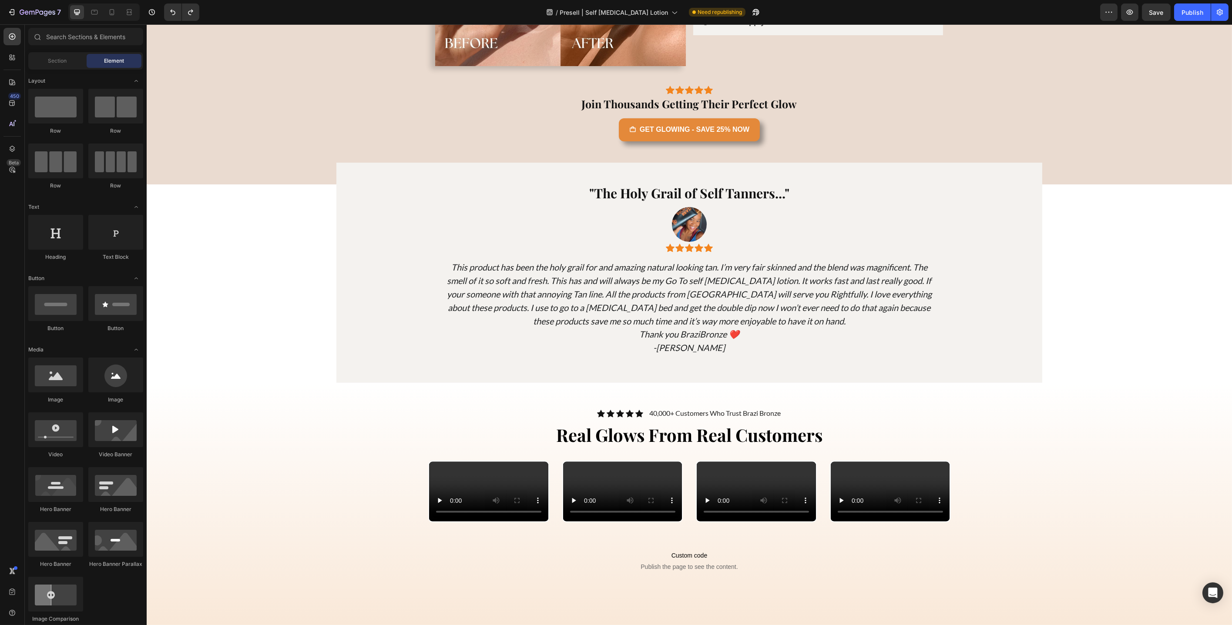
click at [267, 251] on section ""The Holy Grail of Self Tanners..." Heading Image Icon Icon Icon Icon Icon Icon…" at bounding box center [689, 273] width 882 height 220
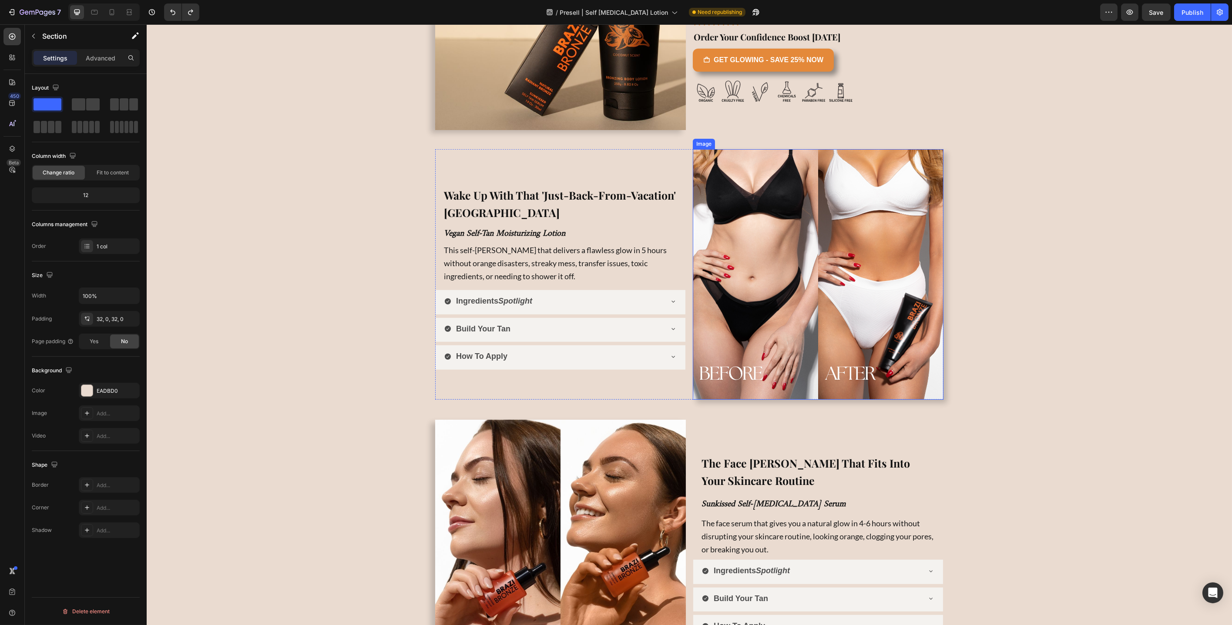
scroll to position [2118, 0]
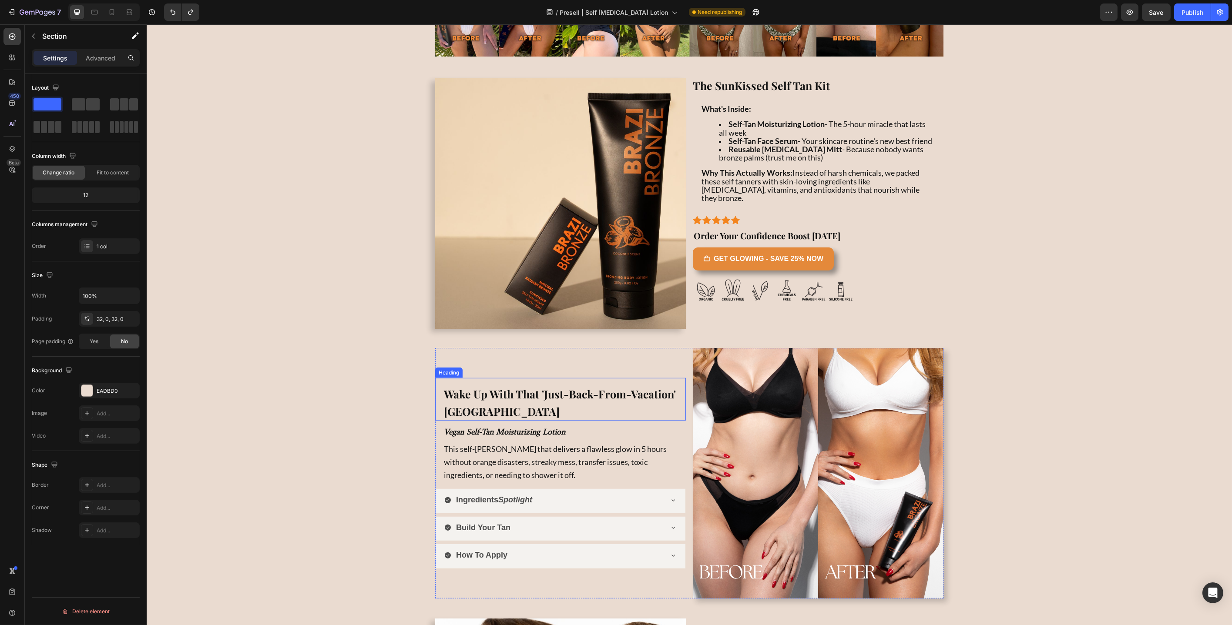
click at [541, 395] on strong "Wake Up With That 'Just-Back-From-Vacation' [GEOGRAPHIC_DATA]" at bounding box center [559, 403] width 232 height 32
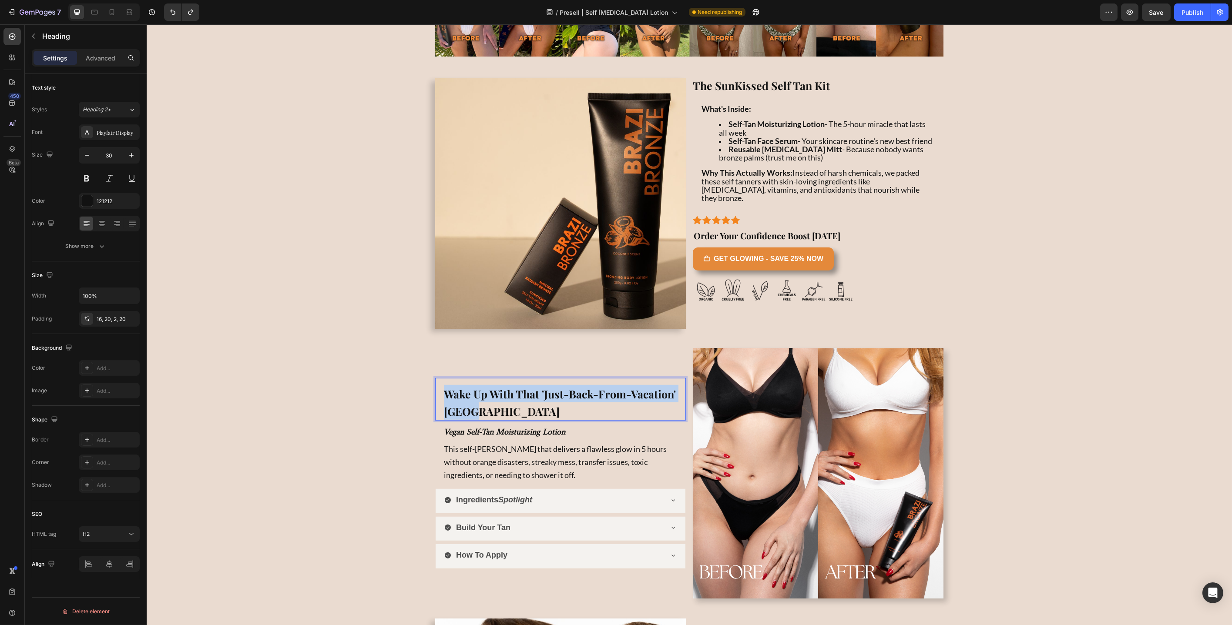
click at [541, 394] on strong "Wake Up With That 'Just-Back-From-Vacation' [GEOGRAPHIC_DATA]" at bounding box center [559, 403] width 232 height 32
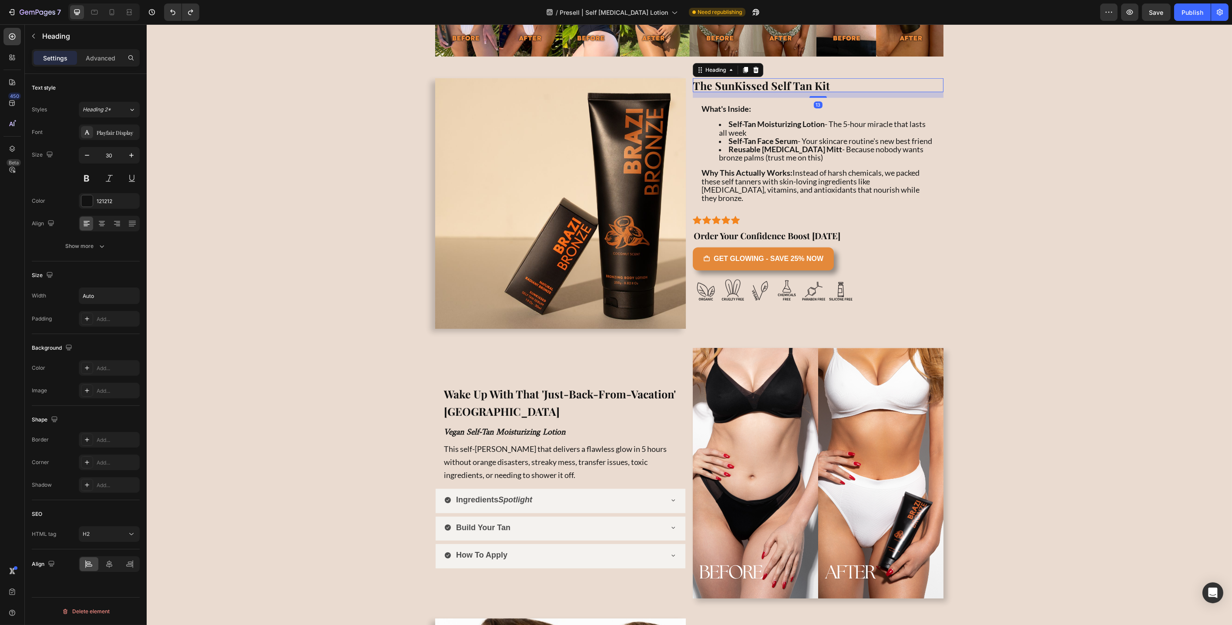
click at [784, 82] on strong "The SunKissed Self Tan Kit" at bounding box center [760, 85] width 137 height 14
click at [652, 65] on input "25" at bounding box center [646, 64] width 17 height 10
type input "30"
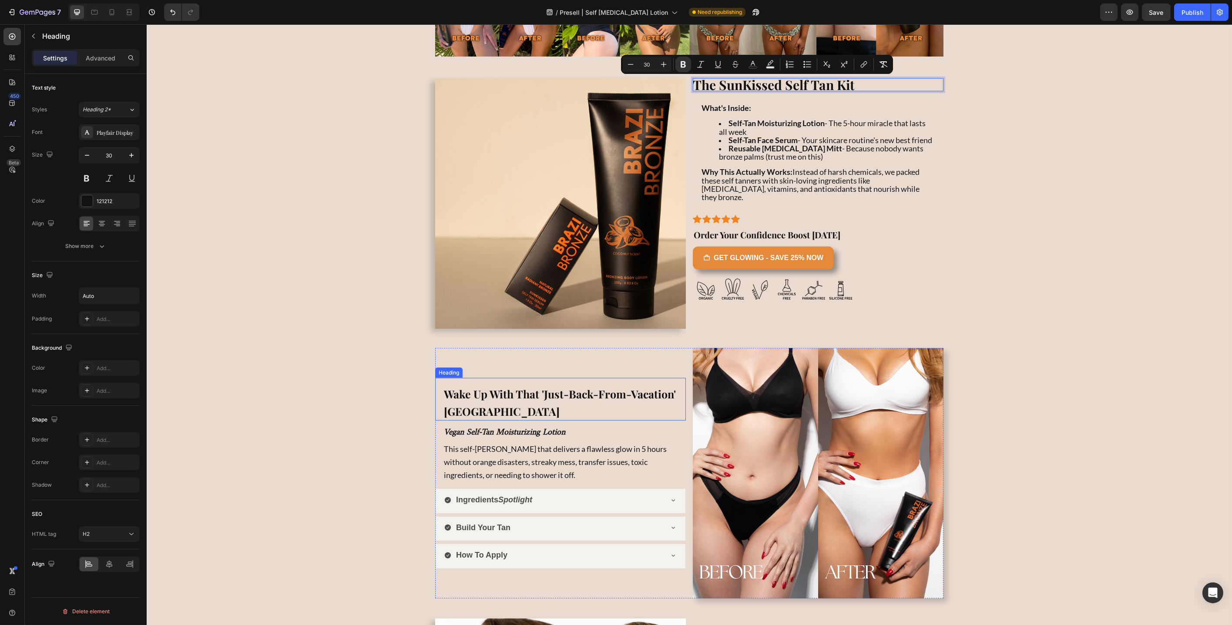
click at [540, 393] on strong "Wake Up With That 'Just-Back-From-Vacation' [GEOGRAPHIC_DATA]" at bounding box center [559, 403] width 232 height 32
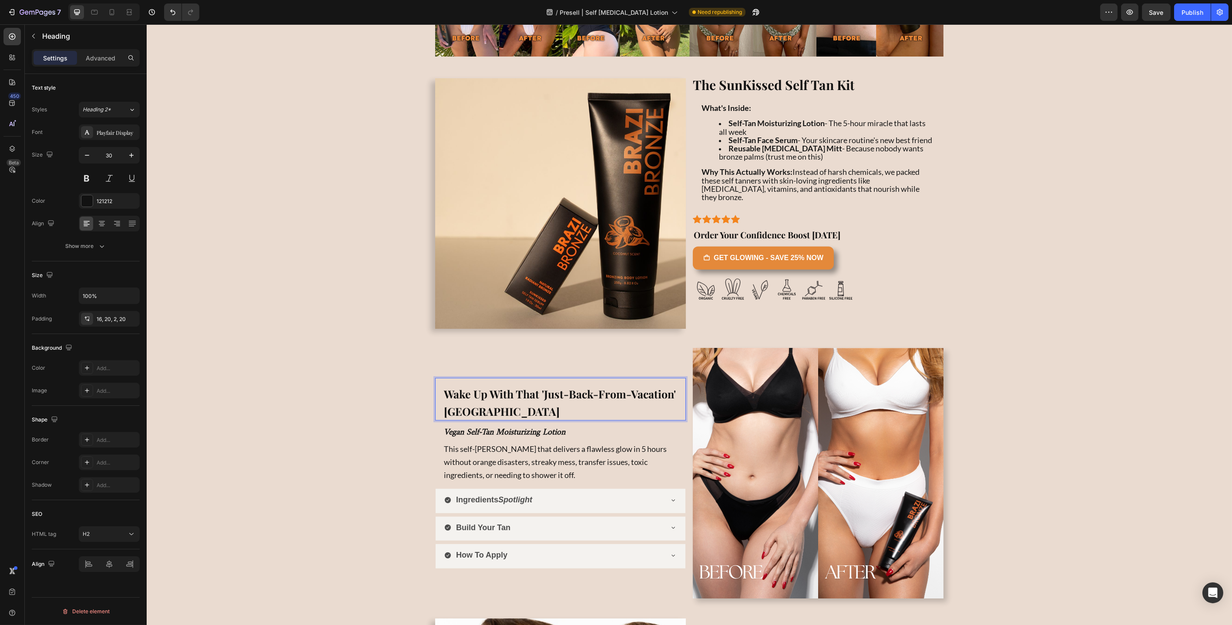
click at [540, 393] on strong "Wake Up With That 'Just-Back-From-Vacation' [GEOGRAPHIC_DATA]" at bounding box center [559, 403] width 232 height 32
click at [444, 372] on input "25" at bounding box center [445, 373] width 17 height 10
type input "30"
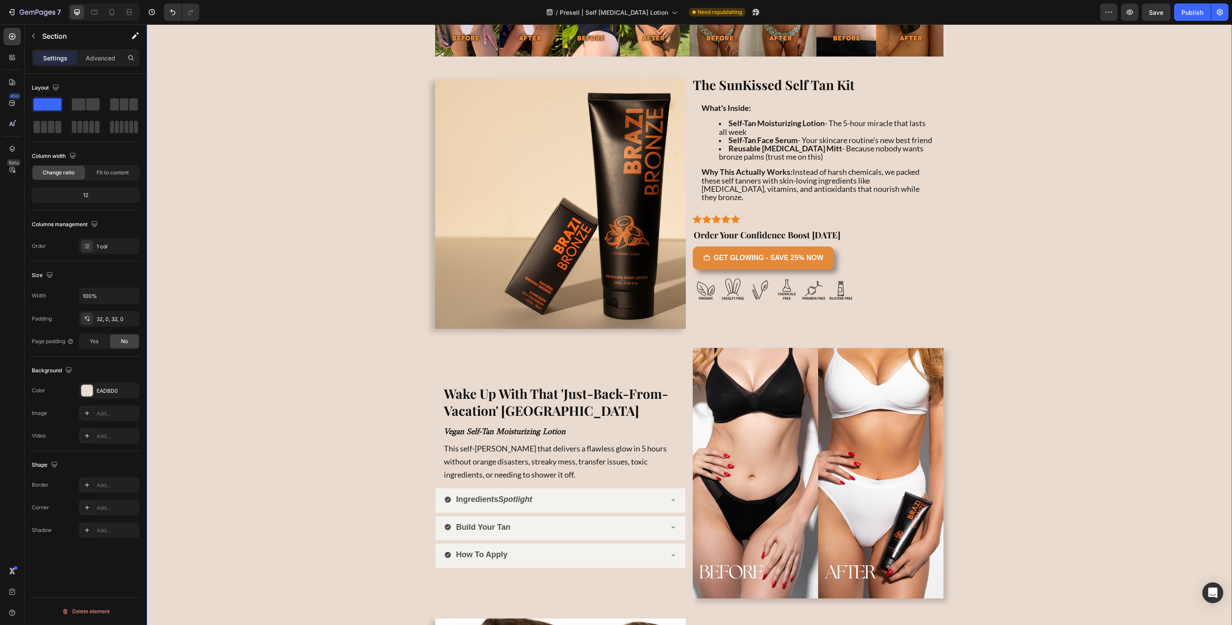
click at [406, 403] on div "Image 10/10 Heading Icon Icon Icon Icon Icon Icon List Row The best combo ever!…" at bounding box center [688, 314] width 1085 height 1320
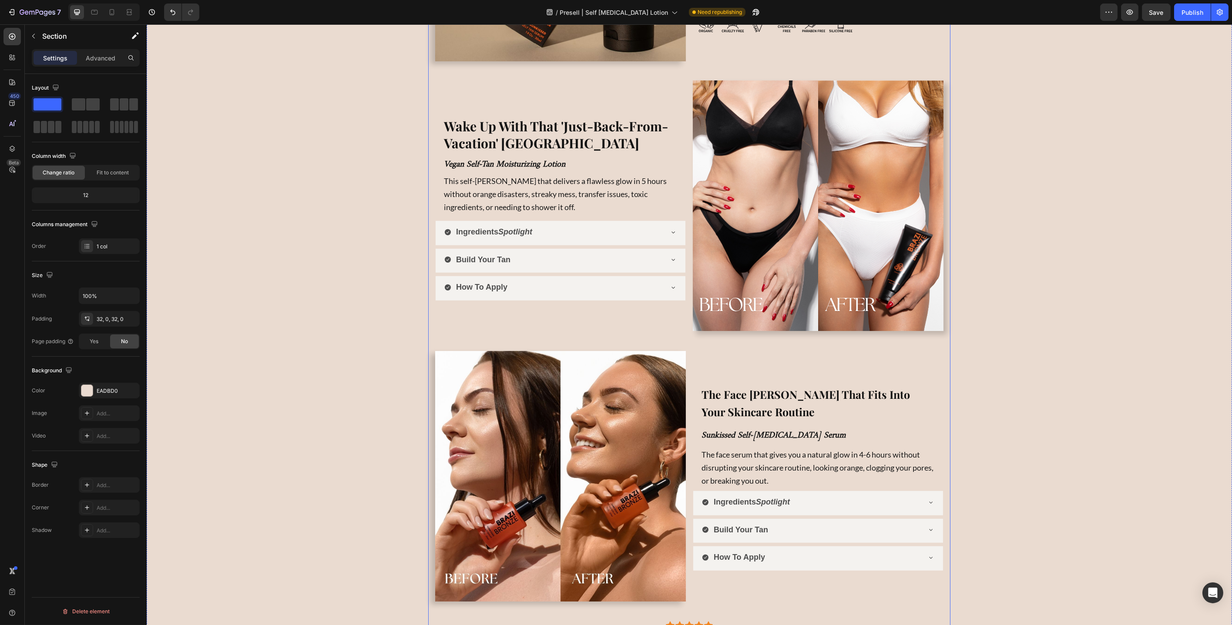
scroll to position [2414, 0]
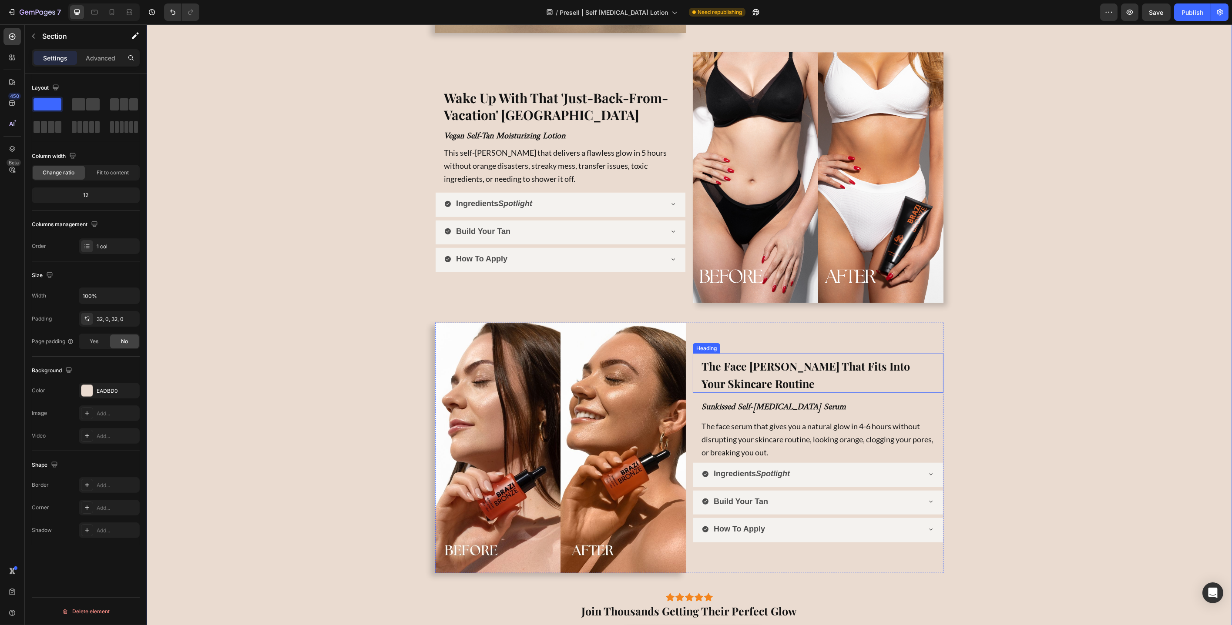
click at [789, 363] on strong "The Face [PERSON_NAME] That Fits Into Your Skincare Routine" at bounding box center [805, 375] width 208 height 32
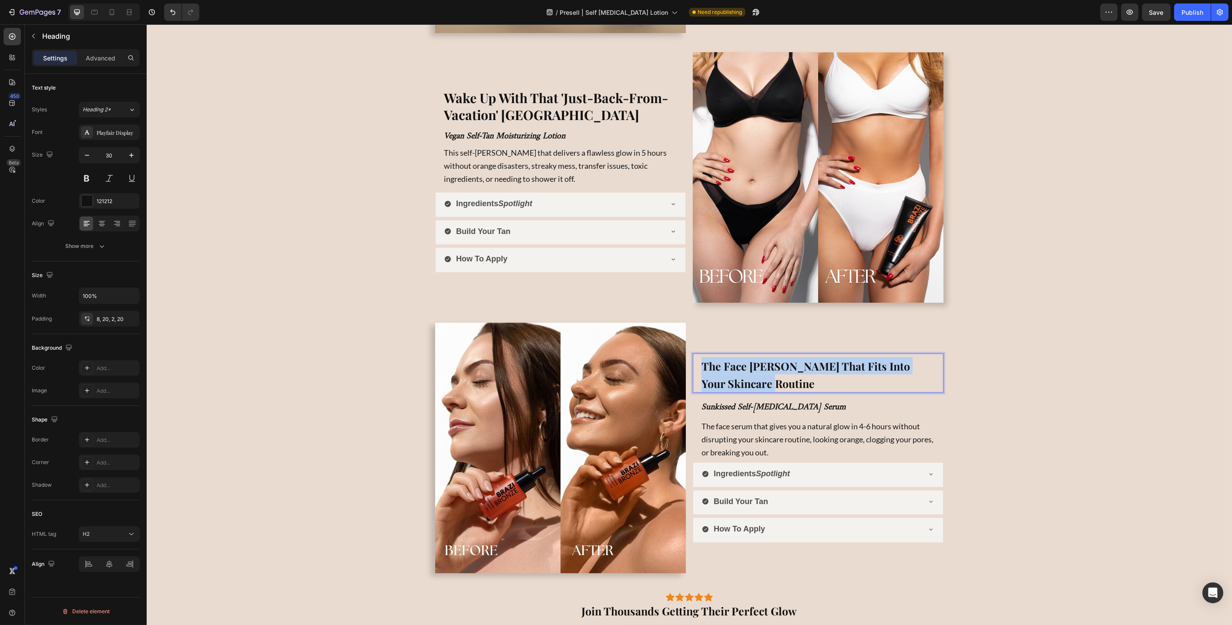
click at [789, 363] on strong "The Face [PERSON_NAME] That Fits Into Your Skincare Routine" at bounding box center [805, 375] width 208 height 32
click at [700, 342] on input "25" at bounding box center [700, 345] width 17 height 10
type input "30"
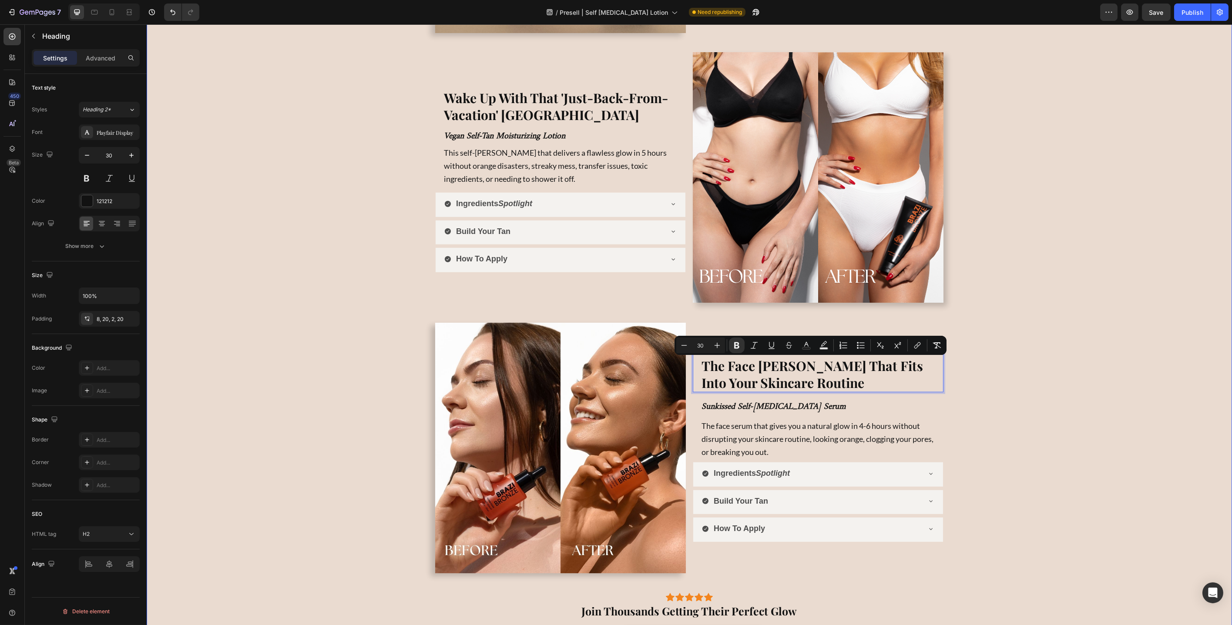
click at [385, 350] on div "Image 10/10 Heading Icon Icon Icon Icon Icon Icon List Row The best combo ever!…" at bounding box center [688, 18] width 1085 height 1320
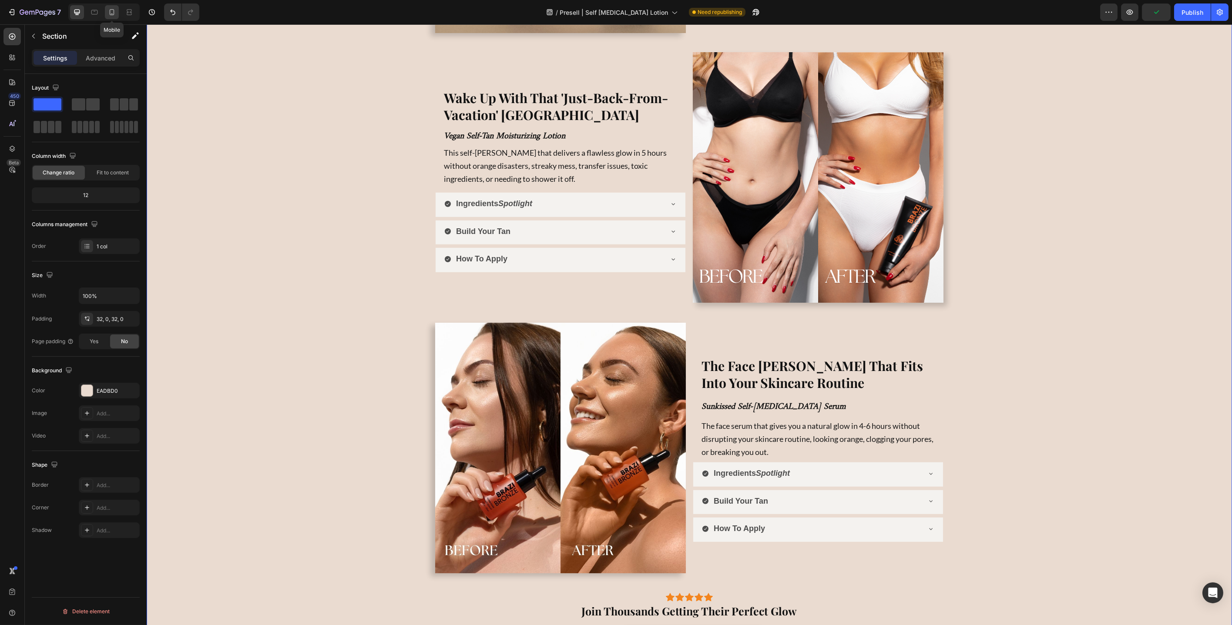
click at [112, 11] on icon at bounding box center [111, 12] width 9 height 9
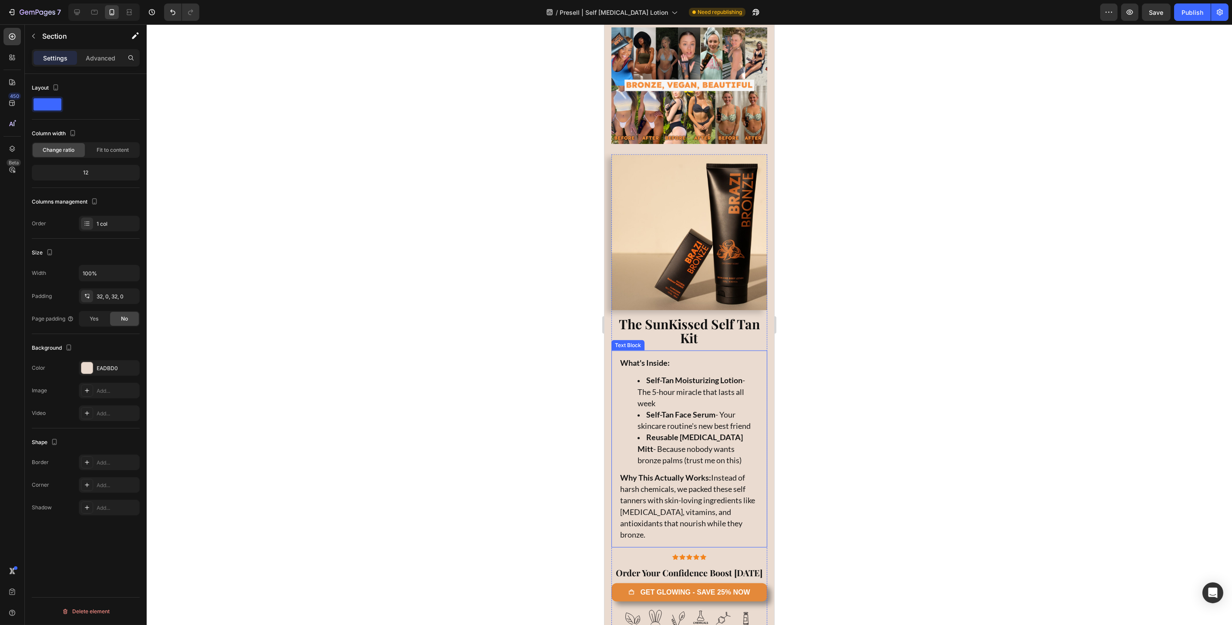
scroll to position [2738, 0]
click at [703, 318] on h2 "The SunKissed Self Tan Kit" at bounding box center [689, 332] width 156 height 28
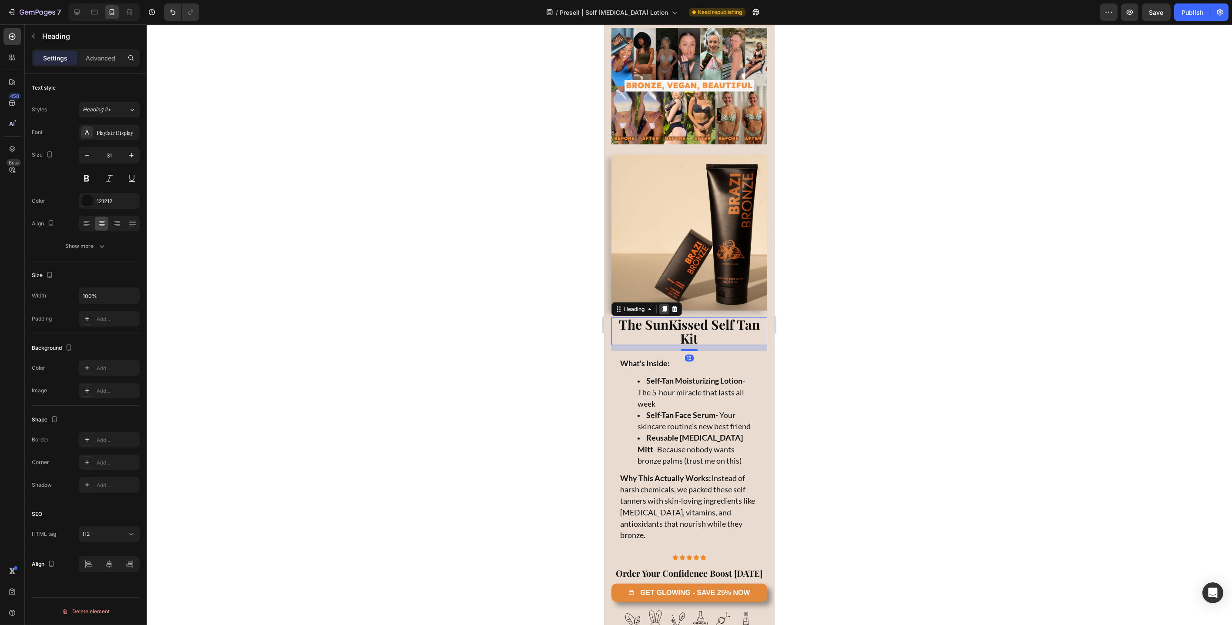
click at [667, 306] on icon at bounding box center [663, 309] width 7 height 7
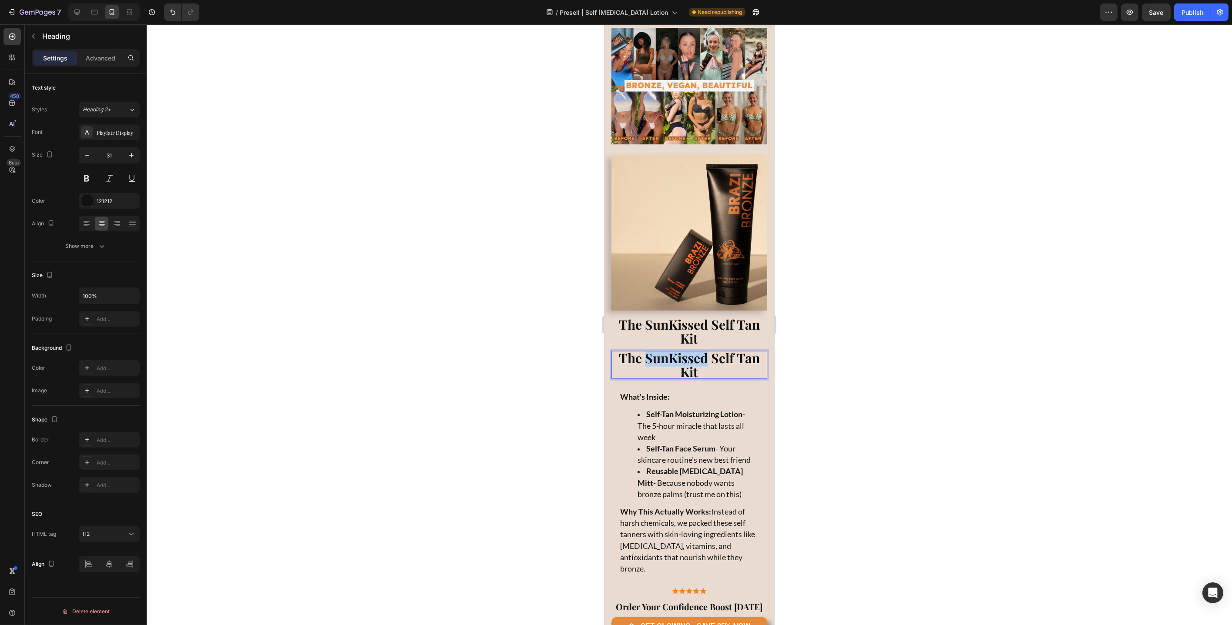
click at [657, 349] on strong "The SunKissed Self Tan Kit" at bounding box center [688, 364] width 141 height 31
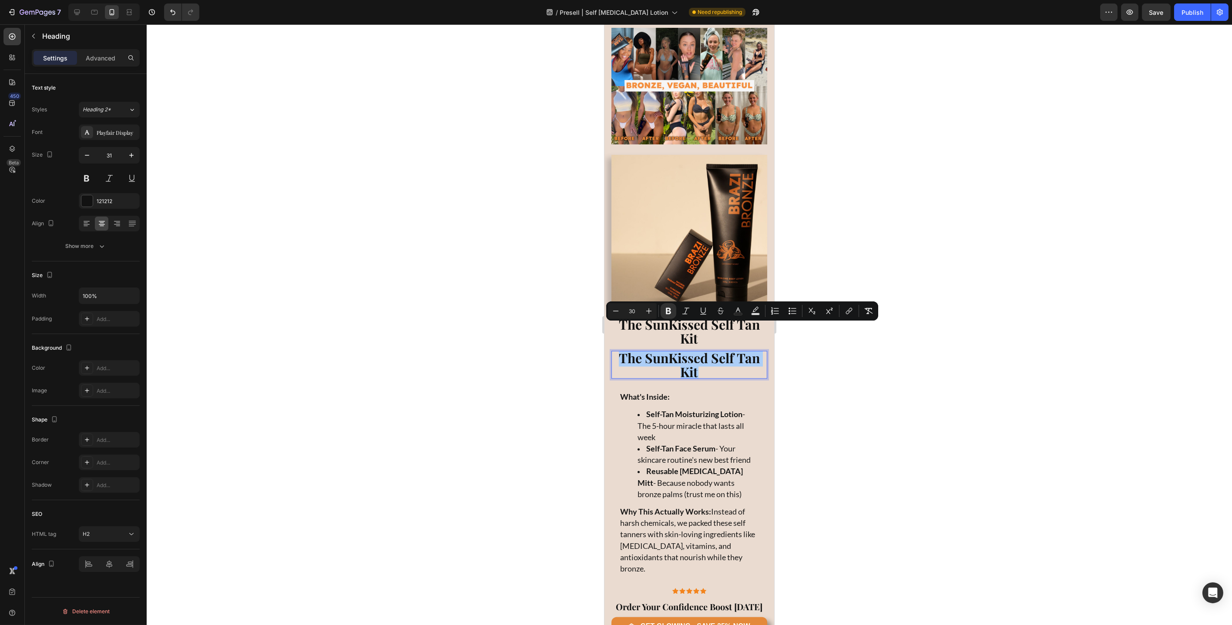
click at [634, 309] on input "30" at bounding box center [632, 311] width 17 height 10
type input "25"
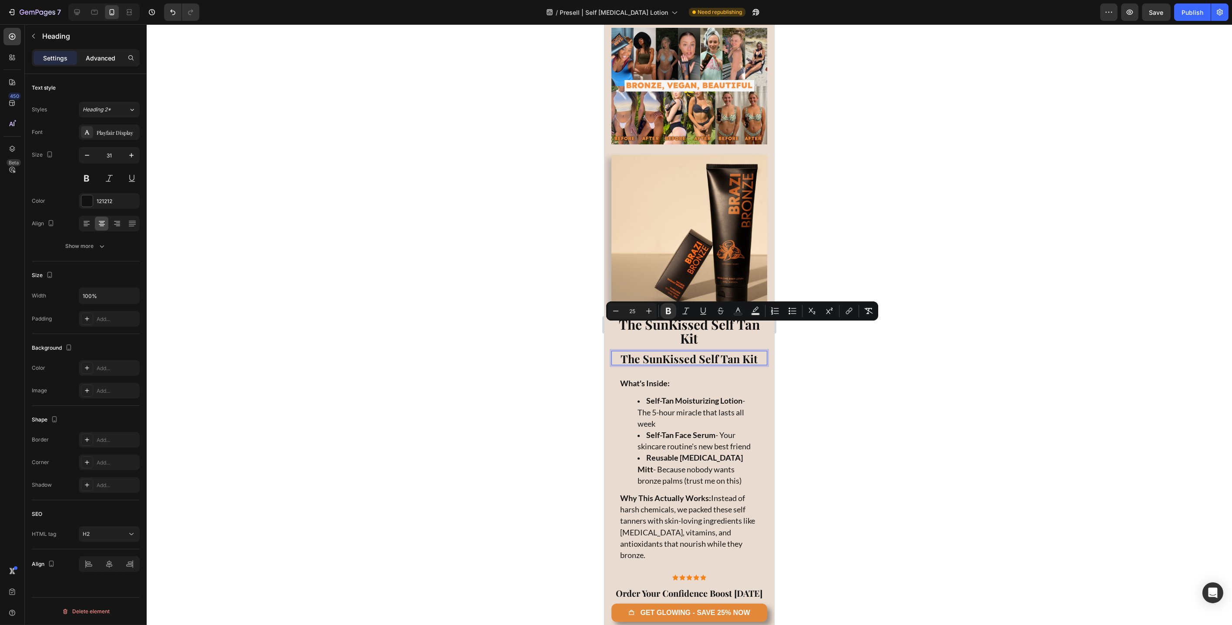
click at [95, 57] on p "Advanced" at bounding box center [101, 58] width 30 height 9
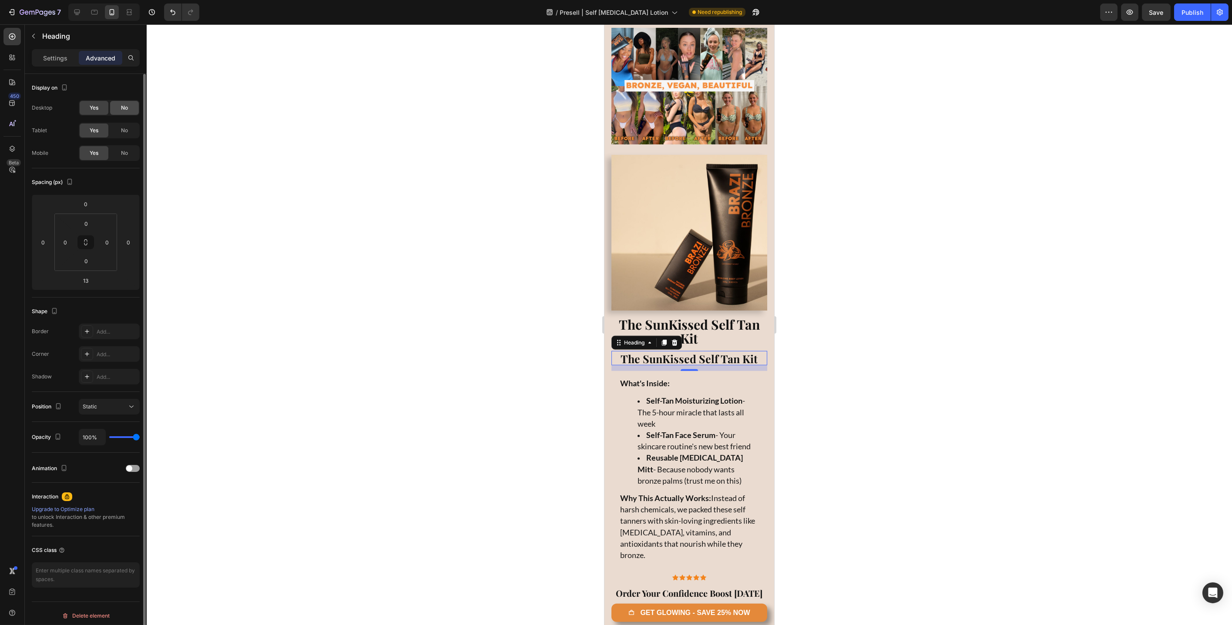
click at [122, 107] on span "No" at bounding box center [124, 108] width 7 height 8
click at [121, 128] on span "No" at bounding box center [124, 131] width 7 height 8
click at [722, 316] on strong "The SunKissed Self Tan Kit" at bounding box center [688, 331] width 141 height 31
click at [128, 155] on div "No" at bounding box center [124, 153] width 29 height 14
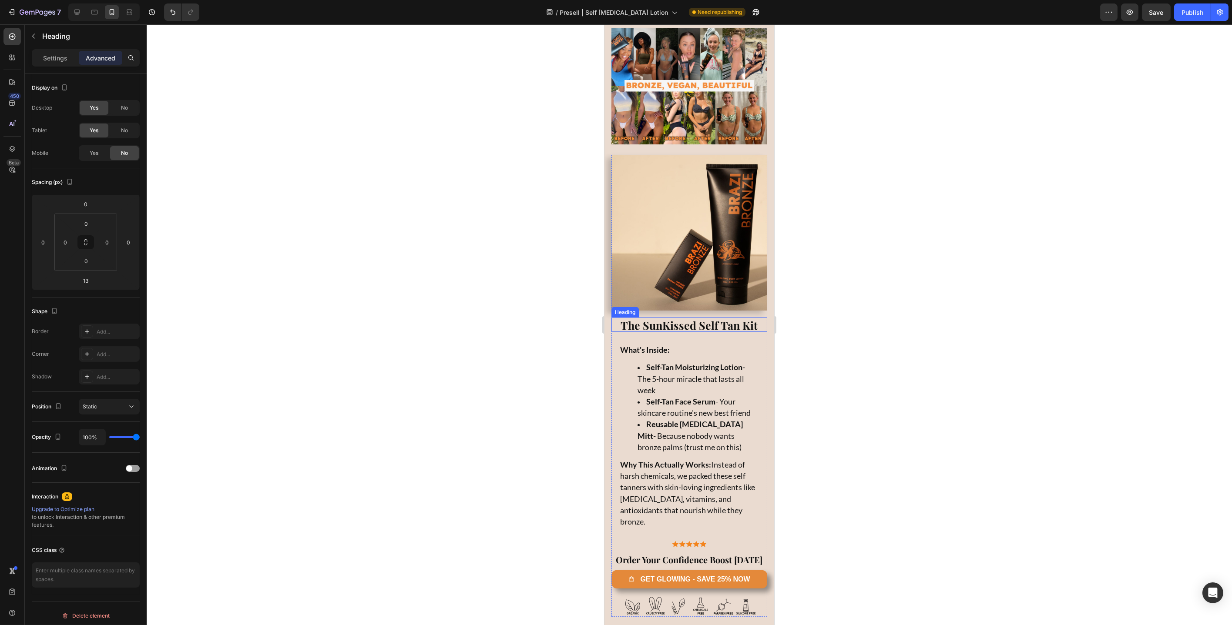
click at [704, 318] on strong "The SunKissed Self Tan Kit" at bounding box center [689, 325] width 137 height 14
click at [622, 305] on div "Heading" at bounding box center [634, 309] width 24 height 8
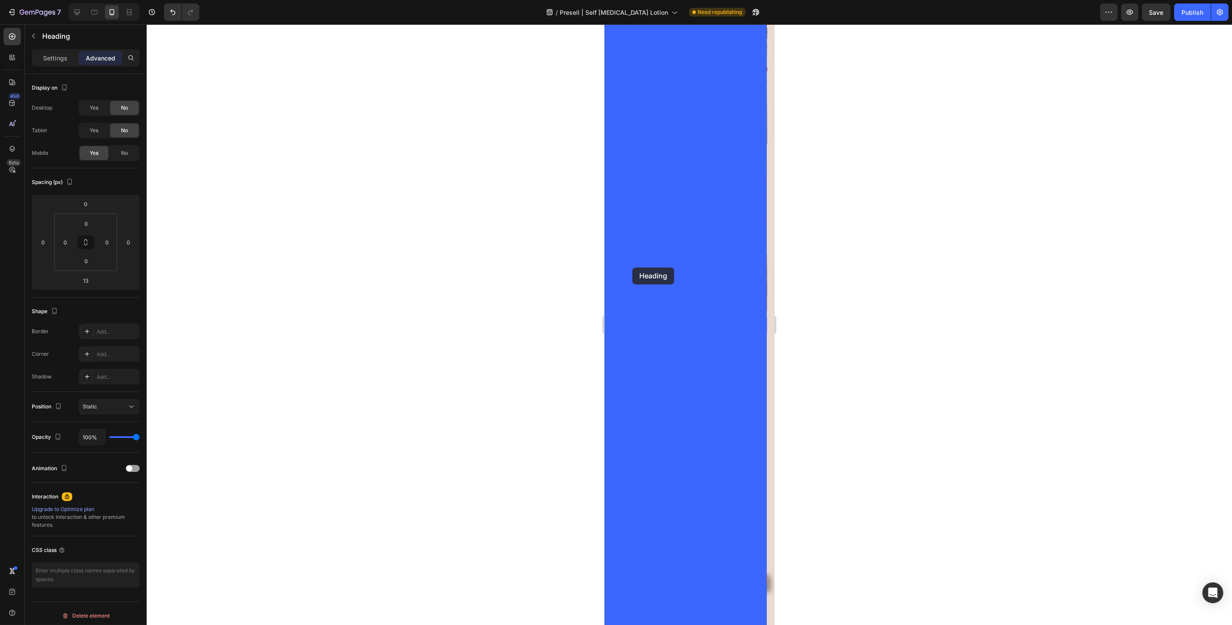
drag, startPoint x: 624, startPoint y: 284, endPoint x: 632, endPoint y: 268, distance: 17.7
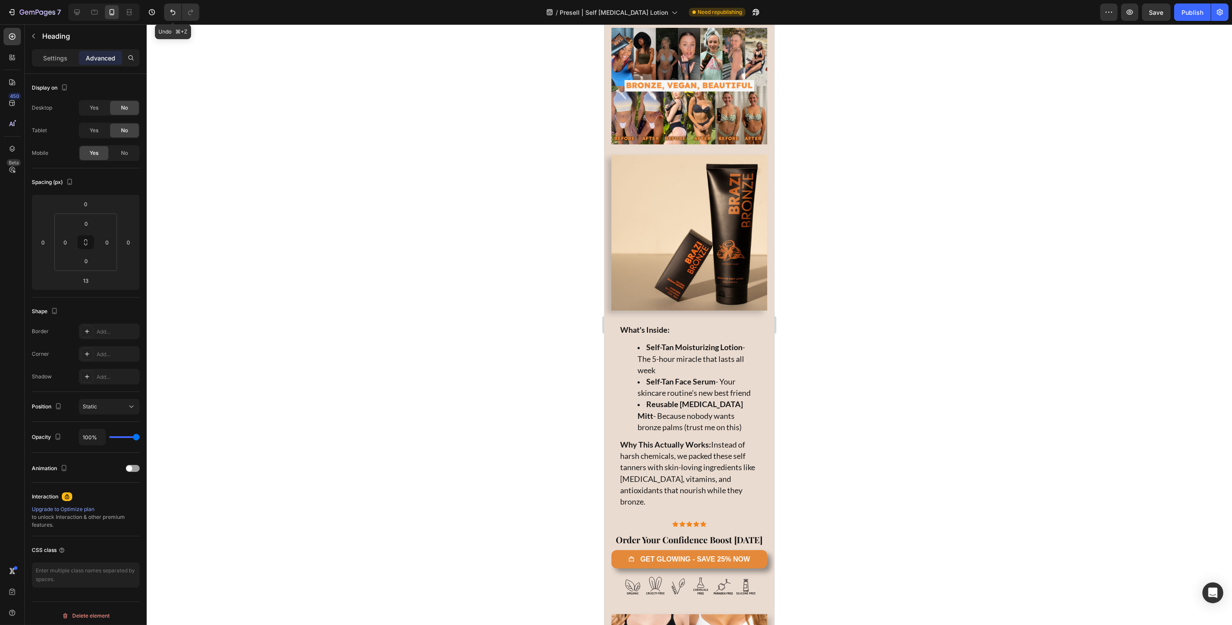
click at [172, 14] on icon "Undo/Redo" at bounding box center [172, 12] width 9 height 9
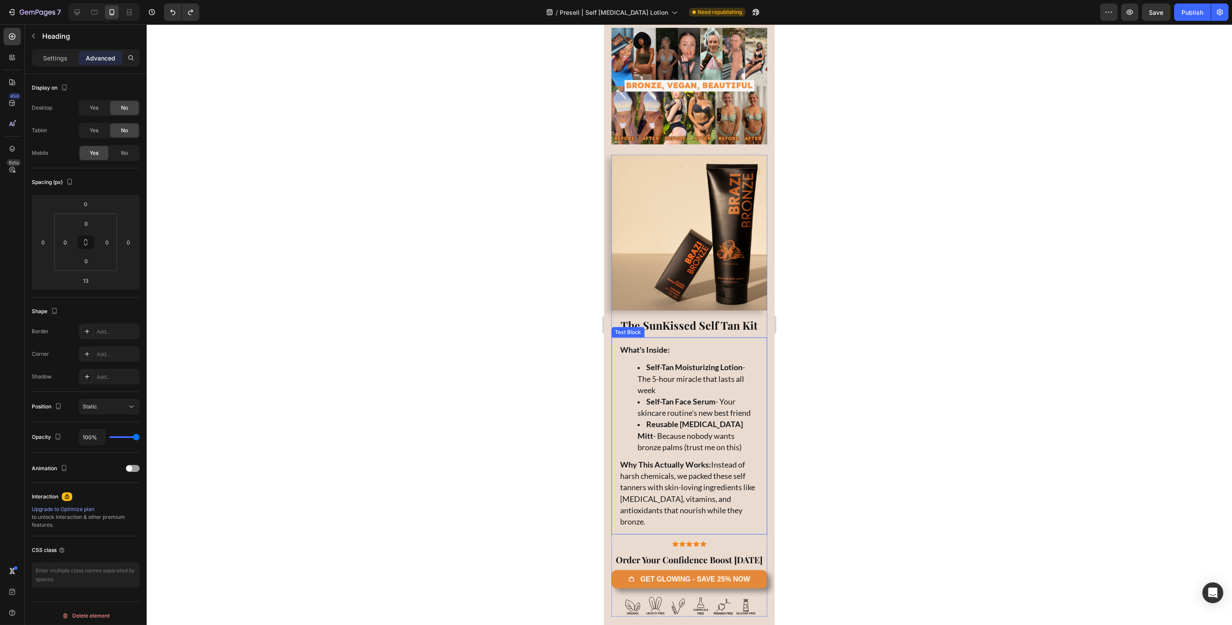
click at [678, 345] on p "What's Inside:" at bounding box center [689, 350] width 138 height 11
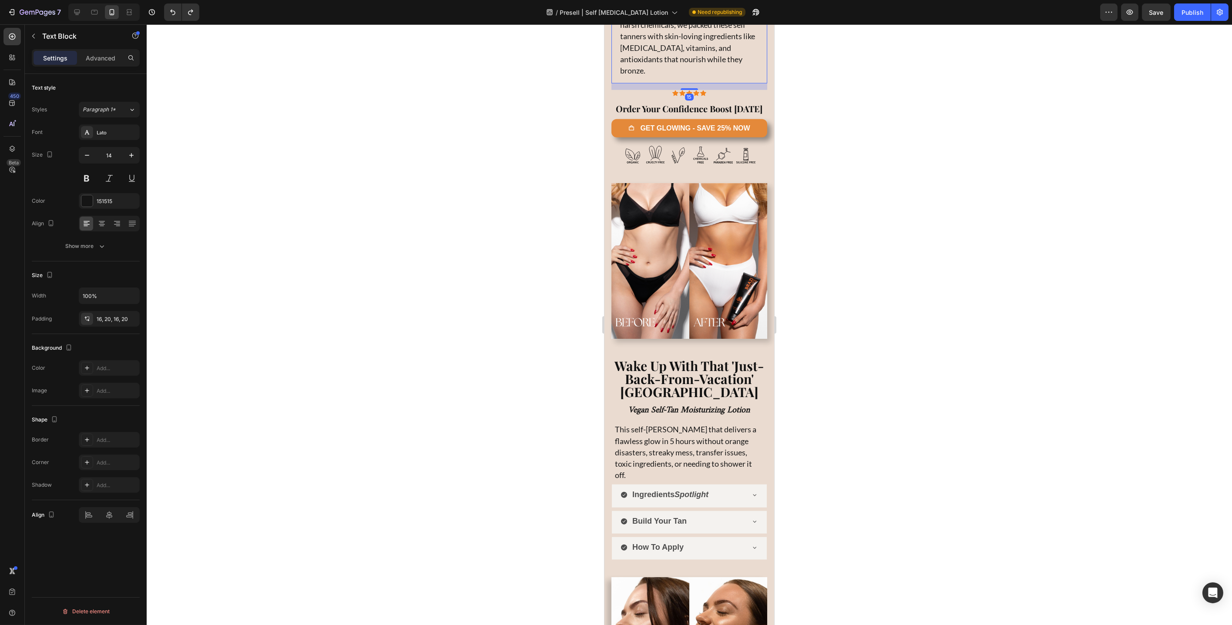
scroll to position [3192, 0]
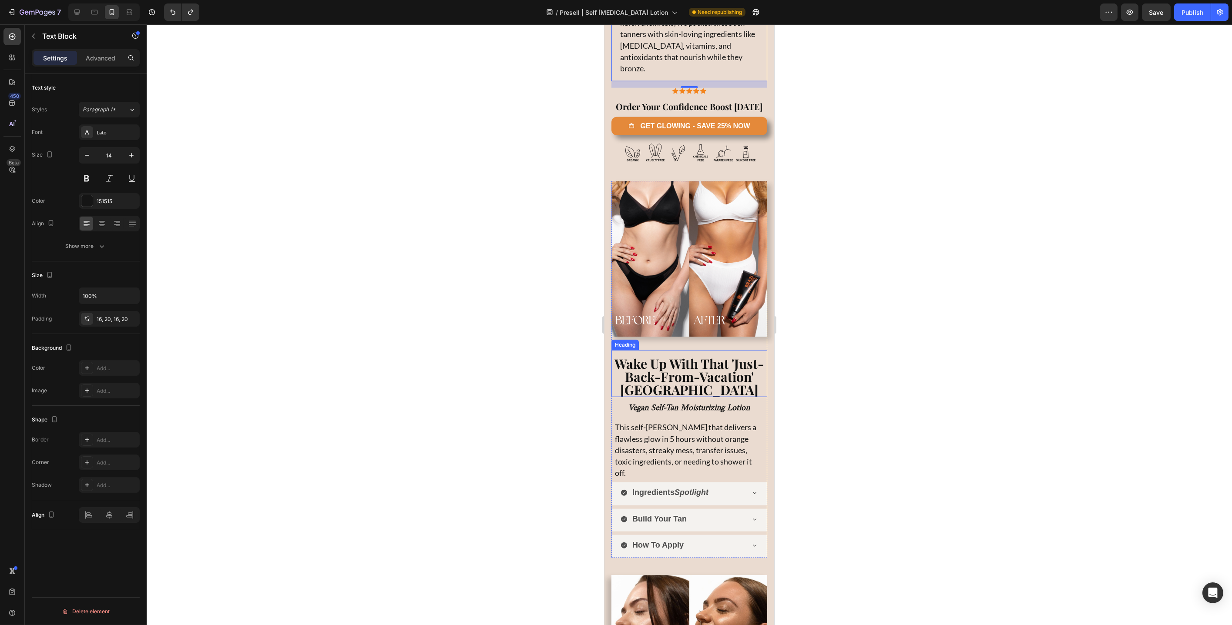
click at [679, 356] on strong "Wake Up With That 'Just-Back-From-Vacation' [GEOGRAPHIC_DATA]" at bounding box center [688, 377] width 149 height 44
click at [663, 339] on icon at bounding box center [663, 342] width 5 height 6
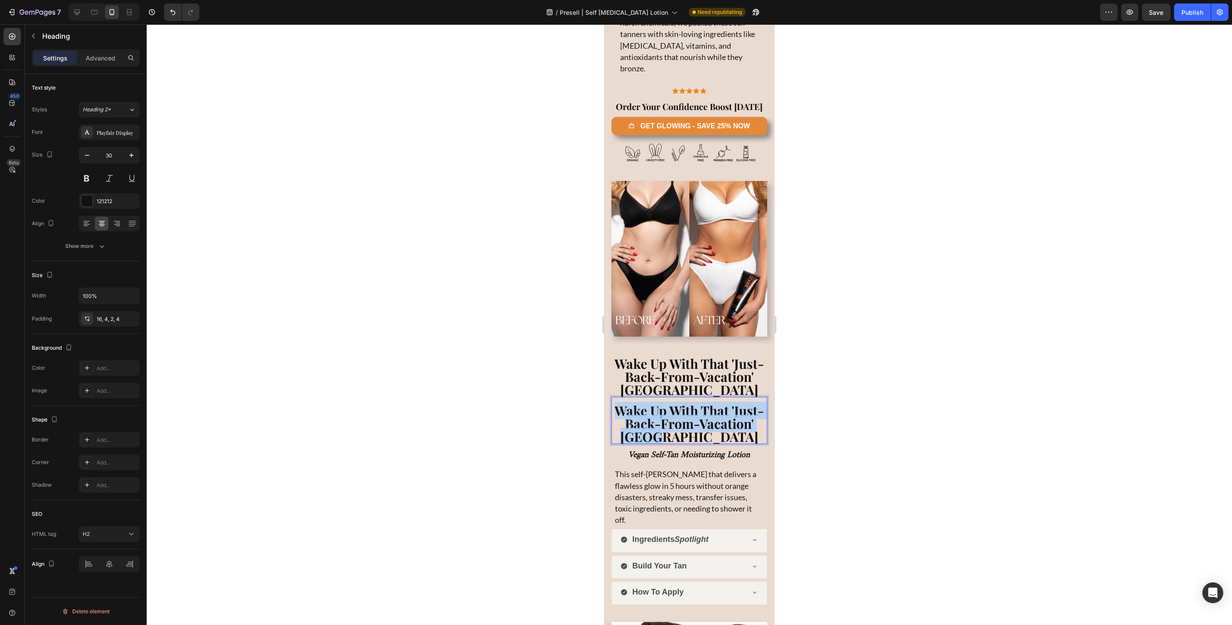
click at [676, 408] on strong "Wake Up With That 'Just-Back-From-Vacation' [GEOGRAPHIC_DATA]" at bounding box center [688, 424] width 149 height 44
click at [633, 378] on input "30" at bounding box center [632, 377] width 17 height 10
type input "25"
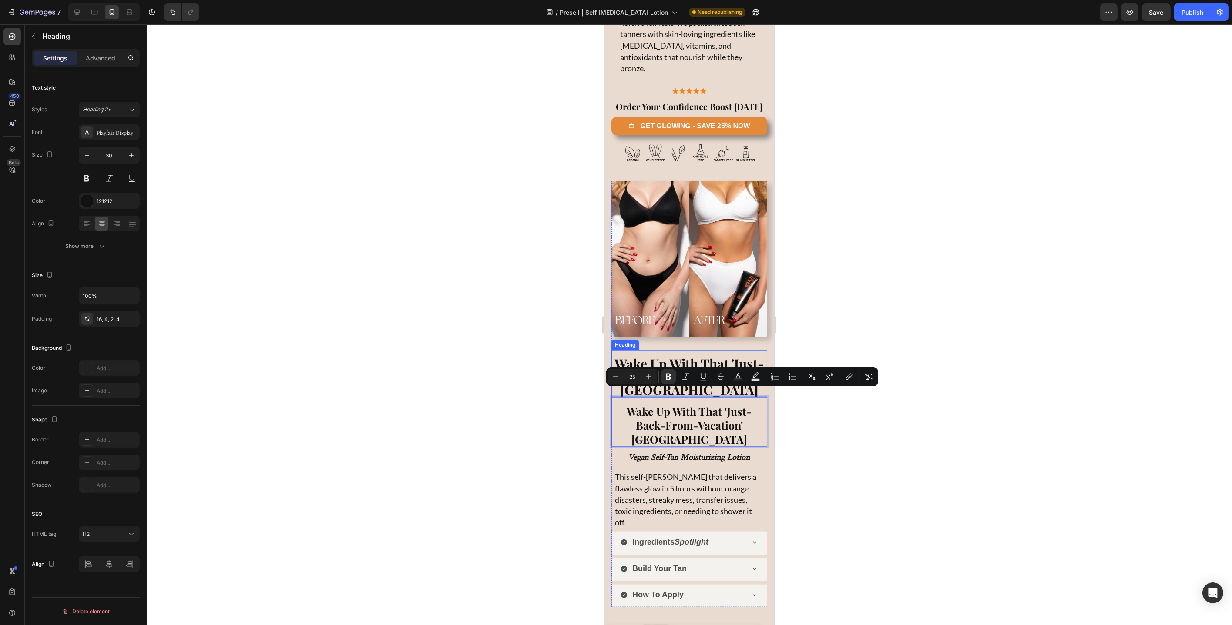
click at [661, 355] on strong "Wake Up With That 'Just-Back-From-Vacation' [GEOGRAPHIC_DATA]" at bounding box center [688, 377] width 149 height 44
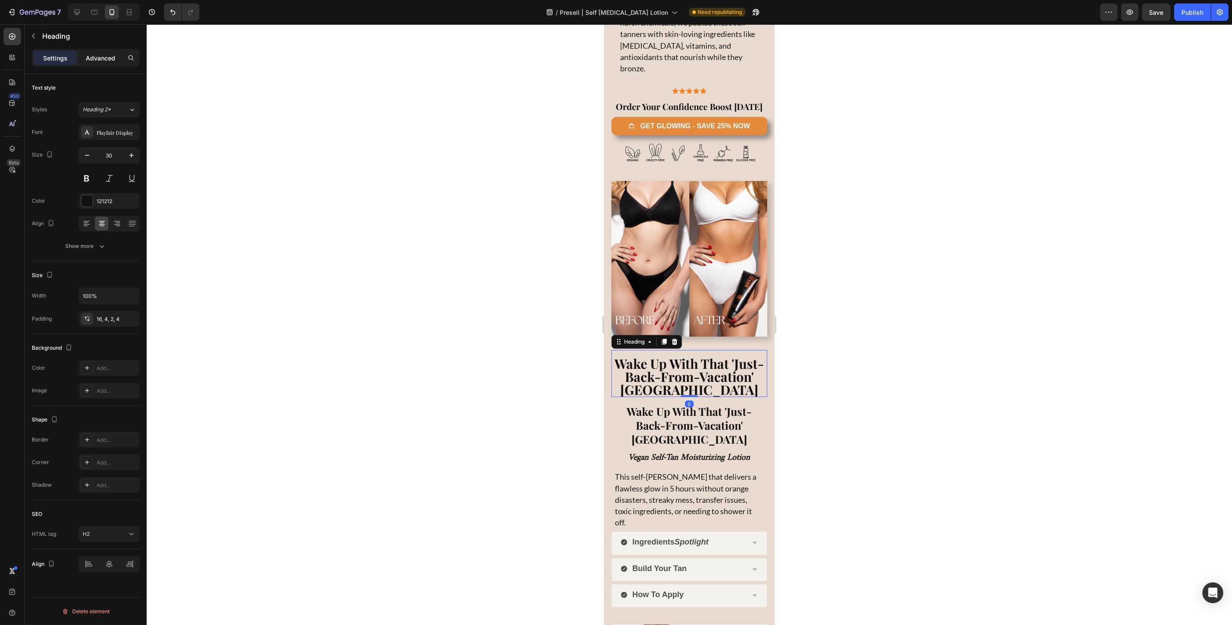
click at [96, 57] on p "Advanced" at bounding box center [101, 58] width 30 height 9
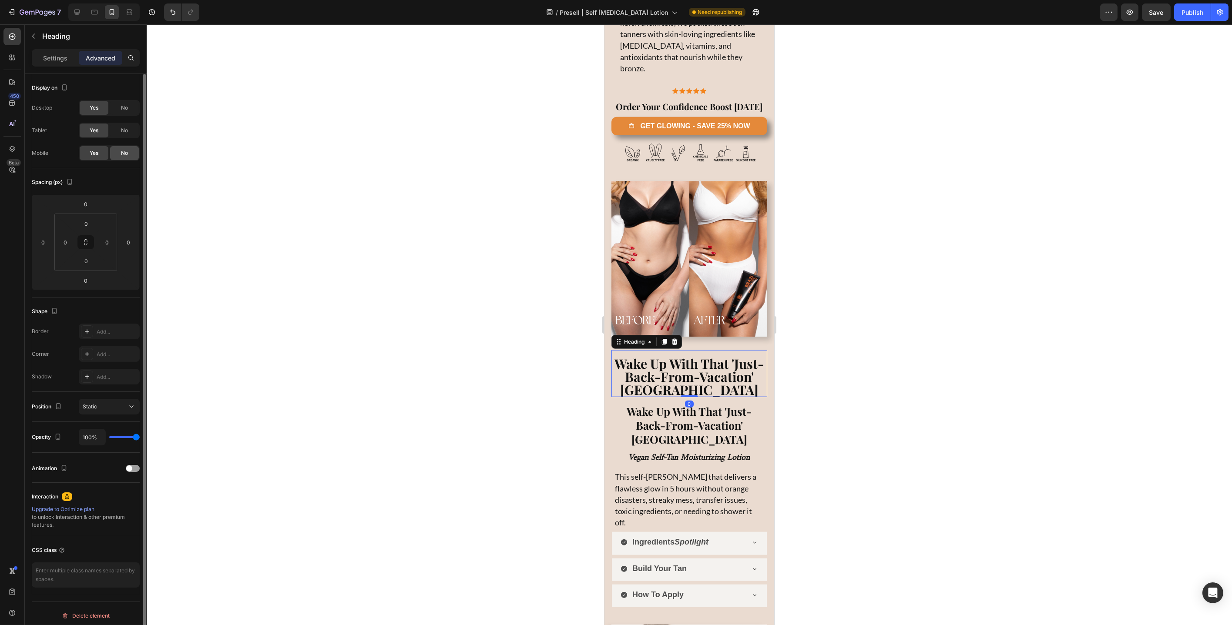
click at [126, 153] on span "No" at bounding box center [124, 153] width 7 height 8
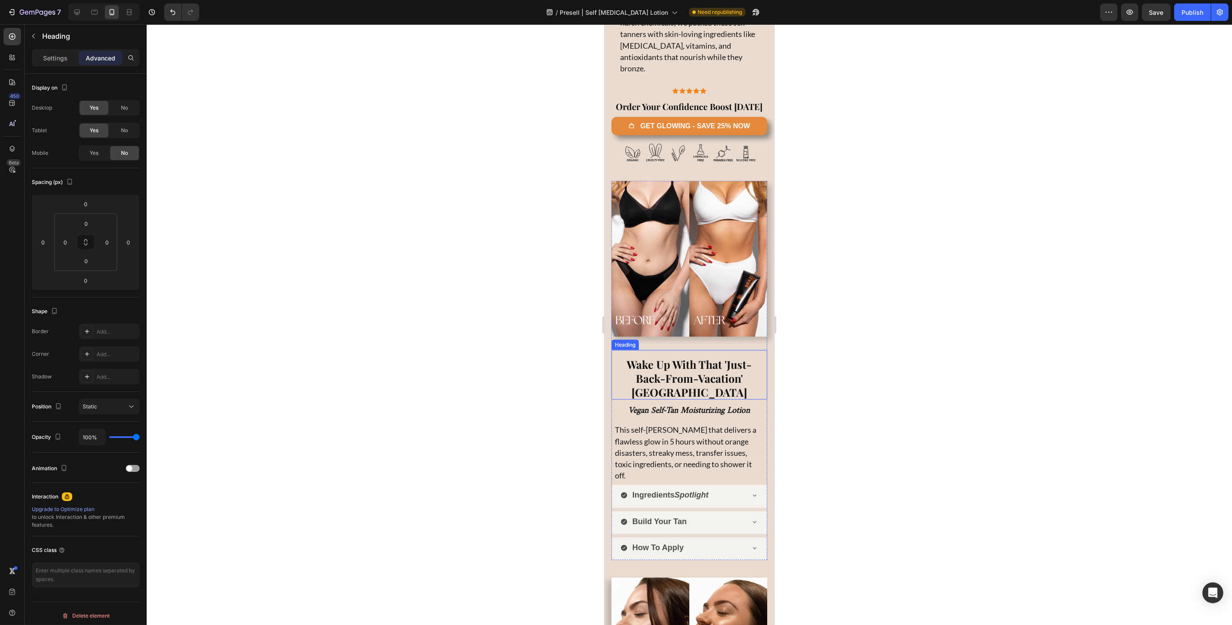
click at [672, 357] on strong "Wake Up With That 'Just-Back-From-Vacation' [GEOGRAPHIC_DATA]" at bounding box center [689, 378] width 125 height 42
click at [121, 106] on span "No" at bounding box center [124, 108] width 7 height 8
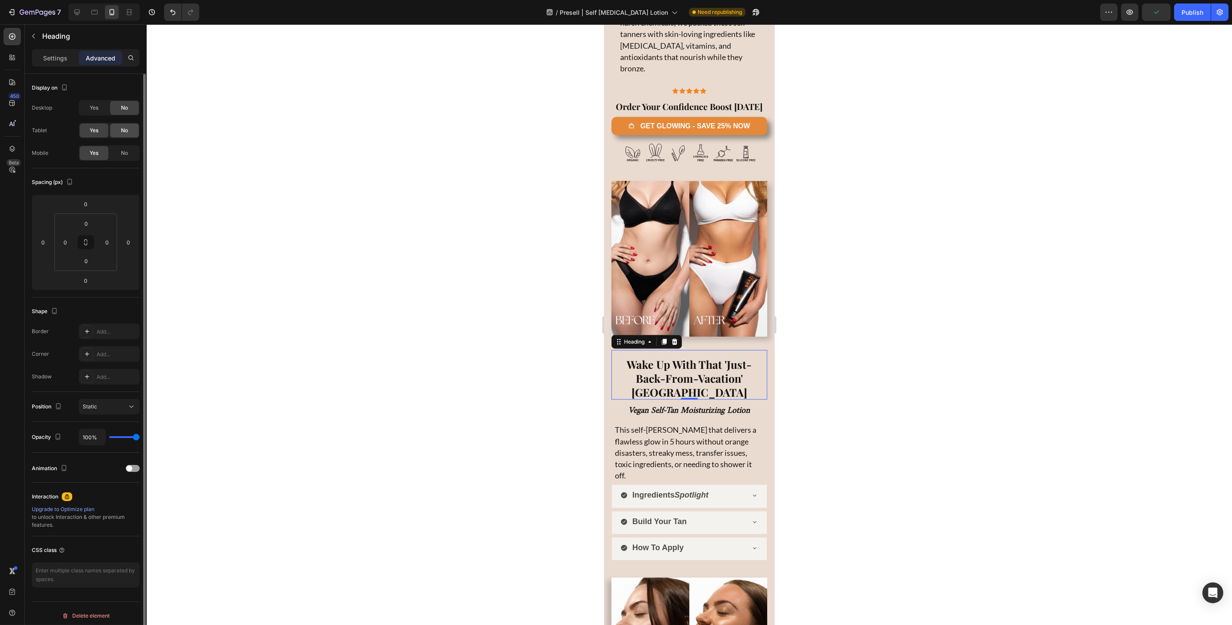
click at [121, 131] on span "No" at bounding box center [124, 131] width 7 height 8
click at [80, 8] on icon at bounding box center [77, 12] width 9 height 9
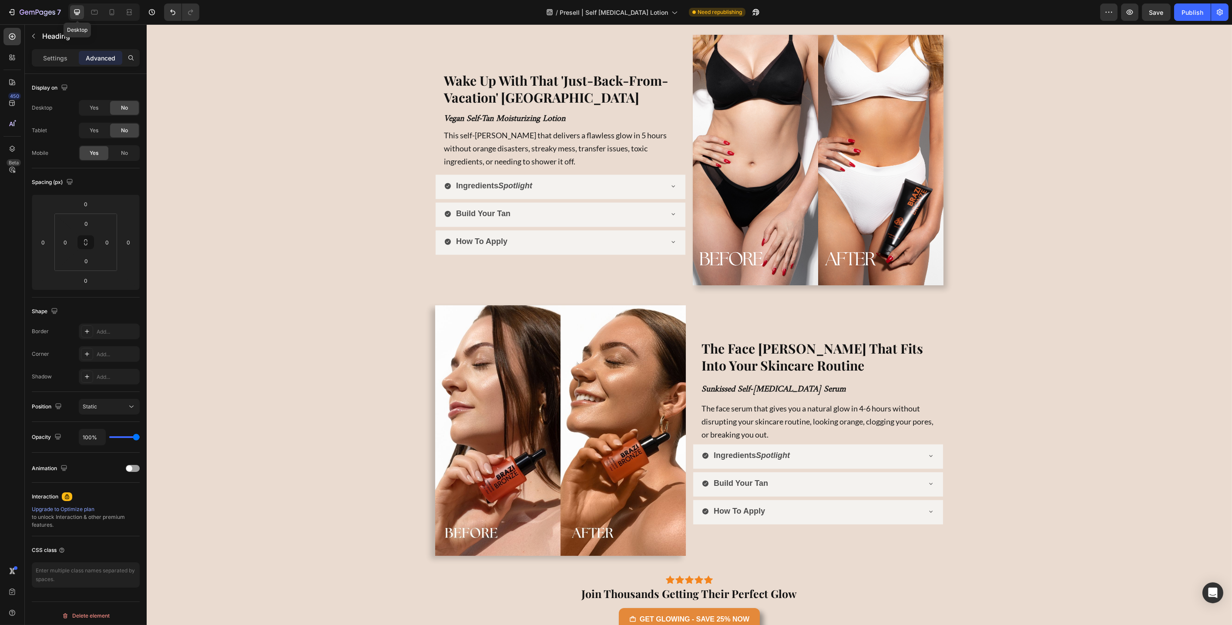
scroll to position [3168, 0]
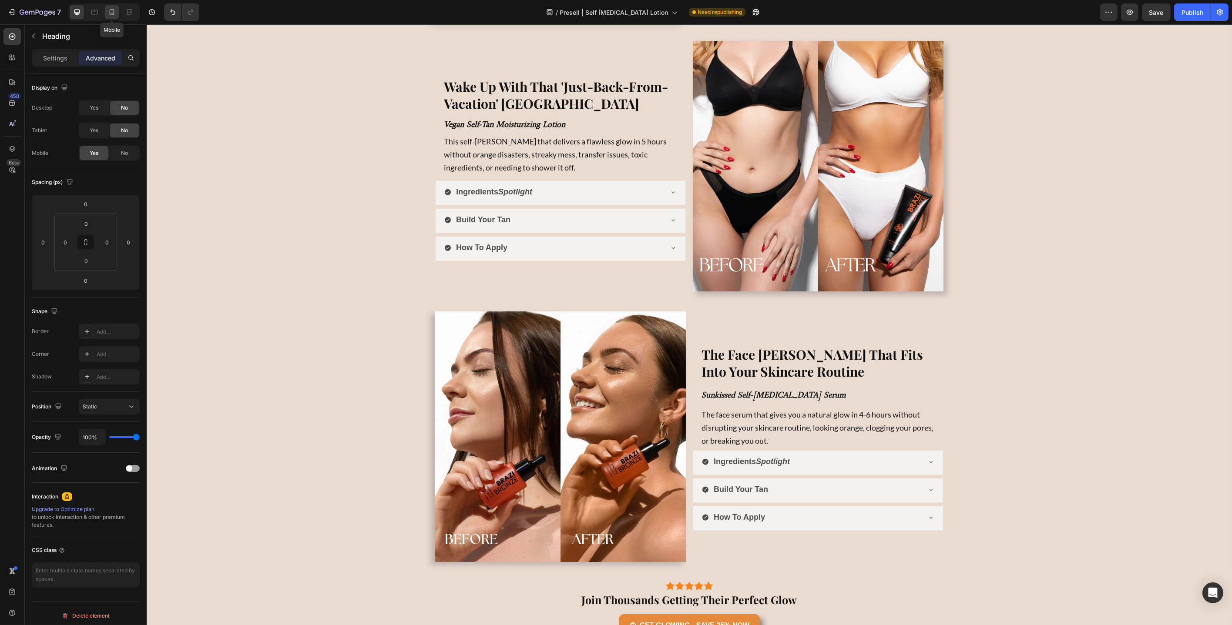
click at [113, 13] on icon at bounding box center [112, 12] width 5 height 6
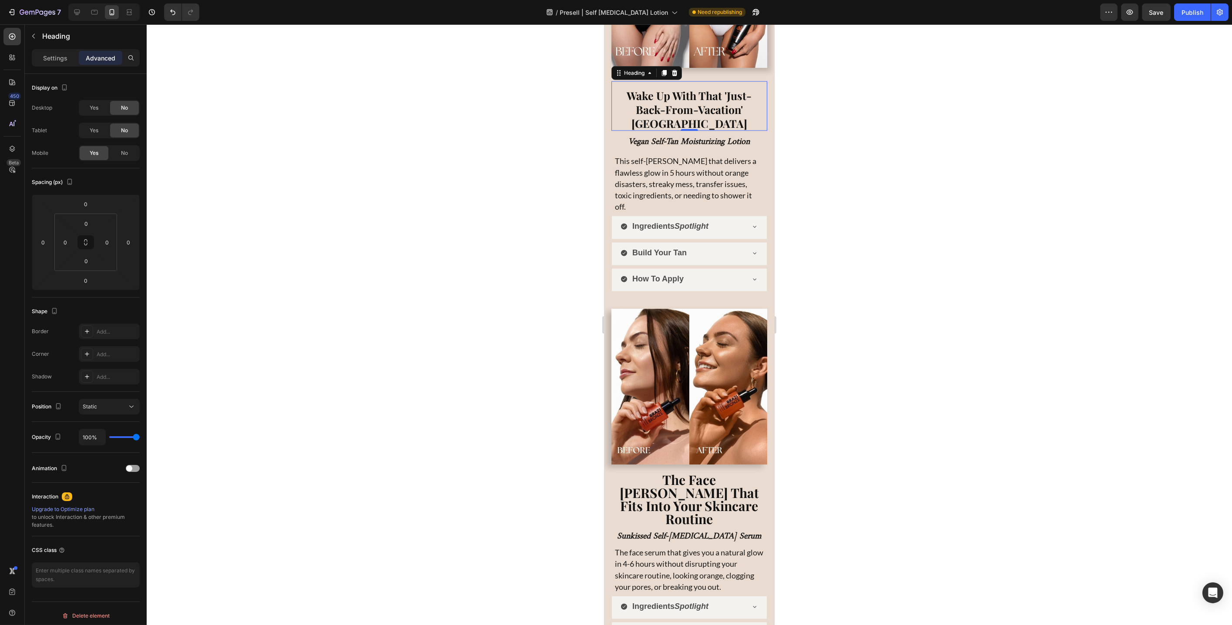
scroll to position [3475, 0]
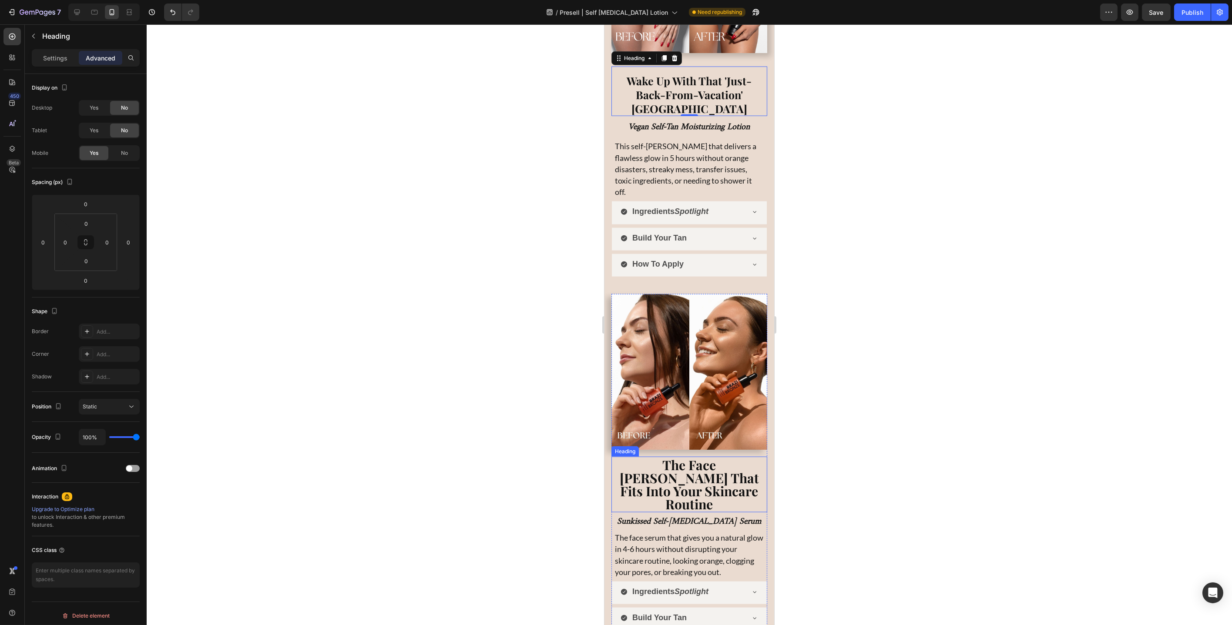
click at [674, 456] on strong "The Face [PERSON_NAME] That Fits Into Your Skincare Routine" at bounding box center [688, 484] width 139 height 57
click at [663, 446] on icon at bounding box center [663, 449] width 5 height 6
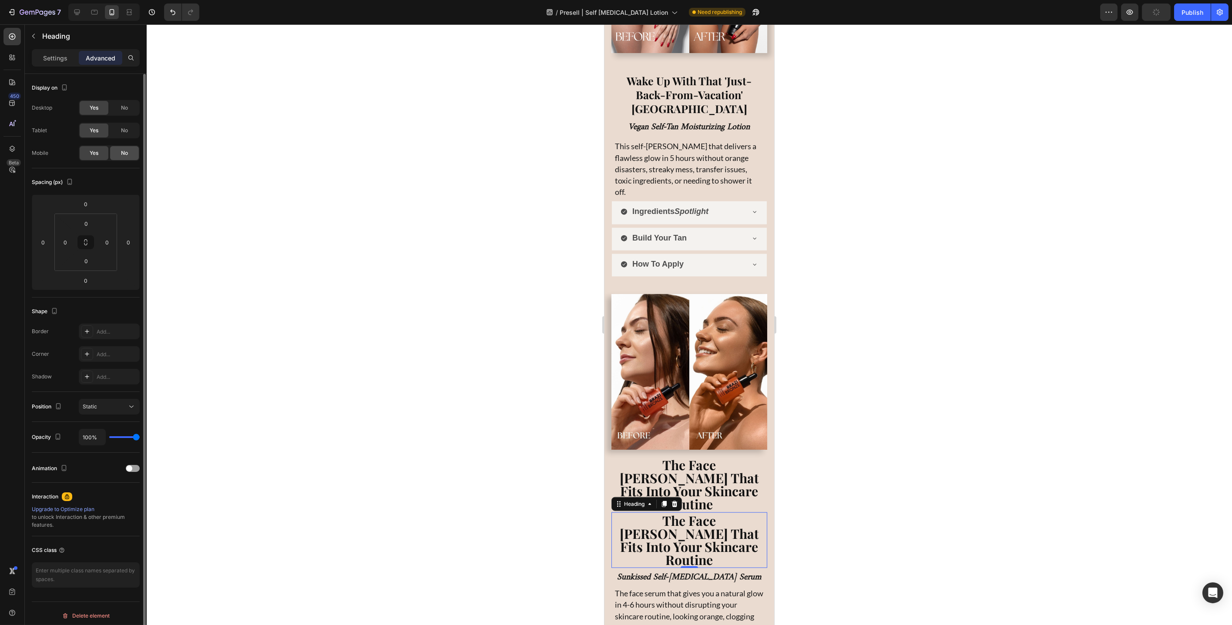
click at [122, 151] on span "No" at bounding box center [124, 153] width 7 height 8
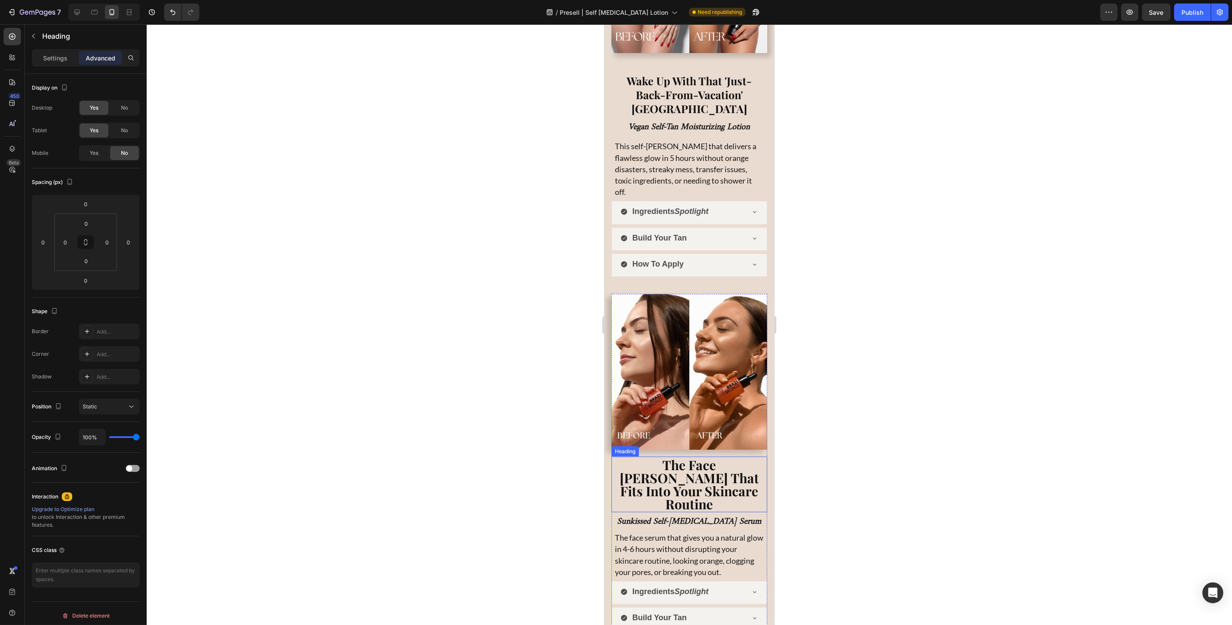
click at [709, 456] on strong "The Face [PERSON_NAME] That Fits Into Your Skincare Routine" at bounding box center [688, 484] width 139 height 57
click at [124, 107] on span "No" at bounding box center [124, 108] width 7 height 8
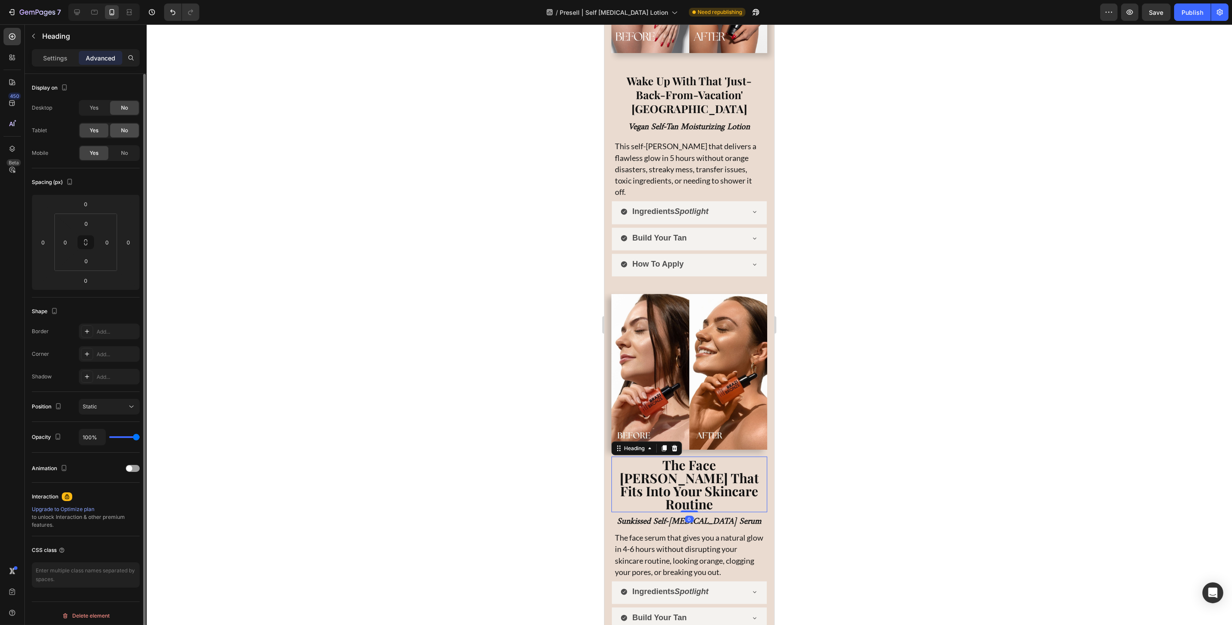
click at [120, 128] on div "No" at bounding box center [124, 131] width 29 height 14
click at [673, 456] on strong "The Face [PERSON_NAME] That Fits Into Your Skincare Routine" at bounding box center [688, 484] width 139 height 57
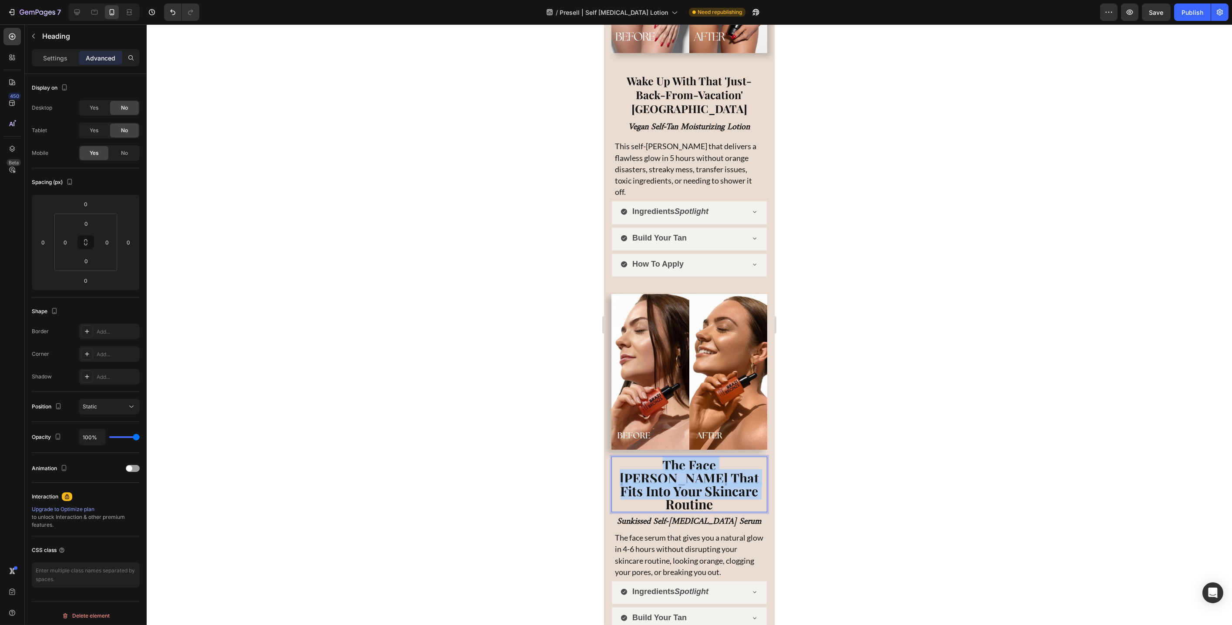
click at [673, 456] on strong "The Face [PERSON_NAME] That Fits Into Your Skincare Routine" at bounding box center [688, 484] width 139 height 57
click at [629, 399] on input "30" at bounding box center [632, 401] width 17 height 10
type input "25"
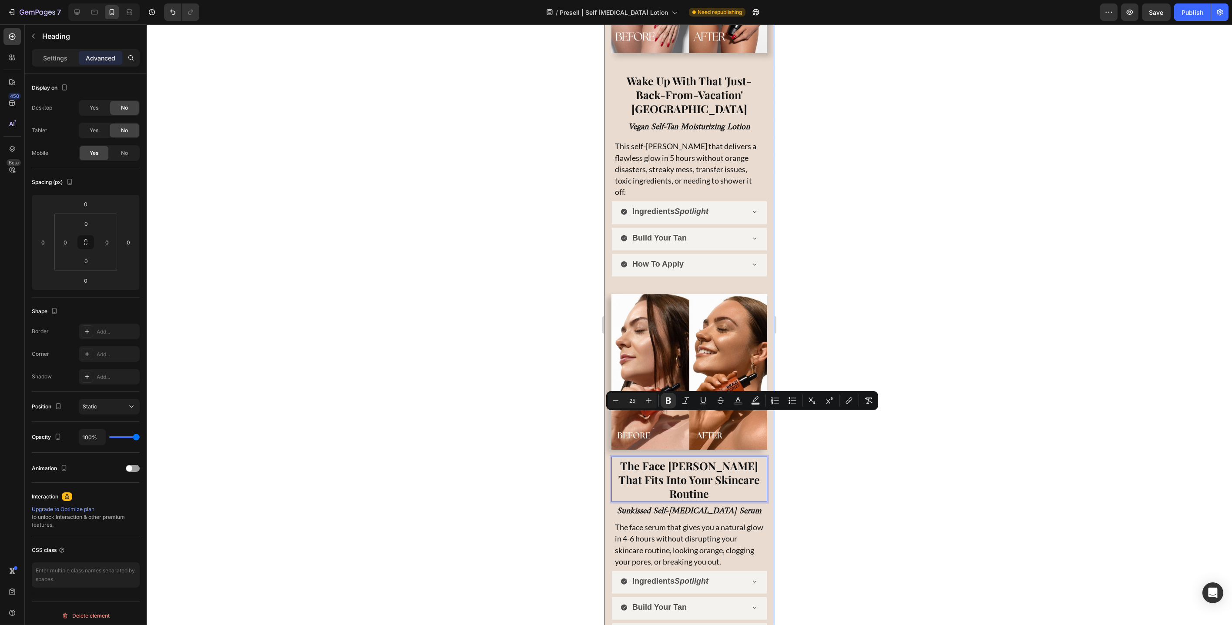
click at [589, 409] on div at bounding box center [689, 324] width 1085 height 601
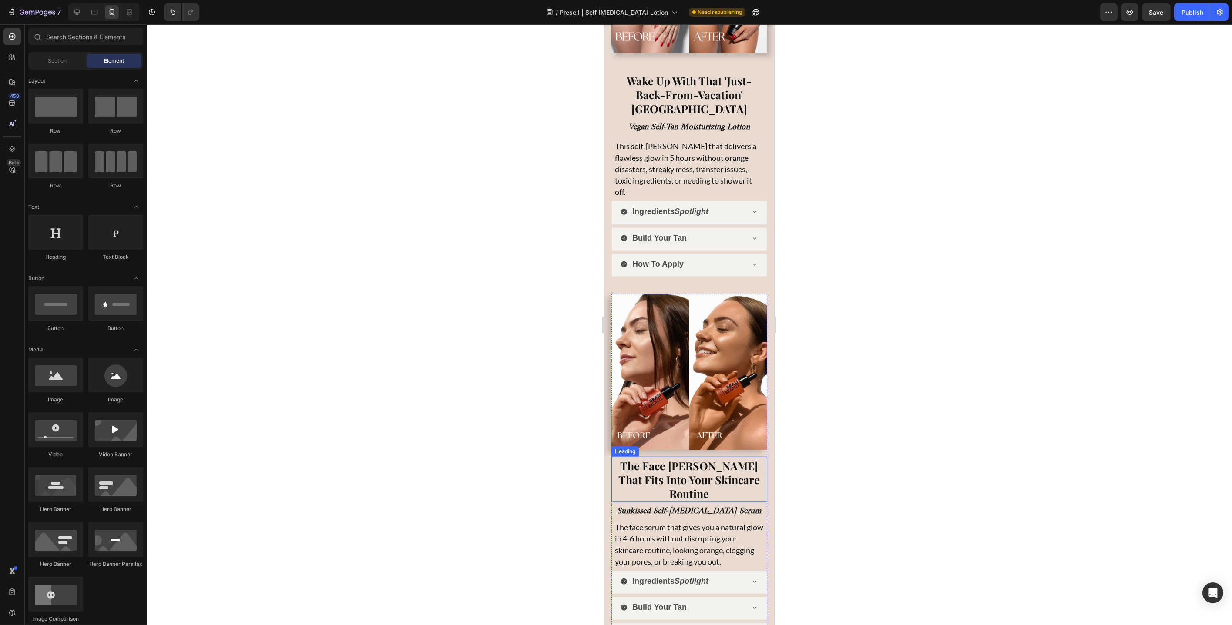
click at [681, 459] on strong "The Face [PERSON_NAME] That Fits Into Your Skincare Routine" at bounding box center [688, 480] width 141 height 42
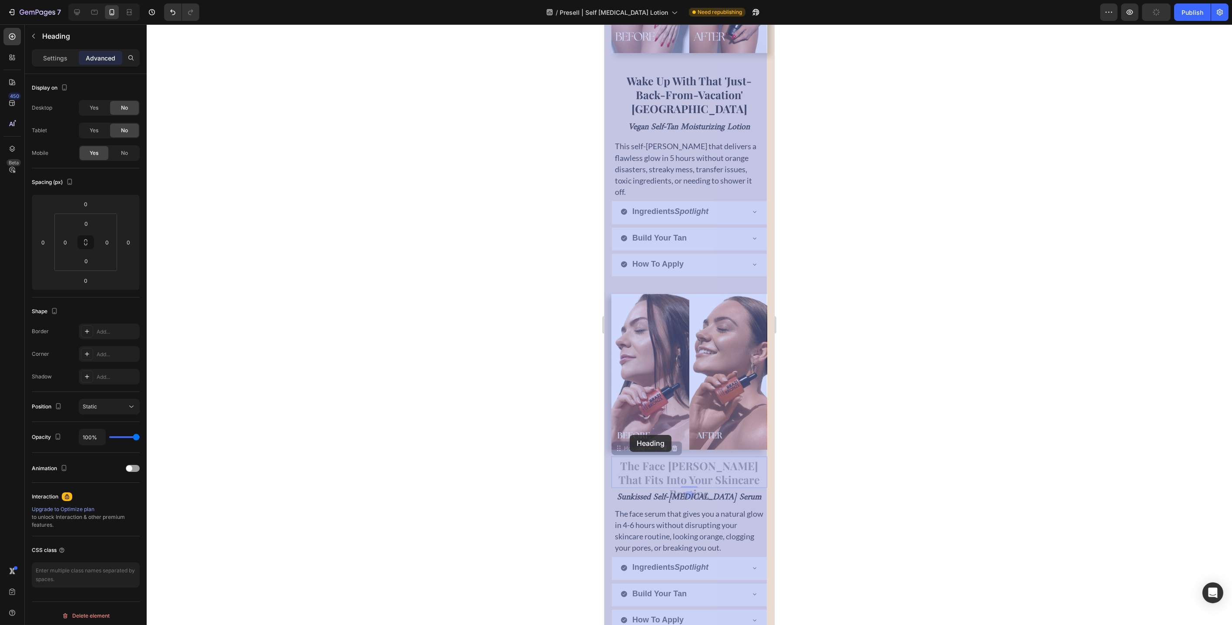
drag, startPoint x: 622, startPoint y: 408, endPoint x: 629, endPoint y: 435, distance: 28.4
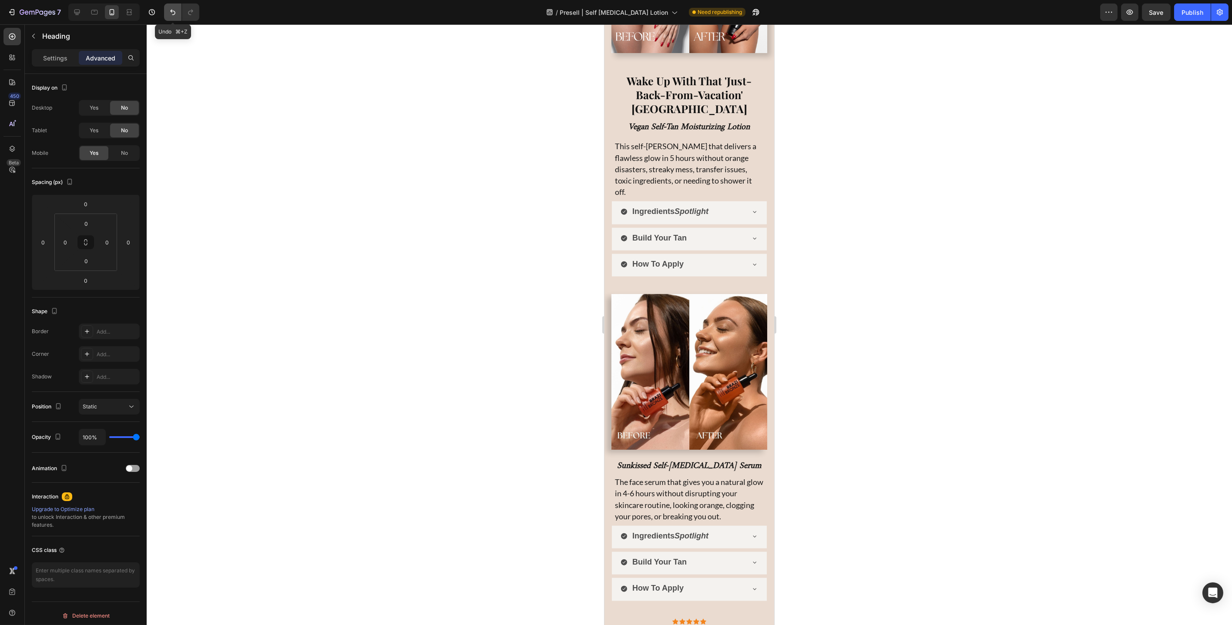
click at [174, 13] on icon "Undo/Redo" at bounding box center [172, 12] width 9 height 9
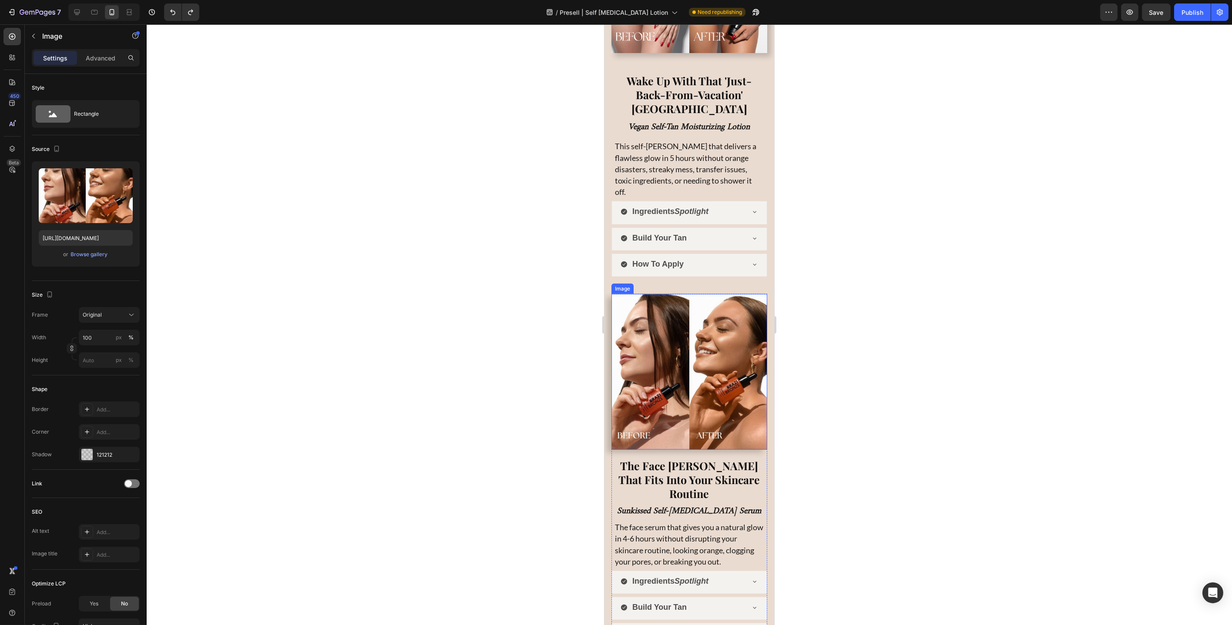
click at [706, 319] on img at bounding box center [689, 372] width 156 height 156
click at [640, 282] on div "Image" at bounding box center [631, 286] width 19 height 8
click at [75, 13] on icon at bounding box center [77, 13] width 6 height 6
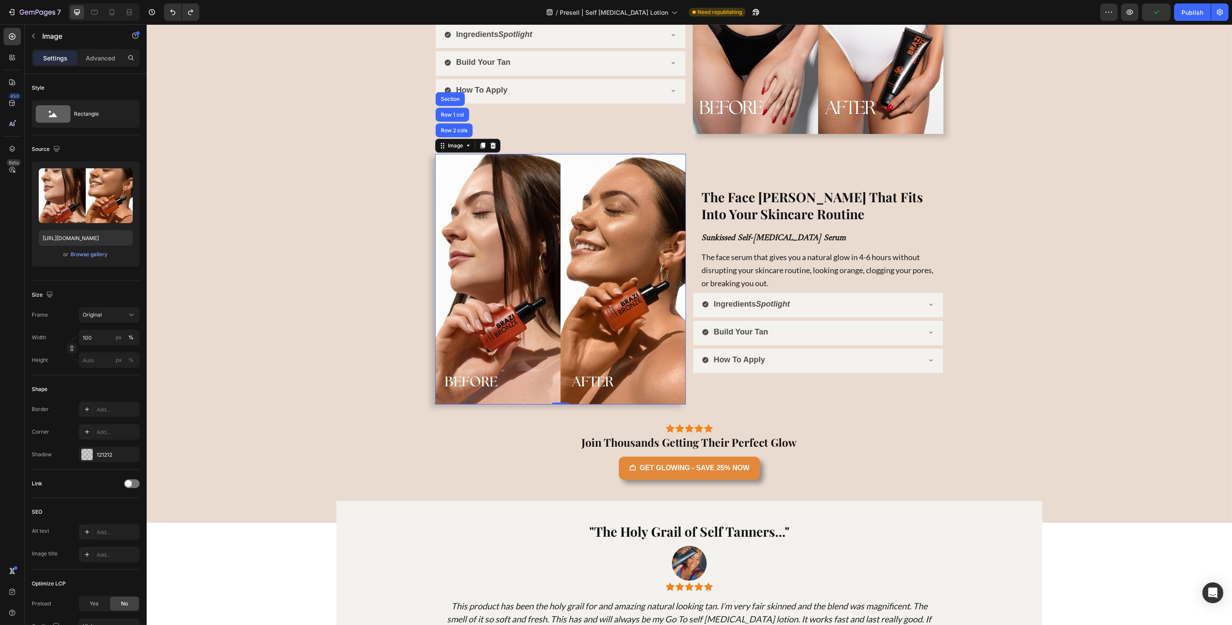
scroll to position [3113, 0]
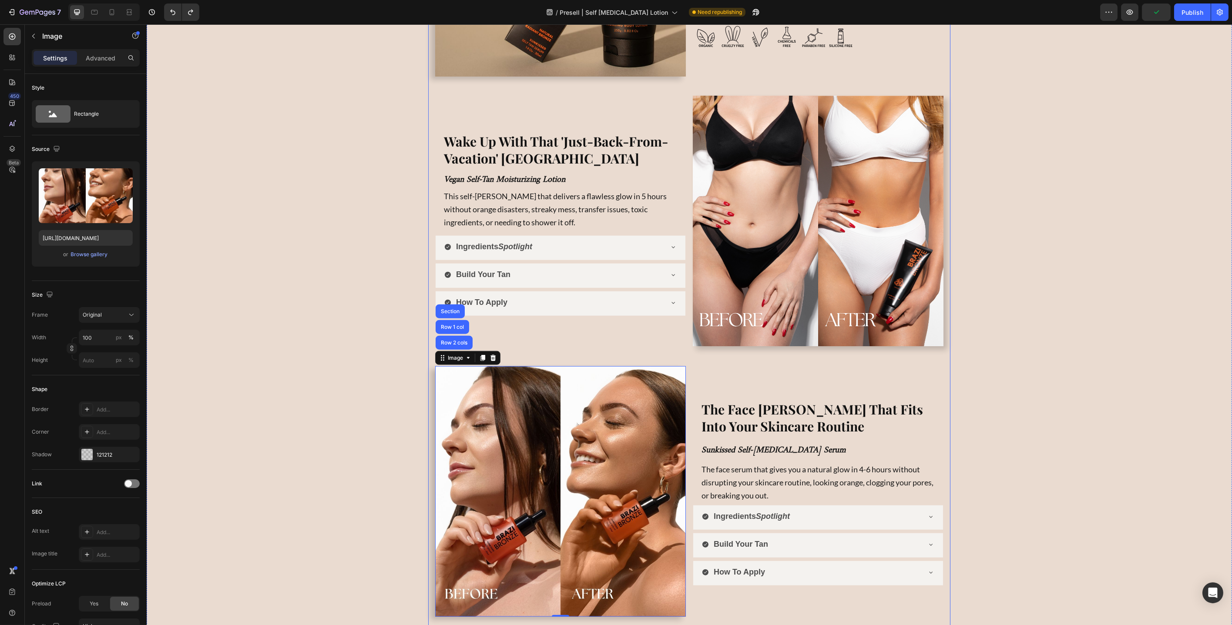
click at [600, 352] on div "We Made Self-Tanning Clean (& actually good for your skin) Heading We Made Self…" at bounding box center [689, 116] width 508 height 1197
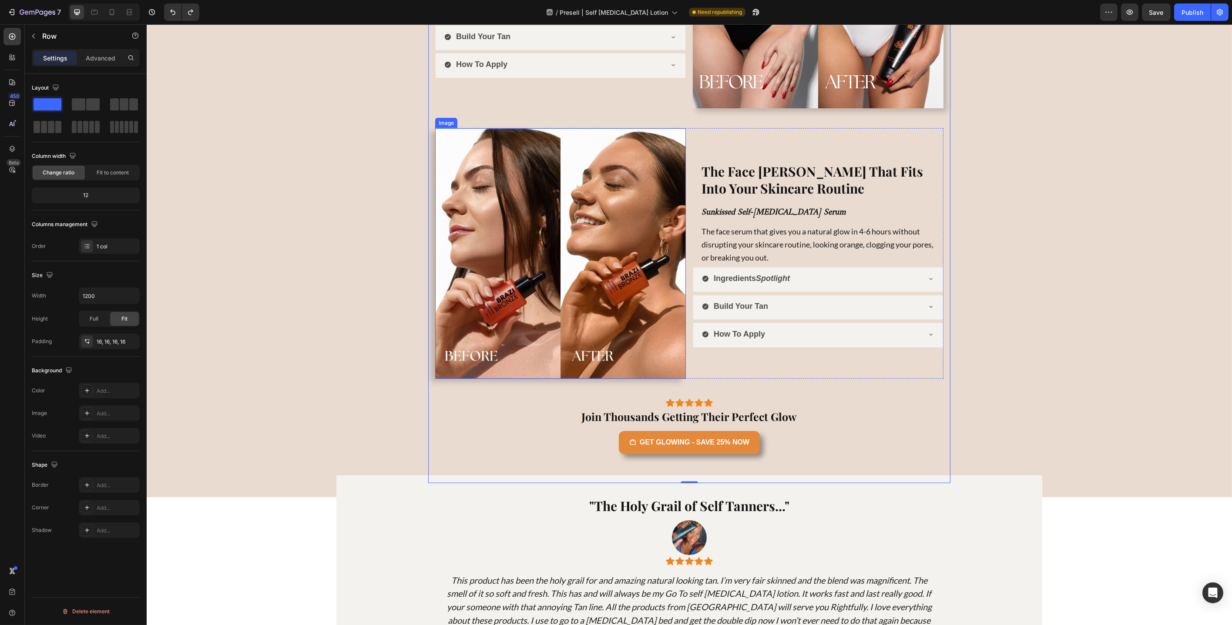
scroll to position [3352, 0]
click at [98, 14] on icon at bounding box center [94, 12] width 9 height 9
type input "100%"
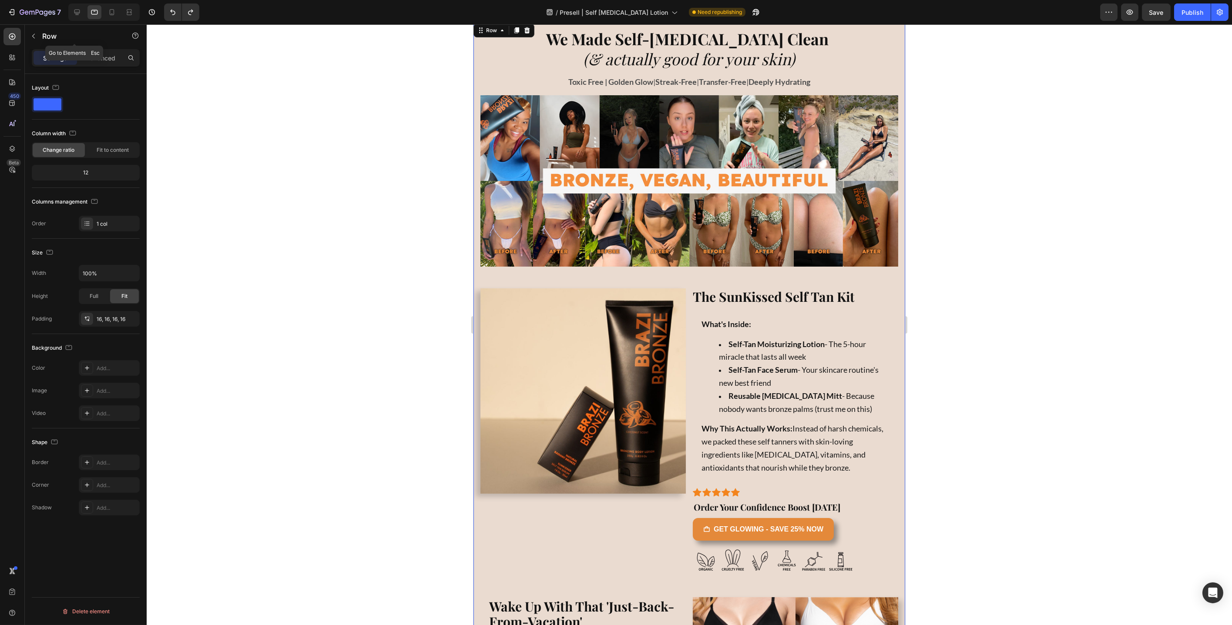
scroll to position [2583, 0]
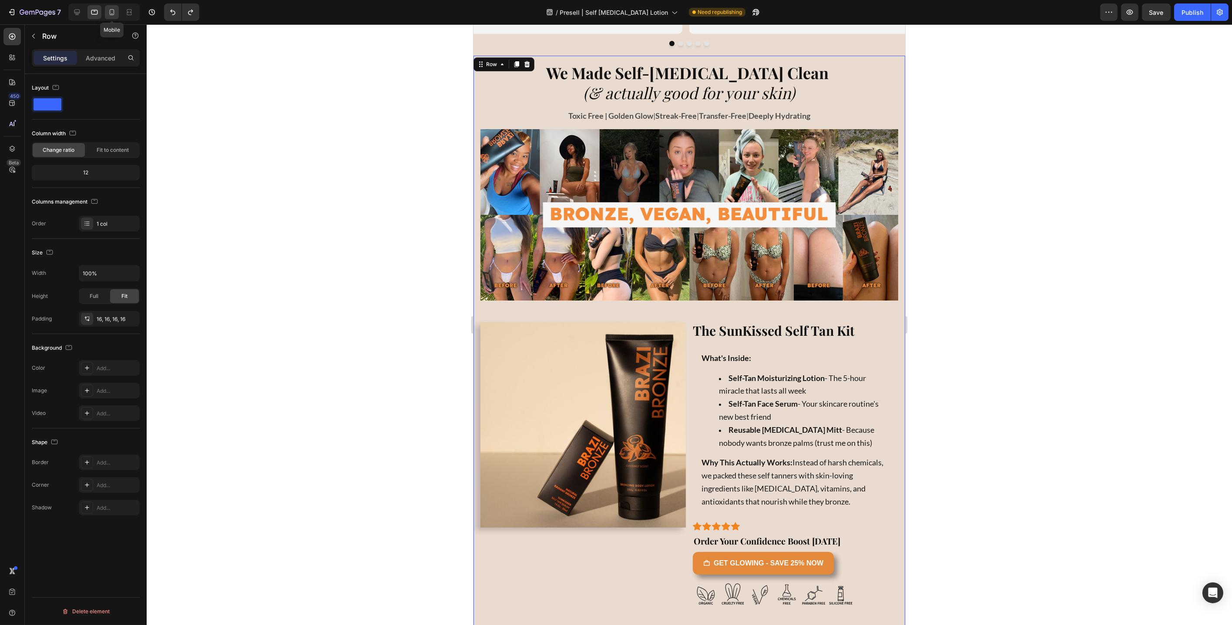
click at [114, 9] on icon at bounding box center [111, 12] width 9 height 9
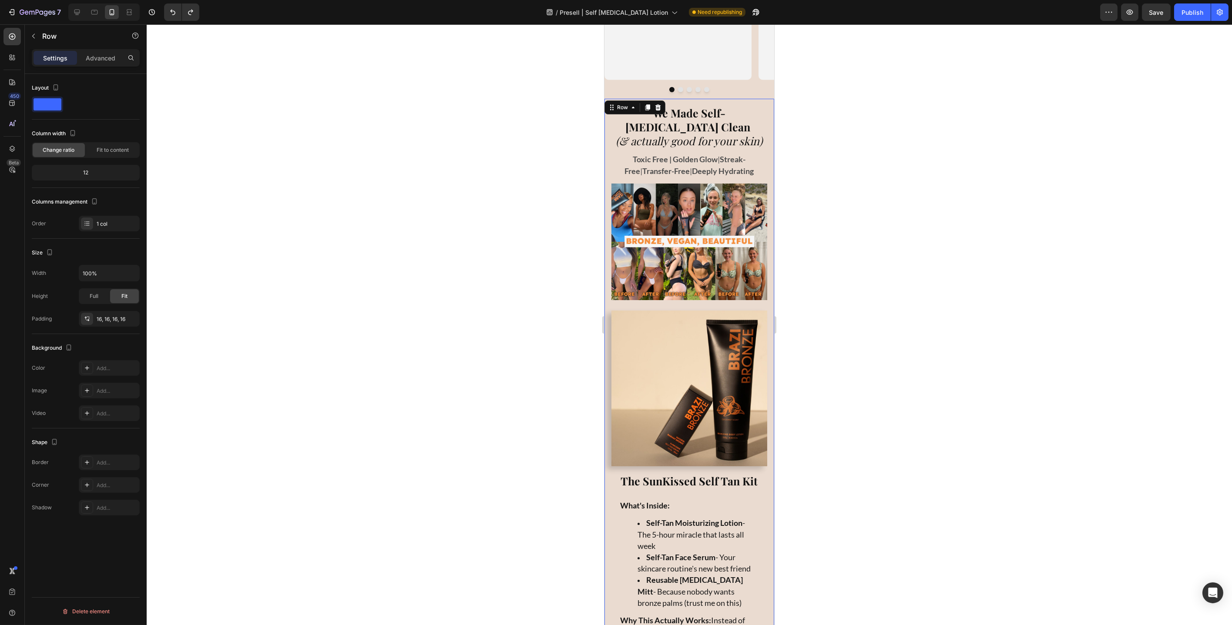
scroll to position [2626, 0]
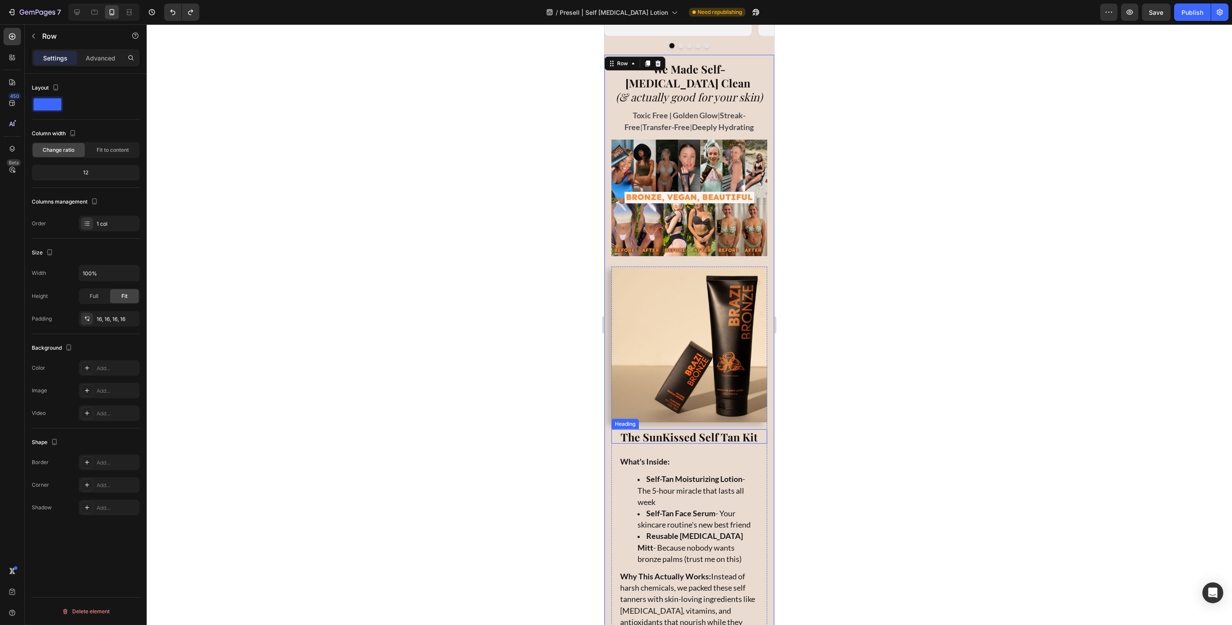
click at [673, 430] on strong "The SunKissed Self Tan Kit" at bounding box center [689, 437] width 137 height 14
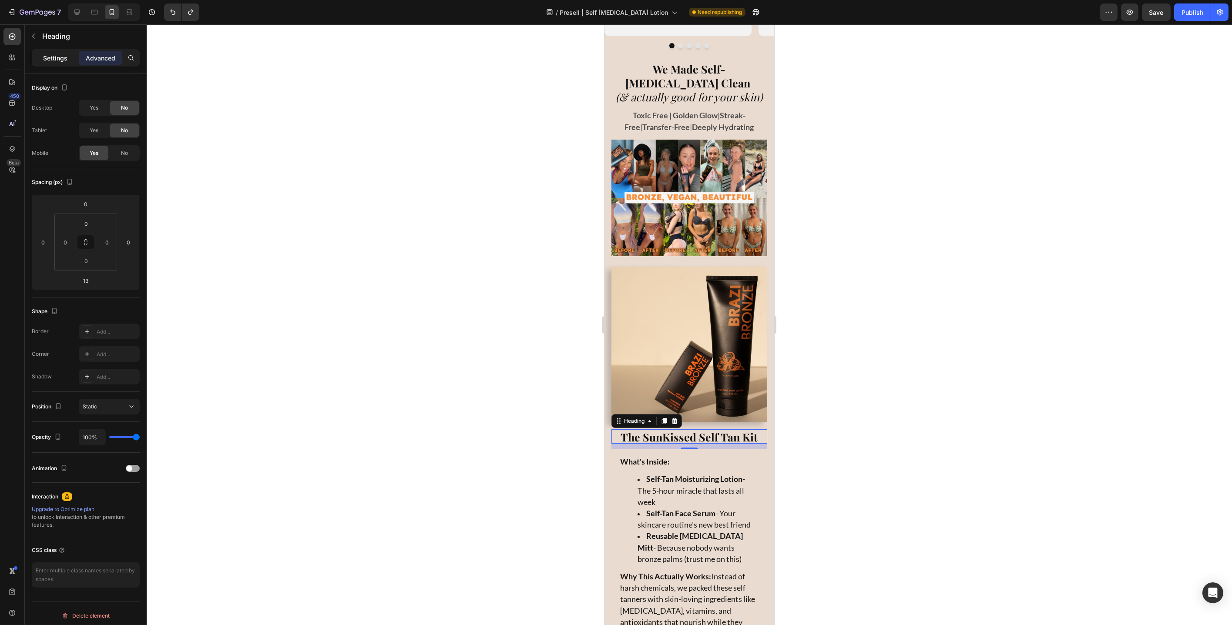
click at [66, 58] on p "Settings" at bounding box center [55, 58] width 24 height 9
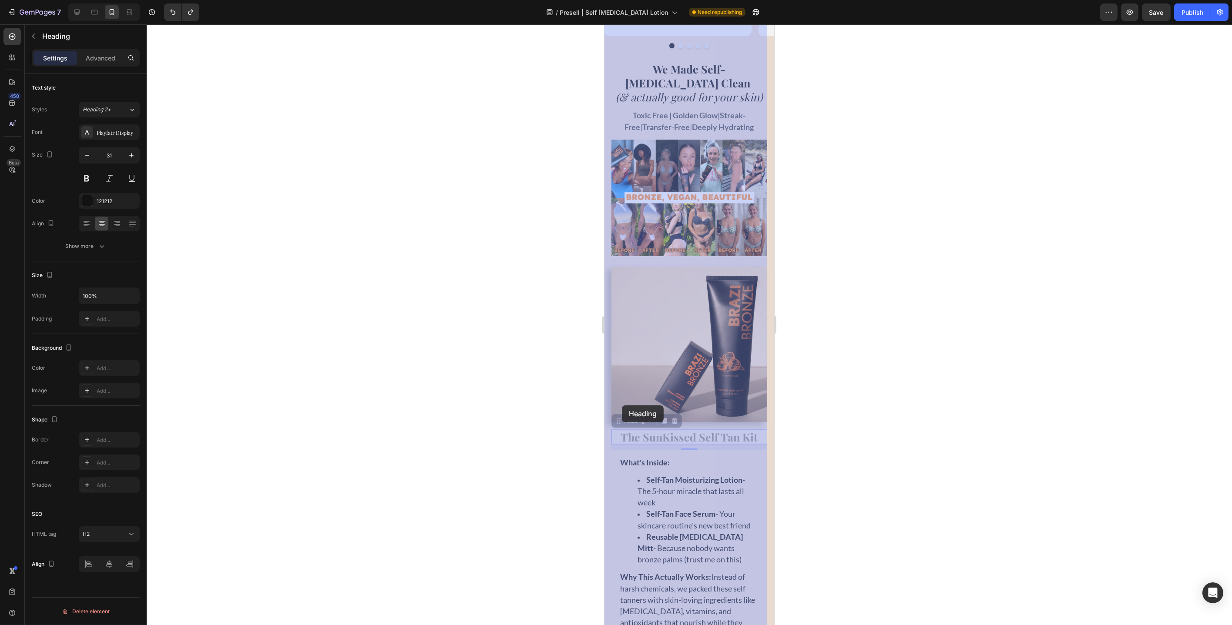
drag, startPoint x: 620, startPoint y: 399, endPoint x: 621, endPoint y: 406, distance: 7.1
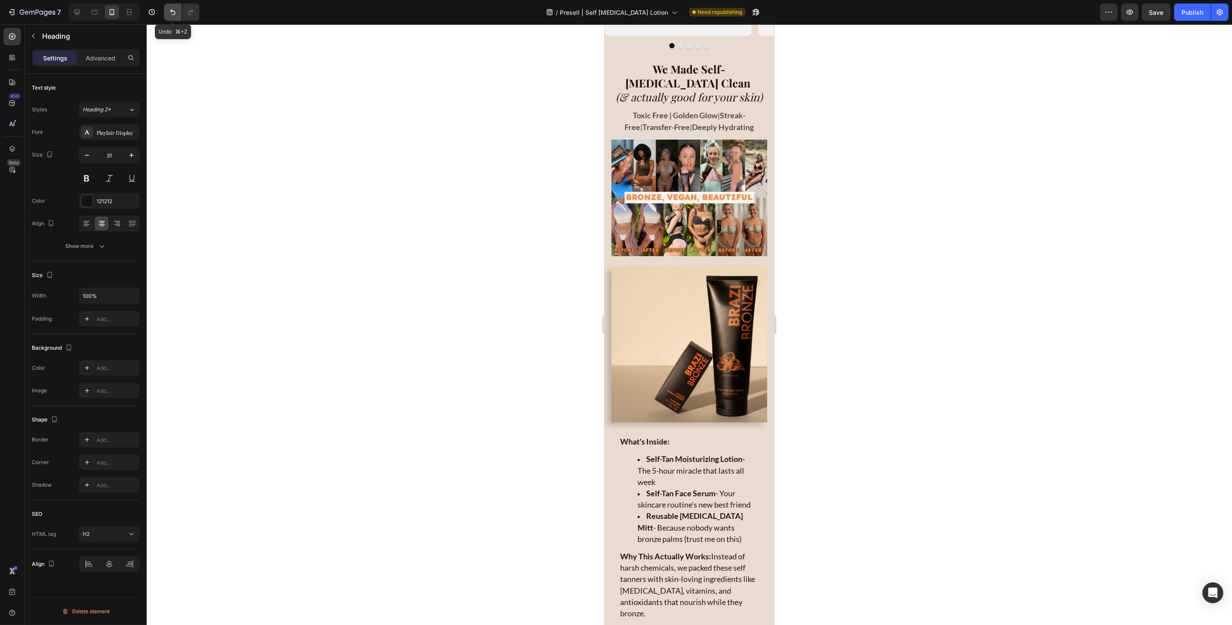
click at [175, 12] on icon "Undo/Redo" at bounding box center [172, 12] width 9 height 9
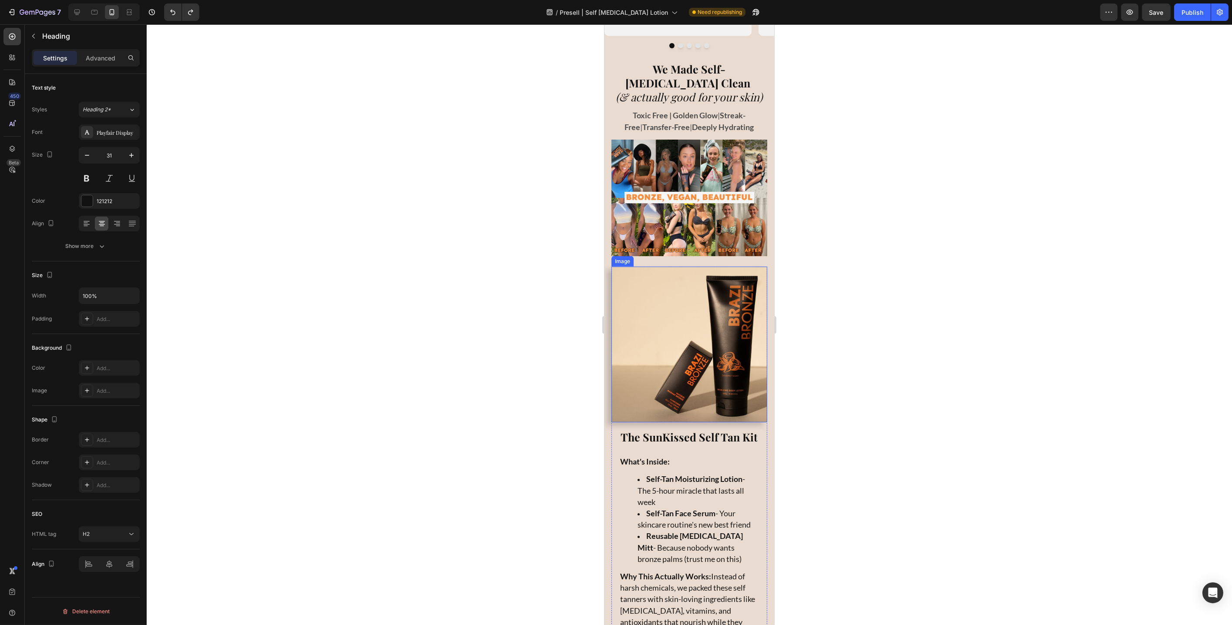
click at [643, 274] on img at bounding box center [689, 345] width 156 height 156
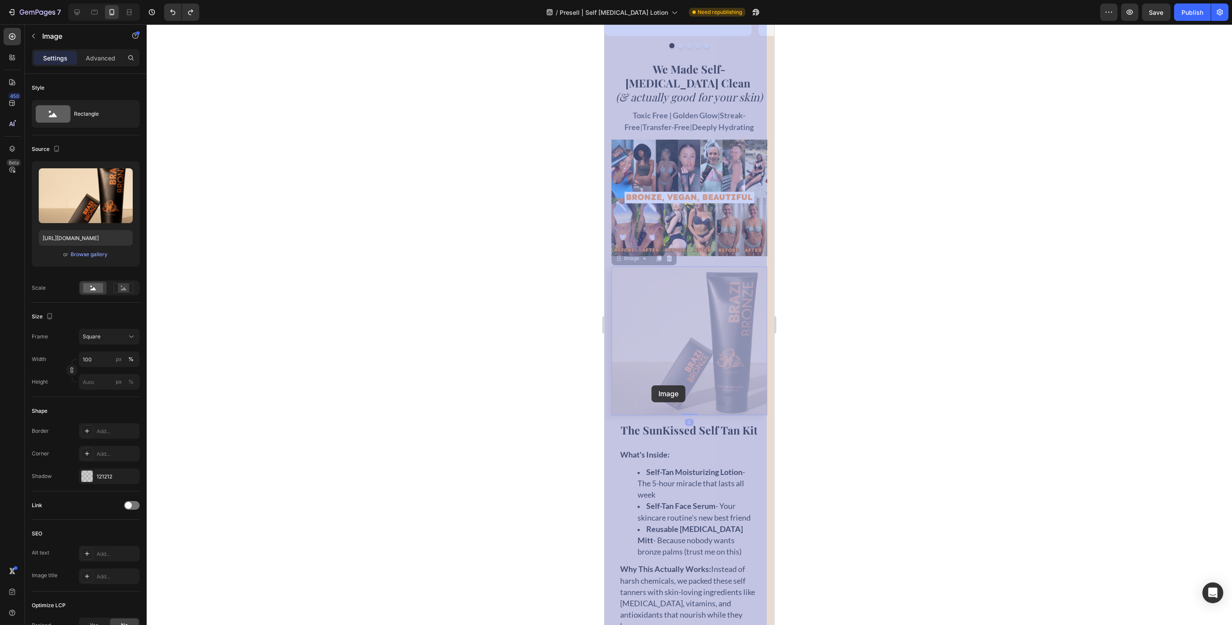
drag, startPoint x: 619, startPoint y: 243, endPoint x: 648, endPoint y: 379, distance: 138.4
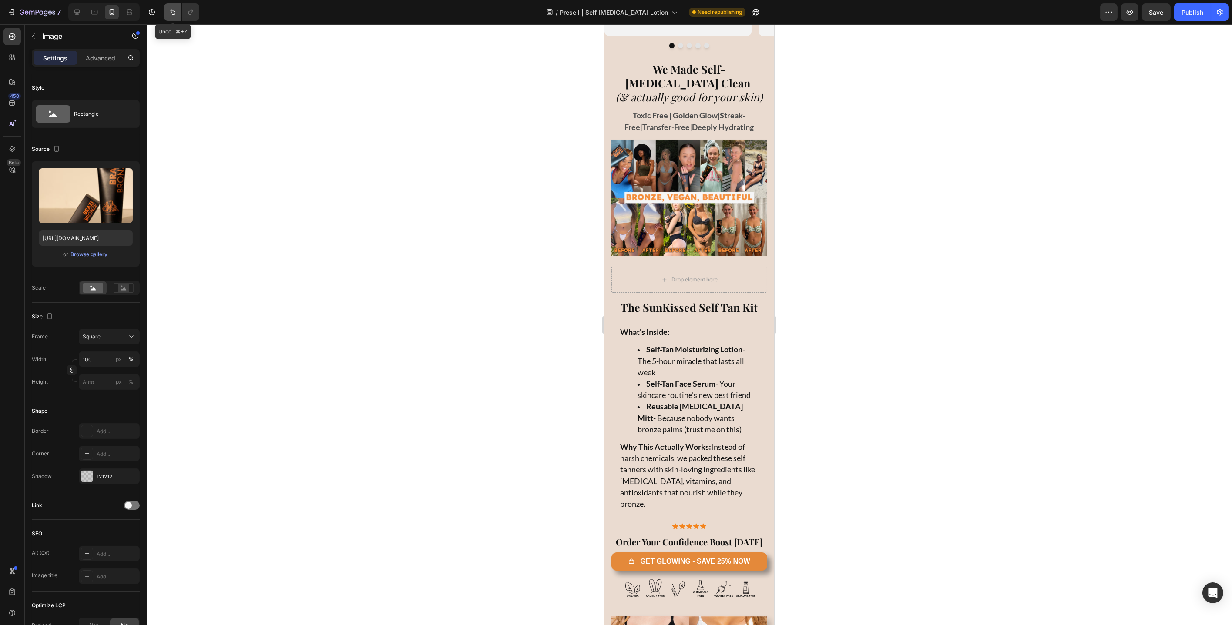
click at [173, 15] on icon "Undo/Redo" at bounding box center [172, 12] width 9 height 9
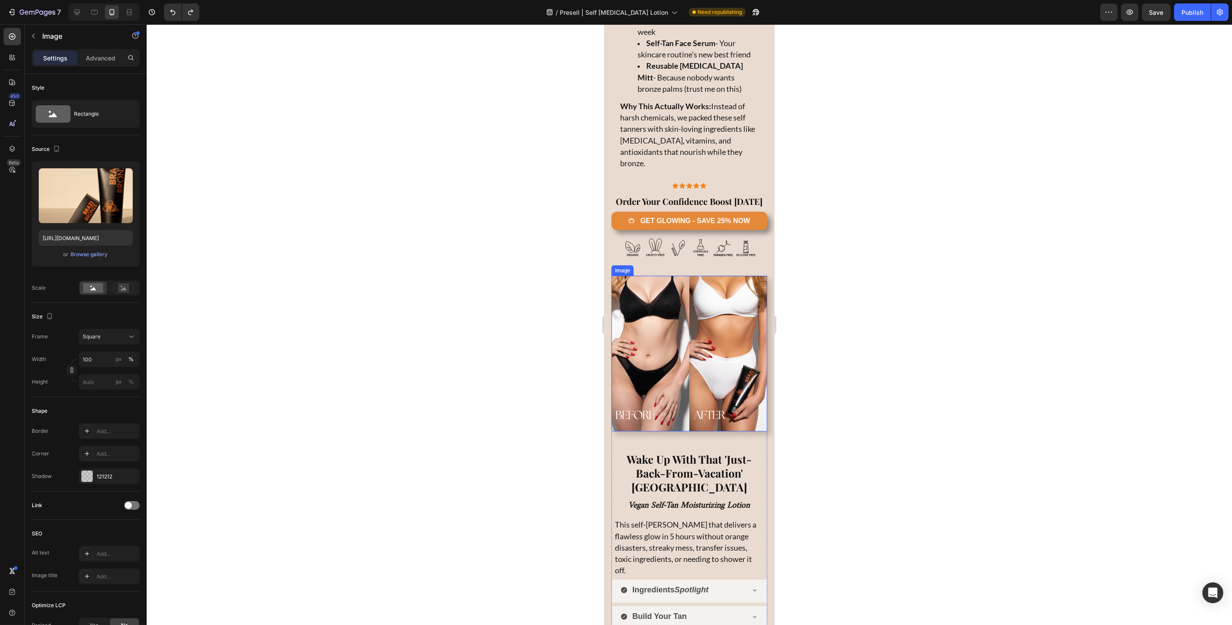
scroll to position [3107, 0]
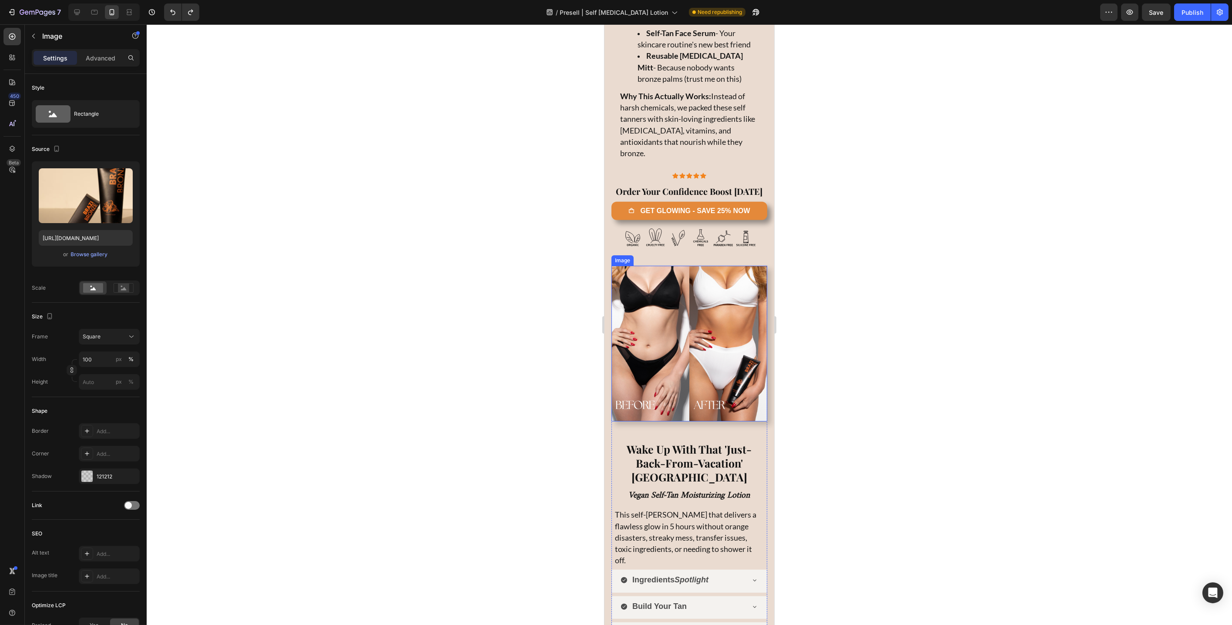
click at [685, 393] on img at bounding box center [689, 344] width 156 height 156
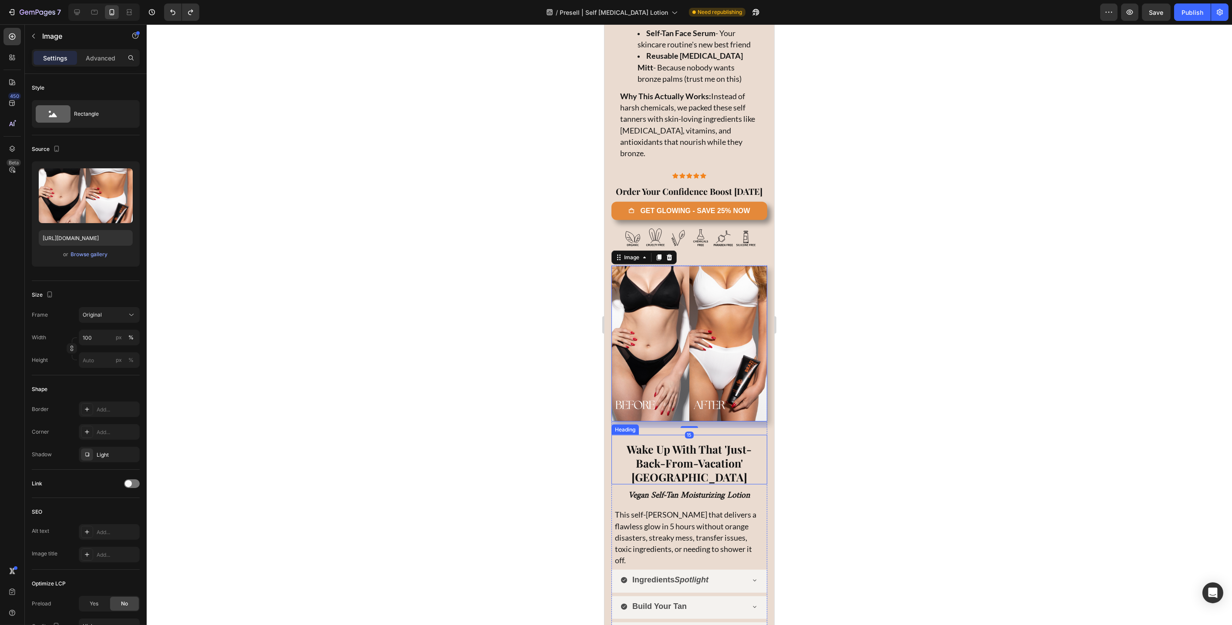
click at [664, 442] on strong "Wake Up With That 'Just-Back-From-Vacation' [GEOGRAPHIC_DATA]" at bounding box center [689, 463] width 125 height 42
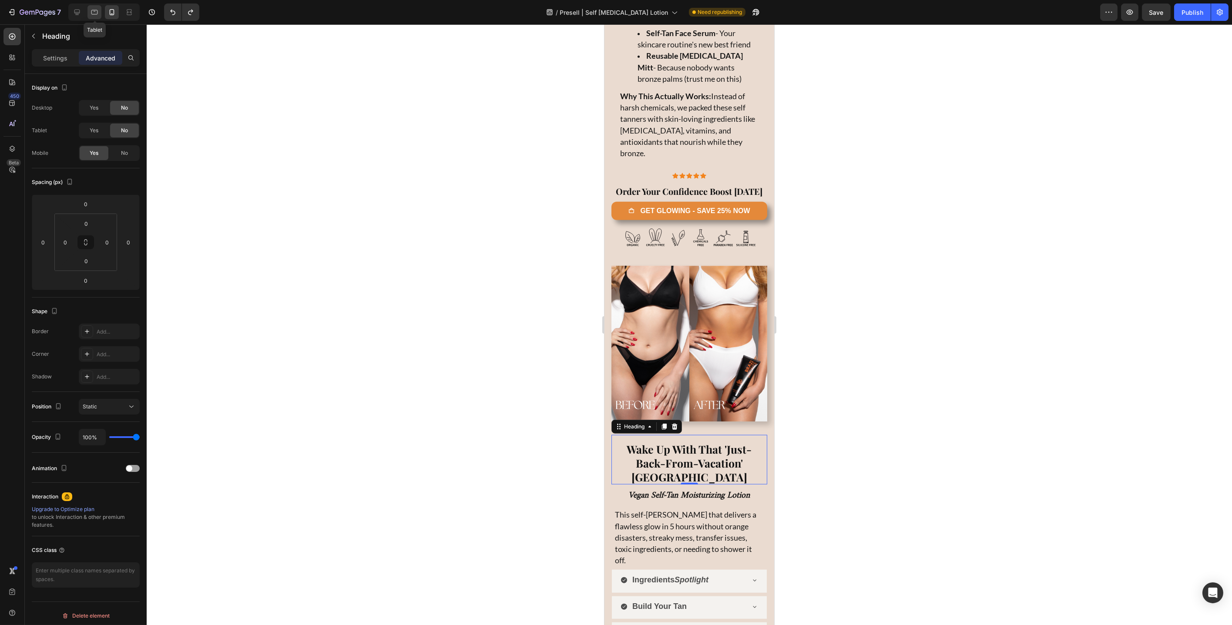
click at [93, 13] on icon at bounding box center [94, 12] width 9 height 9
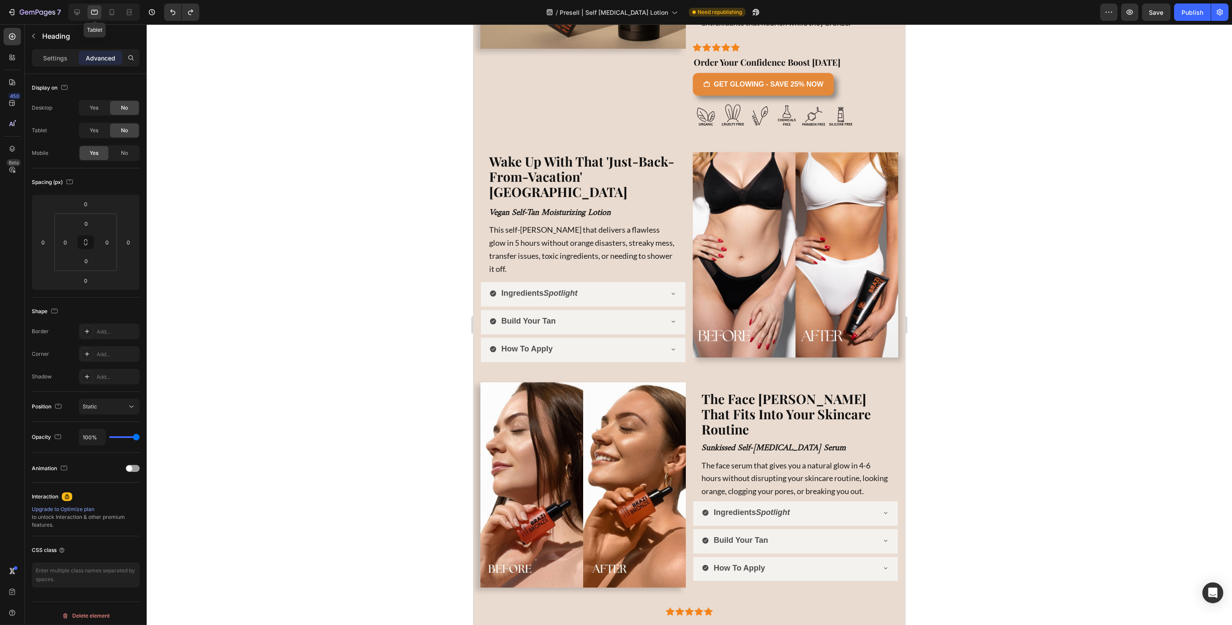
scroll to position [3058, 0]
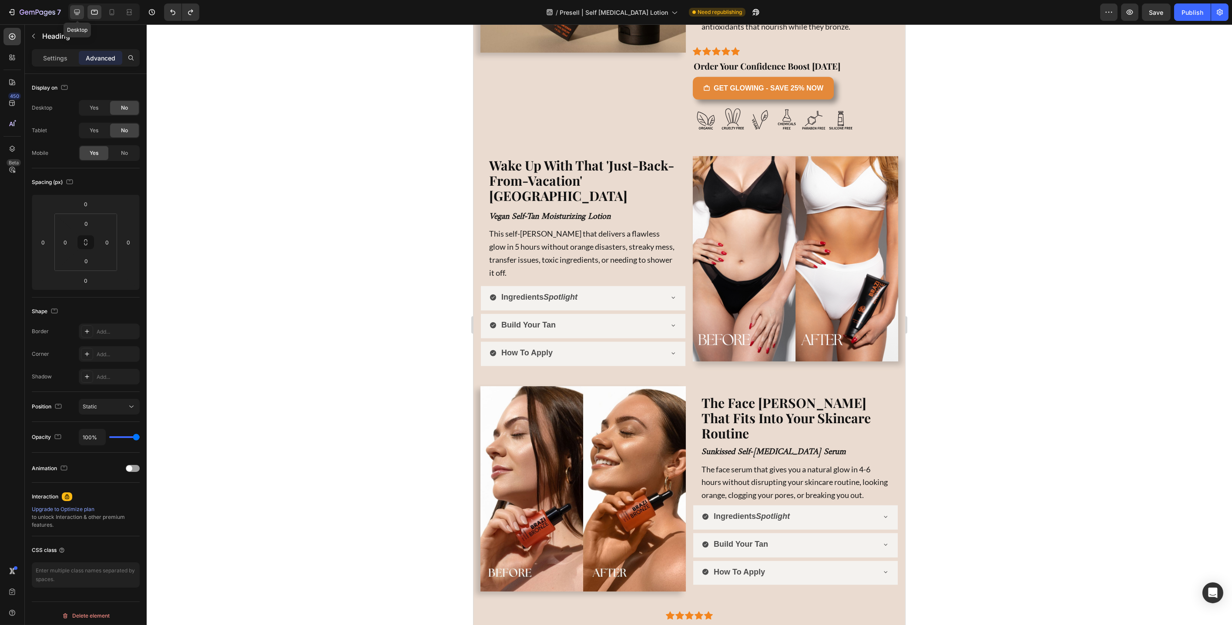
click at [76, 13] on icon at bounding box center [77, 13] width 6 height 6
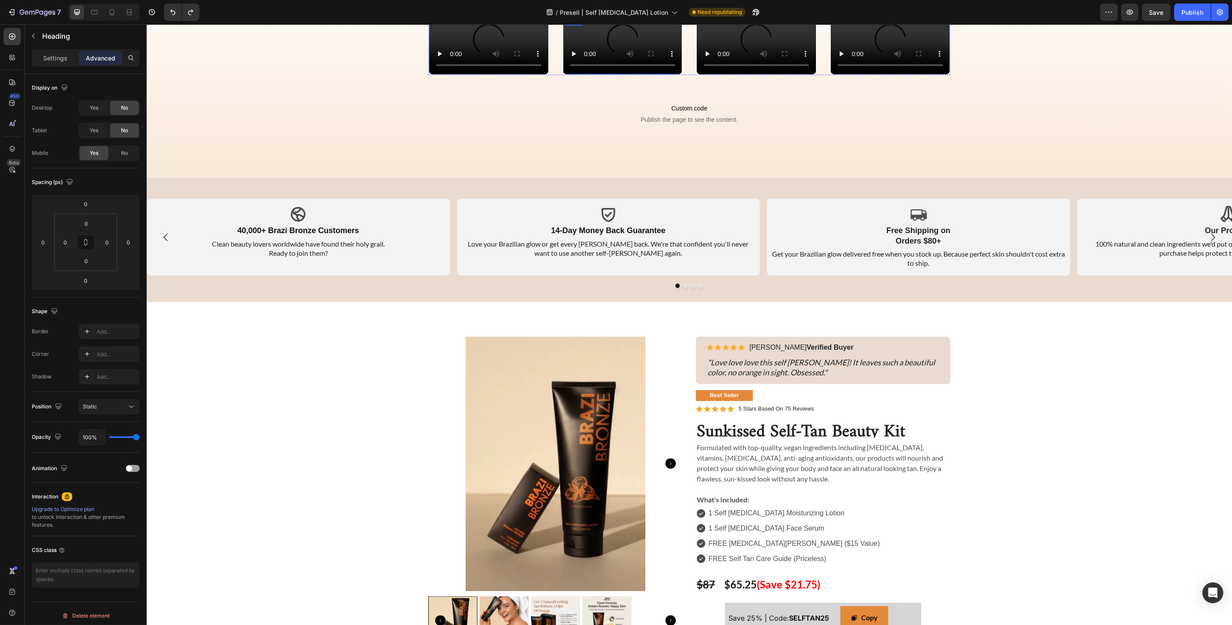
scroll to position [3957, 0]
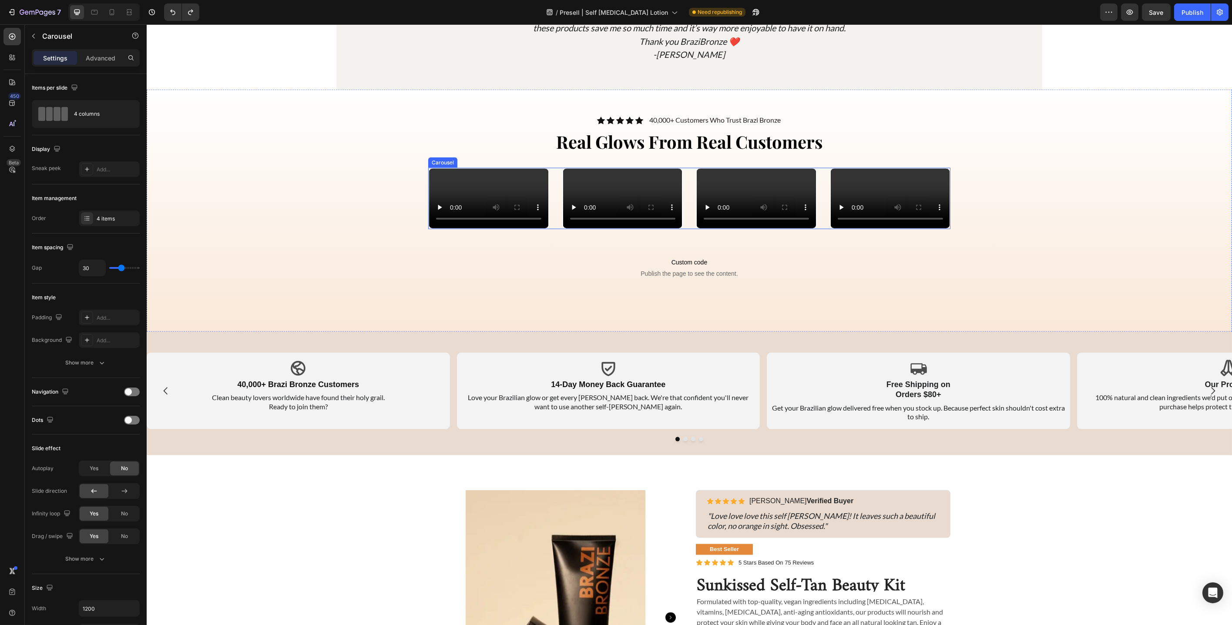
click at [819, 184] on div "Video Video Video Video" at bounding box center [689, 198] width 522 height 61
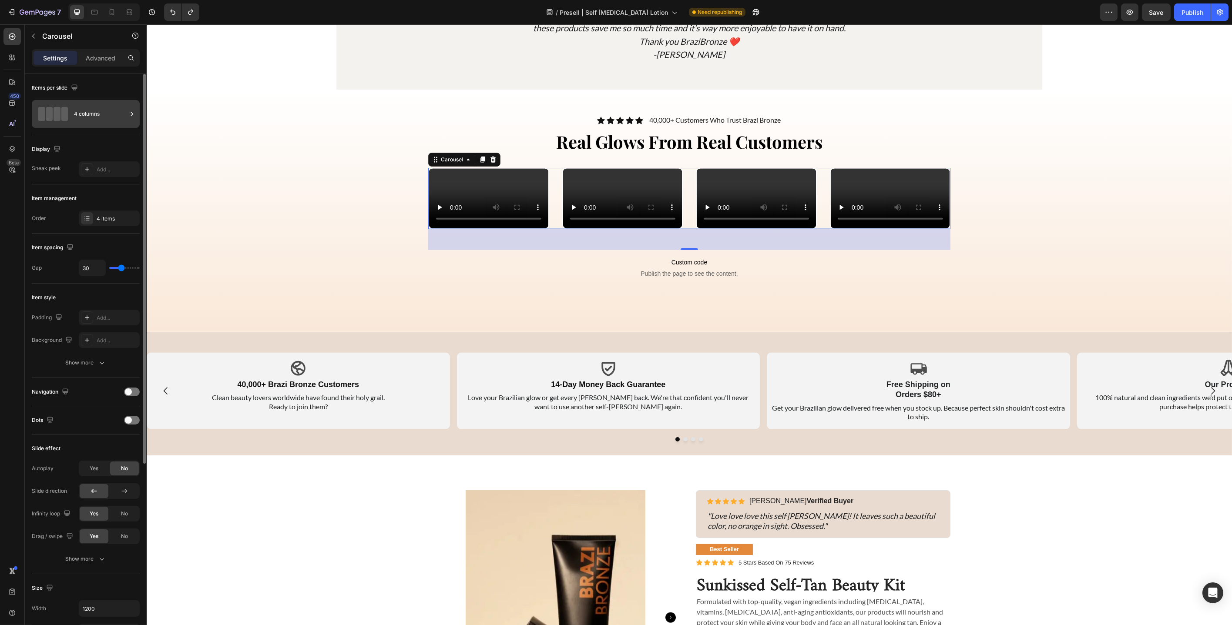
click at [91, 113] on div "4 columns" at bounding box center [100, 114] width 53 height 20
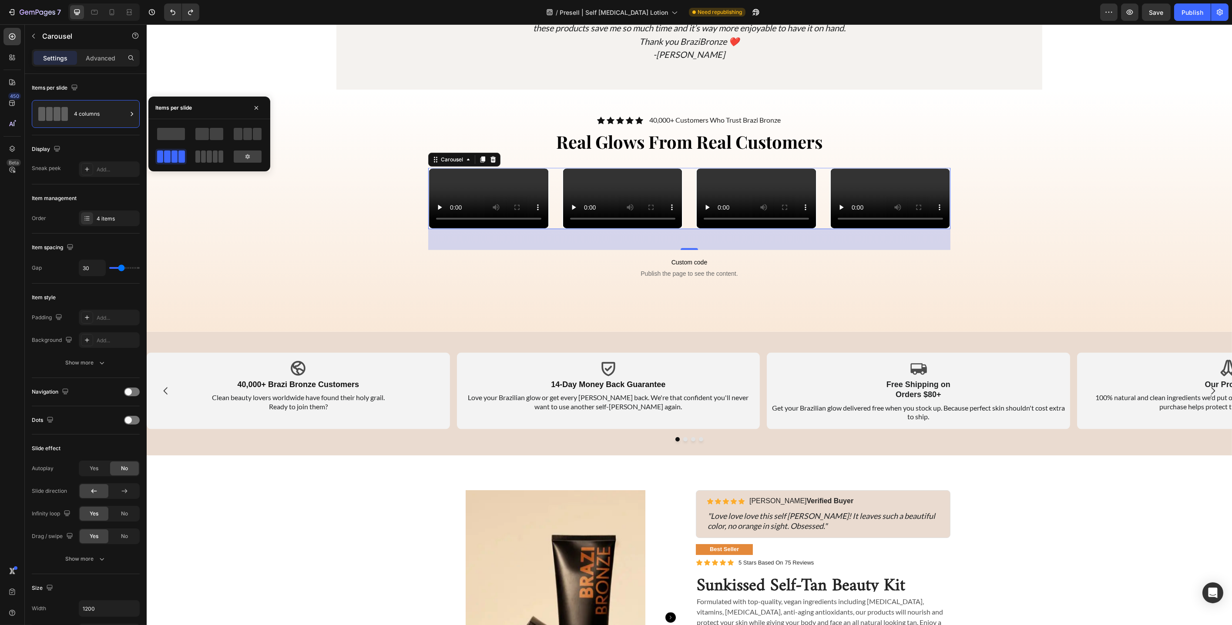
click at [213, 156] on span at bounding box center [215, 157] width 5 height 12
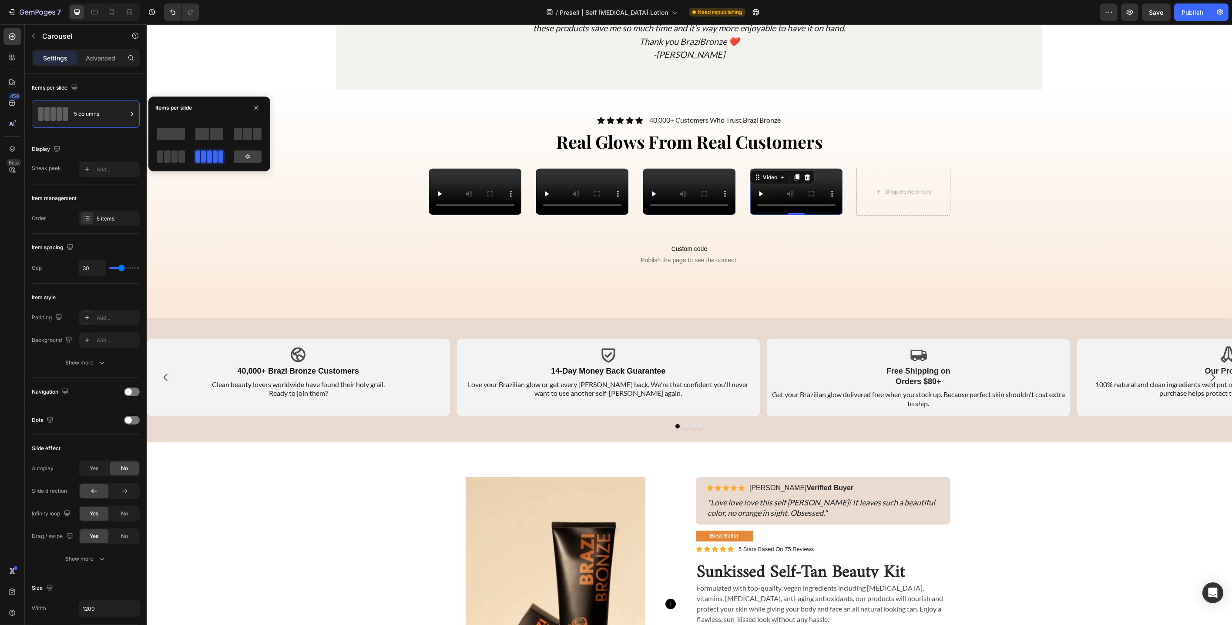
click at [774, 215] on video at bounding box center [796, 192] width 92 height 46
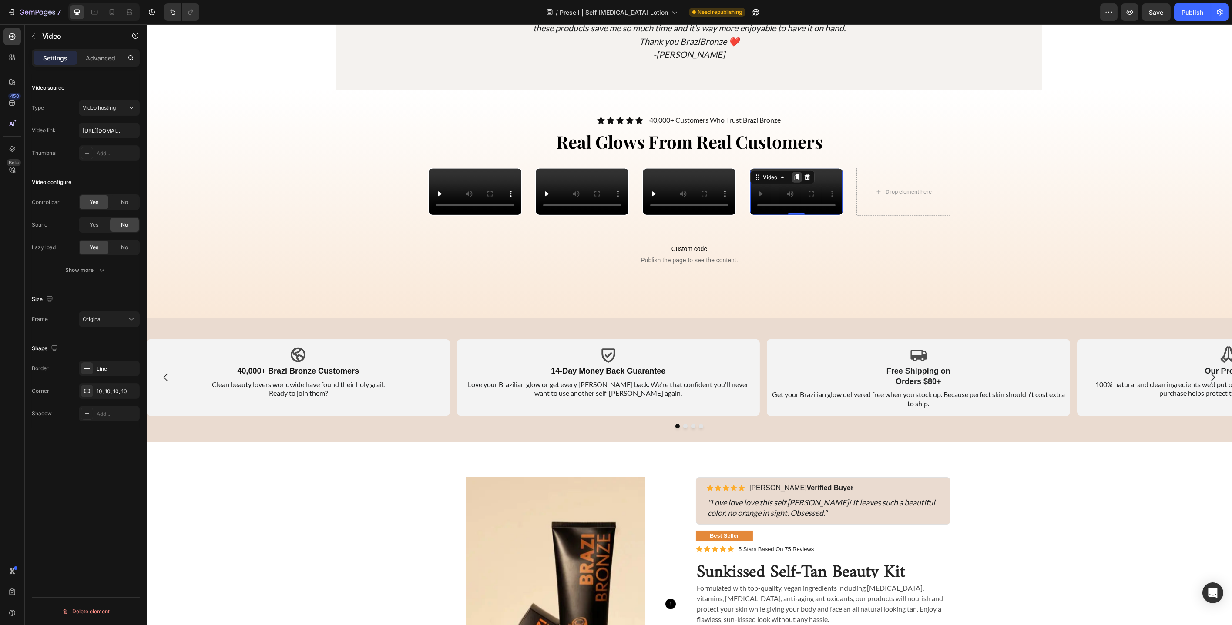
click at [794, 175] on icon at bounding box center [796, 177] width 5 height 6
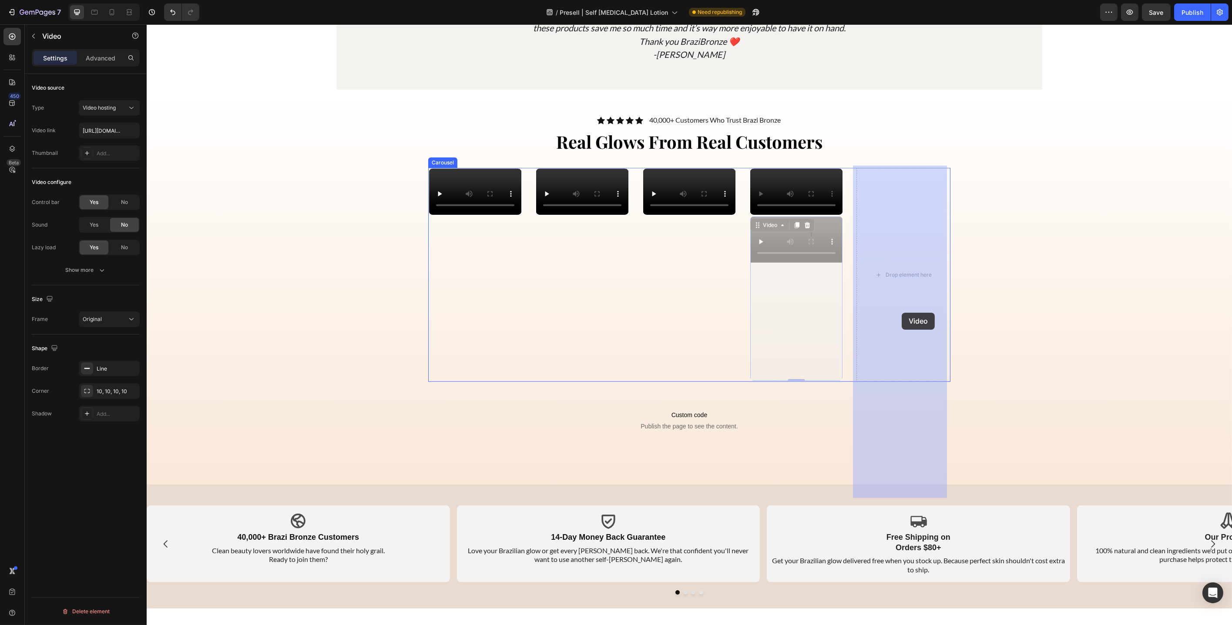
drag, startPoint x: 753, startPoint y: 340, endPoint x: 898, endPoint y: 315, distance: 146.6
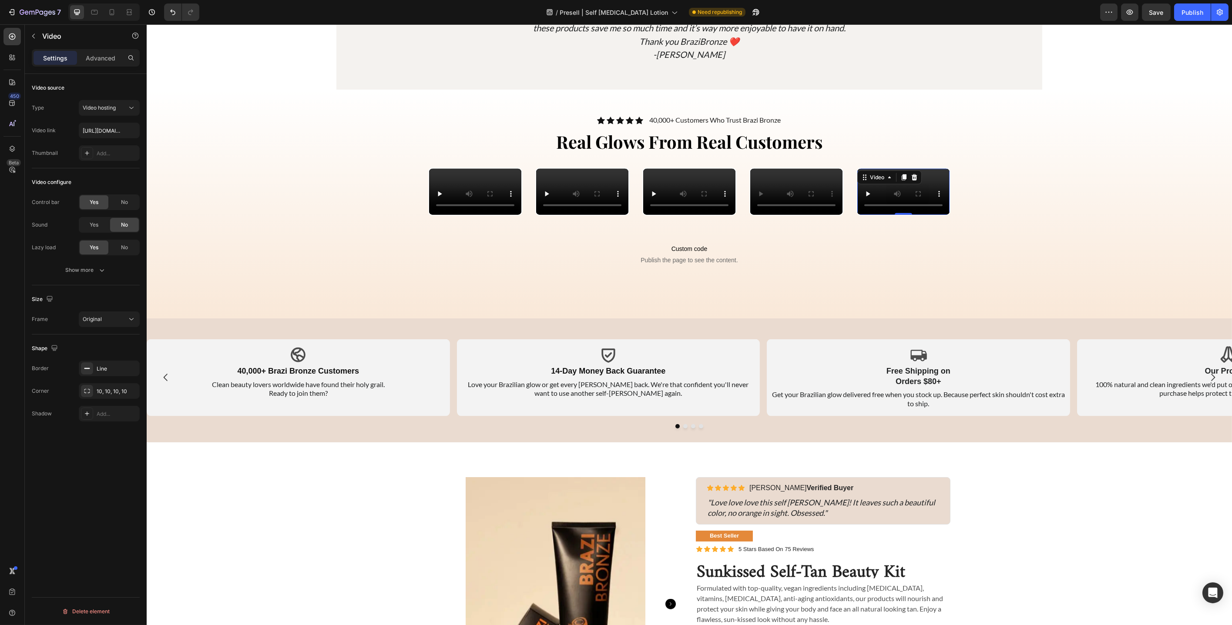
click at [878, 198] on video at bounding box center [903, 192] width 92 height 46
click at [106, 131] on input "https://cdn.shopify.com/videos/c/o/v/47ff9905bfb8435e8b95e72ef3b594c4.mp4" at bounding box center [109, 131] width 61 height 16
click at [116, 133] on input "text" at bounding box center [109, 131] width 61 height 16
type input "https://cdn.shopify.com/videos/c/o/v/a0dc144c1f974a2fafeb049a7eb94c8a.webm"
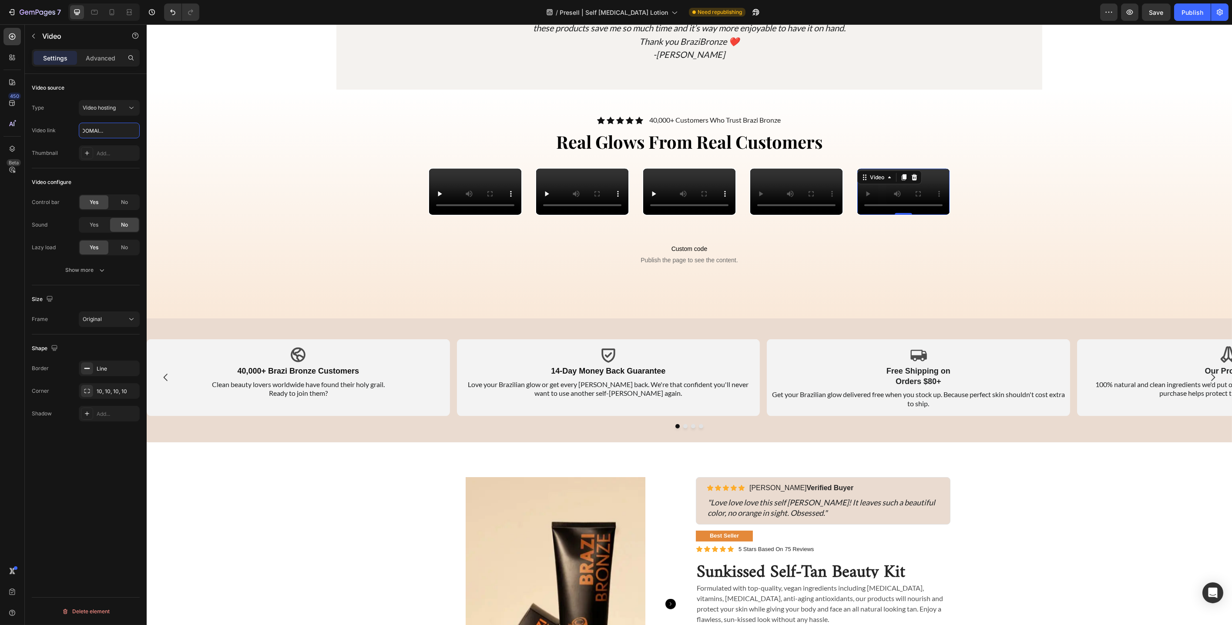
scroll to position [0, 0]
click at [111, 134] on input "https://cdn.shopify.com/videos/c/o/v/a0dc144c1f974a2fafeb049a7eb94c8a.webm" at bounding box center [109, 131] width 61 height 16
click at [111, 133] on input "text" at bounding box center [109, 131] width 61 height 16
paste input "https://cdn.shopify.com/videos/c/o/v/a0dc144c1f974a2fafeb049a7eb94c8a.webm"
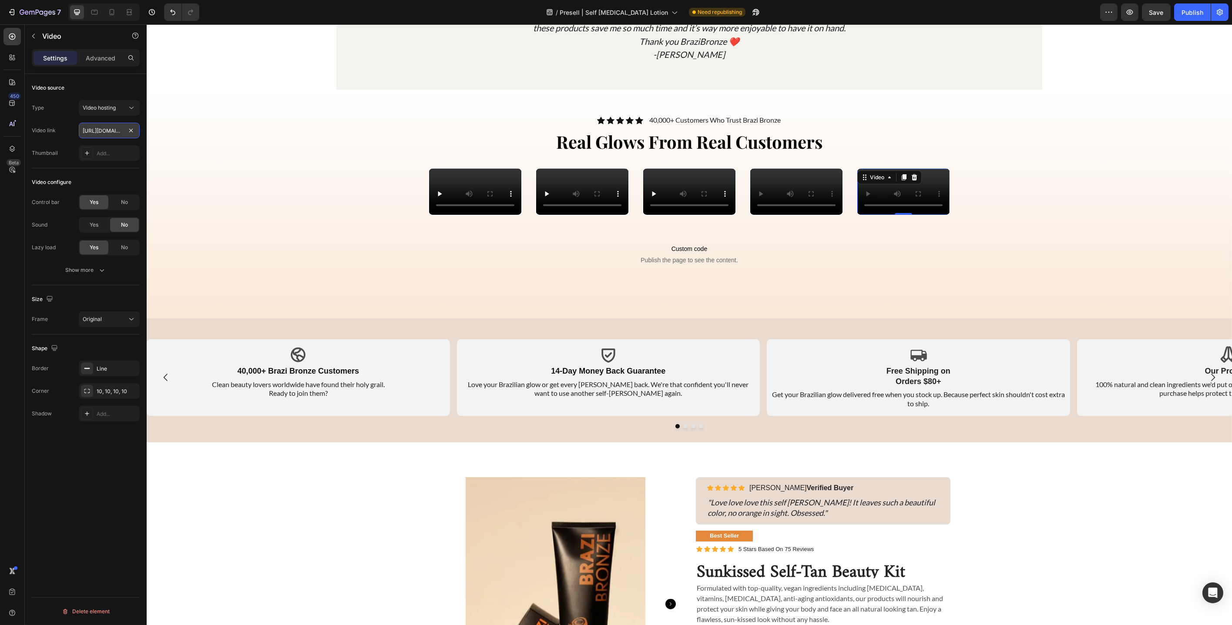
scroll to position [0, 164]
type input "https://cdn.shopify.com/videos/c/o/v/a0dc144c1f974a2fafeb049a7eb94c8a.webm"
click at [438, 215] on video at bounding box center [475, 192] width 92 height 46
click at [93, 133] on input "https://cdn.shopify.com/videos/c/o/v/c141b82062cb40f48d46f339350d7f39.mov" at bounding box center [109, 131] width 61 height 16
drag, startPoint x: 91, startPoint y: 131, endPoint x: 134, endPoint y: 132, distance: 44.0
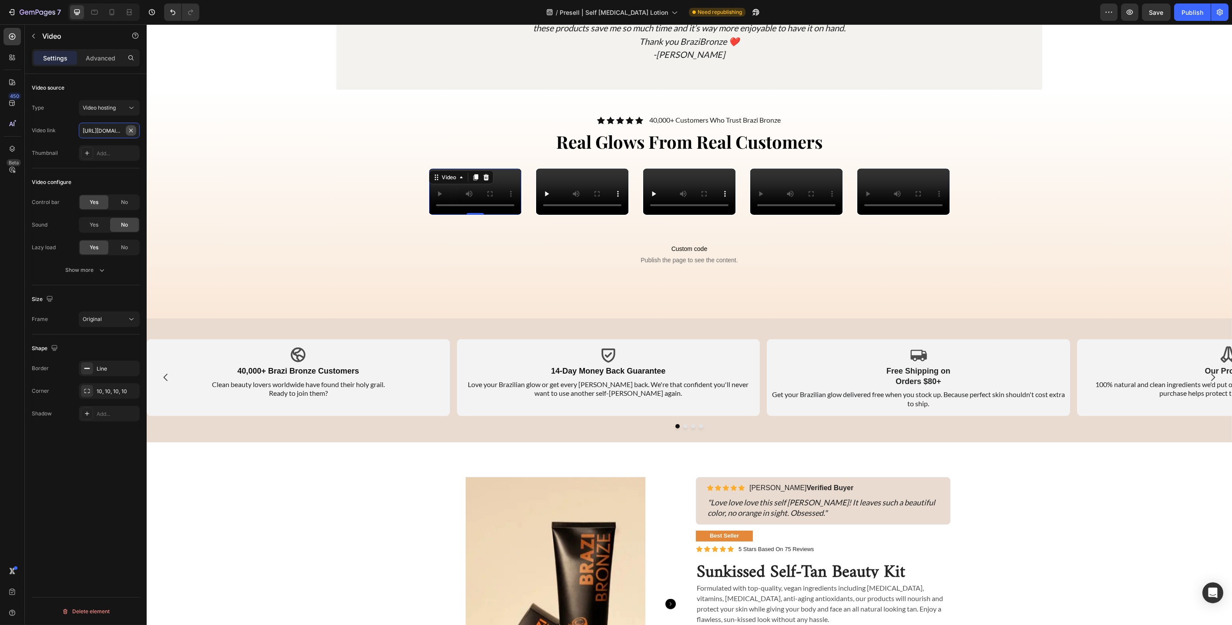
click at [134, 132] on div "https://cdn.shopify.com/videos/c/o/v/c141b82062cb40f48d46f339350d7f39.mov" at bounding box center [109, 131] width 61 height 16
drag, startPoint x: 256, startPoint y: 155, endPoint x: 175, endPoint y: 135, distance: 83.0
click at [892, 190] on video at bounding box center [903, 192] width 92 height 46
click at [100, 132] on input "https://cdn.shopify.com/videos/c/o/v/a0dc144c1f974a2fafeb049a7eb94c8a.webm" at bounding box center [109, 131] width 61 height 16
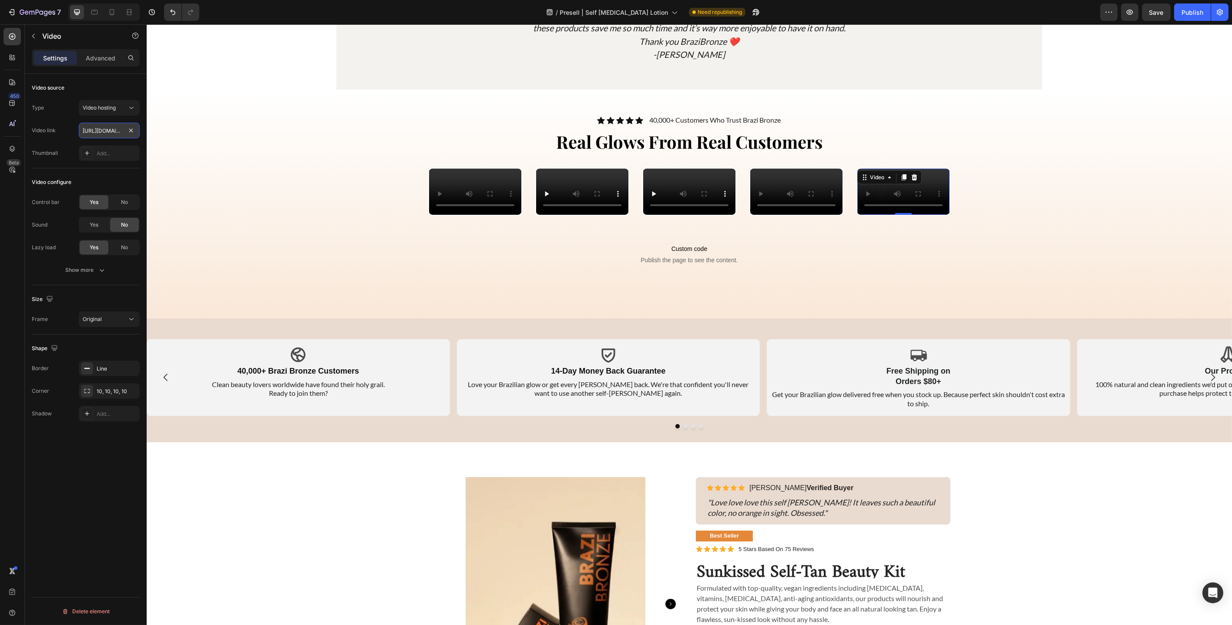
click at [100, 132] on input "https://cdn.shopify.com/videos/c/o/v/a0dc144c1f974a2fafeb049a7eb94c8a.webm" at bounding box center [109, 131] width 61 height 16
type input "https://cdn.shopify.com/videos/c/o/v/afc9fc838aa8489896e259fd7414c146.mov"
click at [582, 398] on span "Love your Brazilian glow or get every [PERSON_NAME] back. We're that confident …" at bounding box center [607, 388] width 281 height 17
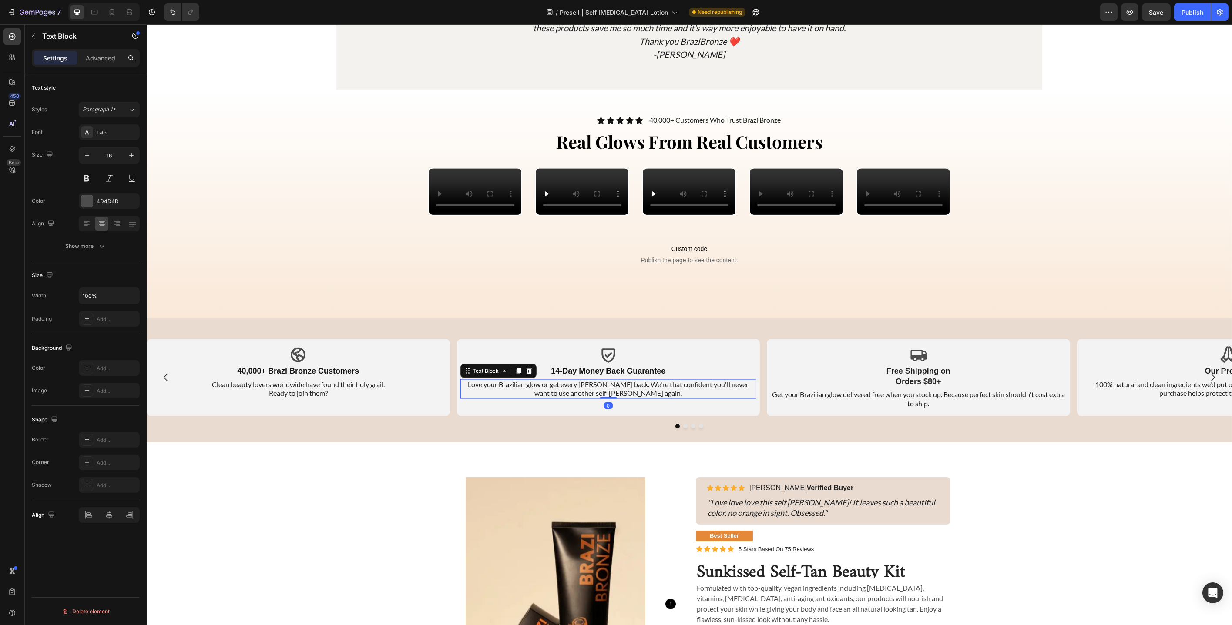
click at [601, 398] on span "Love your Brazilian glow or get every [PERSON_NAME] back. We're that confident …" at bounding box center [607, 388] width 281 height 17
drag, startPoint x: 614, startPoint y: 501, endPoint x: 460, endPoint y: 500, distance: 154.9
click at [460, 399] on div "Love your Brazilian glow or get every [PERSON_NAME] back. We're that confident …" at bounding box center [608, 389] width 296 height 20
click at [106, 11] on div at bounding box center [112, 12] width 14 height 14
type input "14"
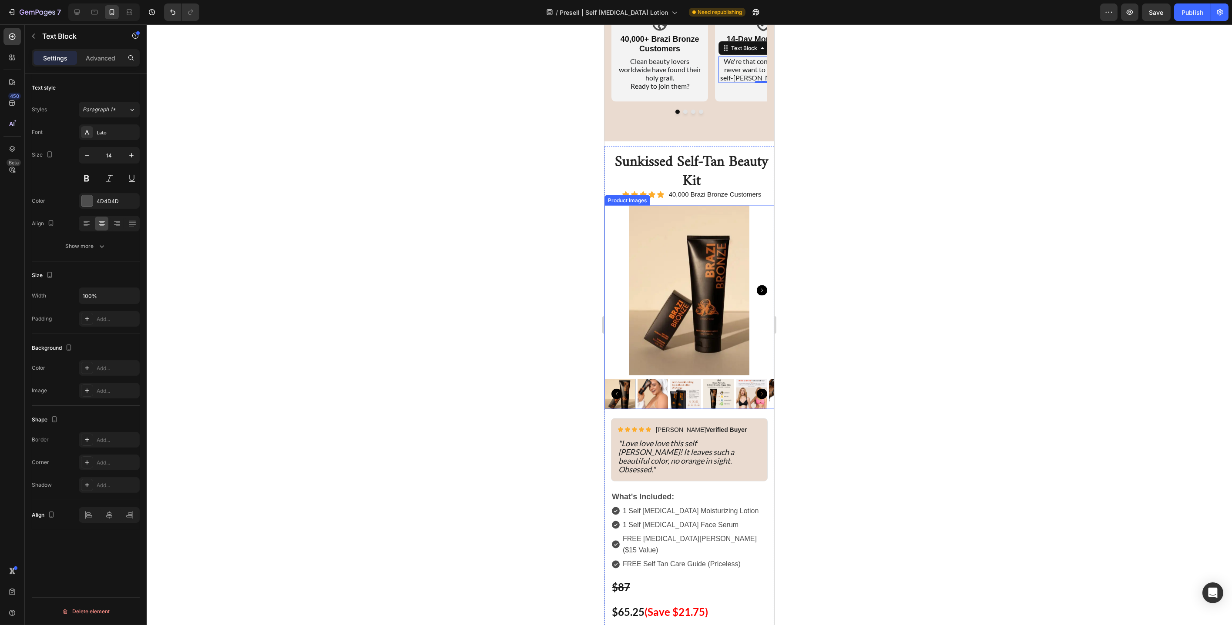
scroll to position [4569, 0]
click at [700, 158] on h1 "Sunkissed Self-Tan Beauty Kit" at bounding box center [691, 166] width 164 height 40
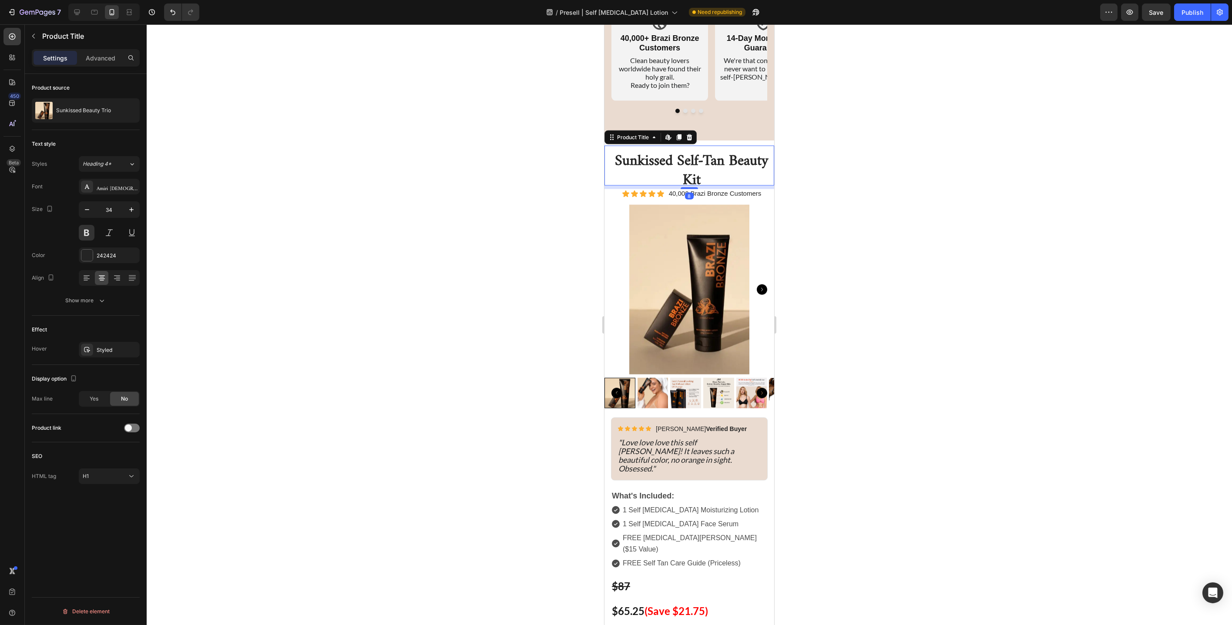
click at [700, 158] on h1 "Sunkissed Self-Tan Beauty Kit" at bounding box center [691, 166] width 164 height 40
click at [86, 209] on icon "button" at bounding box center [87, 209] width 9 height 9
click at [87, 209] on icon "button" at bounding box center [87, 209] width 9 height 9
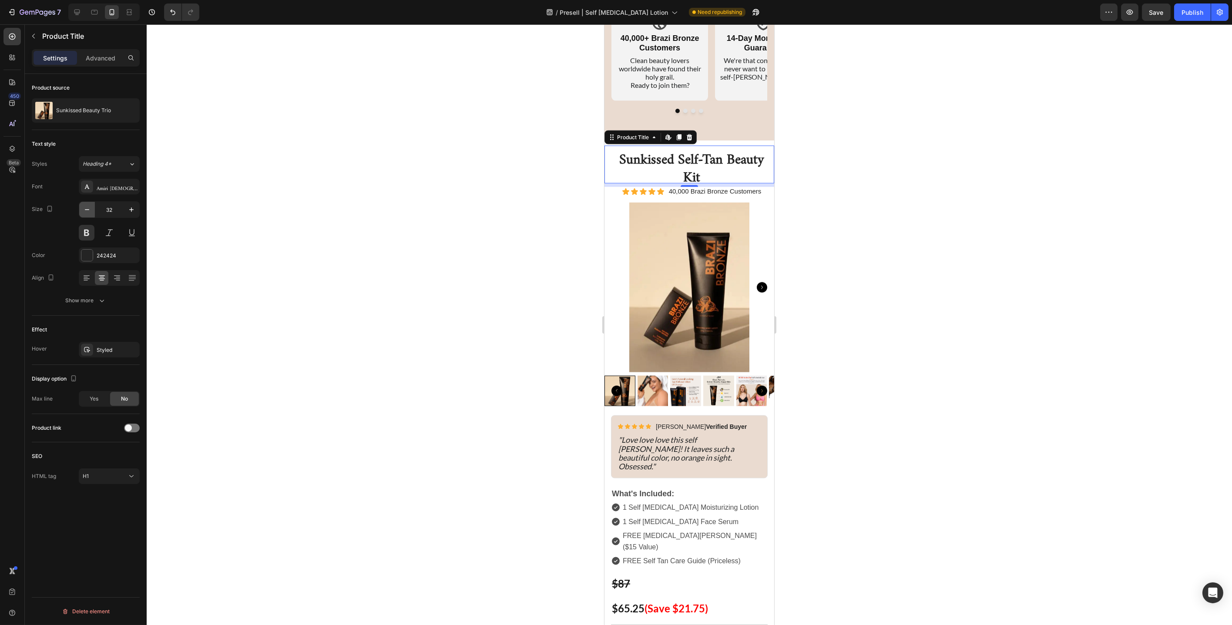
click at [87, 209] on icon "button" at bounding box center [87, 209] width 9 height 9
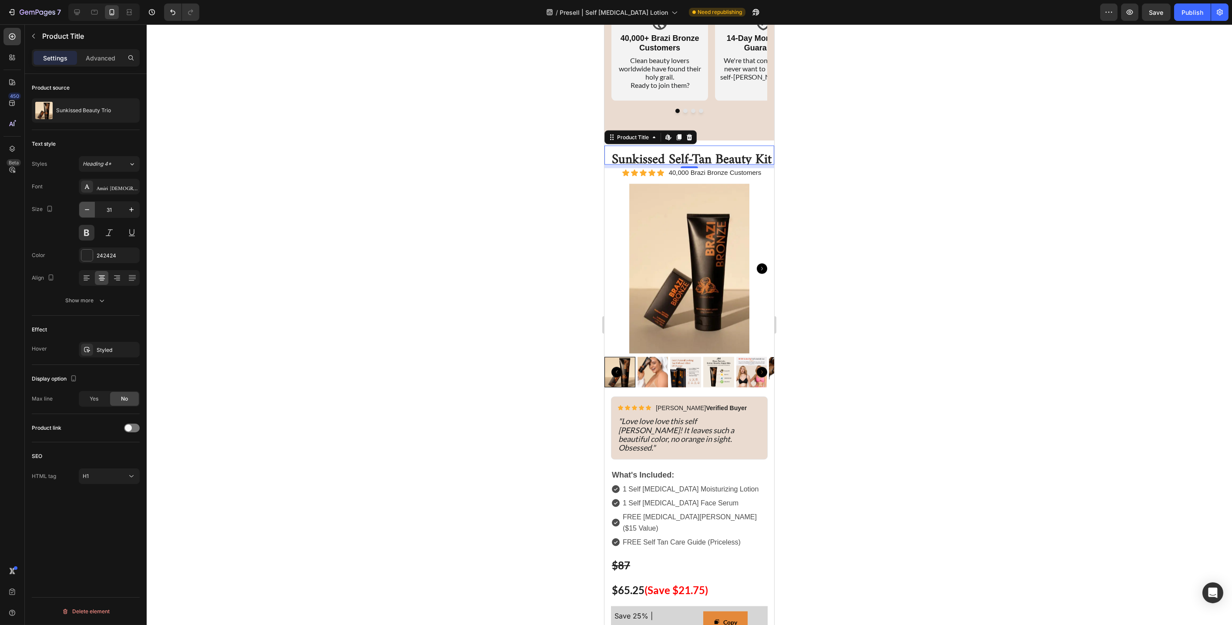
click at [87, 209] on icon "button" at bounding box center [87, 209] width 9 height 9
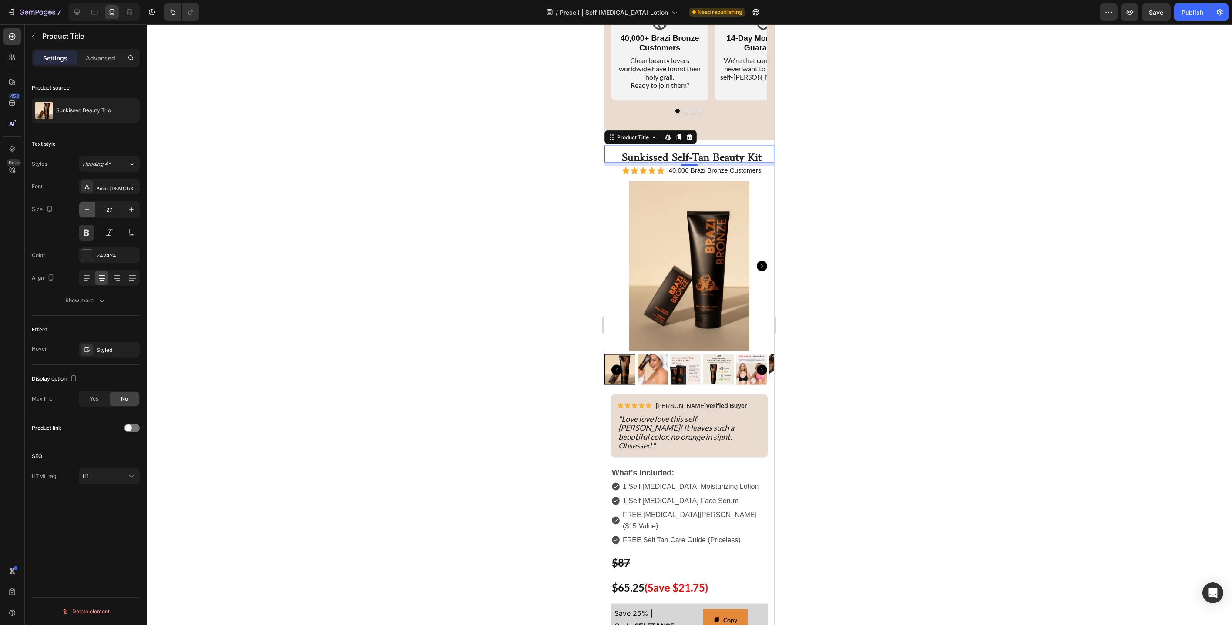
click at [87, 209] on icon "button" at bounding box center [87, 209] width 9 height 9
click at [113, 211] on input "25" at bounding box center [109, 210] width 29 height 16
type input "30"
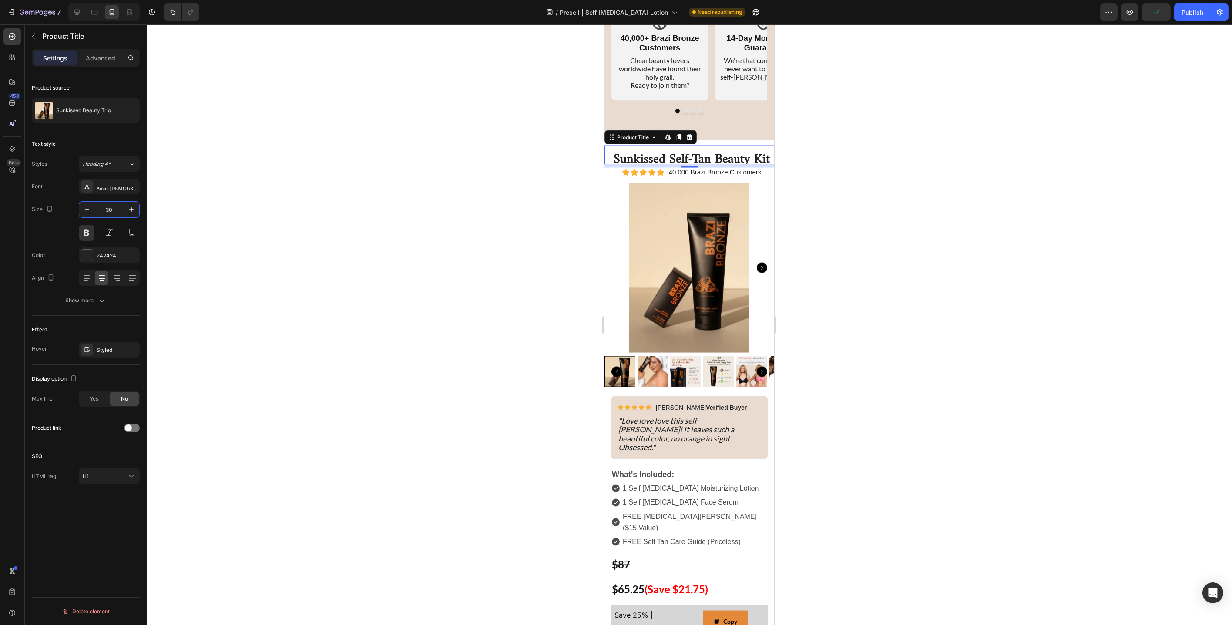
click at [541, 236] on div at bounding box center [689, 324] width 1085 height 601
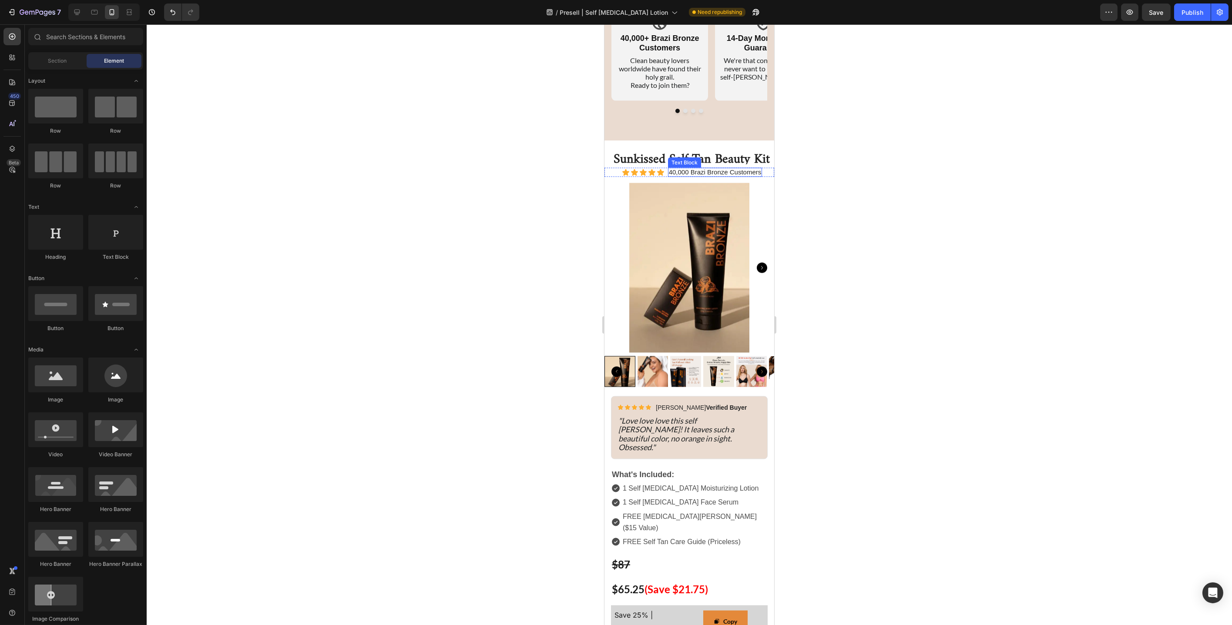
click at [746, 173] on span "40,000 Brazi Bronze Customers" at bounding box center [714, 171] width 93 height 7
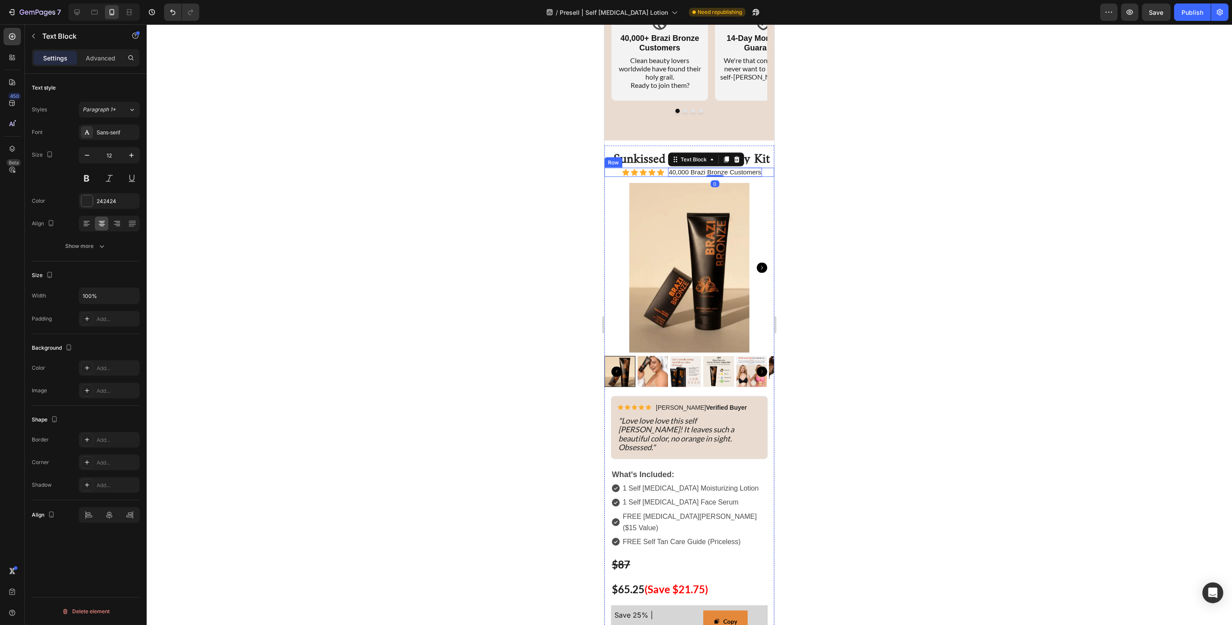
click at [612, 171] on div "Icon Icon Icon Icon Icon Icon List 40,000 Brazi Bronze Customers Text Block 0 R…" at bounding box center [689, 173] width 170 height 10
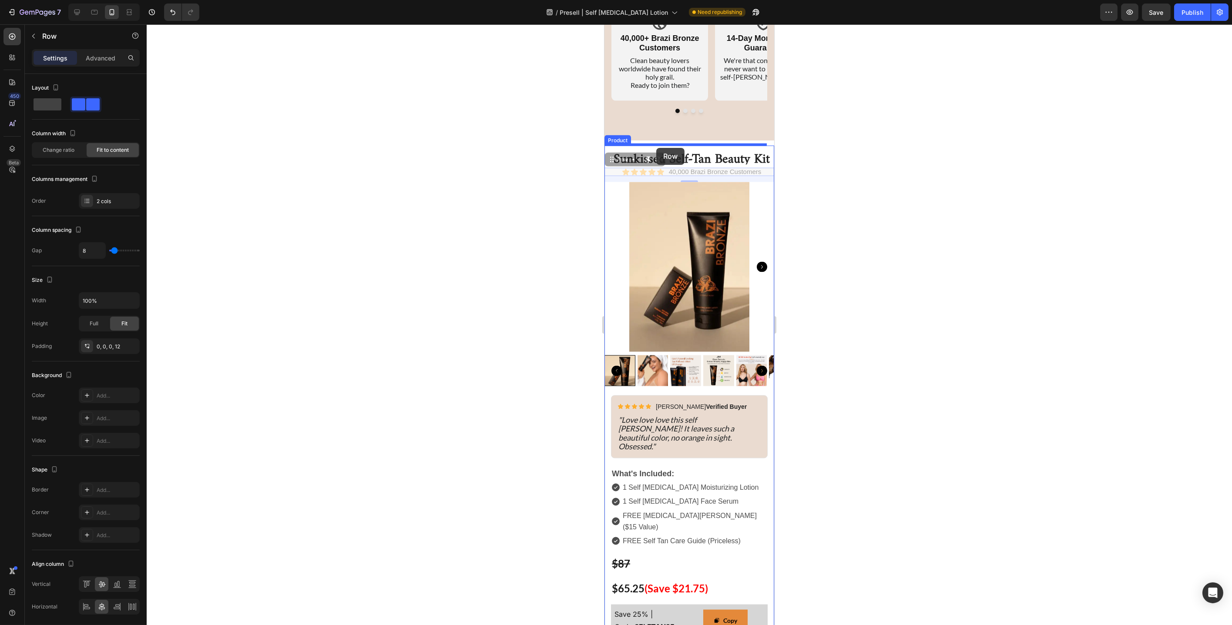
drag, startPoint x: 614, startPoint y: 161, endPoint x: 656, endPoint y: 148, distance: 43.6
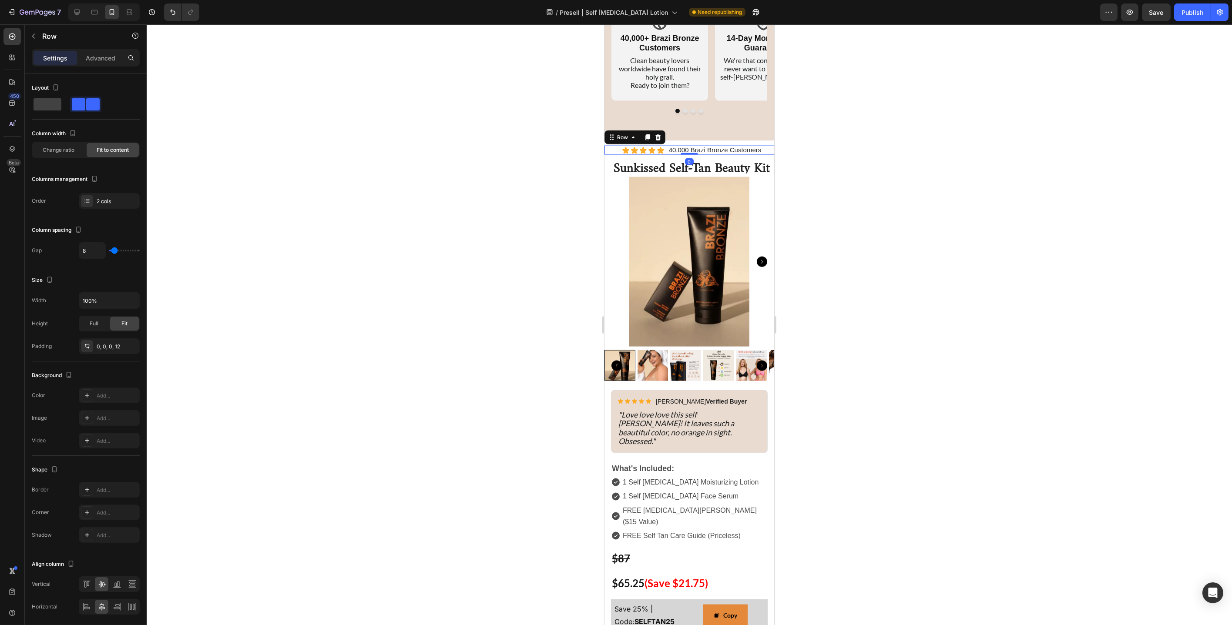
drag, startPoint x: 691, startPoint y: 158, endPoint x: 696, endPoint y: 146, distance: 13.3
click at [696, 146] on div "Icon Icon Icon Icon Icon Icon List 40,000 Brazi Bronze Customers Text Block Row…" at bounding box center [689, 151] width 170 height 10
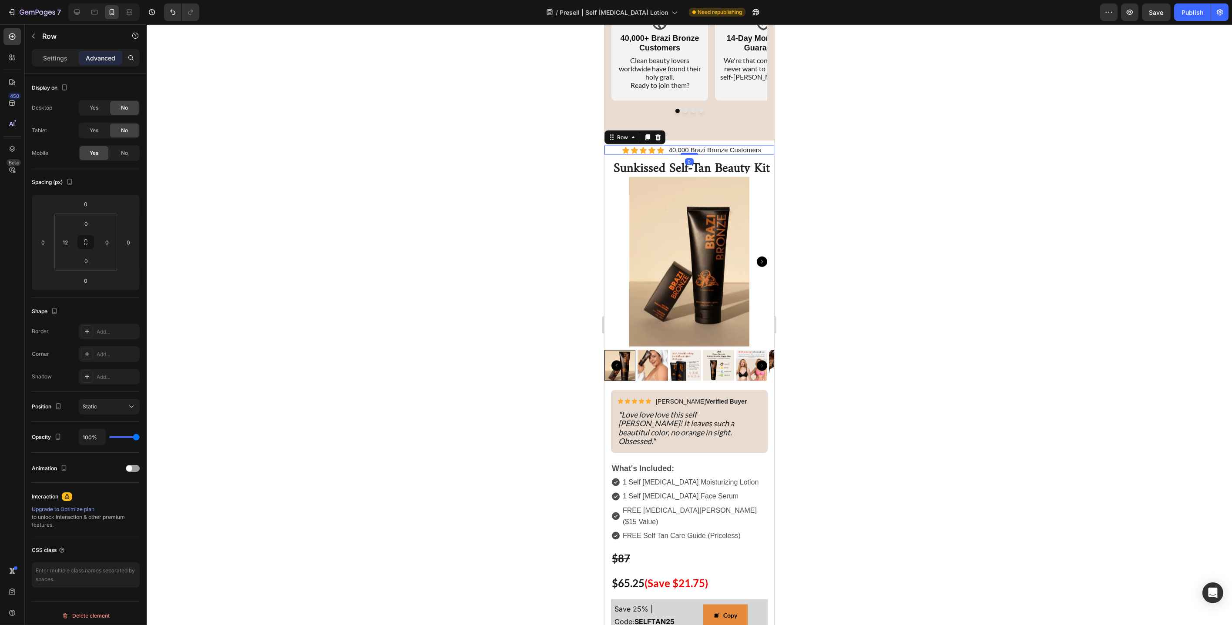
click at [568, 166] on div at bounding box center [689, 324] width 1085 height 601
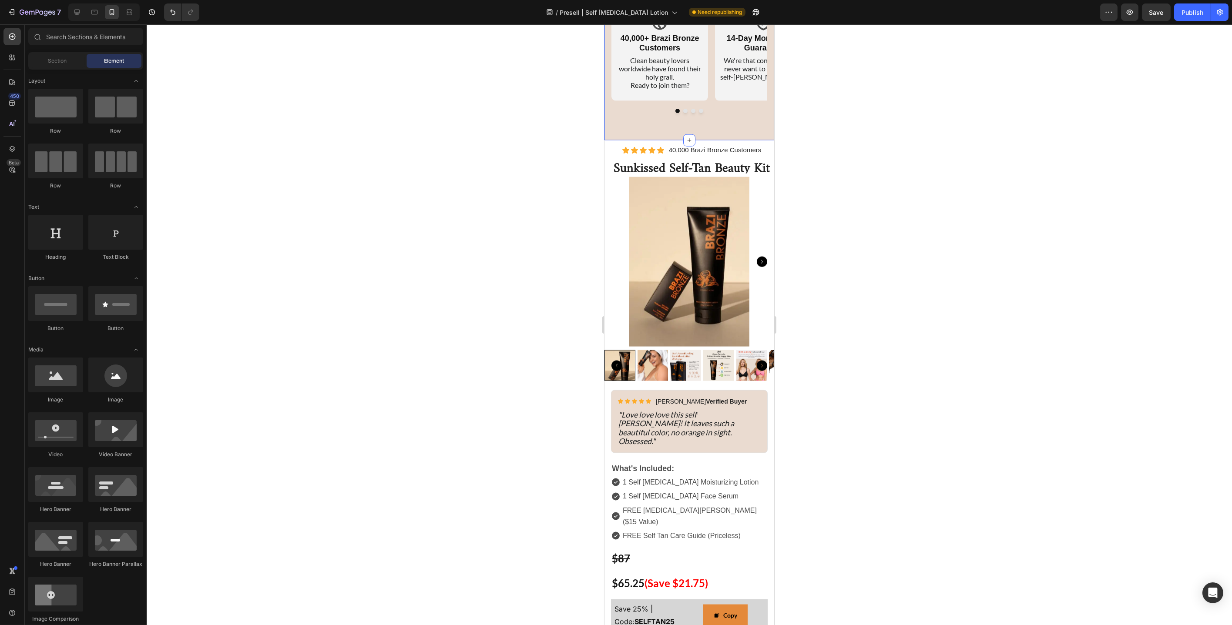
click at [696, 133] on div "Icon 40,000+ Brazi Bronze Customers Heading Clean beauty lovers worldwide have …" at bounding box center [689, 59] width 170 height 161
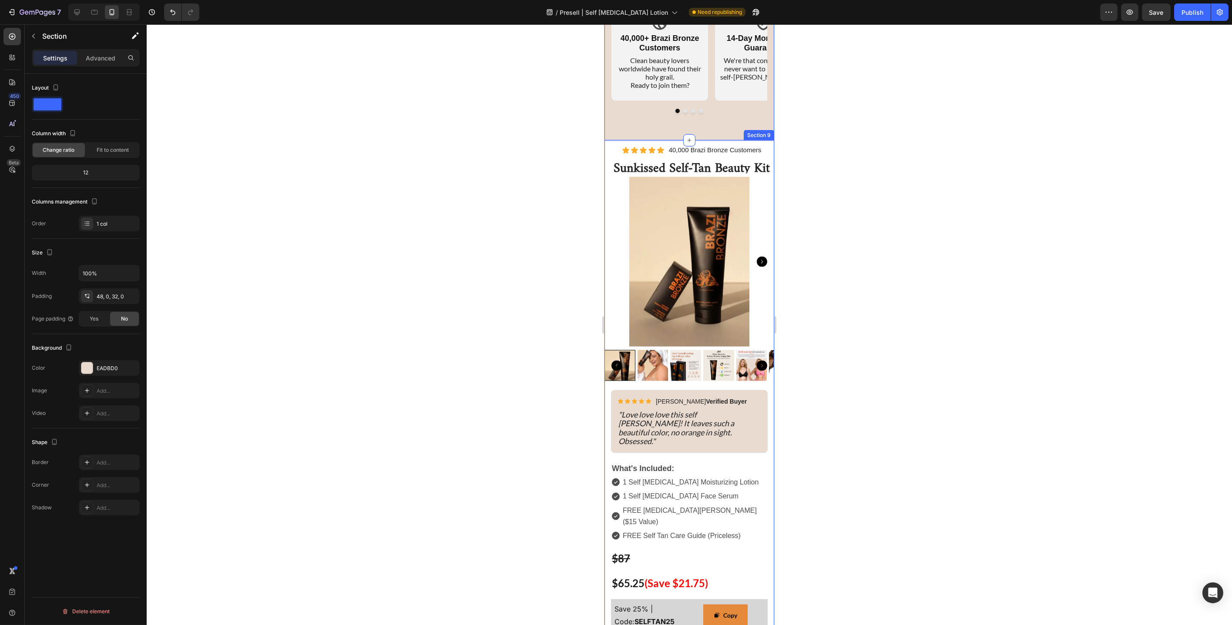
click at [693, 143] on div "Icon Icon Icon Icon Icon Icon List 40,000 Brazi Bronze Customers Text Block Row…" at bounding box center [689, 446] width 170 height 611
click at [98, 54] on p "Advanced" at bounding box center [101, 58] width 30 height 9
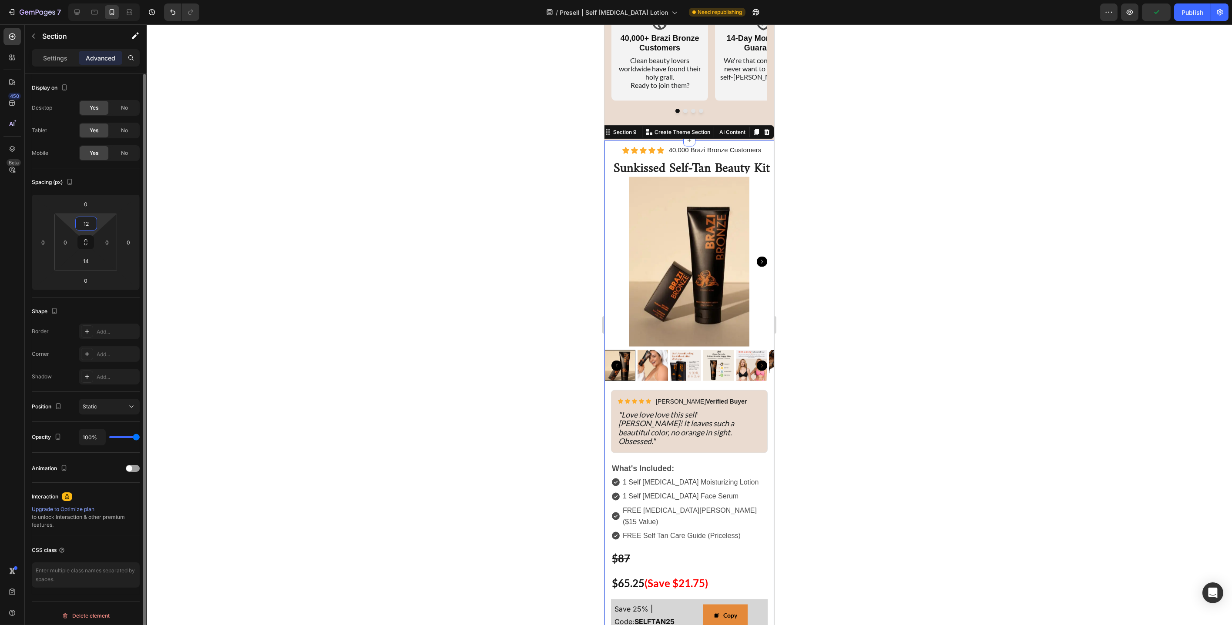
click at [83, 222] on input "12" at bounding box center [85, 223] width 17 height 13
click at [95, 316] on div "XL 24px" at bounding box center [105, 320] width 54 height 13
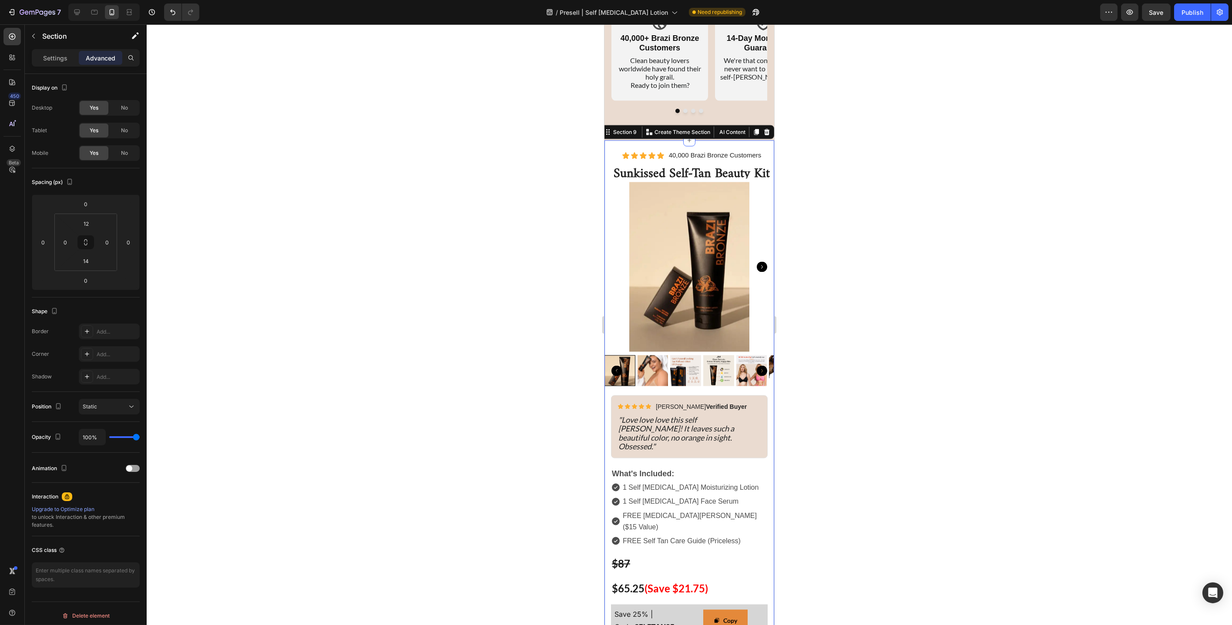
type input "24"
click at [523, 195] on div at bounding box center [689, 324] width 1085 height 601
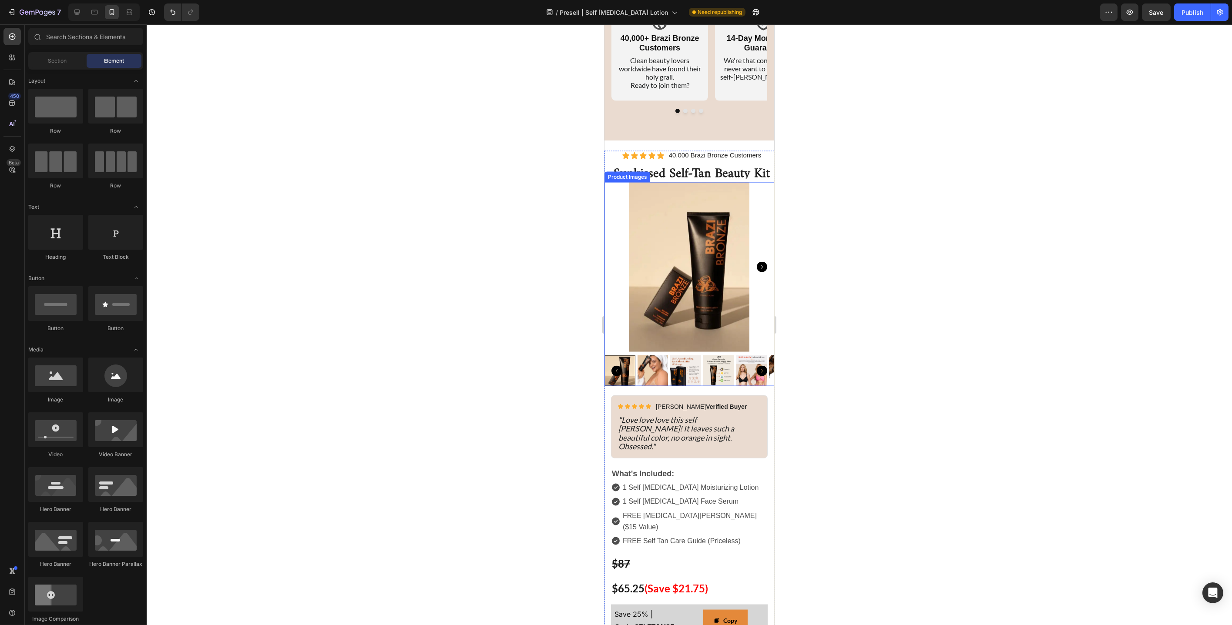
click at [696, 254] on img at bounding box center [689, 267] width 170 height 170
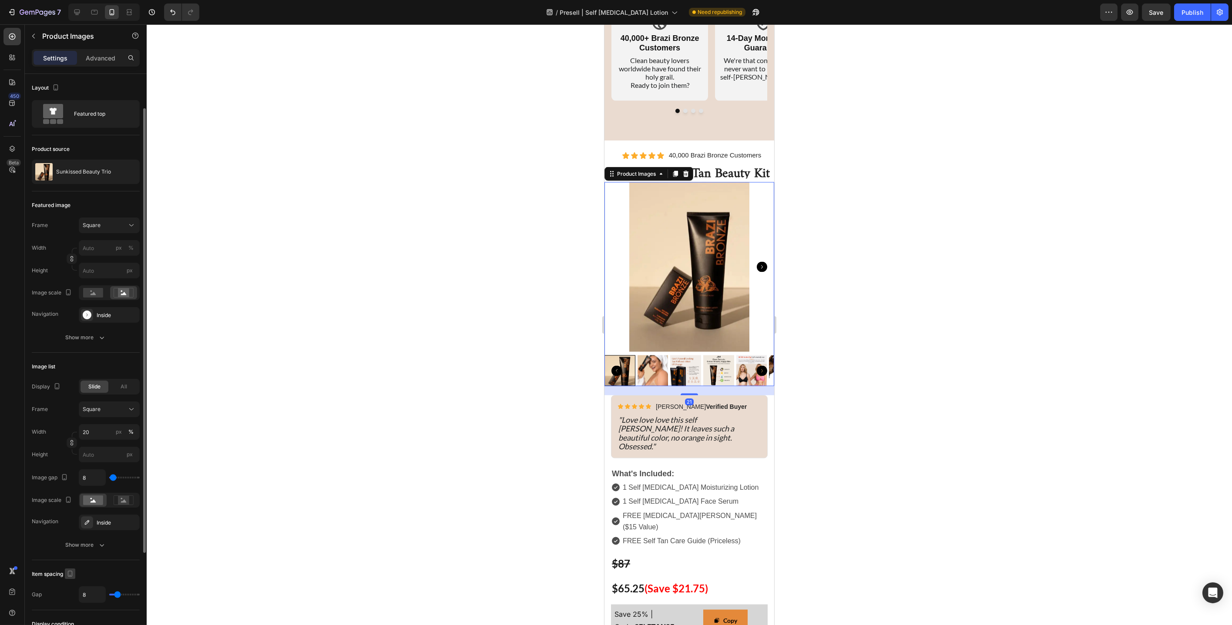
scroll to position [171, 0]
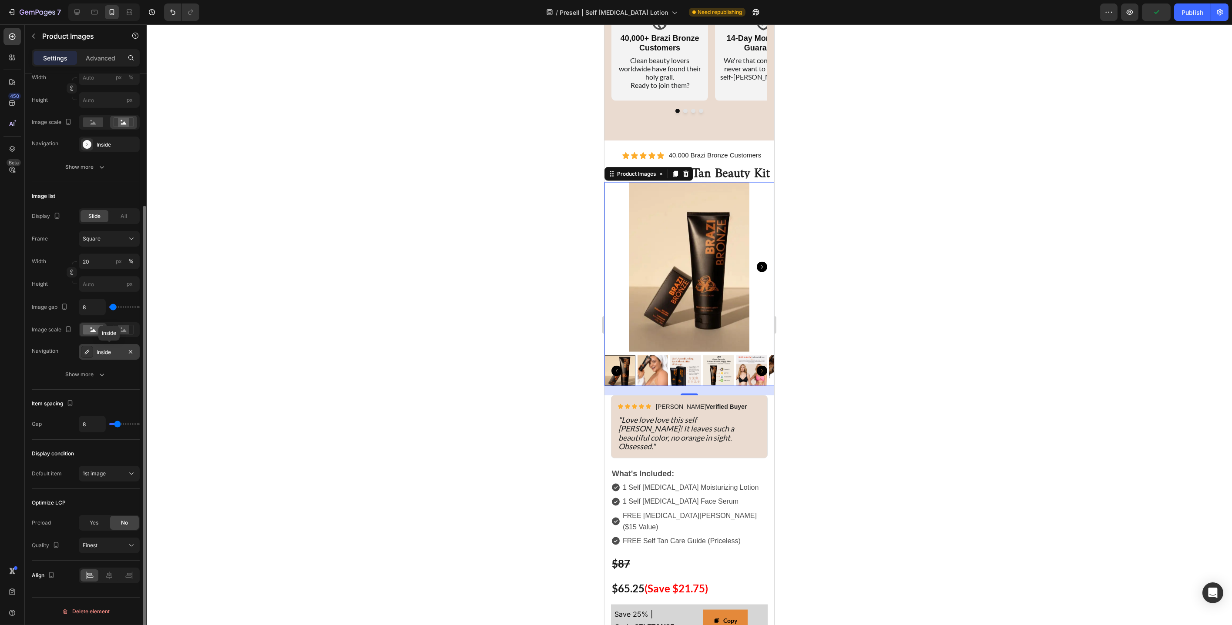
click at [110, 350] on div "Inside" at bounding box center [109, 353] width 25 height 8
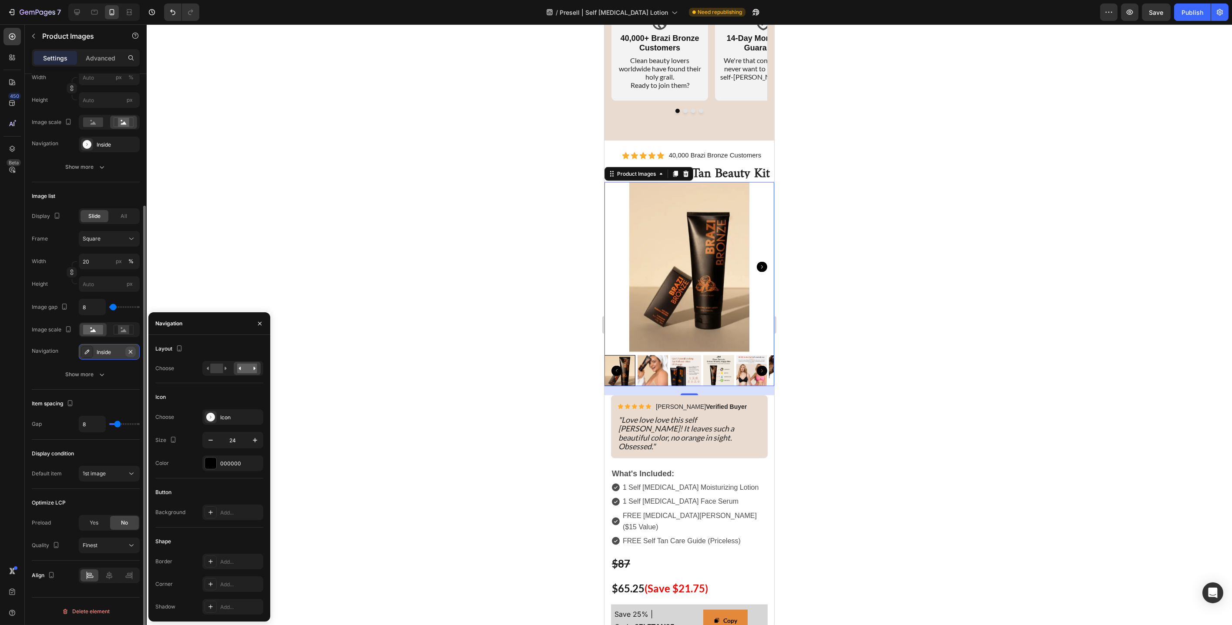
click at [130, 349] on icon "button" at bounding box center [130, 352] width 7 height 7
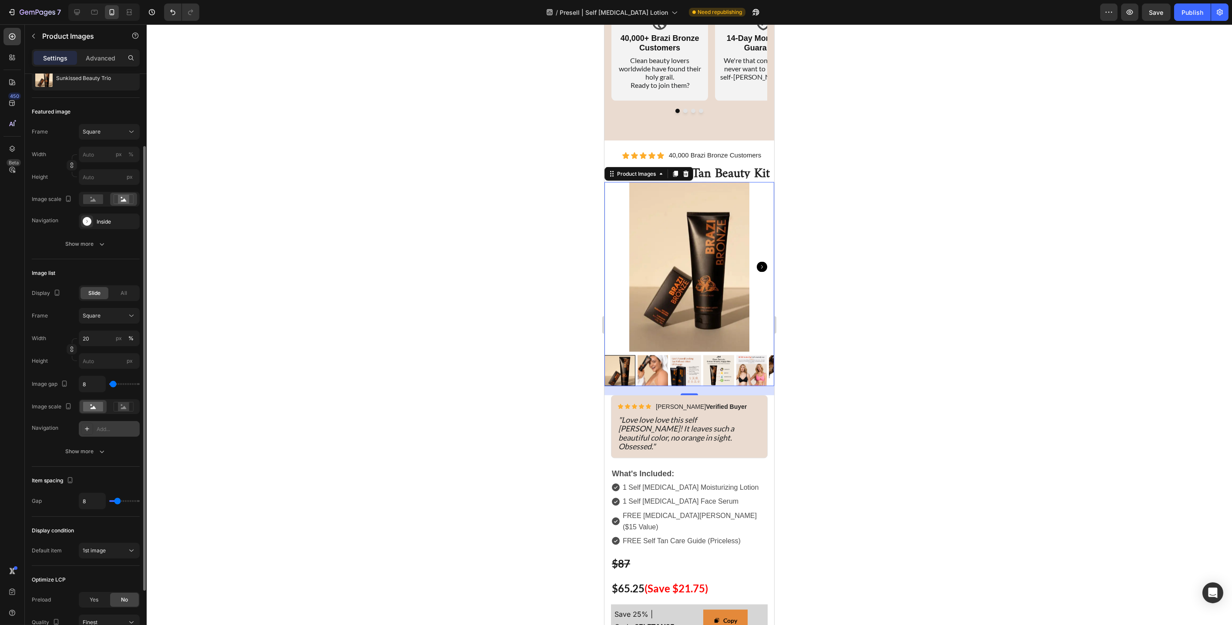
scroll to position [22, 0]
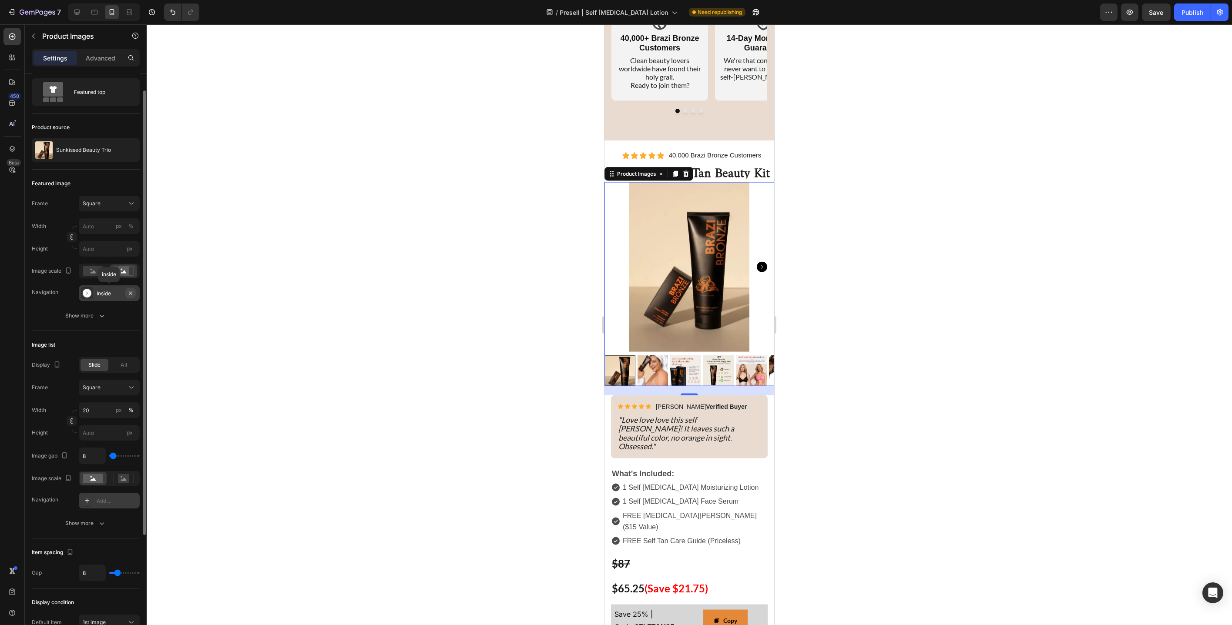
click at [130, 293] on icon "button" at bounding box center [130, 292] width 3 height 3
click at [104, 498] on div "Add..." at bounding box center [117, 501] width 41 height 8
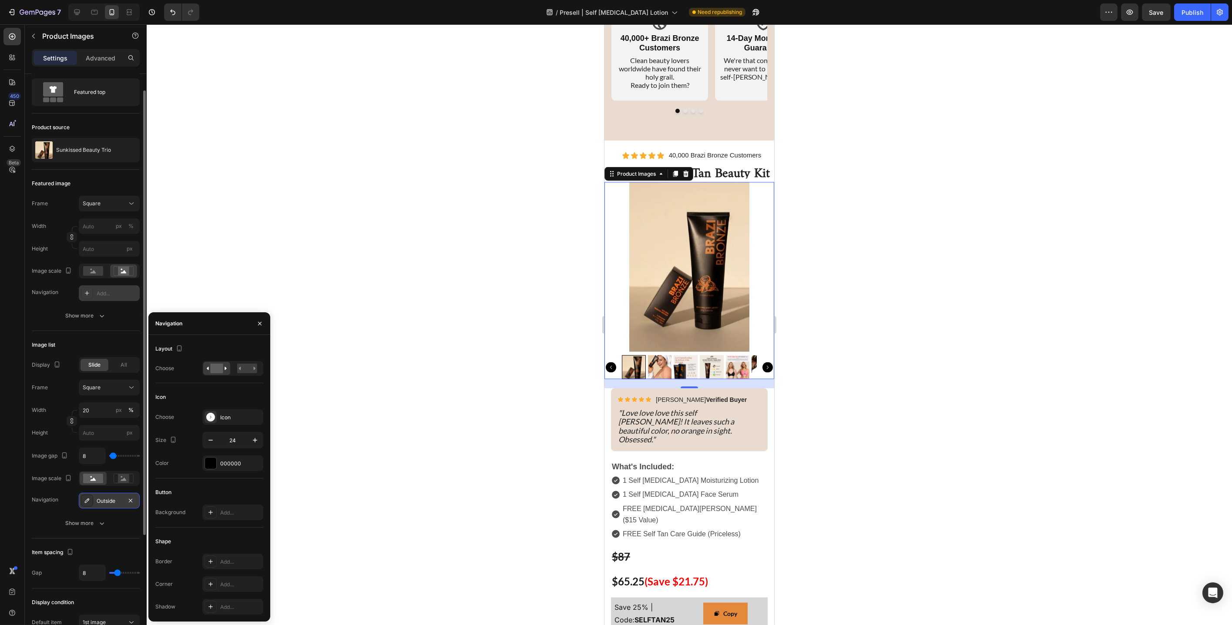
click at [281, 405] on div at bounding box center [689, 324] width 1085 height 601
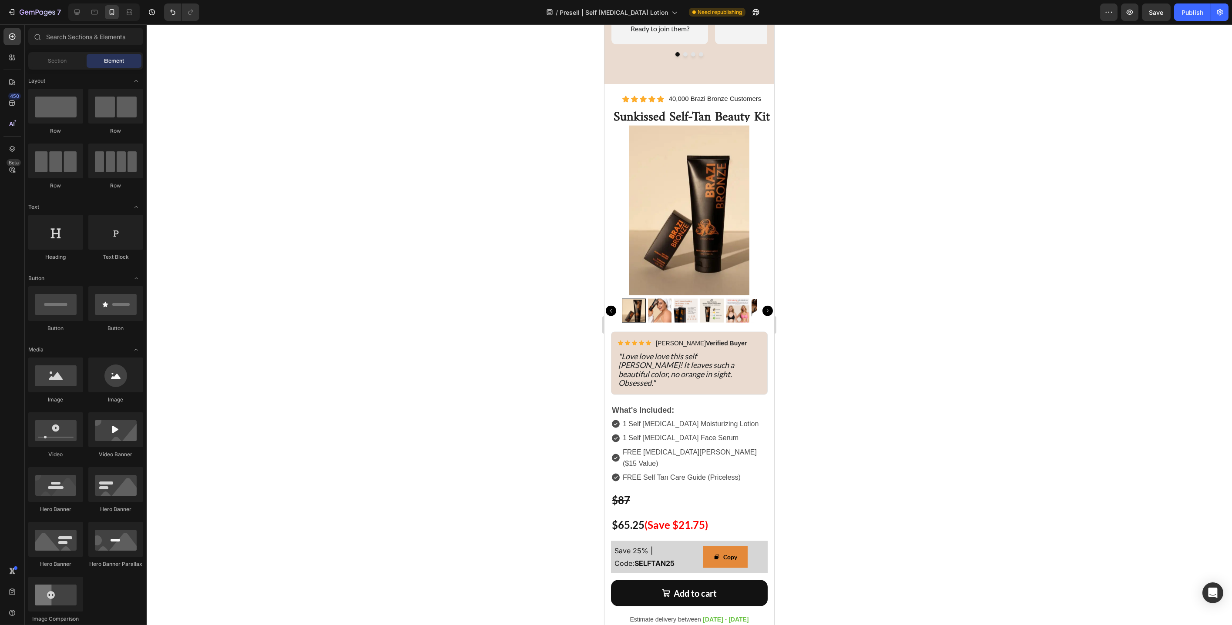
scroll to position [4672, 0]
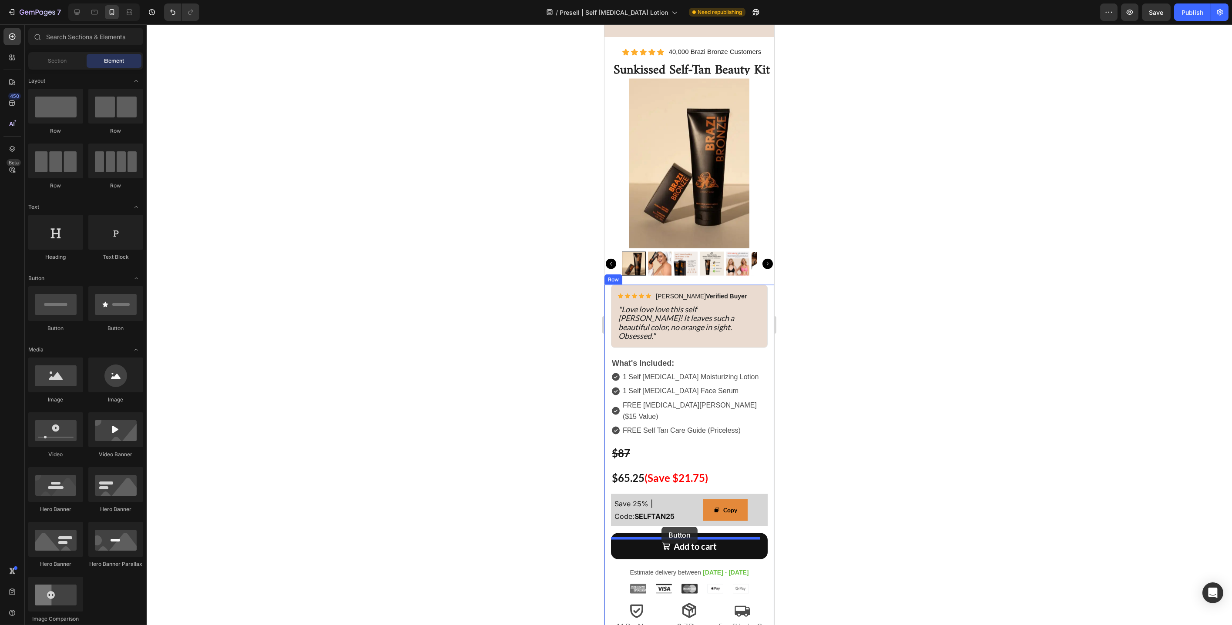
drag, startPoint x: 660, startPoint y: 332, endPoint x: 661, endPoint y: 527, distance: 195.4
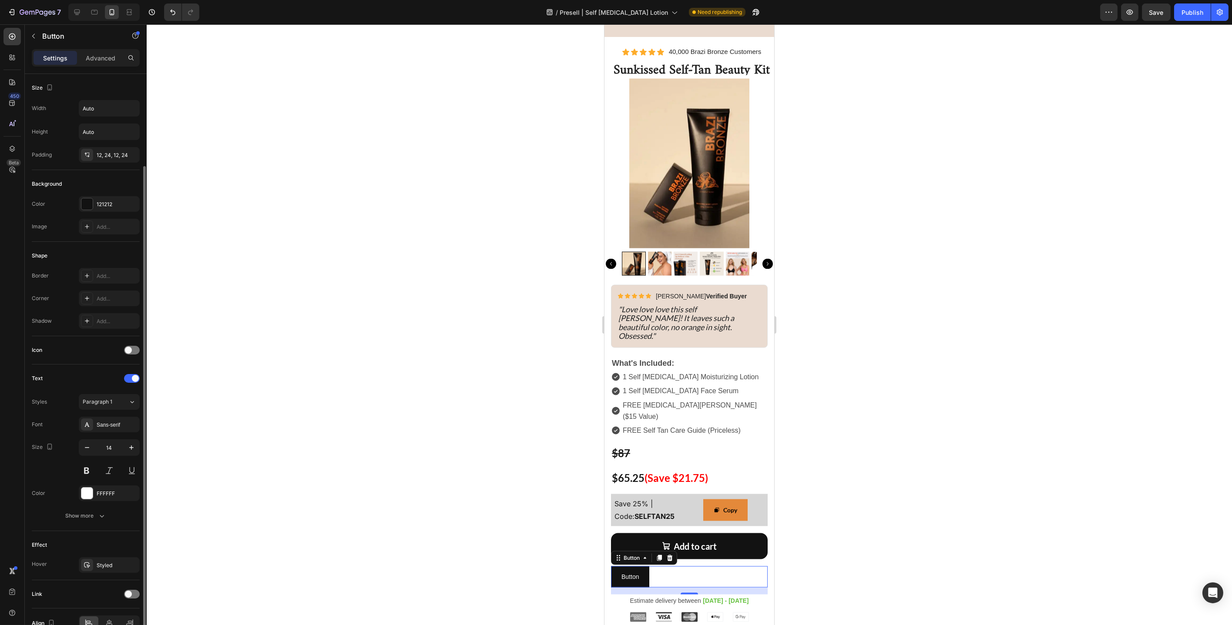
scroll to position [48, 0]
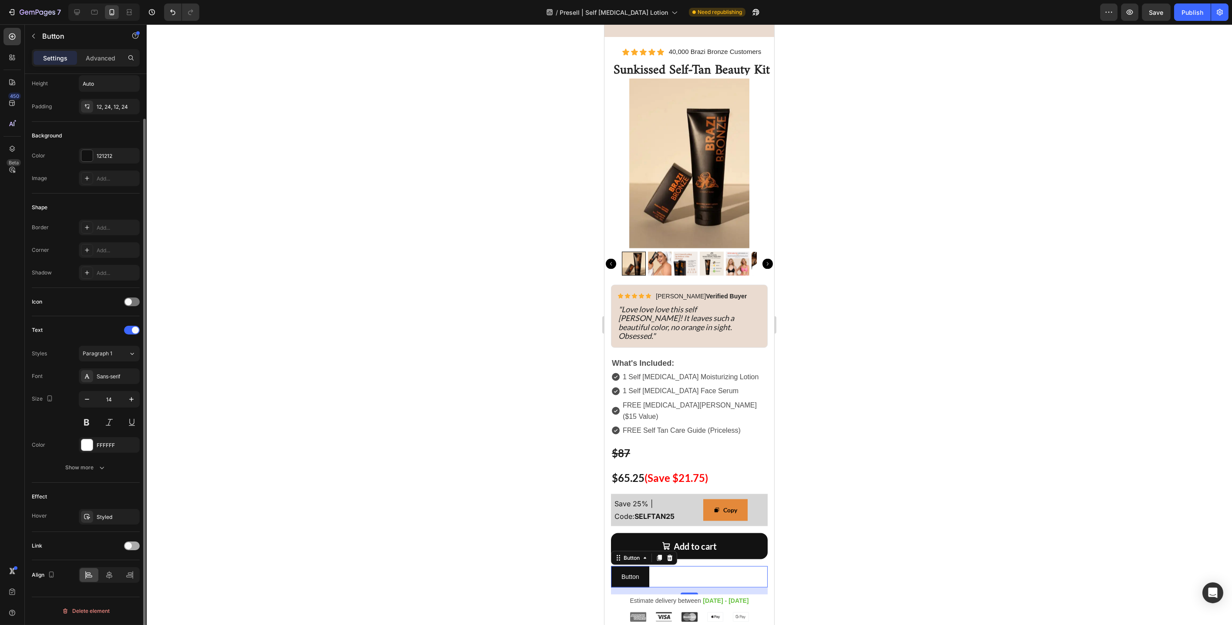
click at [133, 545] on div at bounding box center [132, 546] width 16 height 9
click at [117, 588] on div "Add..." at bounding box center [117, 591] width 41 height 8
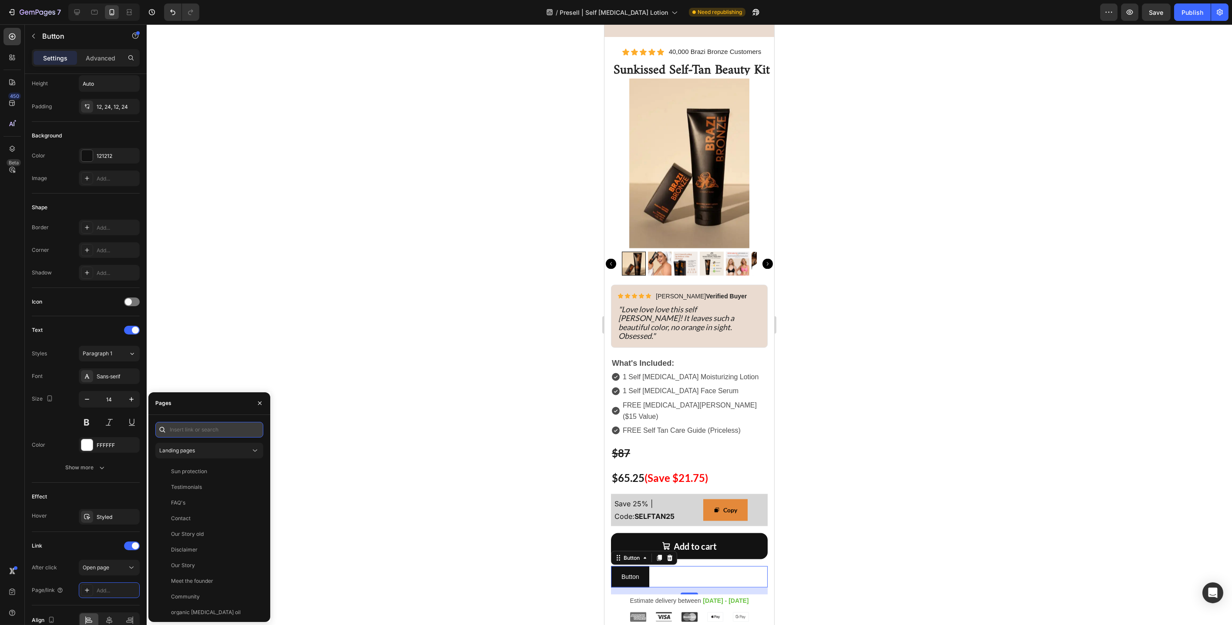
click at [225, 432] on input "text" at bounding box center [209, 430] width 108 height 16
paste input "https://www.brazibronze.com/cart/42933738897563:1?discount=SELFTAN25&storefront…"
type input "https://www.brazibronze.com/cart/42933738897563:1?discount=SELFTAN25&storefront…"
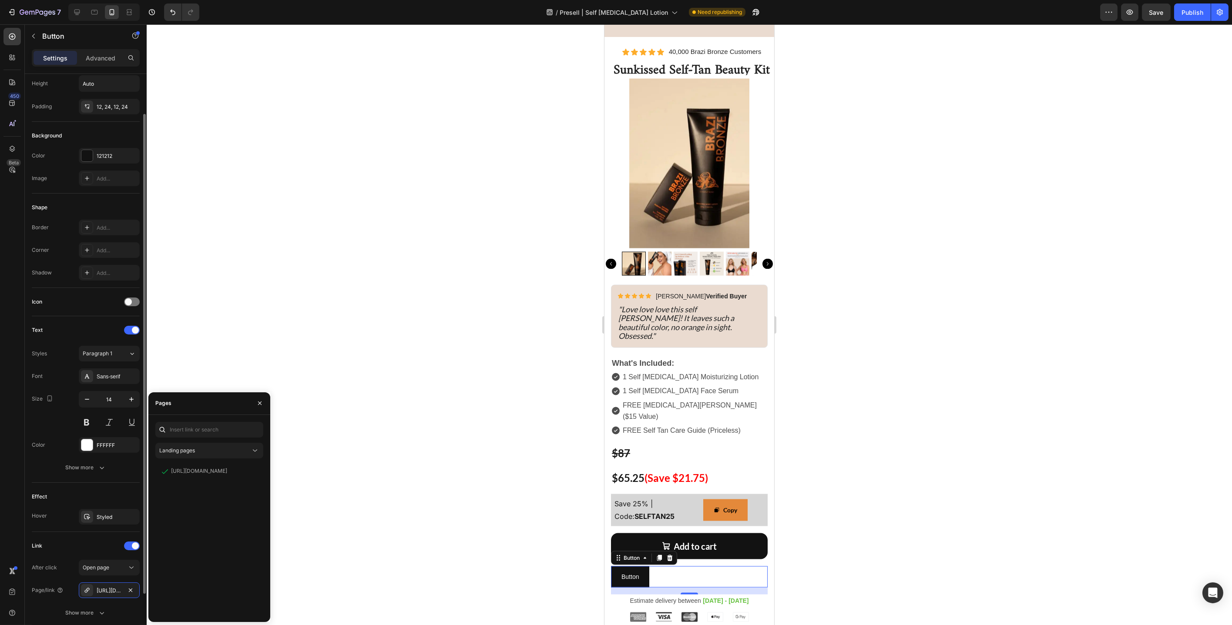
click at [63, 540] on div "Link" at bounding box center [86, 546] width 108 height 14
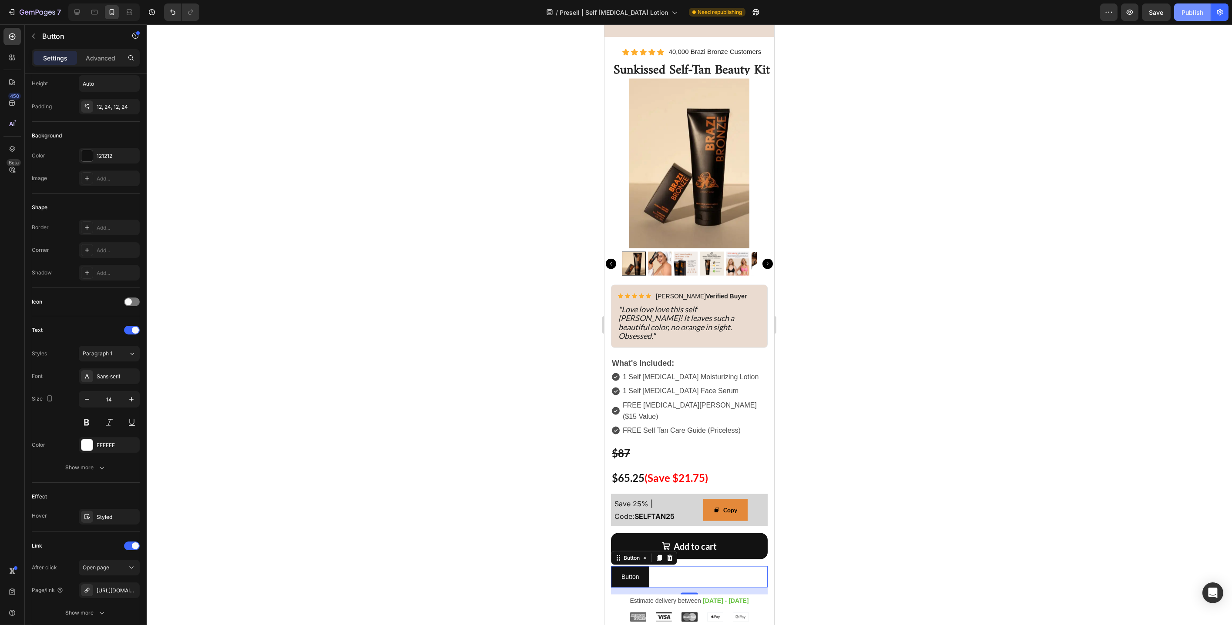
click at [1200, 14] on div "Publish" at bounding box center [1192, 12] width 22 height 9
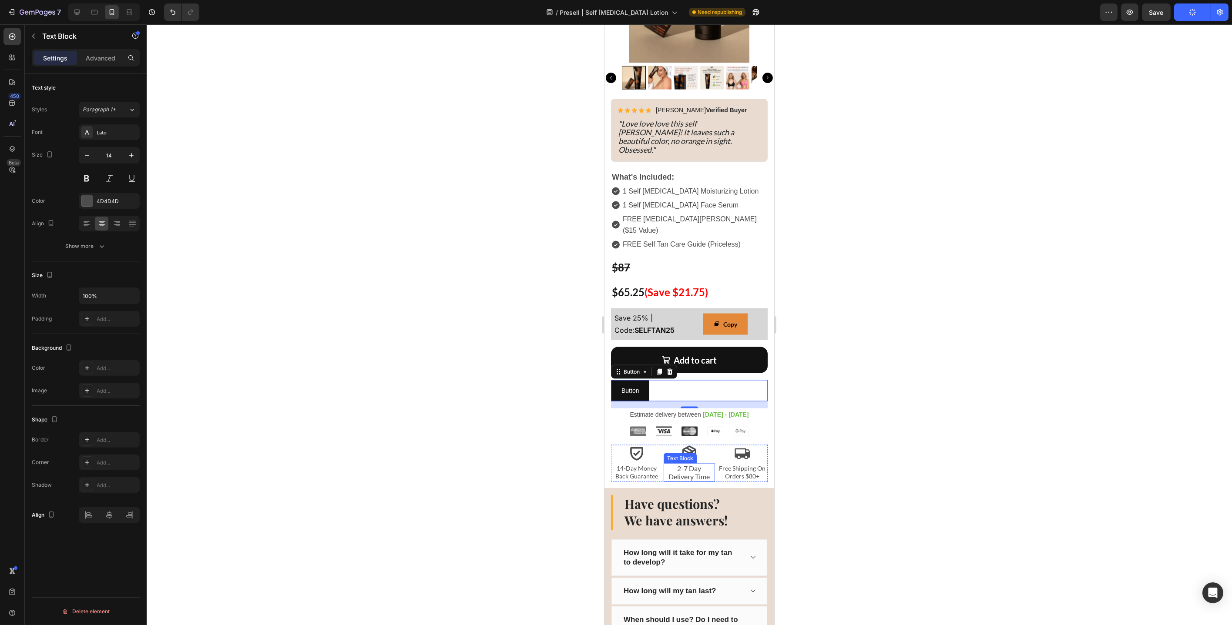
click at [684, 464] on span "2-7 Day Delivery Time" at bounding box center [688, 472] width 41 height 17
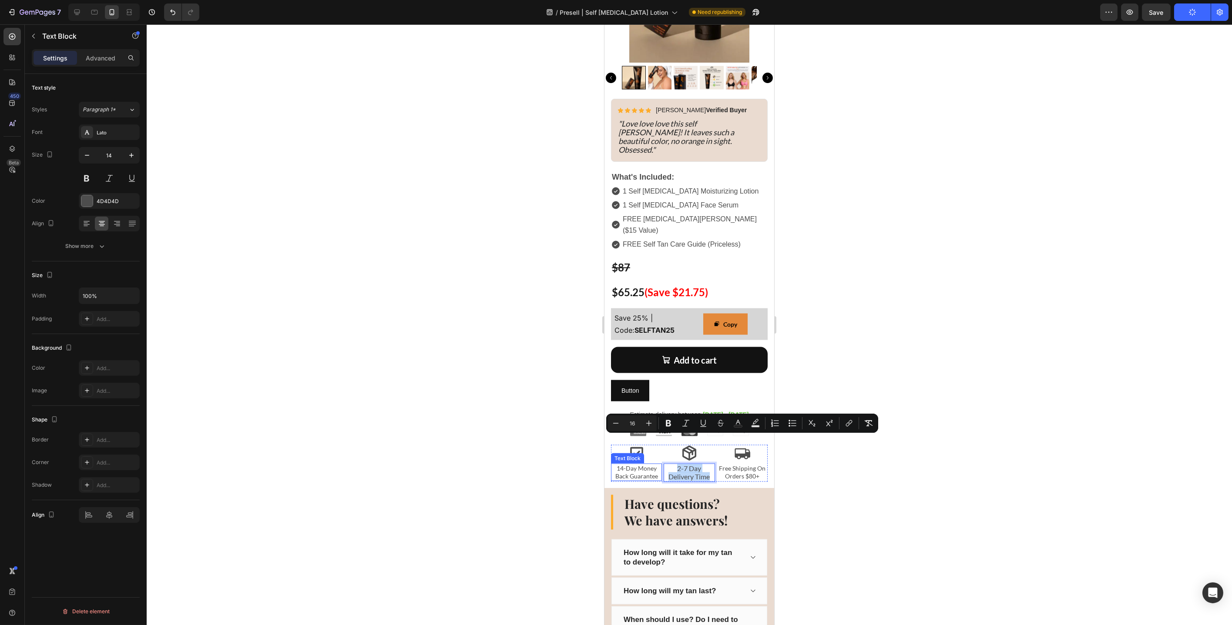
click at [624, 465] on p "14-Day Money Back Guarantee" at bounding box center [635, 473] width 49 height 16
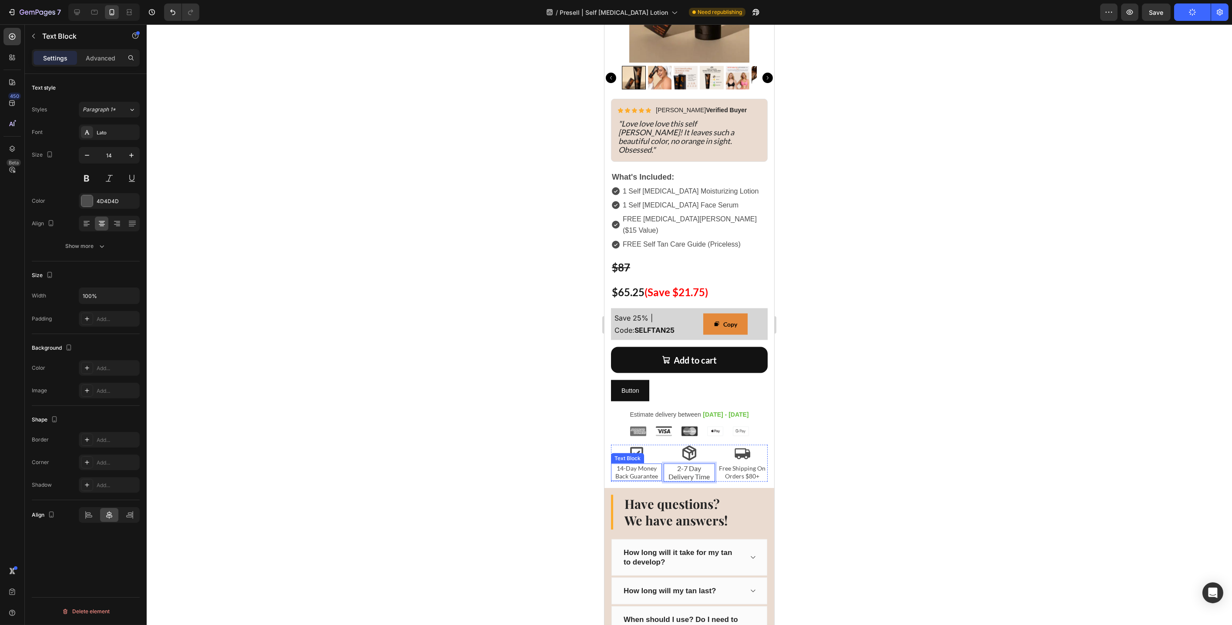
click at [624, 465] on p "14-Day Money Back Guarantee" at bounding box center [635, 473] width 49 height 16
click at [683, 464] on span "2-7 Day Delivery Time" at bounding box center [688, 472] width 41 height 17
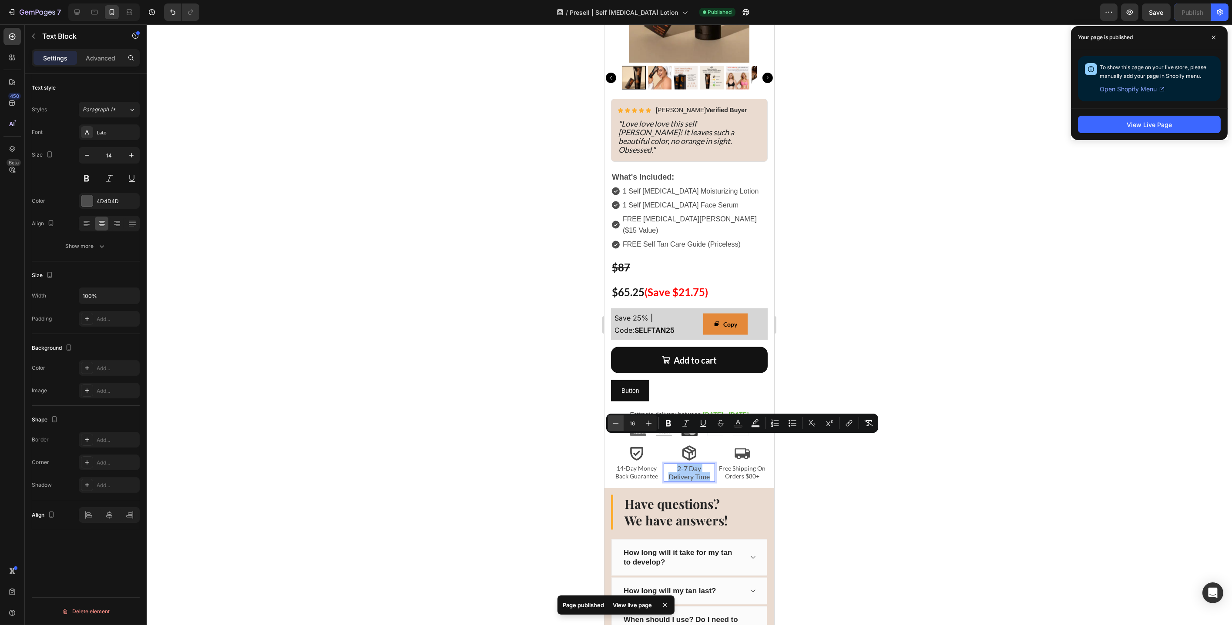
click at [618, 424] on icon "Editor contextual toolbar" at bounding box center [615, 423] width 9 height 9
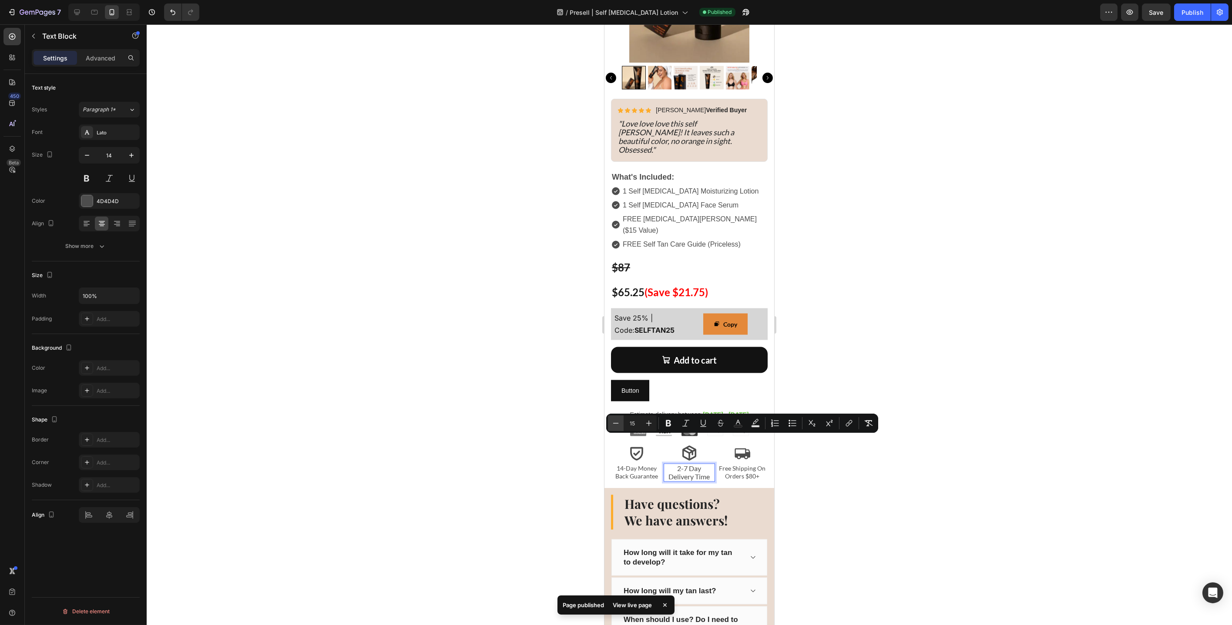
click at [618, 424] on icon "Editor contextual toolbar" at bounding box center [615, 423] width 9 height 9
type input "14"
click at [581, 413] on div at bounding box center [689, 324] width 1085 height 601
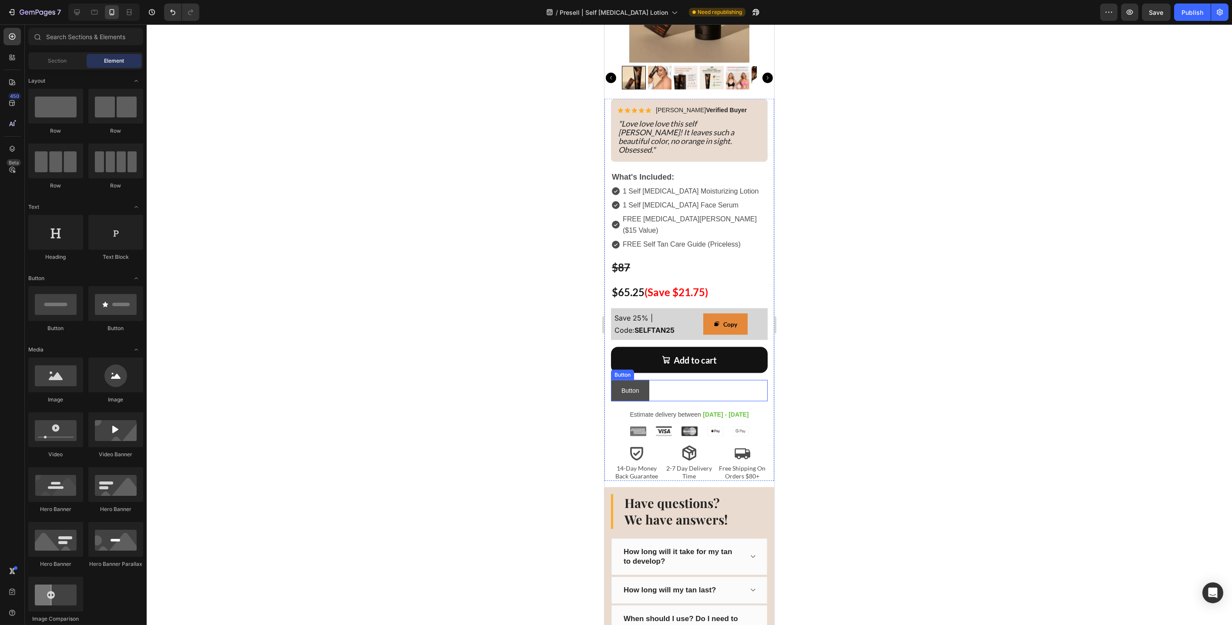
click at [647, 380] on link "Button" at bounding box center [629, 390] width 38 height 21
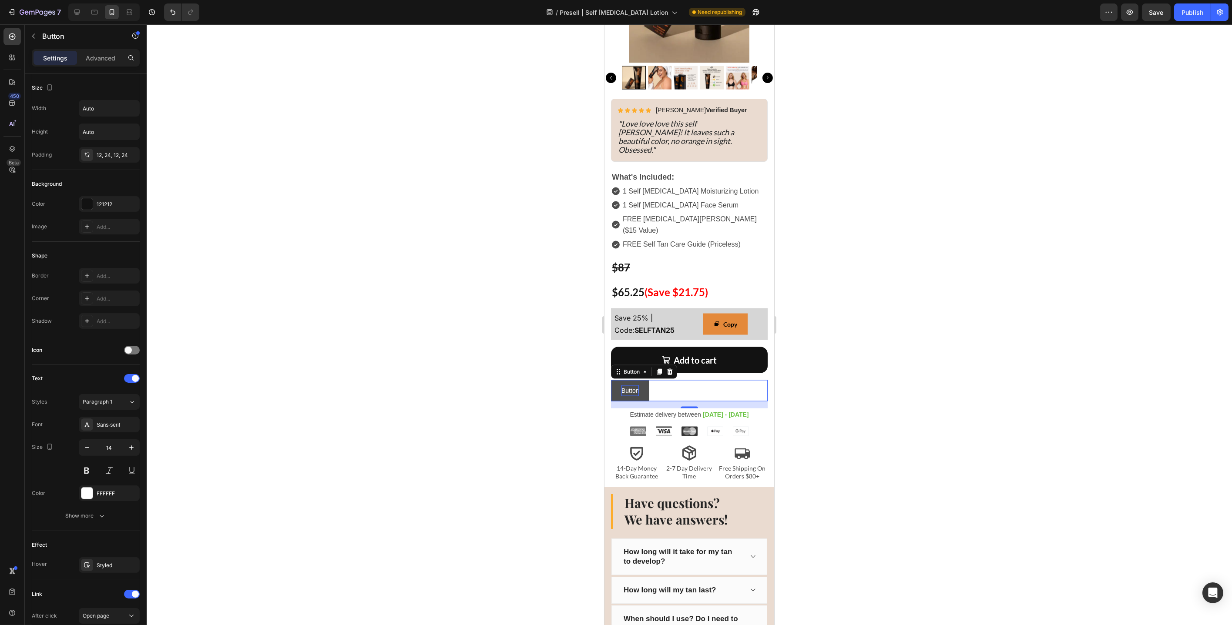
click at [629, 386] on p "Button" at bounding box center [629, 391] width 17 height 11
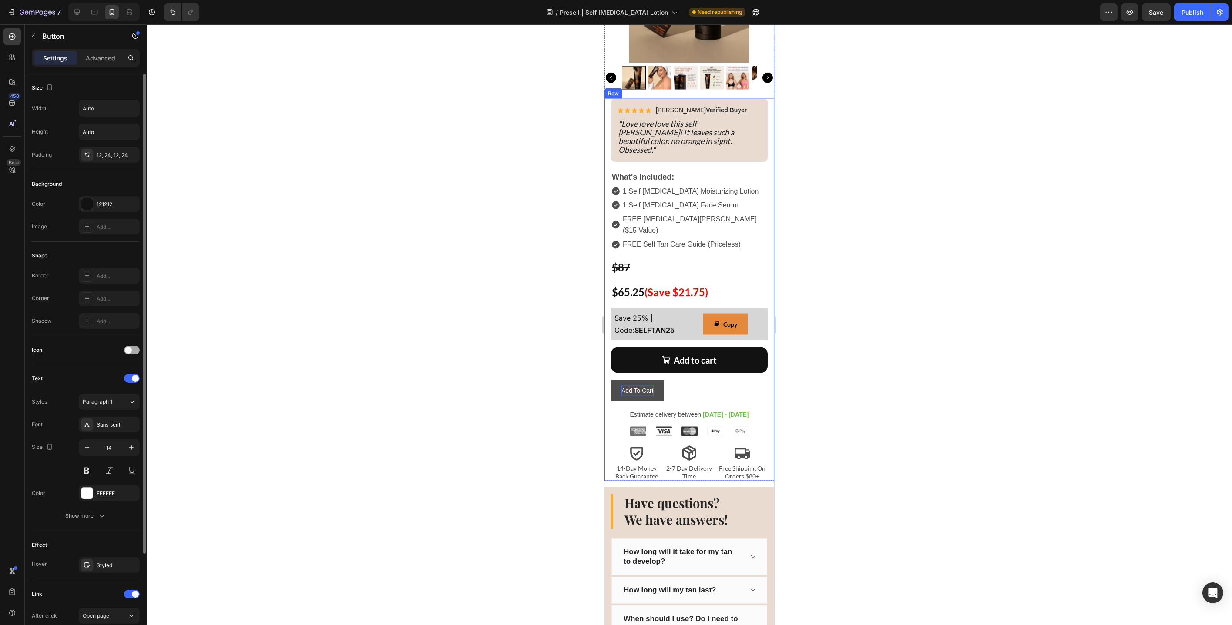
click at [127, 349] on span at bounding box center [128, 350] width 7 height 7
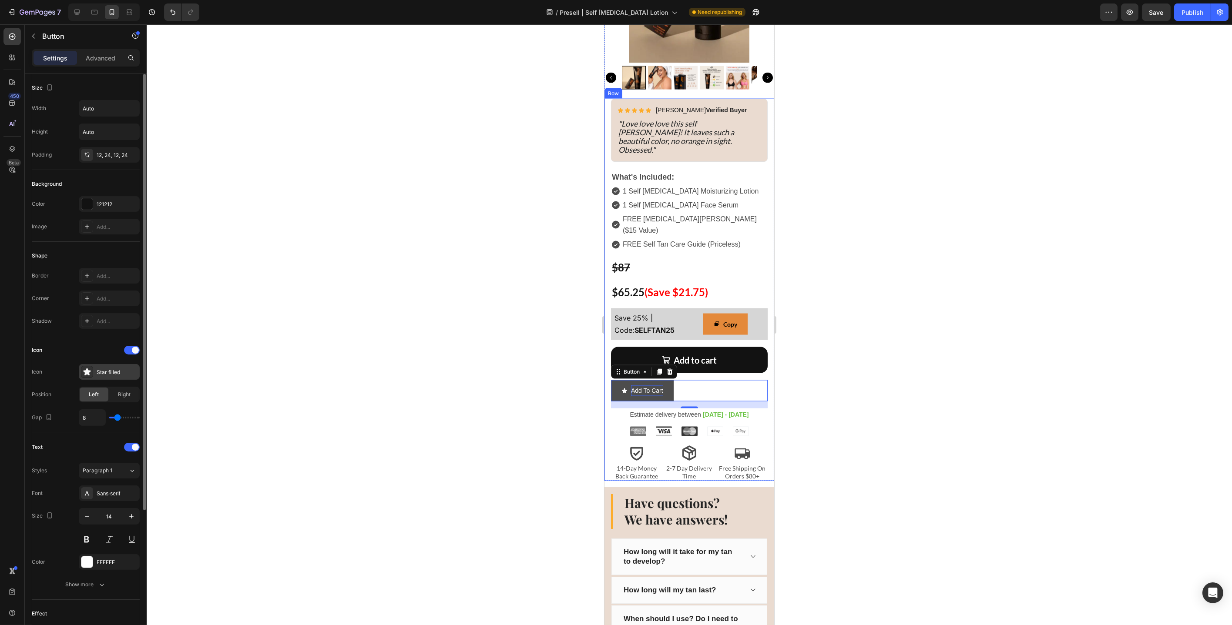
click at [113, 372] on div "Star filled" at bounding box center [117, 373] width 41 height 8
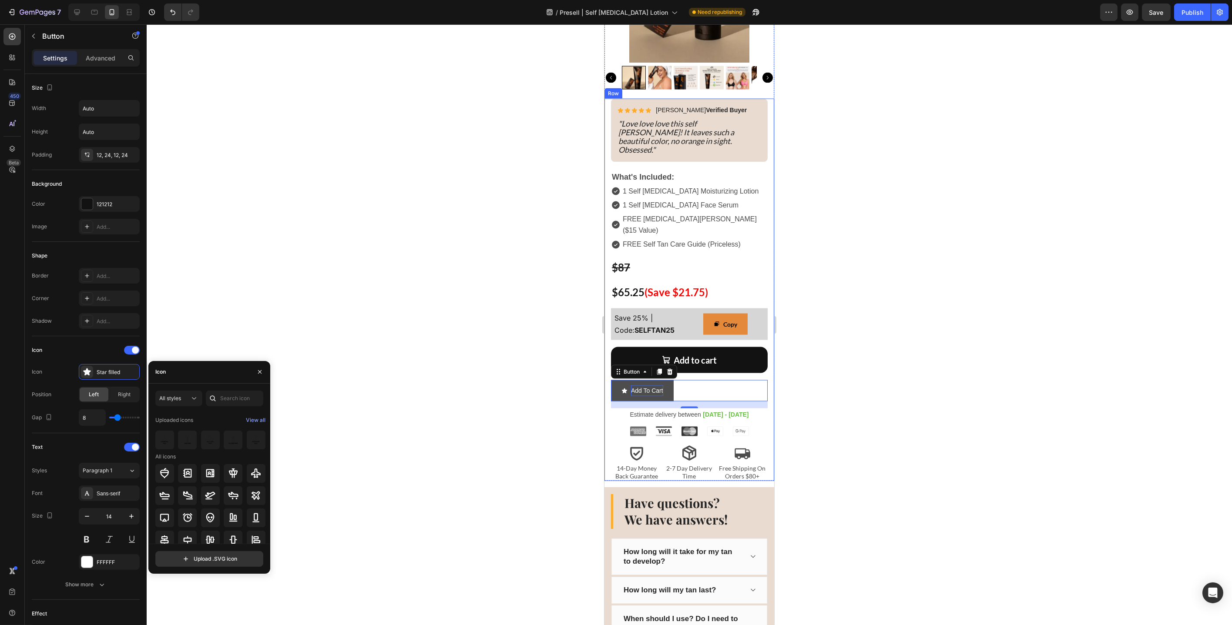
click at [219, 396] on div at bounding box center [213, 399] width 14 height 16
click at [225, 401] on input "text" at bounding box center [234, 399] width 57 height 16
type input "cart"
click at [193, 459] on div at bounding box center [187, 456] width 19 height 19
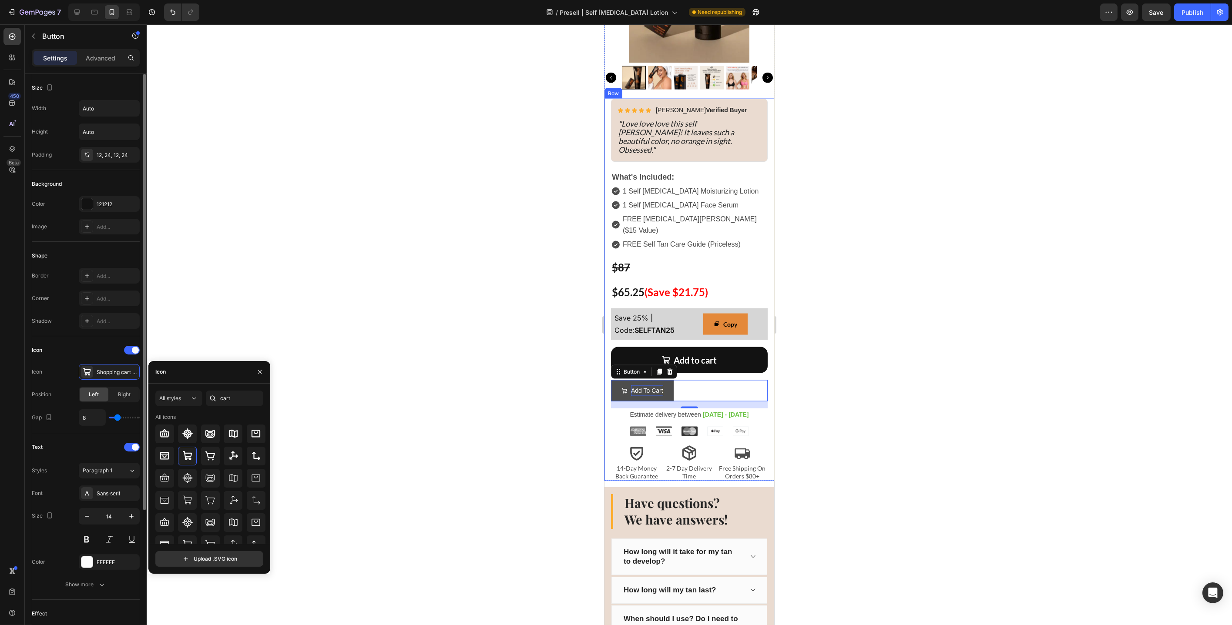
click at [65, 332] on div "Shape Border Add... Corner Add... Shadow Add..." at bounding box center [86, 289] width 108 height 94
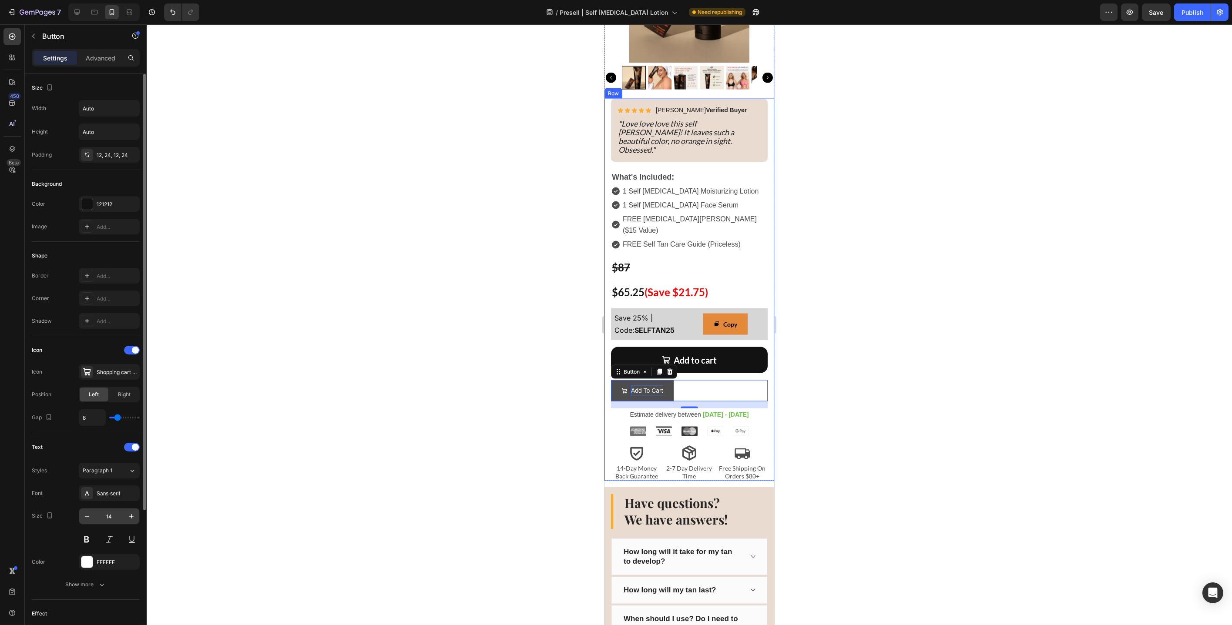
click at [111, 517] on input "14" at bounding box center [109, 517] width 29 height 16
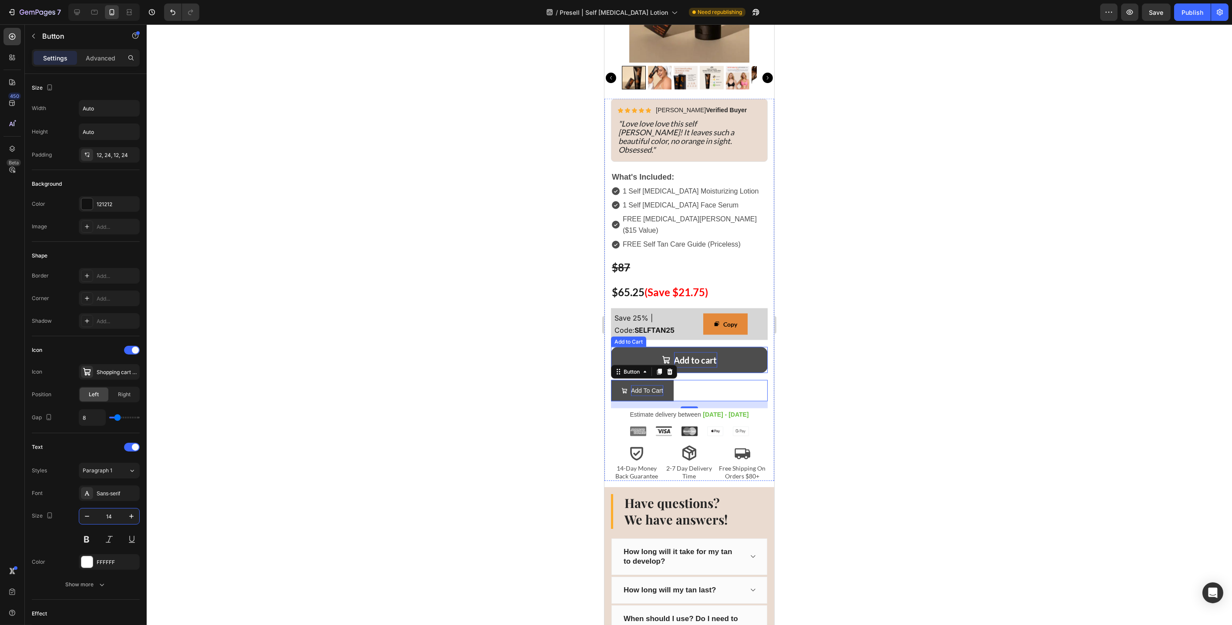
click at [696, 352] on div "Add to cart" at bounding box center [695, 360] width 43 height 16
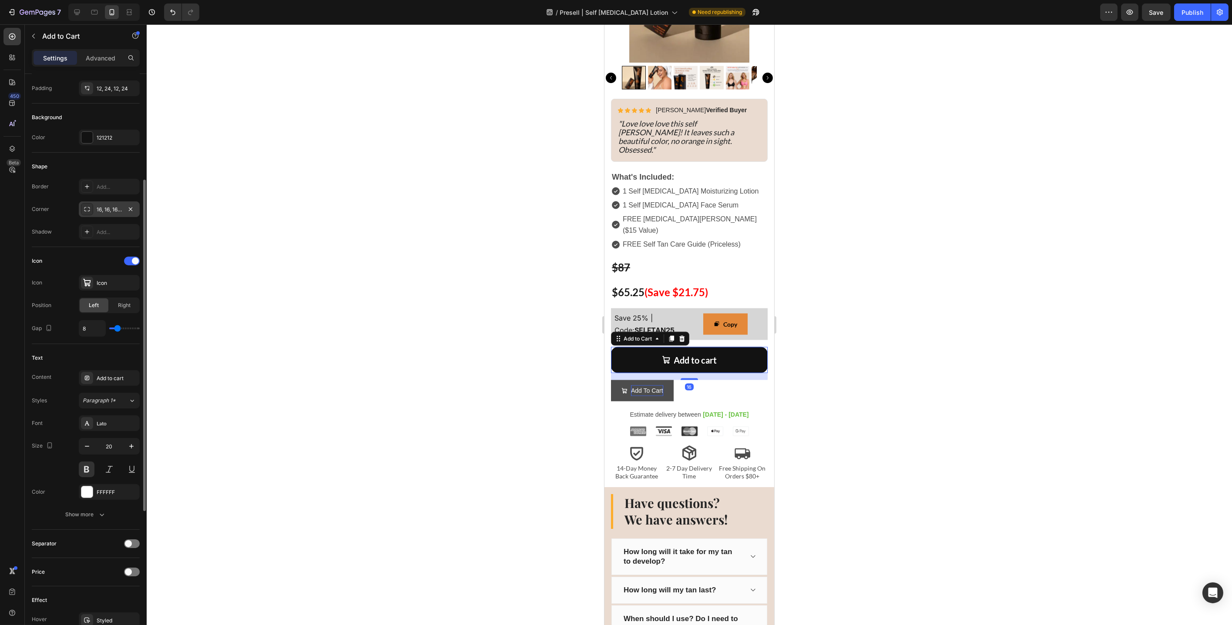
scroll to position [289, 0]
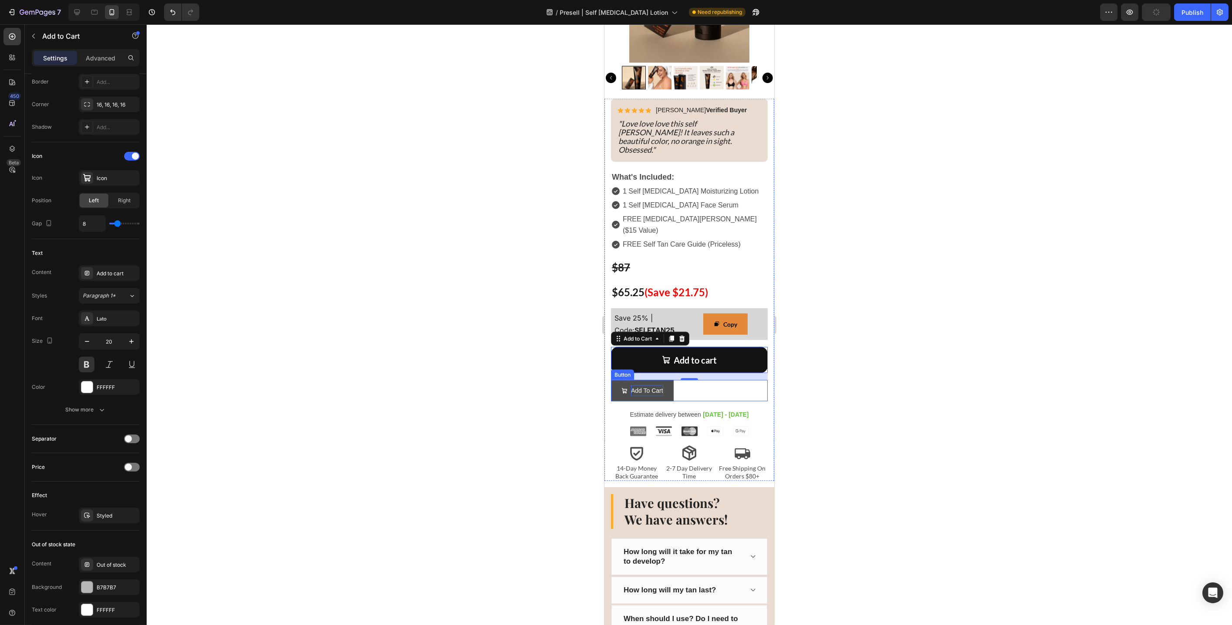
click at [638, 386] on p "Add To Cart" at bounding box center [647, 391] width 32 height 11
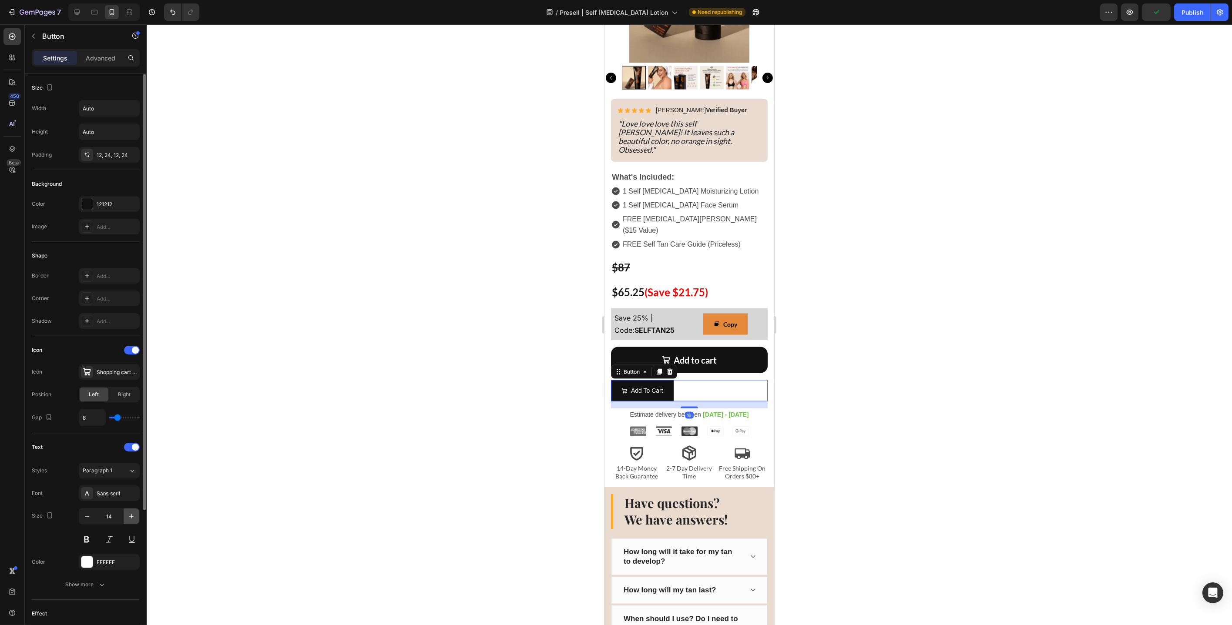
click at [127, 516] on icon "button" at bounding box center [131, 516] width 9 height 9
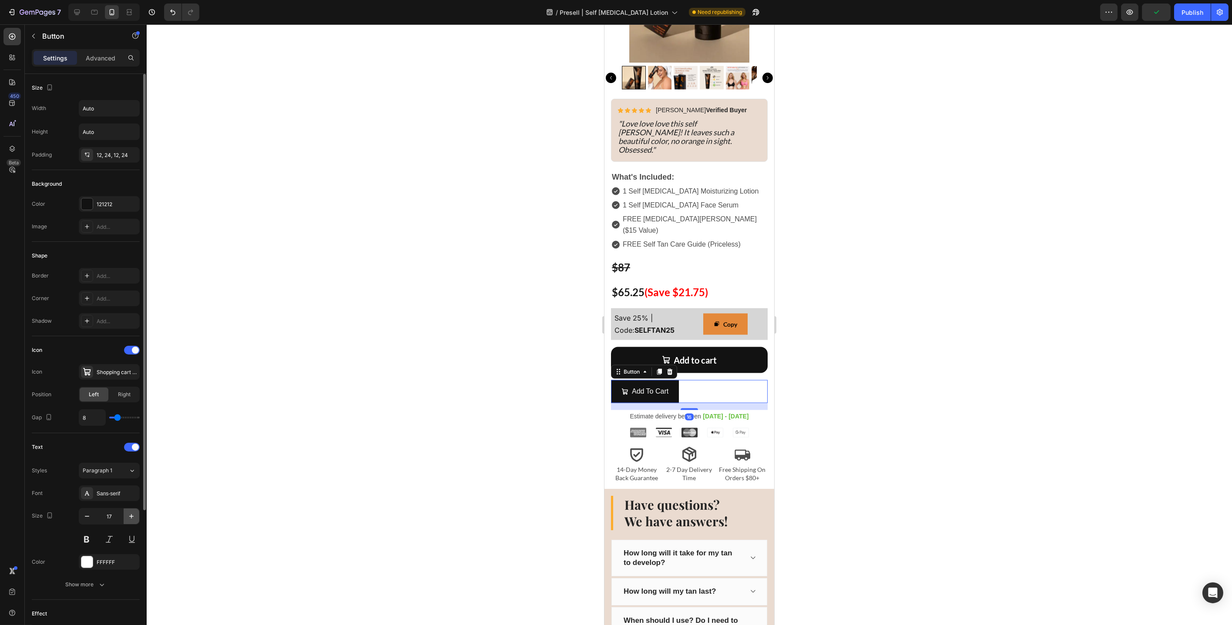
click at [127, 516] on icon "button" at bounding box center [131, 516] width 9 height 9
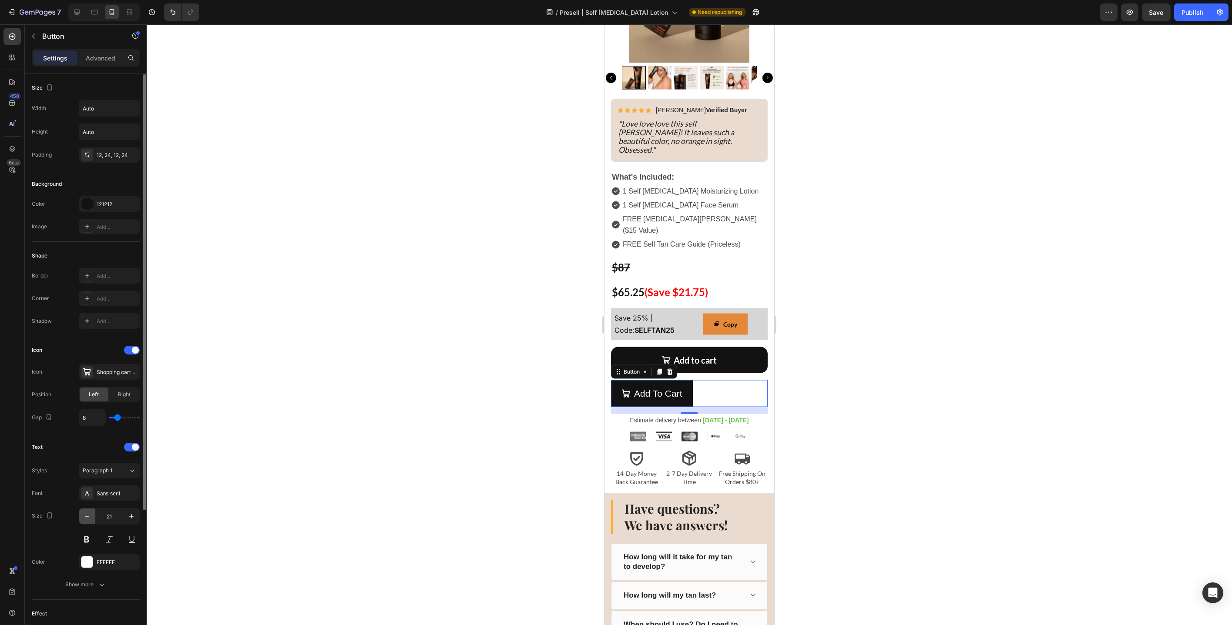
click at [89, 516] on icon "button" at bounding box center [87, 516] width 9 height 9
type input "20"
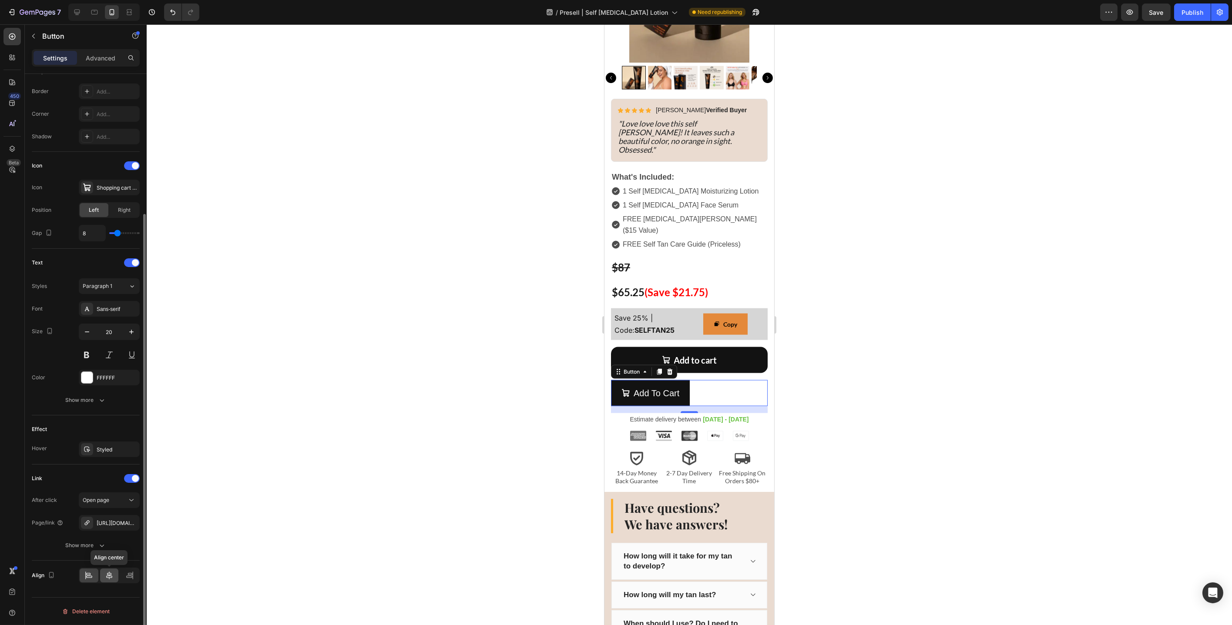
click at [109, 580] on div at bounding box center [109, 576] width 19 height 14
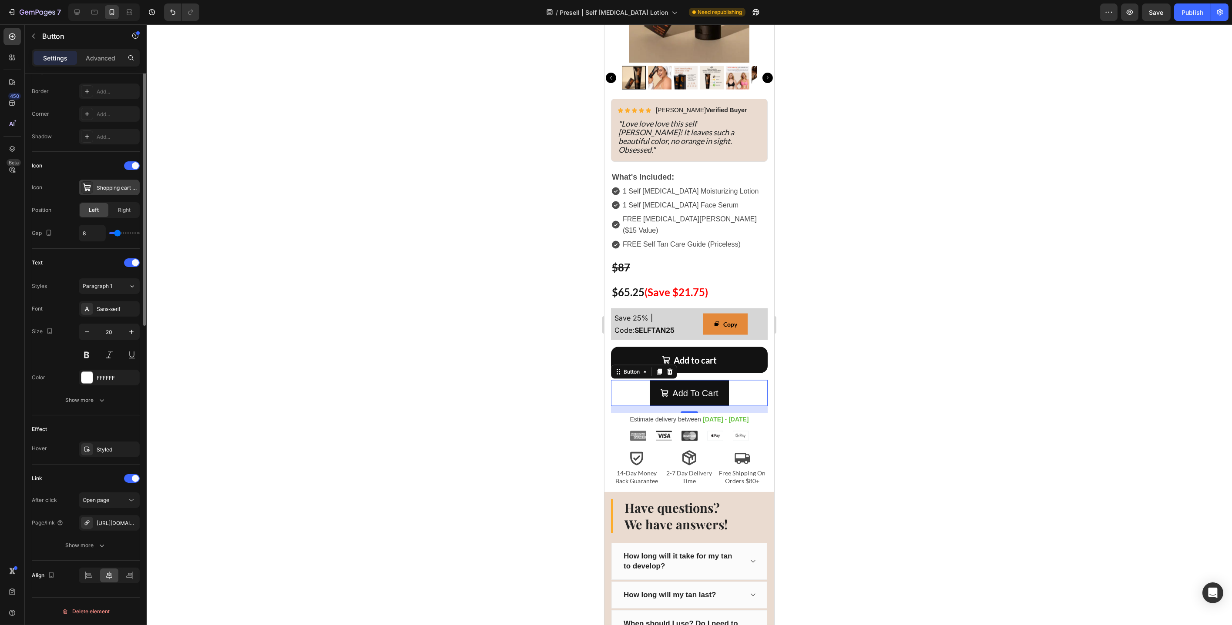
scroll to position [0, 0]
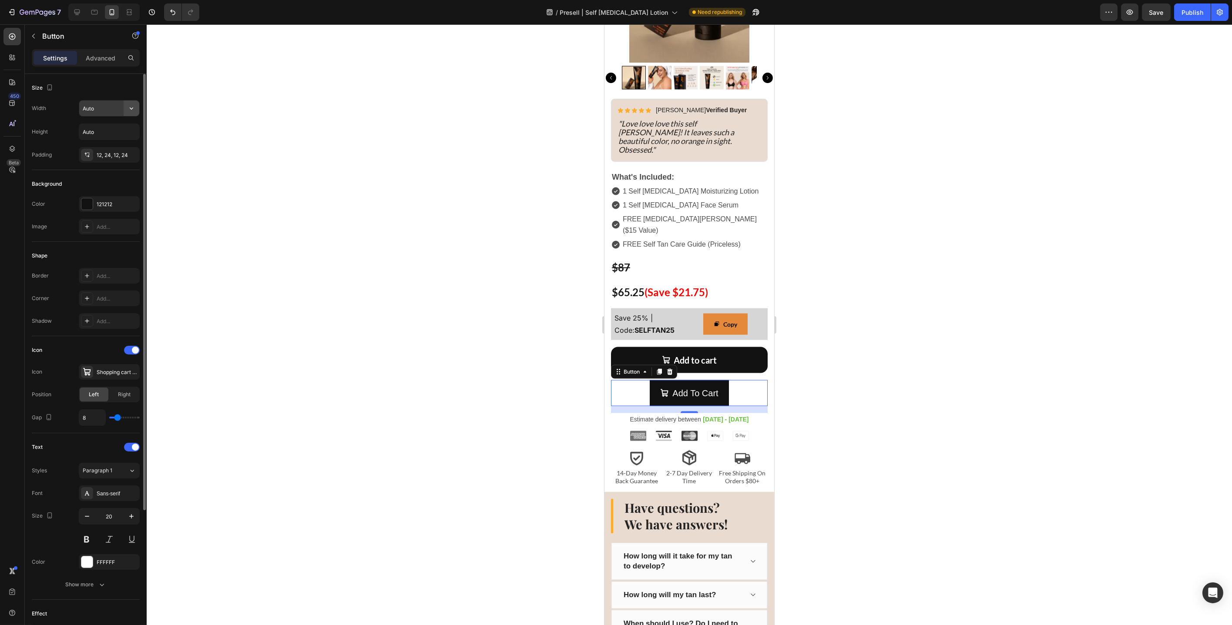
click at [131, 106] on icon "button" at bounding box center [131, 108] width 9 height 9
click at [103, 139] on div "Full 100%" at bounding box center [99, 147] width 71 height 17
type input "100%"
click at [113, 492] on div "Sans-serif" at bounding box center [117, 494] width 41 height 8
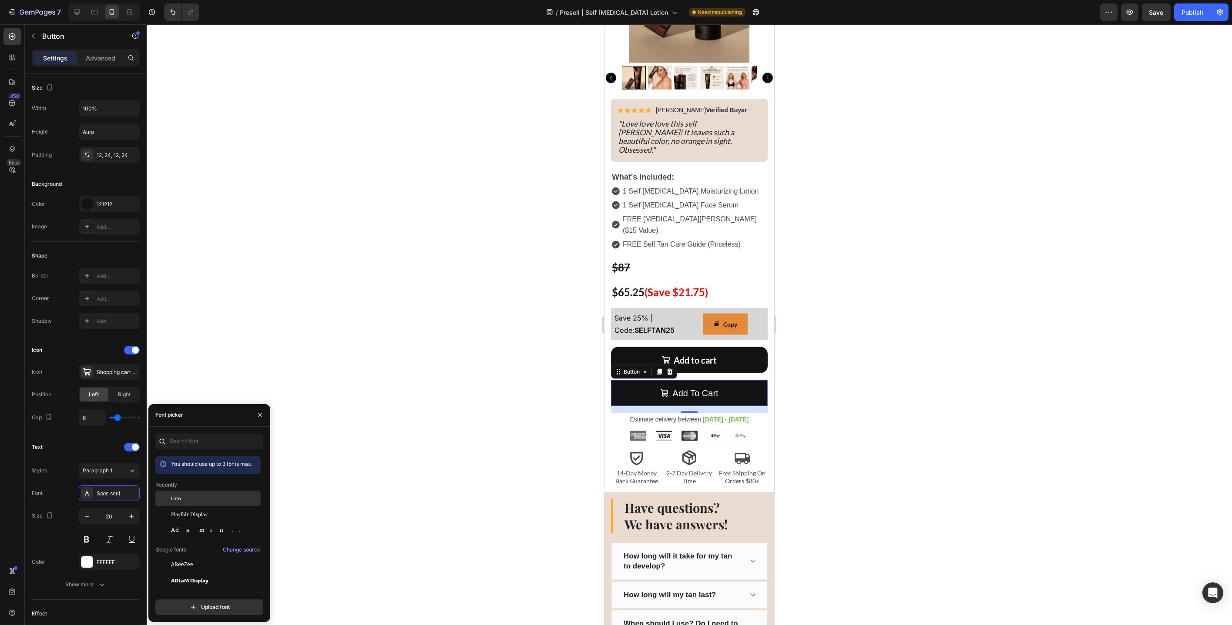
click at [185, 557] on div "Lato" at bounding box center [207, 565] width 105 height 16
click at [88, 540] on button at bounding box center [87, 540] width 16 height 16
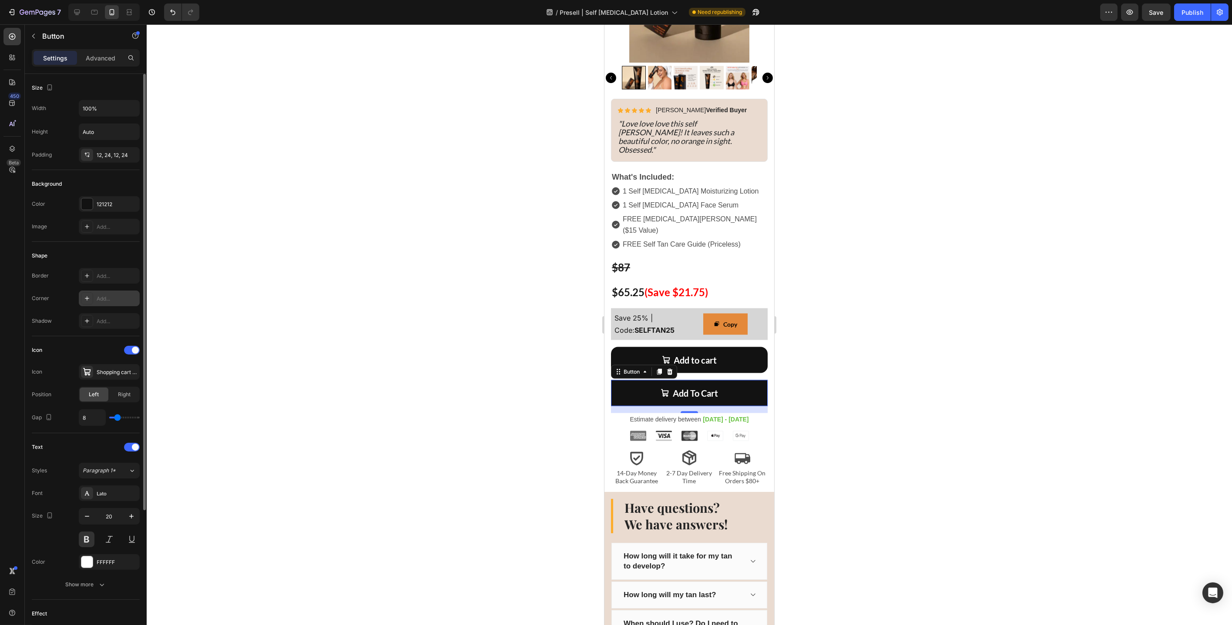
click at [107, 300] on div "Add..." at bounding box center [117, 299] width 41 height 8
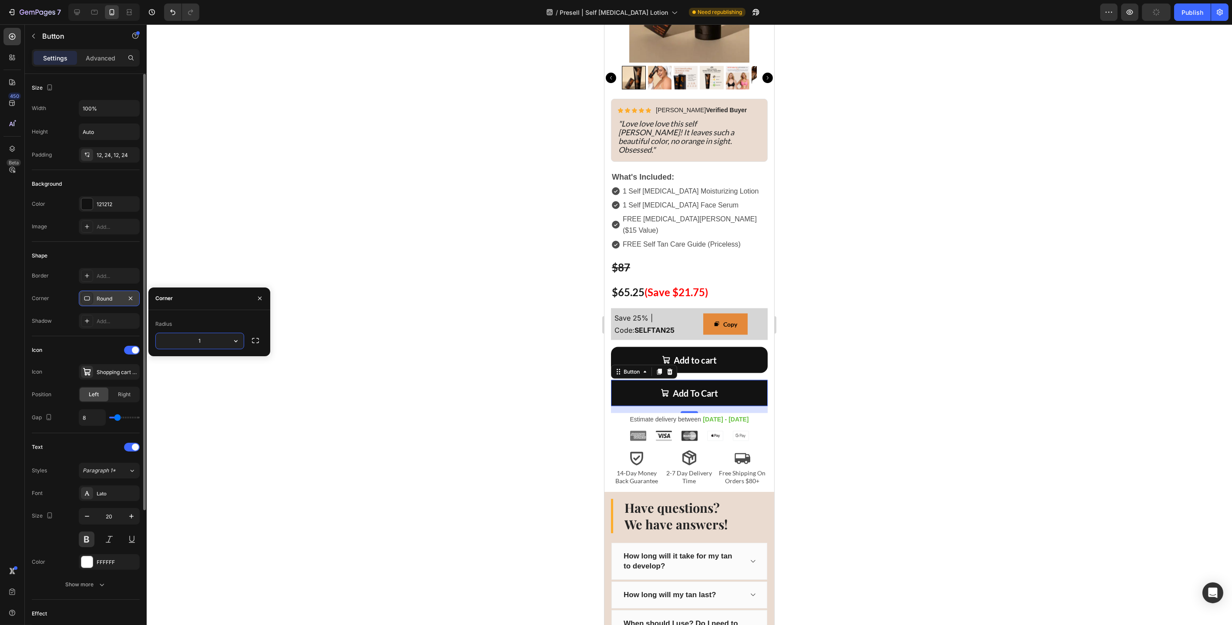
type input "16"
click at [260, 365] on div at bounding box center [689, 324] width 1085 height 601
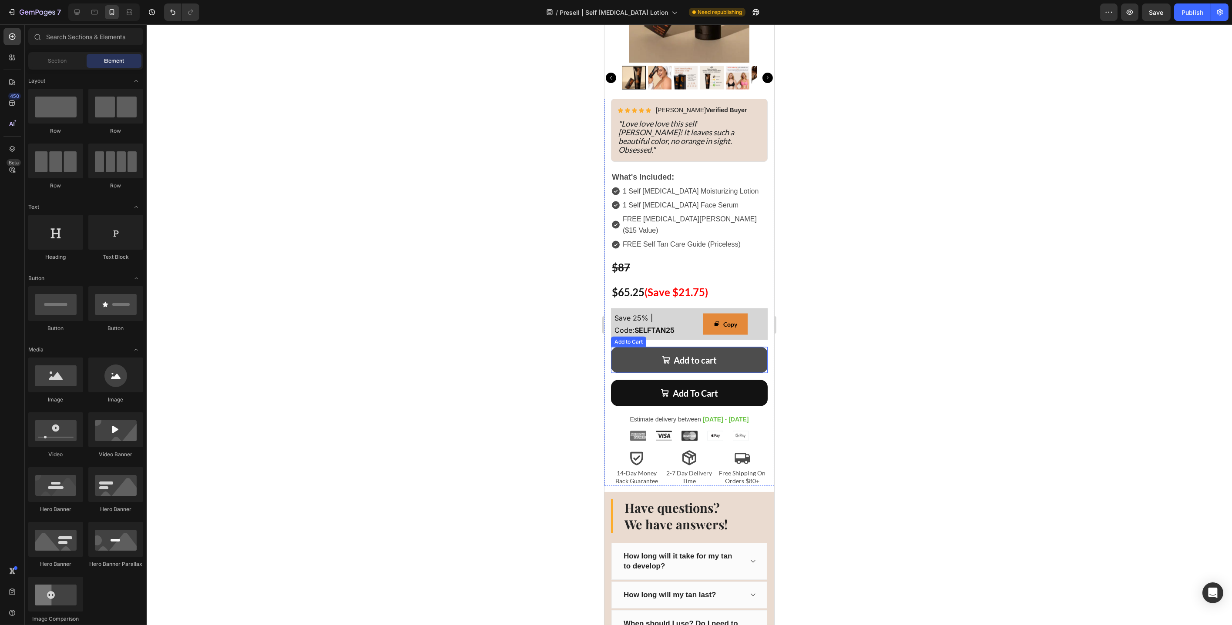
click at [758, 347] on button "Add to cart" at bounding box center [688, 360] width 157 height 26
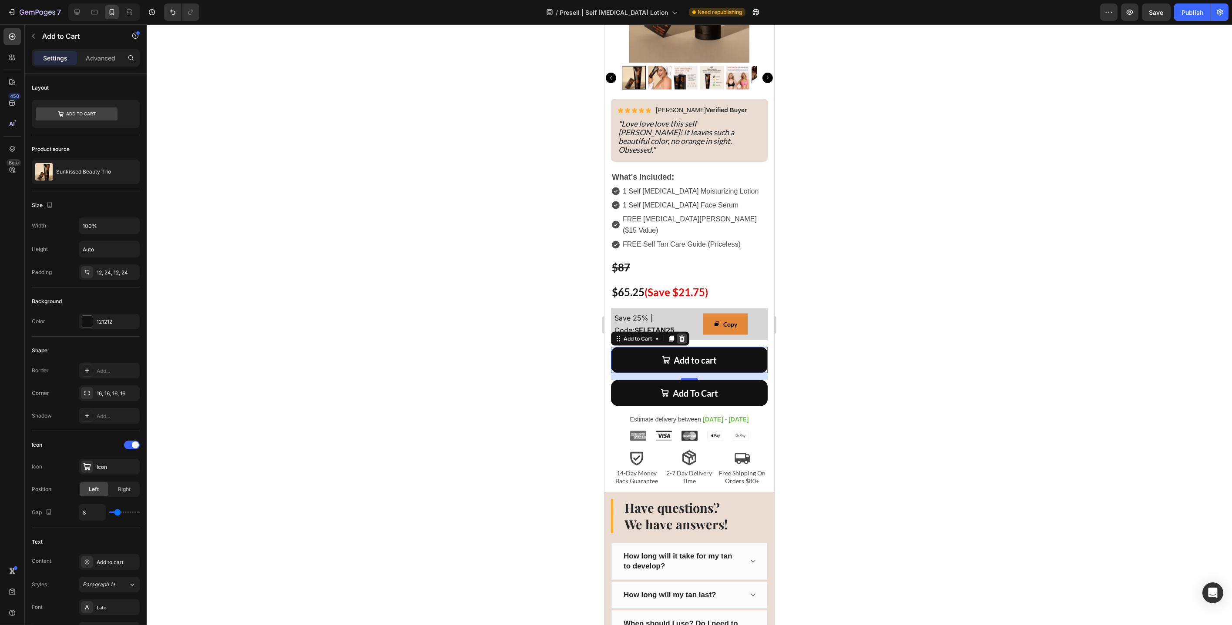
click at [682, 335] on icon at bounding box center [681, 338] width 7 height 7
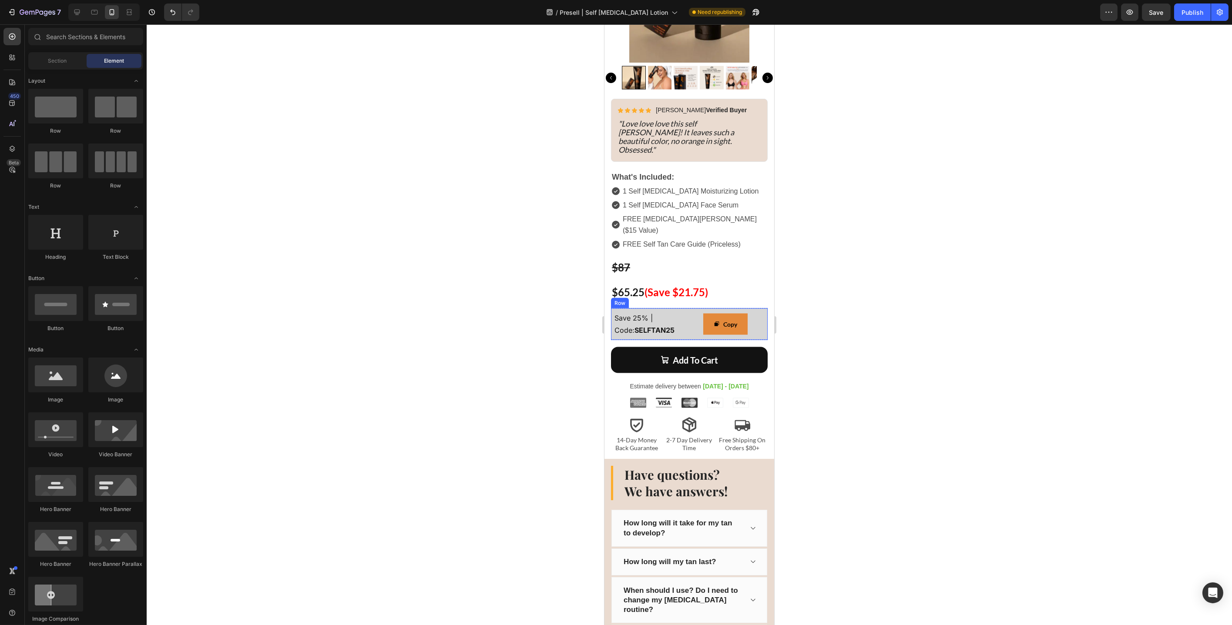
click at [695, 309] on div "Save 25% | Code: SELFTAN25 Text Block Copy Copy Coupon Code Row" at bounding box center [688, 325] width 157 height 32
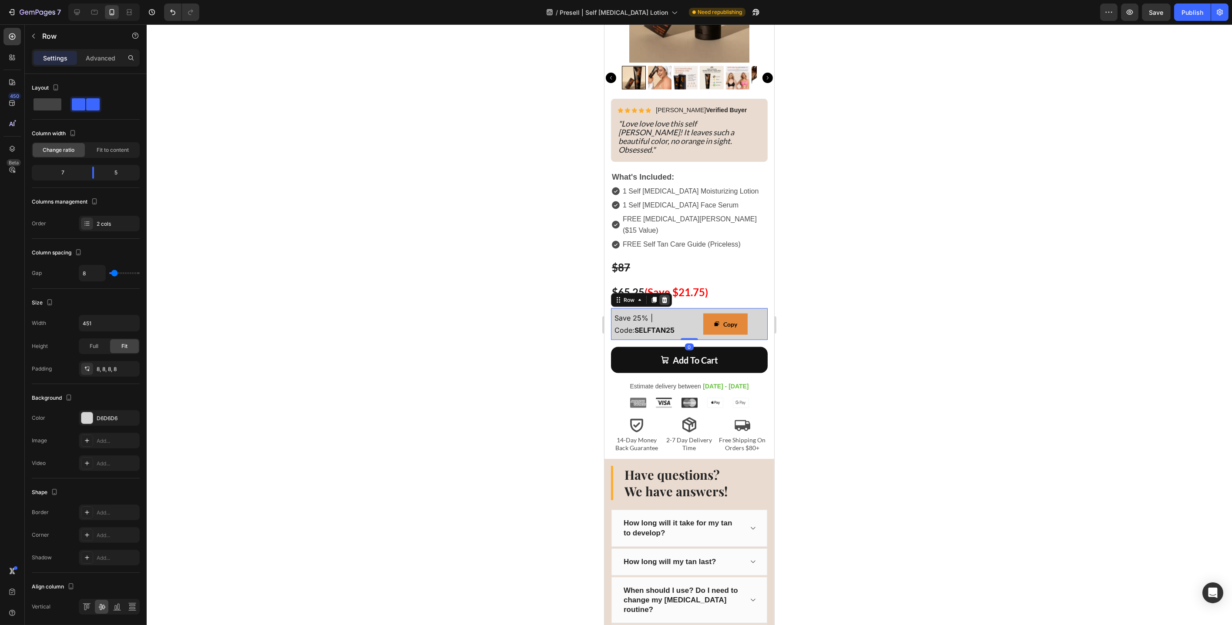
click at [665, 297] on icon at bounding box center [664, 300] width 6 height 6
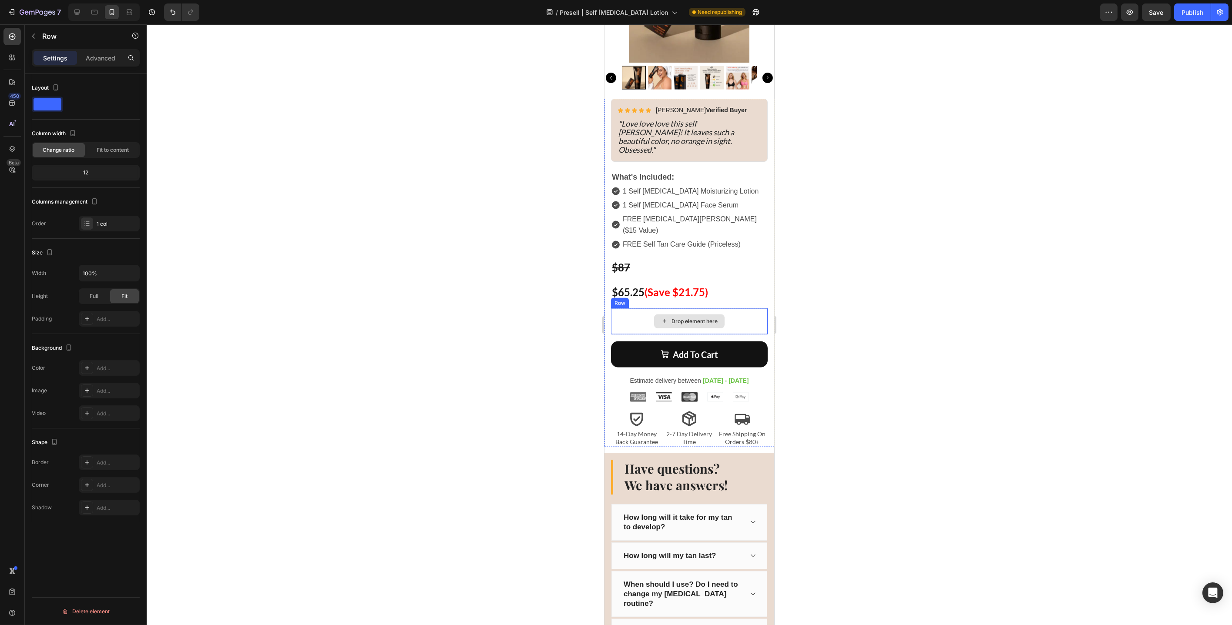
click at [636, 309] on div "Drop element here" at bounding box center [688, 322] width 157 height 26
click at [664, 297] on icon at bounding box center [664, 300] width 6 height 6
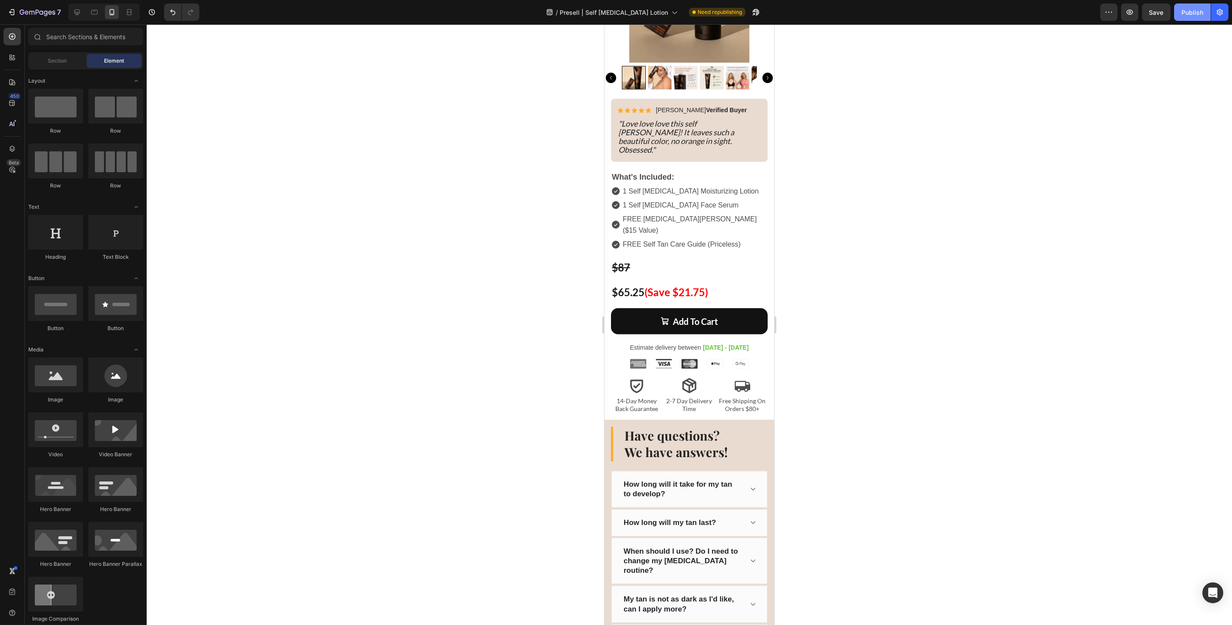
click at [1186, 17] on button "Publish" at bounding box center [1192, 11] width 37 height 17
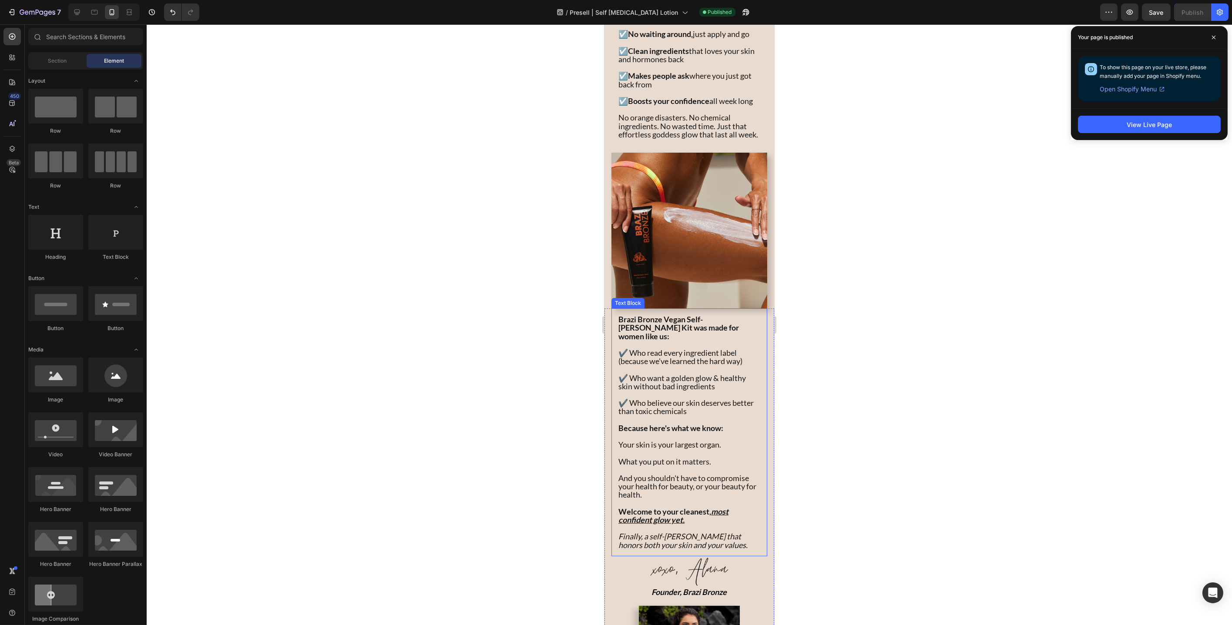
scroll to position [1717, 0]
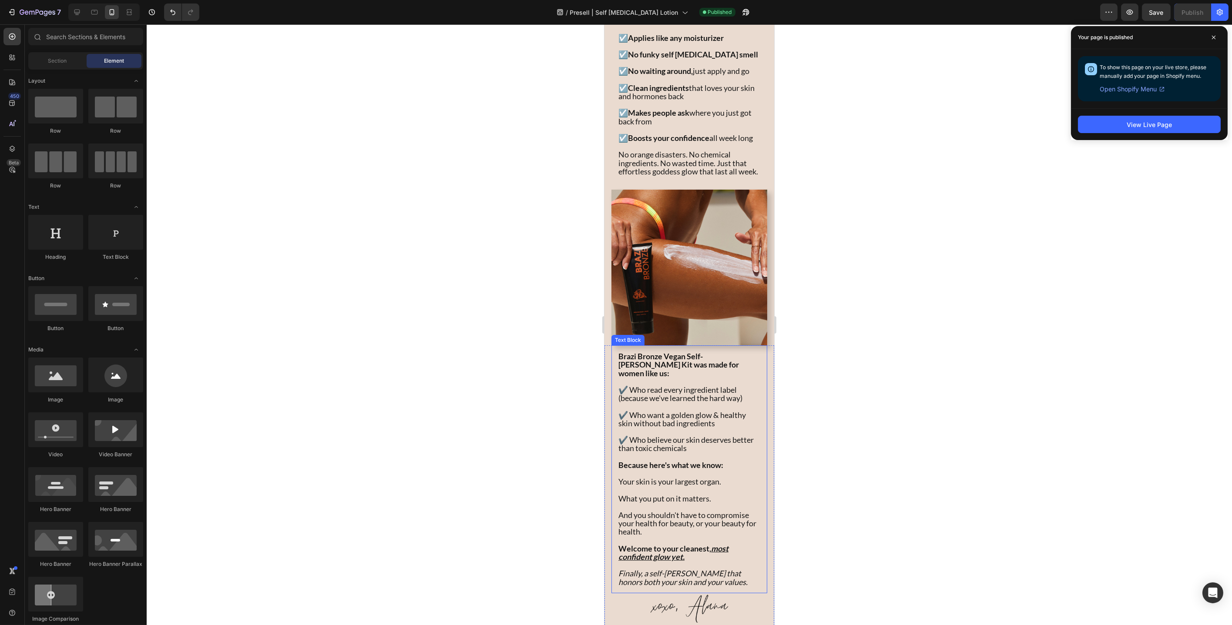
click at [692, 435] on span "✔️ Who believe our skin deserves better than toxic chemicals" at bounding box center [685, 444] width 135 height 18
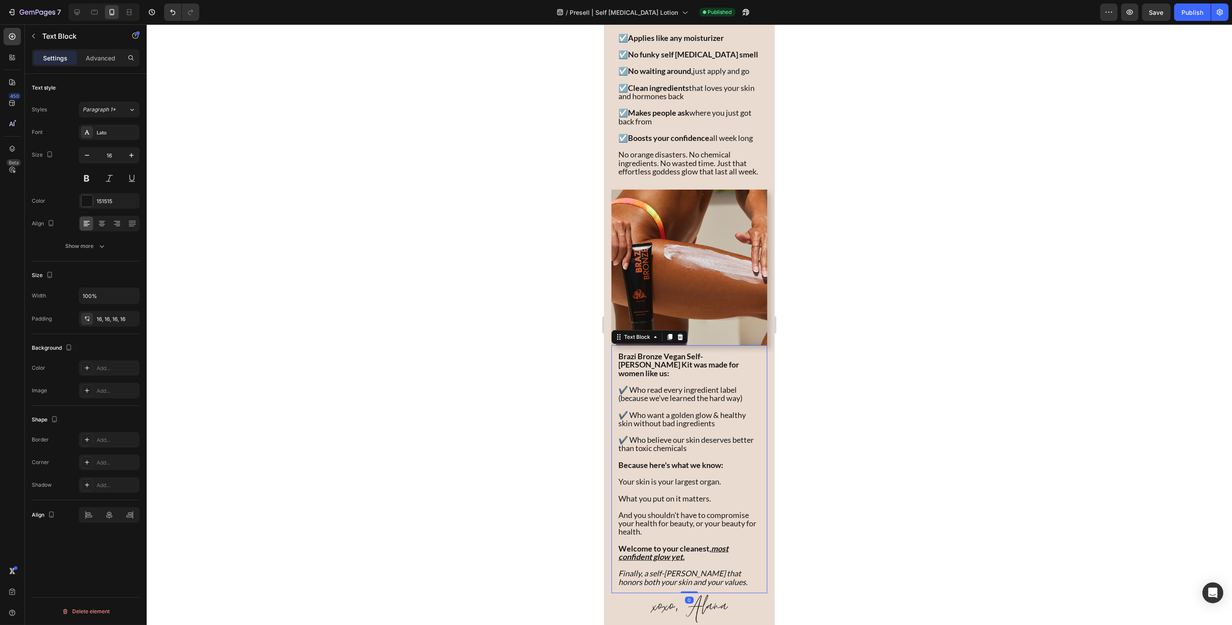
click at [717, 436] on p "✔️ Who believe our skin deserves better than toxic chemicals" at bounding box center [689, 444] width 142 height 17
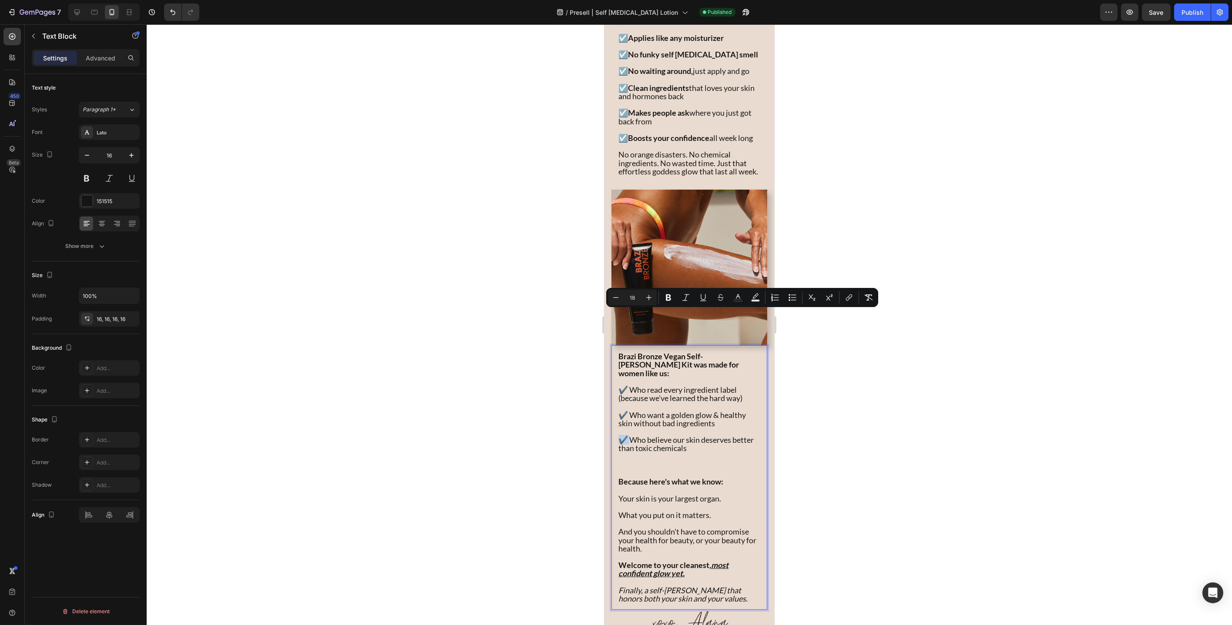
drag, startPoint x: 629, startPoint y: 315, endPoint x: 620, endPoint y: 315, distance: 9.1
click at [620, 435] on span "✔️ Who believe our skin deserves better than toxic chemicals" at bounding box center [685, 444] width 135 height 18
copy span "✔️"
click at [651, 461] on p "Rich Text Editor. Editing area: main" at bounding box center [689, 465] width 142 height 8
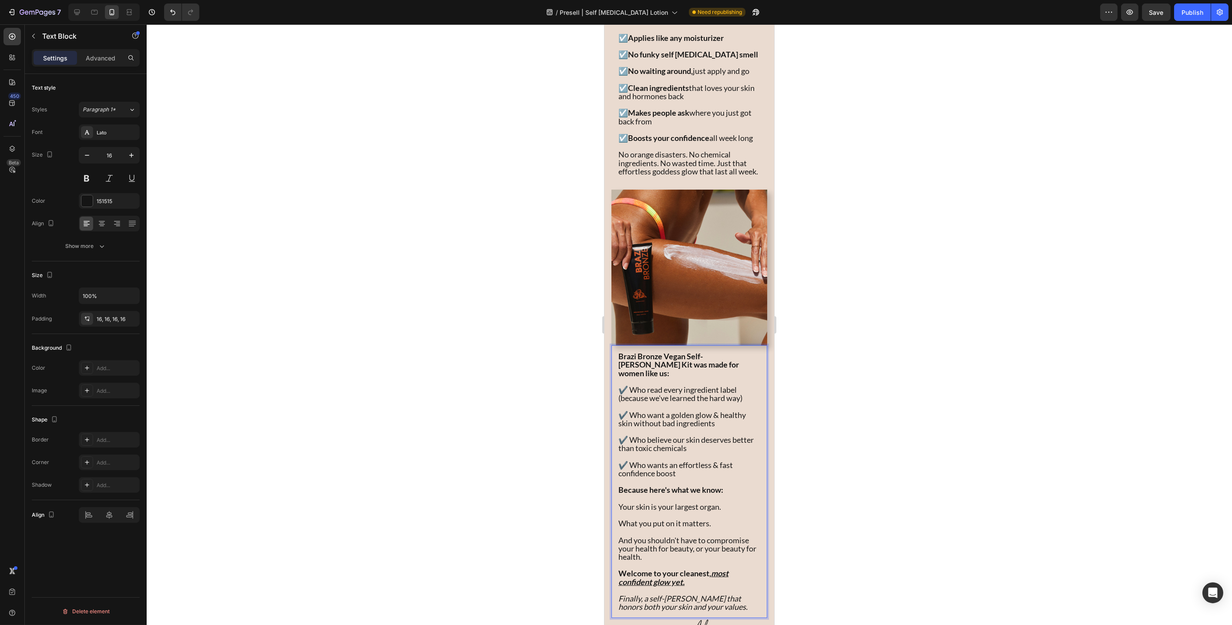
click at [676, 460] on span "✔️ Who wants an effortless & fast confidence boost" at bounding box center [675, 469] width 114 height 18
drag, startPoint x: 631, startPoint y: 351, endPoint x: 737, endPoint y: 343, distance: 106.0
click at [737, 460] on span "✔️ Who wants a quick & effortless & fast confidence boost" at bounding box center [686, 469] width 137 height 18
click at [1191, 13] on div "Publish" at bounding box center [1192, 12] width 22 height 9
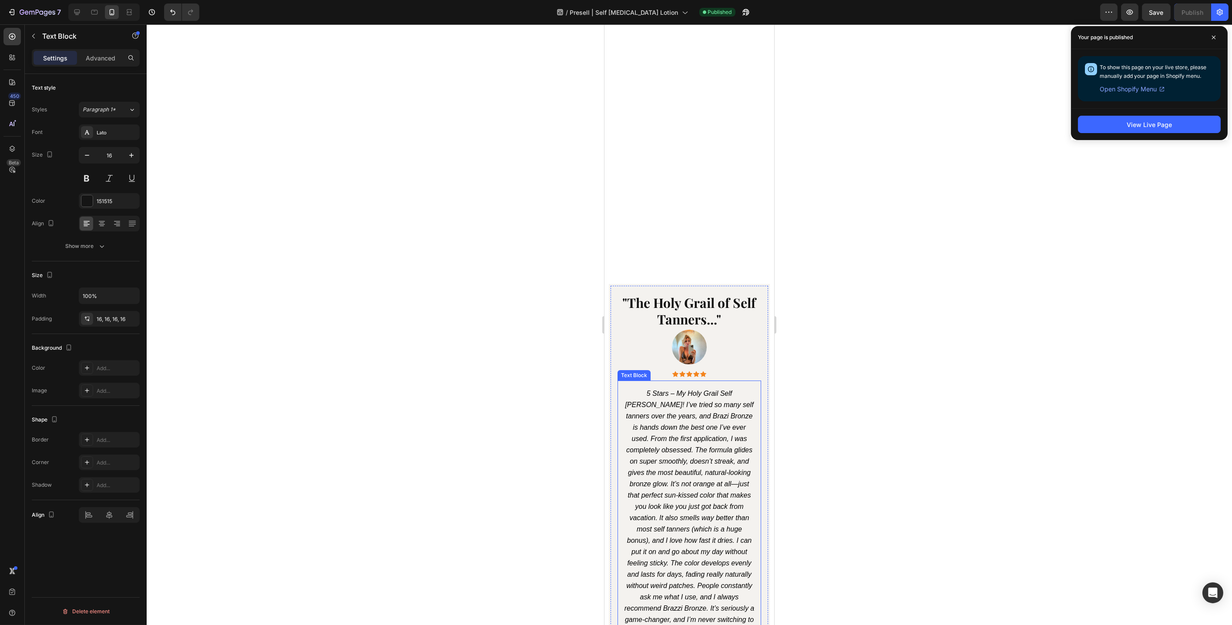
scroll to position [0, 0]
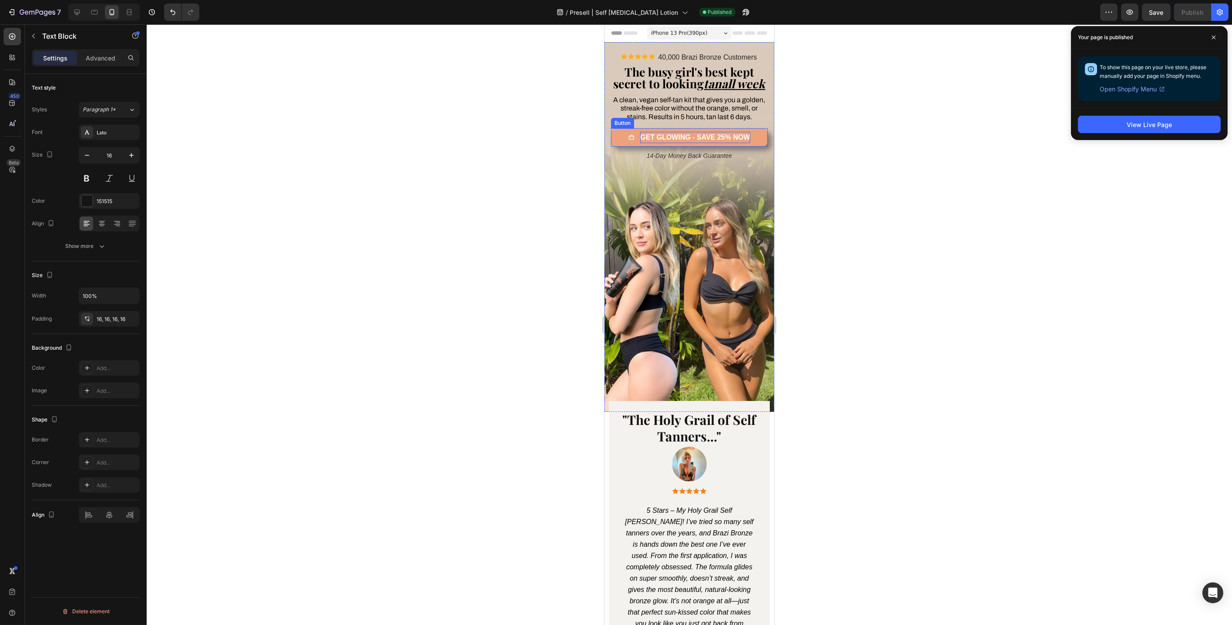
click at [657, 141] on strong "GET GLOWING - SAVE 25% NOW" at bounding box center [695, 137] width 110 height 7
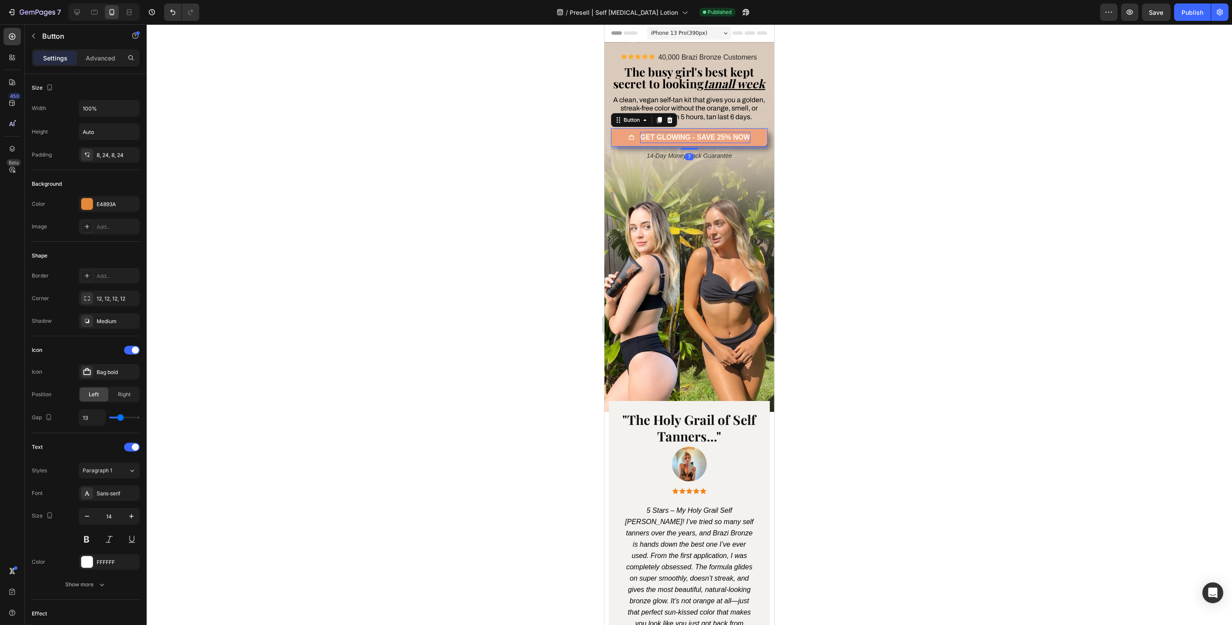
click at [673, 141] on strong "GET GLOWING - SAVE 25% NOW" at bounding box center [695, 137] width 110 height 7
drag, startPoint x: 685, startPoint y: 156, endPoint x: 638, endPoint y: 155, distance: 47.0
click at [640, 141] on strong "GET GLOWING - SAVE 25% NOW" at bounding box center [695, 137] width 110 height 7
click at [684, 141] on strong "TRY TODAY - SAVE 25% NOW" at bounding box center [695, 137] width 98 height 7
drag, startPoint x: 705, startPoint y: 158, endPoint x: 689, endPoint y: 158, distance: 15.7
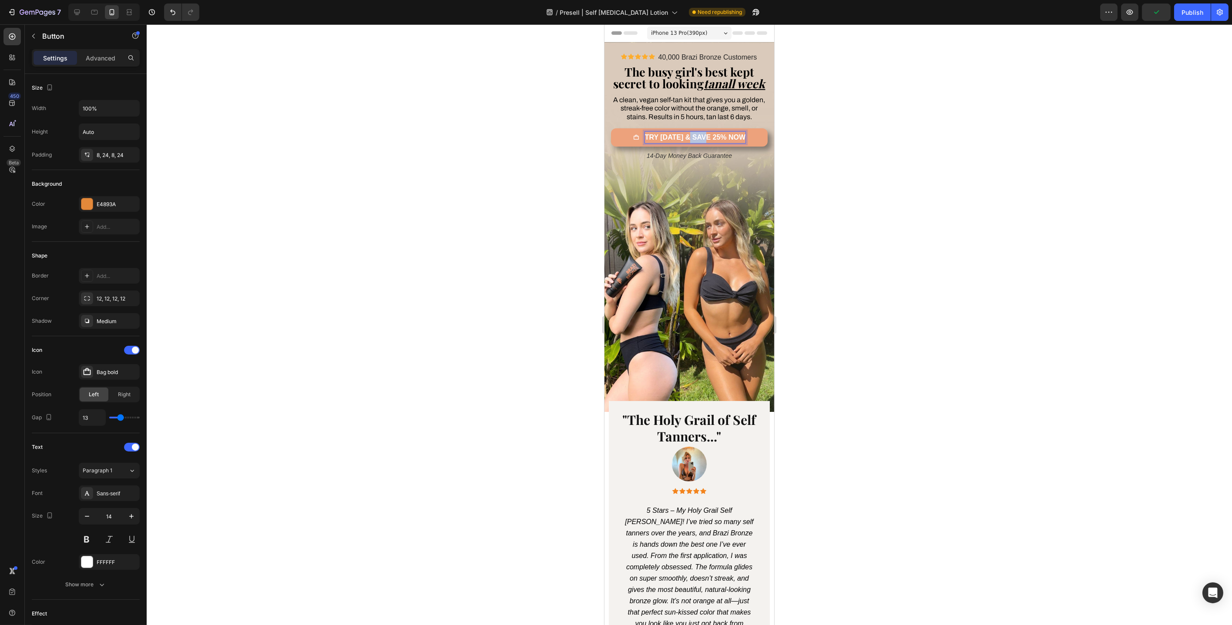
click at [689, 141] on strong "TRY TODAY & SAVE 25% NOW" at bounding box center [694, 137] width 101 height 7
drag, startPoint x: 723, startPoint y: 157, endPoint x: 741, endPoint y: 157, distance: 18.3
click at [741, 147] on link "TRY TODAY & GET 25% NOW" at bounding box center [688, 137] width 157 height 18
click at [812, 179] on div at bounding box center [689, 324] width 1085 height 601
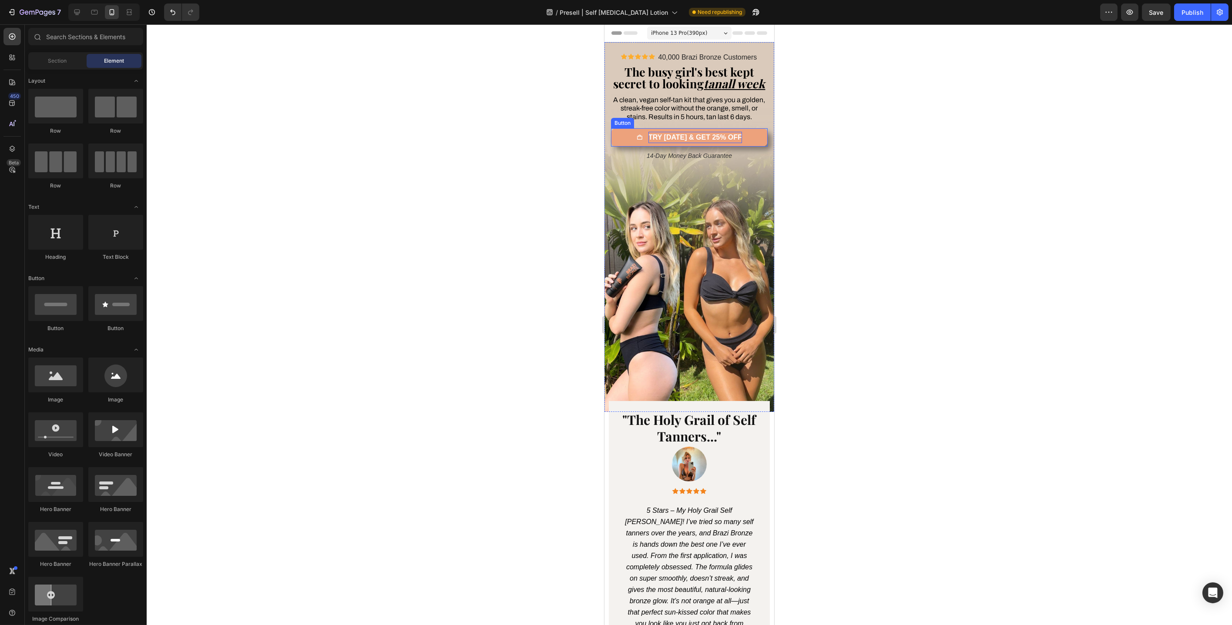
click at [716, 141] on strong "TRY TODAY & GET 25% OFF" at bounding box center [695, 137] width 94 height 7
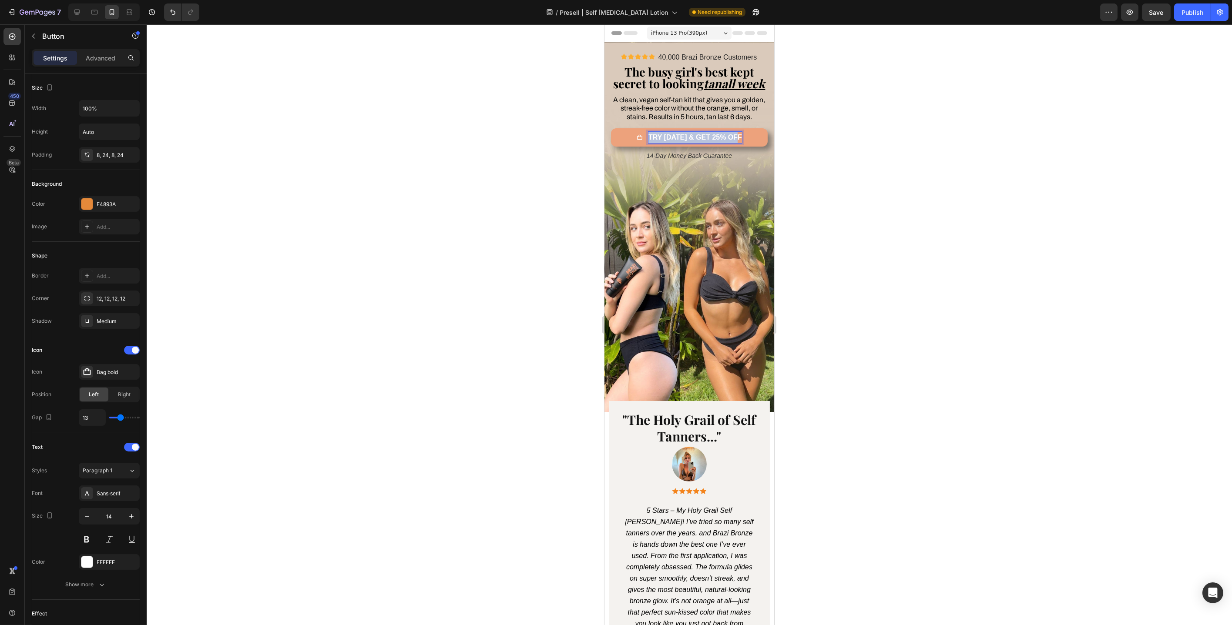
click at [716, 141] on strong "TRY TODAY & GET 25% OFF" at bounding box center [695, 137] width 94 height 7
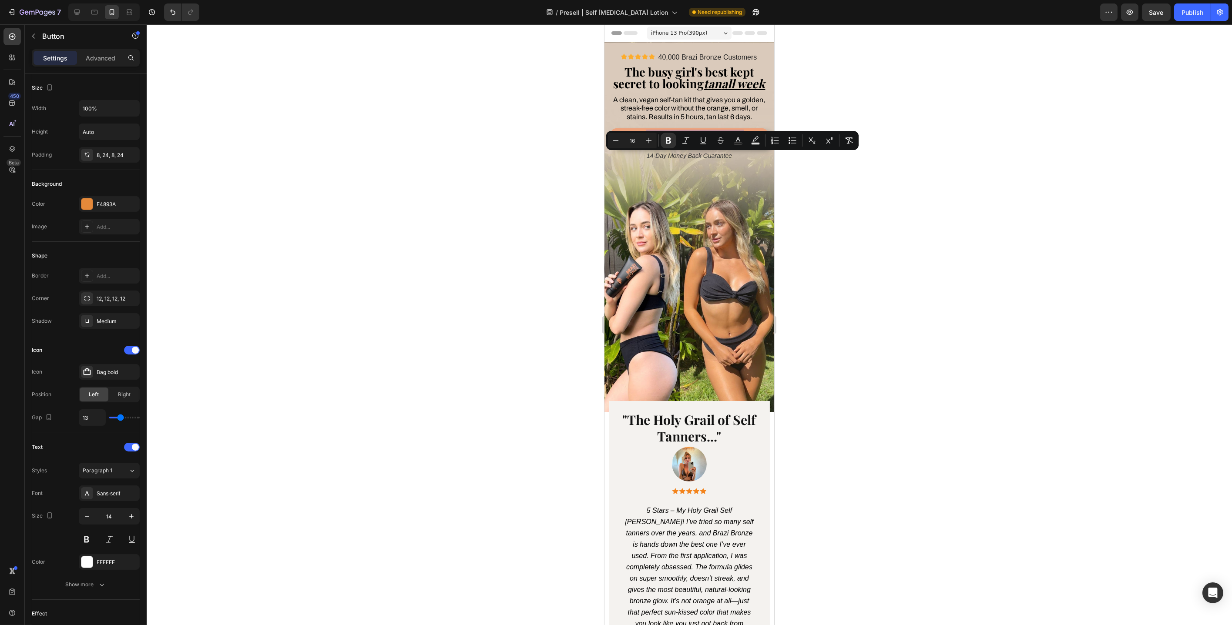
copy strong "TRY TODAY & GET 25% OFF"
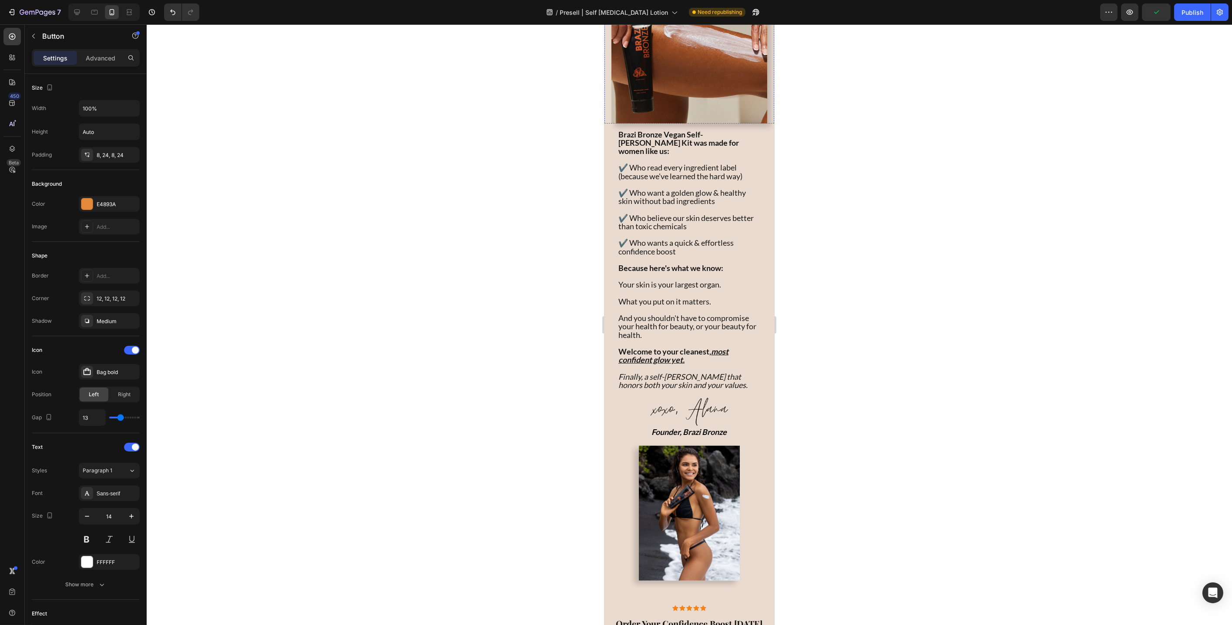
scroll to position [2375, 0]
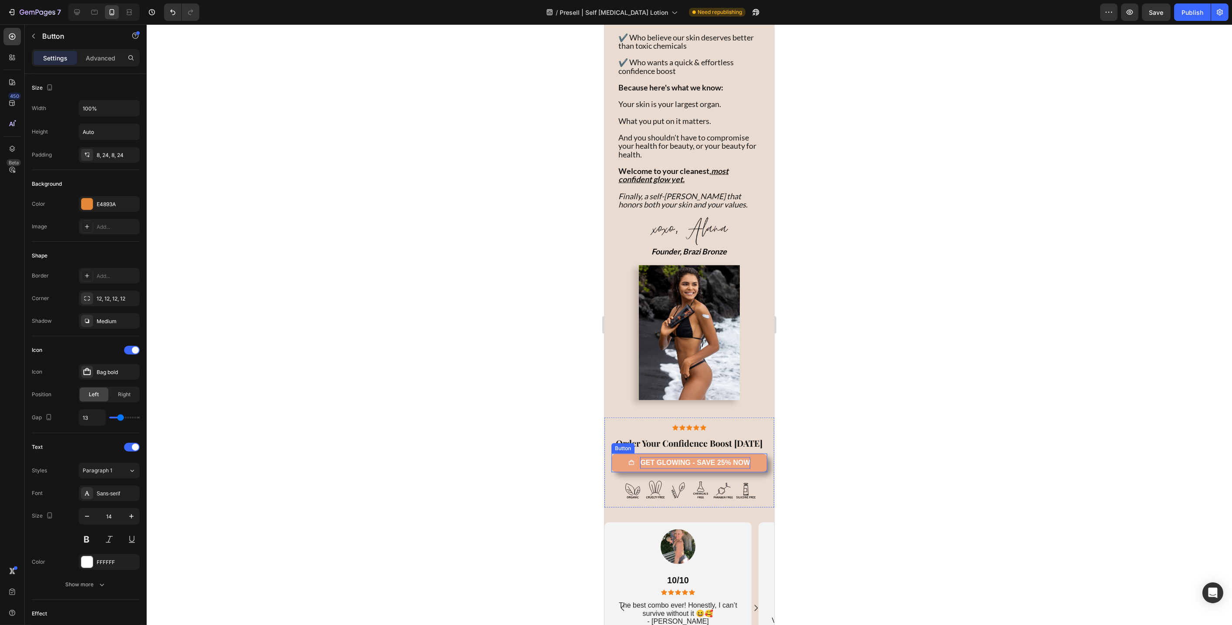
click at [675, 466] on strong "GET GLOWING - SAVE 25% NOW" at bounding box center [695, 462] width 110 height 7
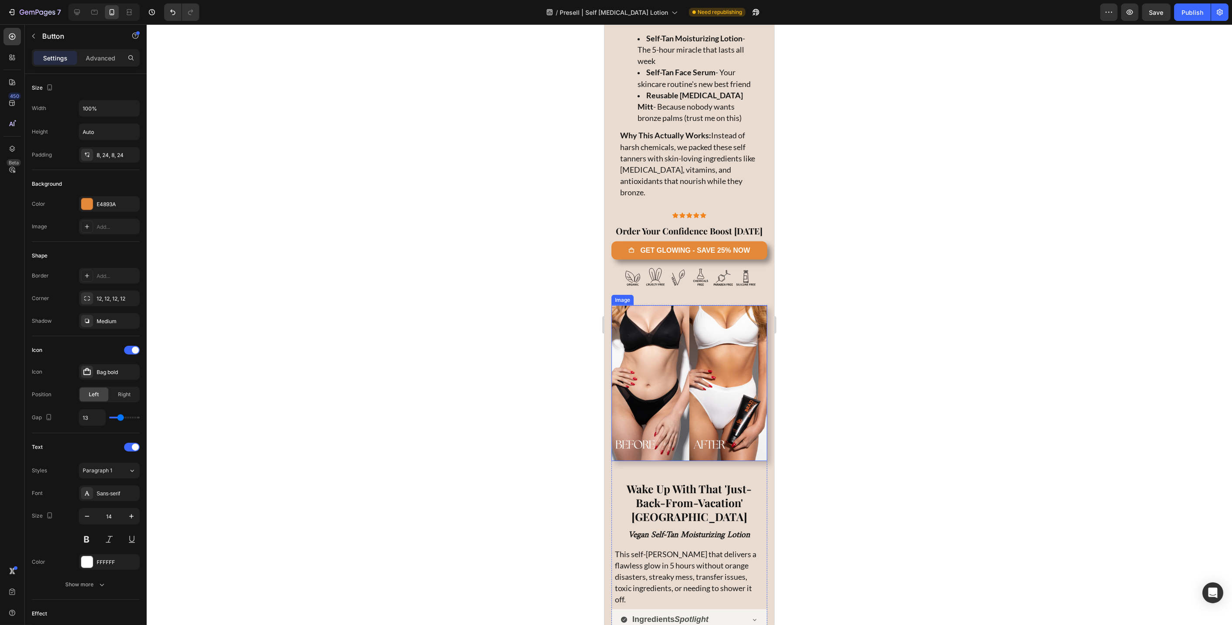
scroll to position [3562, 0]
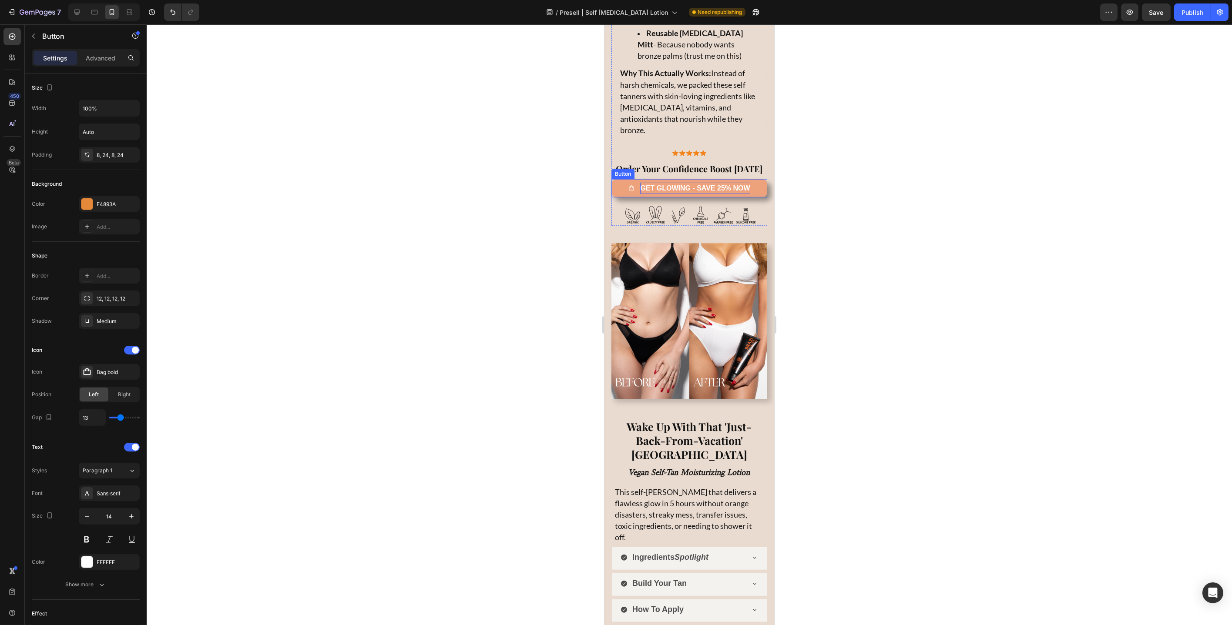
click at [698, 184] on strong "GET GLOWING - SAVE 25% NOW" at bounding box center [695, 187] width 110 height 7
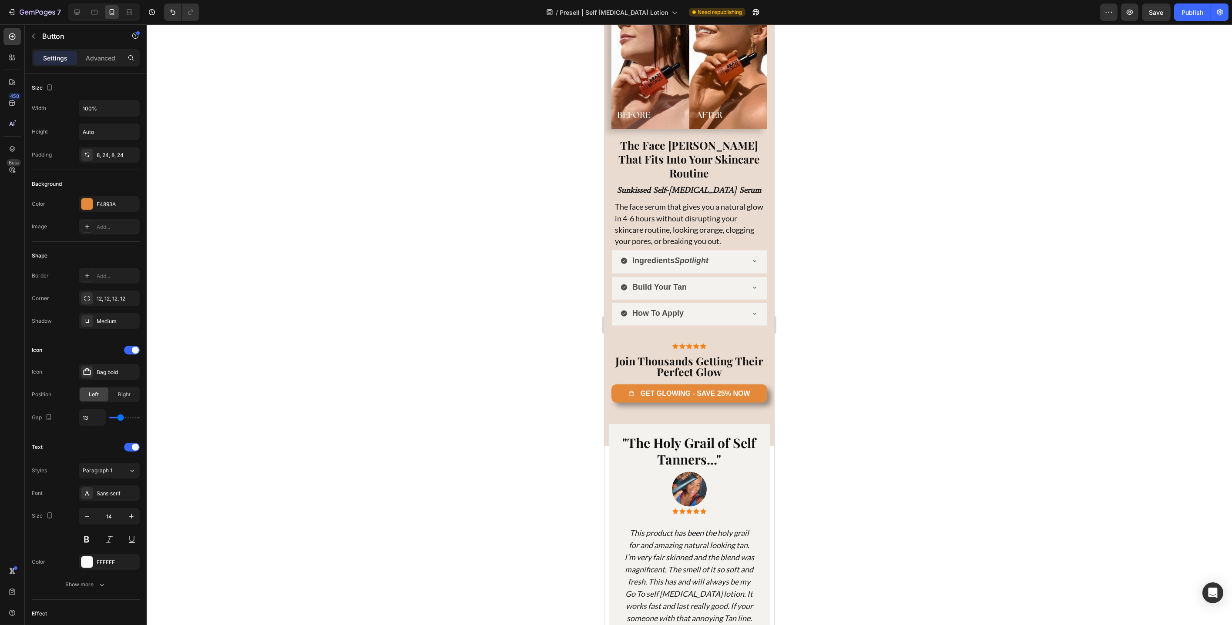
scroll to position [4423, 0]
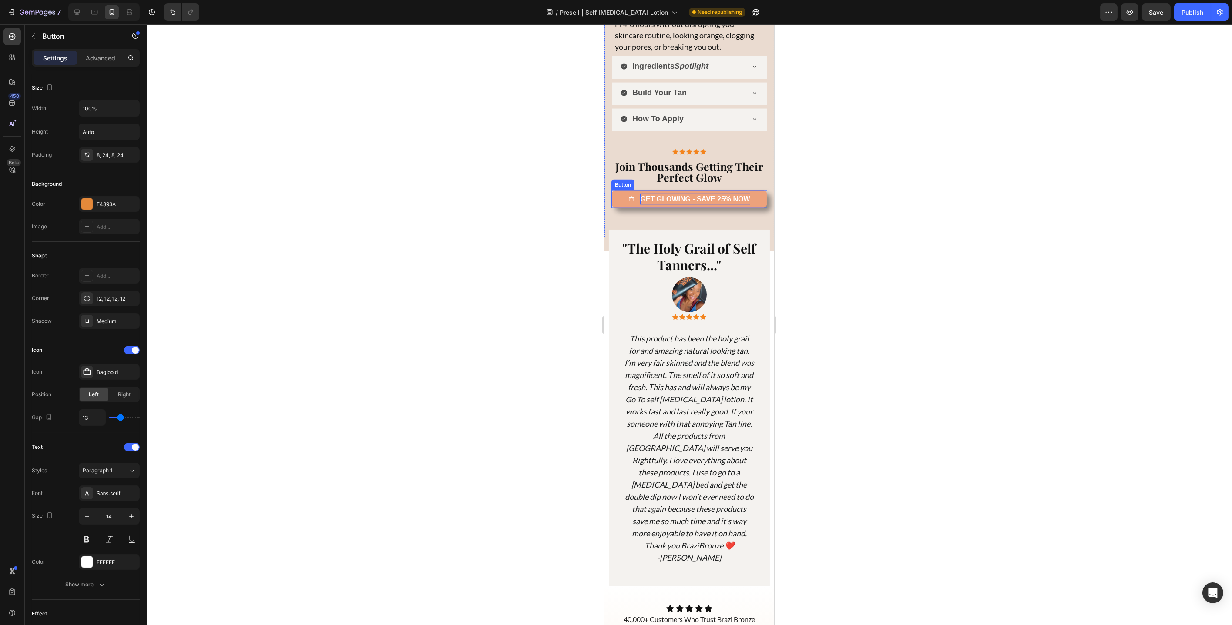
click at [688, 195] on strong "GET GLOWING - SAVE 25% NOW" at bounding box center [695, 198] width 110 height 7
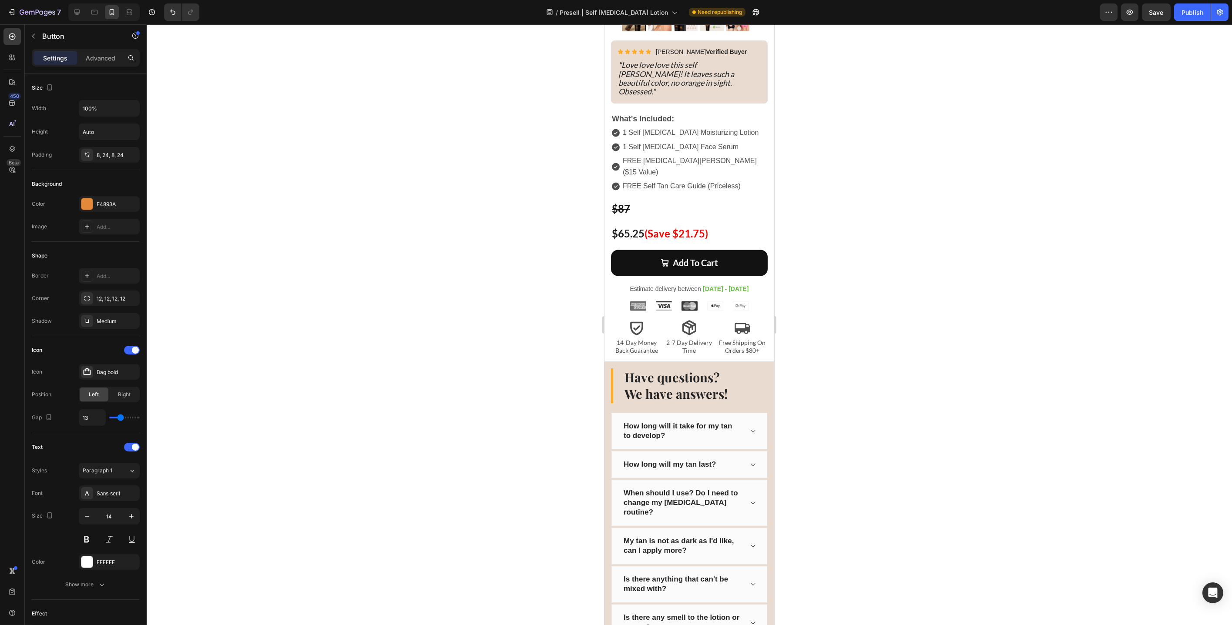
scroll to position [5736, 0]
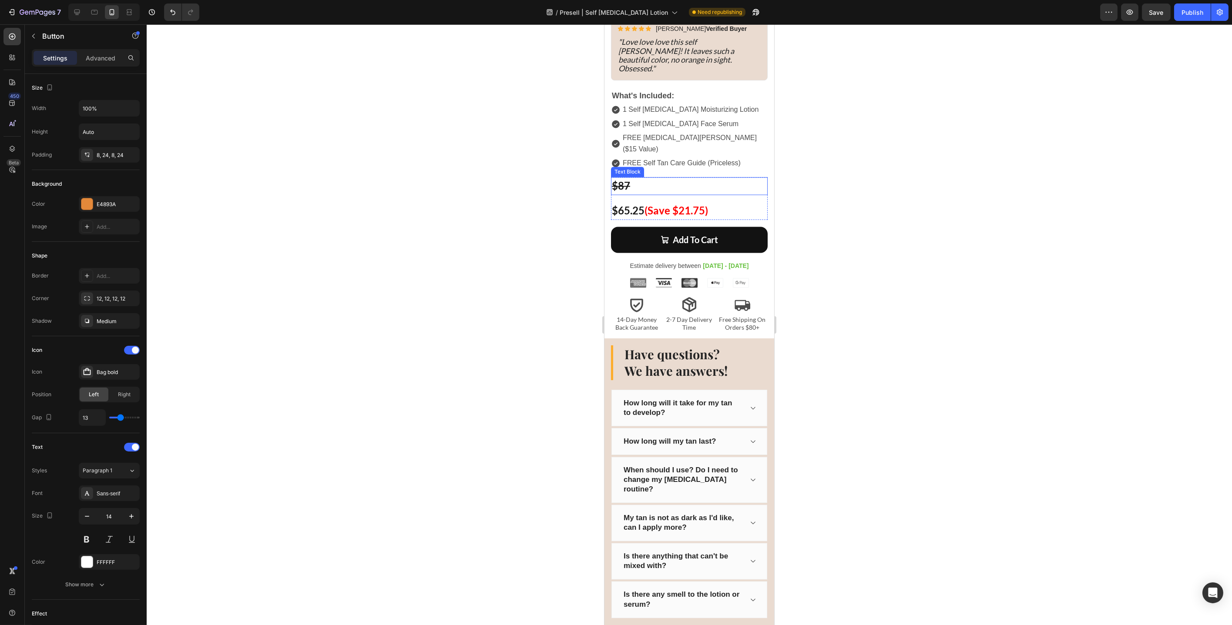
click at [658, 178] on p "$87" at bounding box center [688, 186] width 155 height 16
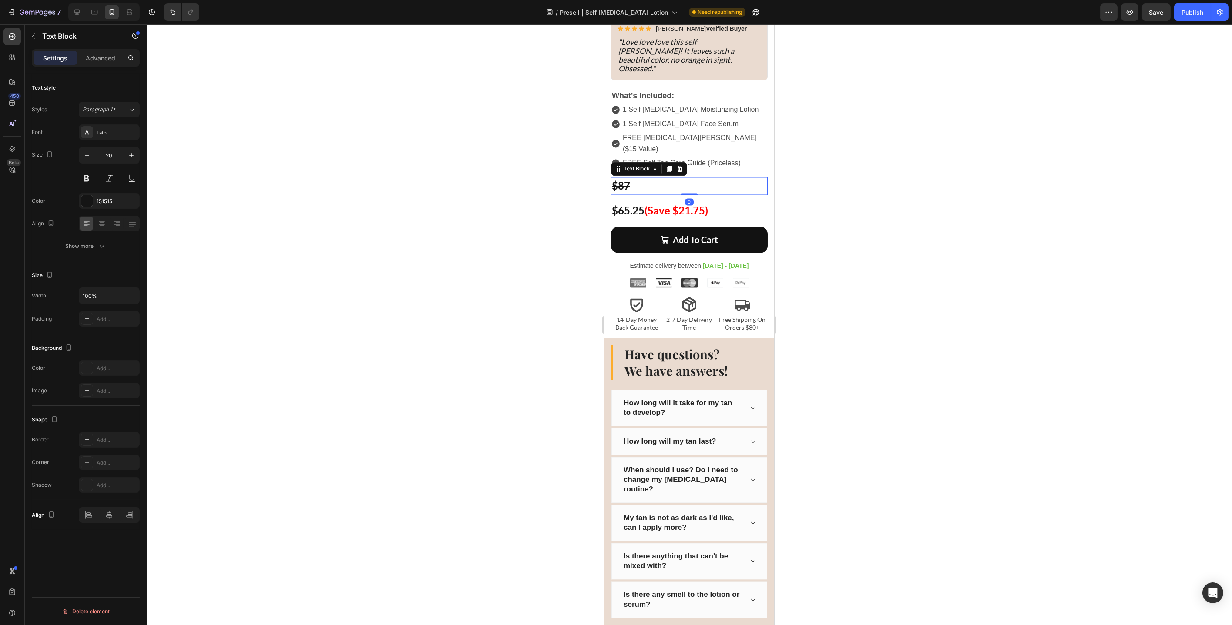
click at [654, 178] on p "$87" at bounding box center [688, 186] width 155 height 16
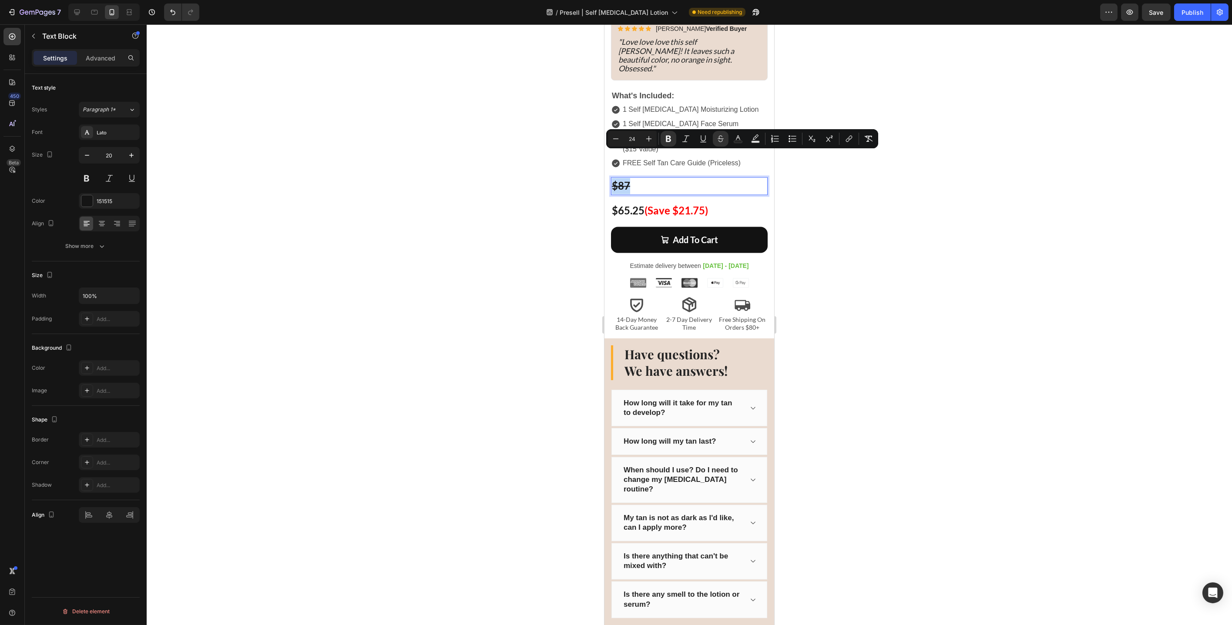
click at [670, 178] on p "$87" at bounding box center [688, 186] width 155 height 16
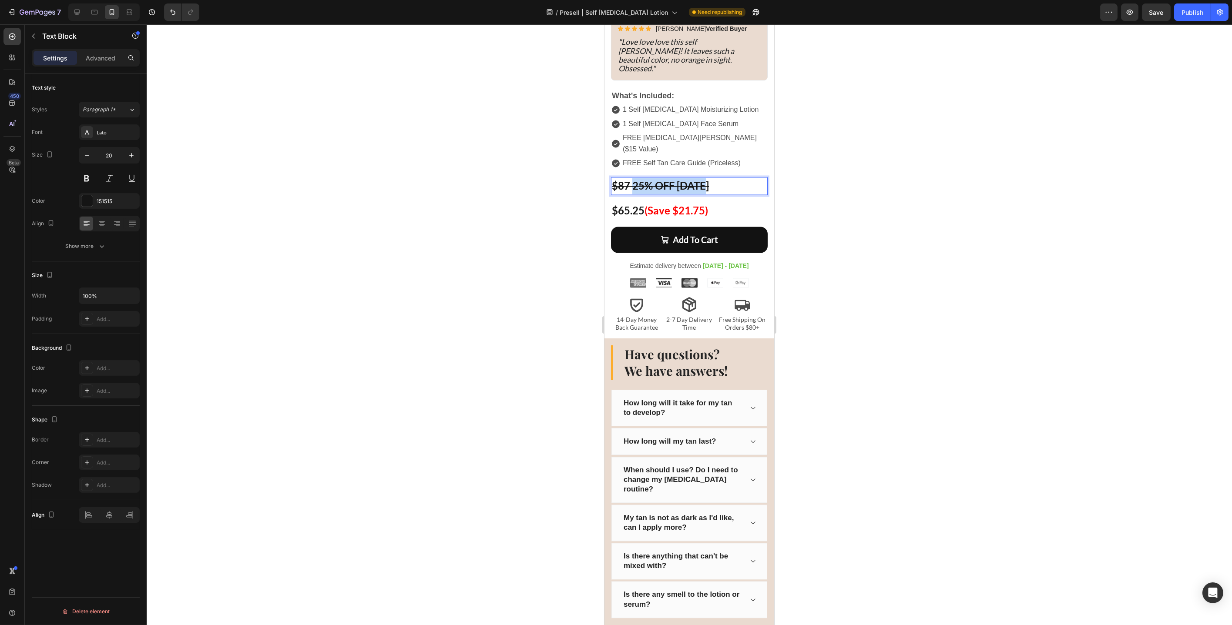
drag, startPoint x: 710, startPoint y: 160, endPoint x: 634, endPoint y: 161, distance: 76.2
click at [634, 178] on p "$87 25% OFF Today" at bounding box center [688, 186] width 155 height 16
click at [721, 139] on icon "Editor contextual toolbar" at bounding box center [721, 136] width 6 height 3
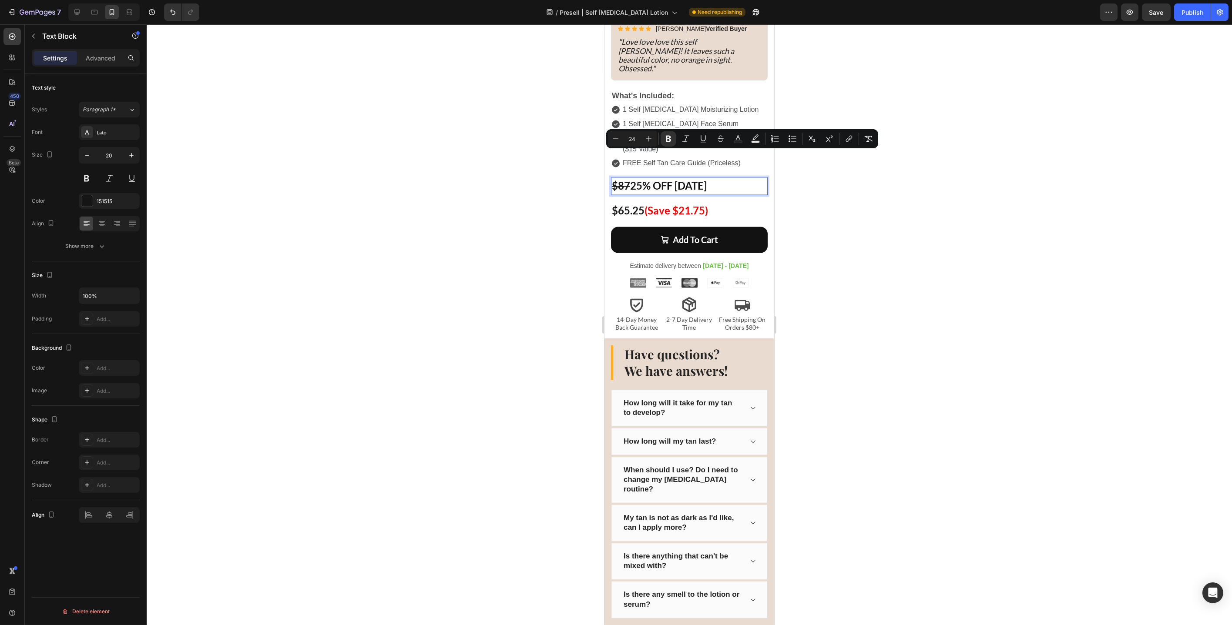
click at [806, 188] on div at bounding box center [689, 324] width 1085 height 601
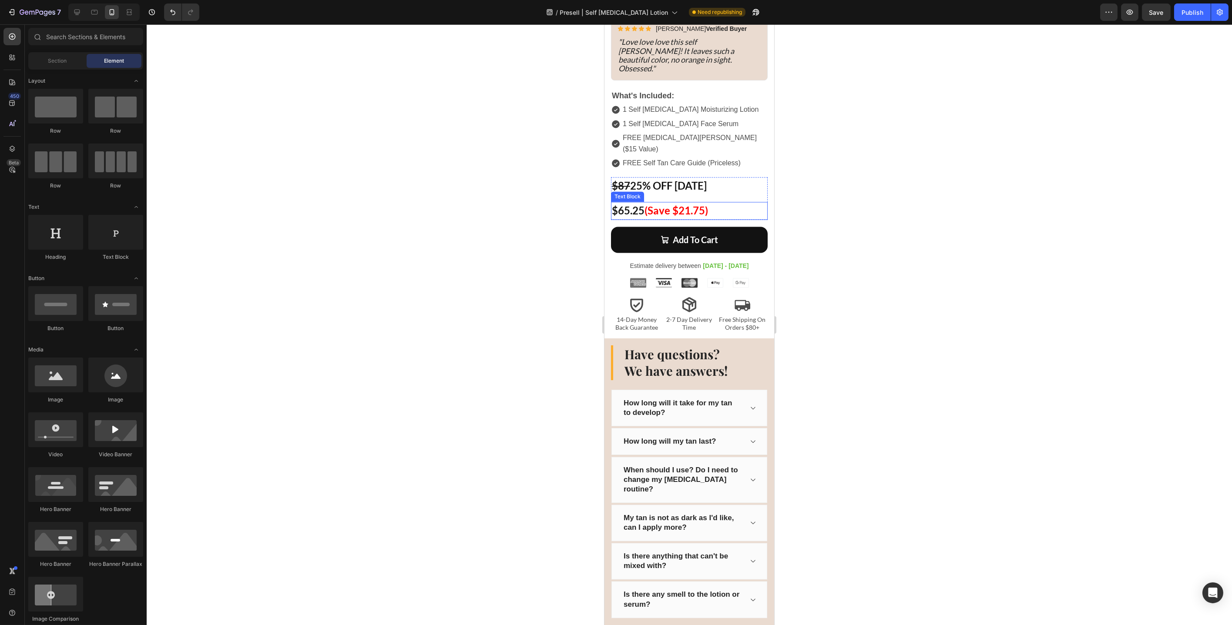
click at [664, 203] on p "$65.25 (Save $21.75)" at bounding box center [688, 211] width 155 height 16
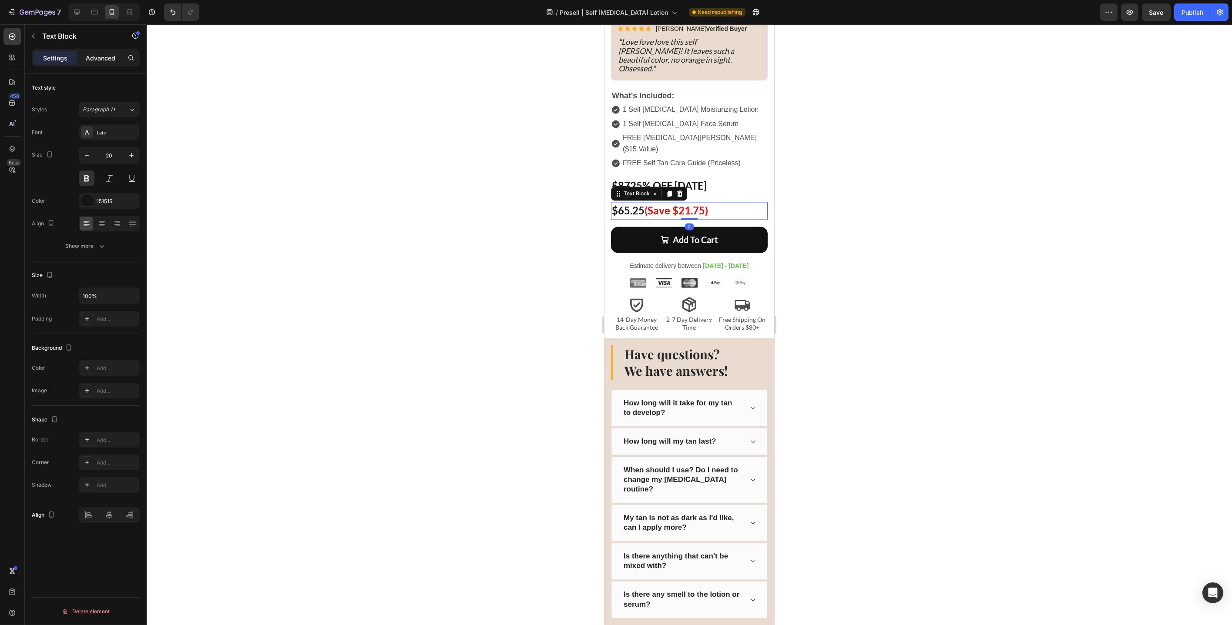
click at [100, 63] on div "Advanced" at bounding box center [101, 58] width 44 height 14
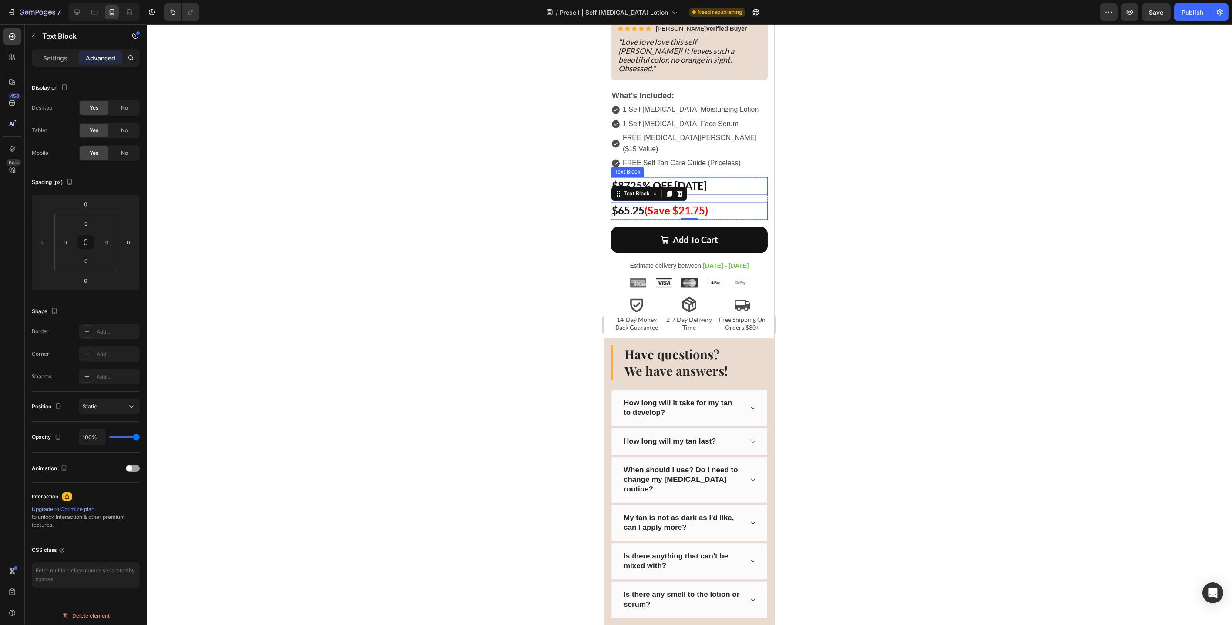
click at [725, 178] on p "$87 25% OFF Today" at bounding box center [688, 186] width 155 height 16
click at [724, 177] on div "$87 25% OFF Today Text Block 0 $65.25 (Save $21.75) Text Block Row" at bounding box center [688, 198] width 157 height 43
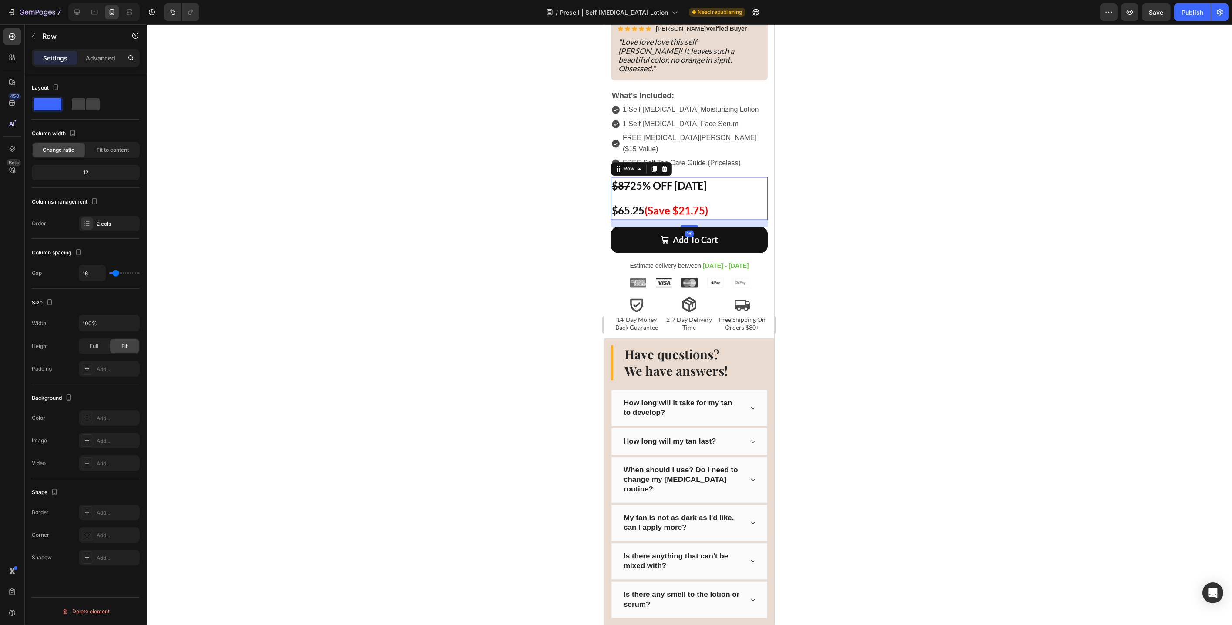
type input "11"
type input "10"
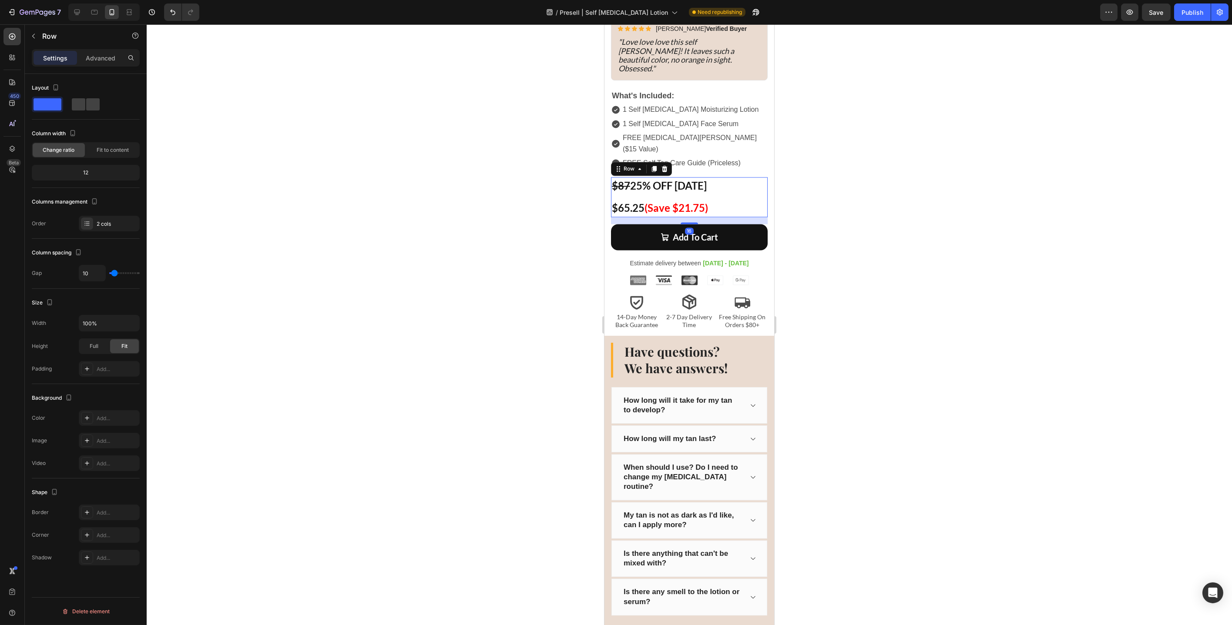
type input "9"
type input "7"
type input "3"
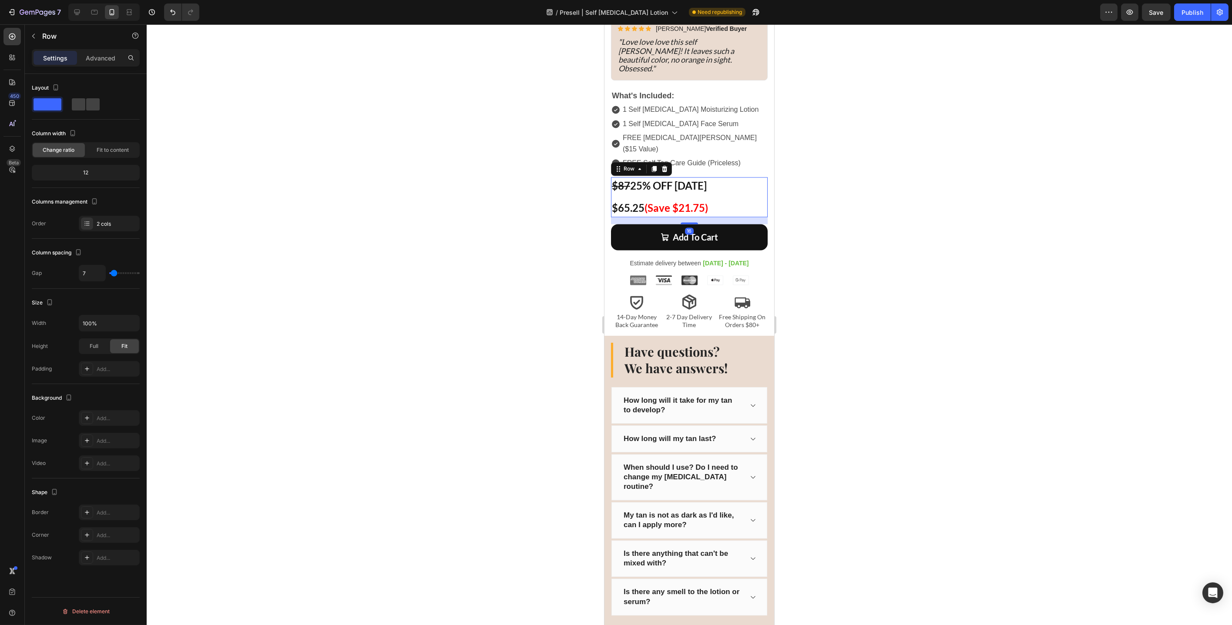
type input "3"
type input "1"
type input "0"
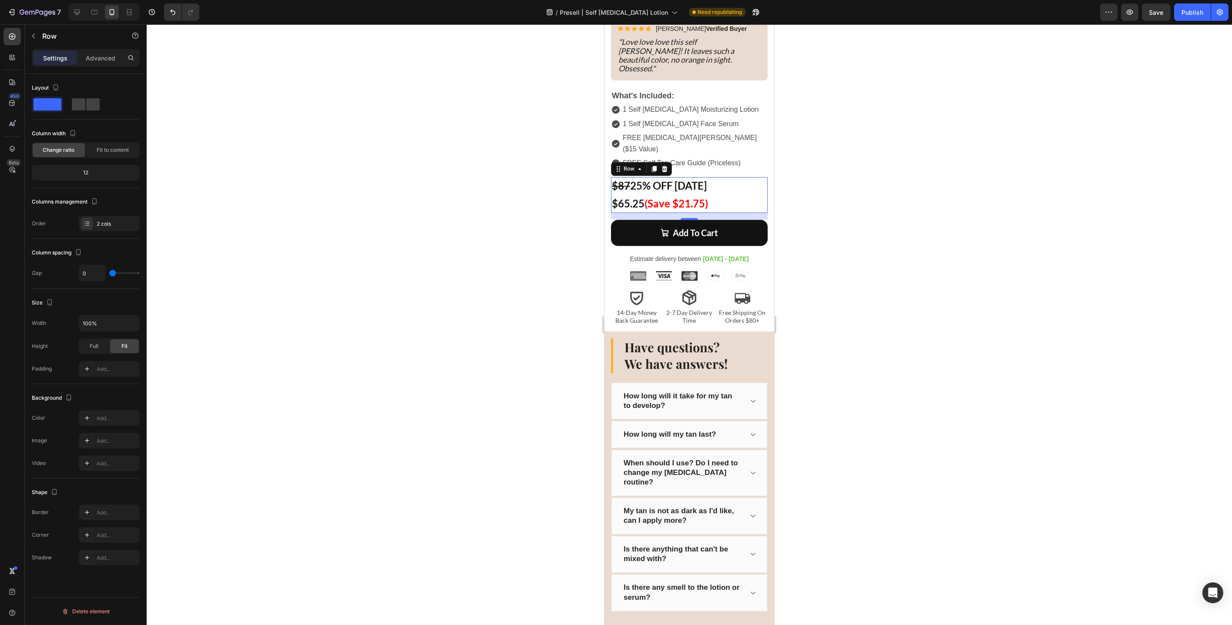
drag, startPoint x: 117, startPoint y: 275, endPoint x: 110, endPoint y: 275, distance: 6.5
type input "0"
click at [110, 274] on input "range" at bounding box center [124, 273] width 30 height 2
click at [562, 184] on div at bounding box center [689, 324] width 1085 height 601
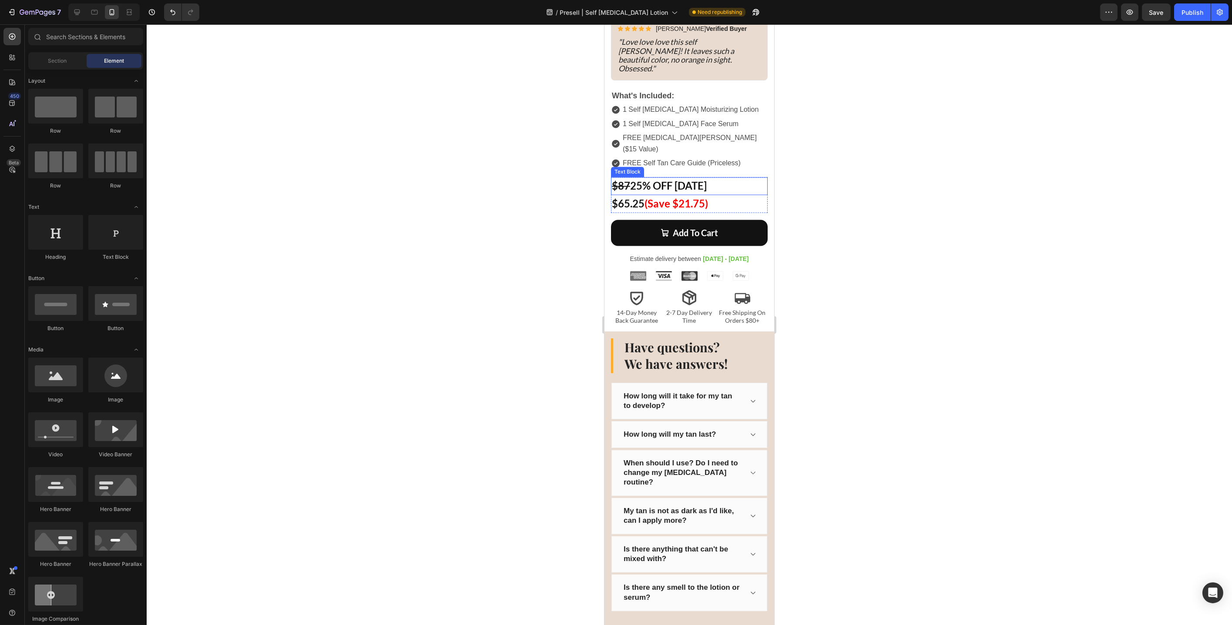
click at [670, 179] on strong "25% OFF Today" at bounding box center [668, 185] width 77 height 13
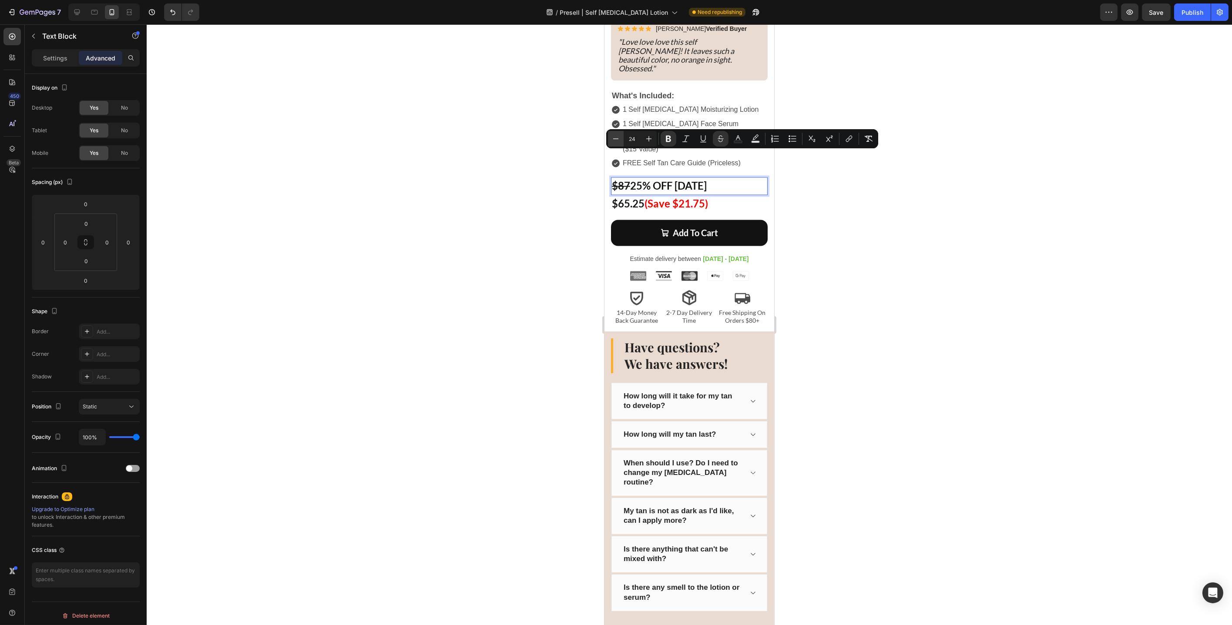
click at [617, 138] on icon "Editor contextual toolbar" at bounding box center [616, 138] width 6 height 0
type input "20"
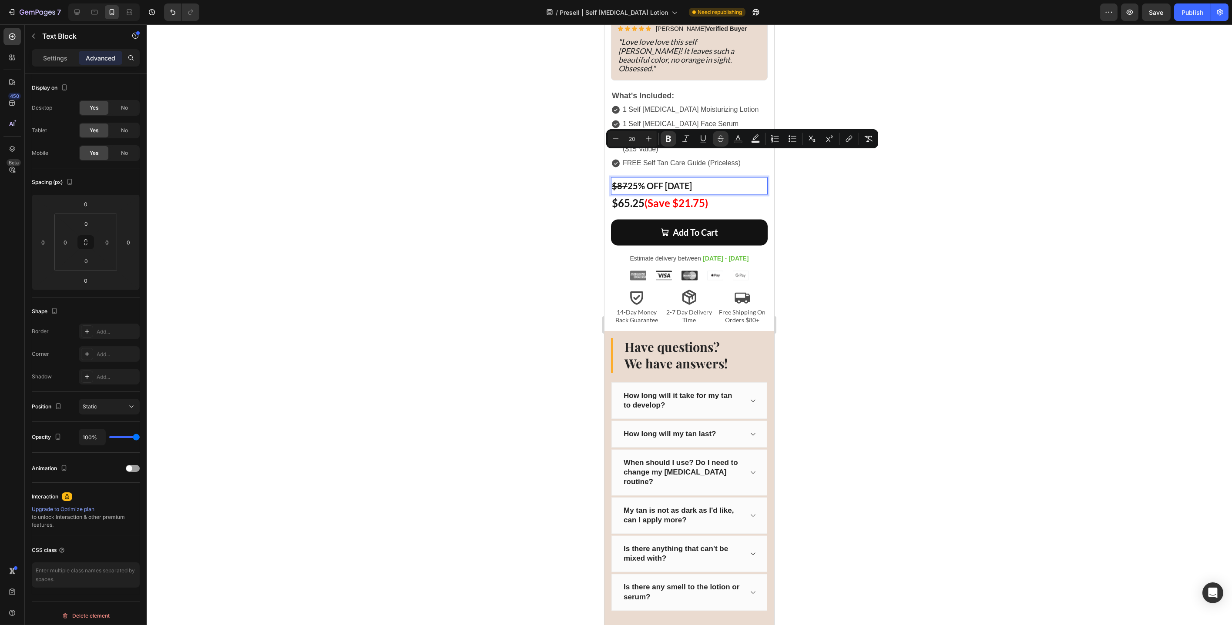
click at [614, 181] on strong "$87" at bounding box center [619, 186] width 16 height 10
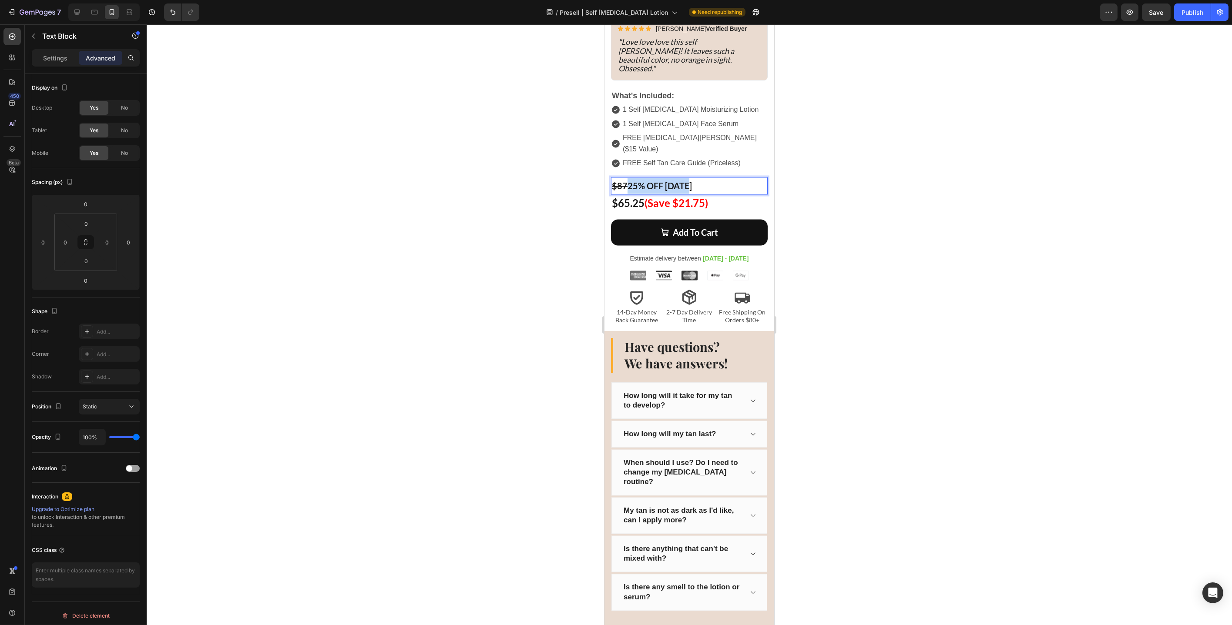
drag, startPoint x: 630, startPoint y: 158, endPoint x: 694, endPoint y: 164, distance: 64.3
click at [694, 178] on p "$87 25% OFF Today" at bounding box center [688, 186] width 155 height 16
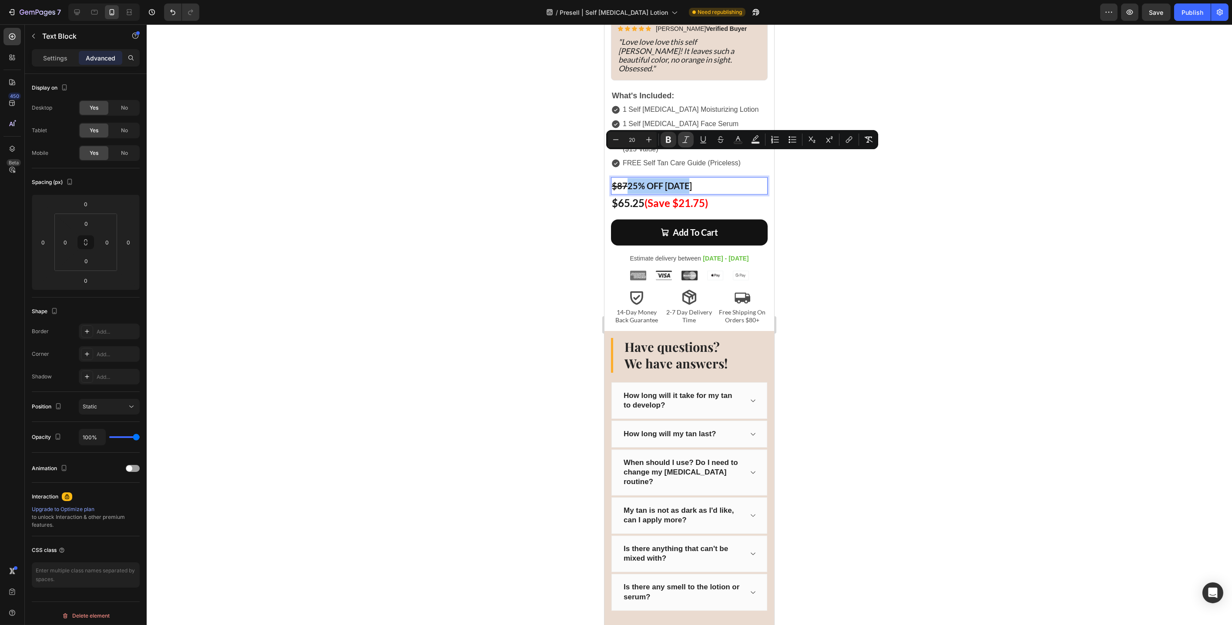
click at [688, 141] on icon "Editor contextual toolbar" at bounding box center [685, 139] width 9 height 9
click at [591, 162] on div at bounding box center [689, 324] width 1085 height 601
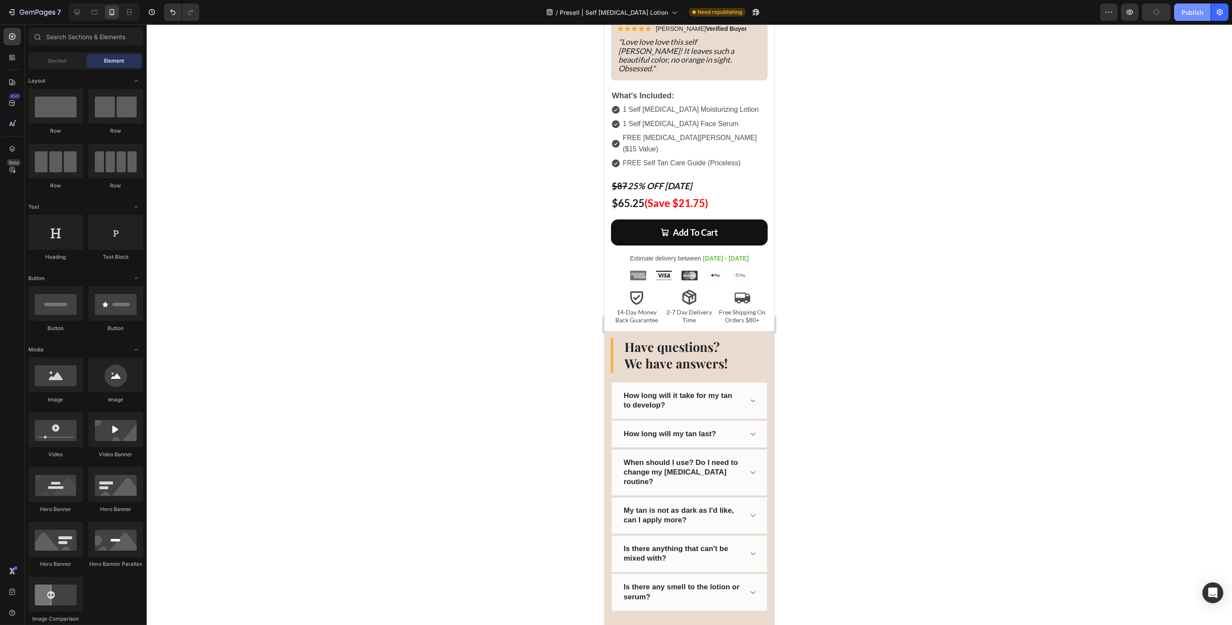
click at [1187, 17] on button "Publish" at bounding box center [1192, 11] width 37 height 17
